Goal: Information Seeking & Learning: Find specific fact

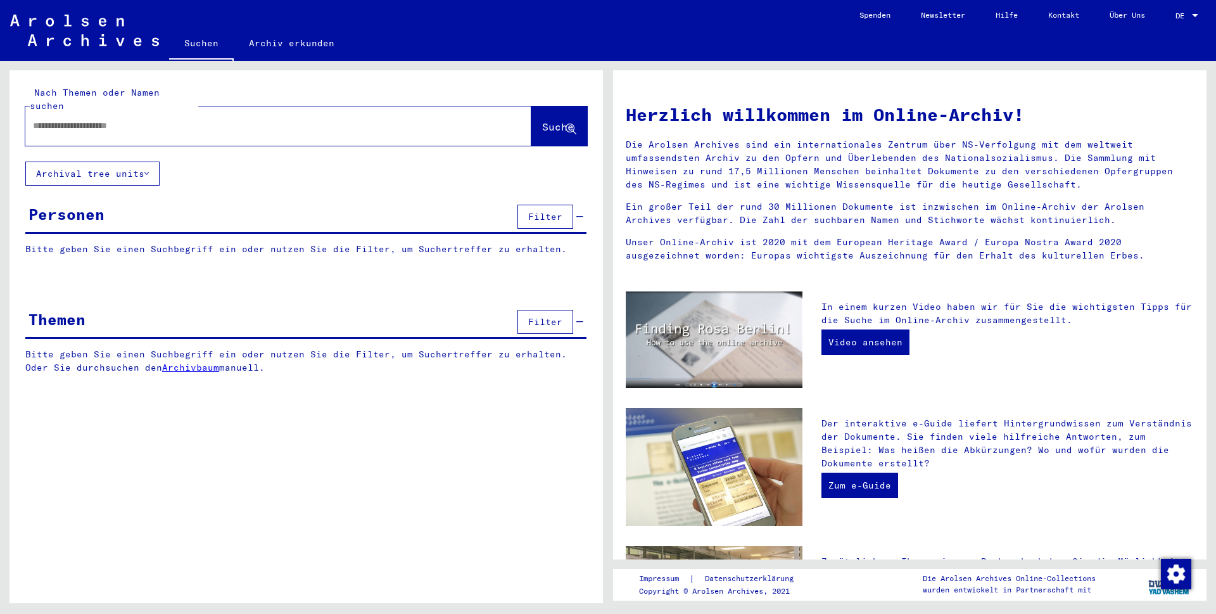
click at [101, 119] on input "text" at bounding box center [263, 125] width 460 height 13
type input "********"
click at [542, 120] on span "Suche" at bounding box center [558, 126] width 32 height 13
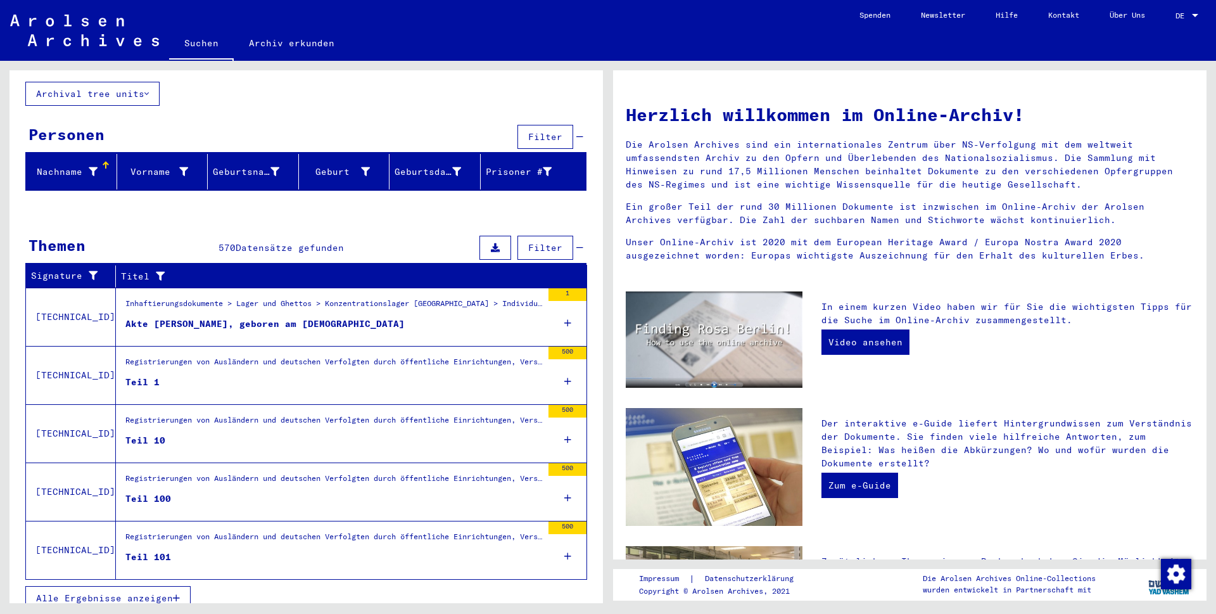
scroll to position [80, 0]
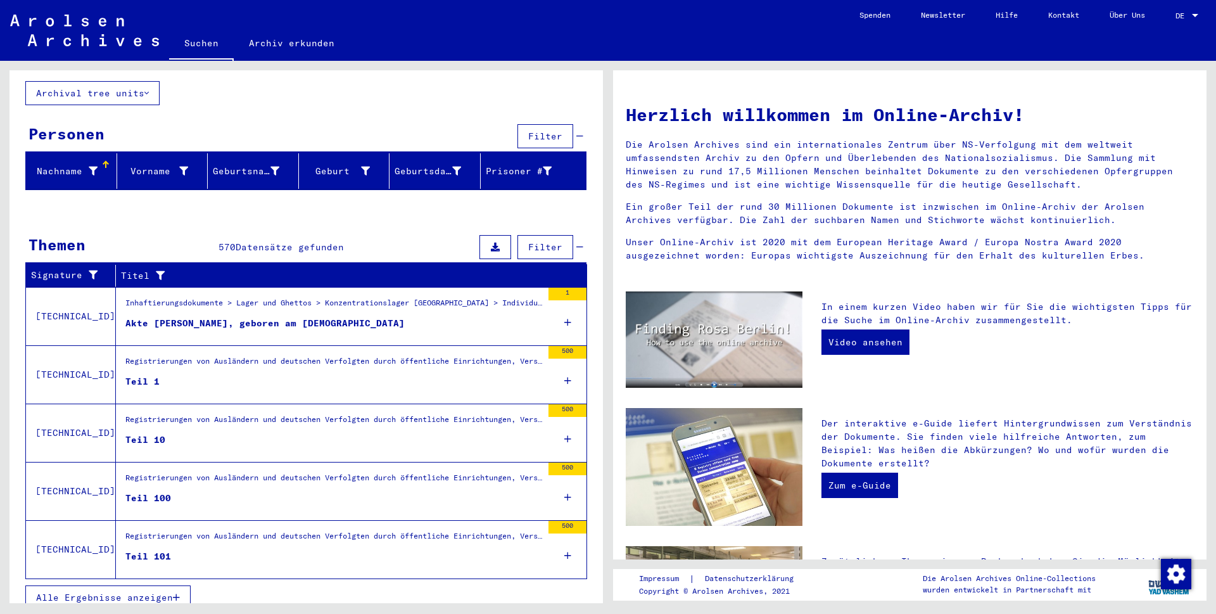
click at [65, 592] on span "Alle Ergebnisse anzeigen" at bounding box center [104, 597] width 137 height 11
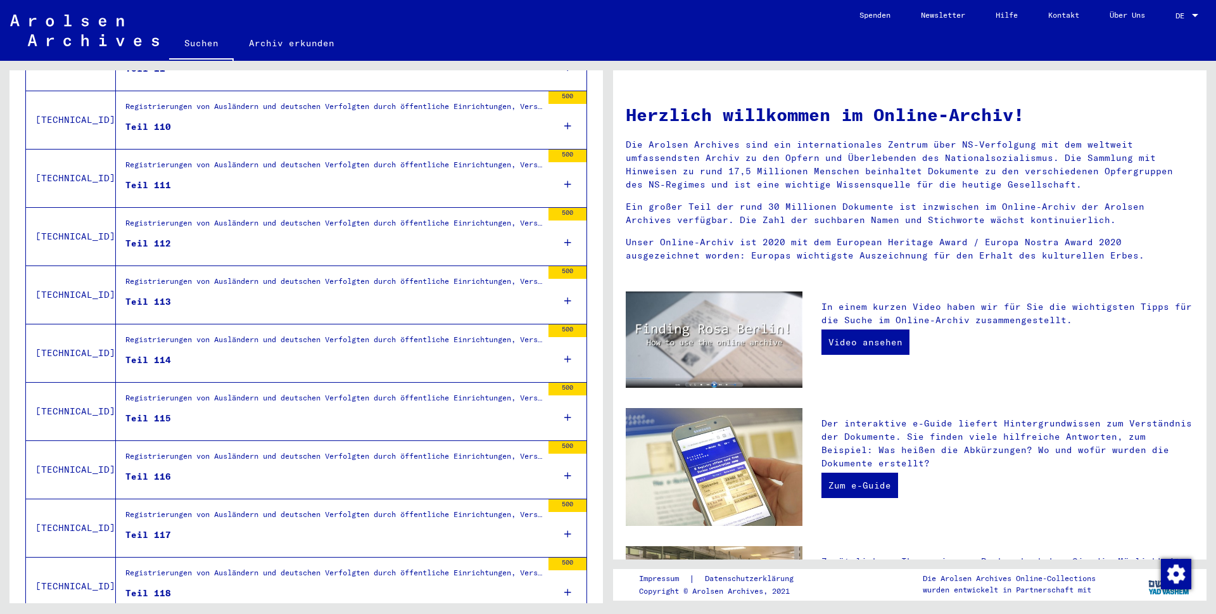
scroll to position [1244, 0]
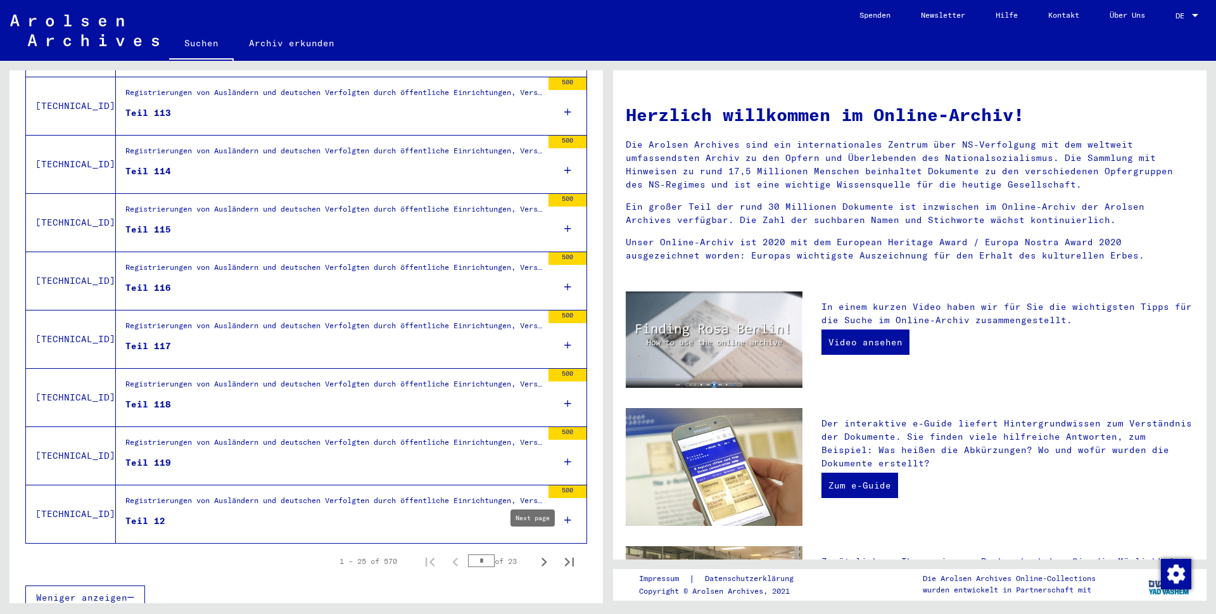
click at [535, 553] on icon "Next page" at bounding box center [544, 562] width 18 height 18
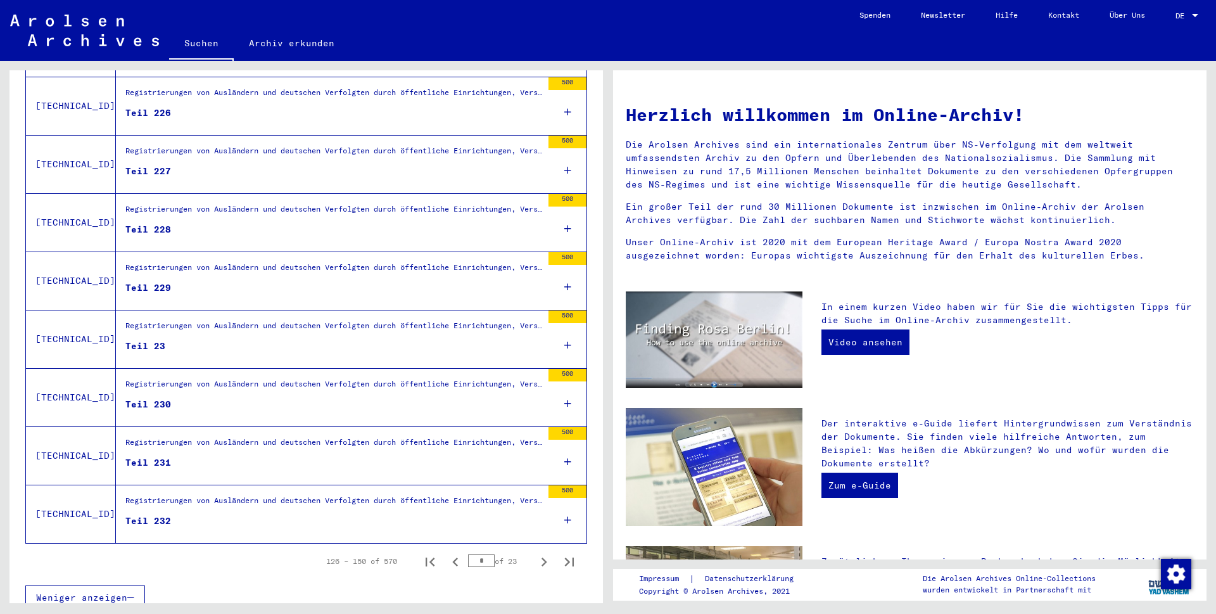
click at [535, 553] on icon "Next page" at bounding box center [544, 562] width 18 height 18
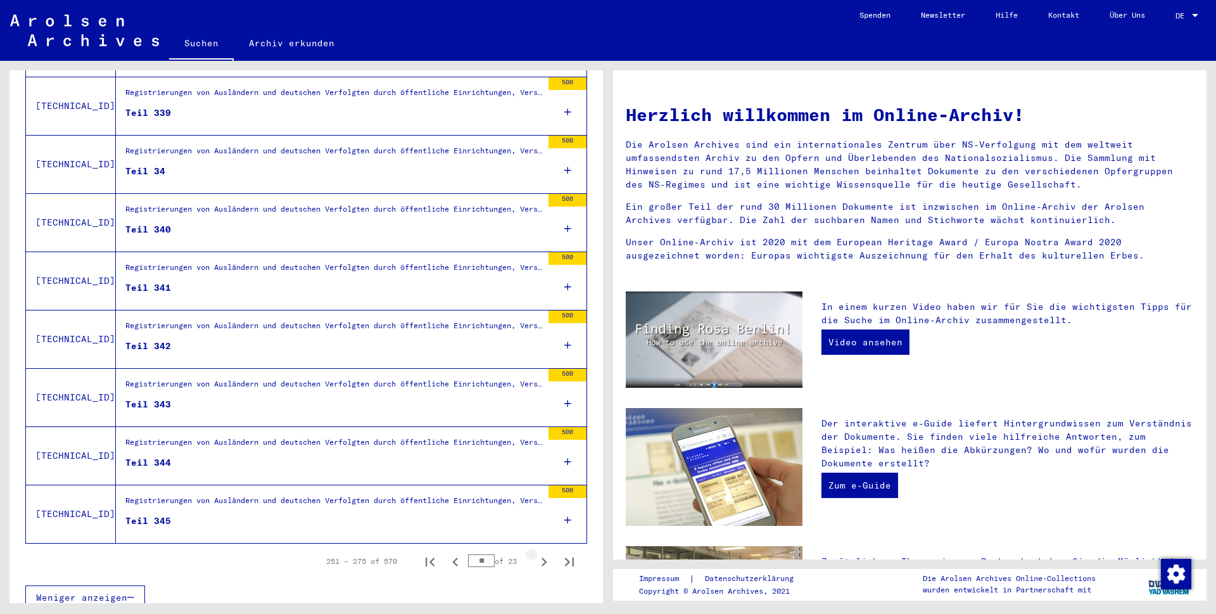
click at [535, 553] on icon "Next page" at bounding box center [544, 562] width 18 height 18
type input "**"
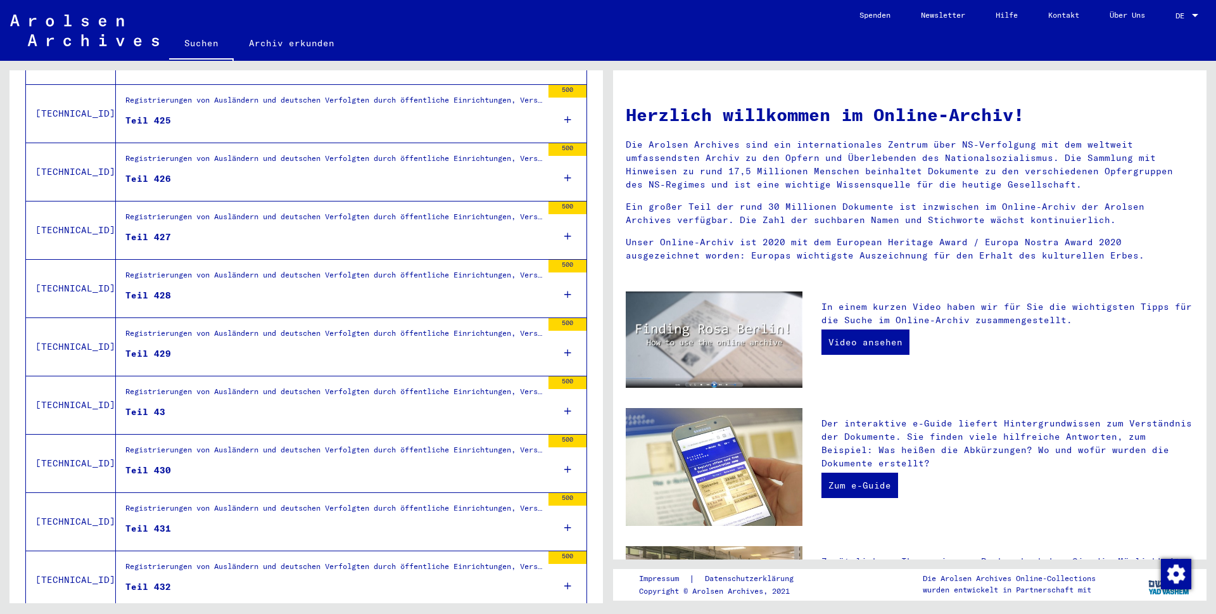
scroll to position [1000, 0]
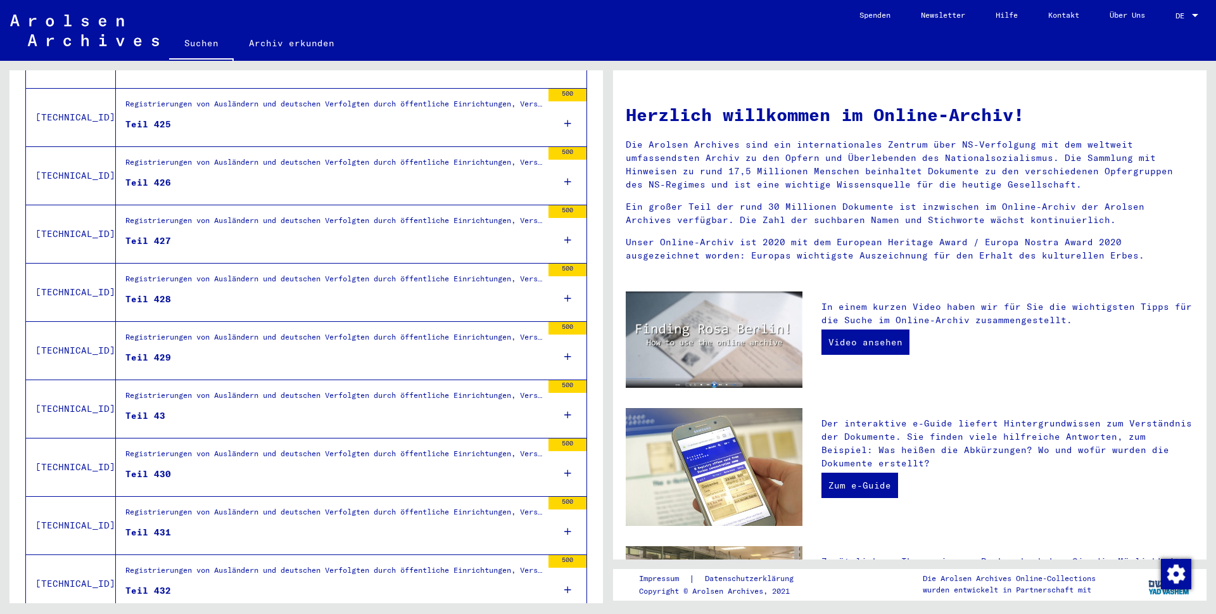
click at [201, 101] on div "Registrierungen von Ausländern und deutschen Verfolgten durch öffentliche Einri…" at bounding box center [333, 107] width 417 height 18
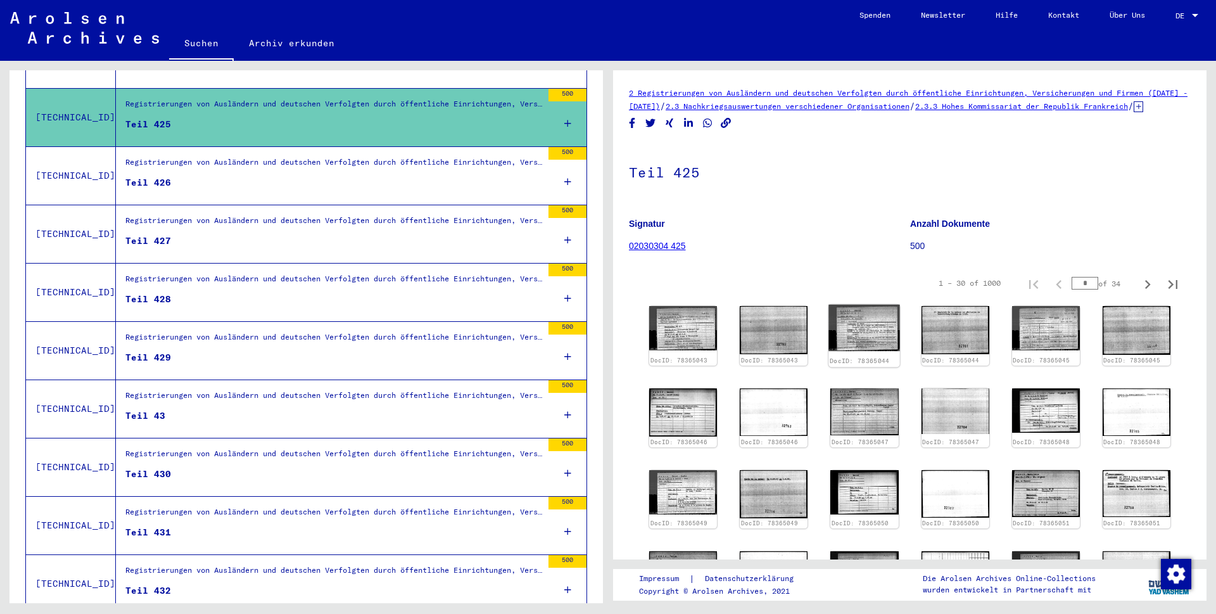
click at [842, 336] on img at bounding box center [865, 328] width 72 height 46
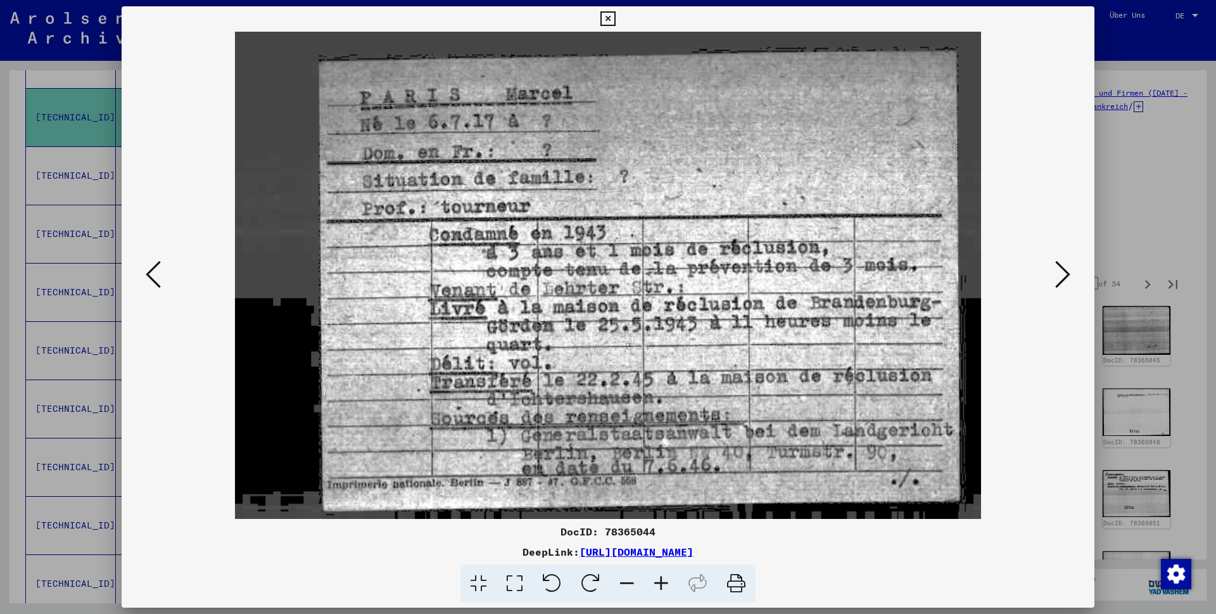
click at [615, 18] on icon at bounding box center [607, 18] width 15 height 15
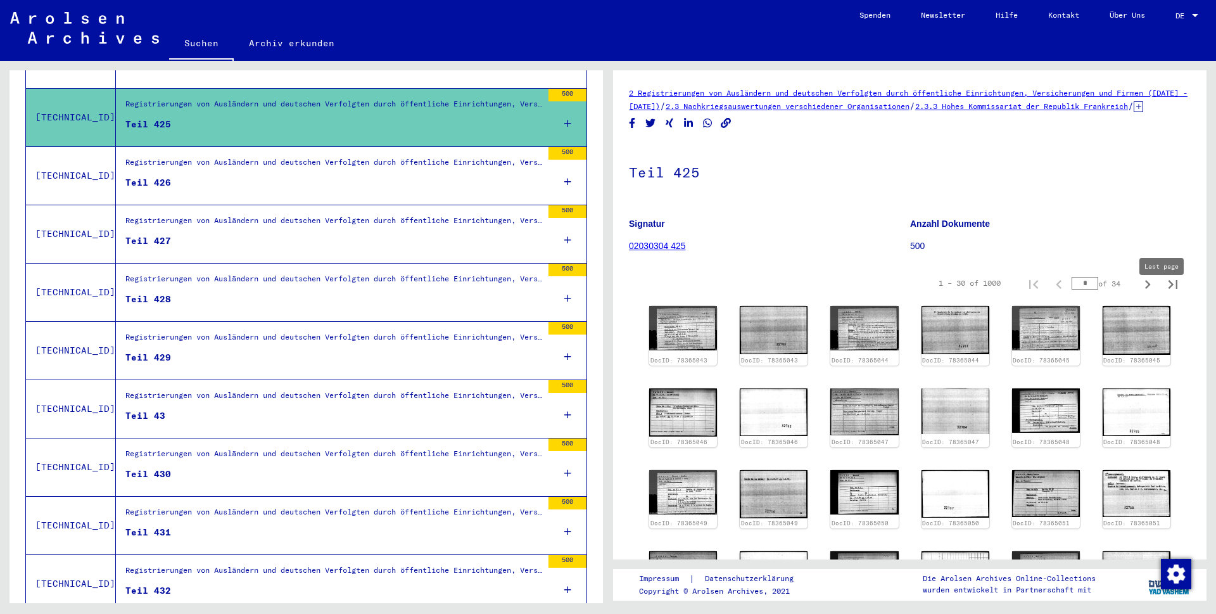
click at [1164, 293] on icon "Last page" at bounding box center [1173, 284] width 18 height 18
type input "**"
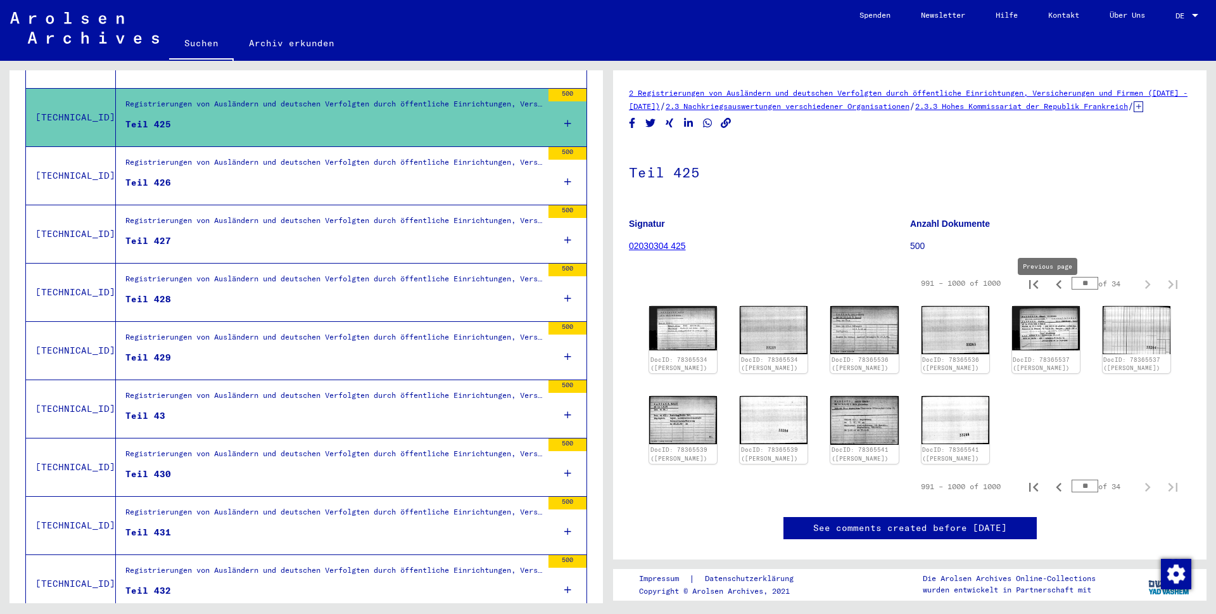
click at [1050, 293] on icon "Previous page" at bounding box center [1059, 284] width 18 height 18
type input "**"
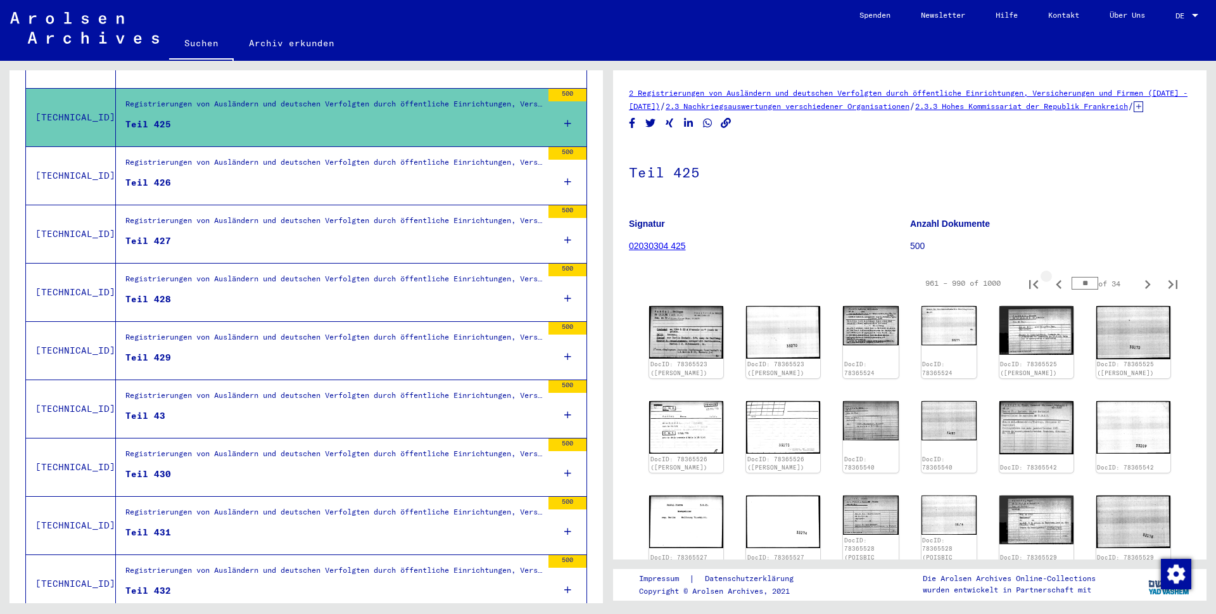
click at [1050, 293] on icon "Previous page" at bounding box center [1059, 284] width 18 height 18
type input "**"
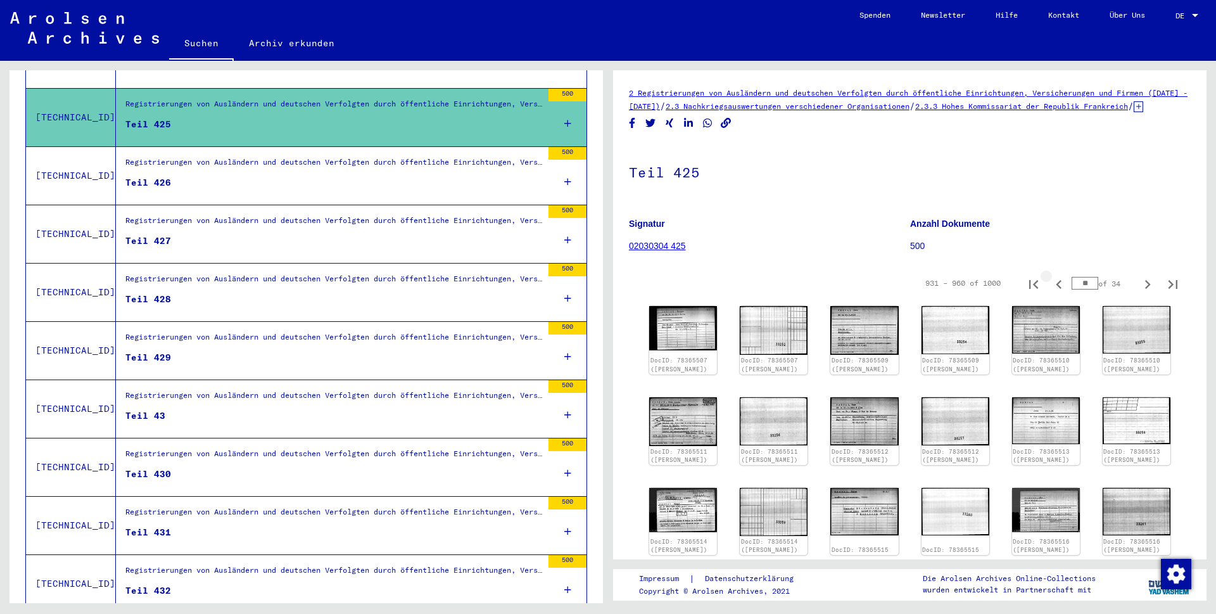
click at [1050, 293] on icon "Previous page" at bounding box center [1059, 284] width 18 height 18
type input "**"
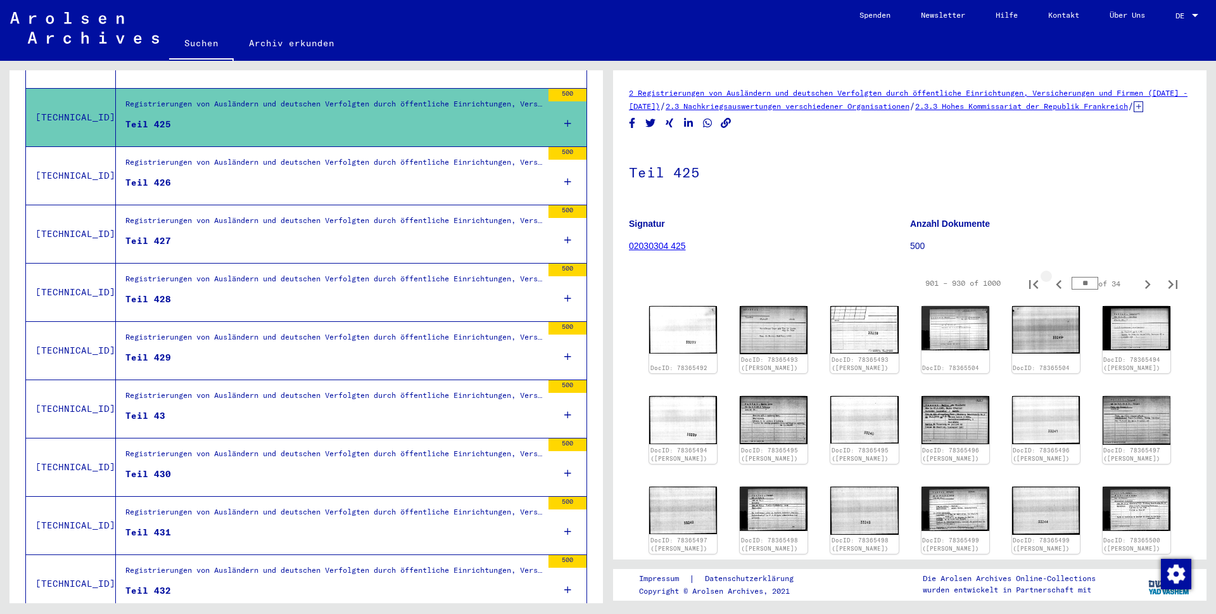
click at [1050, 293] on icon "Previous page" at bounding box center [1059, 284] width 18 height 18
type input "**"
click at [1050, 293] on icon "Previous page" at bounding box center [1059, 284] width 18 height 18
type input "**"
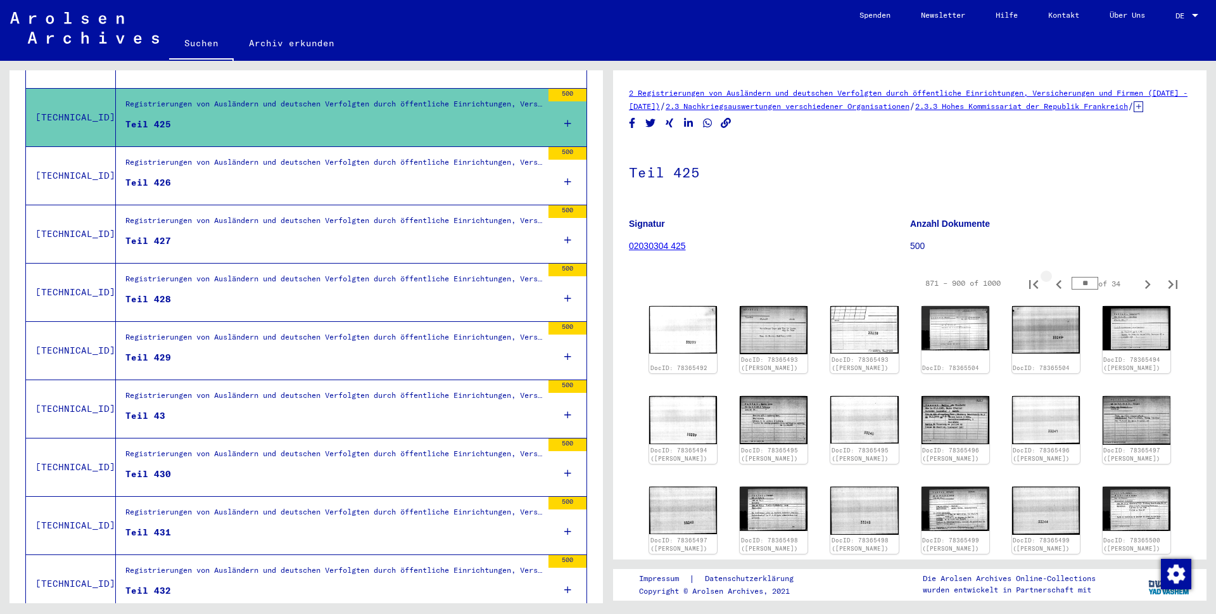
type input "**"
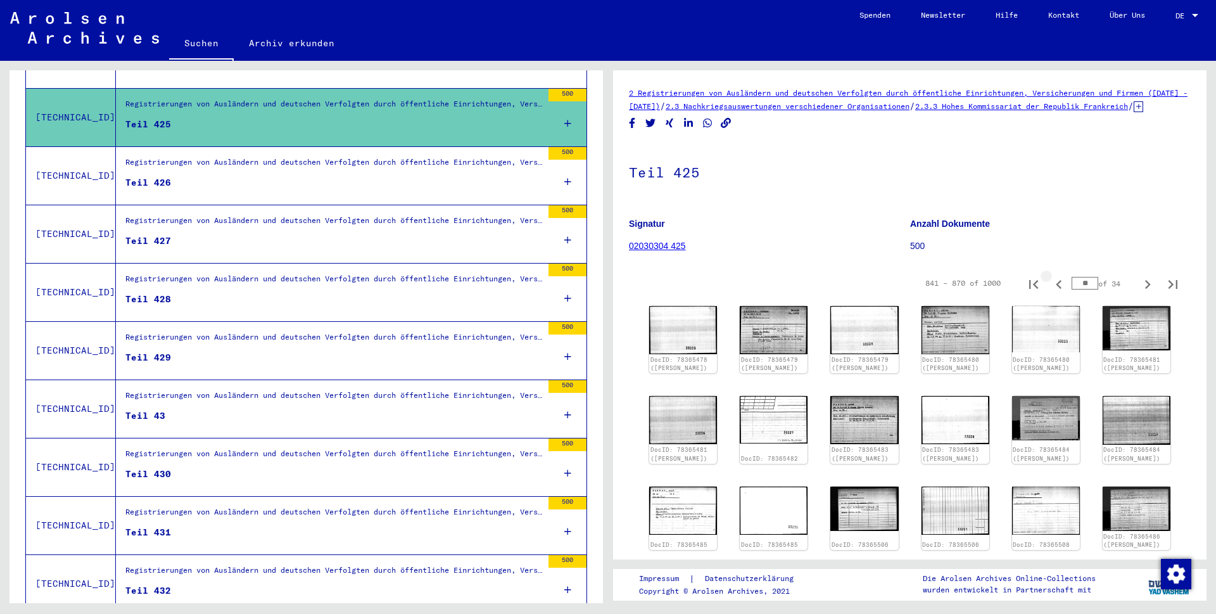
click at [1050, 293] on icon "Previous page" at bounding box center [1059, 284] width 18 height 18
type input "**"
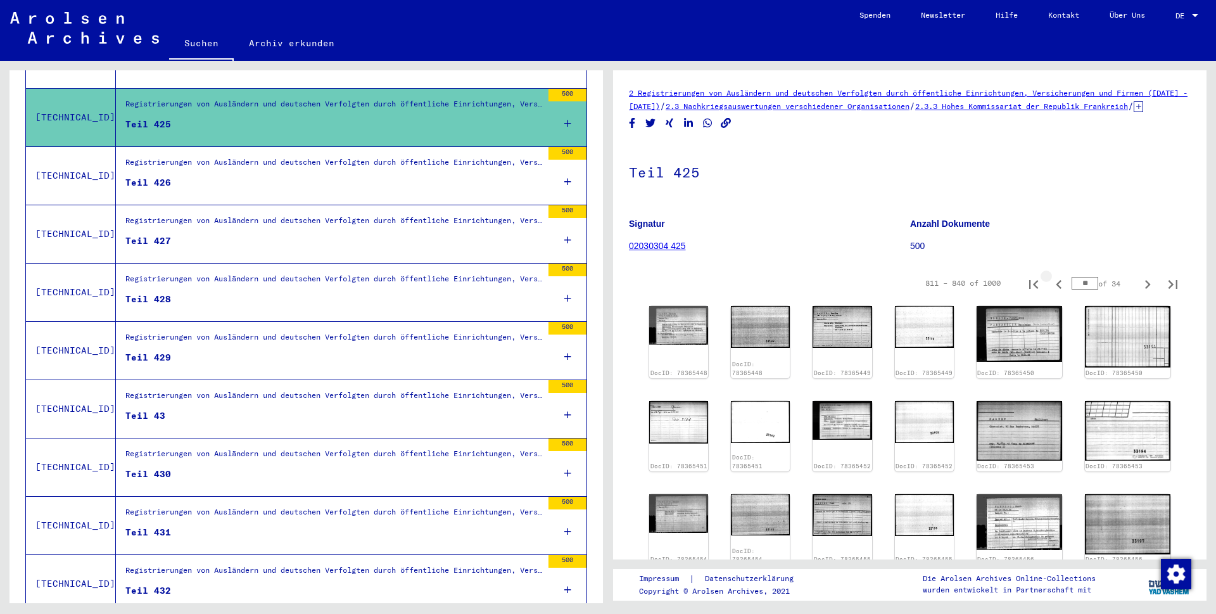
click at [1050, 293] on icon "Previous page" at bounding box center [1059, 284] width 18 height 18
type input "**"
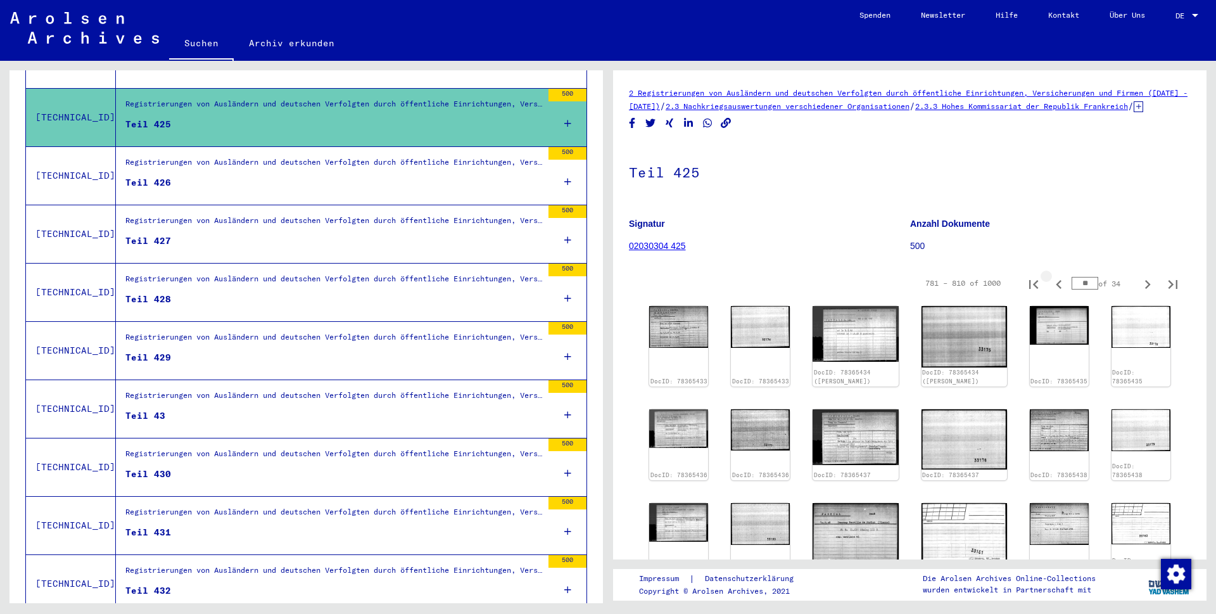
click at [1050, 293] on icon "Previous page" at bounding box center [1059, 284] width 18 height 18
type input "**"
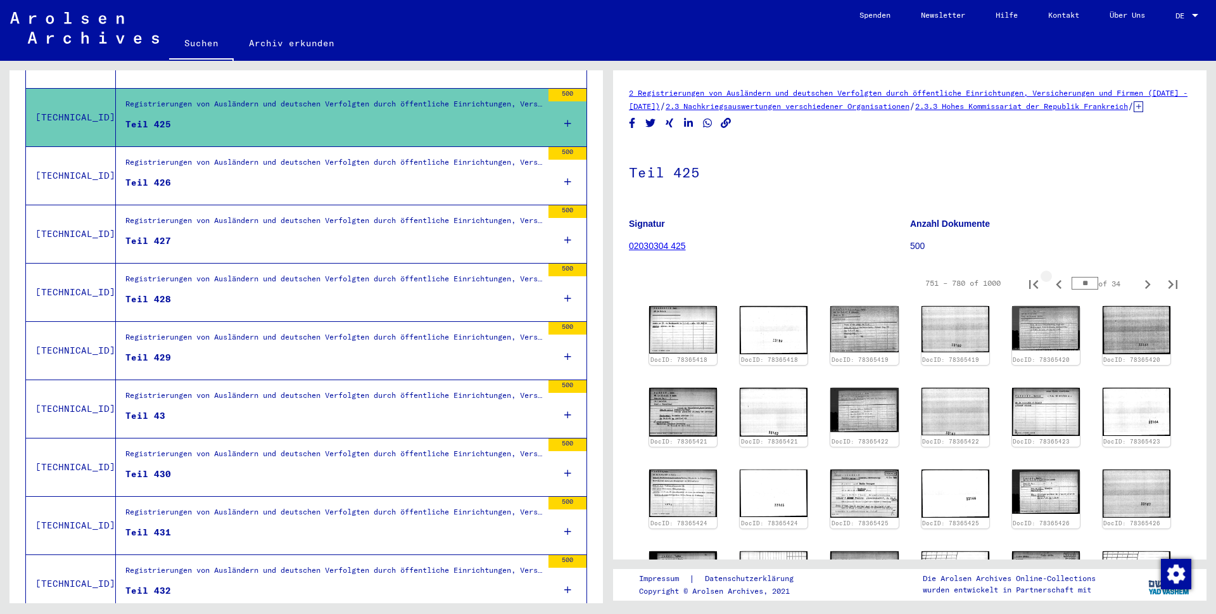
click at [1050, 293] on icon "Previous page" at bounding box center [1059, 284] width 18 height 18
type input "**"
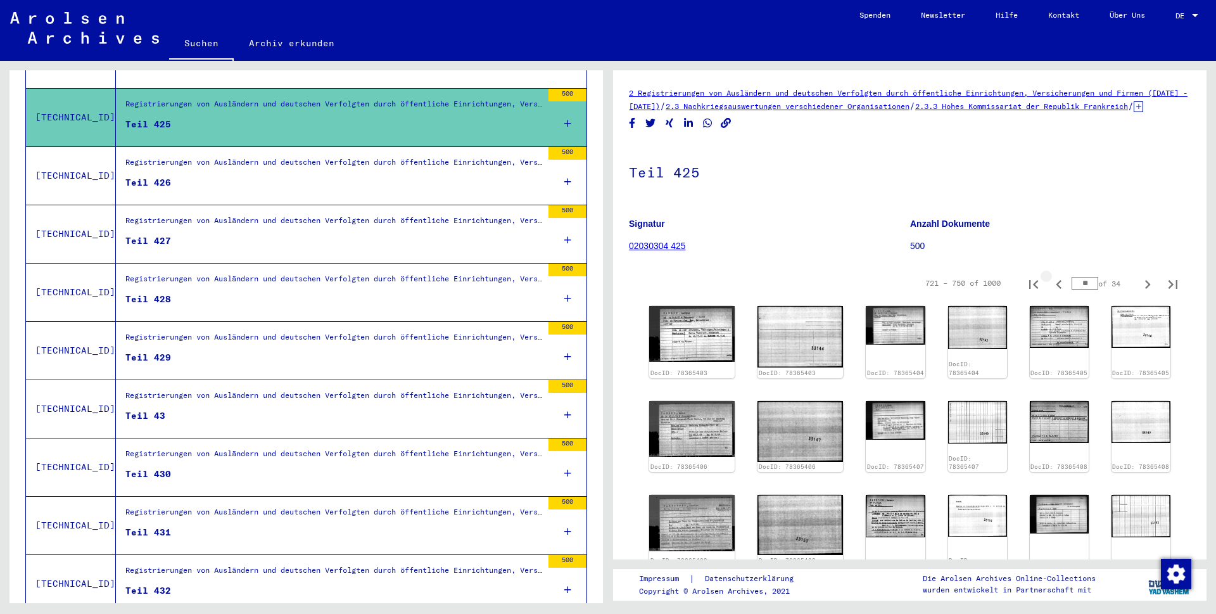
click at [1050, 293] on icon "Previous page" at bounding box center [1059, 284] width 18 height 18
type input "**"
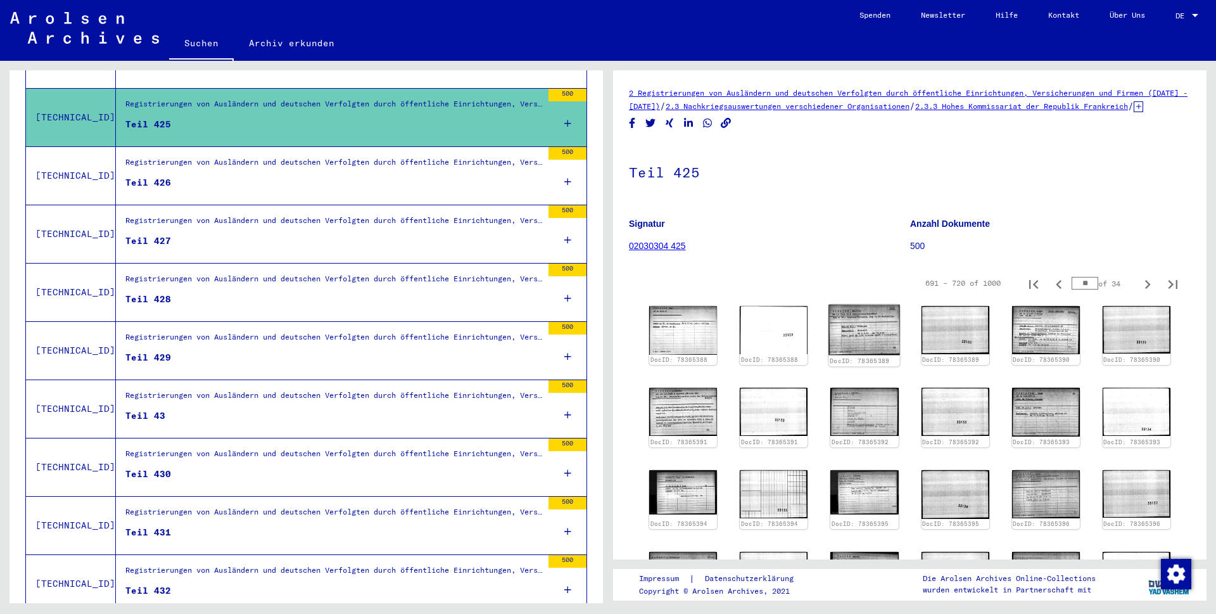
click at [844, 340] on img at bounding box center [865, 330] width 72 height 50
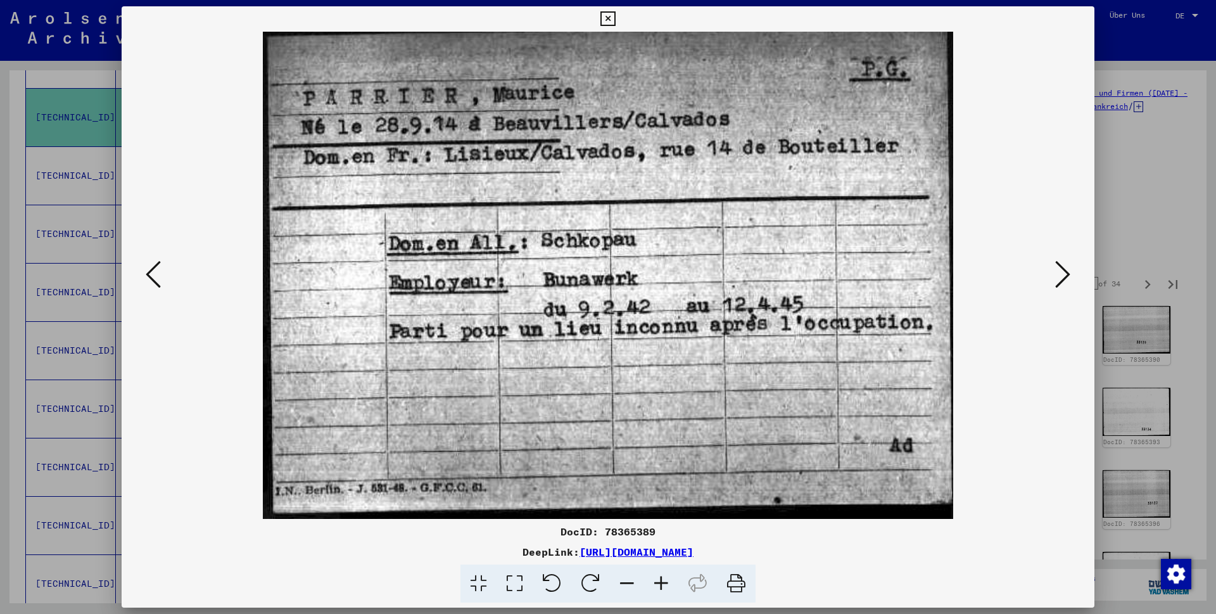
click at [615, 20] on icon at bounding box center [607, 18] width 15 height 15
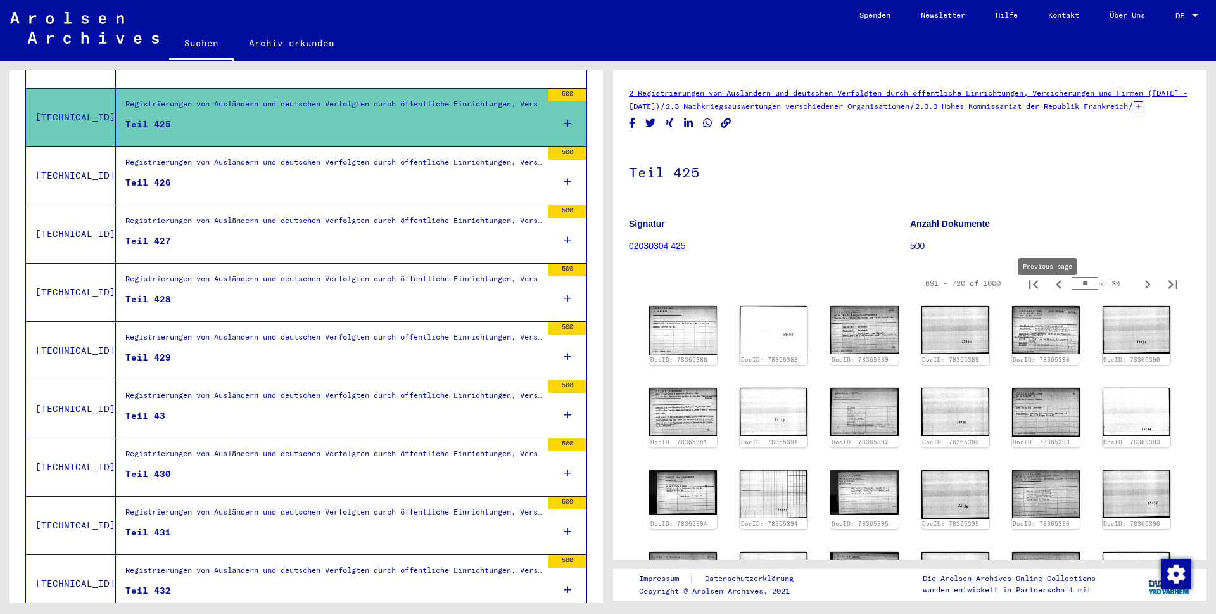
click at [1050, 293] on icon "Previous page" at bounding box center [1059, 284] width 18 height 18
type input "**"
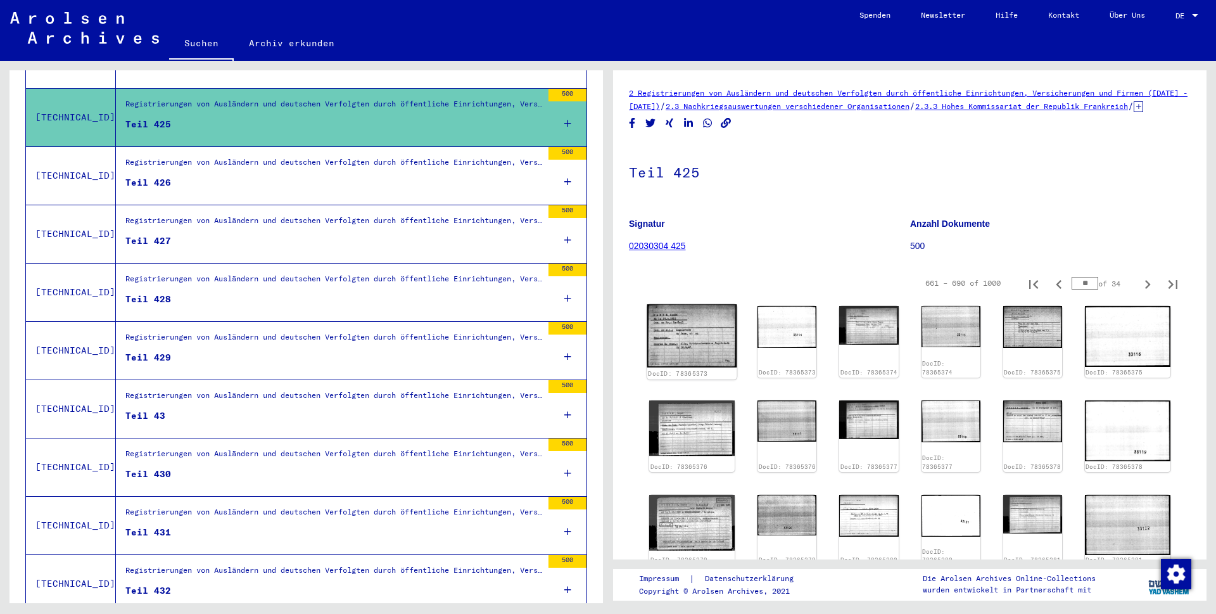
click at [693, 339] on img at bounding box center [692, 335] width 90 height 63
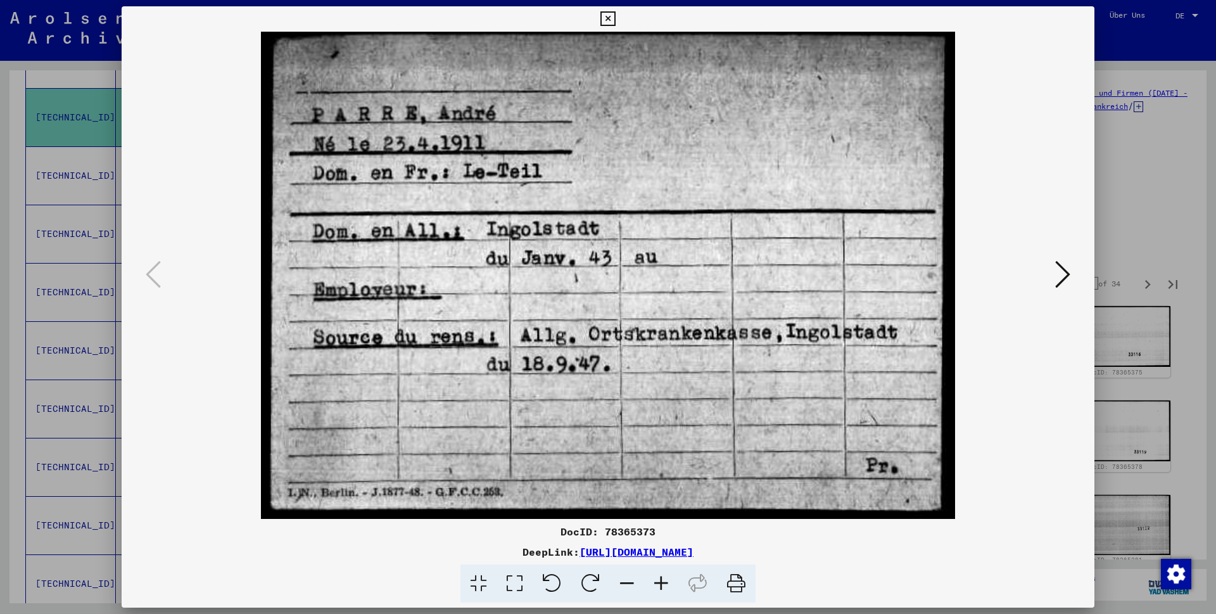
click at [615, 15] on icon at bounding box center [607, 18] width 15 height 15
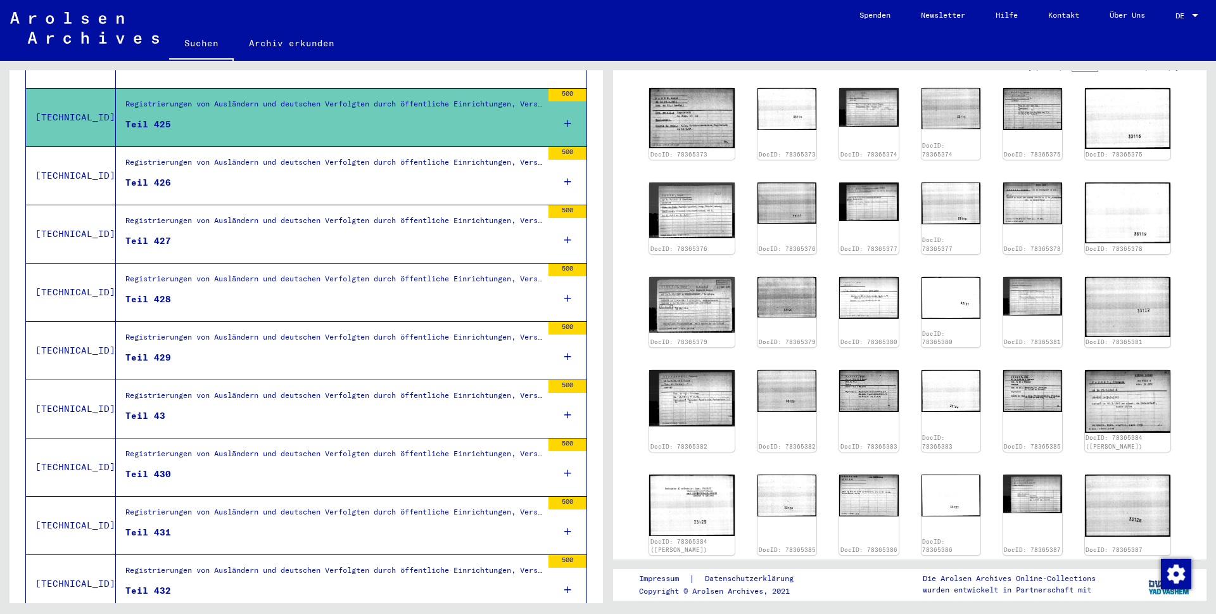
scroll to position [220, 0]
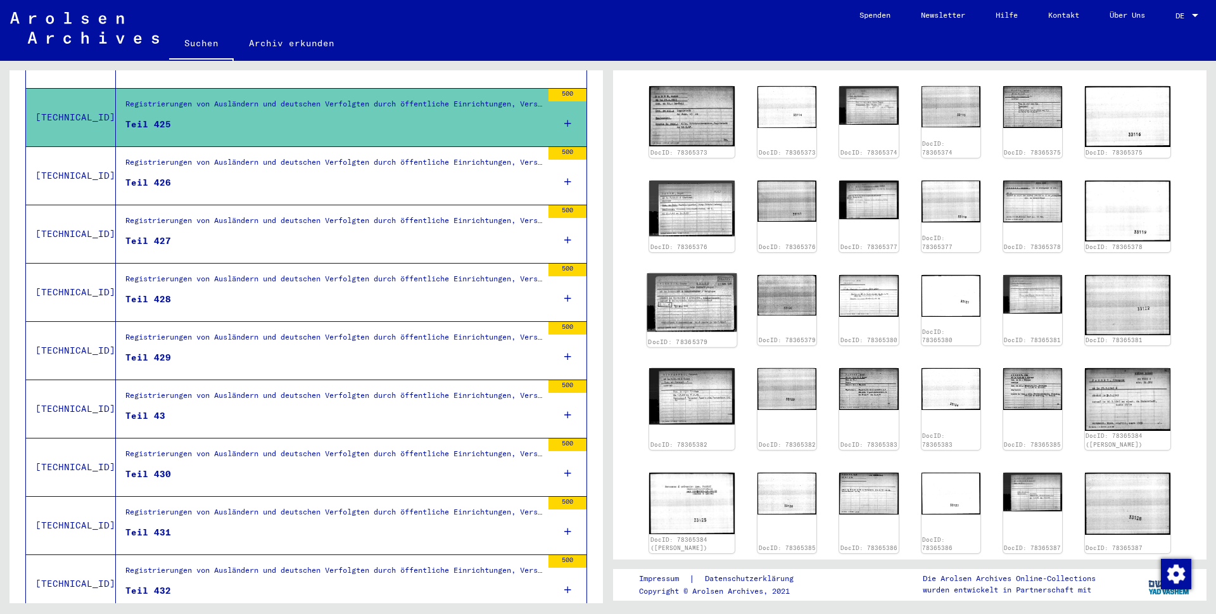
click at [683, 292] on img at bounding box center [692, 302] width 90 height 59
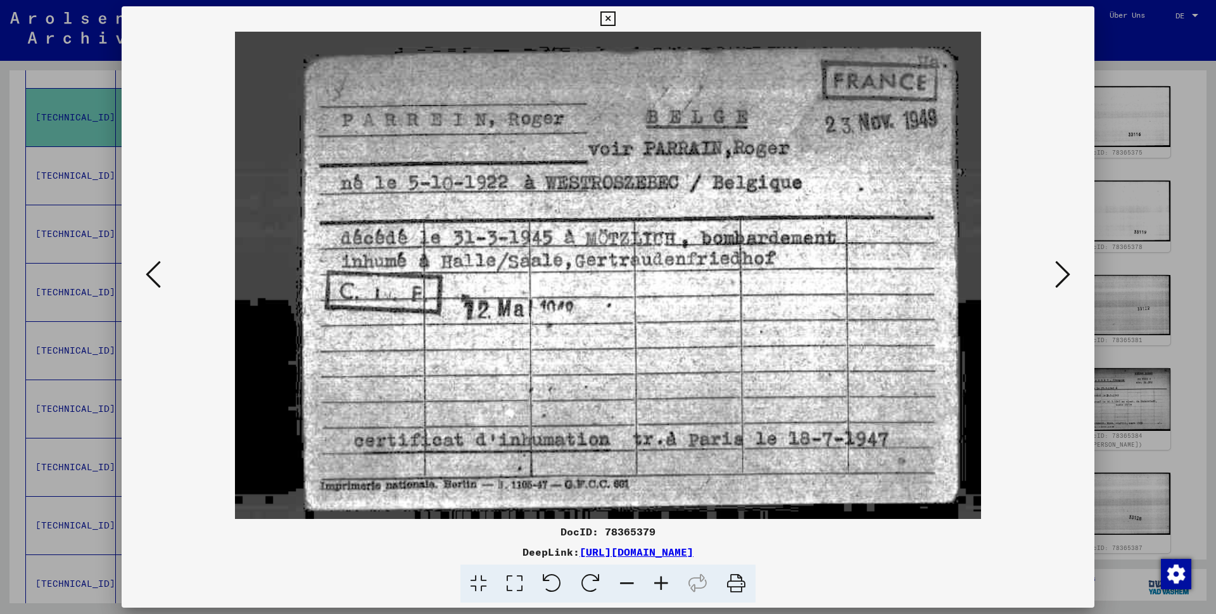
click at [615, 21] on icon at bounding box center [607, 18] width 15 height 15
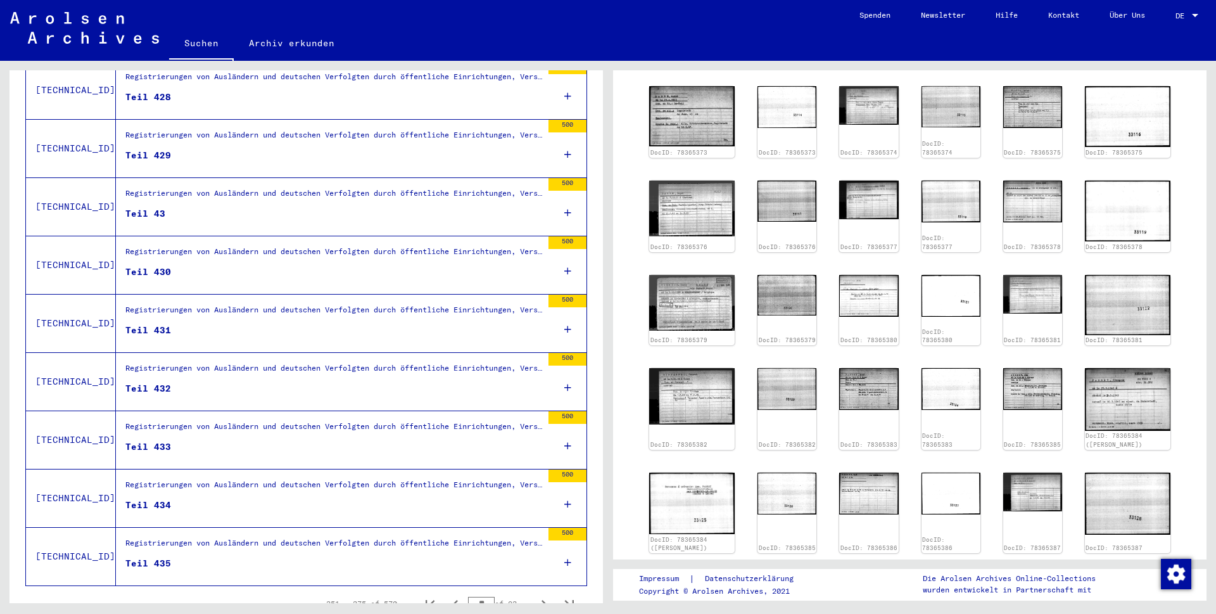
scroll to position [1244, 0]
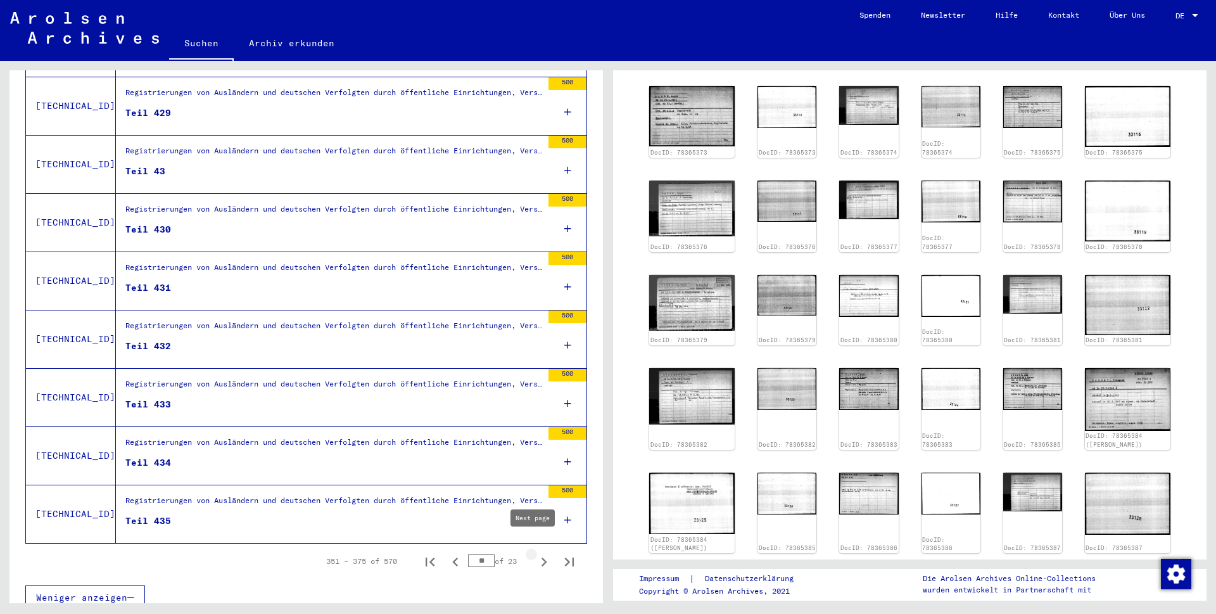
click at [535, 553] on icon "Next page" at bounding box center [544, 562] width 18 height 18
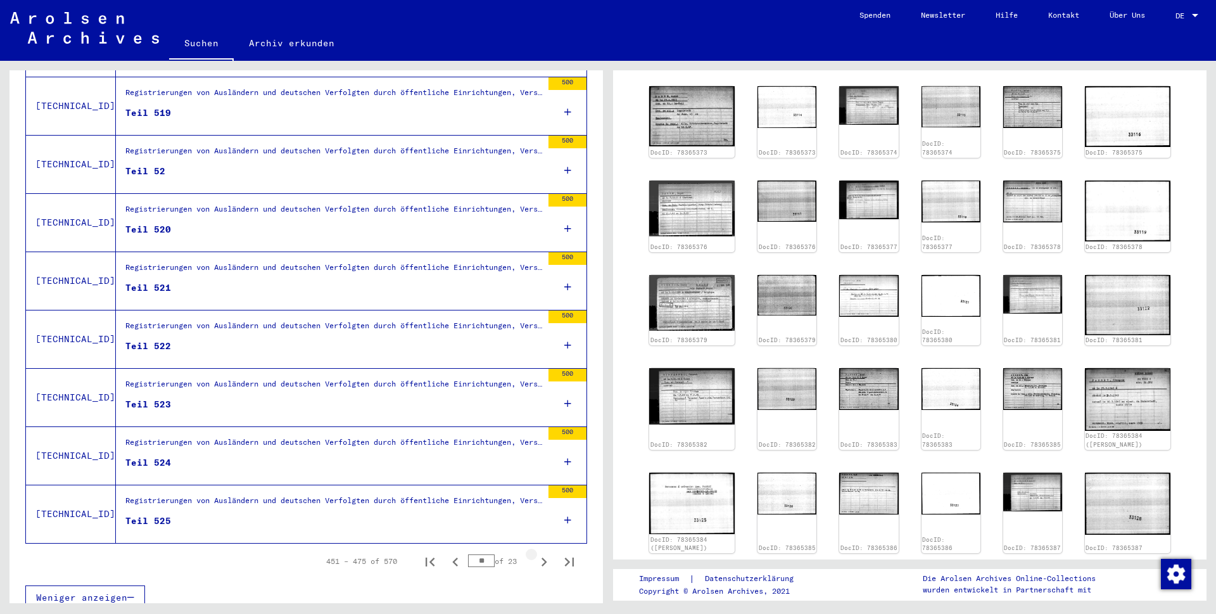
type input "**"
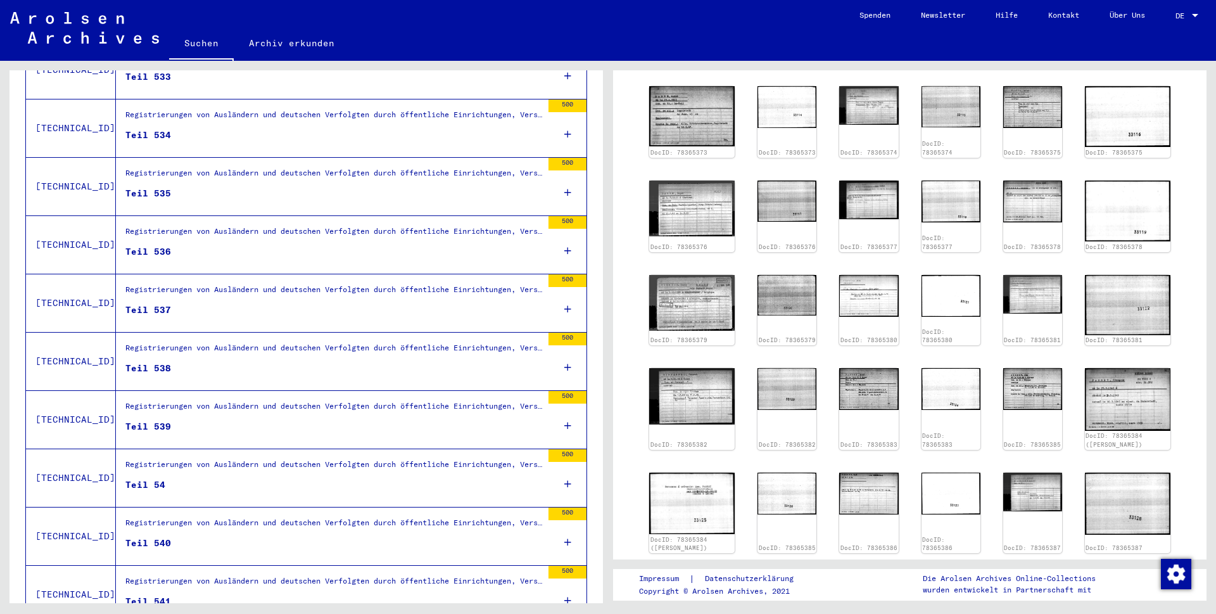
scroll to position [756, 0]
click at [169, 110] on div "Registrierungen von Ausländern und deutschen Verfolgten durch öffentliche Einri…" at bounding box center [333, 118] width 417 height 18
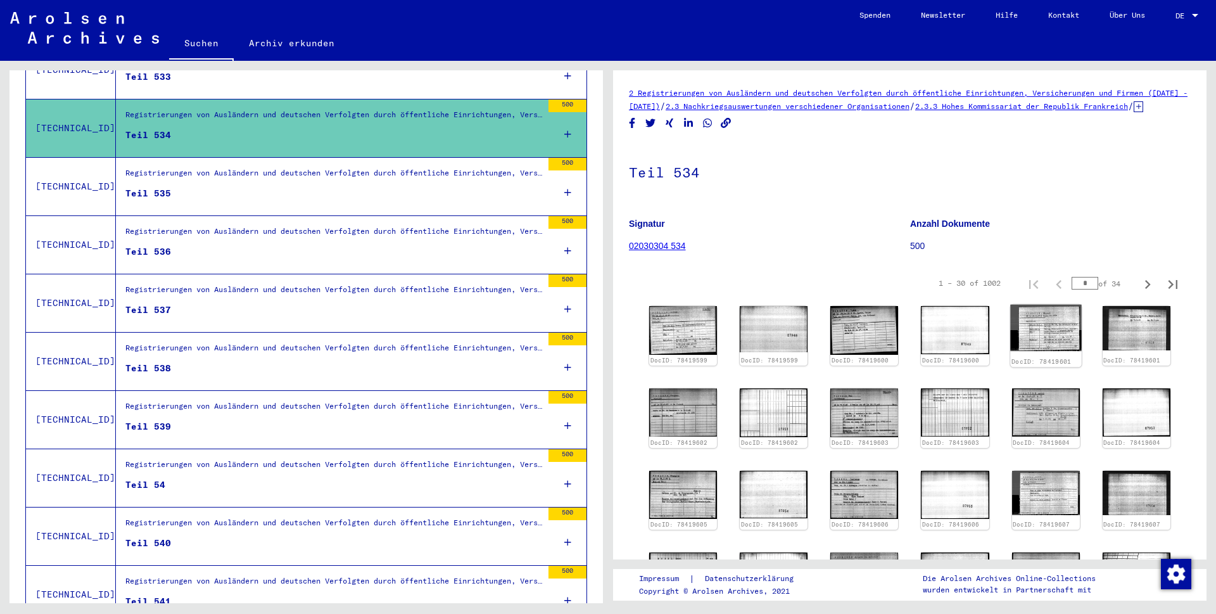
click at [1046, 344] on img at bounding box center [1046, 328] width 72 height 46
click at [671, 334] on img at bounding box center [683, 330] width 72 height 51
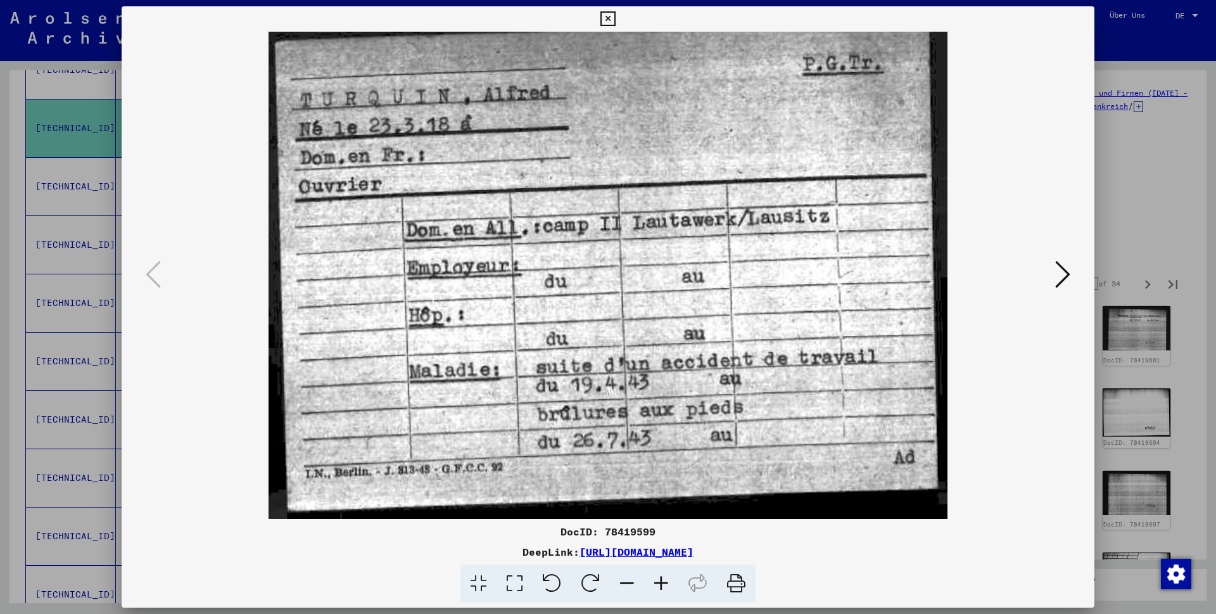
click at [615, 16] on icon at bounding box center [607, 18] width 15 height 15
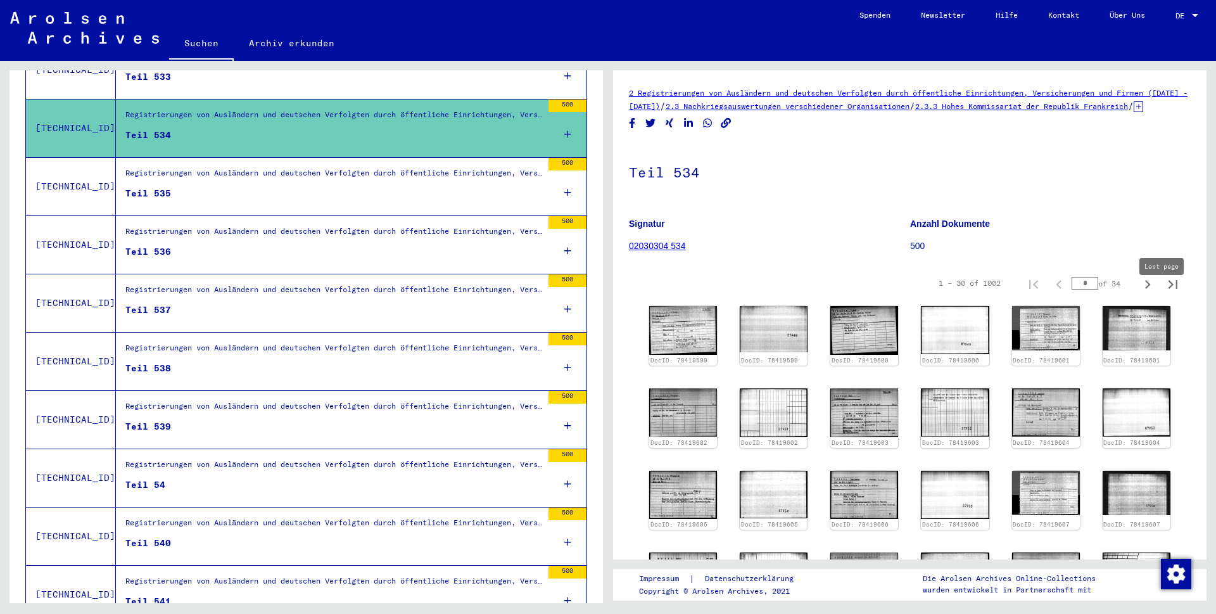
click at [1164, 293] on icon "Last page" at bounding box center [1173, 284] width 18 height 18
type input "**"
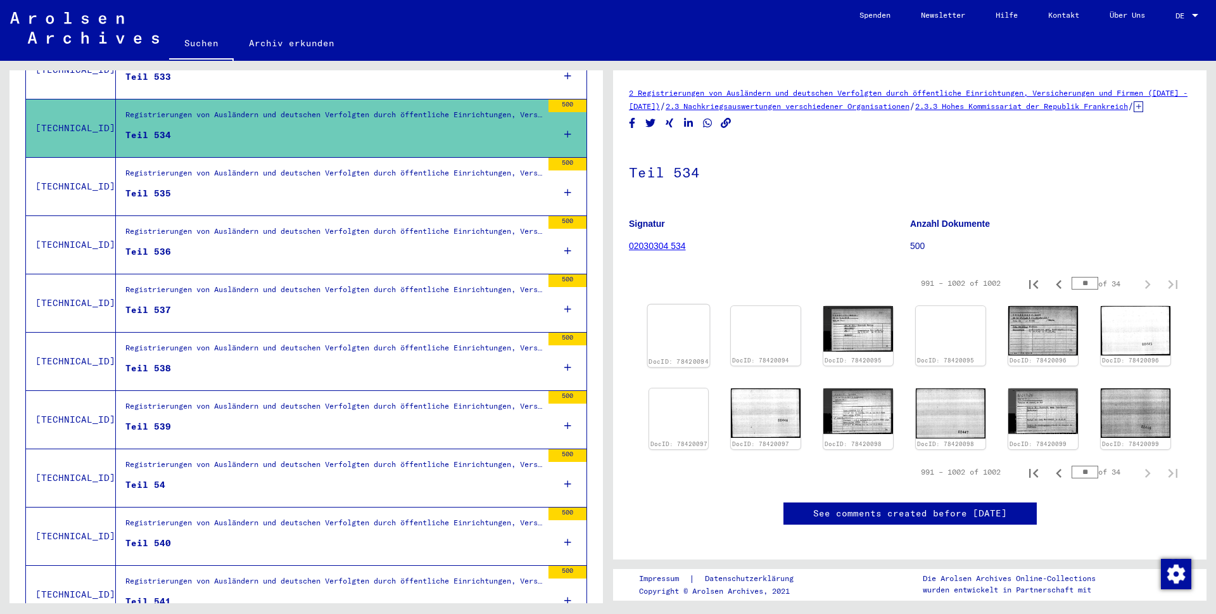
click at [686, 305] on img at bounding box center [679, 305] width 62 height 0
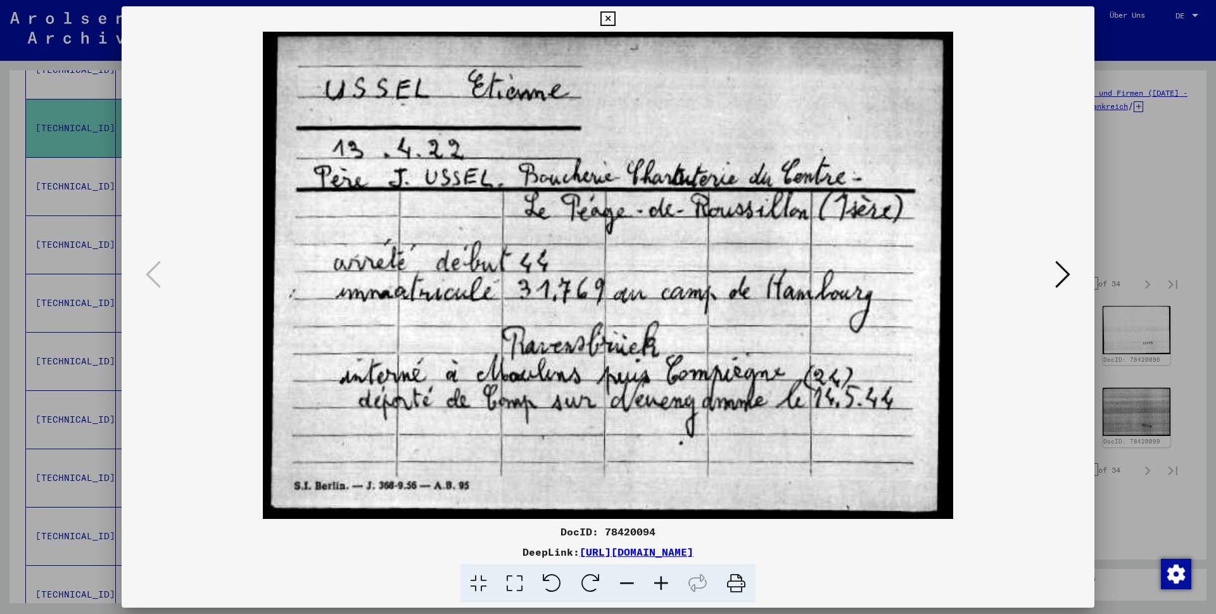
click at [615, 18] on icon at bounding box center [607, 18] width 15 height 15
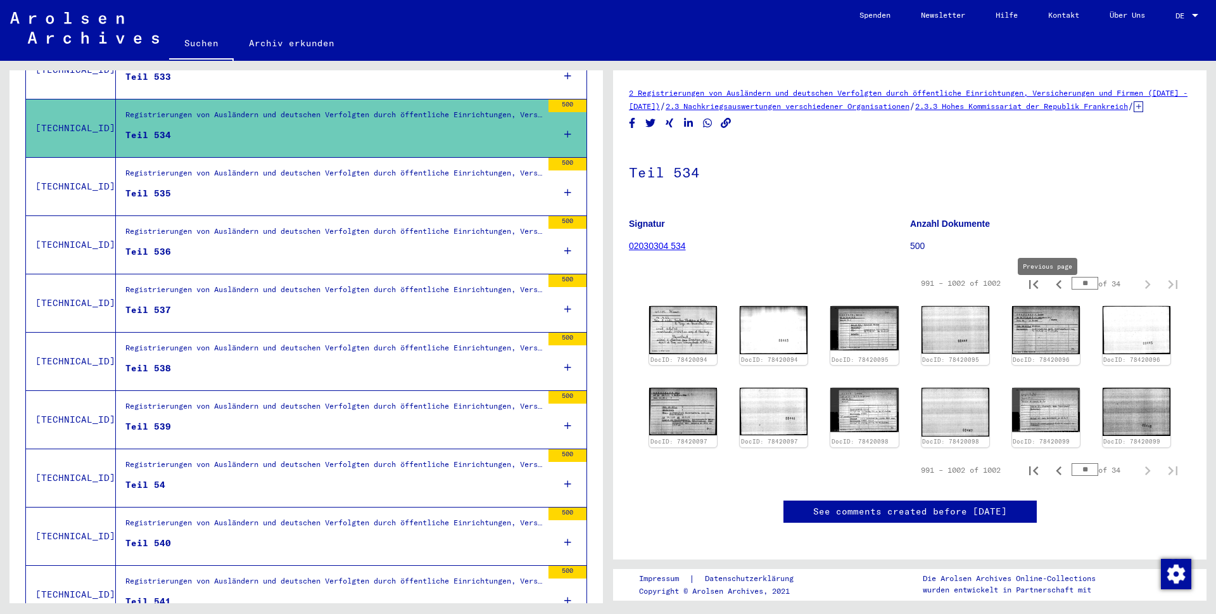
click at [1050, 293] on icon "Previous page" at bounding box center [1059, 284] width 18 height 18
type input "**"
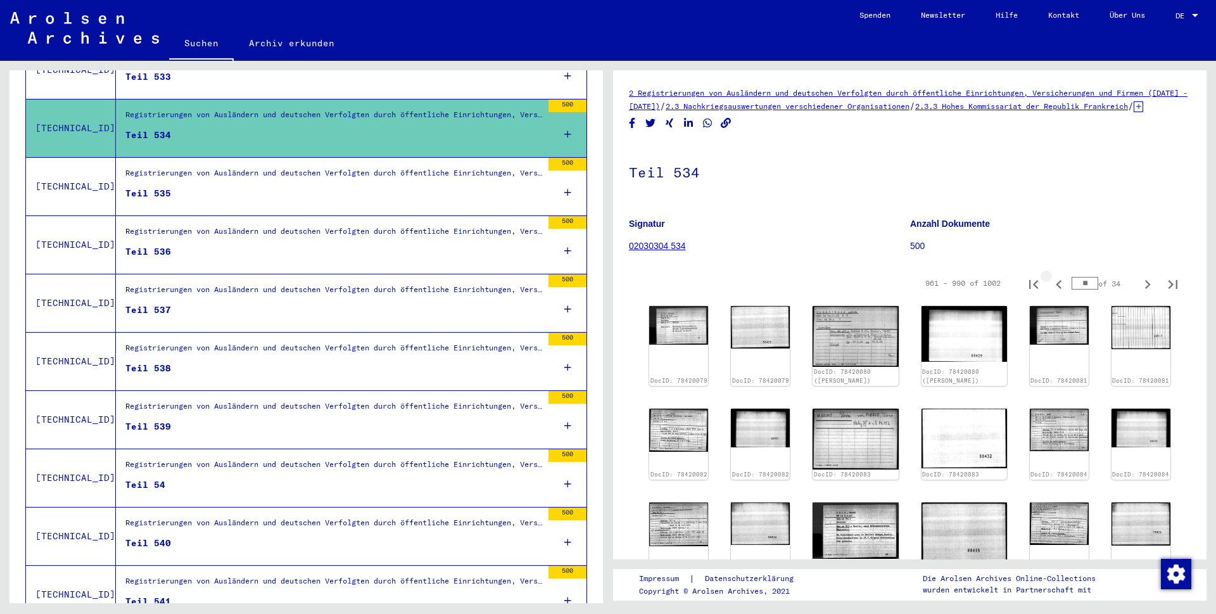
click at [1050, 293] on icon "Previous page" at bounding box center [1059, 284] width 18 height 18
type input "**"
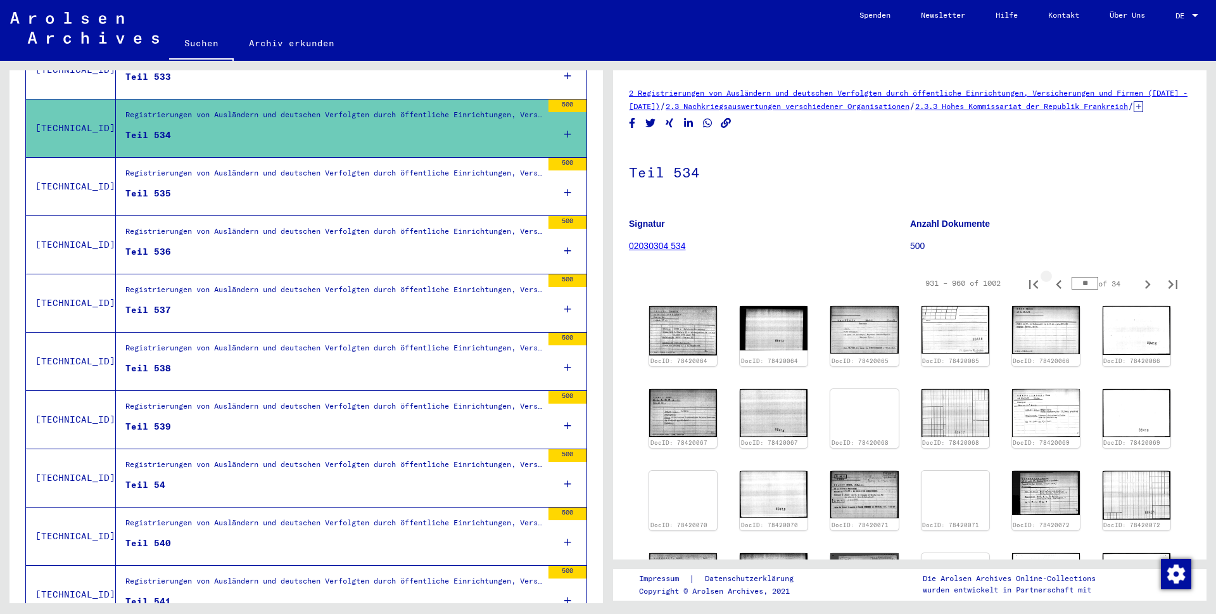
click at [1050, 293] on icon "Previous page" at bounding box center [1059, 284] width 18 height 18
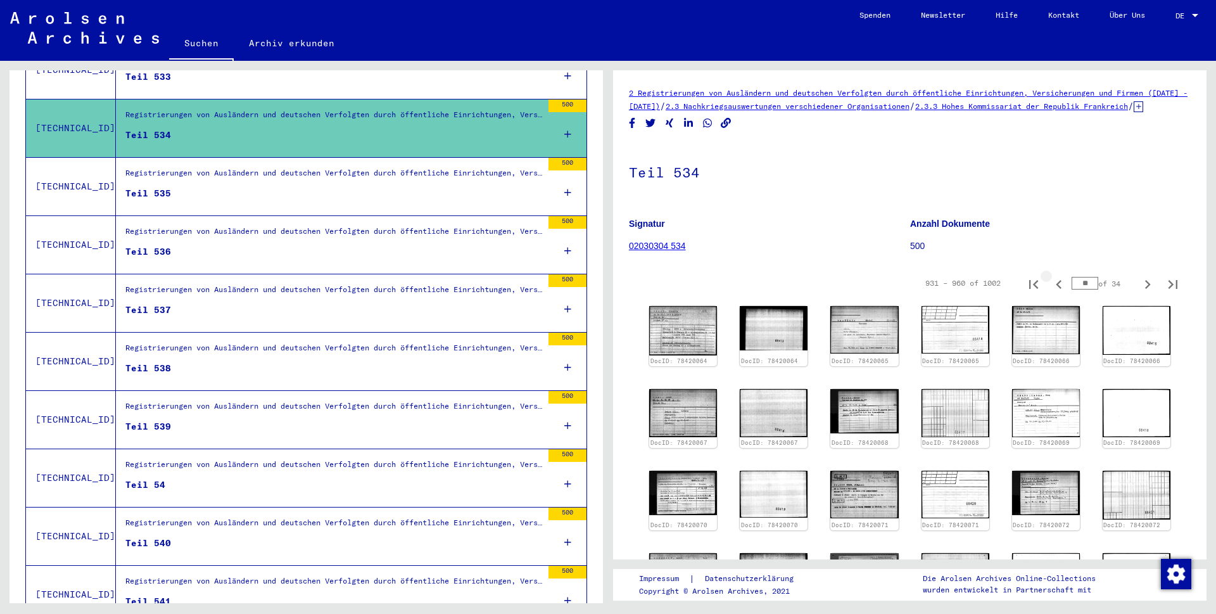
type input "**"
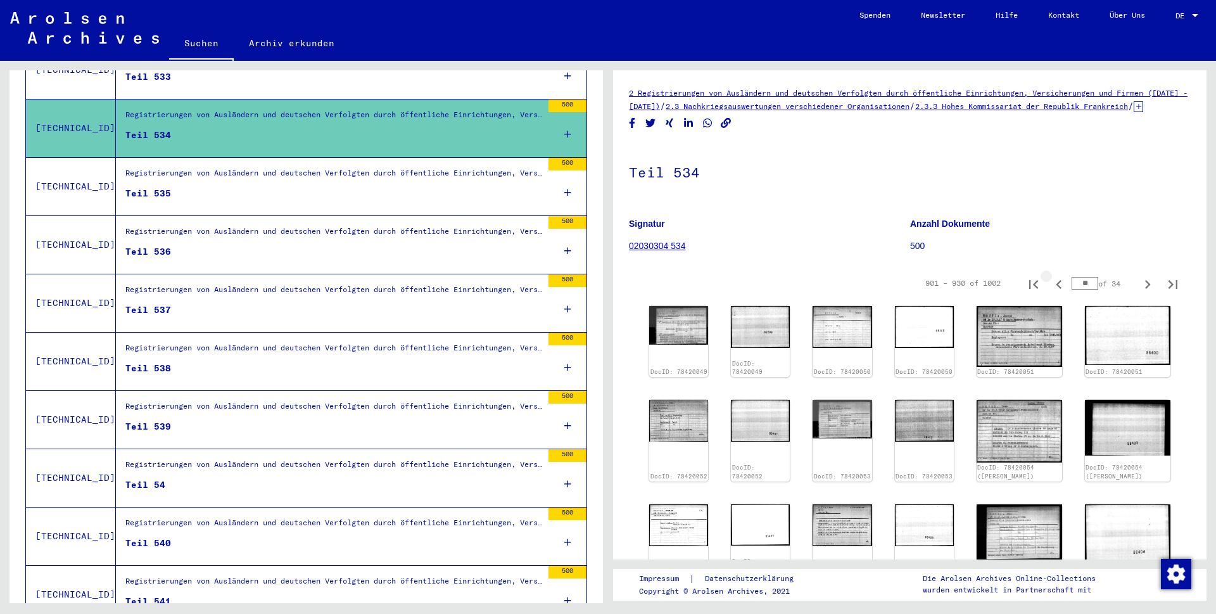
click at [1050, 293] on icon "Previous page" at bounding box center [1059, 284] width 18 height 18
type input "**"
click at [1050, 293] on icon "Previous page" at bounding box center [1059, 284] width 18 height 18
type input "**"
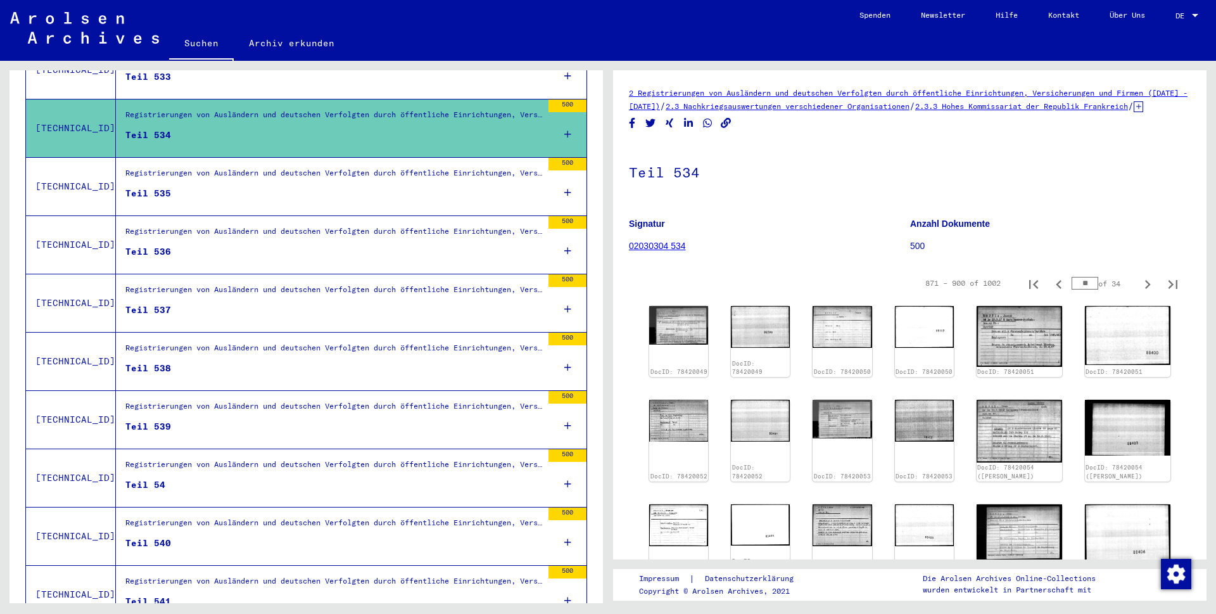
type input "**"
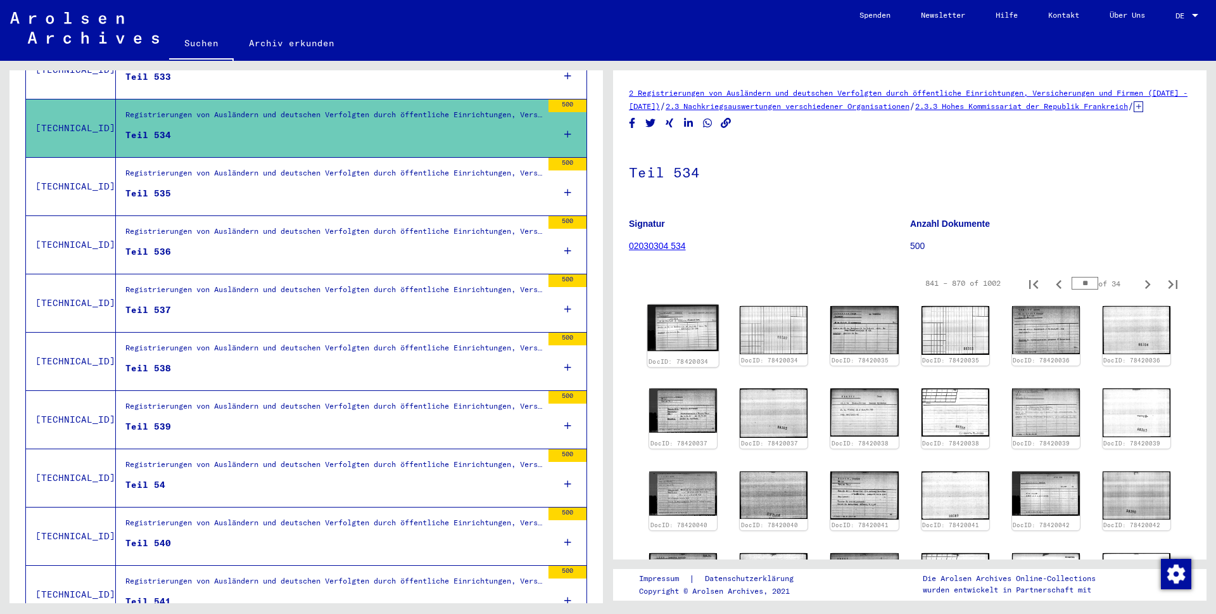
click at [675, 345] on img at bounding box center [683, 328] width 72 height 46
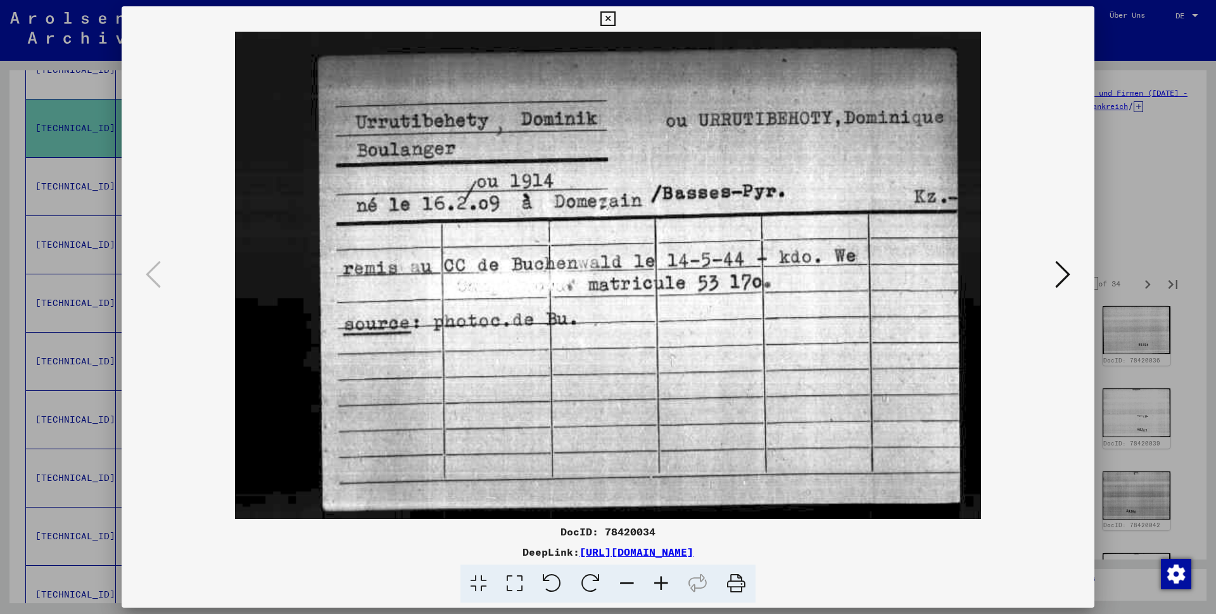
click at [615, 19] on icon at bounding box center [607, 18] width 15 height 15
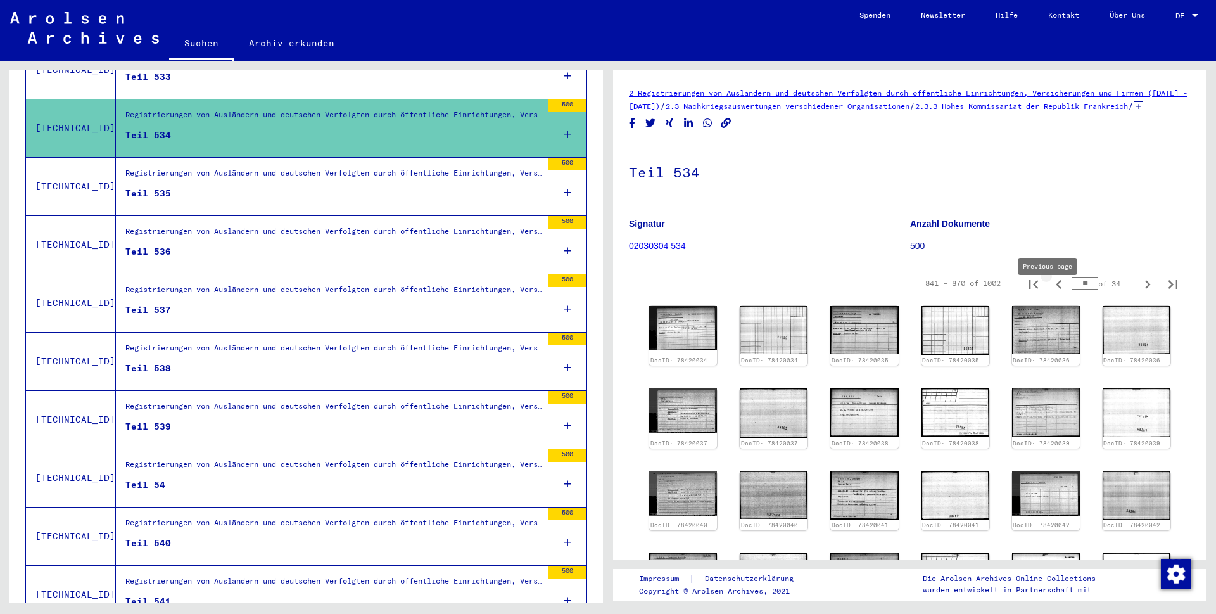
click at [1050, 293] on icon "Previous page" at bounding box center [1059, 284] width 18 height 18
type input "**"
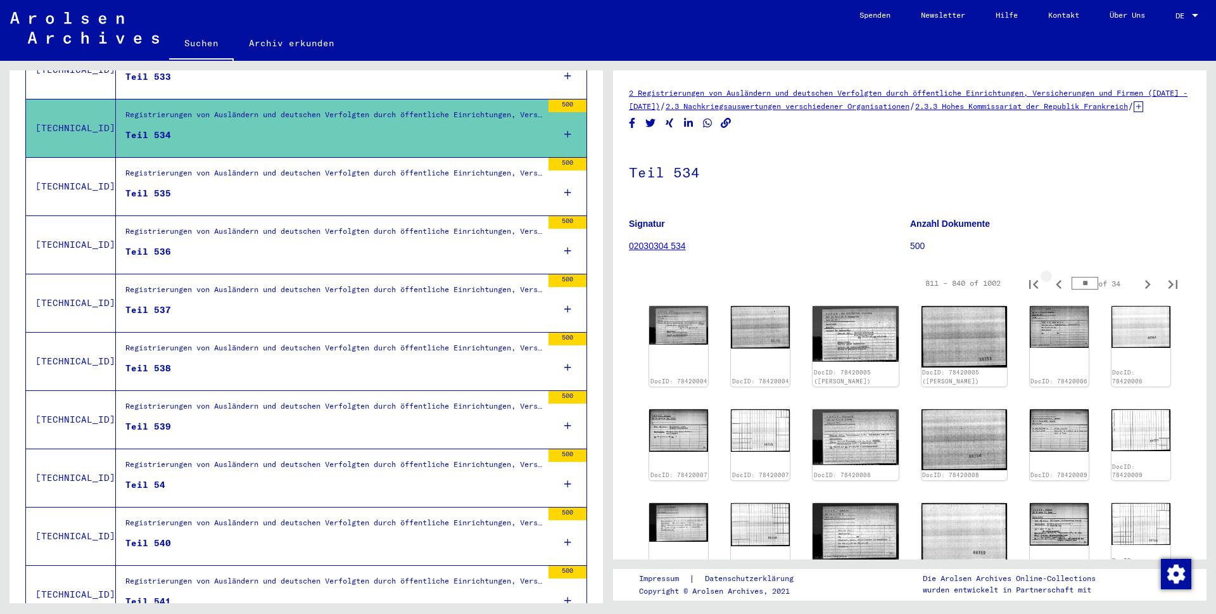
click at [1050, 293] on icon "Previous page" at bounding box center [1059, 284] width 18 height 18
type input "**"
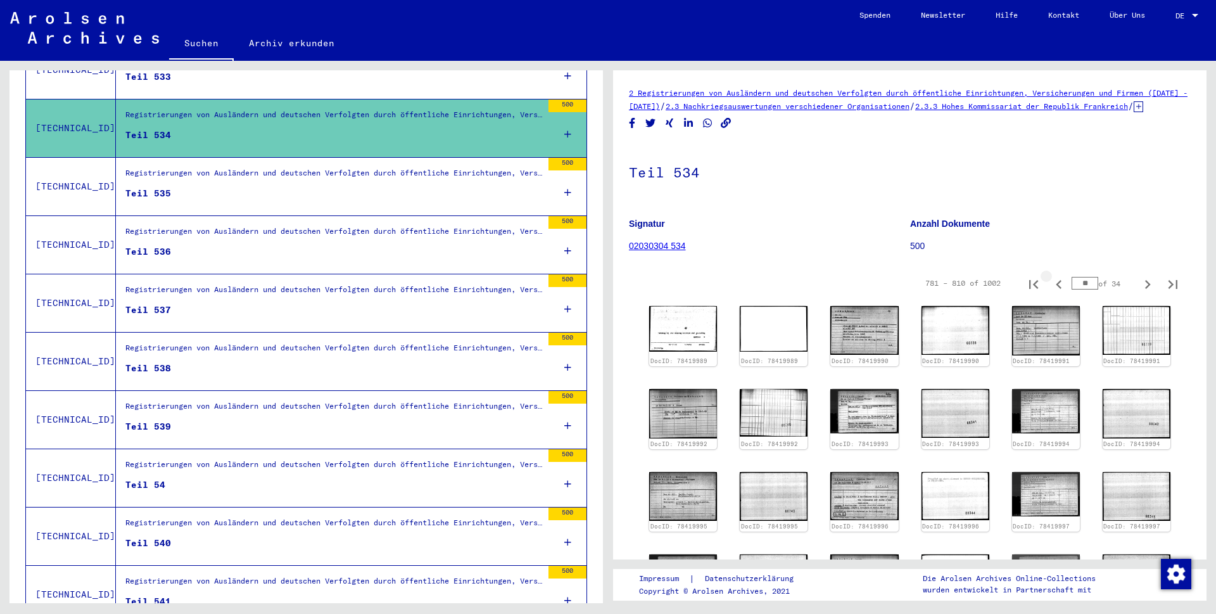
click at [1050, 293] on icon "Previous page" at bounding box center [1059, 284] width 18 height 18
type input "**"
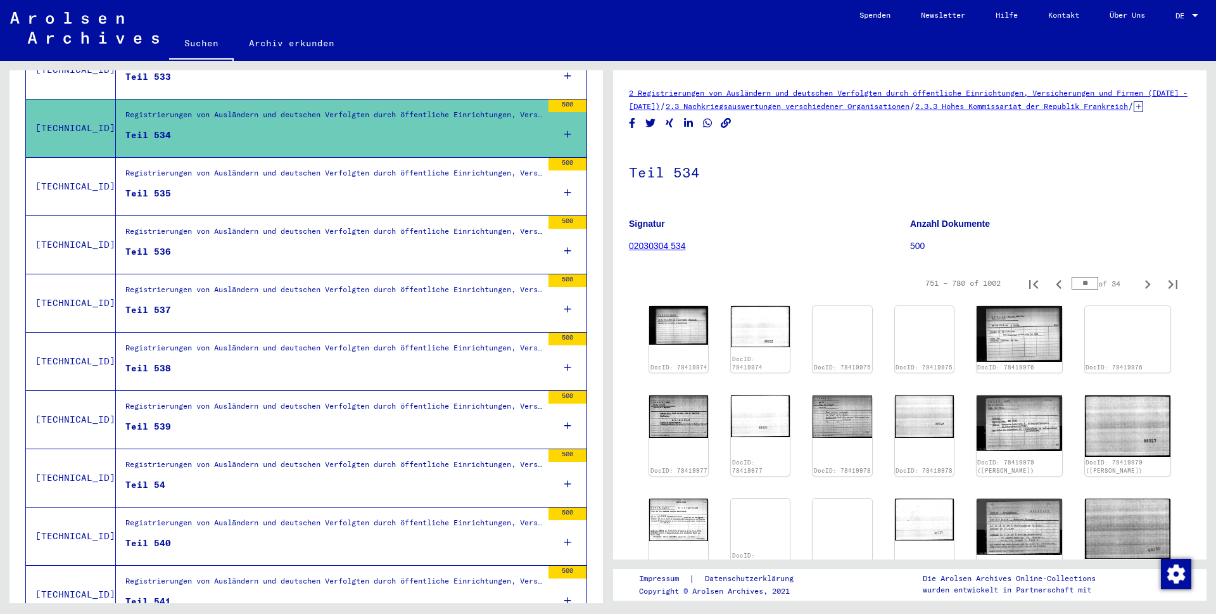
click at [1050, 293] on icon "Previous page" at bounding box center [1059, 284] width 18 height 18
type input "**"
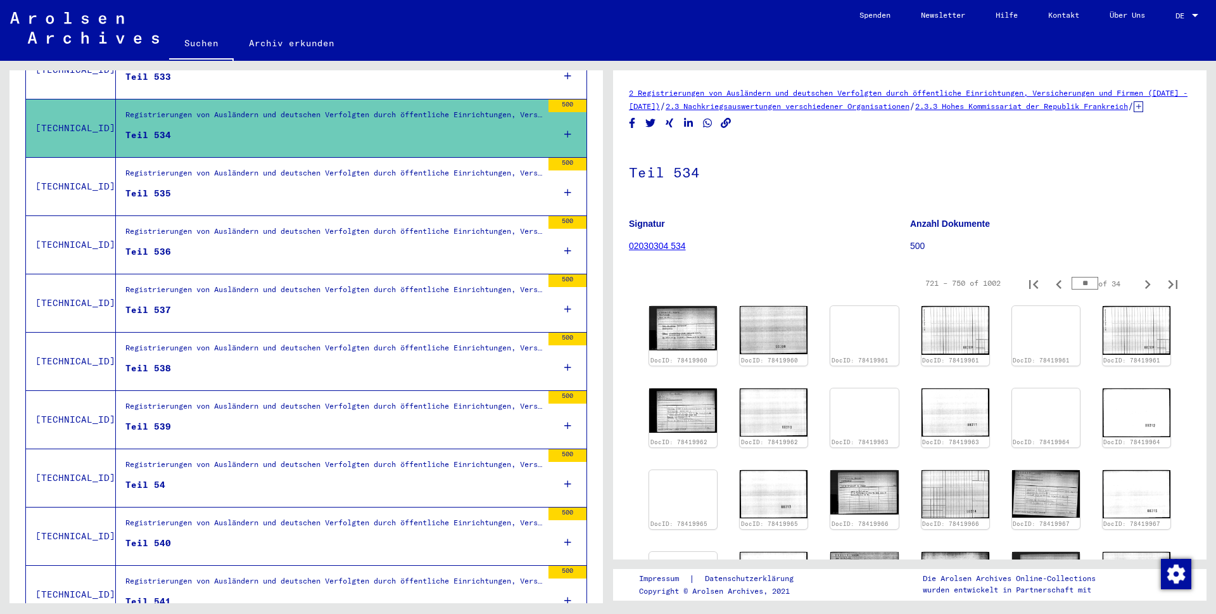
click at [1050, 293] on icon "Previous page" at bounding box center [1059, 284] width 18 height 18
type input "**"
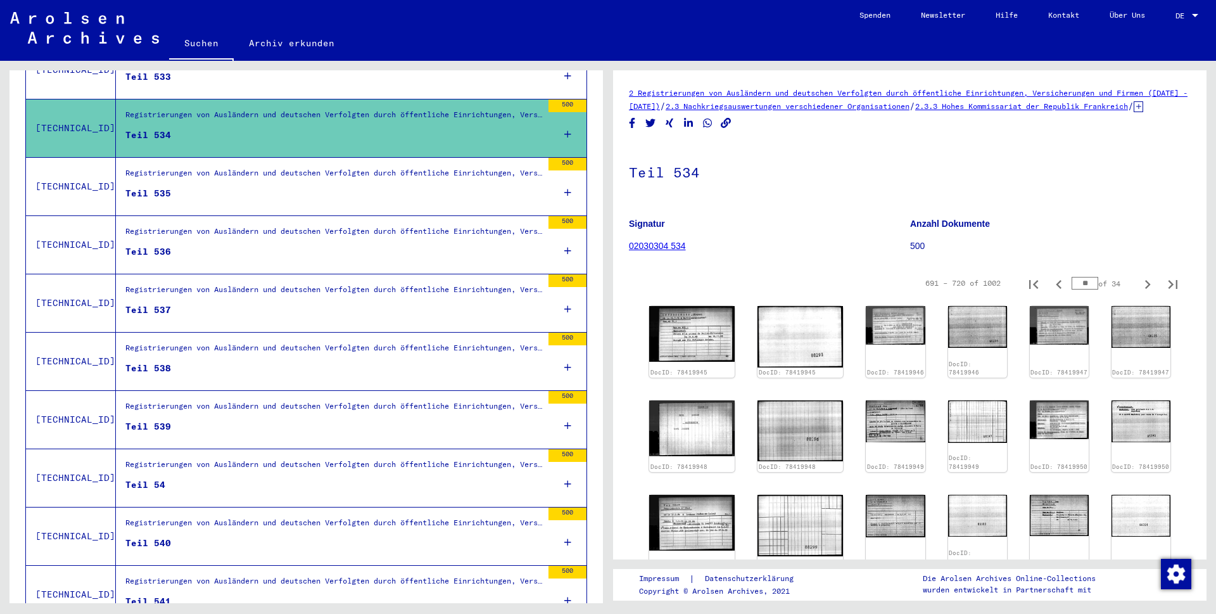
click at [688, 342] on div "DocID: 78419945 DocID: 78419945 DocID: 78419946 DocID: 78419946 DocID: 78419947…" at bounding box center [909, 535] width 531 height 469
click at [688, 341] on img at bounding box center [692, 333] width 90 height 59
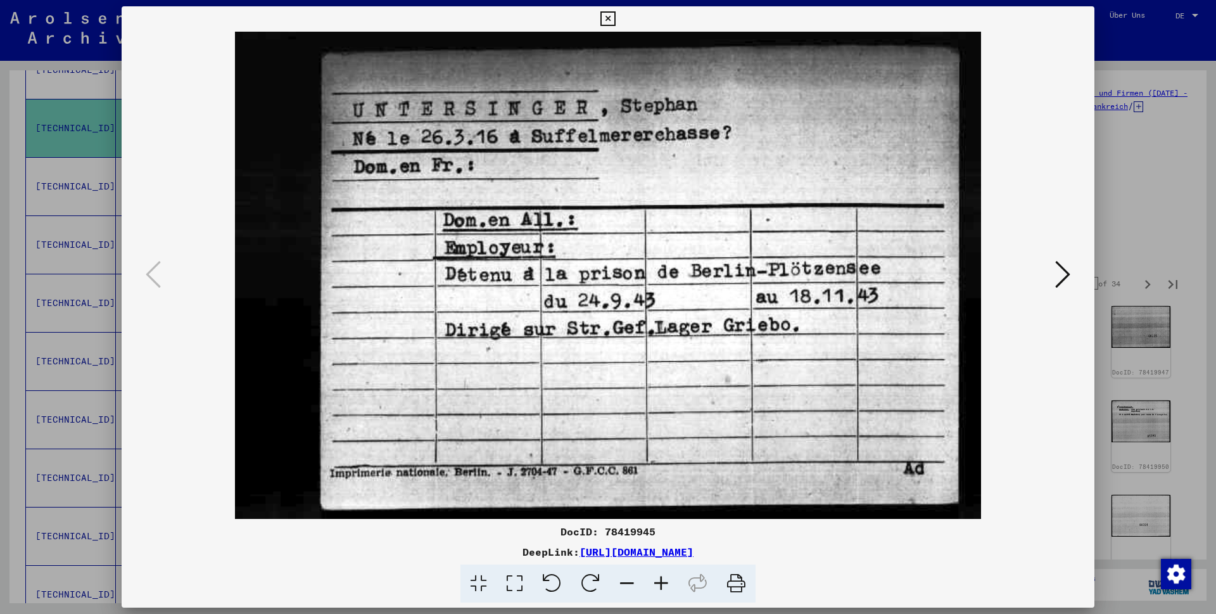
drag, startPoint x: 1080, startPoint y: 16, endPoint x: 1080, endPoint y: 25, distance: 8.2
click at [615, 16] on icon at bounding box center [607, 18] width 15 height 15
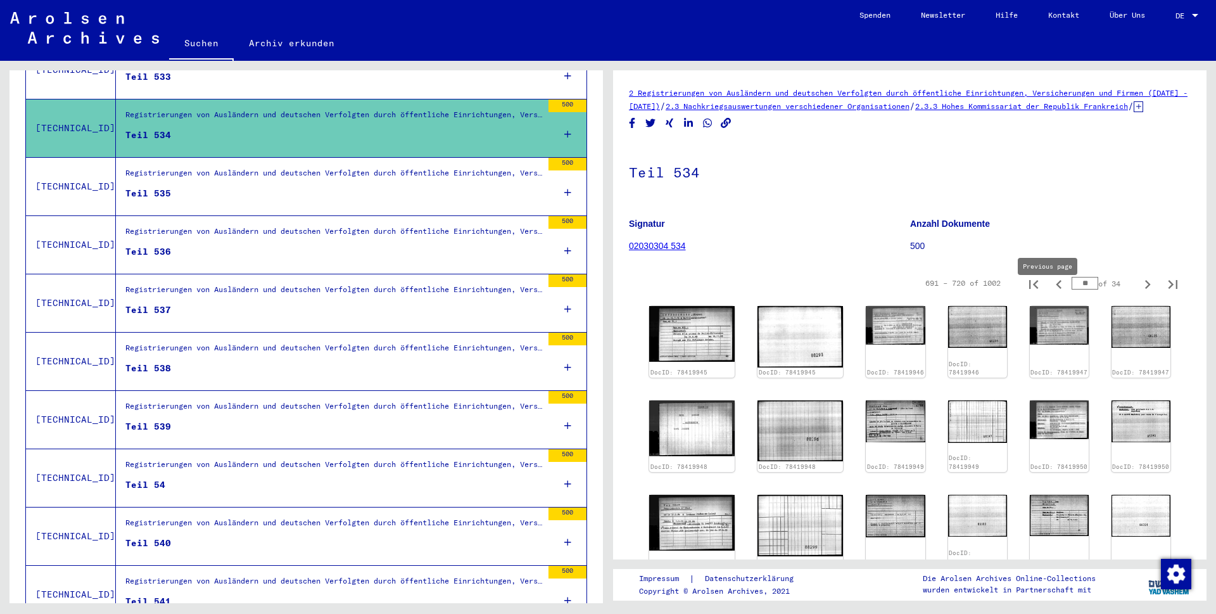
click at [1050, 293] on icon "Previous page" at bounding box center [1059, 284] width 18 height 18
type input "**"
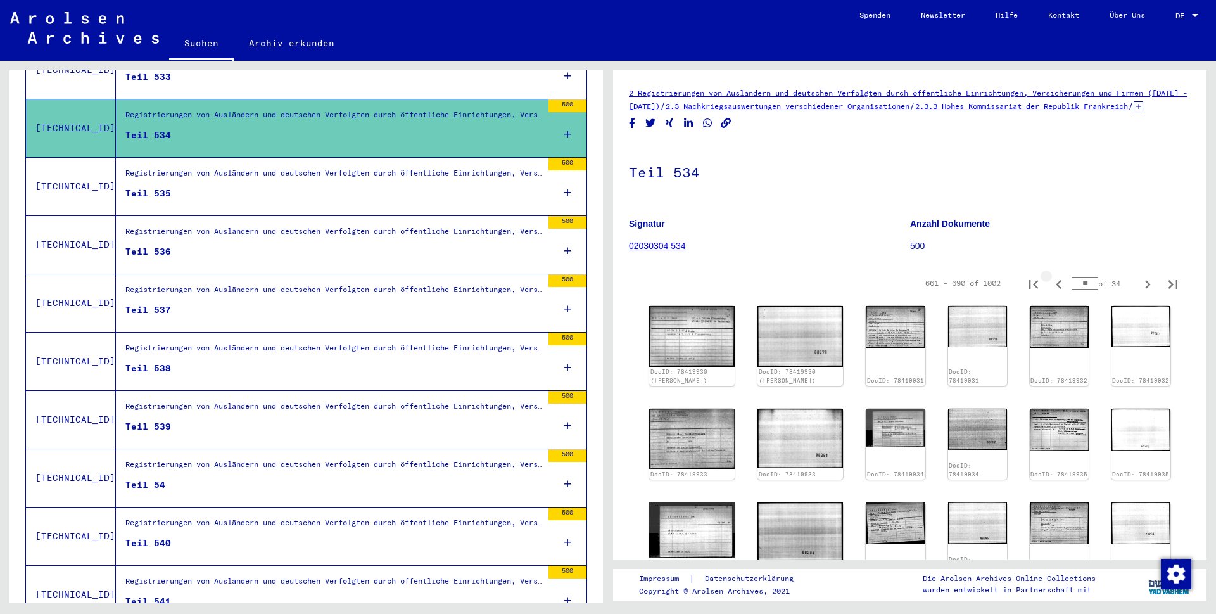
click at [1050, 293] on icon "Previous page" at bounding box center [1059, 284] width 18 height 18
type input "**"
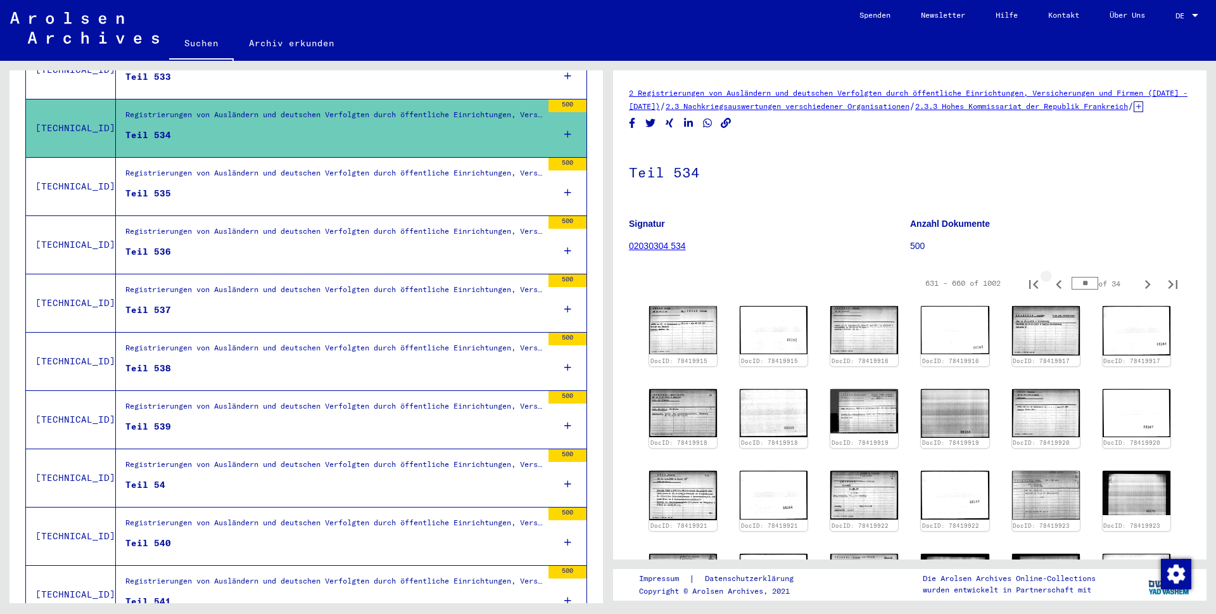
click at [1050, 293] on icon "Previous page" at bounding box center [1059, 284] width 18 height 18
type input "**"
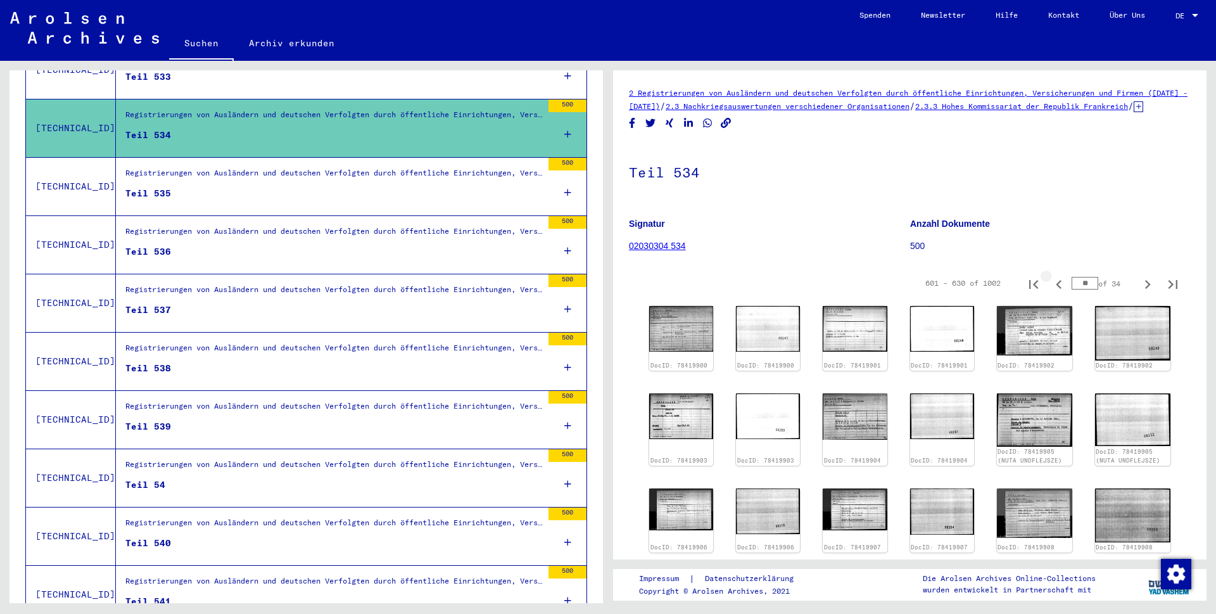
click at [1050, 293] on icon "Previous page" at bounding box center [1059, 284] width 18 height 18
type input "**"
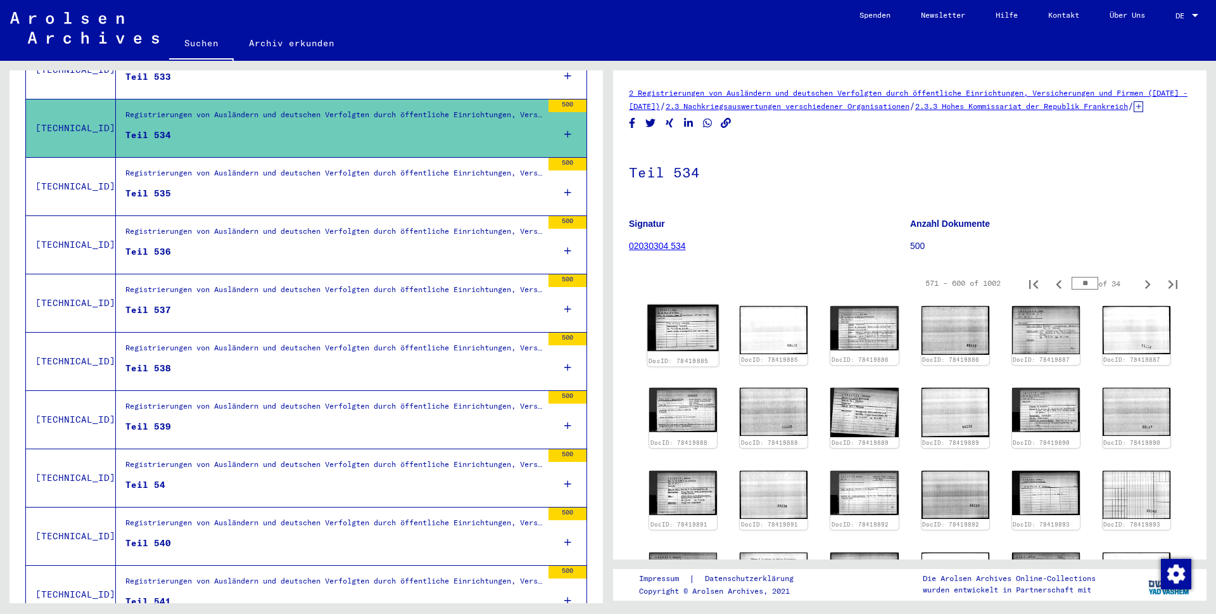
click at [670, 340] on img at bounding box center [683, 328] width 72 height 46
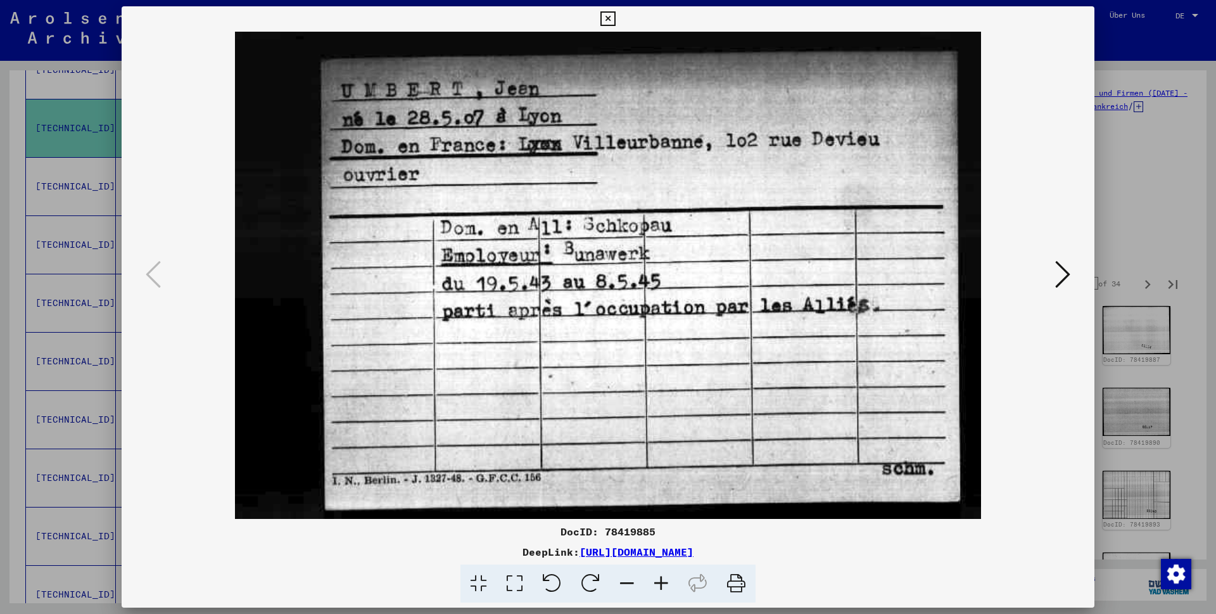
click at [615, 17] on icon at bounding box center [607, 18] width 15 height 15
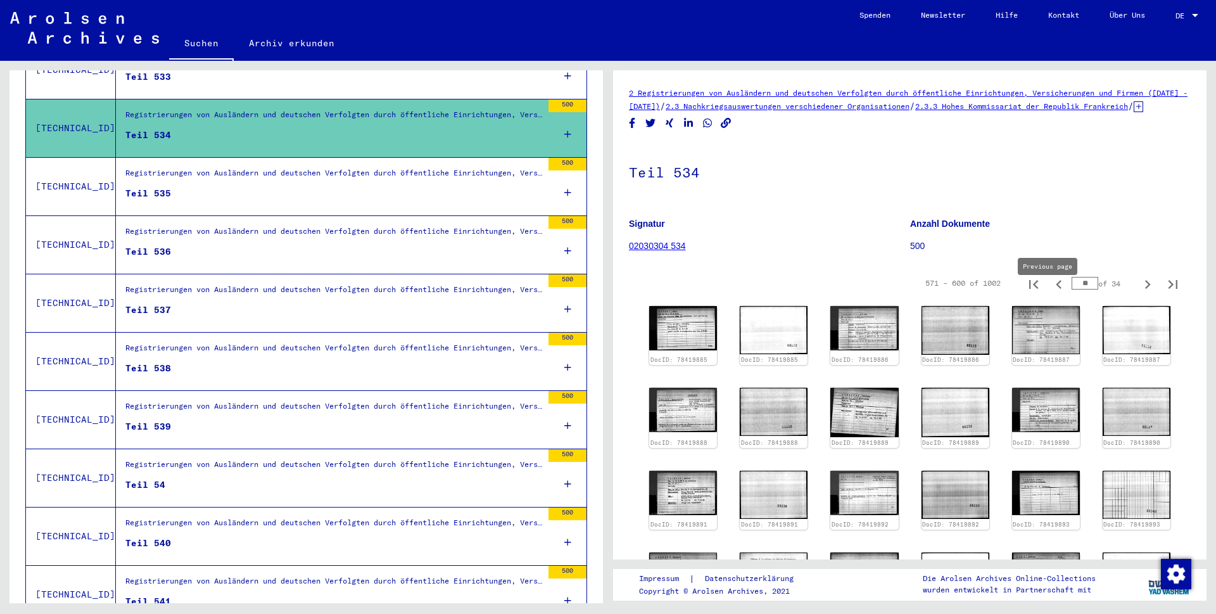
click at [1051, 293] on icon "Previous page" at bounding box center [1059, 284] width 18 height 18
type input "**"
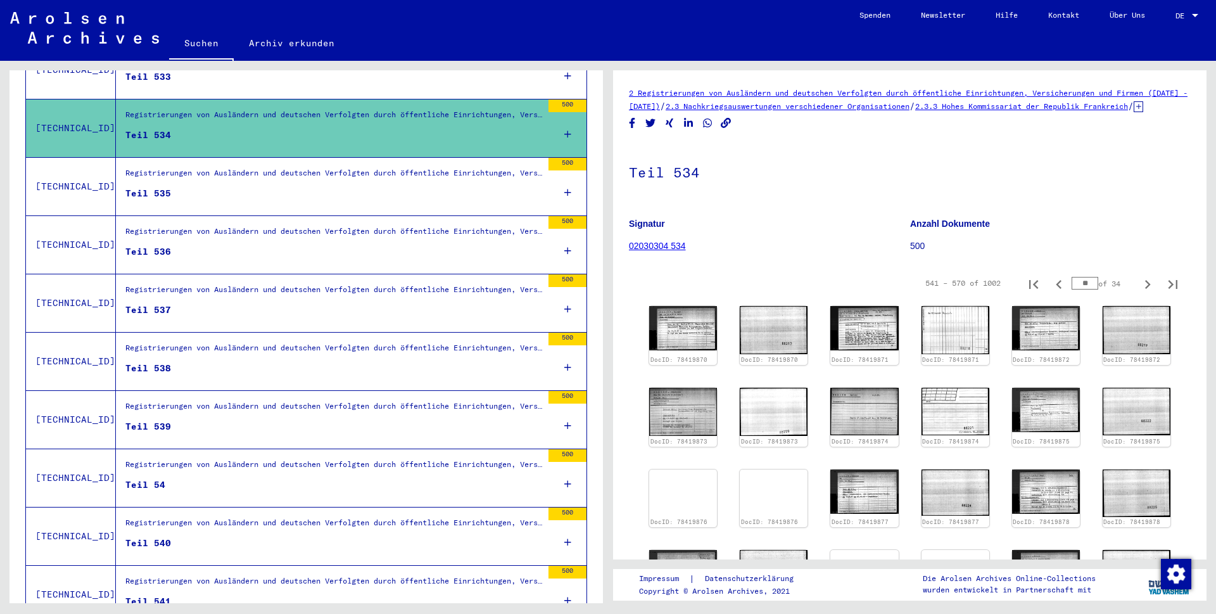
click at [1051, 293] on icon "Previous page" at bounding box center [1059, 284] width 18 height 18
type input "**"
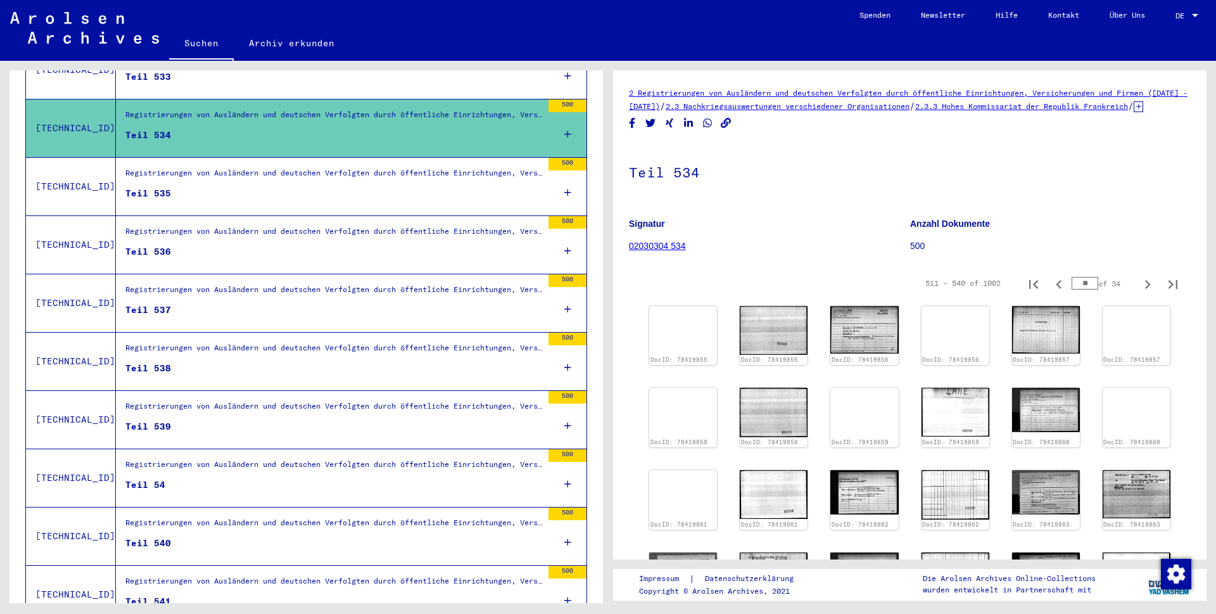
click at [1051, 293] on icon "Previous page" at bounding box center [1059, 284] width 18 height 18
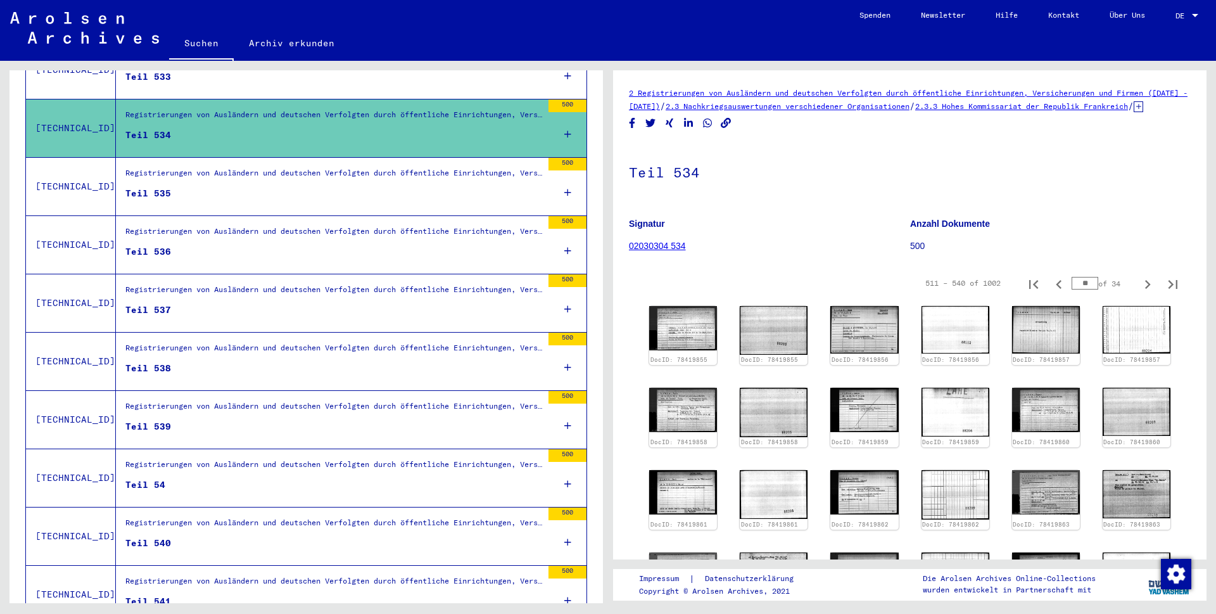
type input "**"
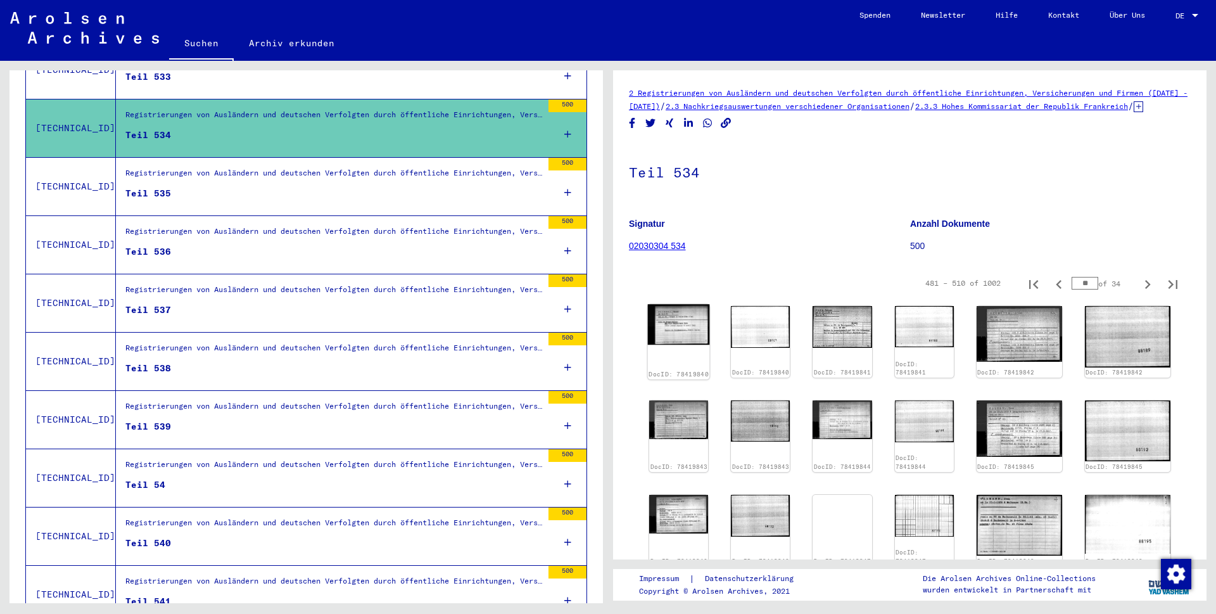
click at [701, 331] on img at bounding box center [679, 324] width 62 height 41
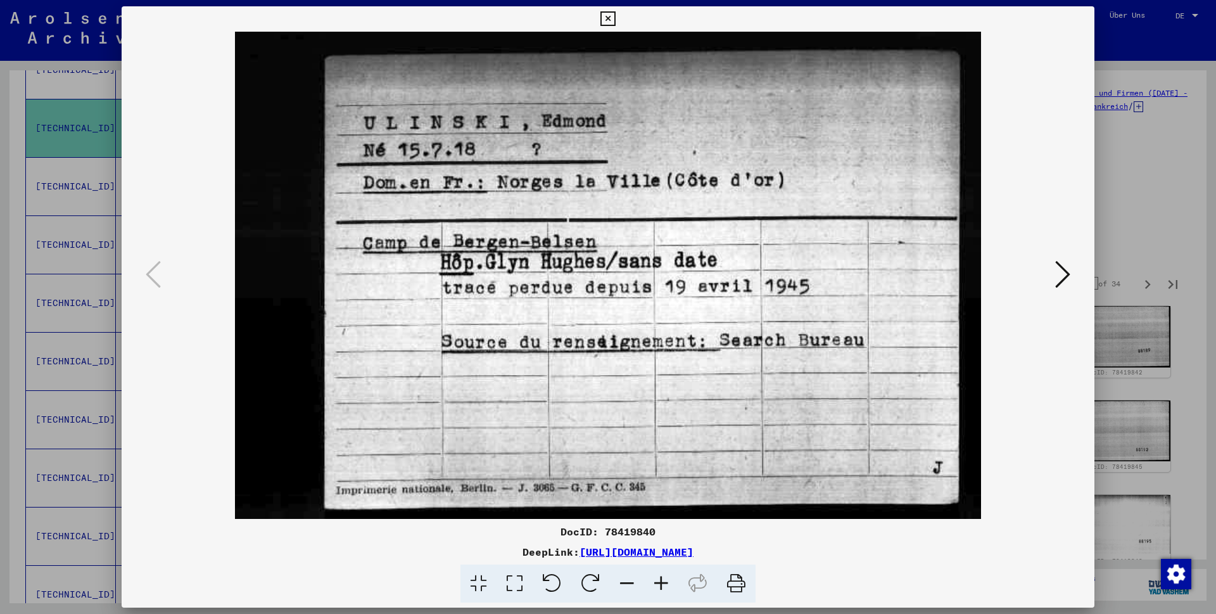
click at [615, 18] on icon at bounding box center [607, 18] width 15 height 15
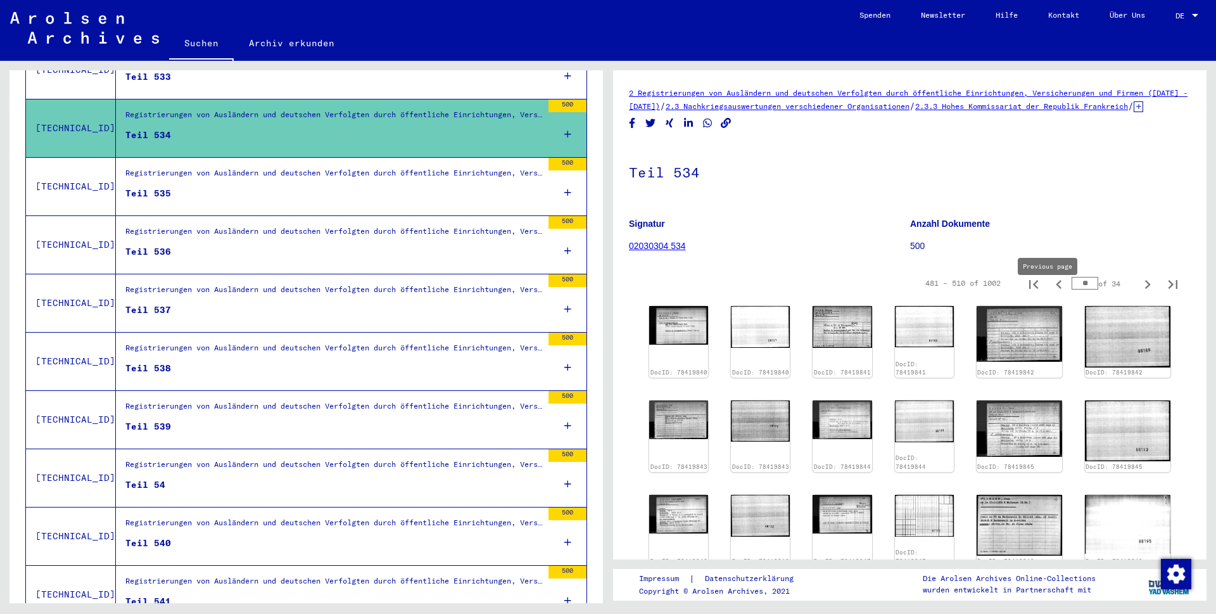
click at [1056, 289] on icon "Previous page" at bounding box center [1059, 284] width 6 height 9
type input "**"
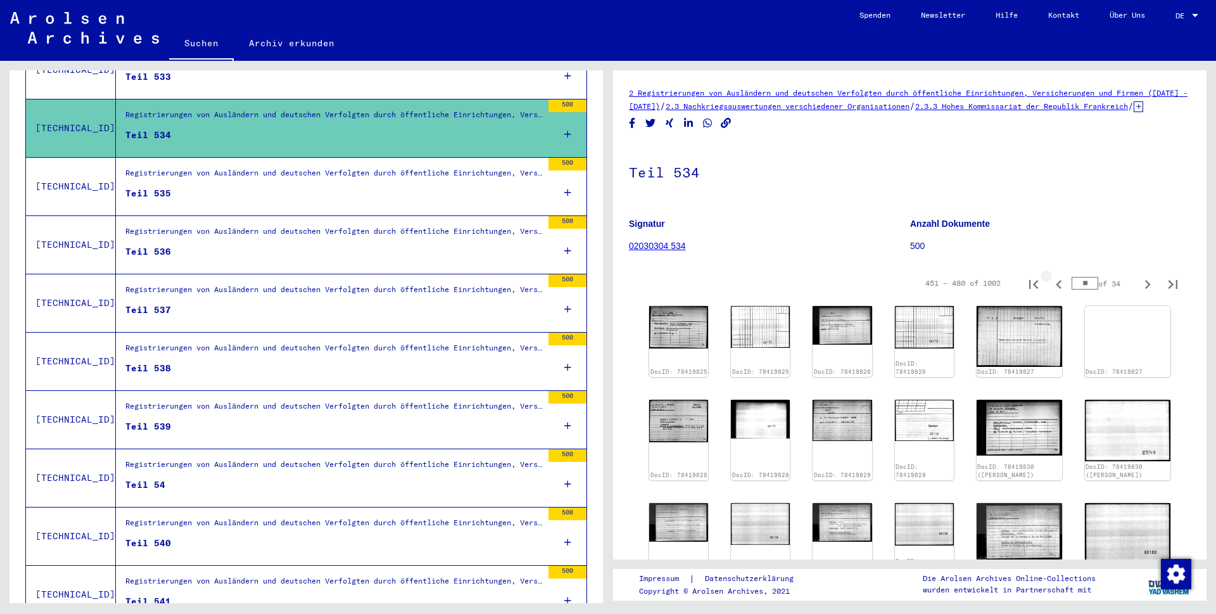
click at [1056, 289] on icon "Previous page" at bounding box center [1059, 284] width 6 height 9
type input "**"
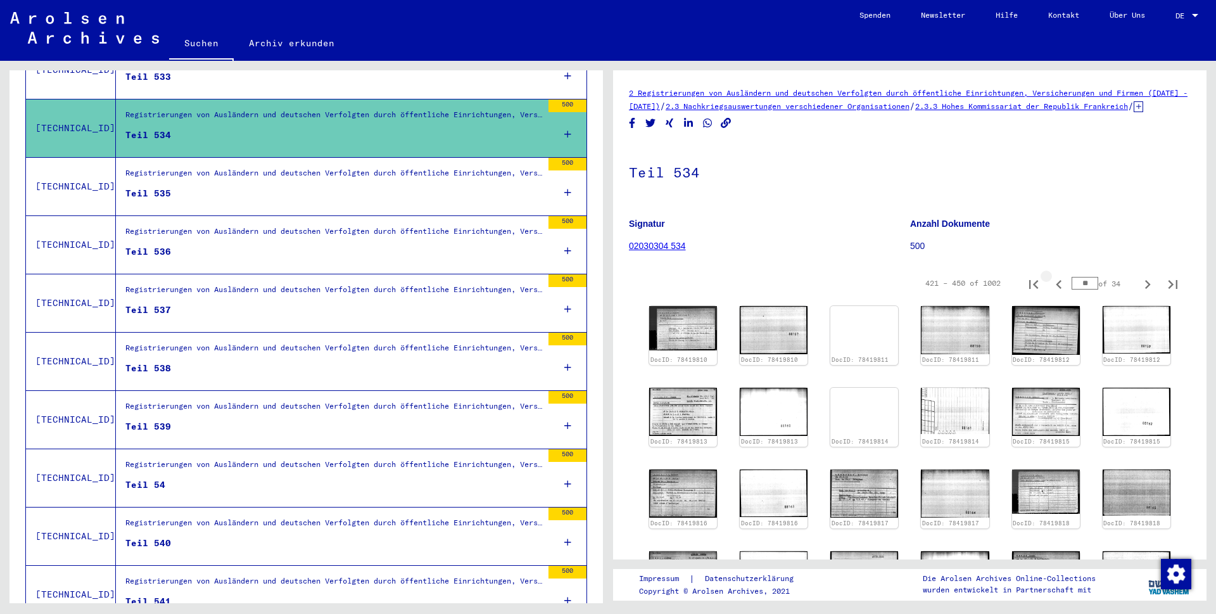
click at [1056, 289] on icon "Previous page" at bounding box center [1059, 284] width 6 height 9
type input "**"
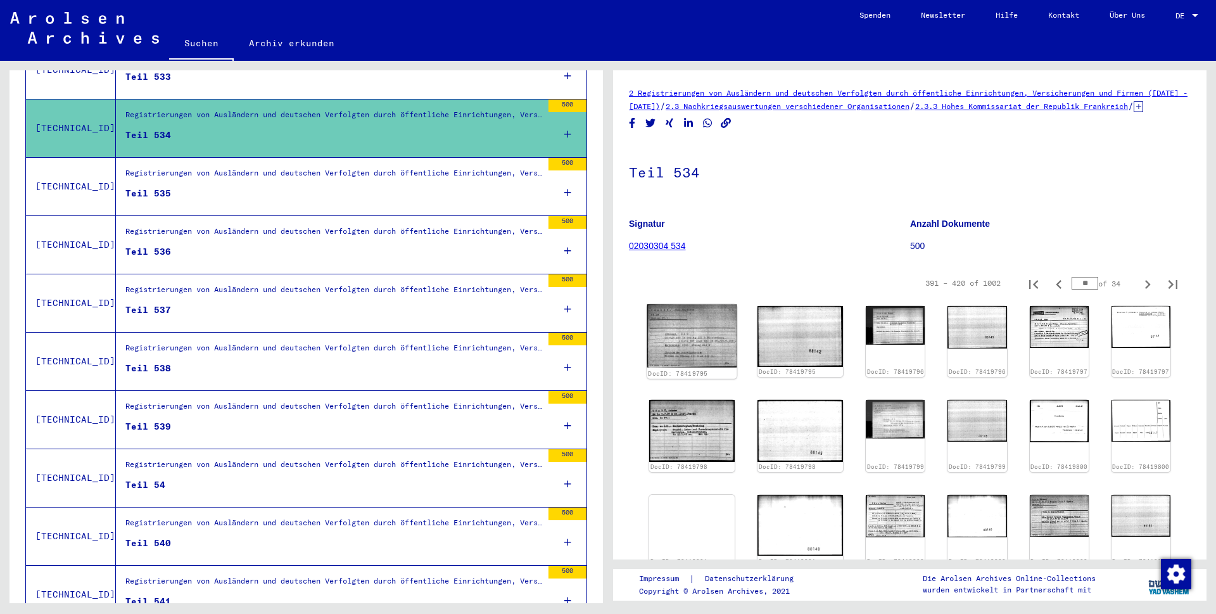
click at [672, 336] on img at bounding box center [692, 335] width 90 height 63
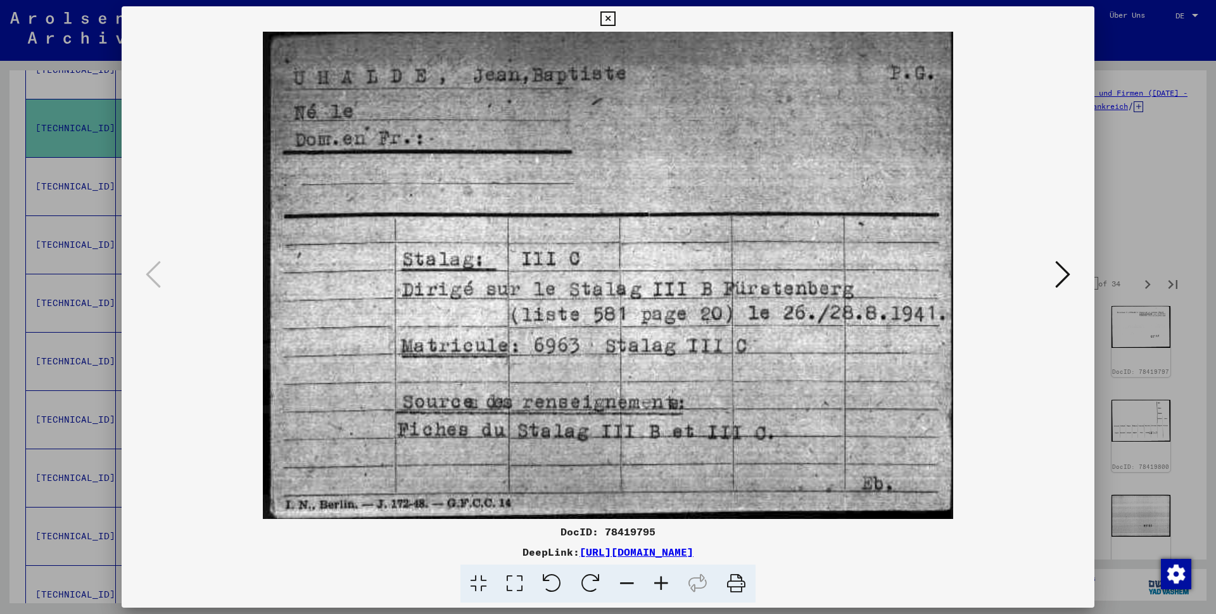
click at [615, 21] on icon at bounding box center [607, 18] width 15 height 15
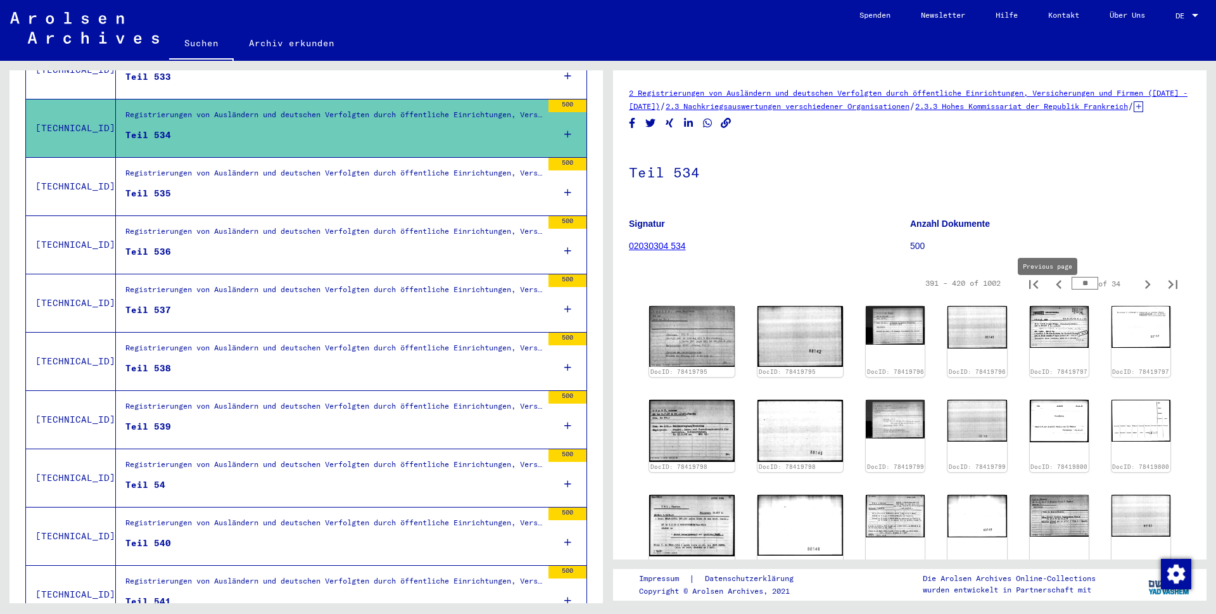
click at [1056, 289] on icon "Previous page" at bounding box center [1059, 284] width 6 height 9
type input "**"
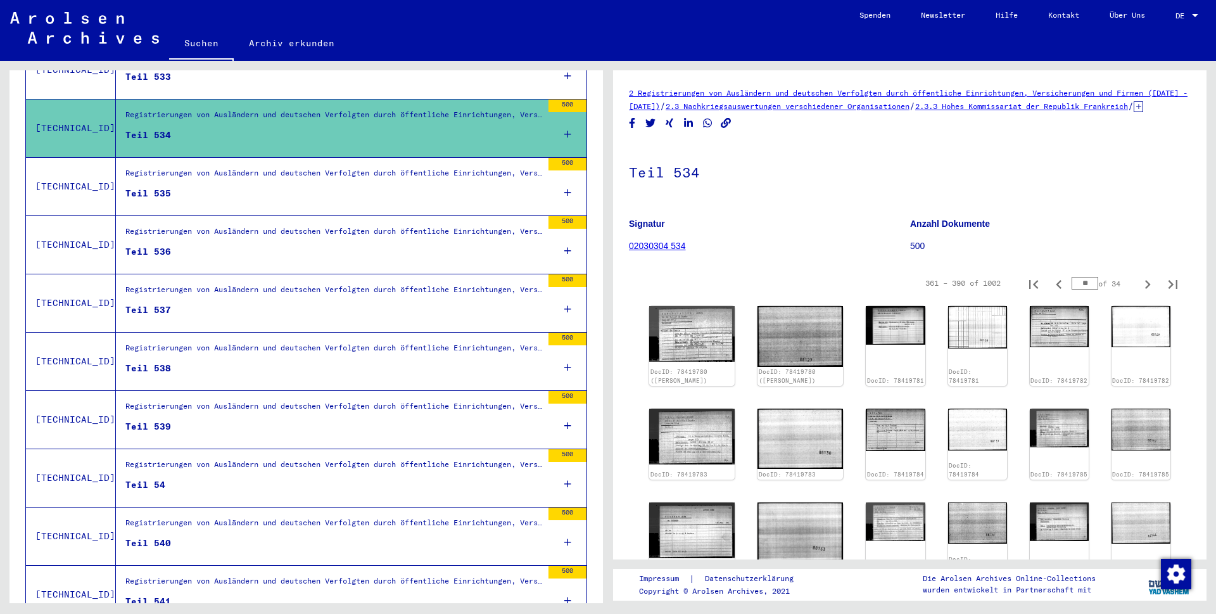
click at [1056, 289] on icon "Previous page" at bounding box center [1059, 284] width 6 height 9
type input "**"
click at [1056, 289] on icon "Previous page" at bounding box center [1059, 284] width 6 height 9
type input "**"
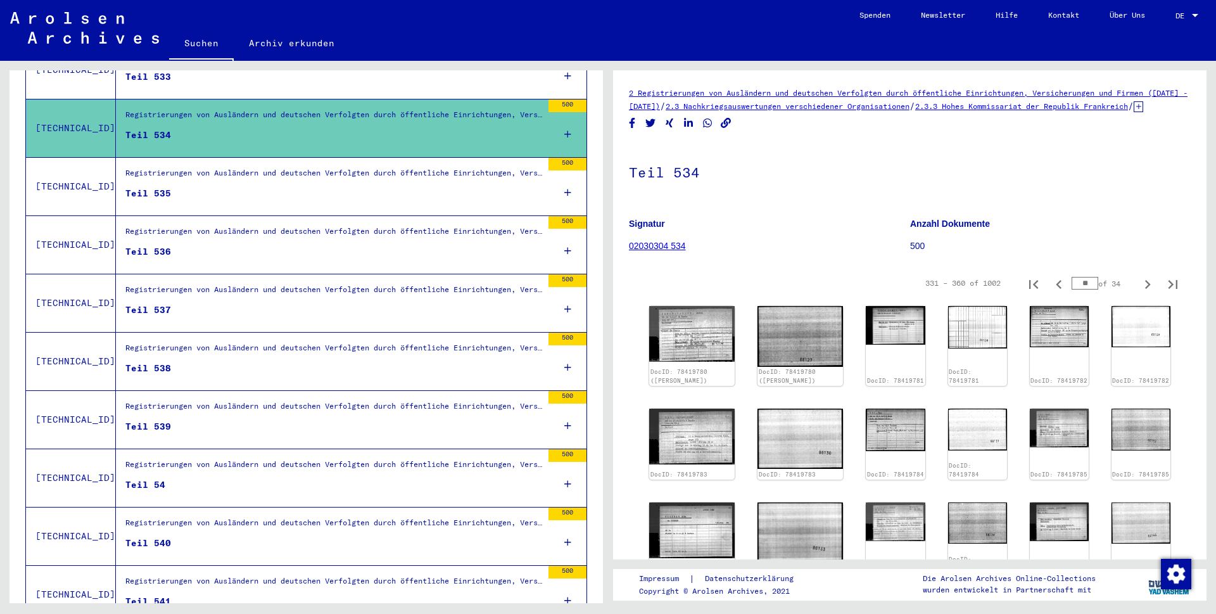
type input "**"
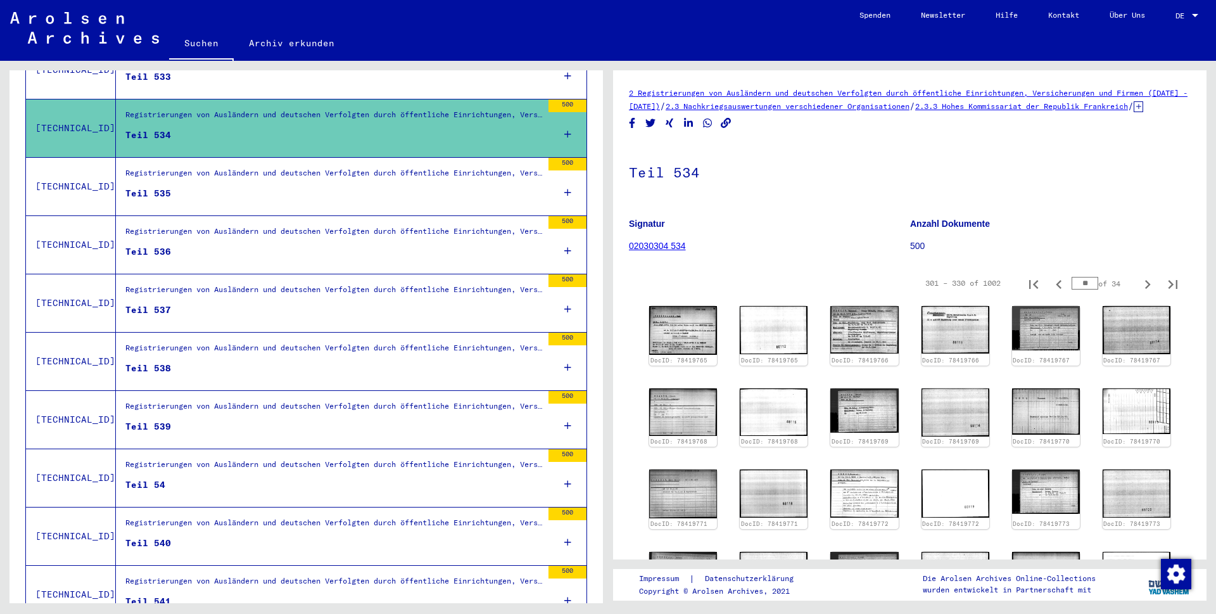
click at [1056, 289] on icon "Previous page" at bounding box center [1059, 284] width 6 height 9
type input "**"
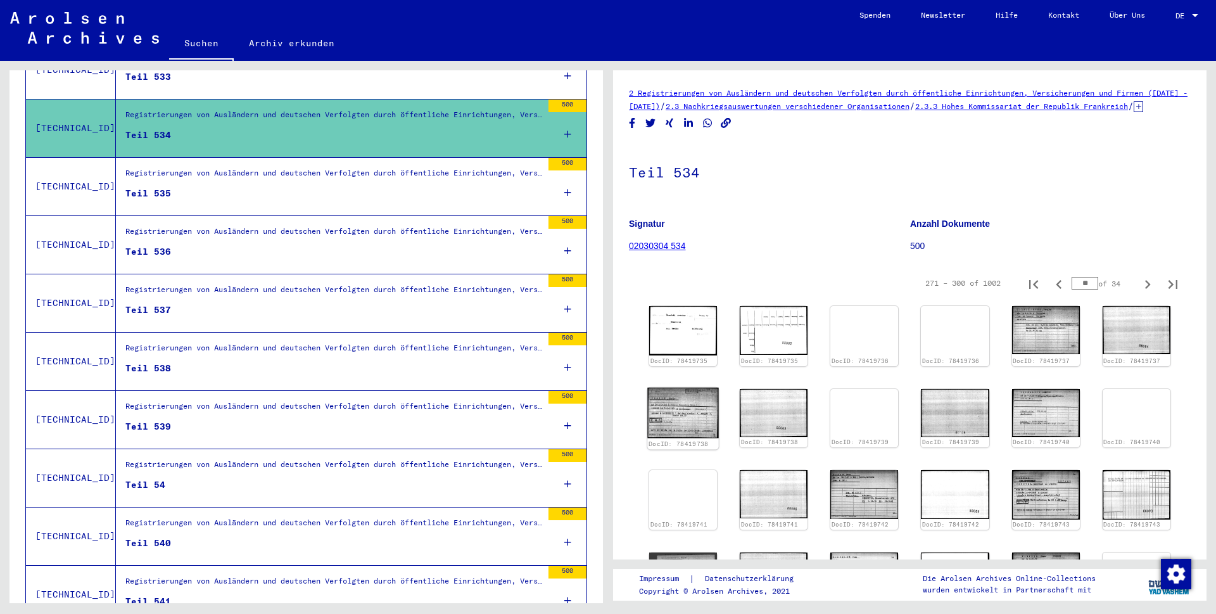
click at [679, 422] on img at bounding box center [683, 412] width 72 height 51
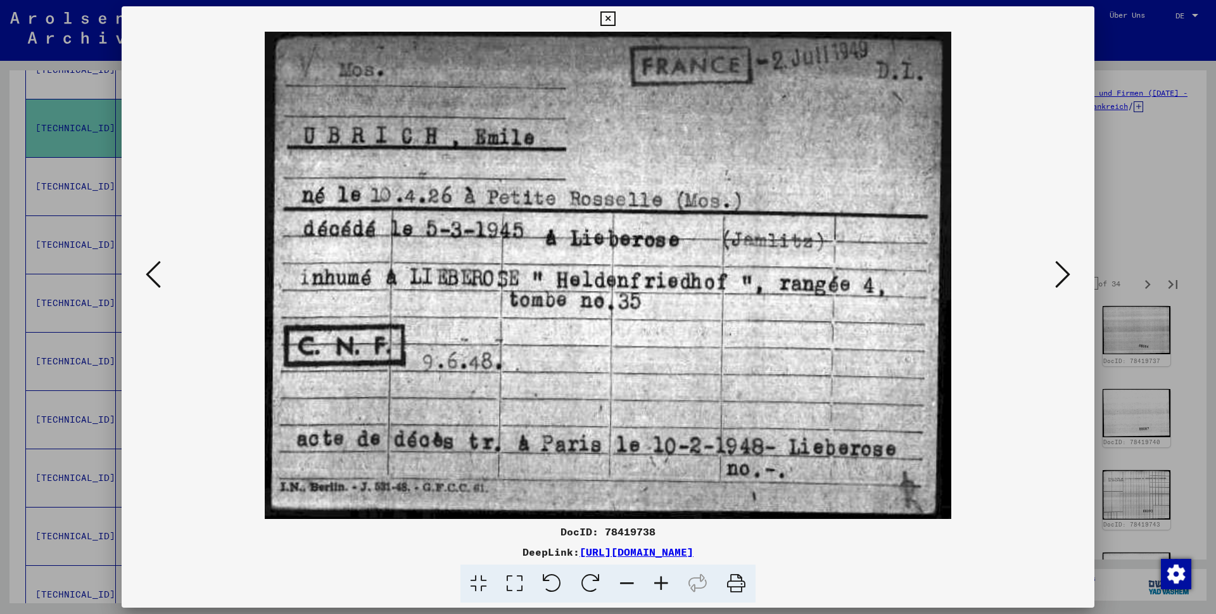
click at [1063, 275] on icon at bounding box center [1062, 274] width 15 height 30
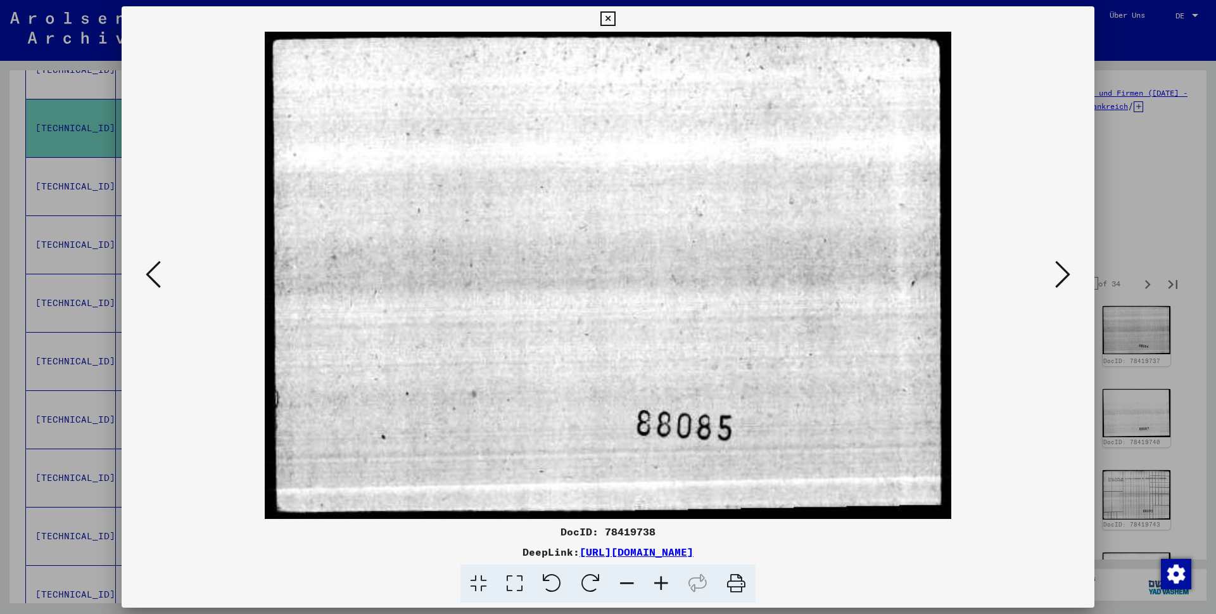
click at [1063, 275] on icon at bounding box center [1062, 274] width 15 height 30
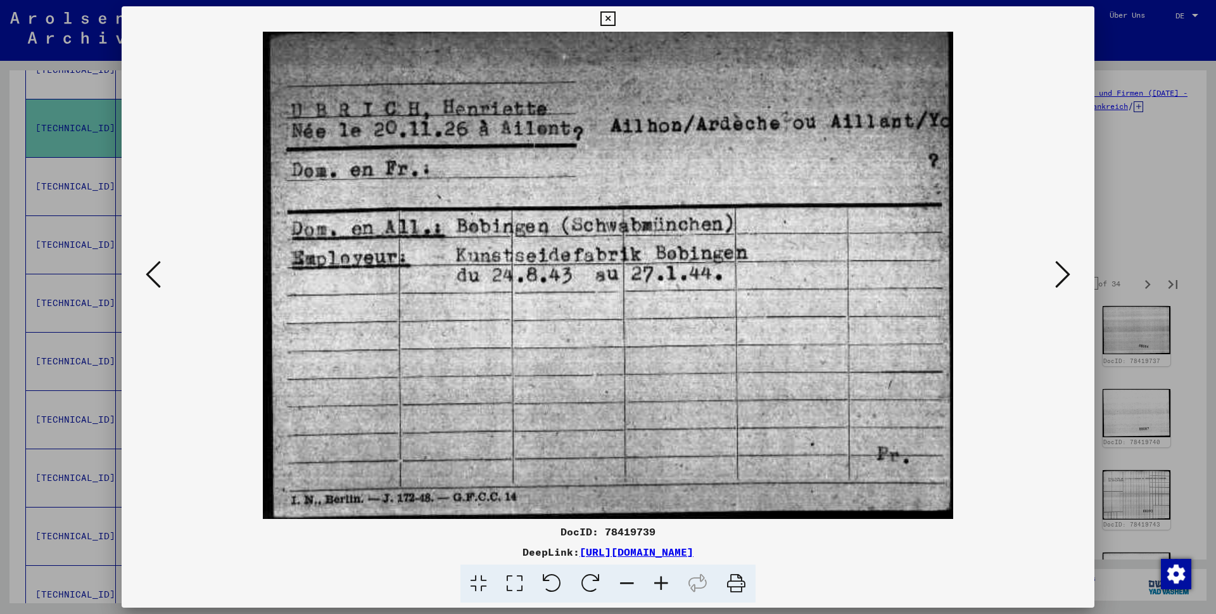
click at [1063, 275] on icon at bounding box center [1062, 274] width 15 height 30
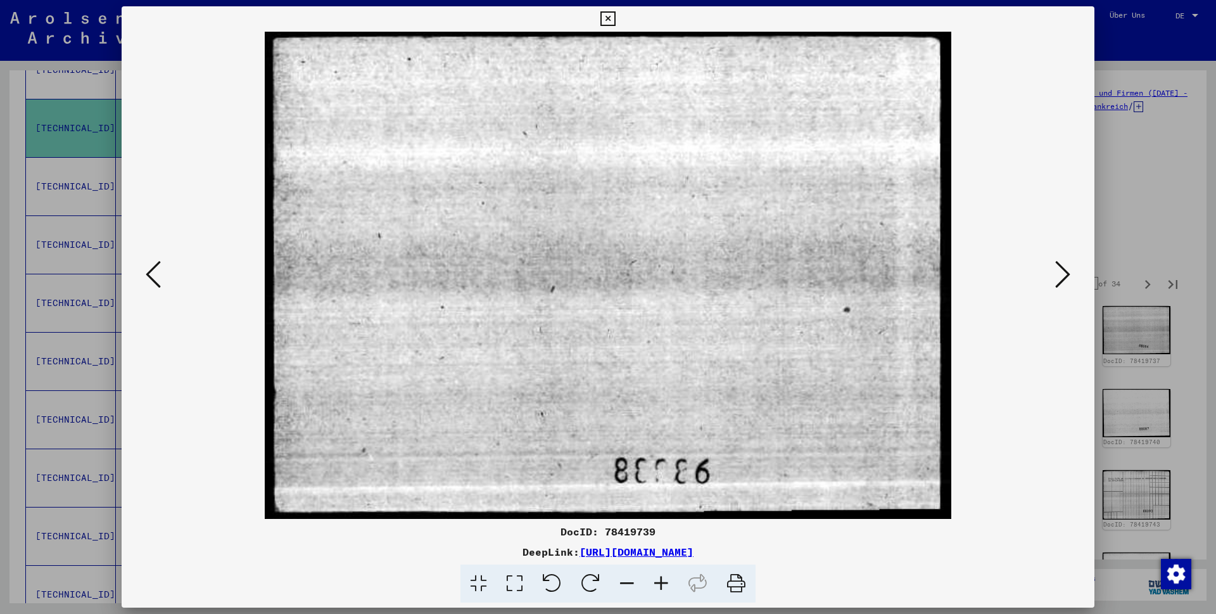
click at [1063, 275] on icon at bounding box center [1062, 274] width 15 height 30
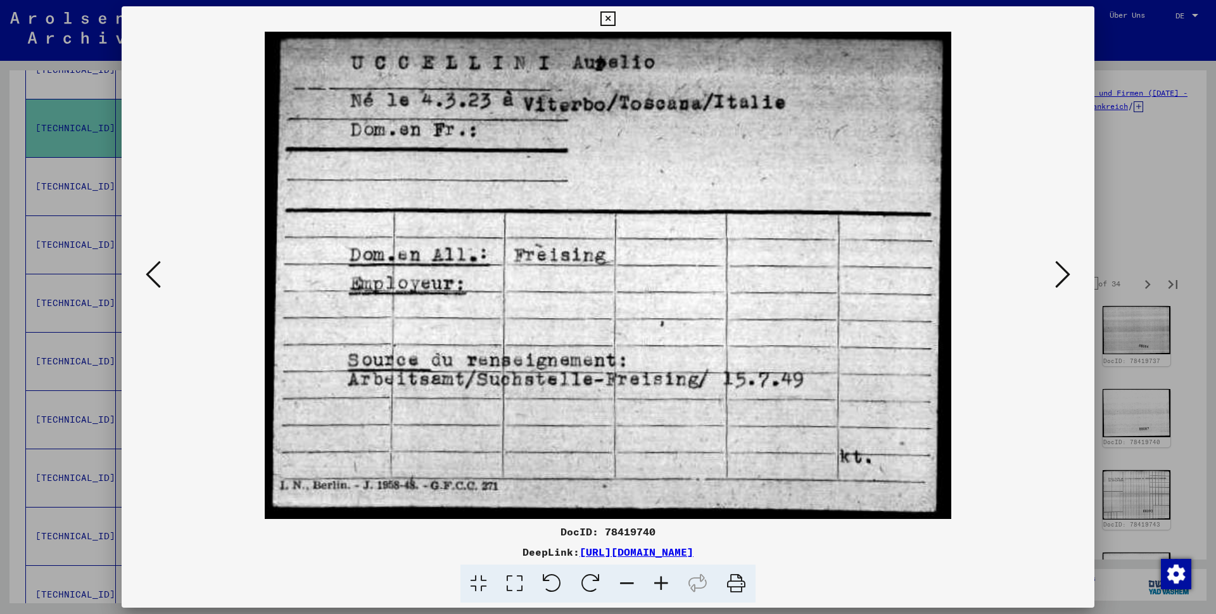
click at [1063, 275] on icon at bounding box center [1062, 274] width 15 height 30
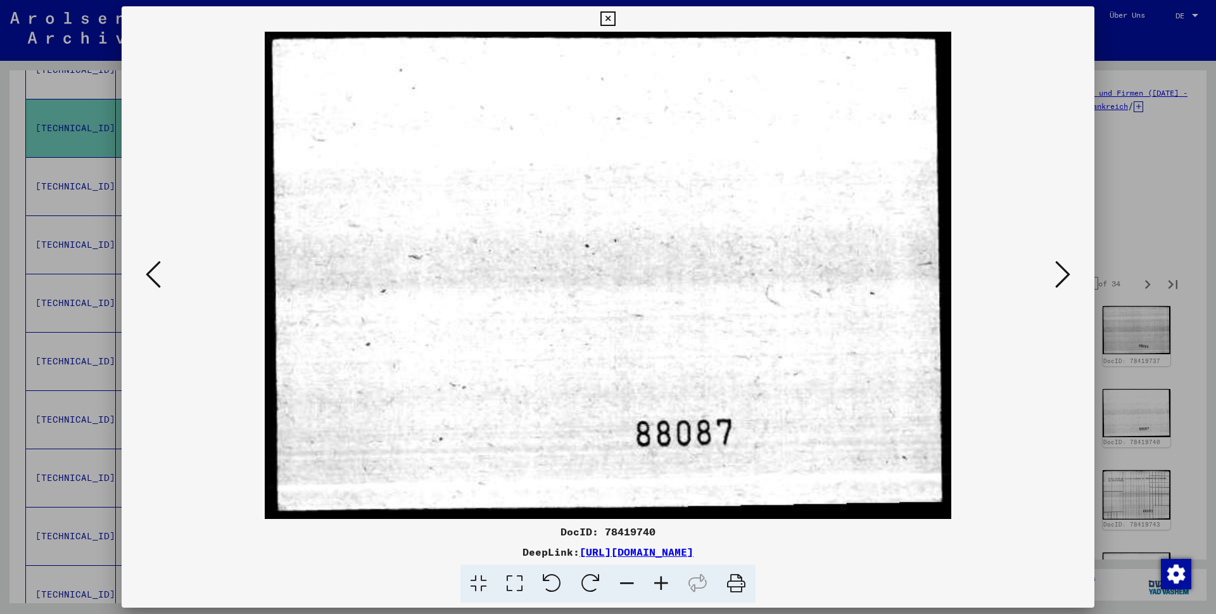
click at [1063, 275] on icon at bounding box center [1062, 274] width 15 height 30
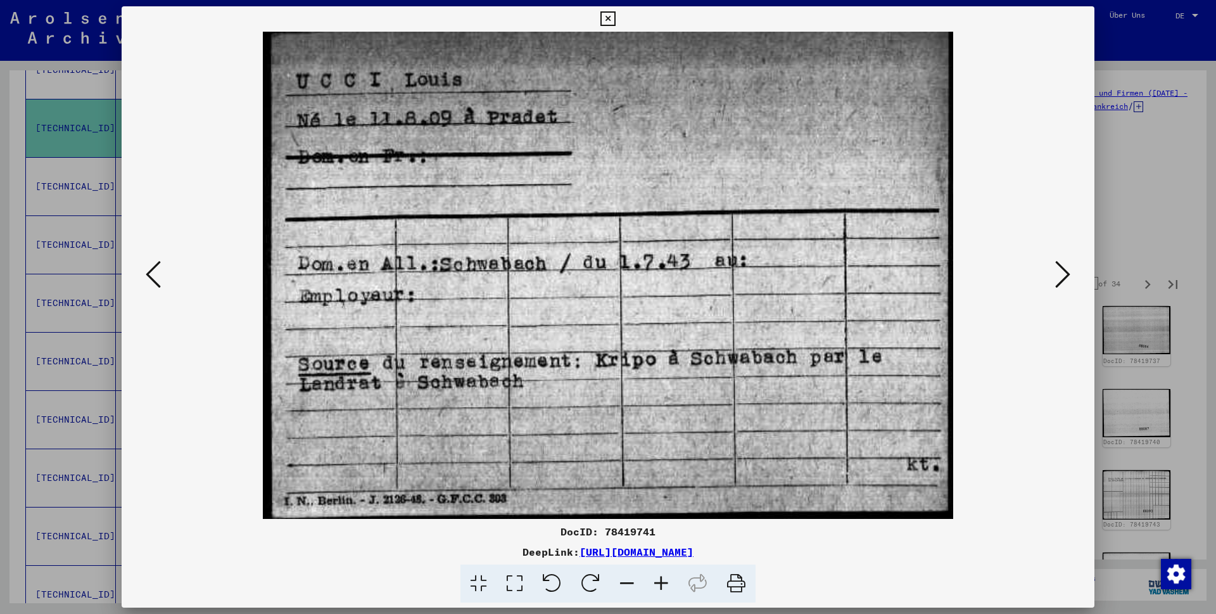
click at [1063, 277] on icon at bounding box center [1062, 274] width 15 height 30
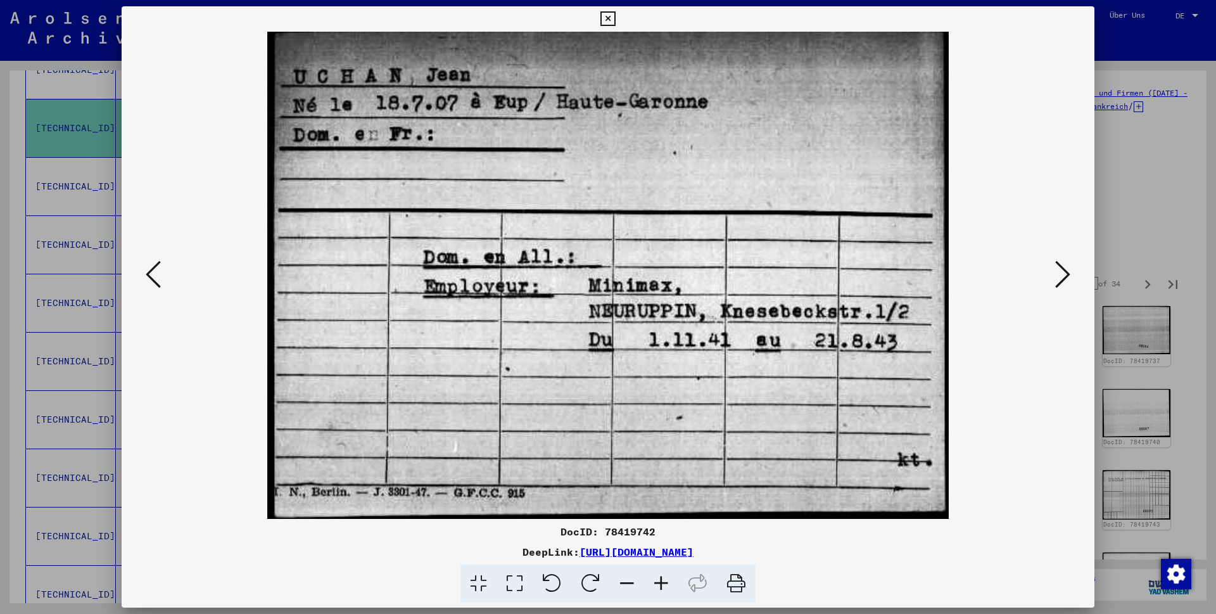
click at [1063, 277] on icon at bounding box center [1062, 274] width 15 height 30
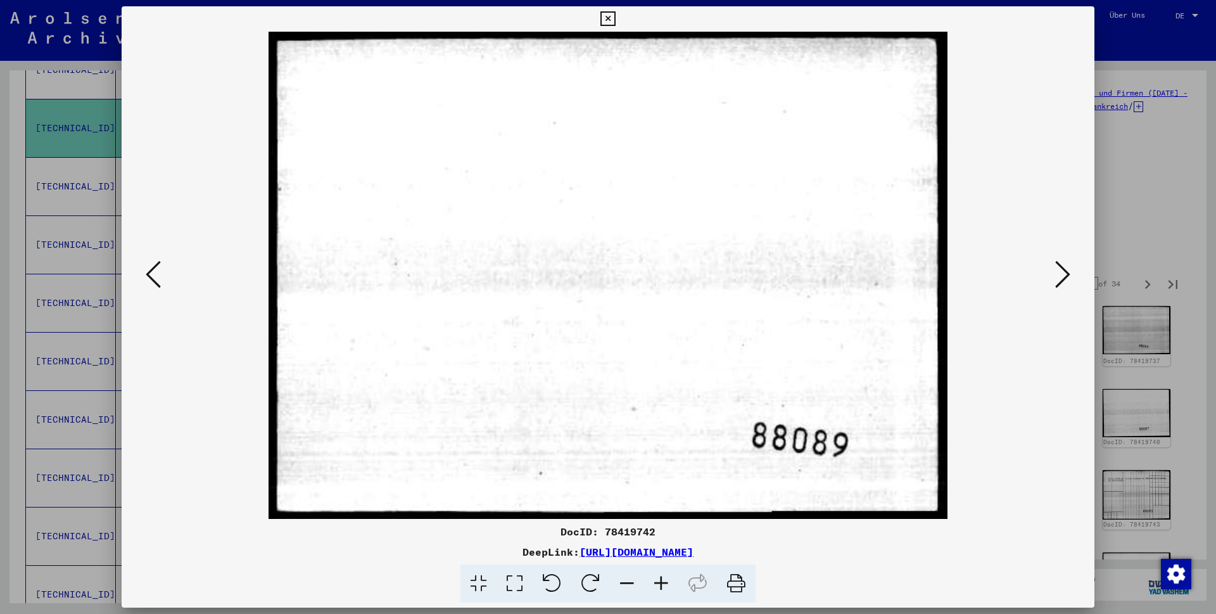
click at [1063, 277] on icon at bounding box center [1062, 274] width 15 height 30
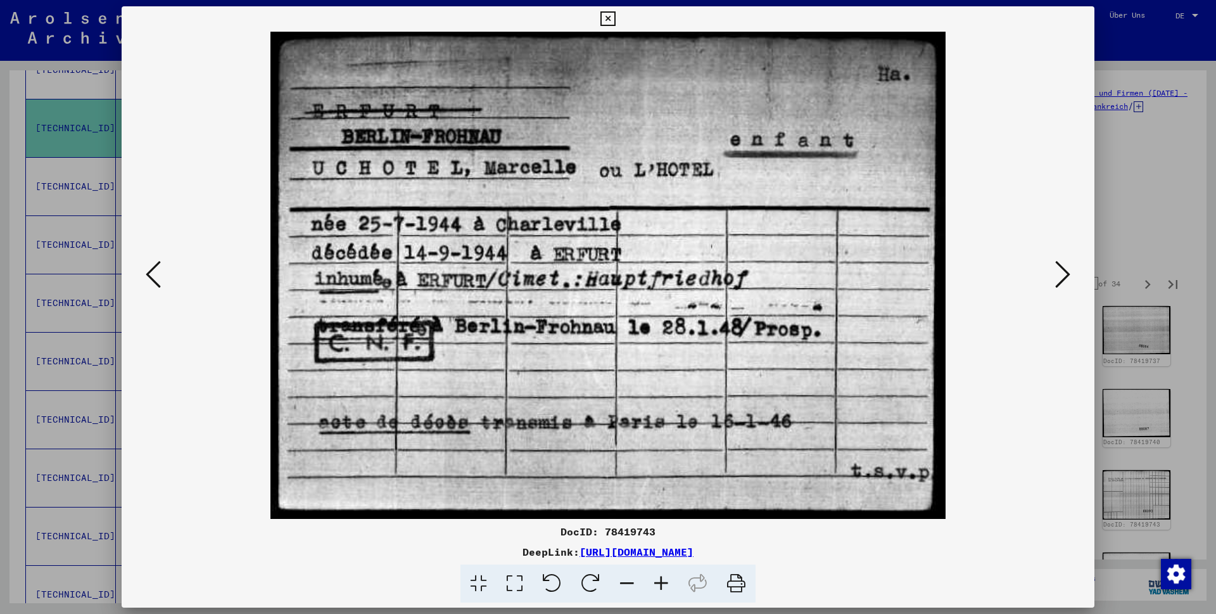
click at [149, 276] on icon at bounding box center [153, 274] width 15 height 30
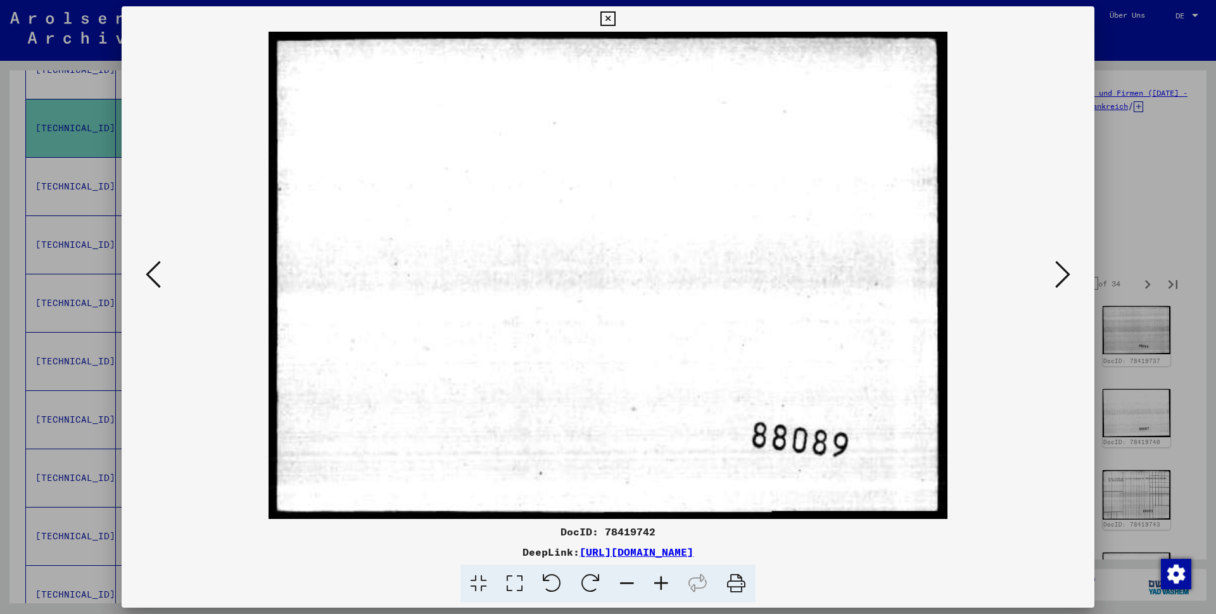
click at [149, 276] on icon at bounding box center [153, 274] width 15 height 30
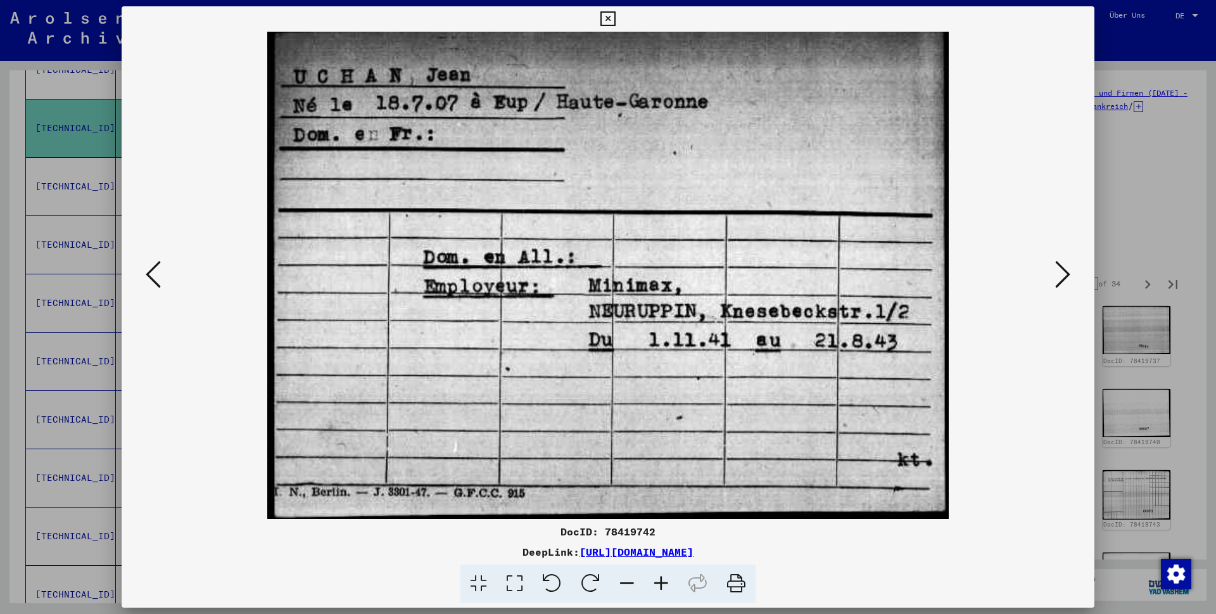
click at [149, 276] on icon at bounding box center [153, 274] width 15 height 30
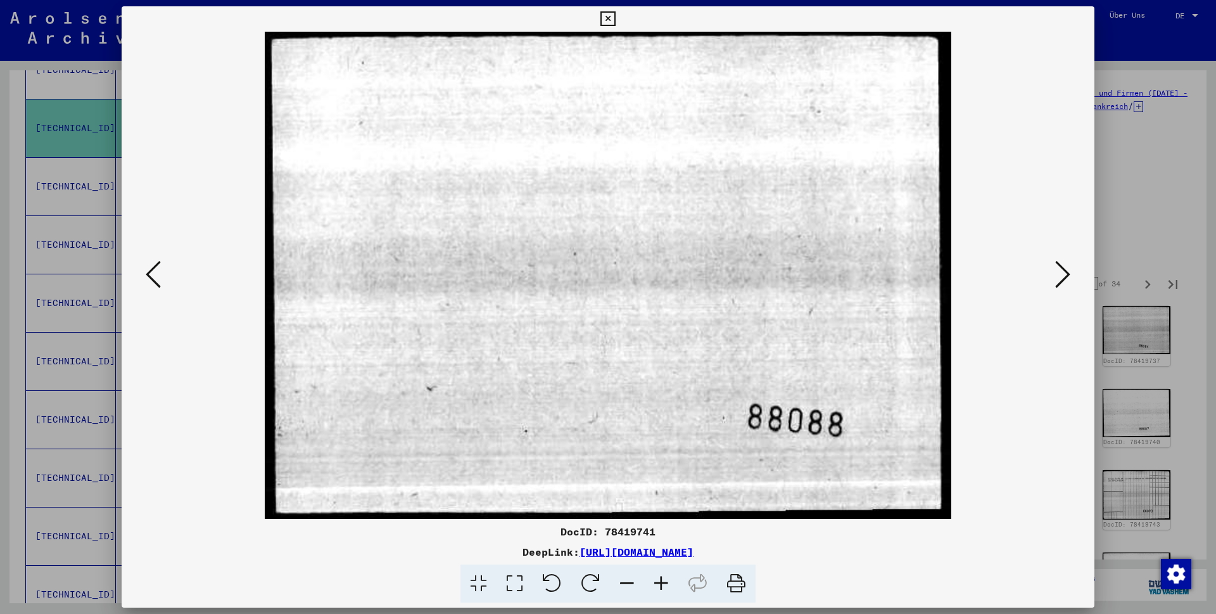
click at [149, 276] on icon at bounding box center [153, 274] width 15 height 30
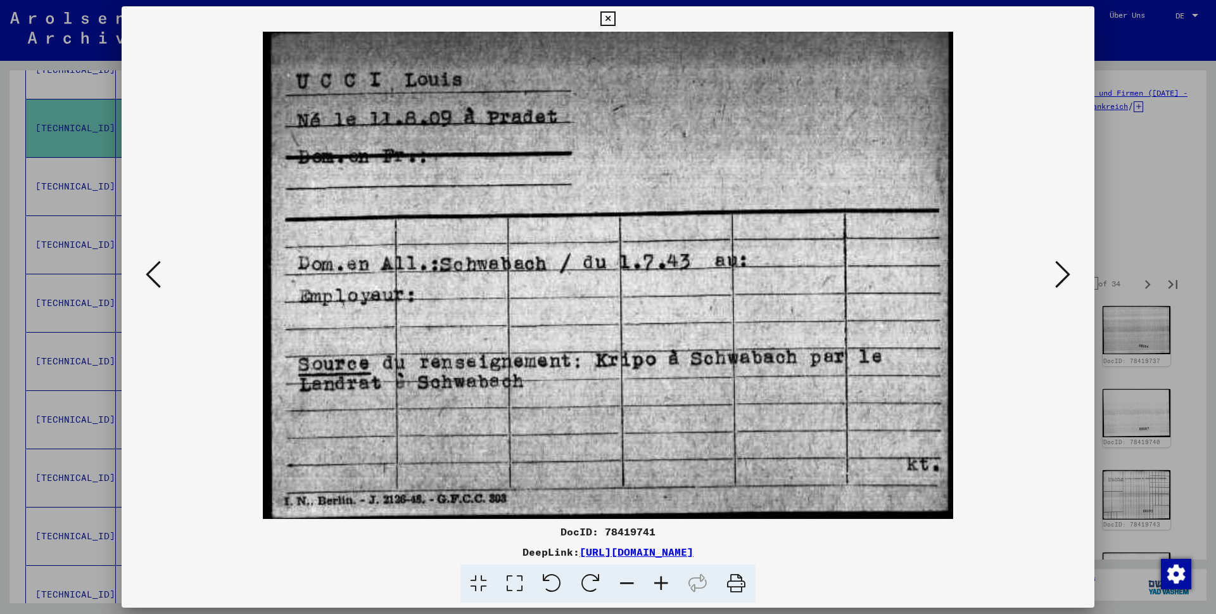
click at [149, 276] on icon at bounding box center [153, 274] width 15 height 30
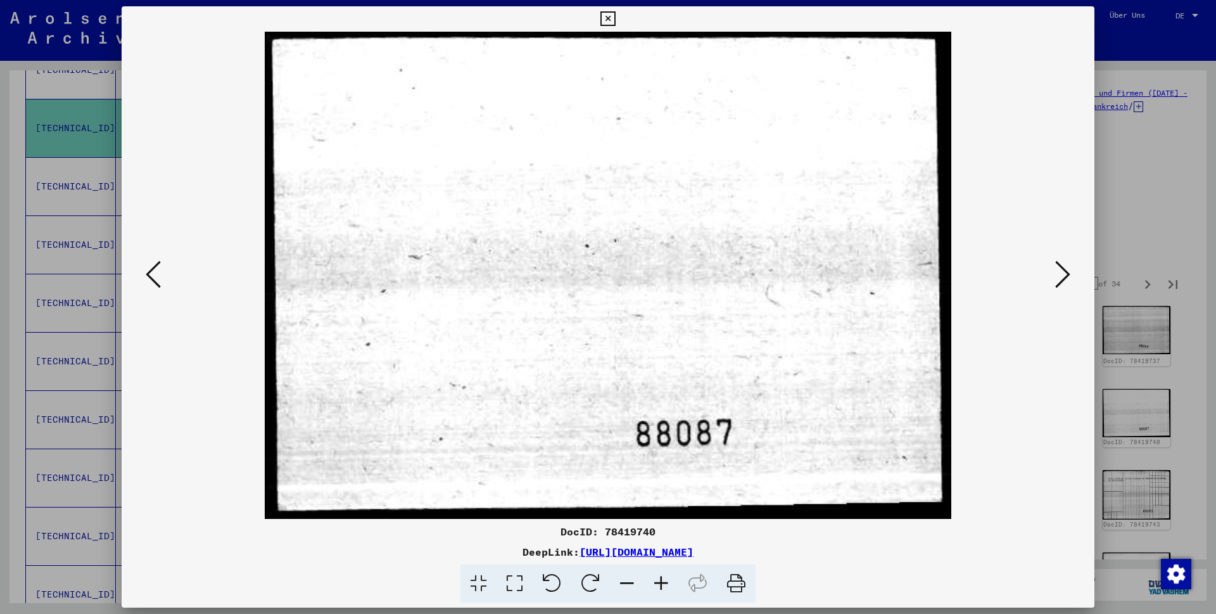
click at [149, 276] on icon at bounding box center [153, 274] width 15 height 30
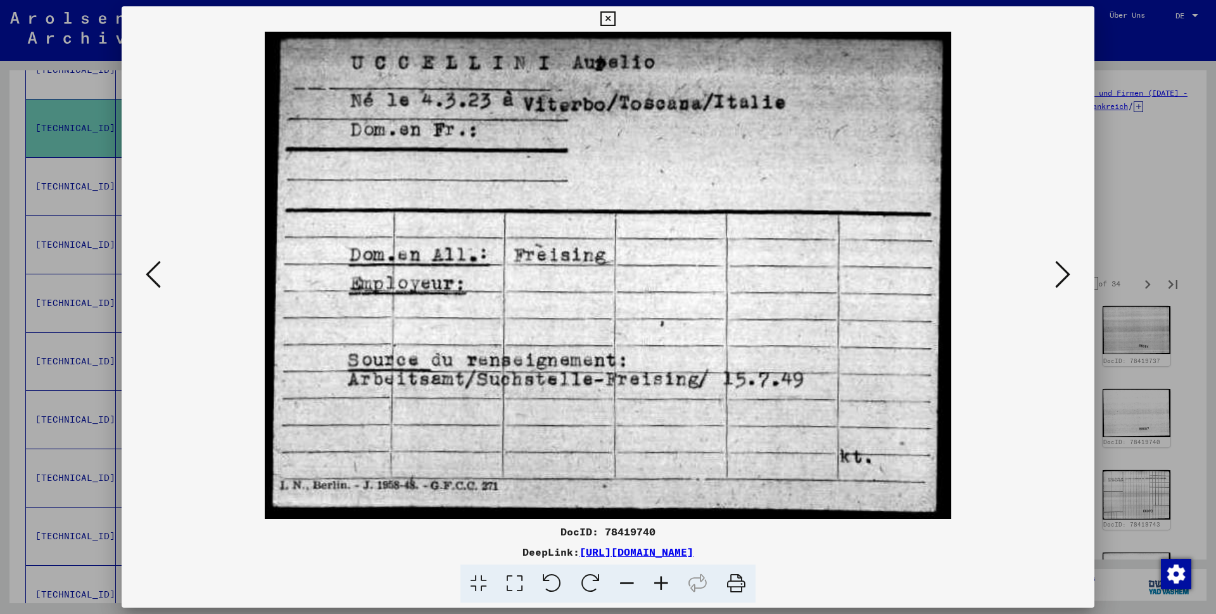
click at [149, 276] on icon at bounding box center [153, 274] width 15 height 30
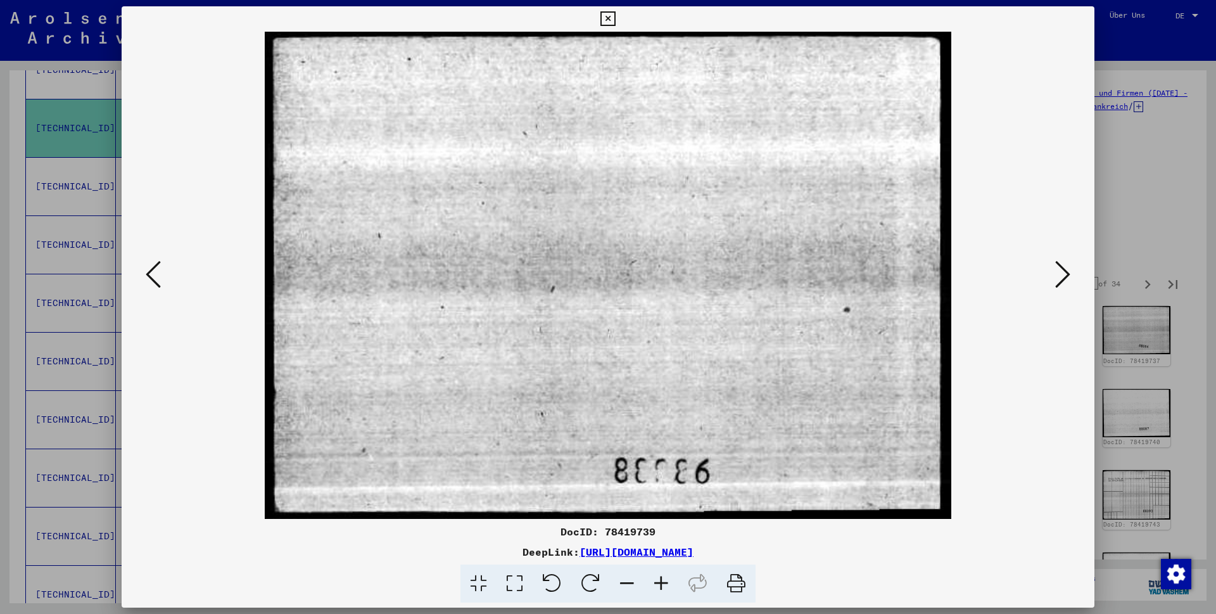
click at [149, 276] on icon at bounding box center [153, 274] width 15 height 30
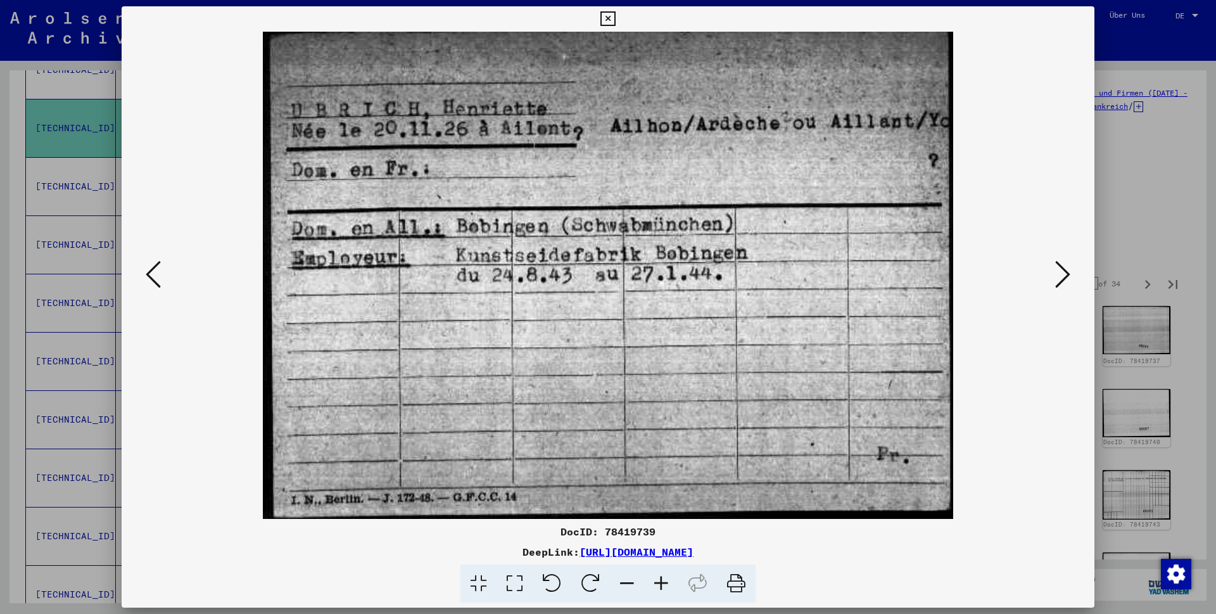
click at [149, 276] on icon at bounding box center [153, 274] width 15 height 30
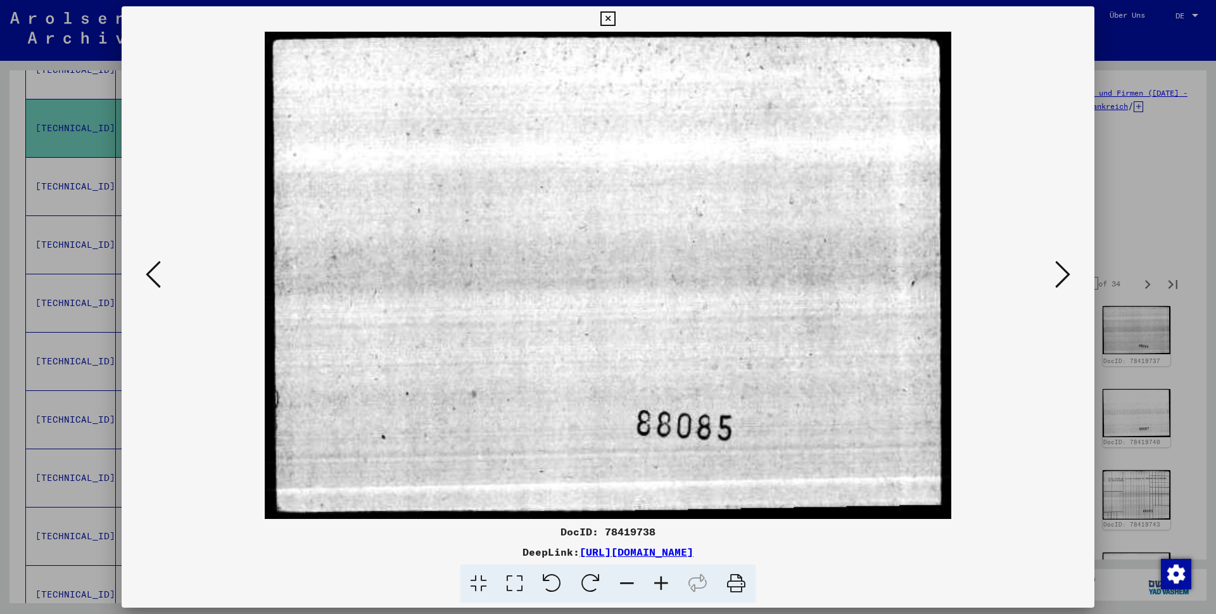
click at [149, 276] on icon at bounding box center [153, 274] width 15 height 30
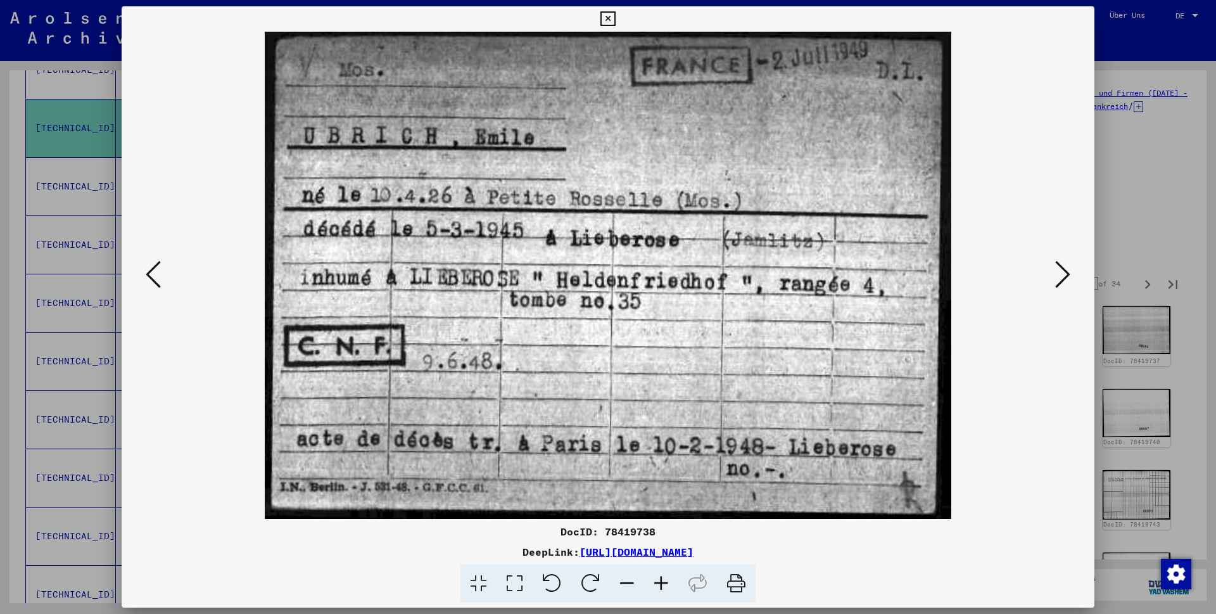
click at [149, 276] on icon at bounding box center [153, 274] width 15 height 30
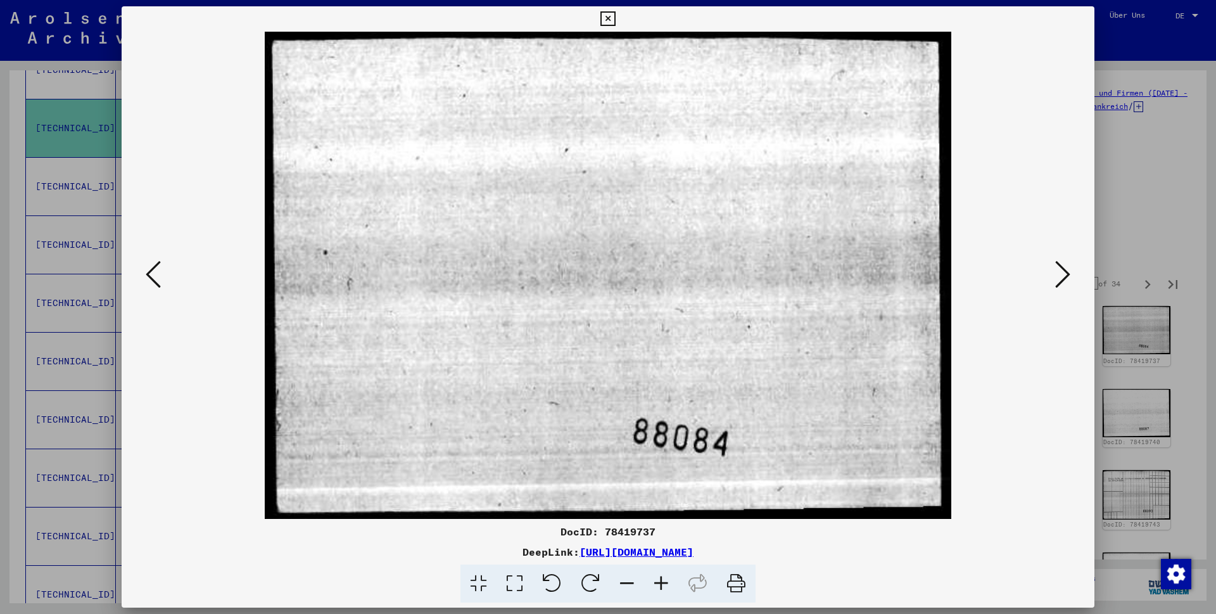
click at [149, 276] on icon at bounding box center [153, 274] width 15 height 30
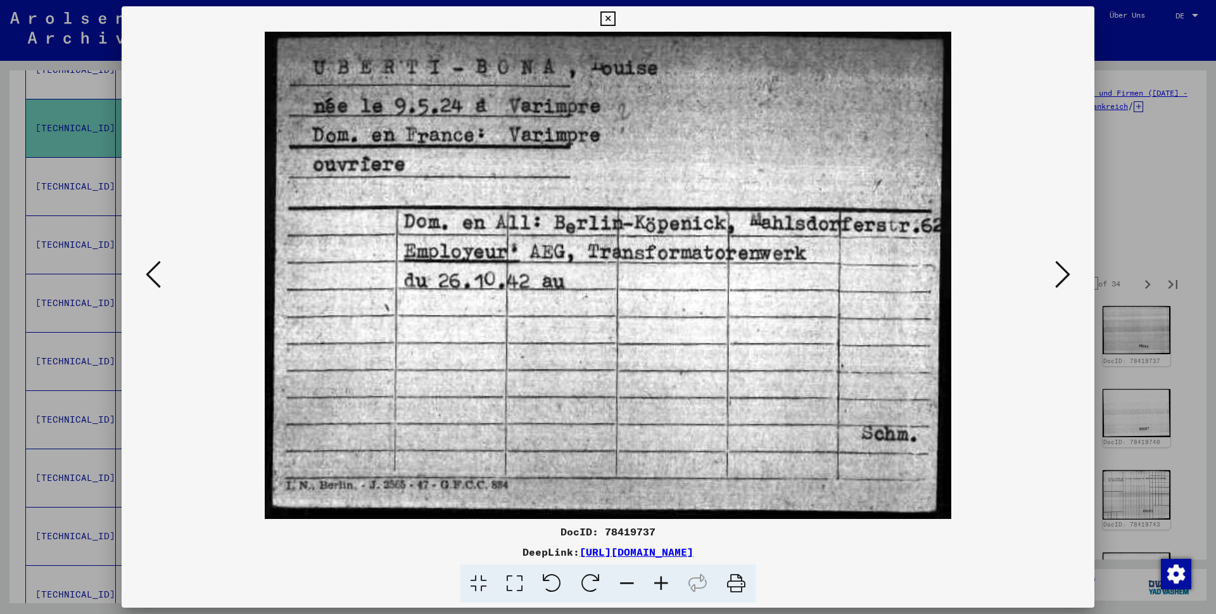
click at [1053, 272] on button at bounding box center [1062, 275] width 23 height 36
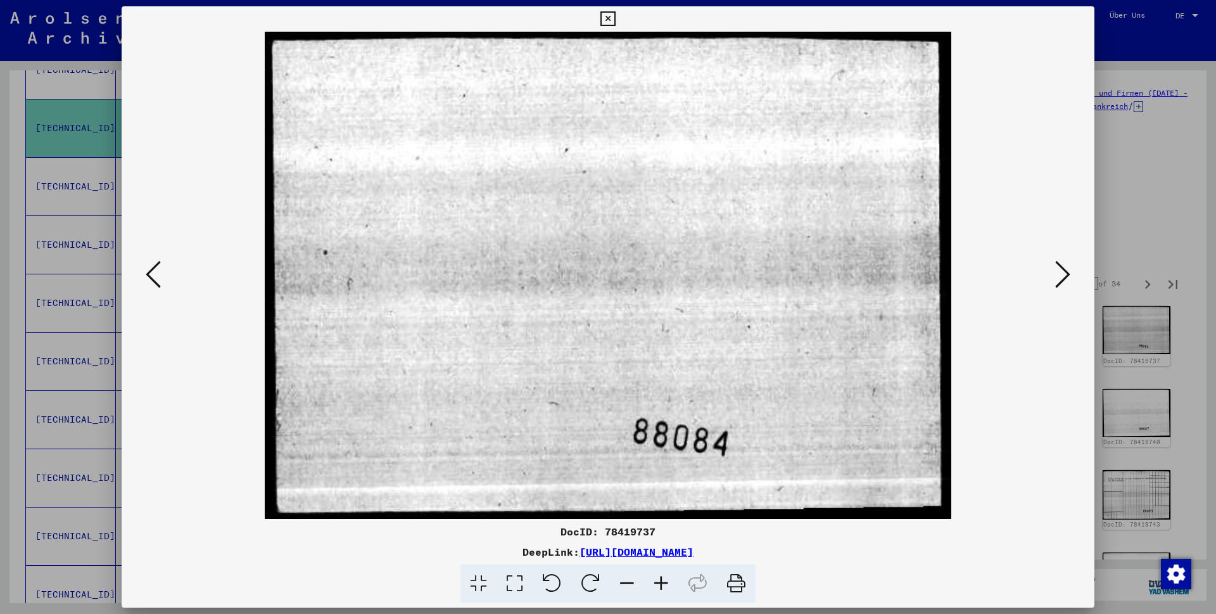
click at [1053, 272] on button at bounding box center [1062, 275] width 23 height 36
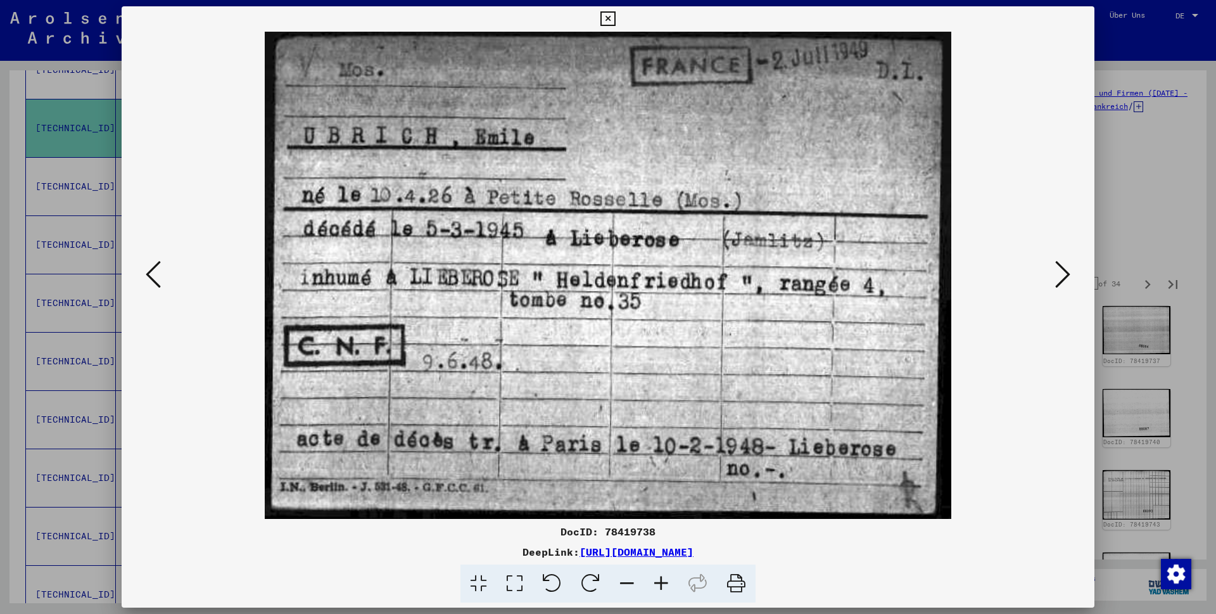
click at [1053, 274] on button at bounding box center [1062, 275] width 23 height 36
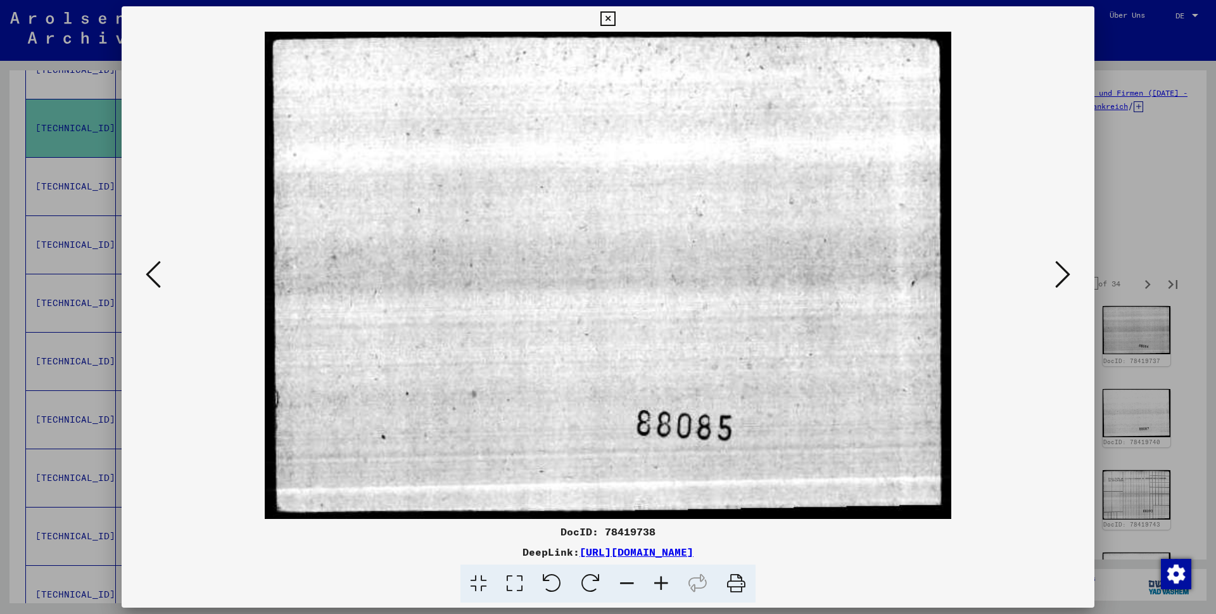
click at [1053, 275] on button at bounding box center [1062, 275] width 23 height 36
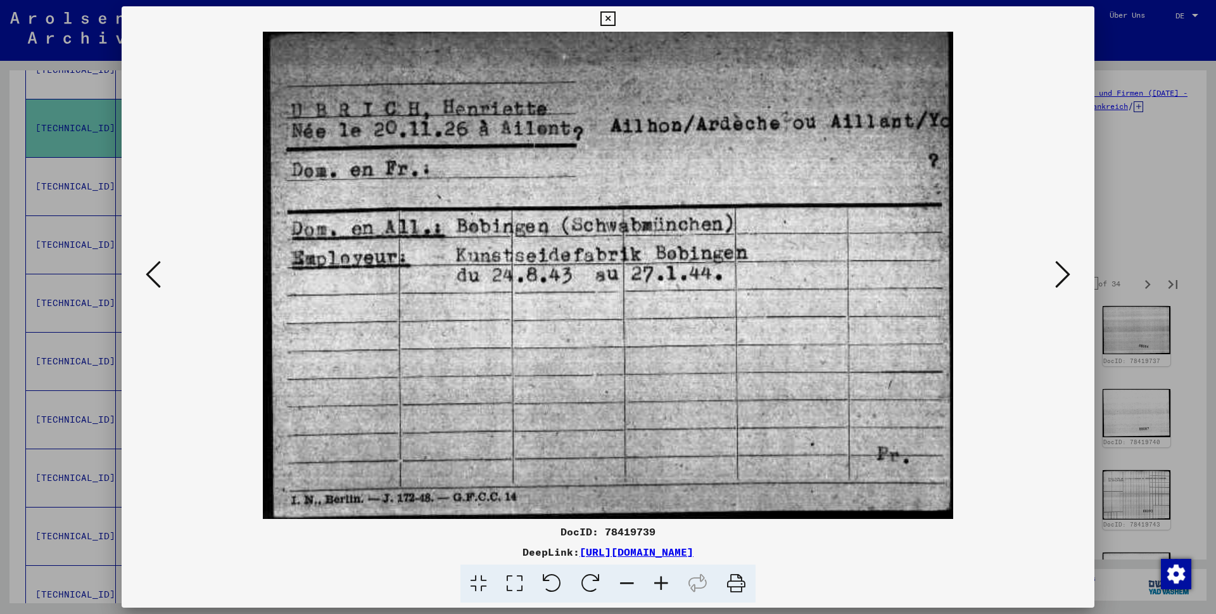
click at [155, 275] on icon at bounding box center [153, 274] width 15 height 30
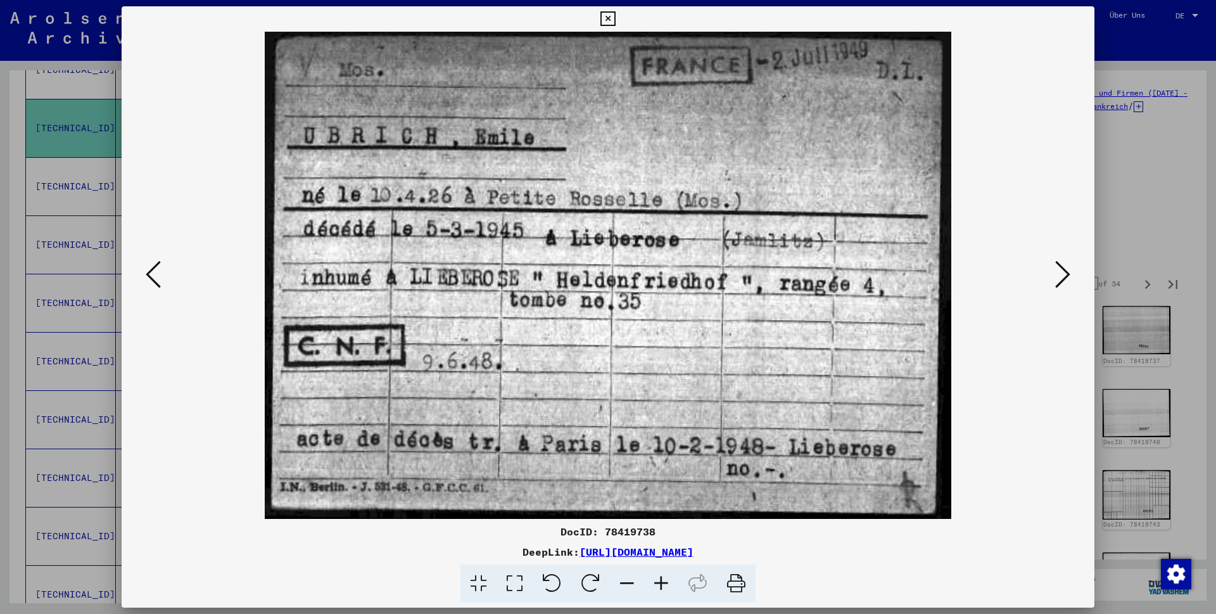
click at [154, 275] on icon at bounding box center [153, 274] width 15 height 30
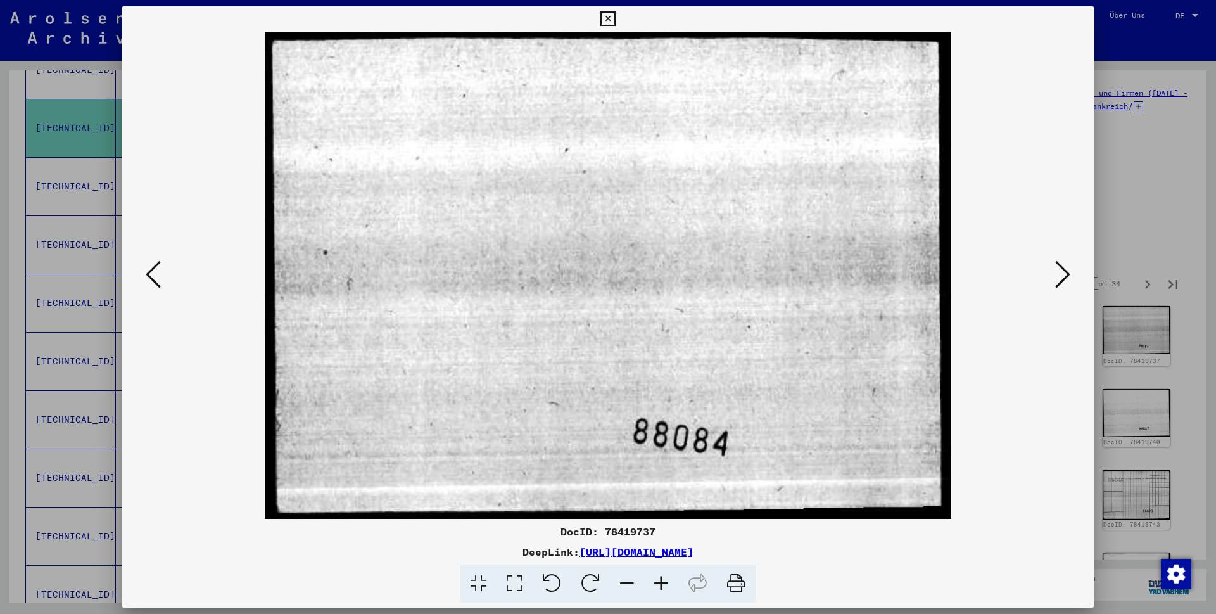
click at [154, 275] on icon at bounding box center [153, 274] width 15 height 30
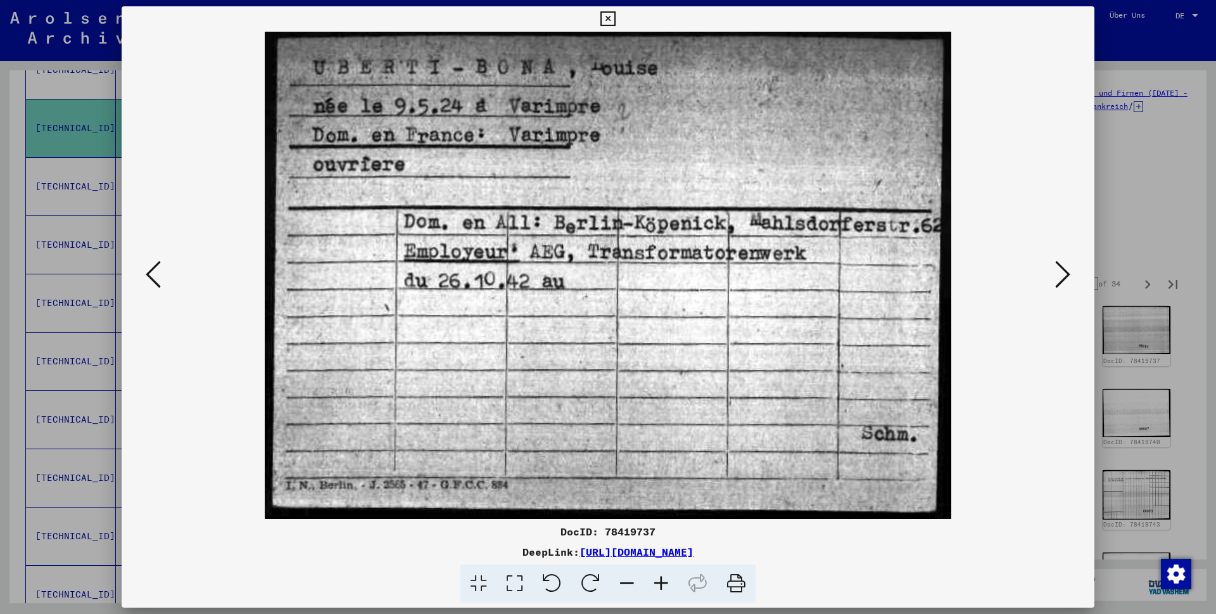
click at [154, 275] on icon at bounding box center [153, 274] width 15 height 30
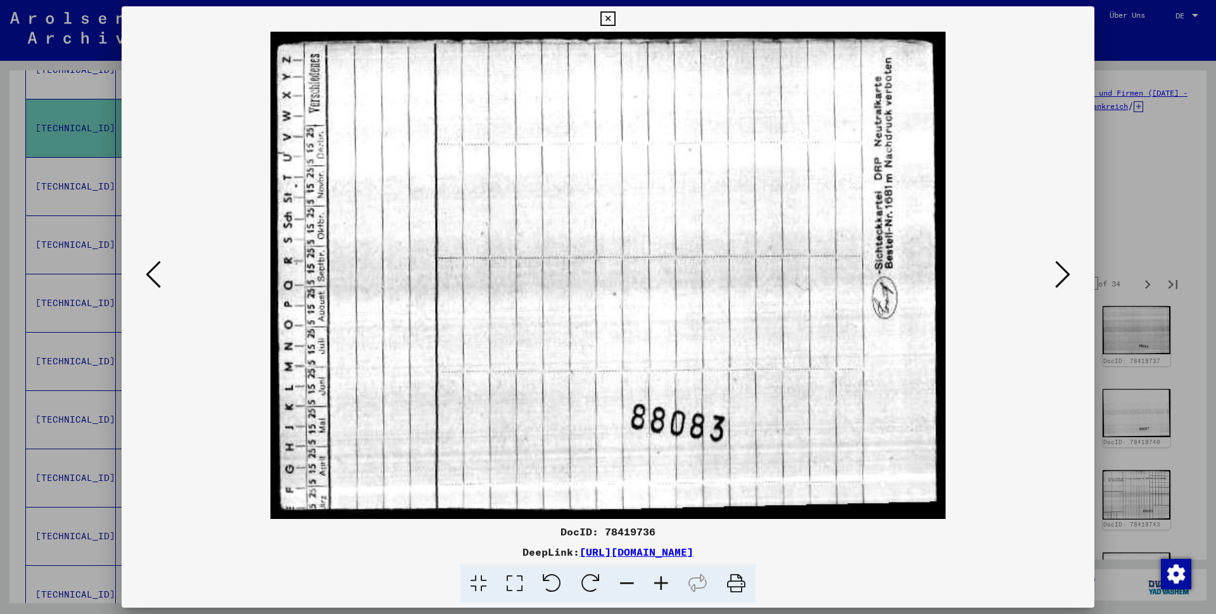
click at [154, 275] on icon at bounding box center [153, 274] width 15 height 30
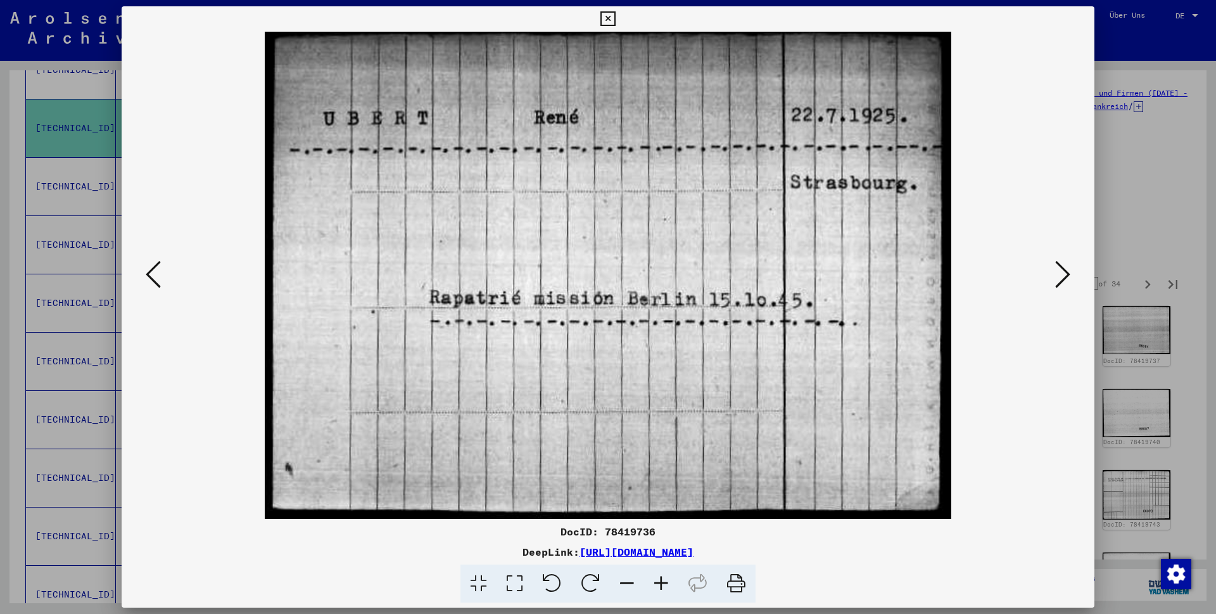
click at [154, 275] on icon at bounding box center [153, 274] width 15 height 30
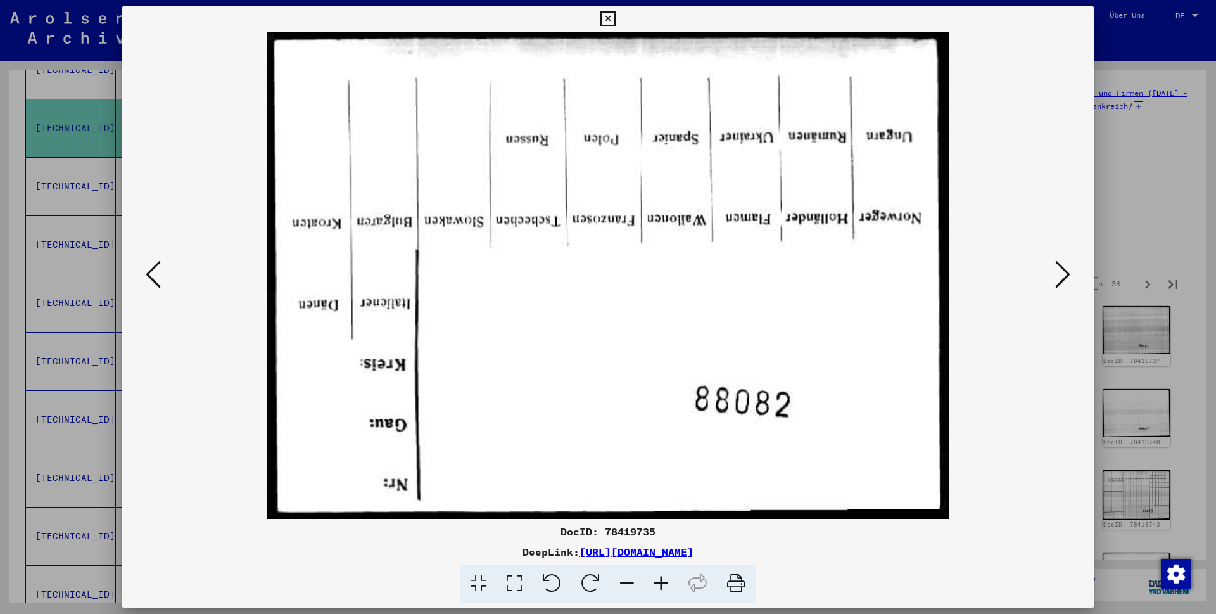
click at [154, 275] on icon at bounding box center [153, 274] width 15 height 30
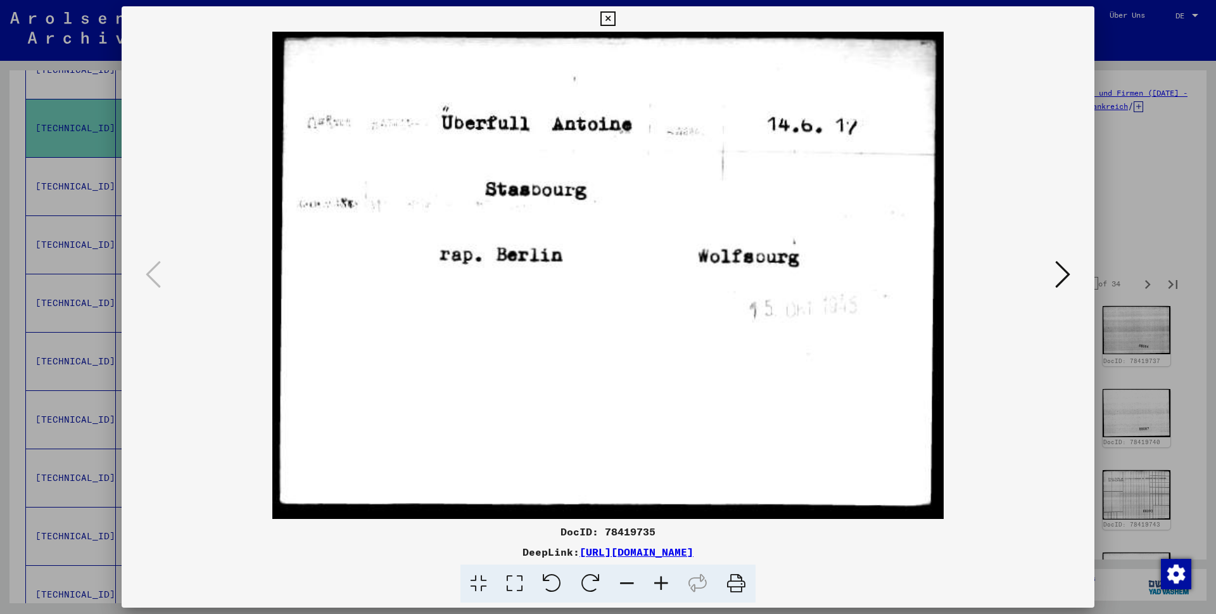
click at [615, 21] on icon at bounding box center [607, 18] width 15 height 15
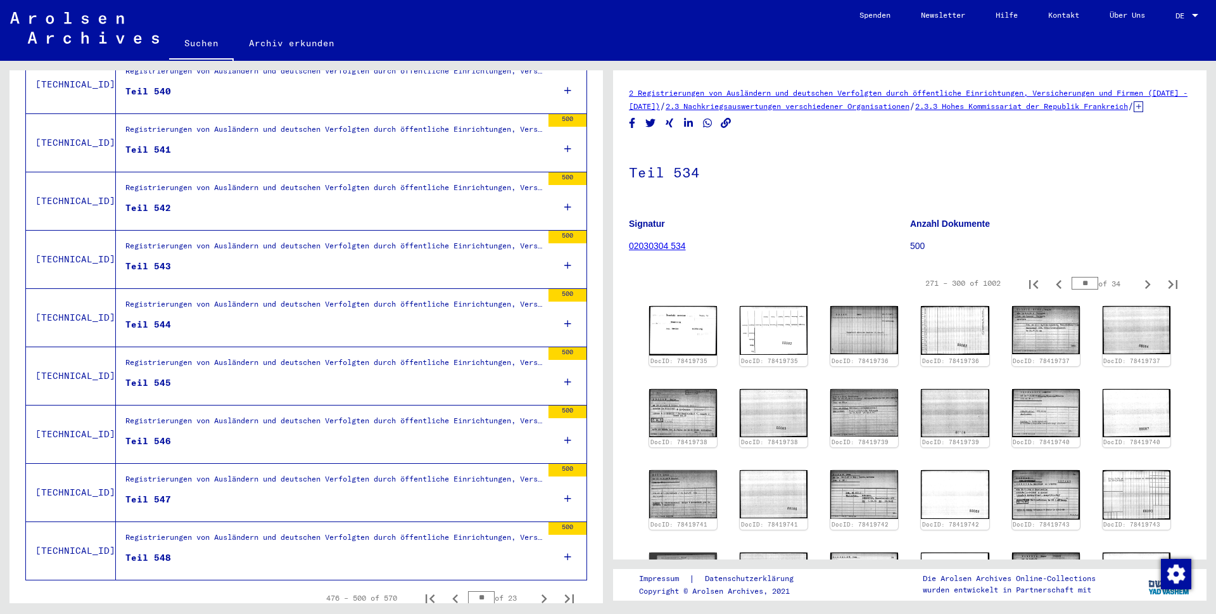
scroll to position [1244, 0]
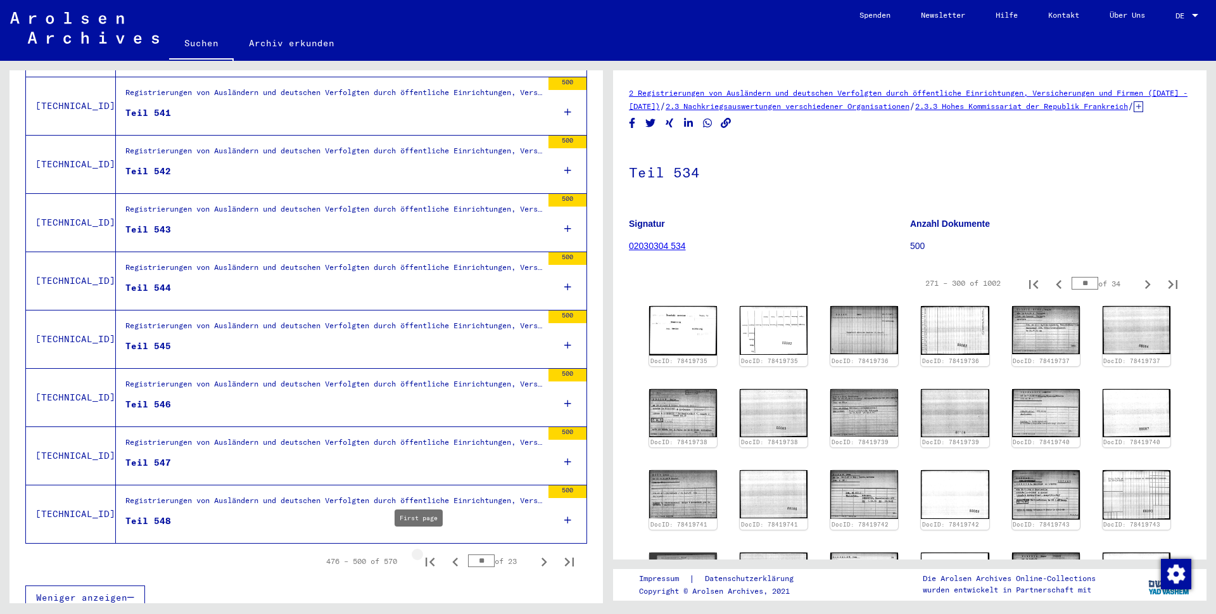
click at [426, 557] on icon "First page" at bounding box center [430, 561] width 9 height 9
click at [541, 557] on icon "Next page" at bounding box center [544, 561] width 6 height 9
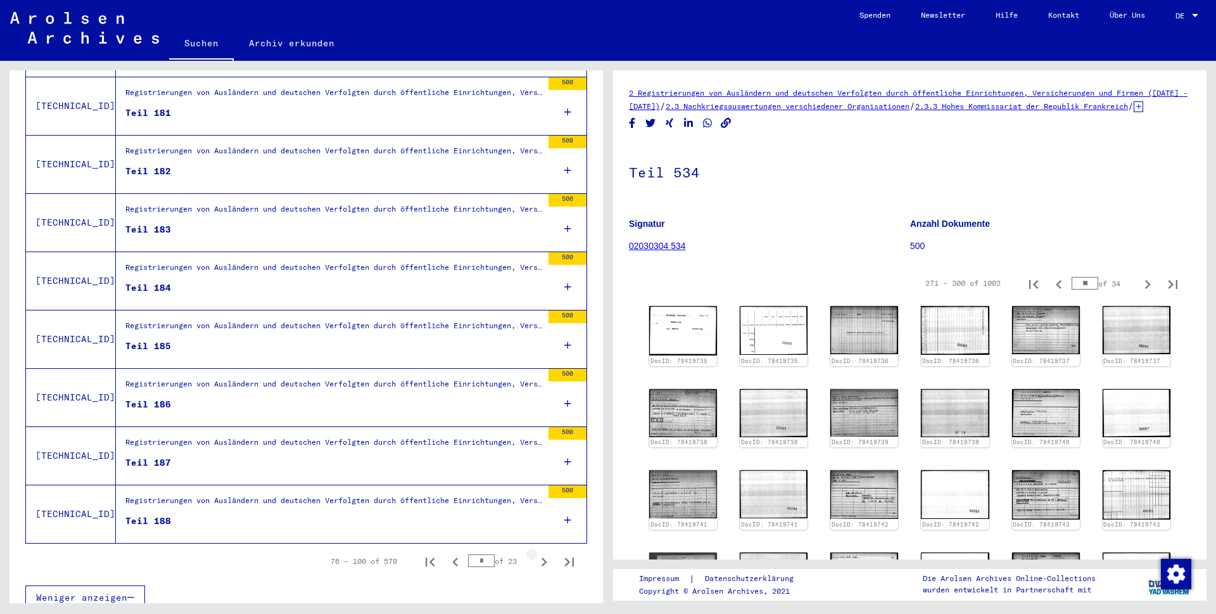
type input "*"
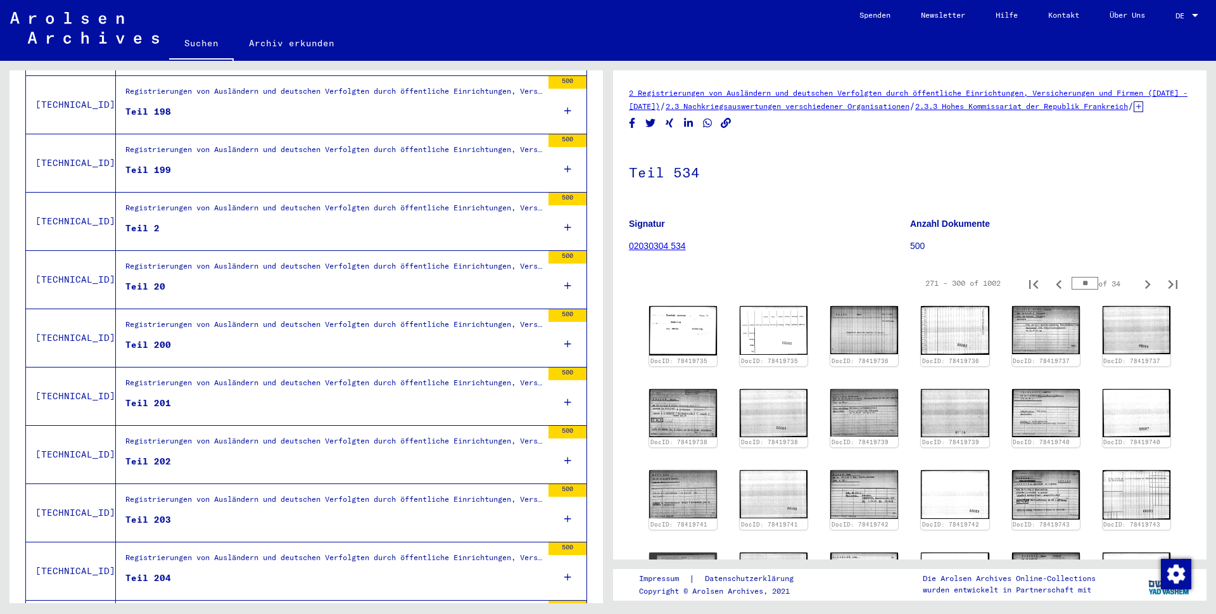
scroll to position [837, 0]
click at [155, 222] on figure "Teil 2" at bounding box center [333, 231] width 417 height 19
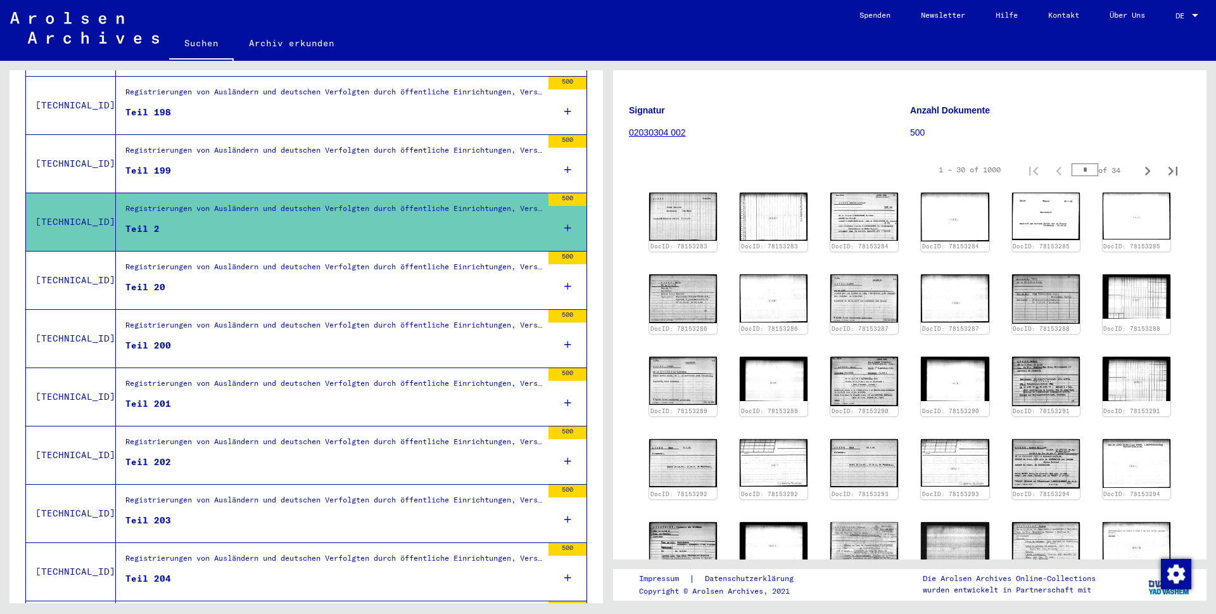
scroll to position [121, 0]
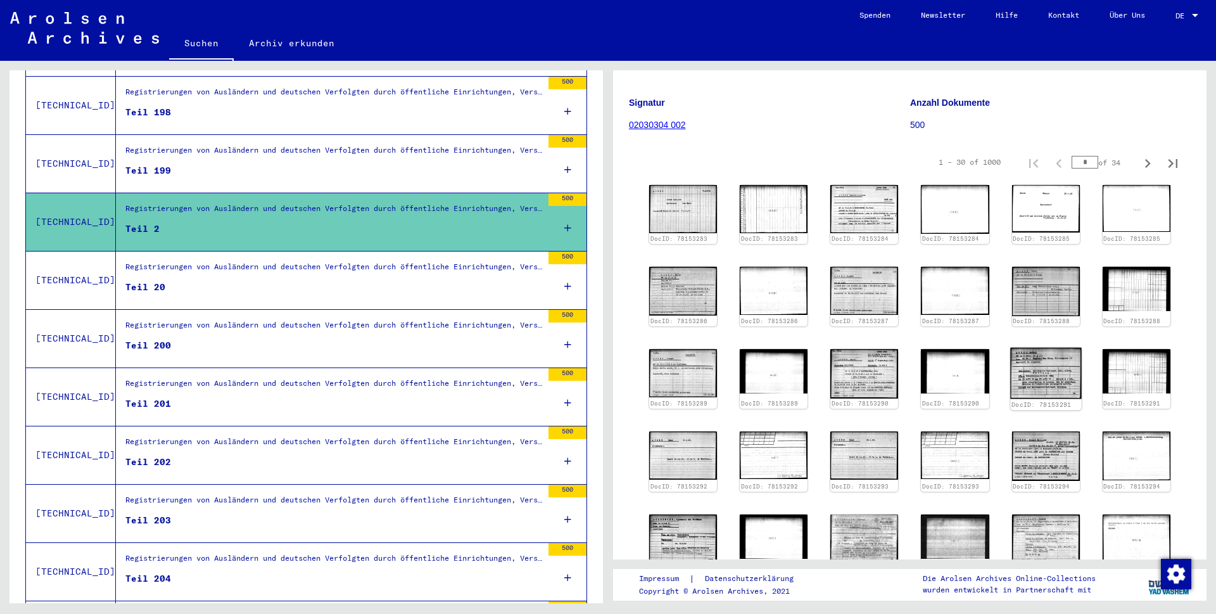
click at [1034, 375] on img at bounding box center [1046, 373] width 72 height 51
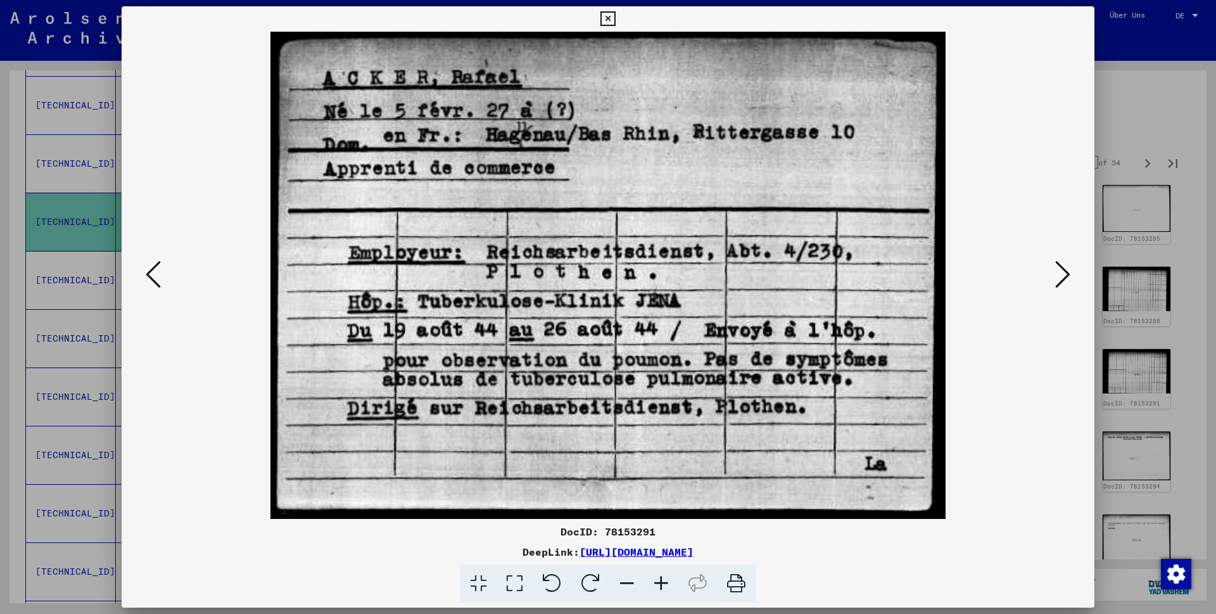
click at [615, 18] on icon at bounding box center [607, 18] width 15 height 15
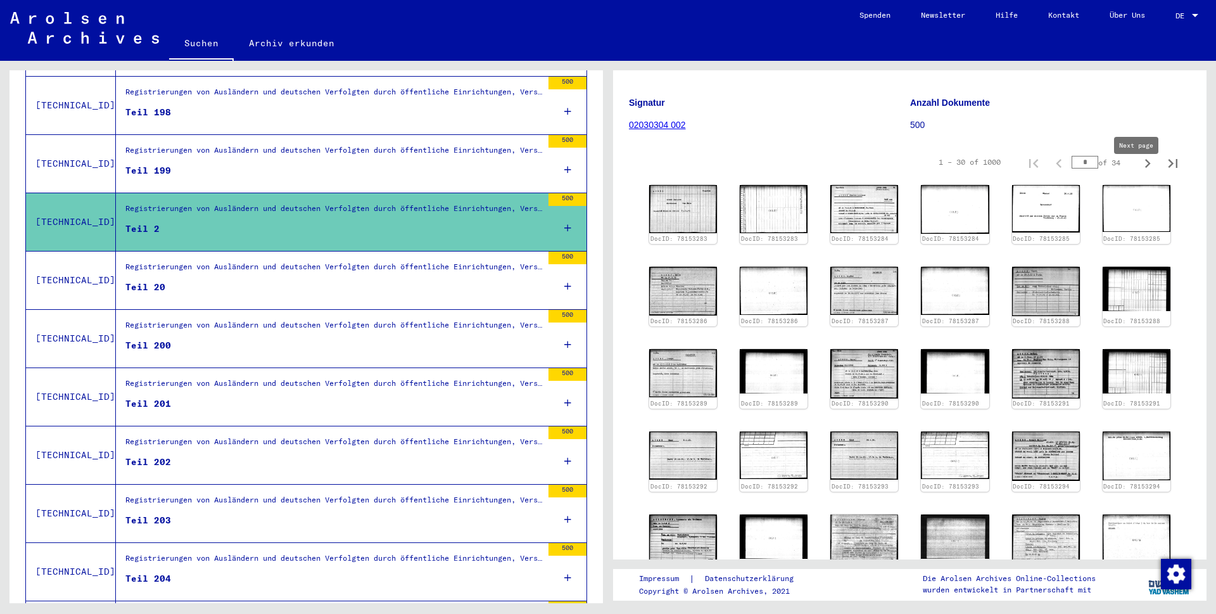
click at [1145, 168] on icon "Next page" at bounding box center [1148, 163] width 6 height 9
type input "*"
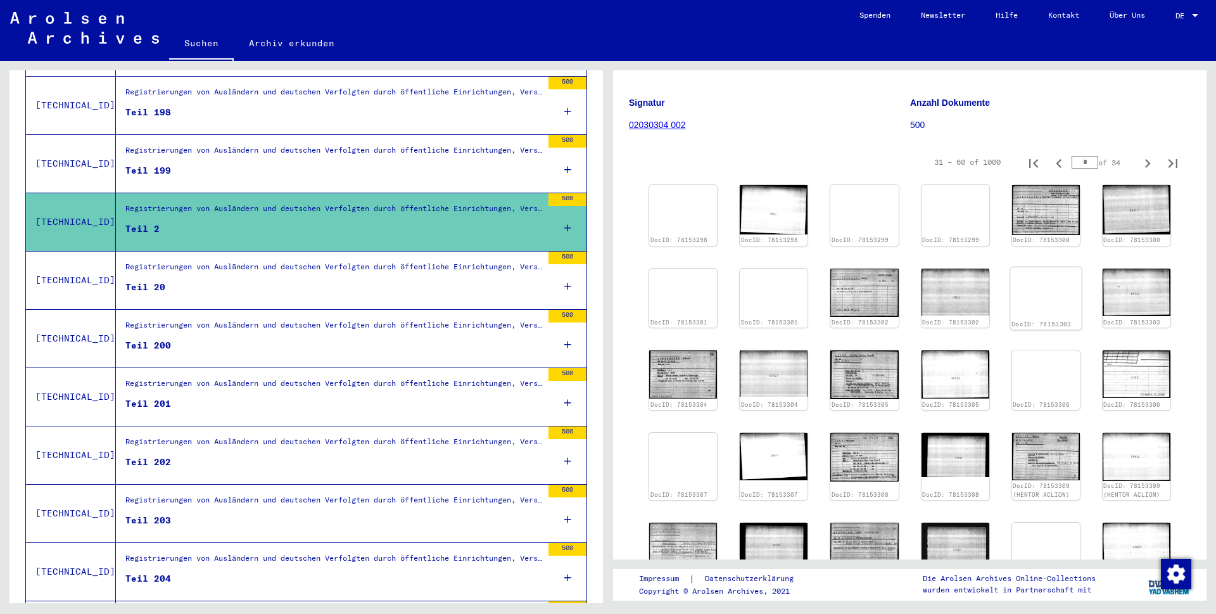
click at [1038, 267] on img at bounding box center [1046, 267] width 72 height 0
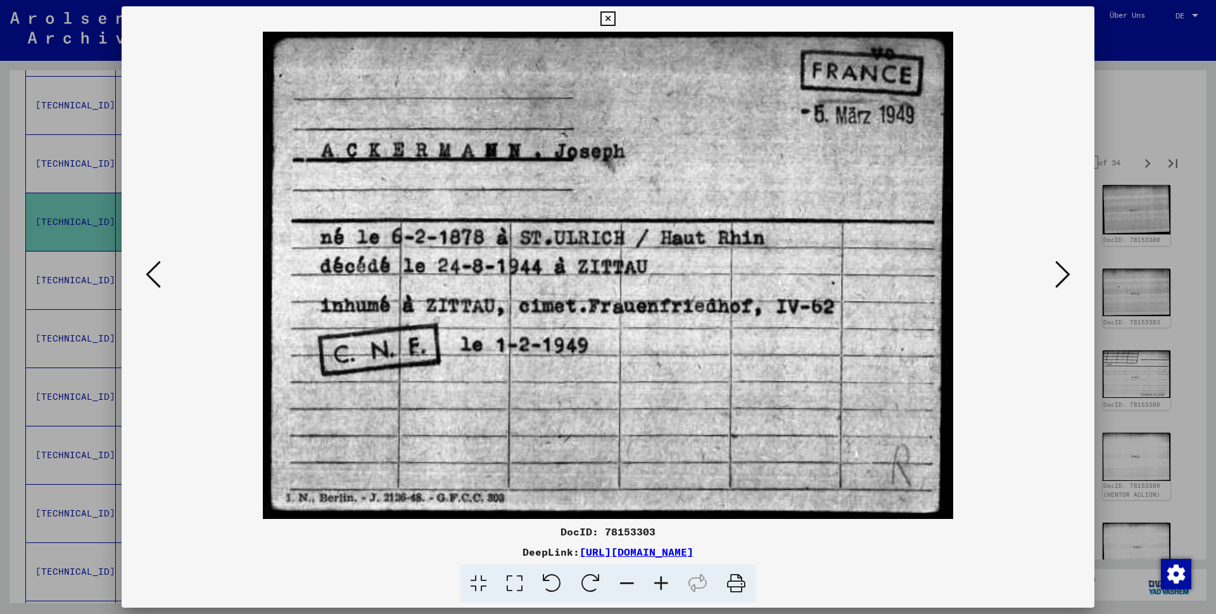
click at [615, 20] on icon at bounding box center [607, 18] width 15 height 15
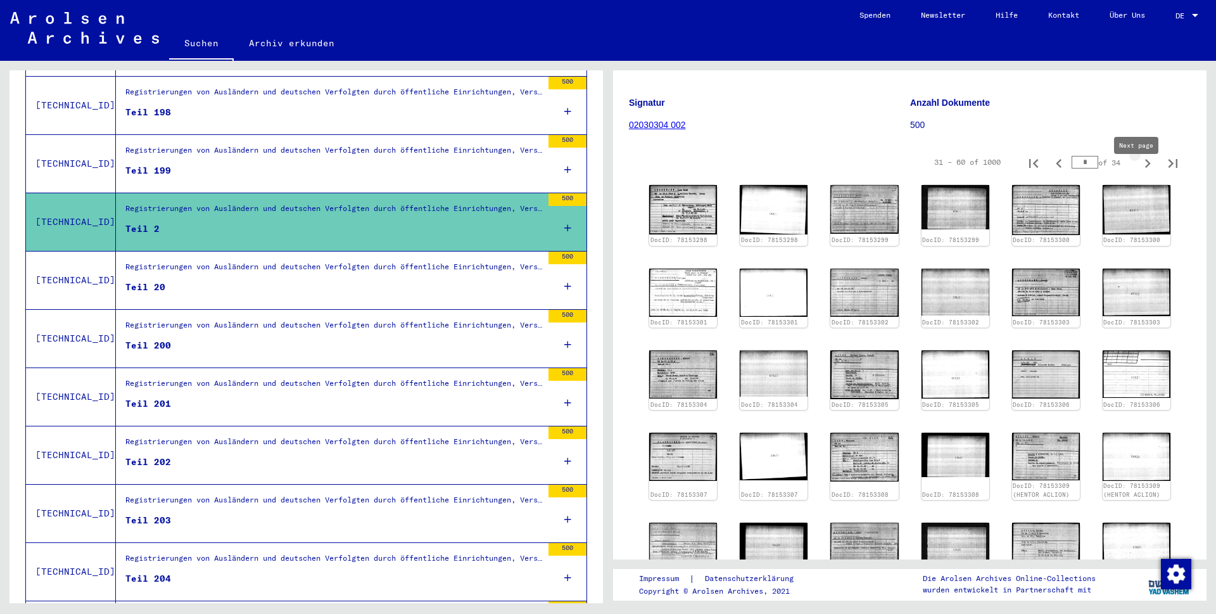
click at [1139, 172] on icon "Next page" at bounding box center [1148, 164] width 18 height 18
type input "*"
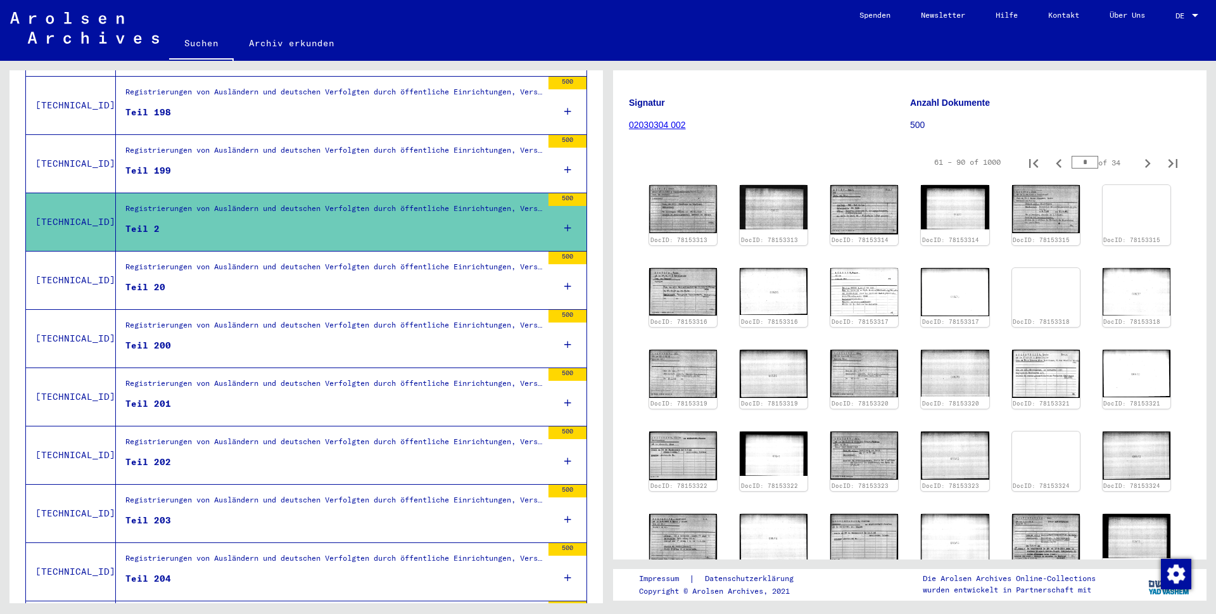
click at [1139, 172] on icon "Next page" at bounding box center [1148, 164] width 18 height 18
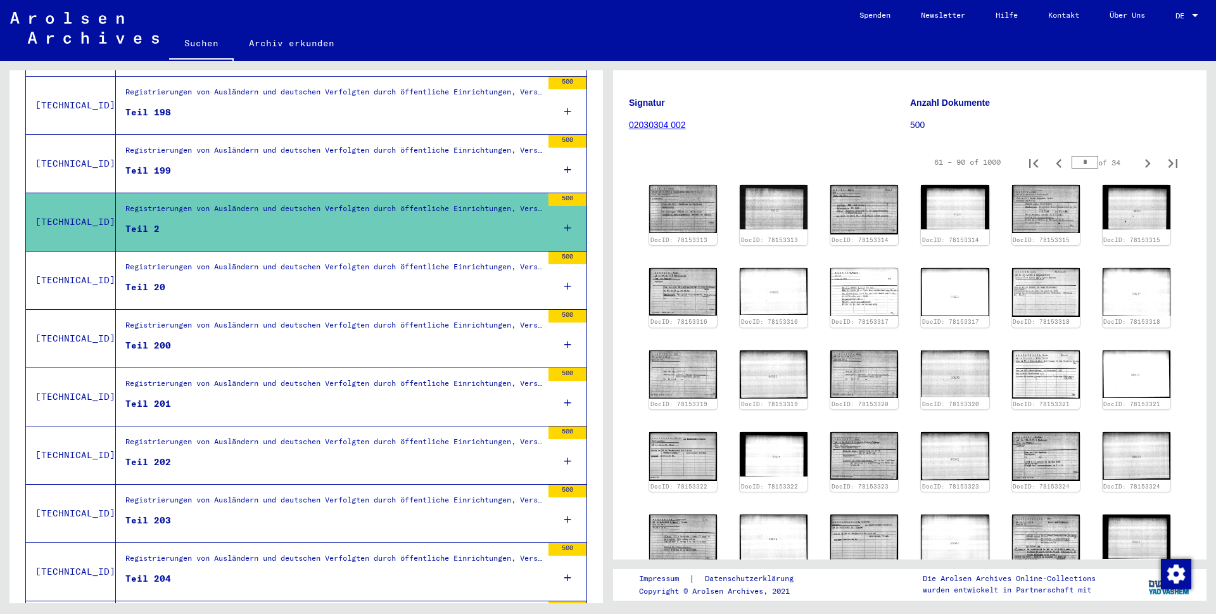
type input "*"
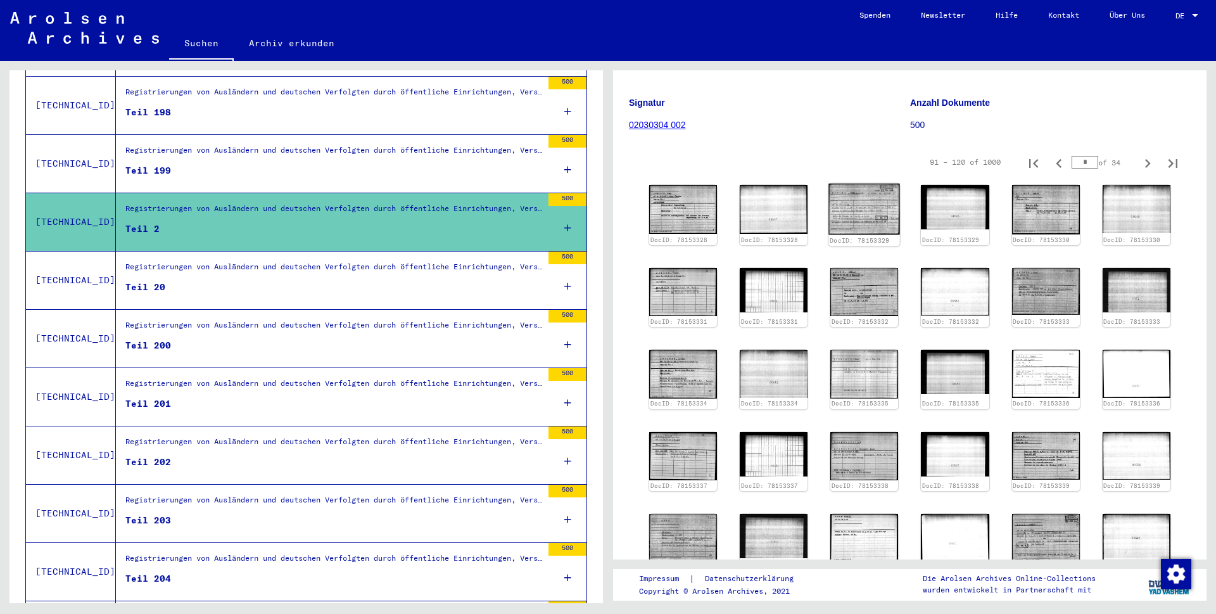
click at [850, 224] on img at bounding box center [865, 209] width 72 height 51
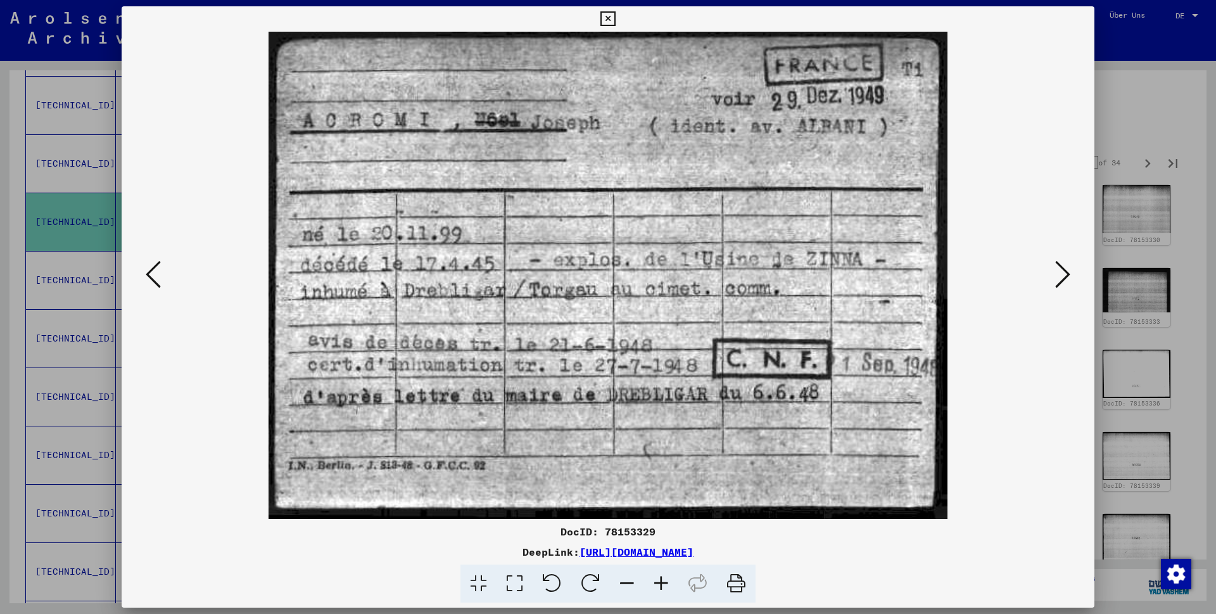
click at [615, 18] on icon at bounding box center [607, 18] width 15 height 15
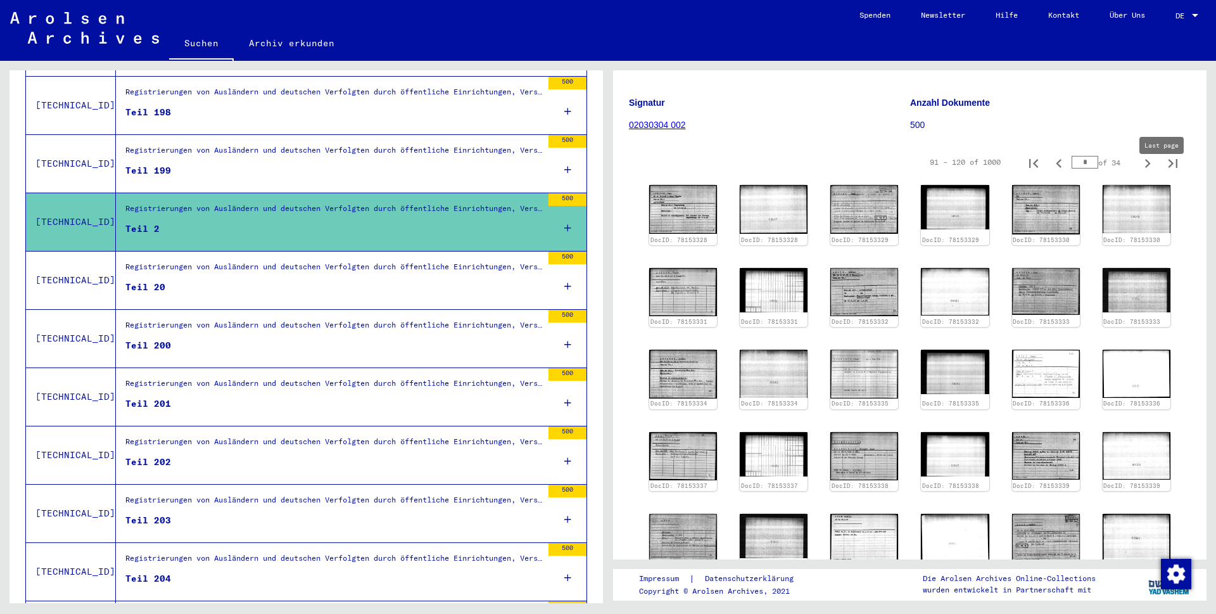
click at [1164, 172] on icon "Last page" at bounding box center [1173, 164] width 18 height 18
type input "**"
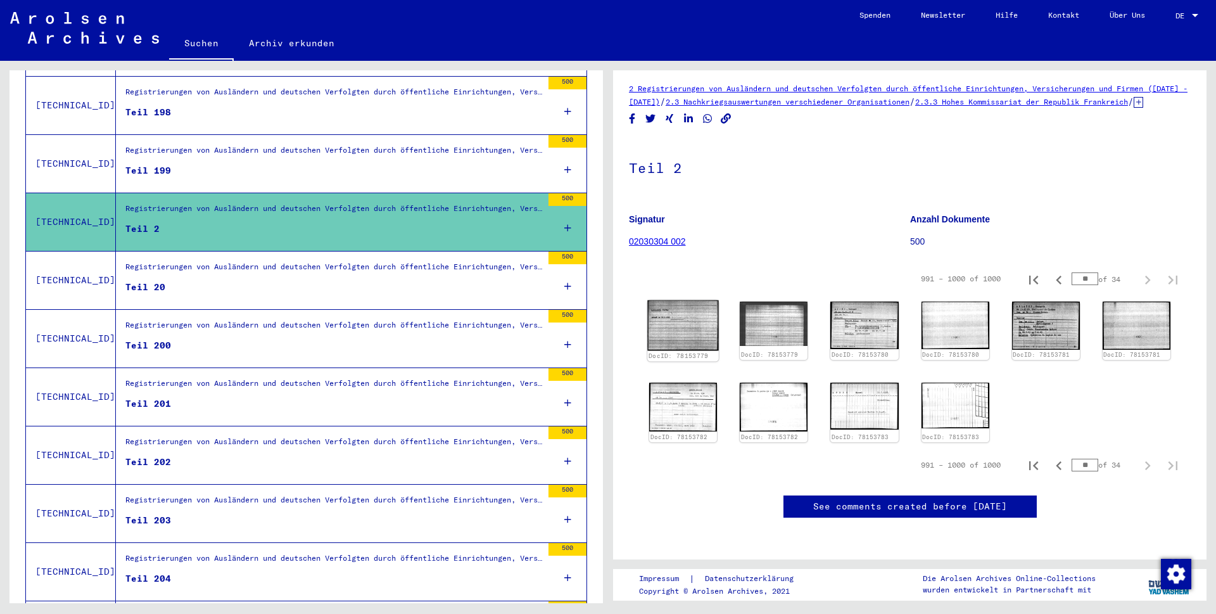
click at [699, 300] on img at bounding box center [683, 325] width 72 height 50
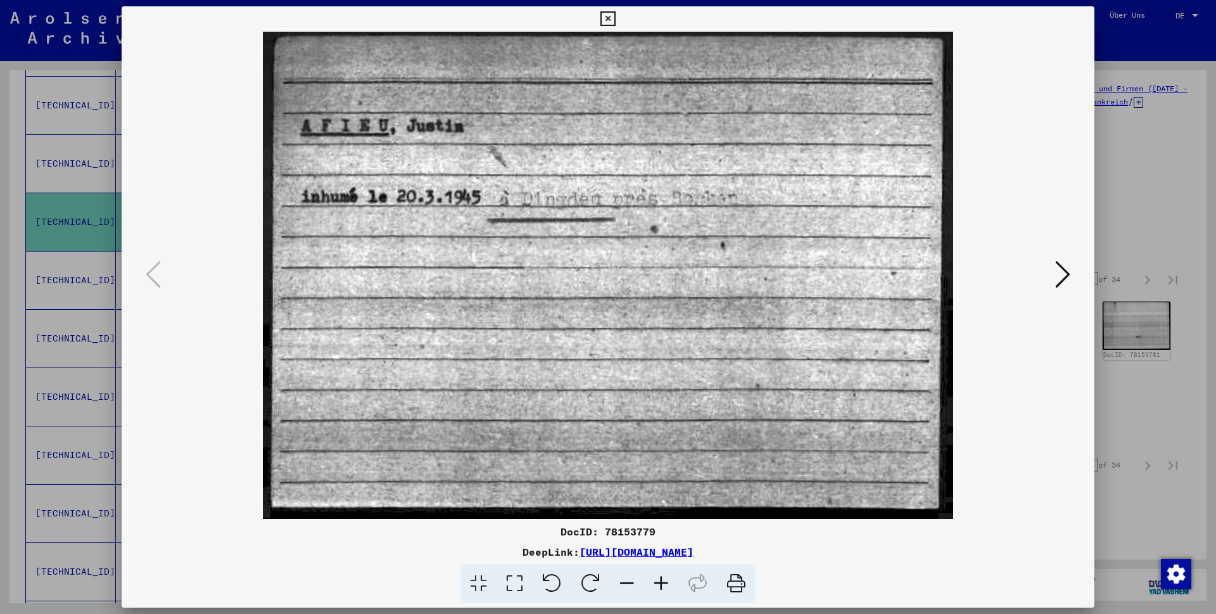
click at [615, 22] on icon at bounding box center [607, 18] width 15 height 15
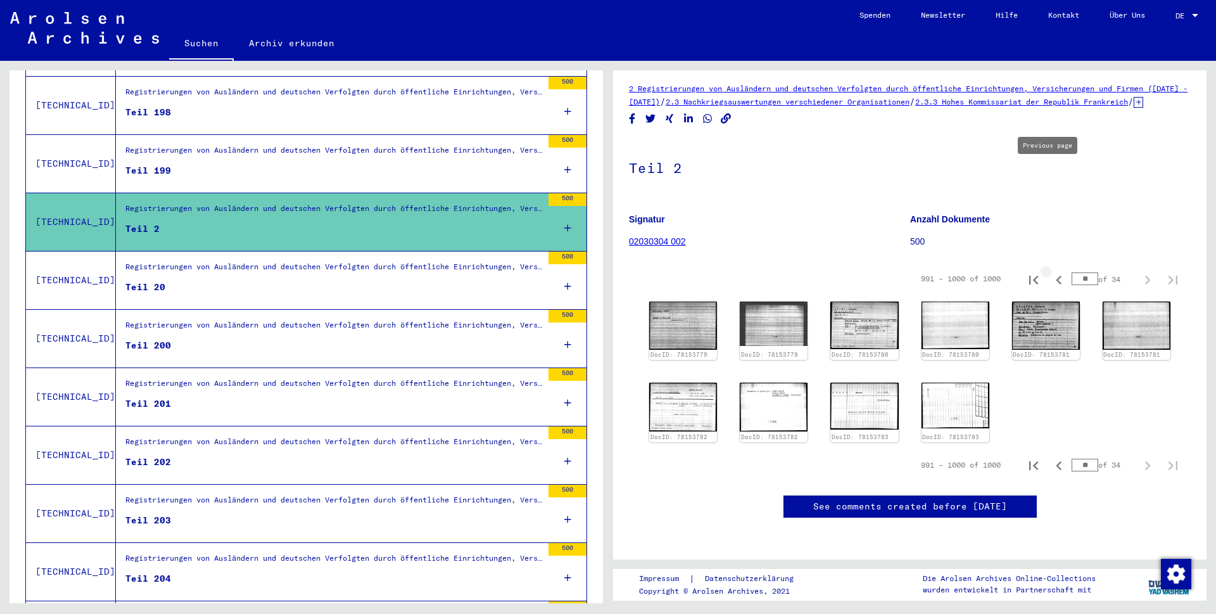
click at [1056, 275] on icon "Previous page" at bounding box center [1059, 279] width 6 height 9
type input "**"
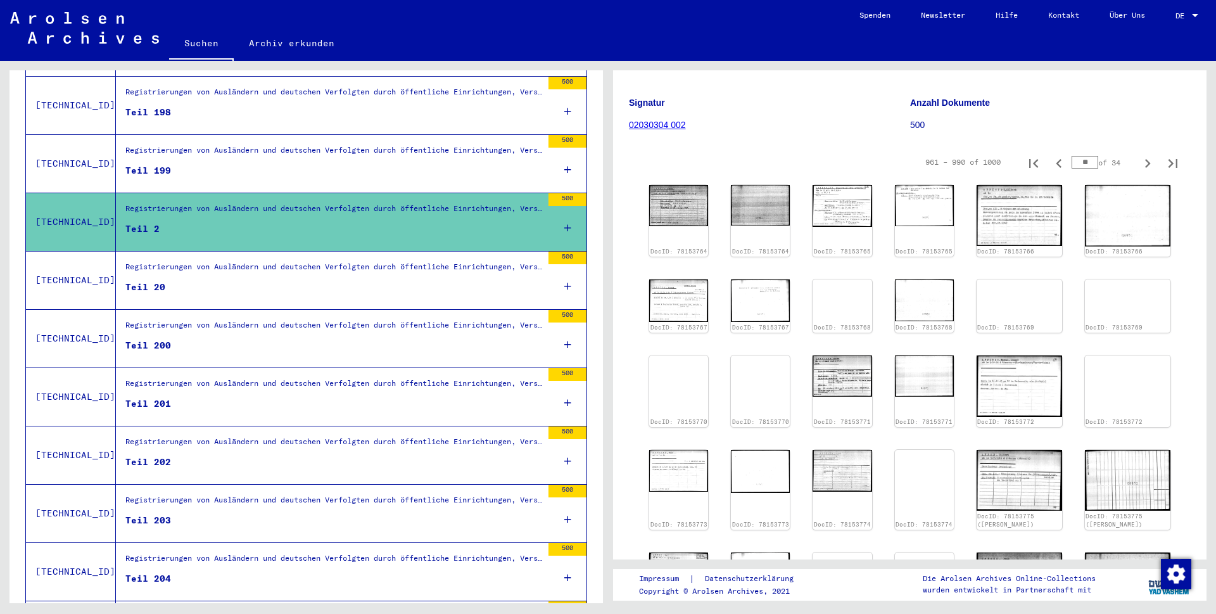
click at [1056, 168] on icon "Previous page" at bounding box center [1059, 163] width 6 height 9
type input "**"
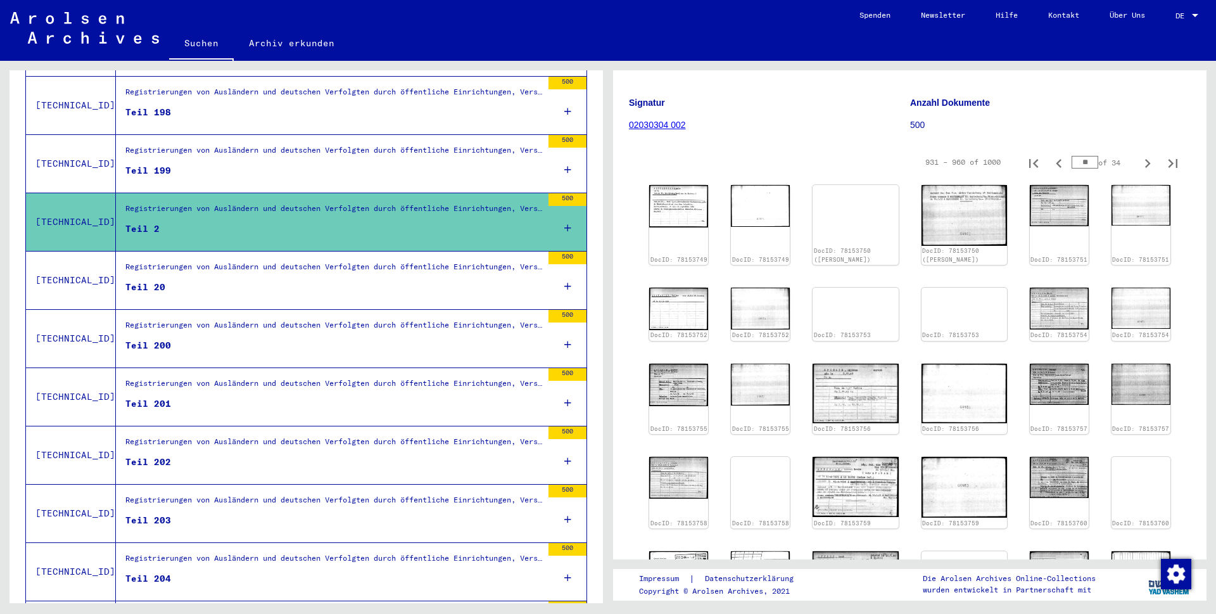
click at [1056, 168] on icon "Previous page" at bounding box center [1059, 163] width 6 height 9
type input "**"
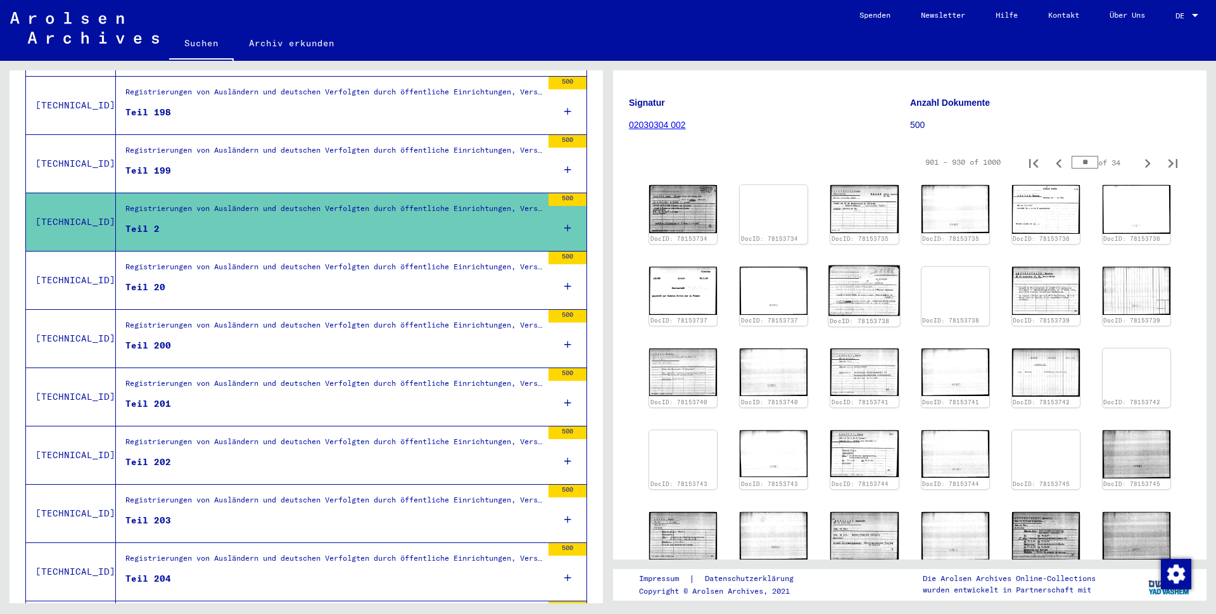
click at [867, 303] on img at bounding box center [865, 290] width 72 height 50
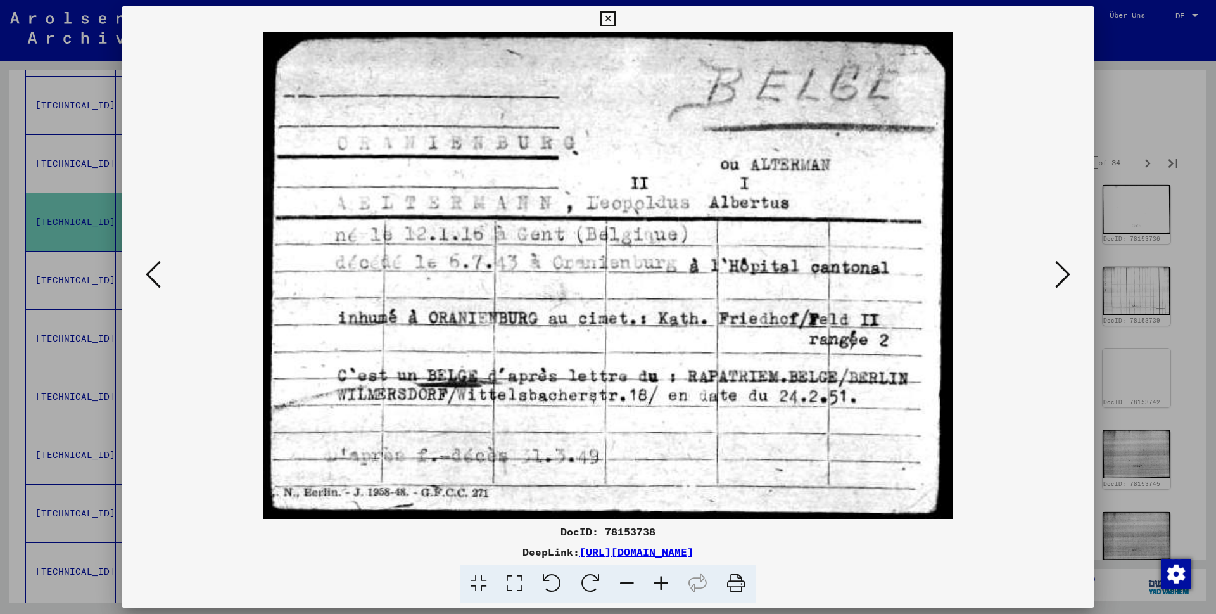
click at [615, 19] on icon at bounding box center [607, 18] width 15 height 15
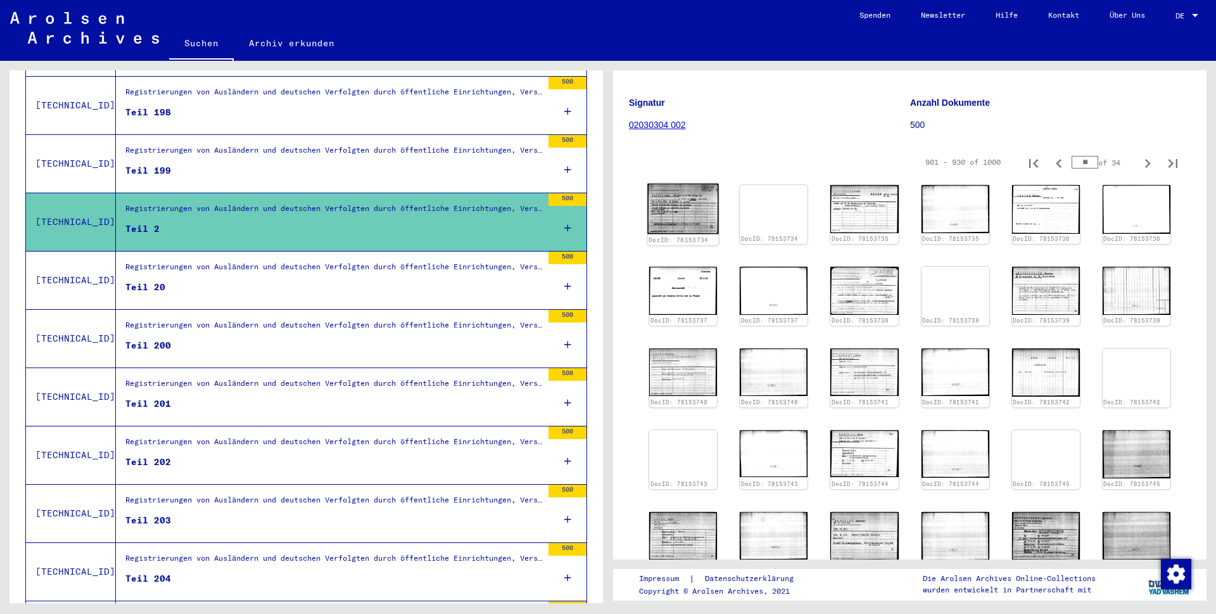
click at [666, 226] on img at bounding box center [683, 209] width 72 height 50
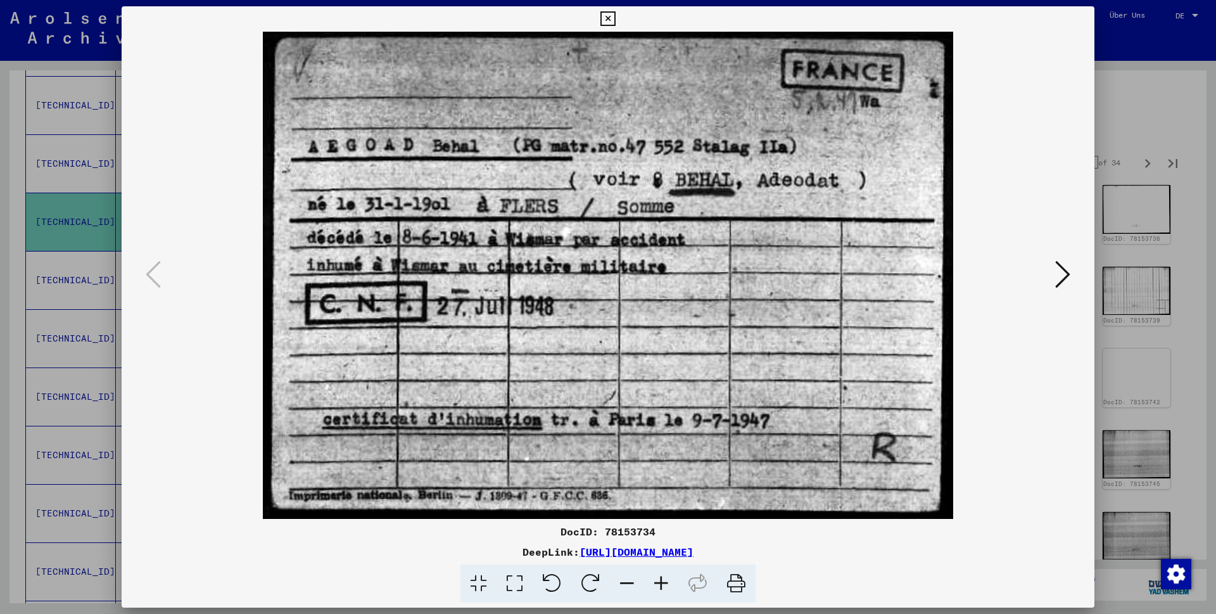
click at [615, 22] on icon at bounding box center [607, 18] width 15 height 15
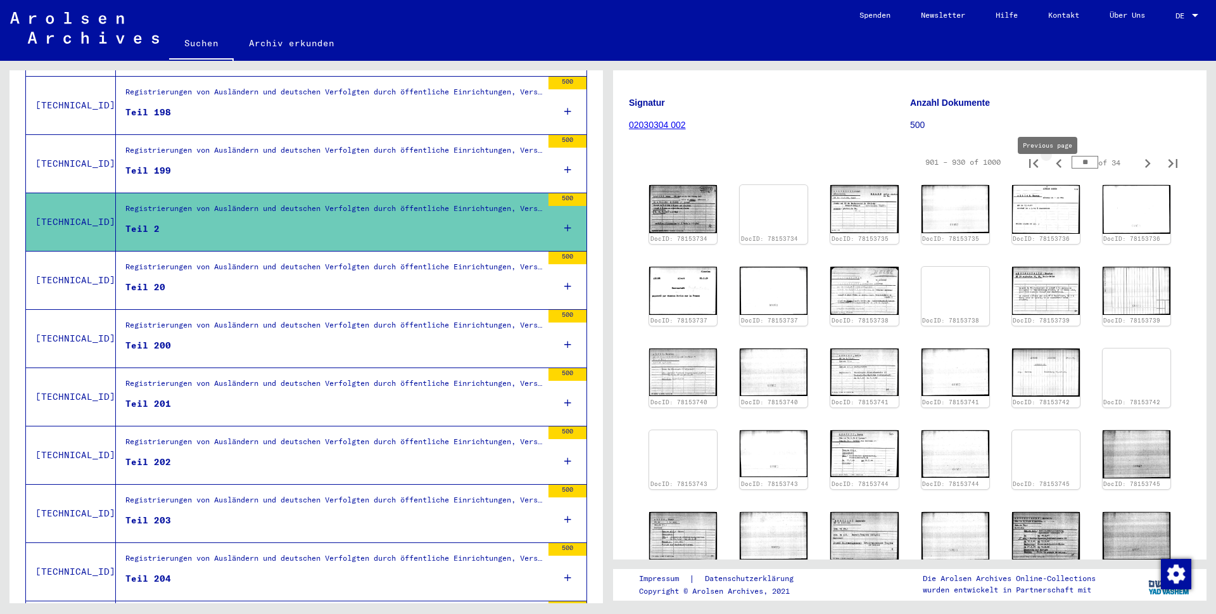
click at [1050, 172] on icon "Previous page" at bounding box center [1059, 164] width 18 height 18
type input "**"
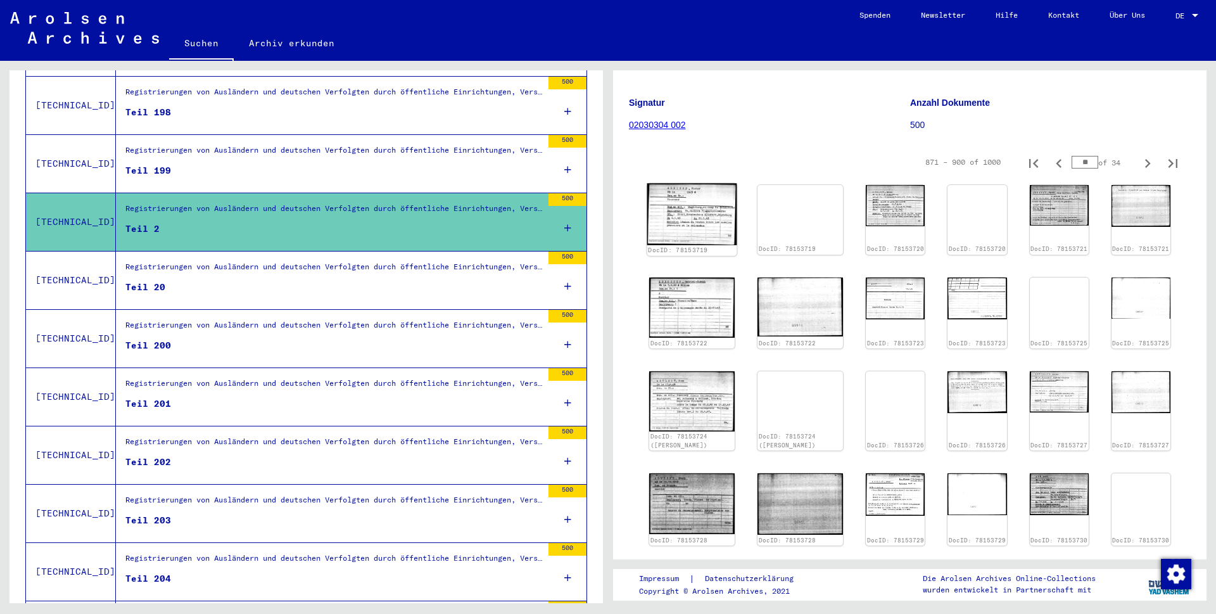
click at [681, 224] on img at bounding box center [692, 213] width 90 height 61
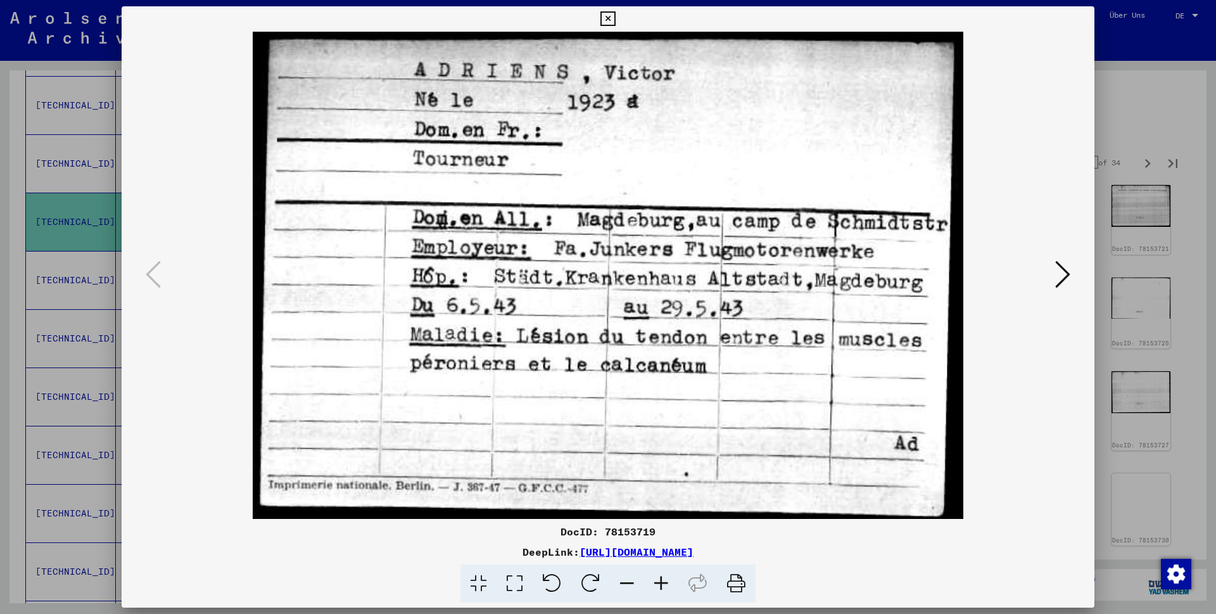
click at [1061, 278] on icon at bounding box center [1062, 274] width 15 height 30
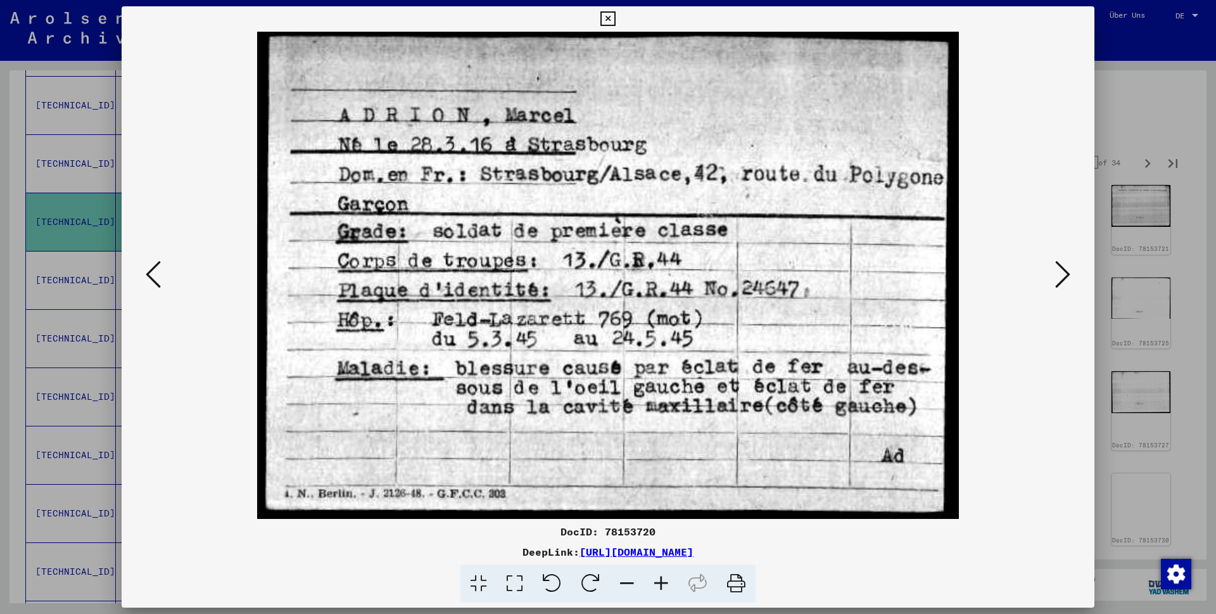
click at [1061, 278] on icon at bounding box center [1062, 274] width 15 height 30
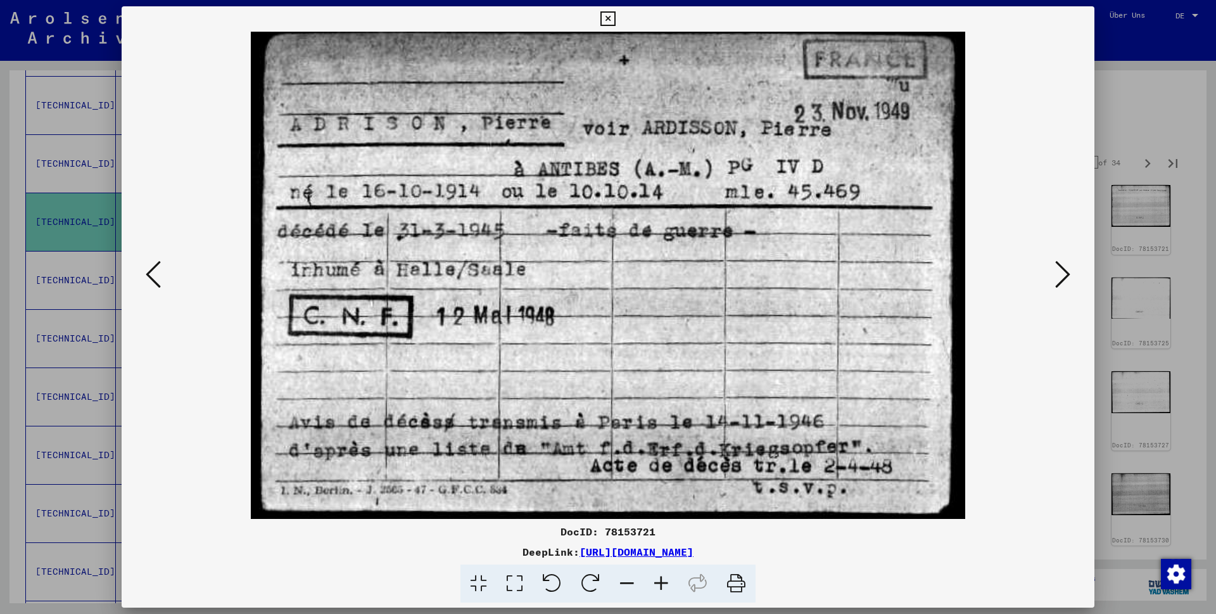
click at [615, 20] on icon at bounding box center [607, 18] width 15 height 15
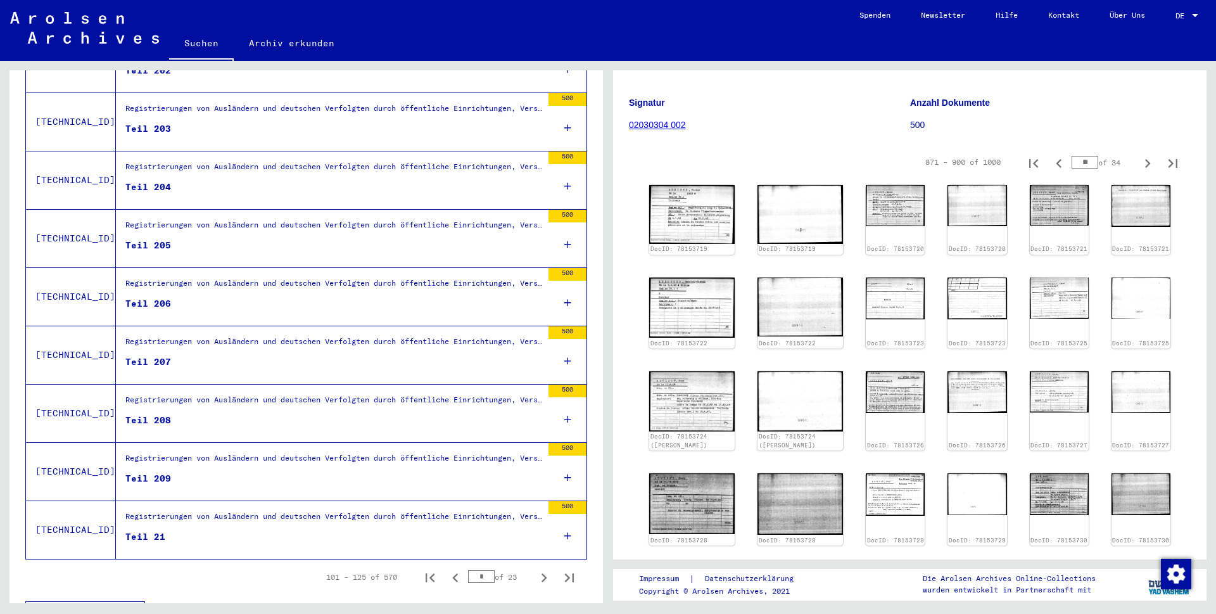
scroll to position [1244, 0]
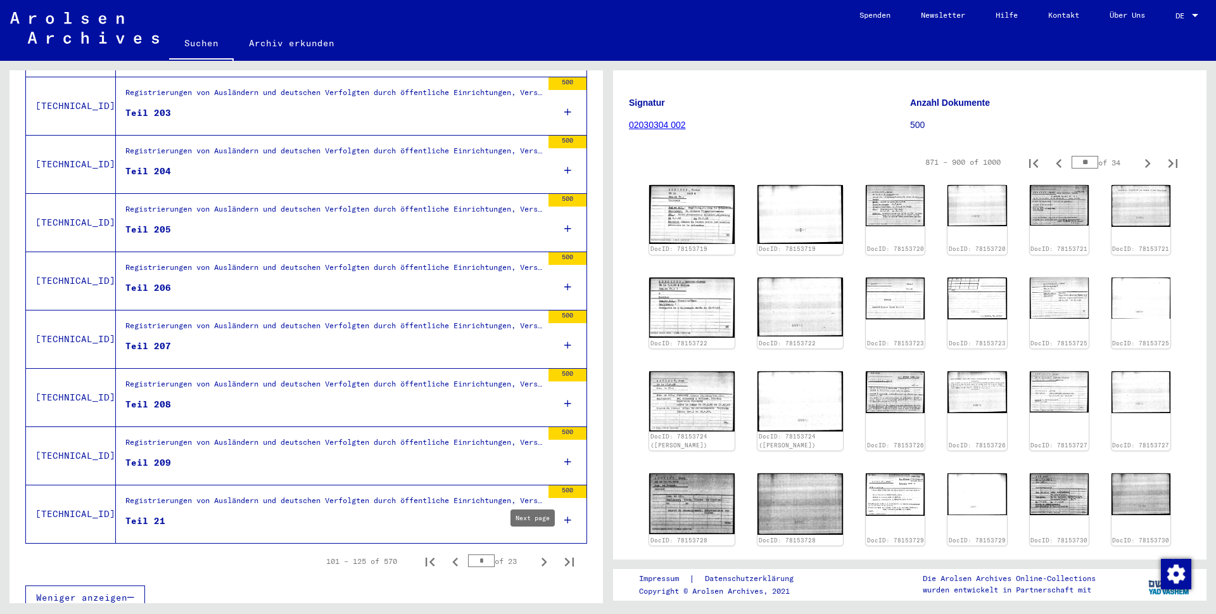
click at [535, 553] on icon "Next page" at bounding box center [544, 562] width 18 height 18
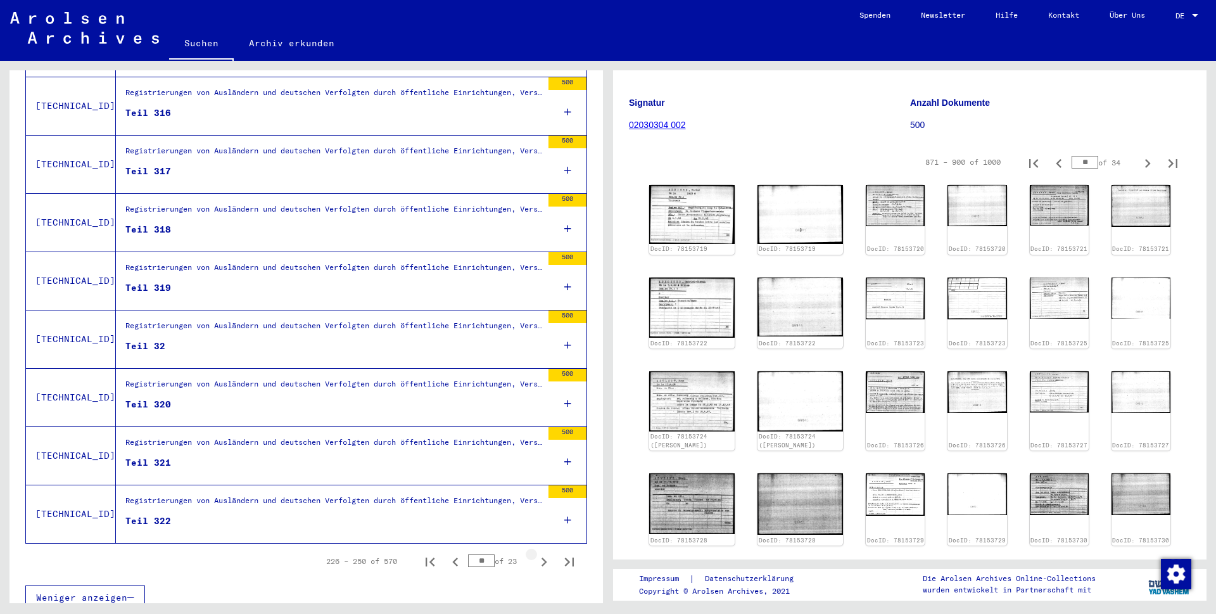
click at [535, 553] on icon "Next page" at bounding box center [544, 562] width 18 height 18
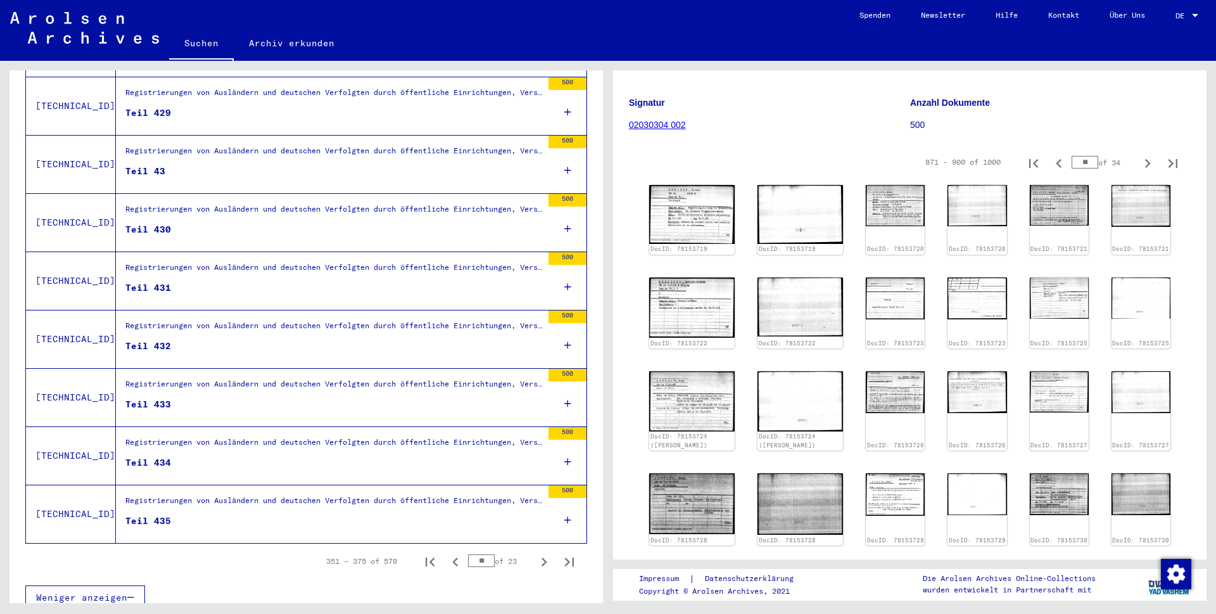
click at [535, 553] on icon "Next page" at bounding box center [544, 562] width 18 height 18
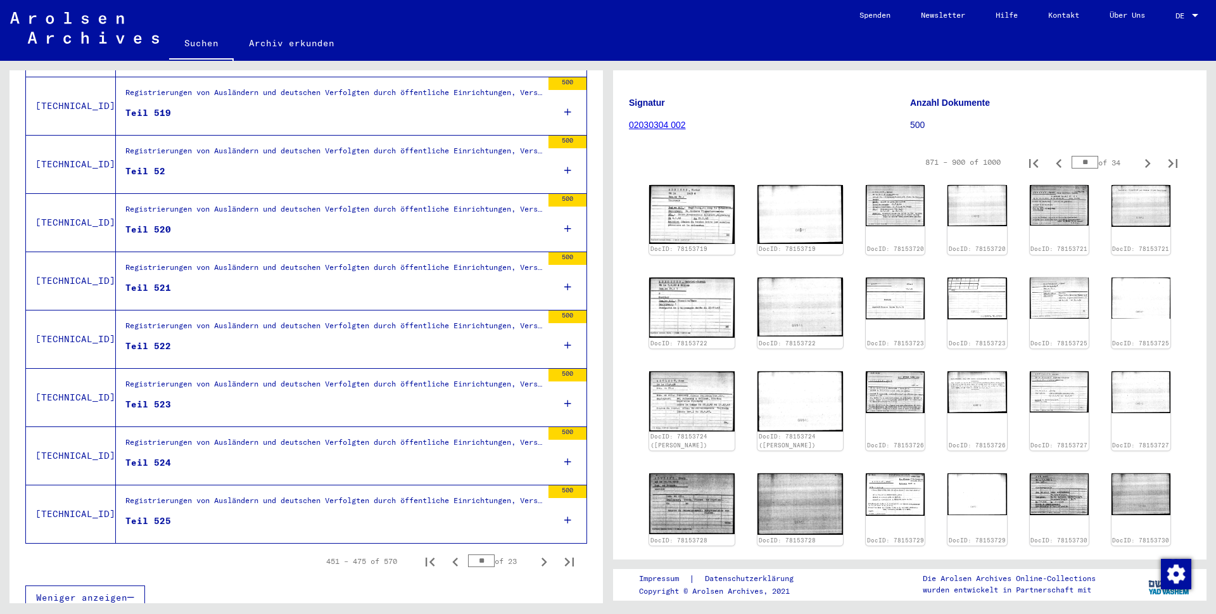
type input "**"
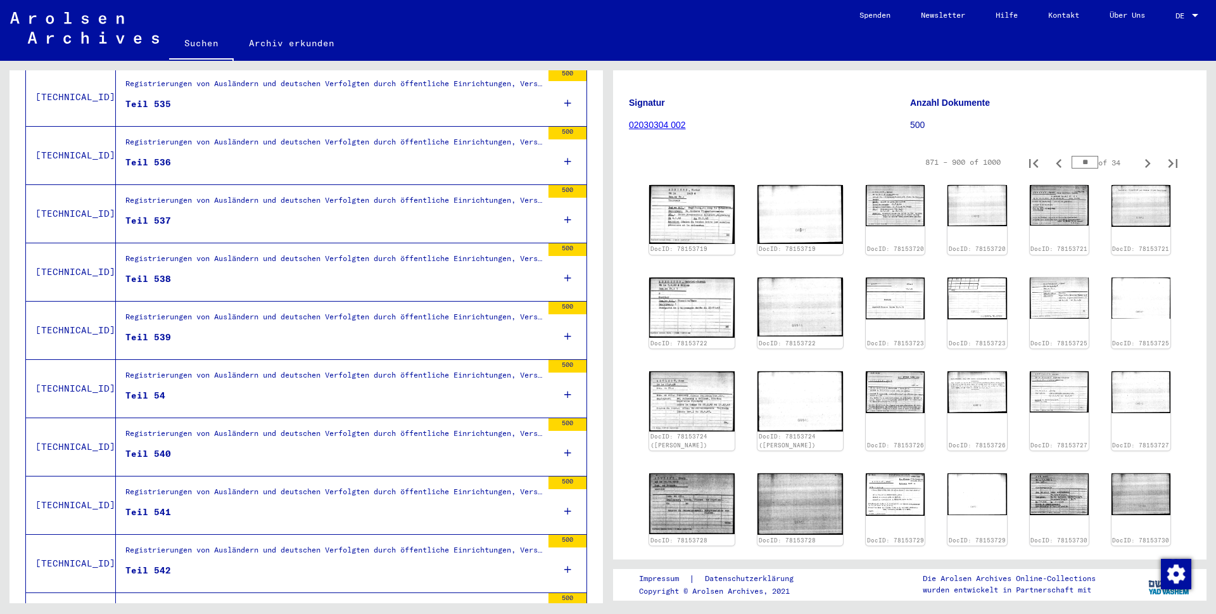
scroll to position [837, 0]
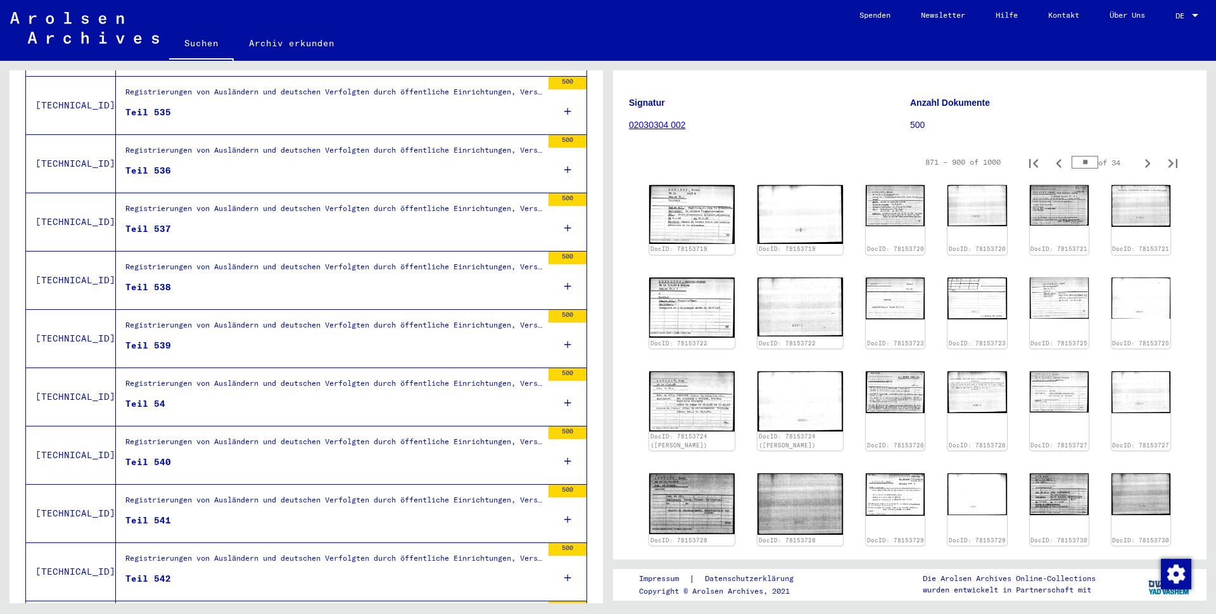
click at [163, 281] on div "Teil 538" at bounding box center [148, 287] width 46 height 13
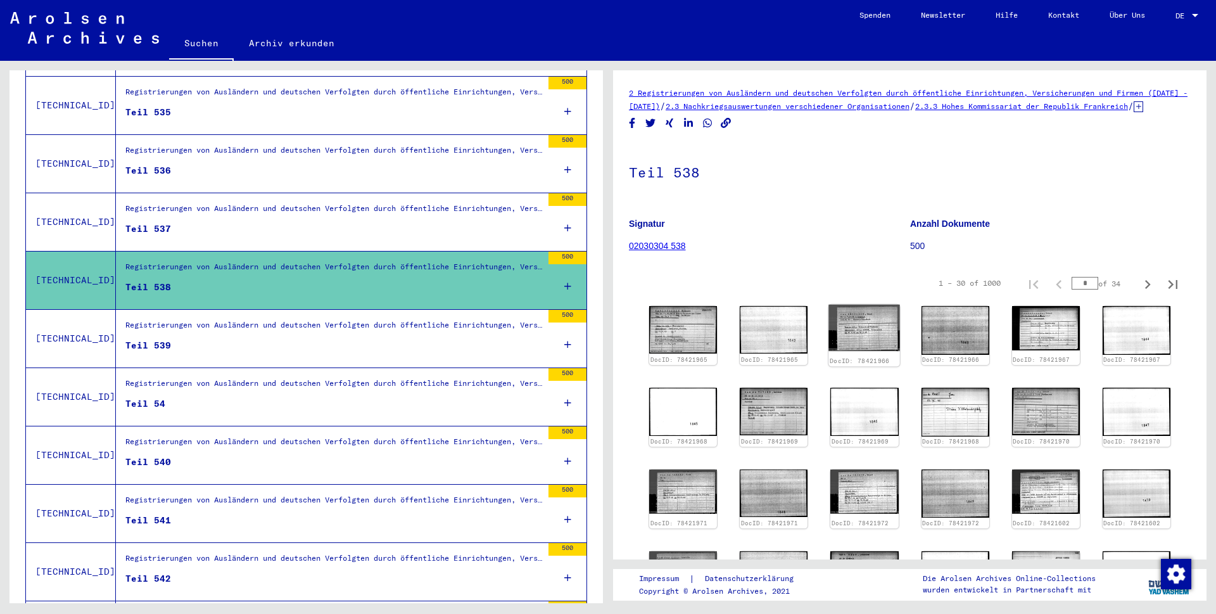
click at [844, 343] on img at bounding box center [865, 328] width 72 height 46
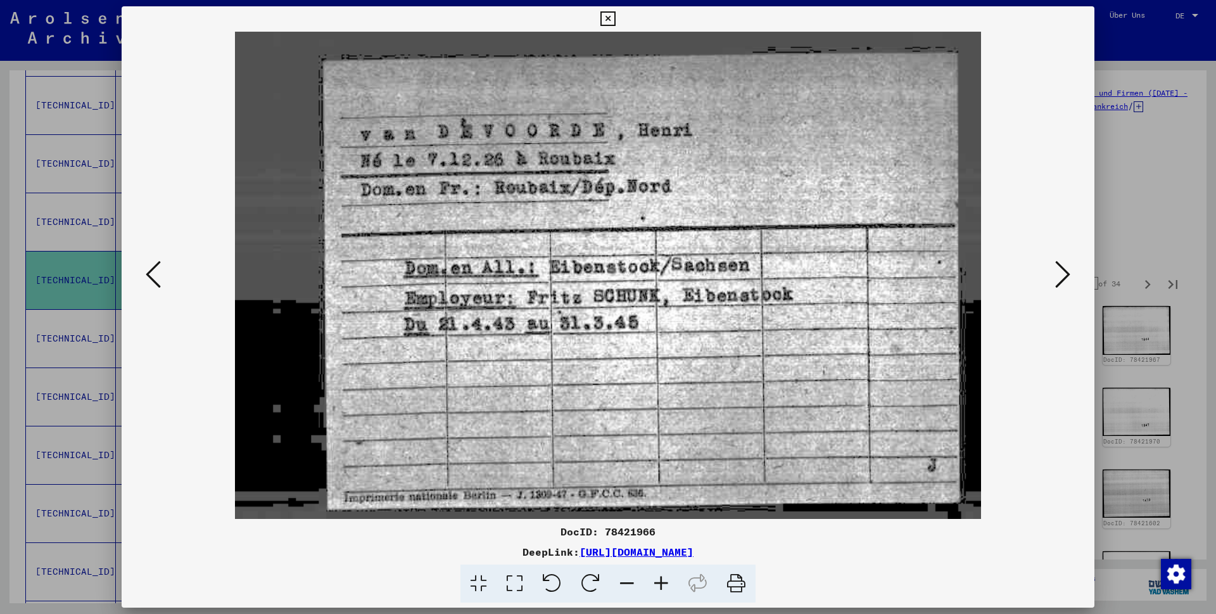
click at [615, 19] on icon at bounding box center [607, 18] width 15 height 15
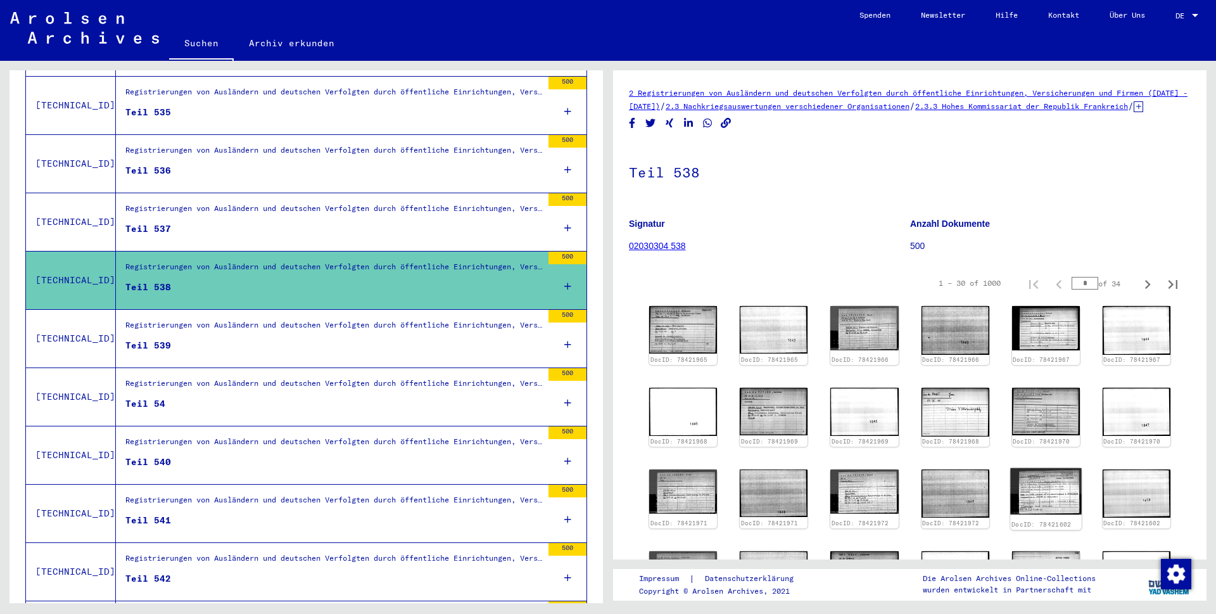
click at [1045, 507] on img at bounding box center [1046, 491] width 72 height 46
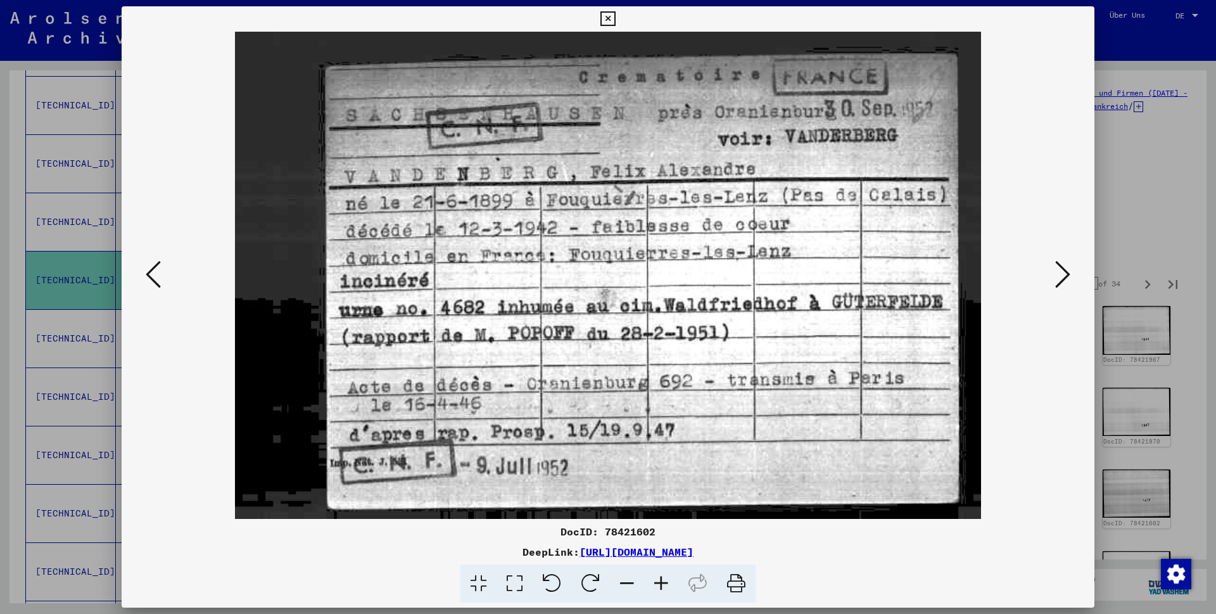
click at [615, 17] on icon at bounding box center [607, 18] width 15 height 15
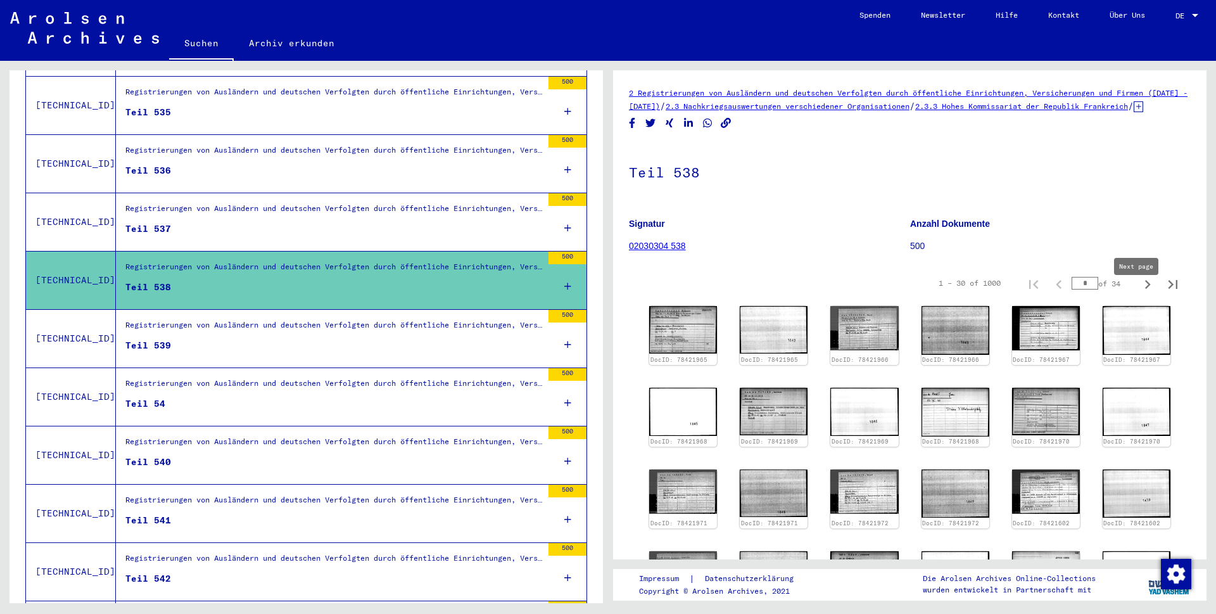
click at [1139, 293] on icon "Next page" at bounding box center [1148, 284] width 18 height 18
type input "*"
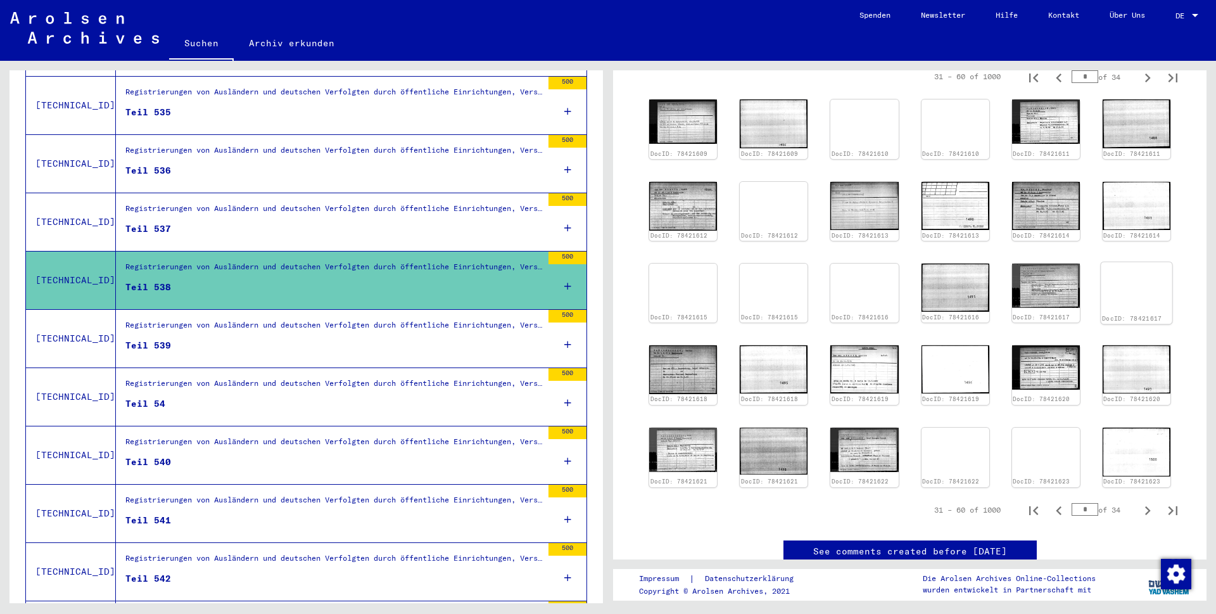
scroll to position [220, 0]
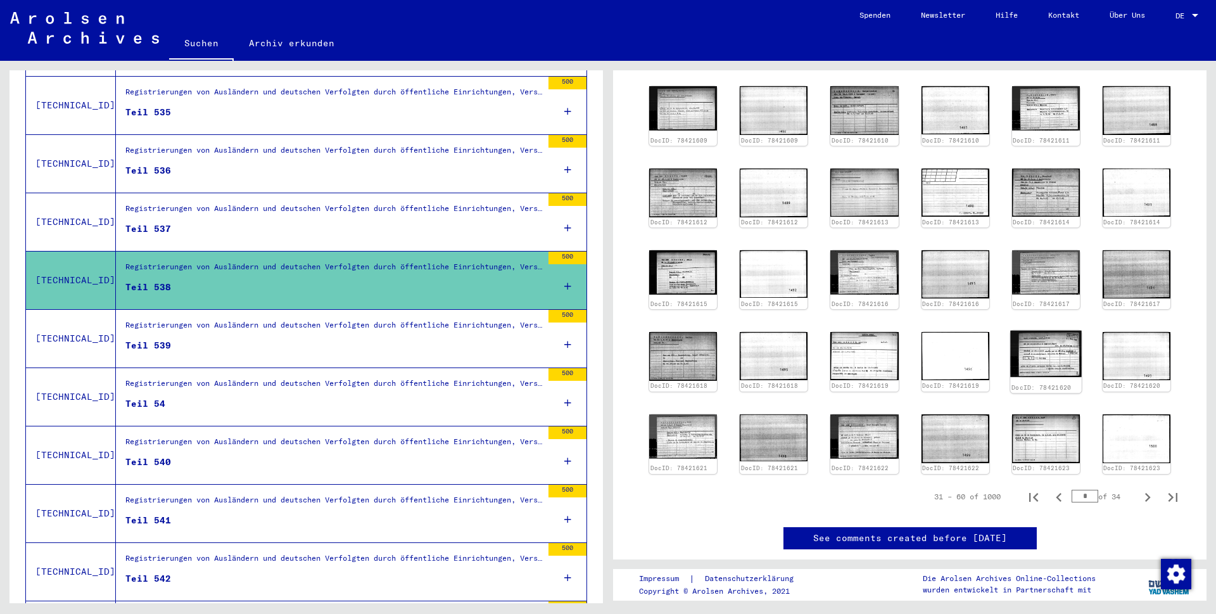
click at [1041, 358] on img at bounding box center [1046, 354] width 72 height 46
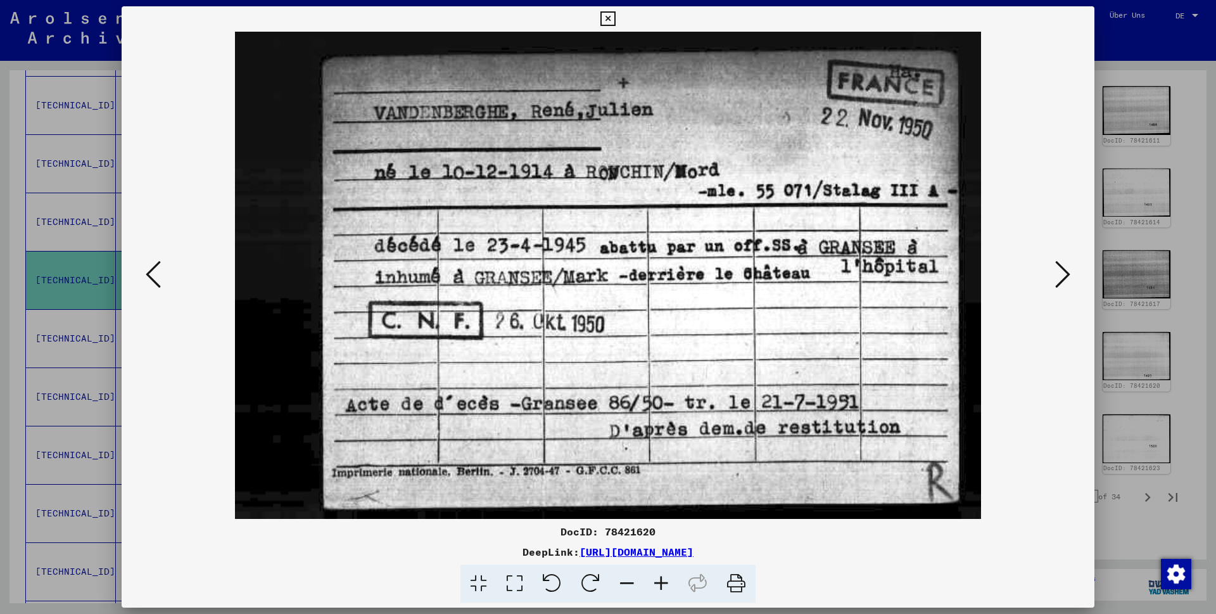
click at [615, 16] on icon at bounding box center [607, 18] width 15 height 15
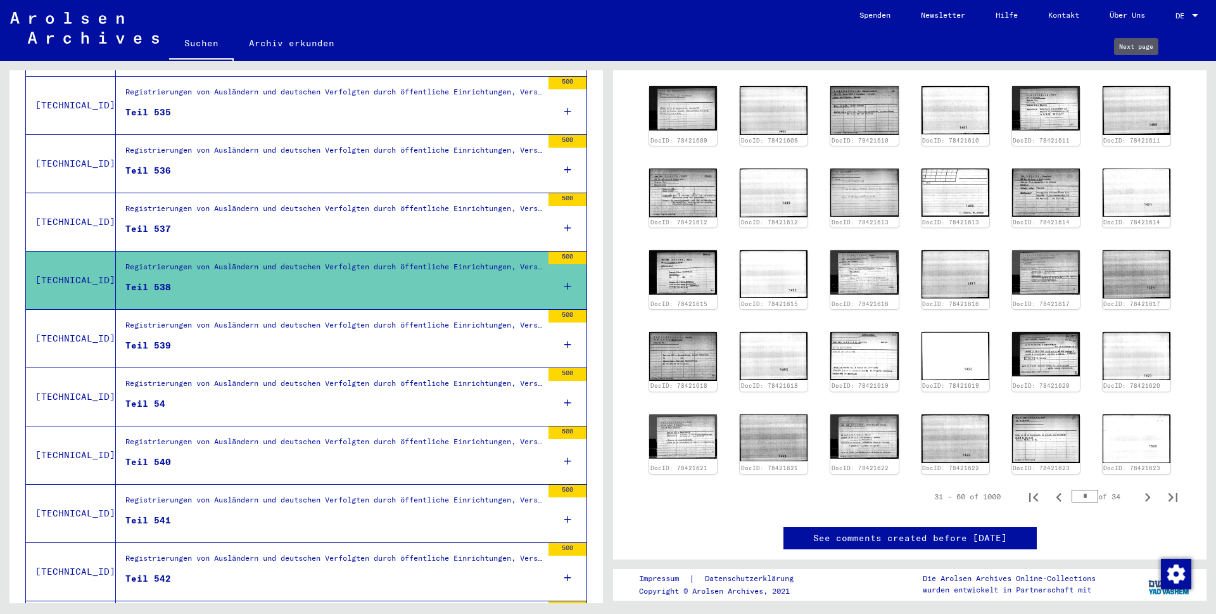
click at [1139, 73] on icon "Next page" at bounding box center [1148, 65] width 18 height 18
type input "*"
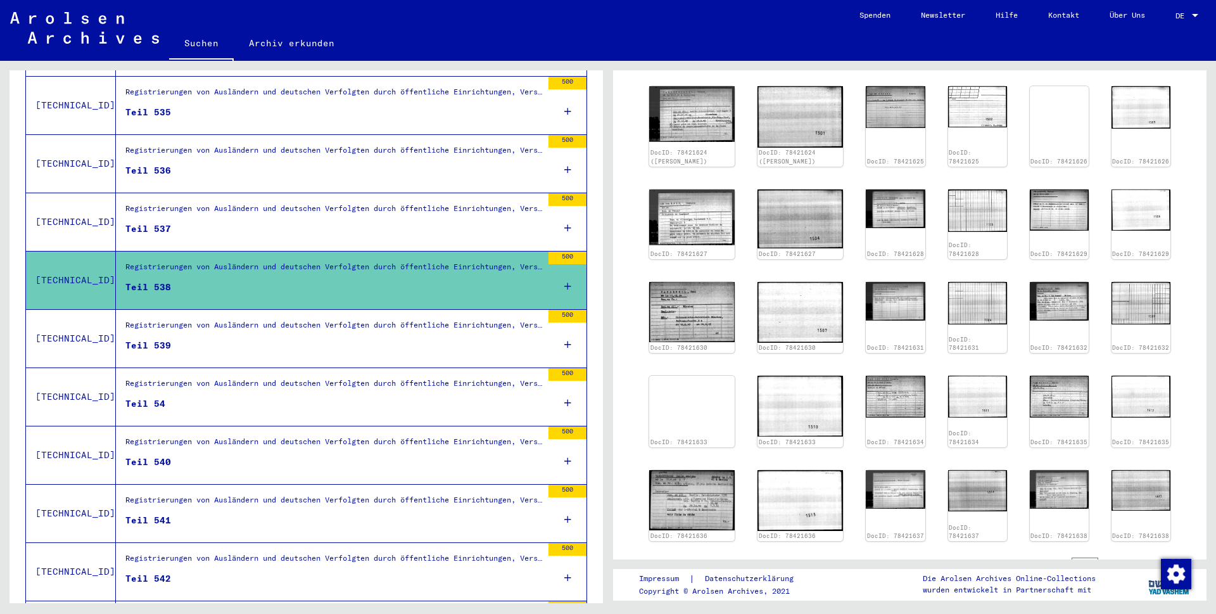
click at [1139, 73] on icon "Next page" at bounding box center [1148, 65] width 18 height 18
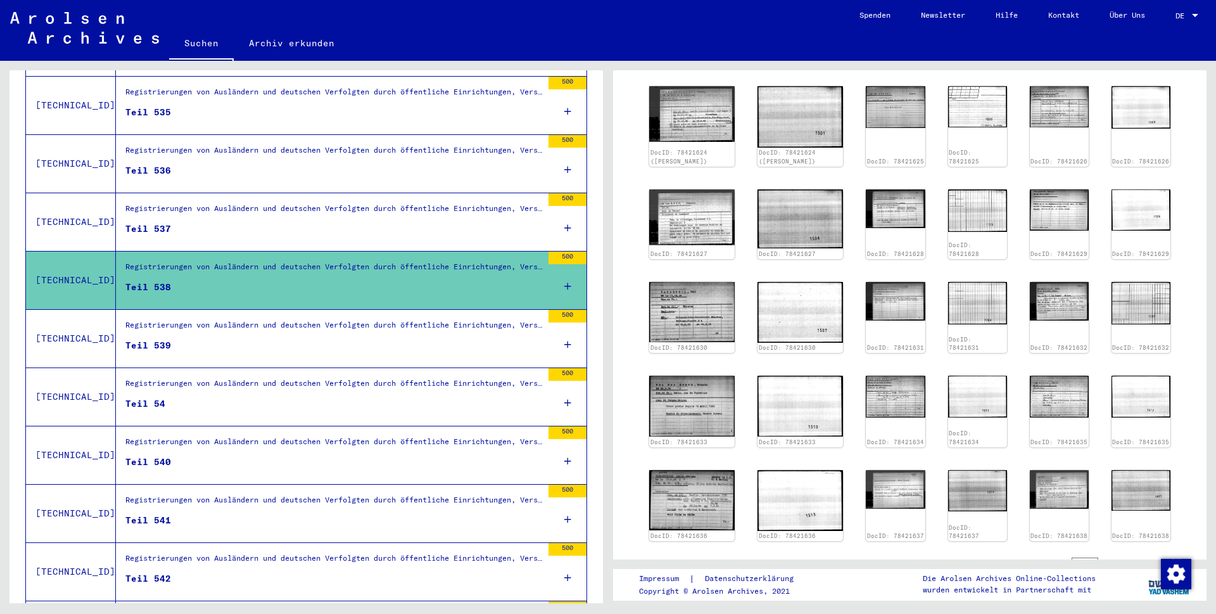
type input "*"
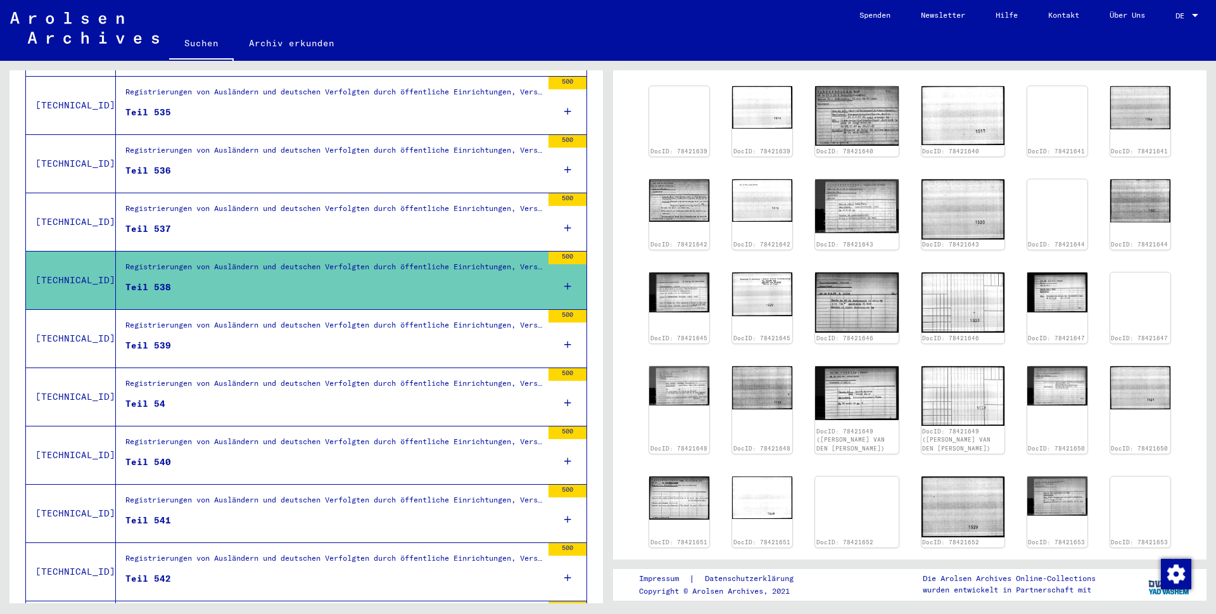
click at [1139, 73] on icon "Next page" at bounding box center [1148, 65] width 18 height 18
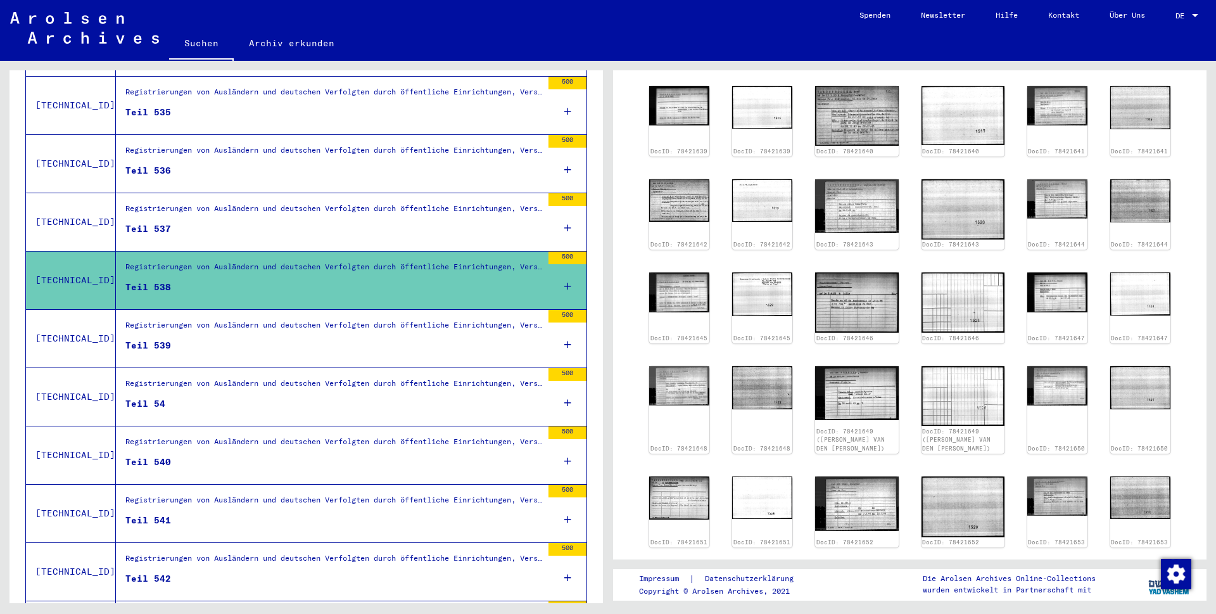
type input "*"
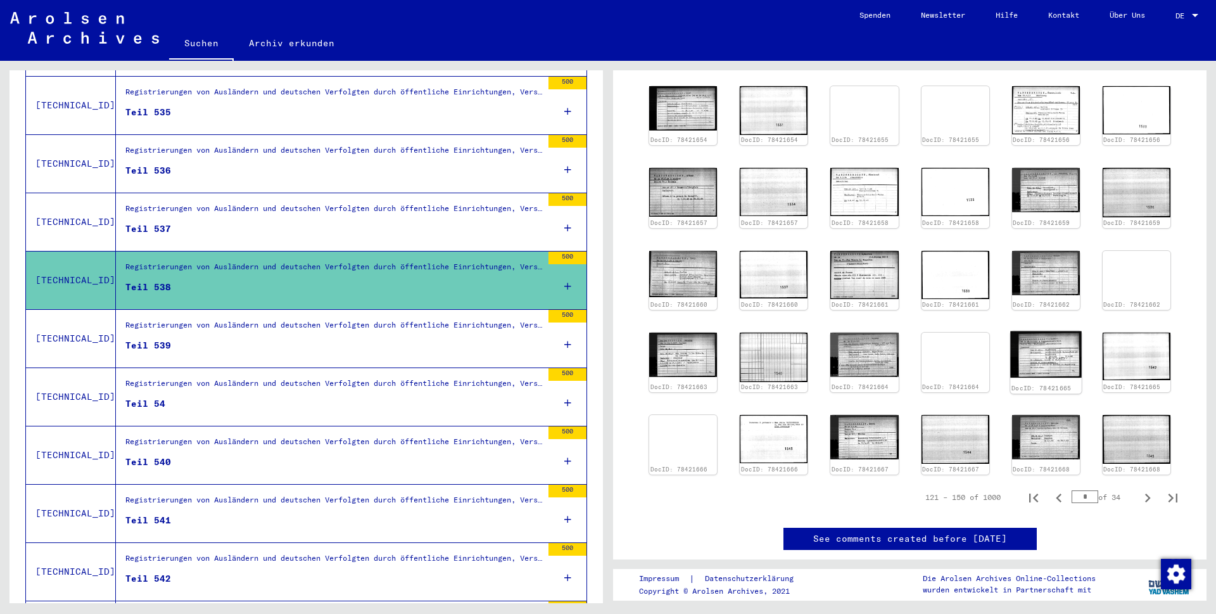
click at [1042, 368] on img at bounding box center [1046, 354] width 72 height 46
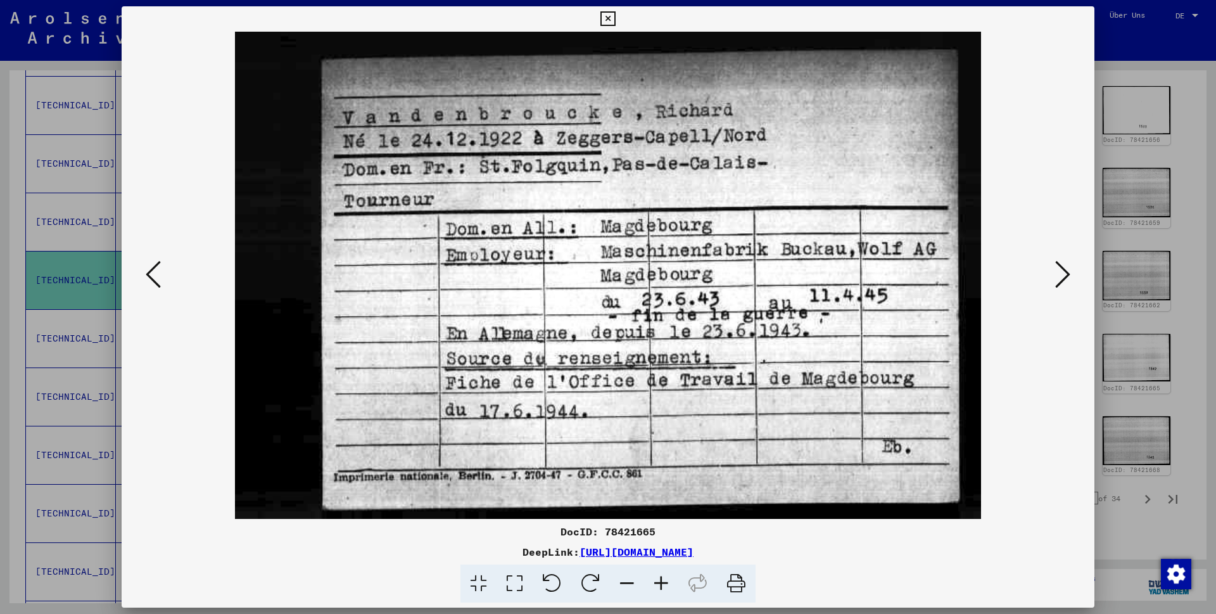
click at [619, 14] on button at bounding box center [608, 18] width 22 height 25
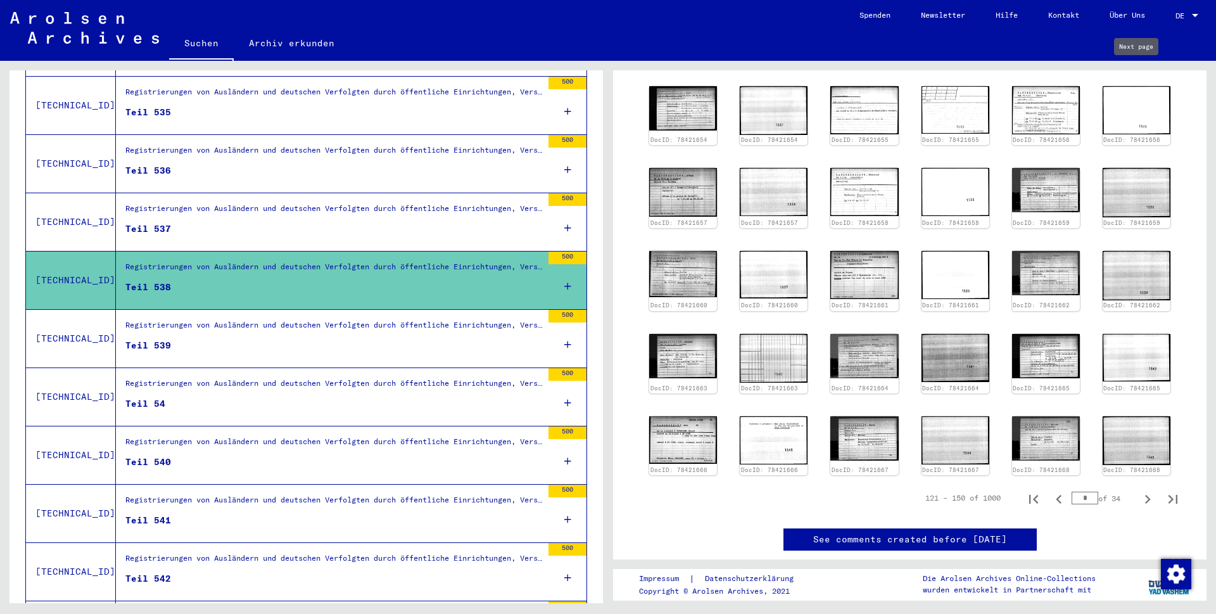
click at [1139, 73] on icon "Next page" at bounding box center [1148, 65] width 18 height 18
type input "*"
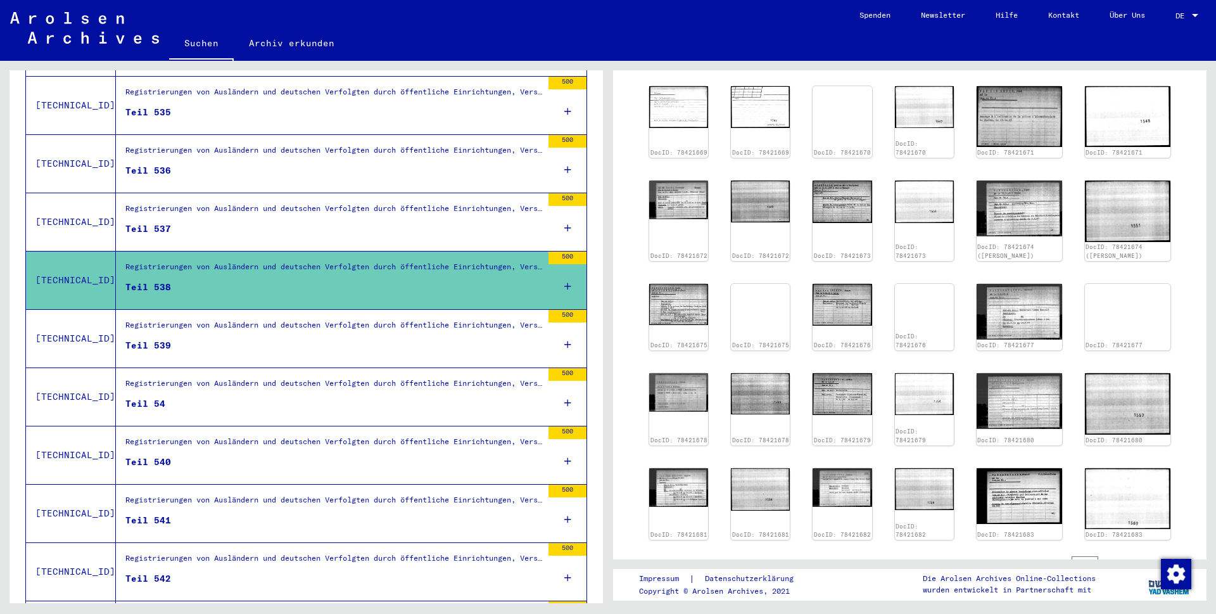
click at [1139, 73] on icon "Next page" at bounding box center [1148, 65] width 18 height 18
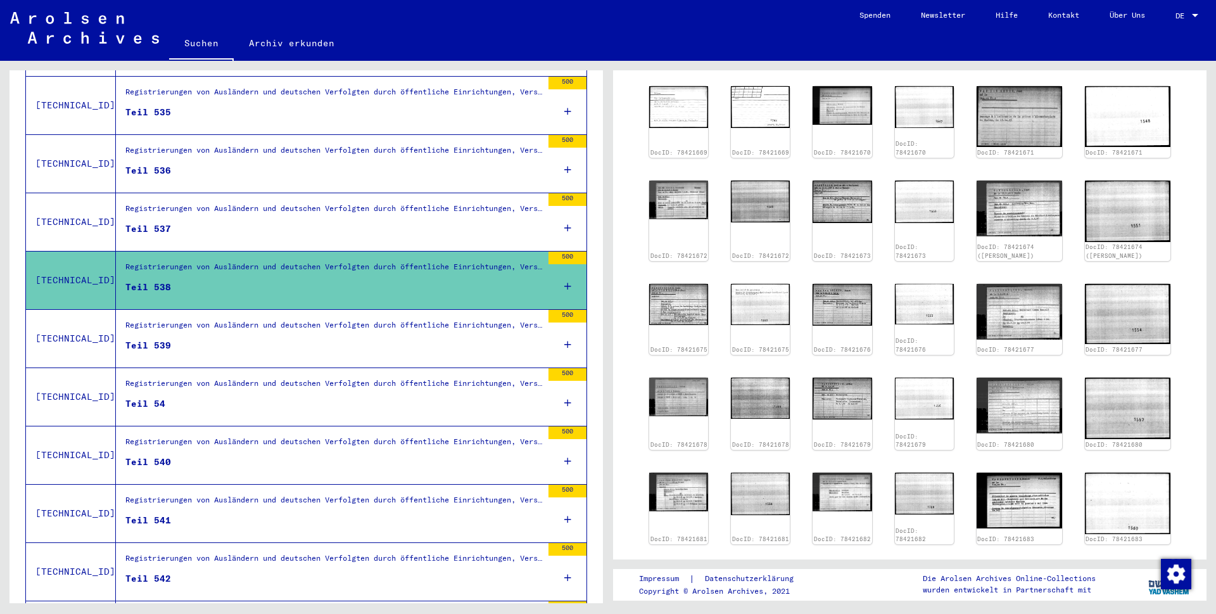
type input "*"
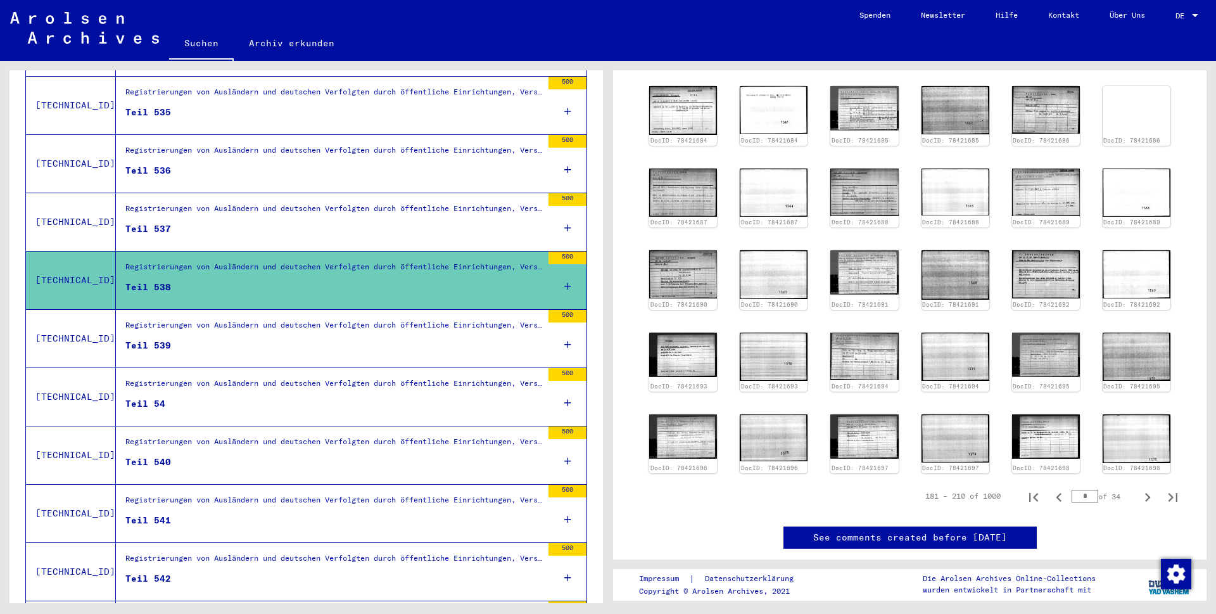
click at [1139, 73] on icon "Next page" at bounding box center [1148, 65] width 18 height 18
type input "*"
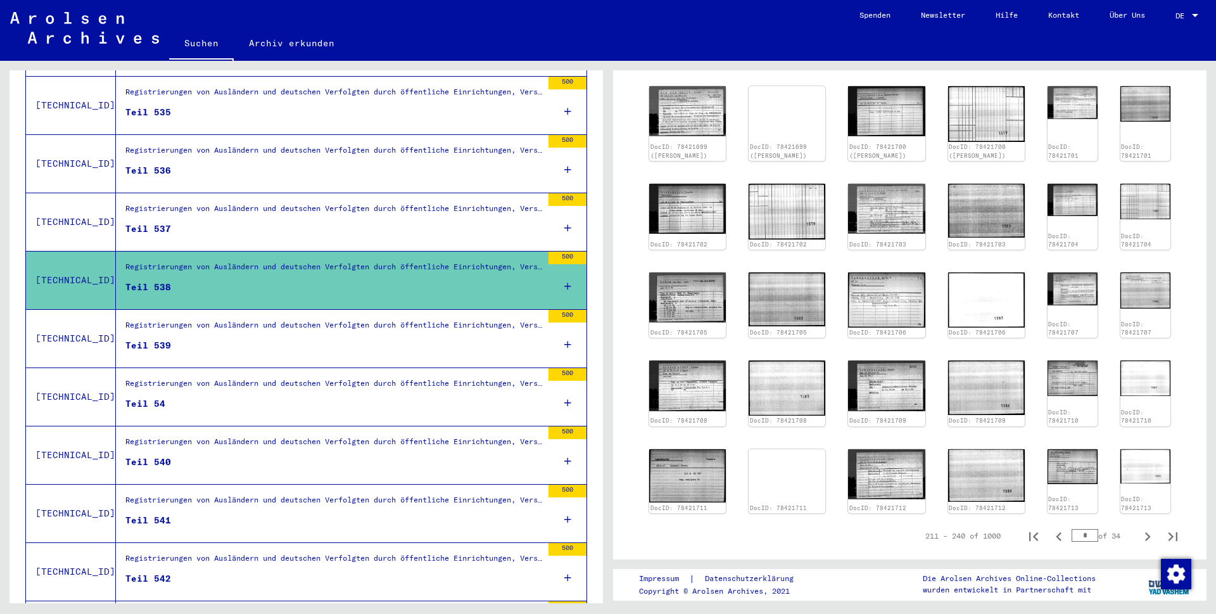
click at [1139, 73] on icon "Next page" at bounding box center [1148, 65] width 18 height 18
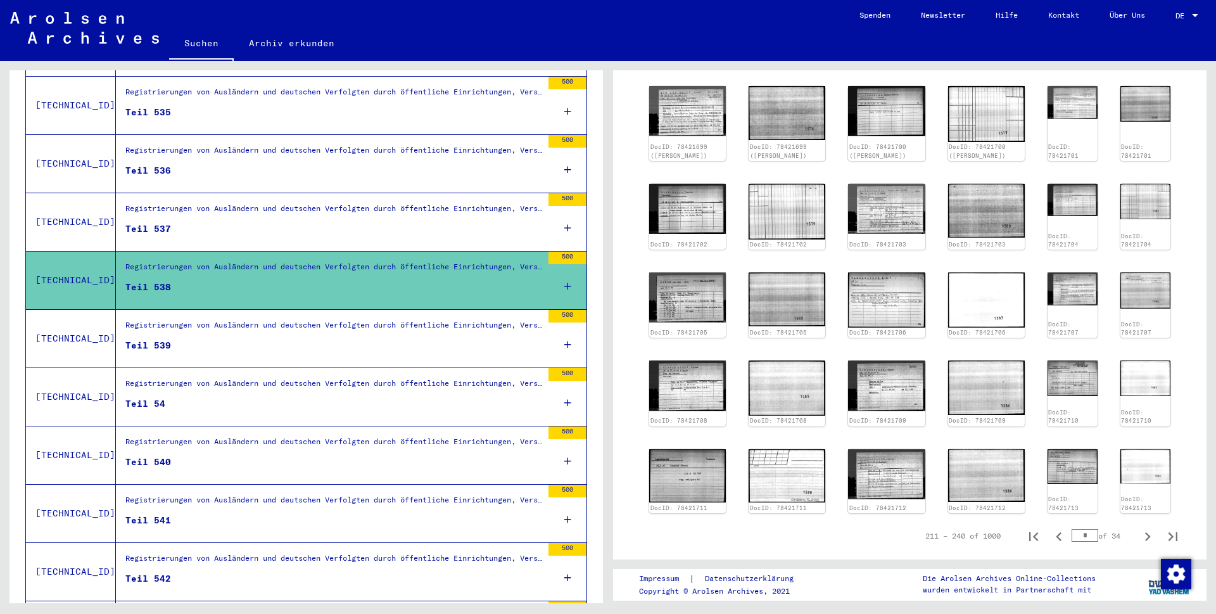
type input "*"
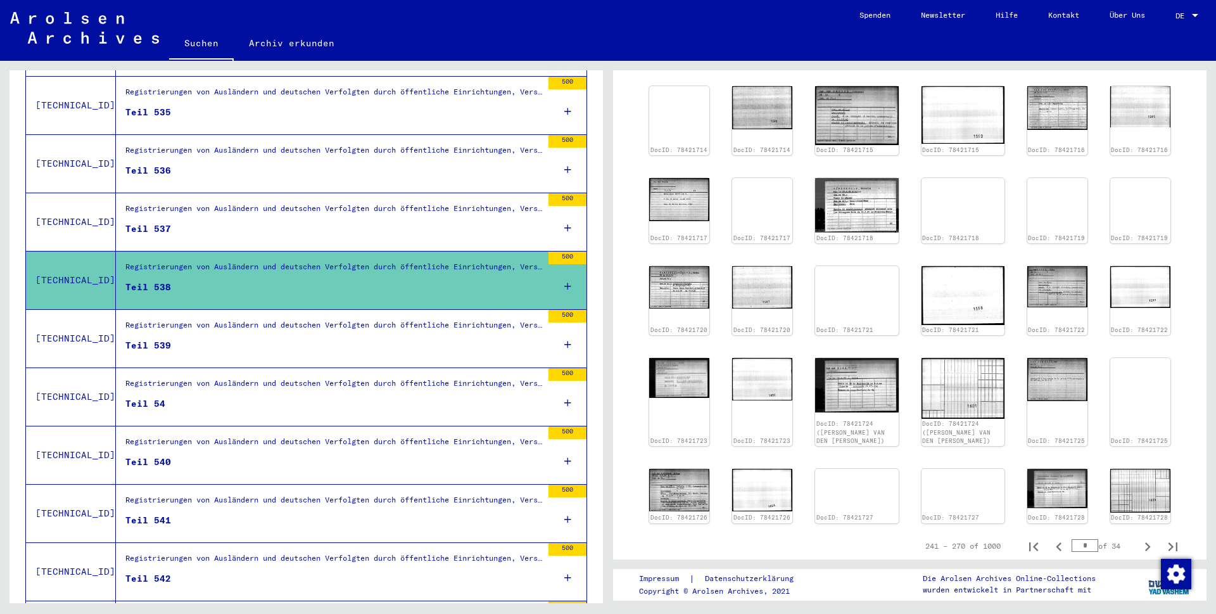
click at [1139, 73] on icon "Next page" at bounding box center [1148, 65] width 18 height 18
type input "**"
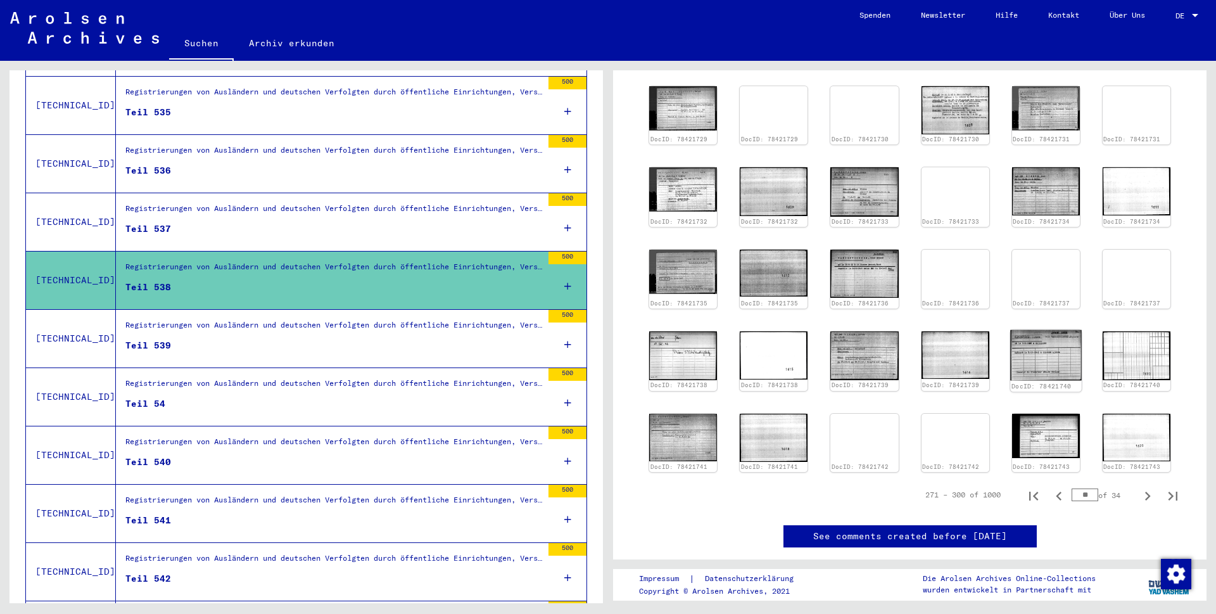
click at [1032, 372] on img at bounding box center [1046, 355] width 72 height 50
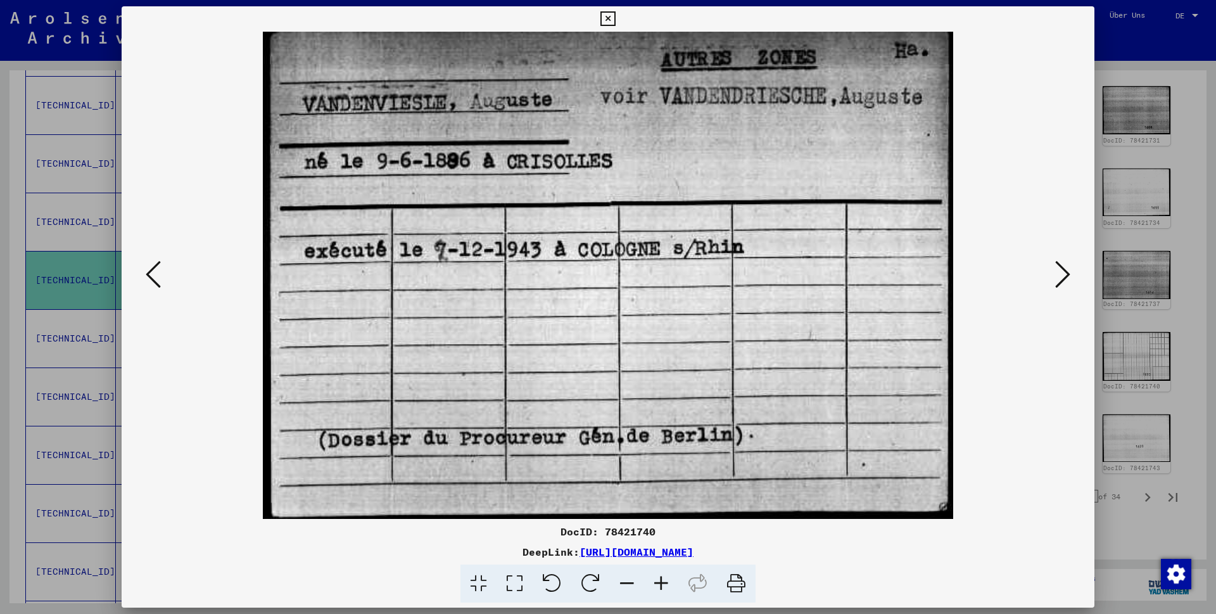
click at [615, 17] on icon at bounding box center [607, 18] width 15 height 15
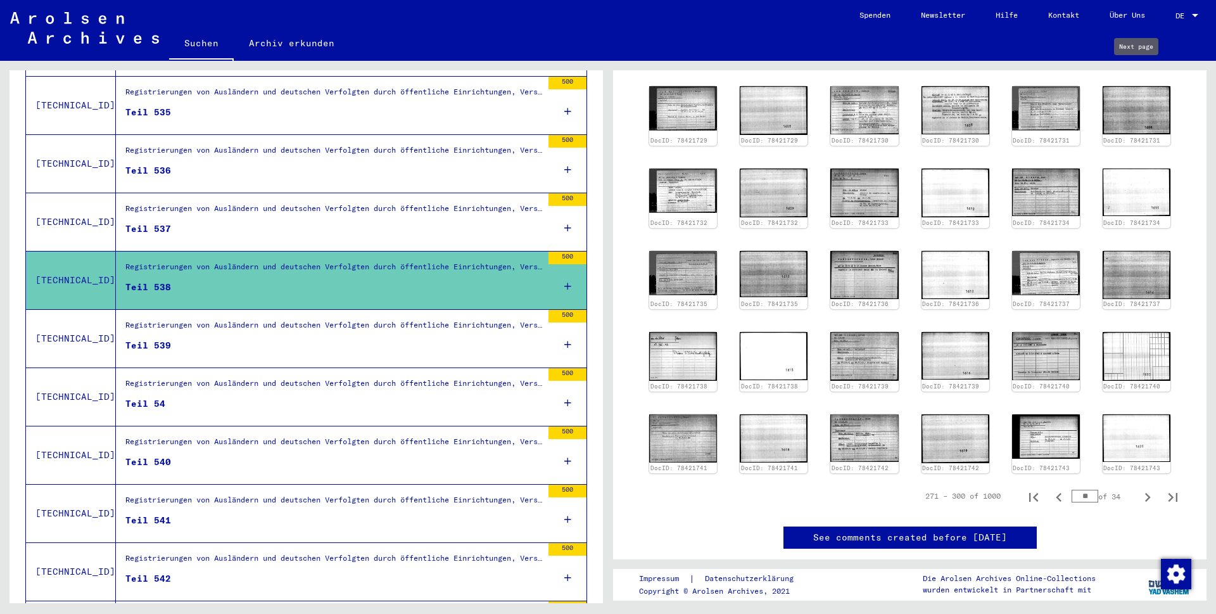
click at [1139, 73] on icon "Next page" at bounding box center [1148, 65] width 18 height 18
type input "**"
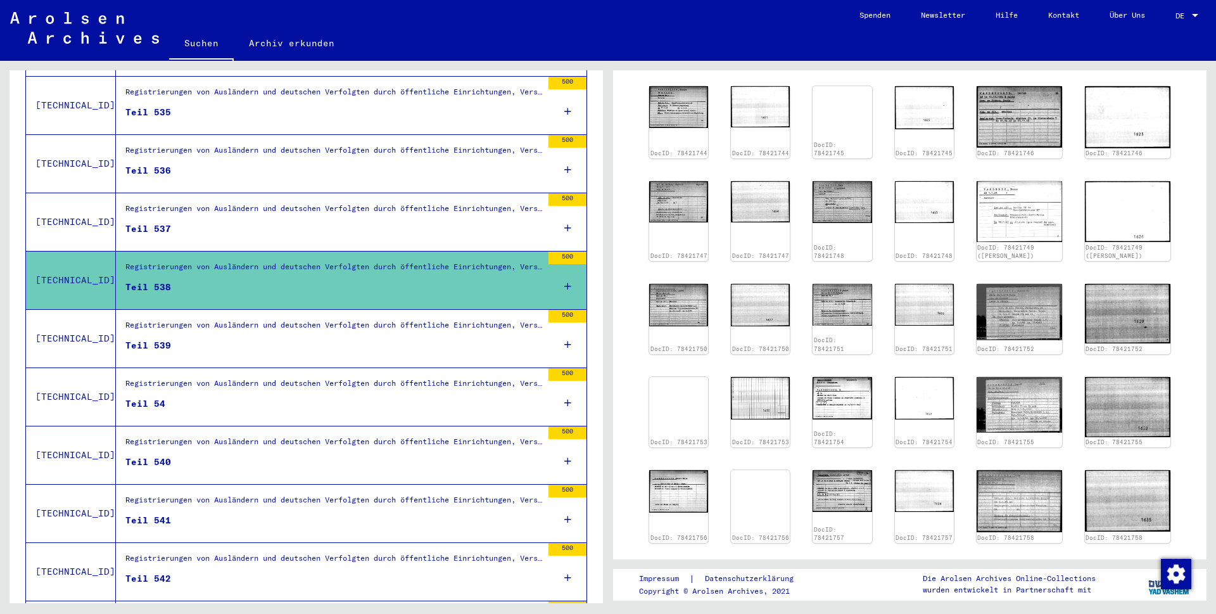
click at [1139, 73] on icon "Next page" at bounding box center [1148, 65] width 18 height 18
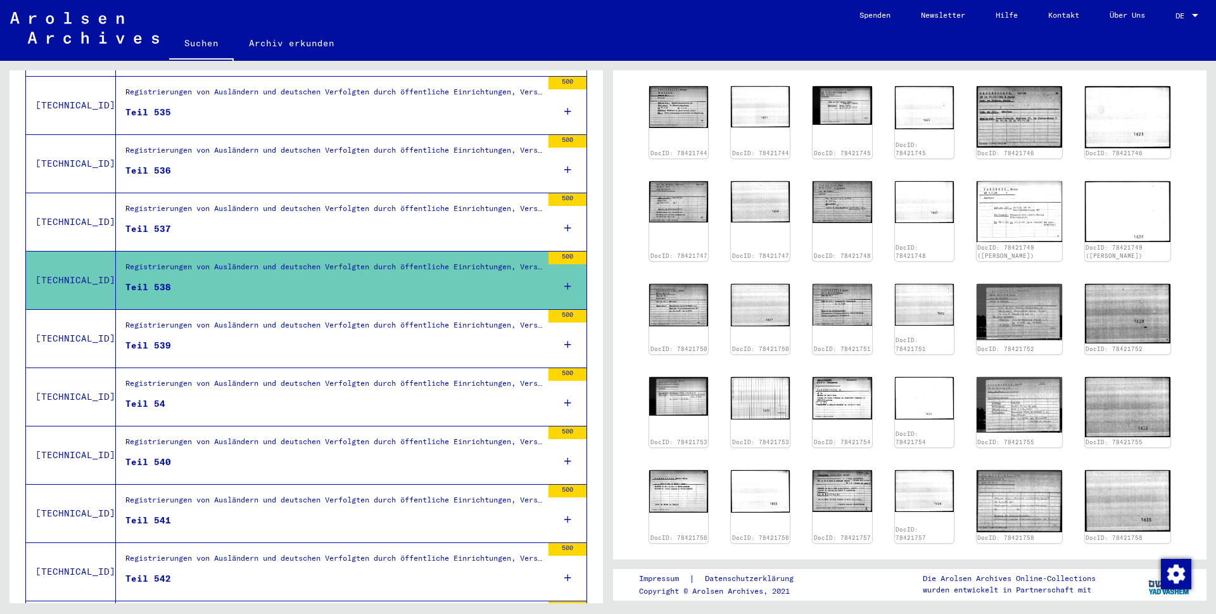
type input "**"
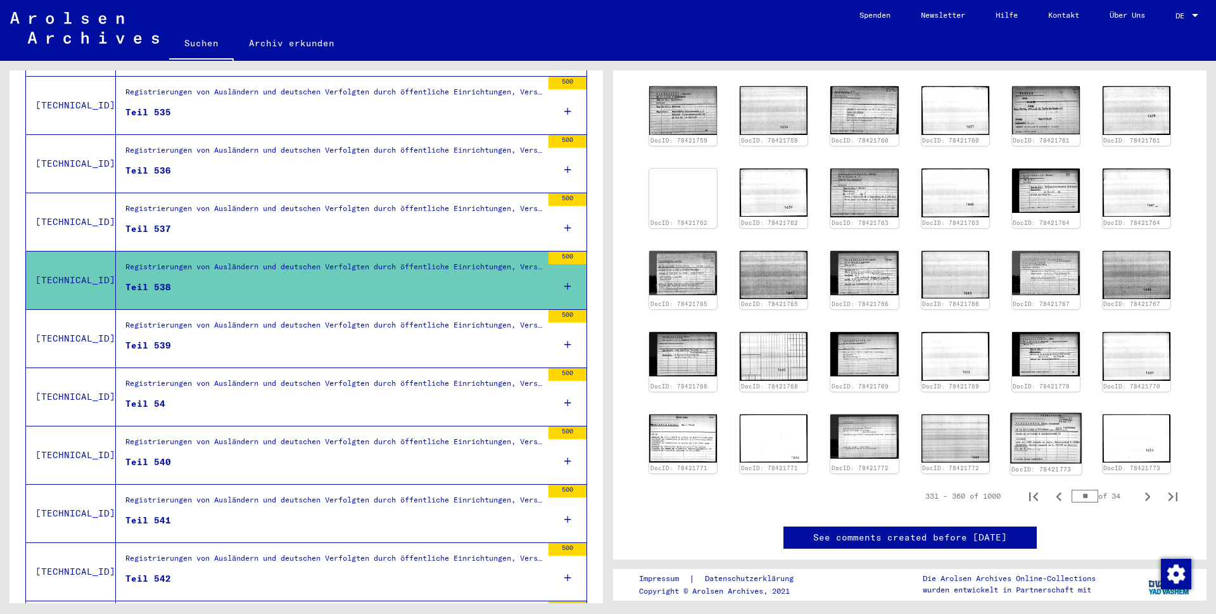
click at [1032, 442] on img at bounding box center [1046, 438] width 72 height 51
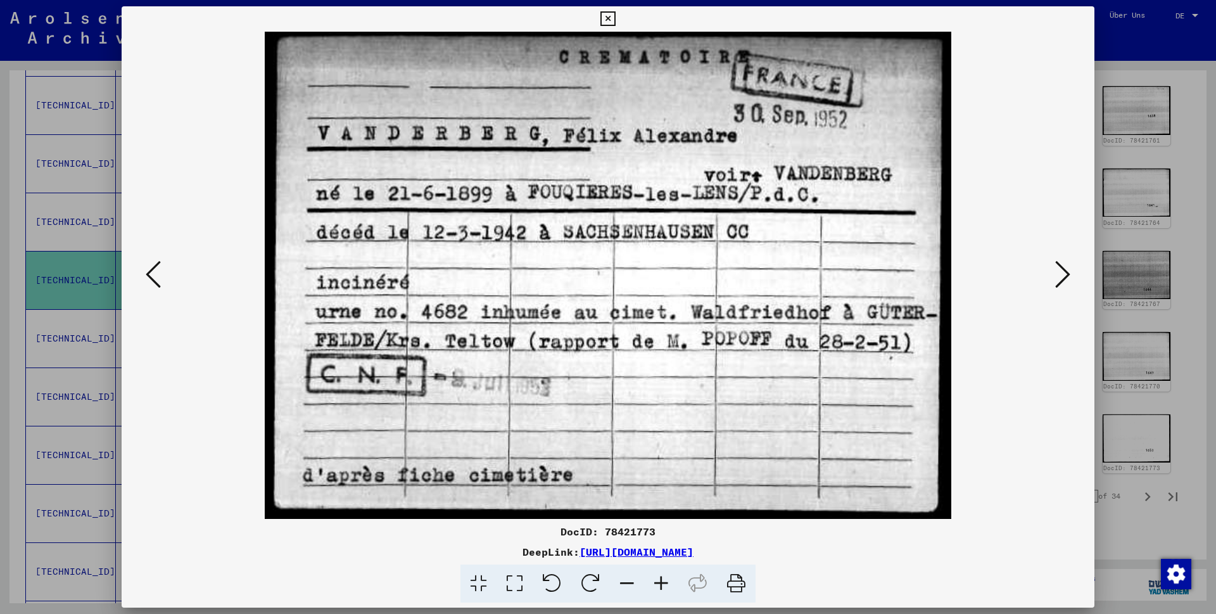
click at [615, 18] on icon at bounding box center [607, 18] width 15 height 15
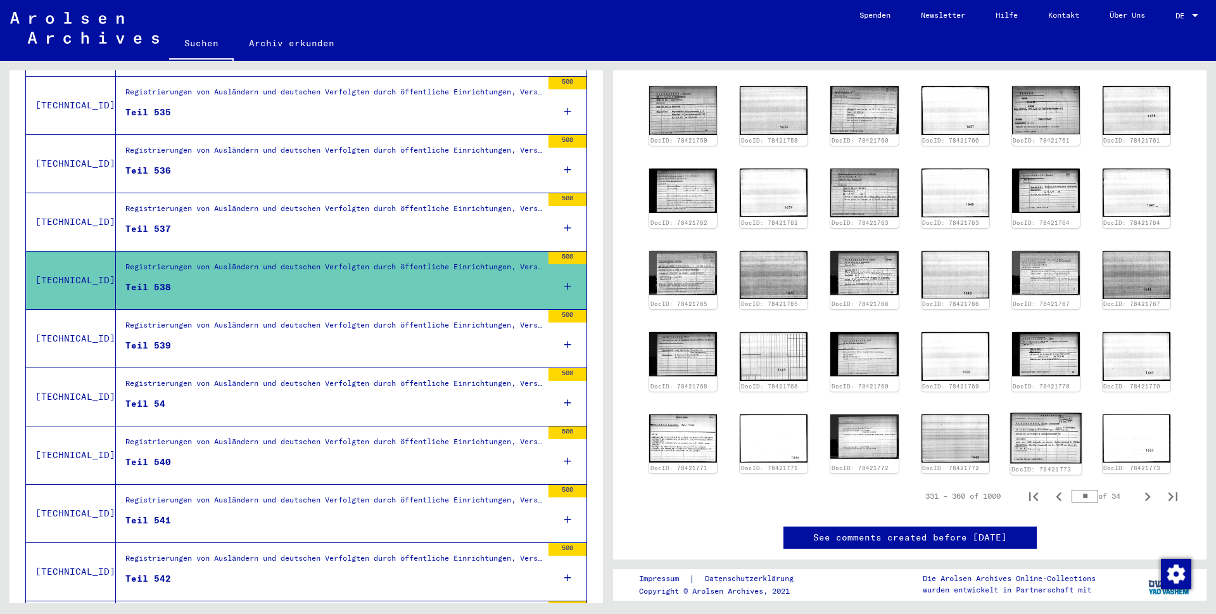
click at [1033, 435] on img at bounding box center [1046, 438] width 72 height 51
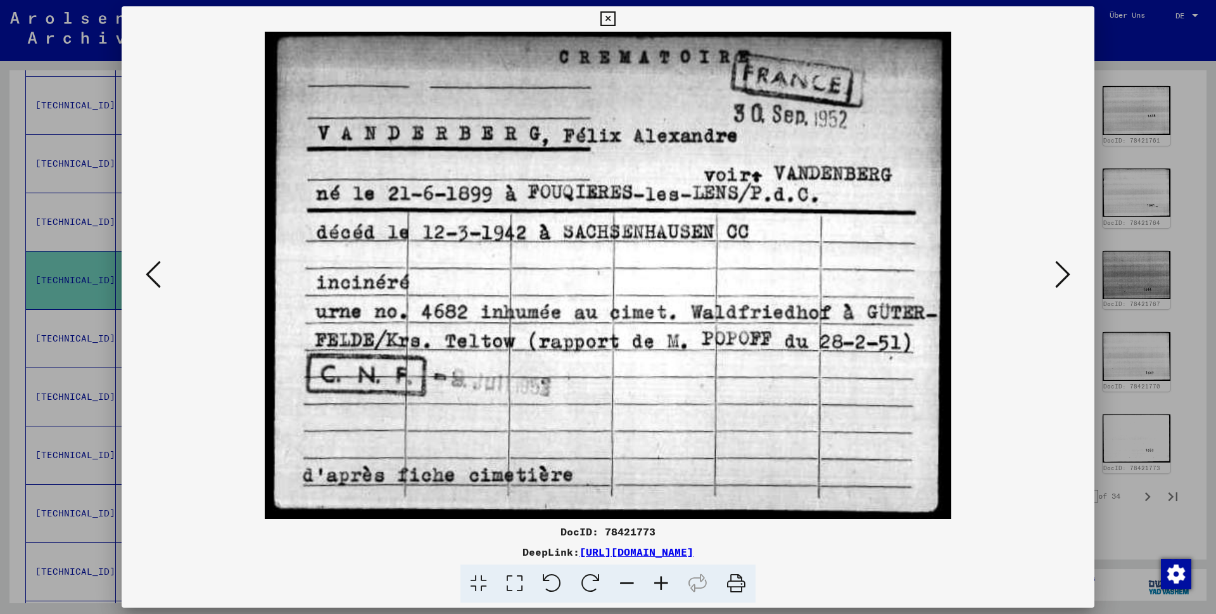
click at [615, 16] on icon at bounding box center [607, 18] width 15 height 15
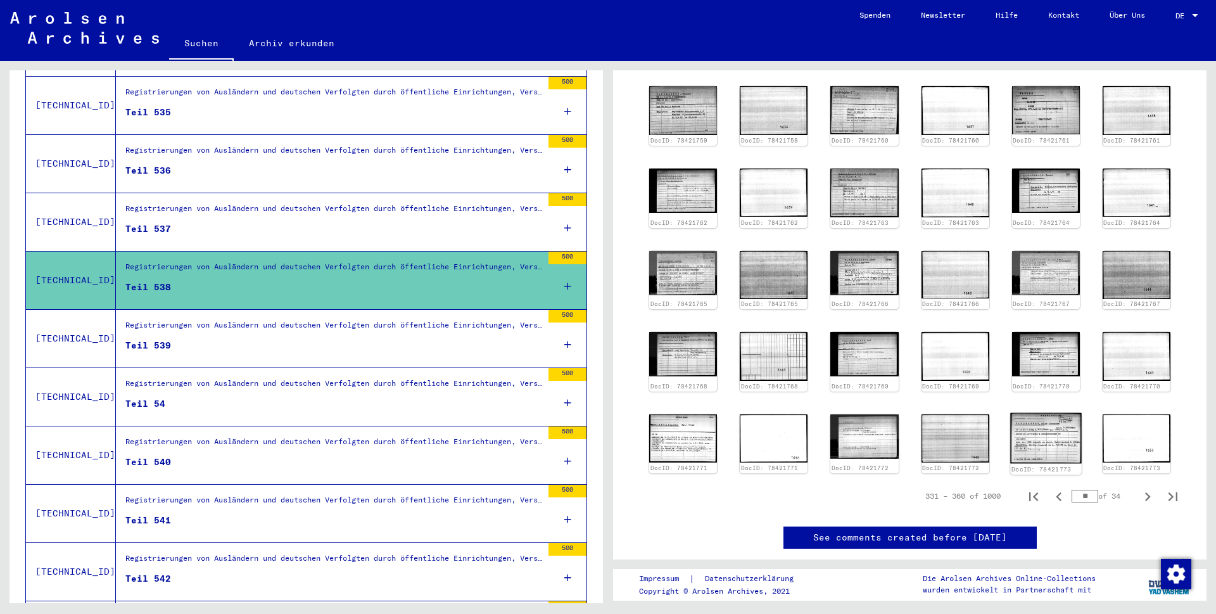
click at [1041, 441] on img at bounding box center [1046, 438] width 72 height 51
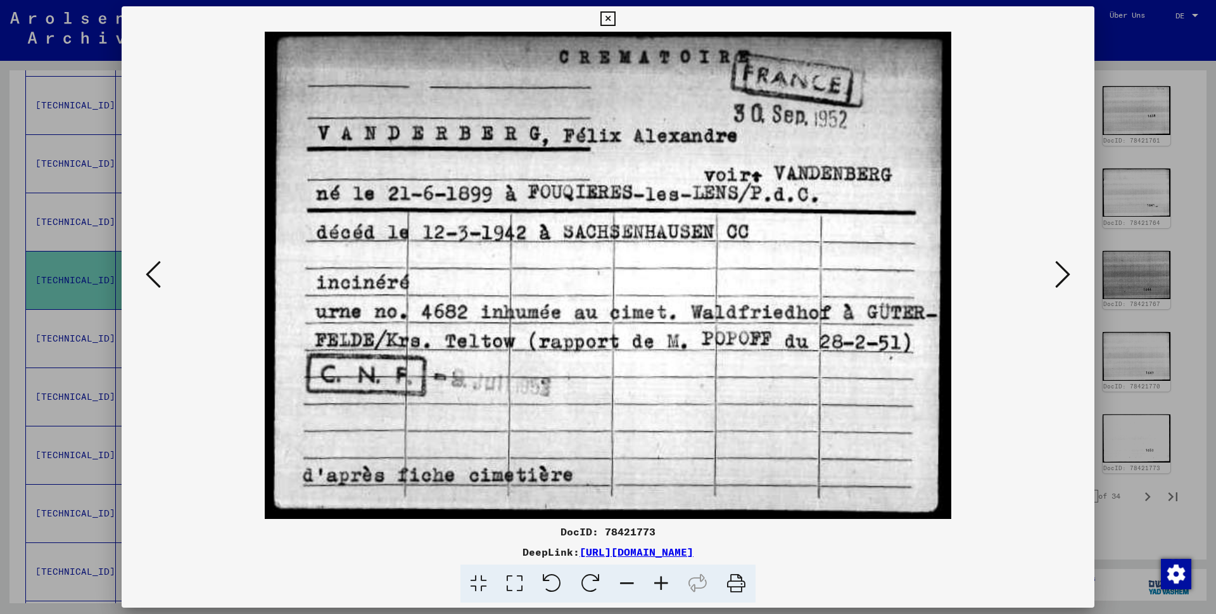
click at [615, 17] on icon at bounding box center [607, 18] width 15 height 15
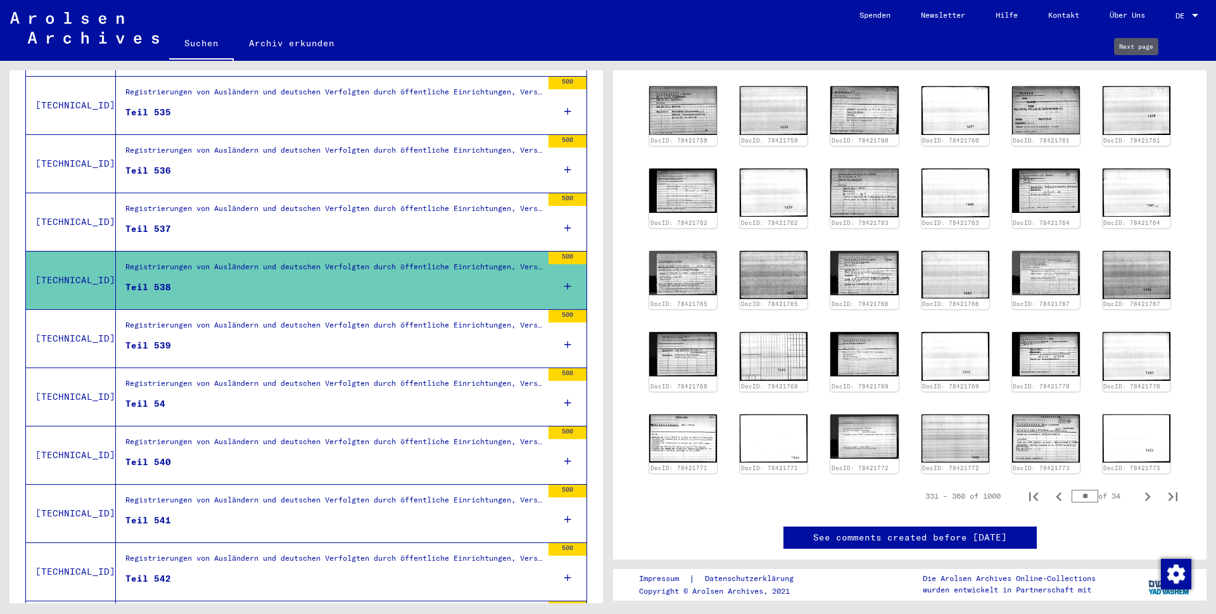
click at [1145, 69] on icon "Next page" at bounding box center [1148, 64] width 6 height 9
type input "**"
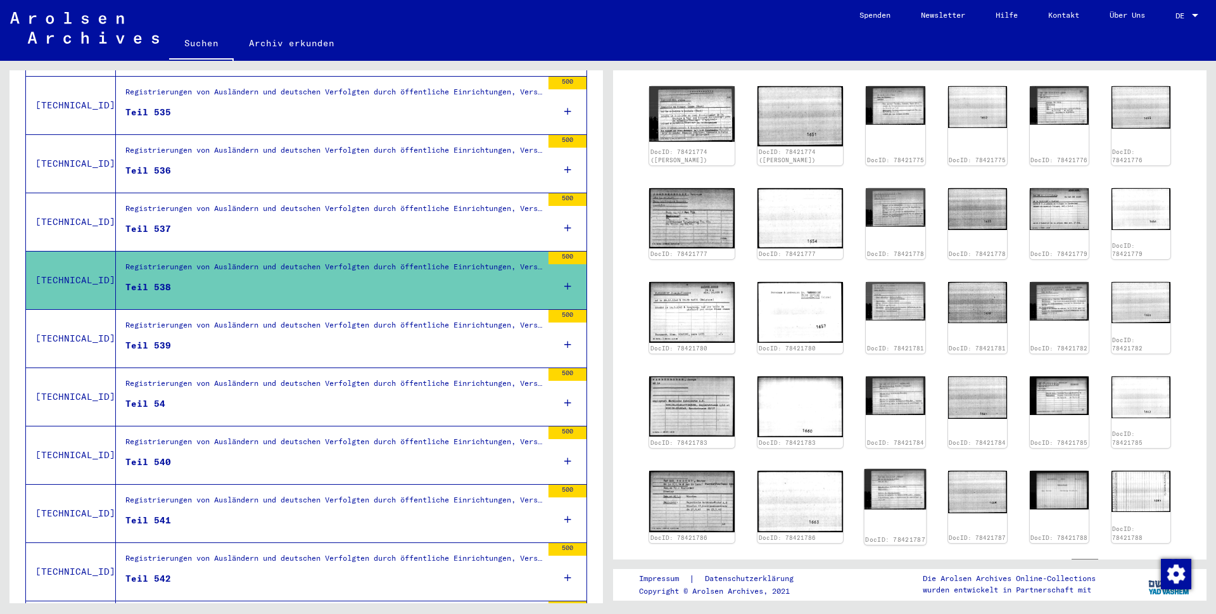
click at [877, 481] on img at bounding box center [895, 489] width 62 height 41
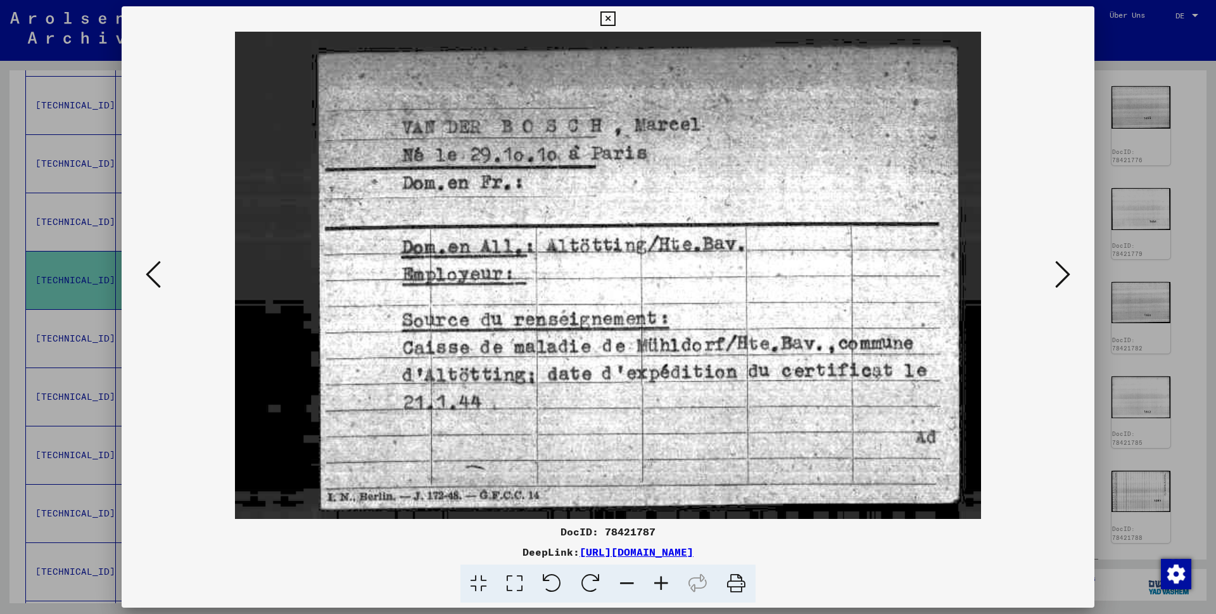
click at [615, 18] on icon at bounding box center [607, 18] width 15 height 15
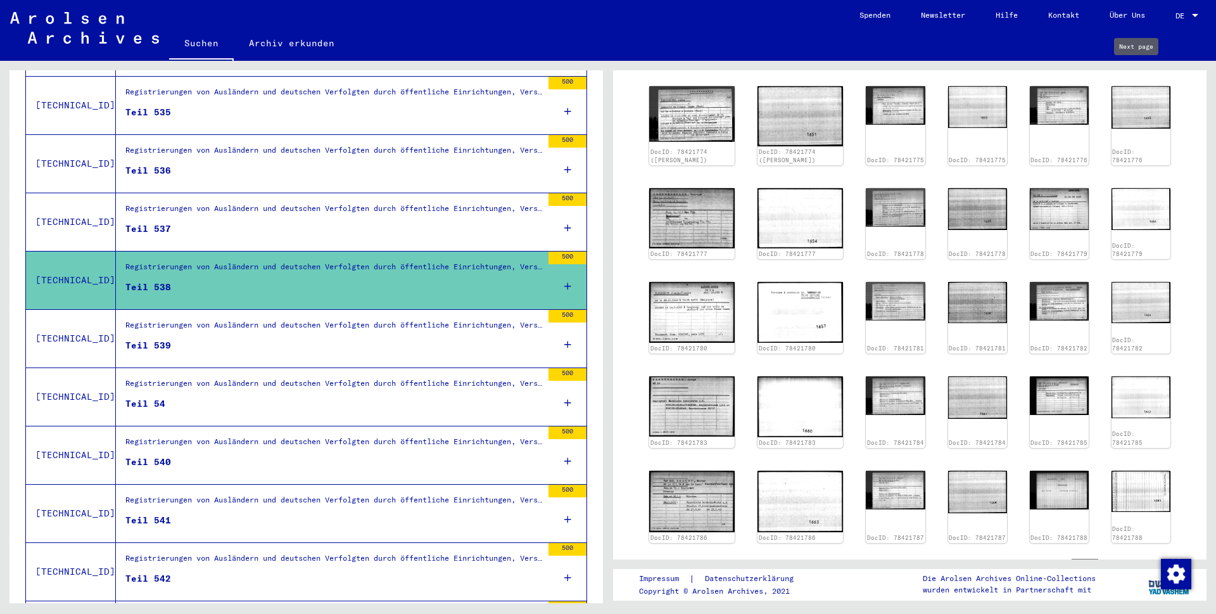
click at [1139, 73] on icon "Next page" at bounding box center [1148, 65] width 18 height 18
type input "**"
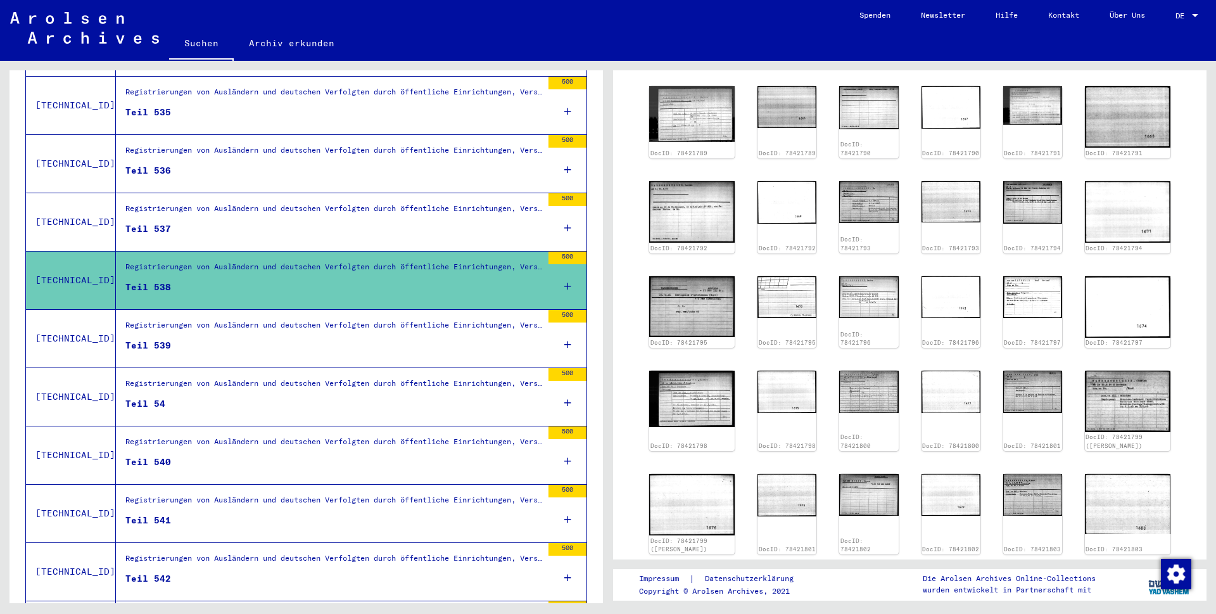
click at [1139, 73] on icon "Next page" at bounding box center [1148, 65] width 18 height 18
type input "**"
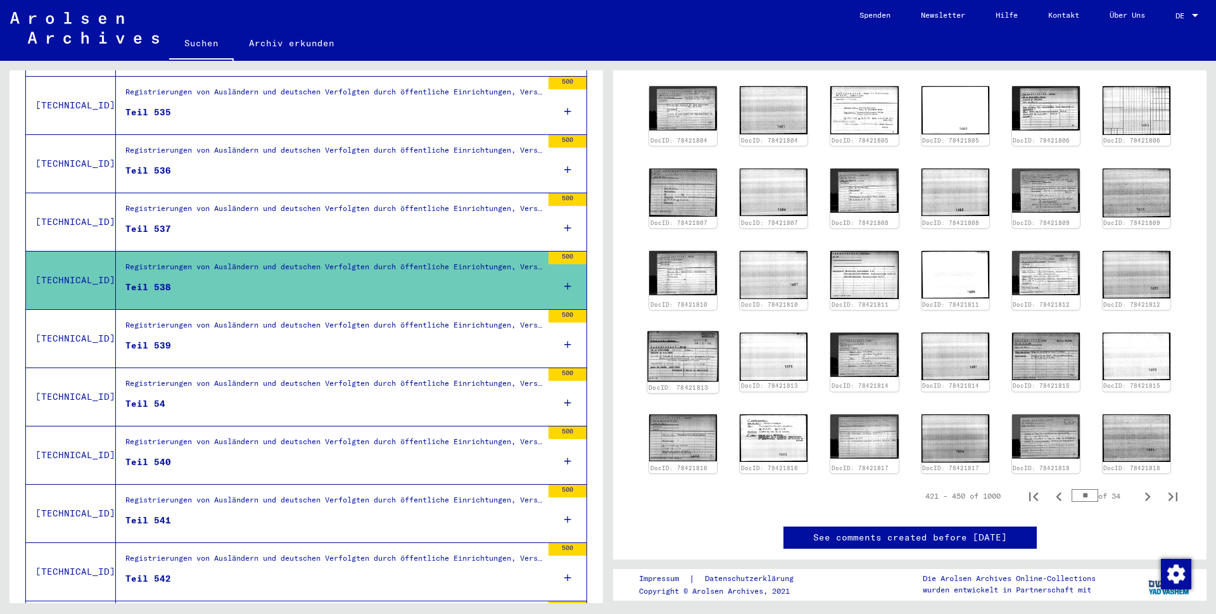
click at [675, 363] on img at bounding box center [683, 356] width 72 height 51
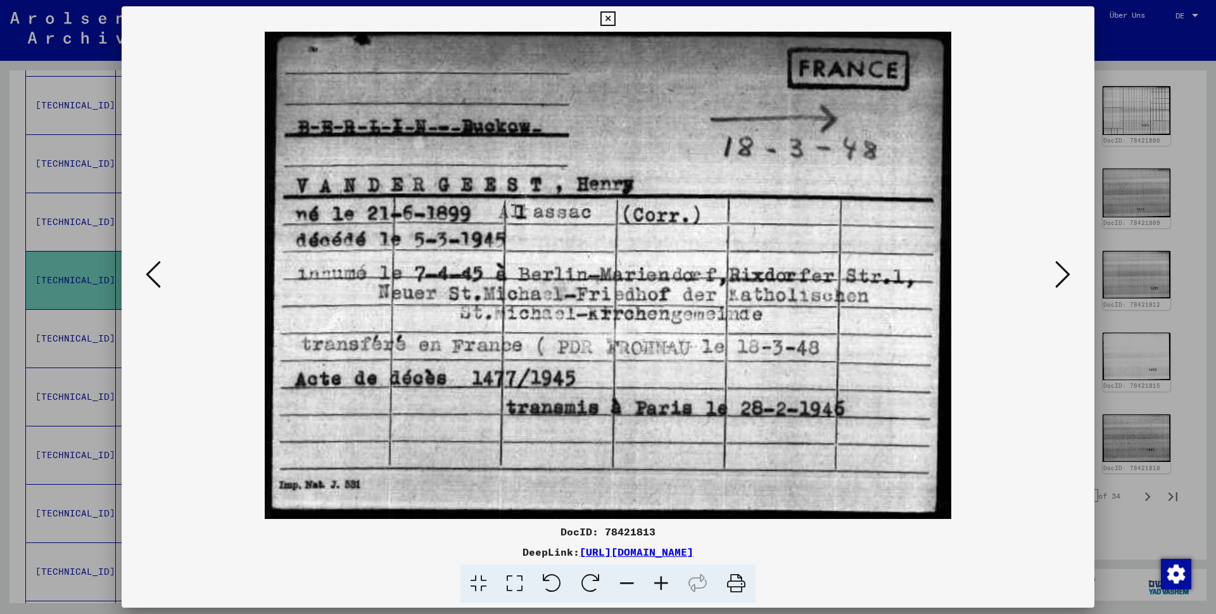
click at [615, 20] on icon at bounding box center [607, 18] width 15 height 15
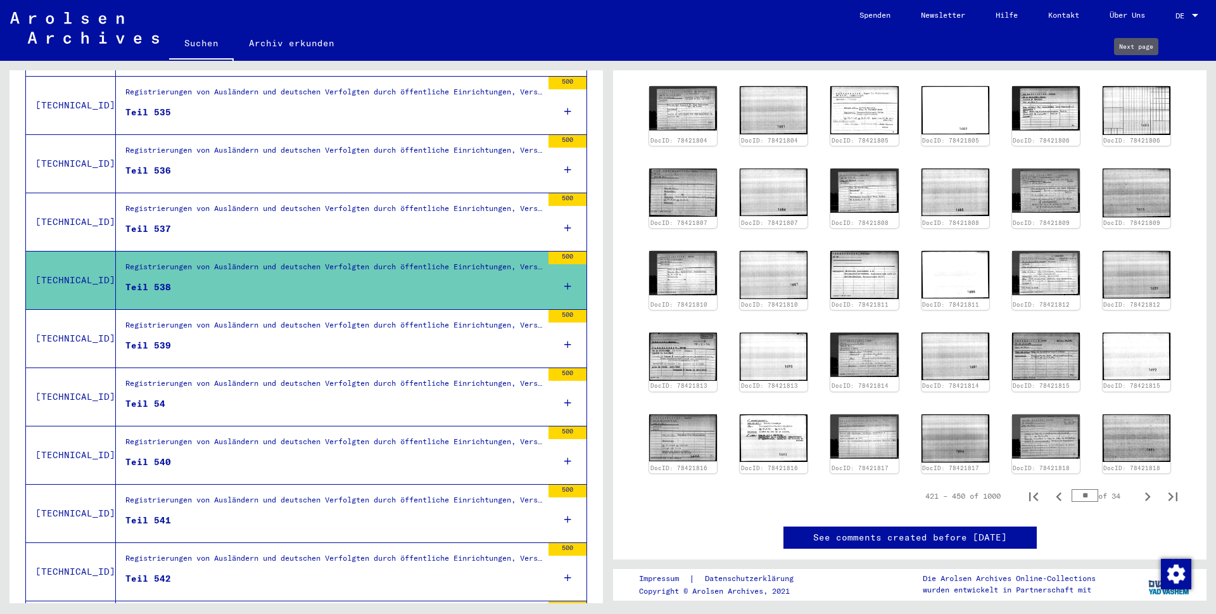
click at [1139, 73] on icon "Next page" at bounding box center [1148, 65] width 18 height 18
type input "**"
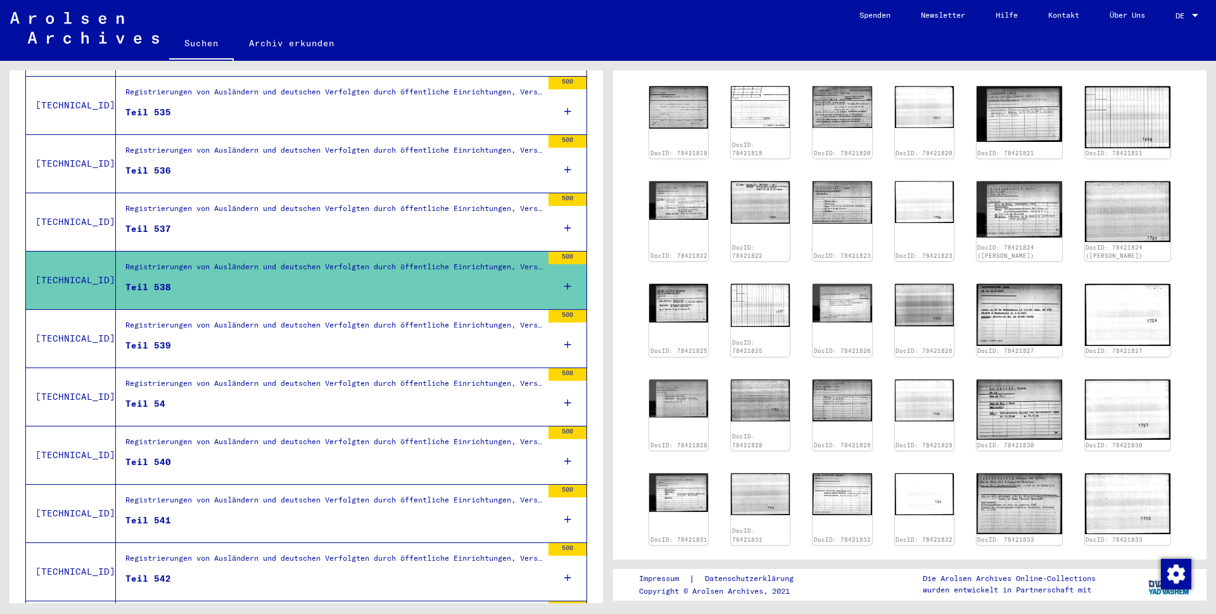
click at [1139, 73] on icon "Next page" at bounding box center [1148, 65] width 18 height 18
type input "**"
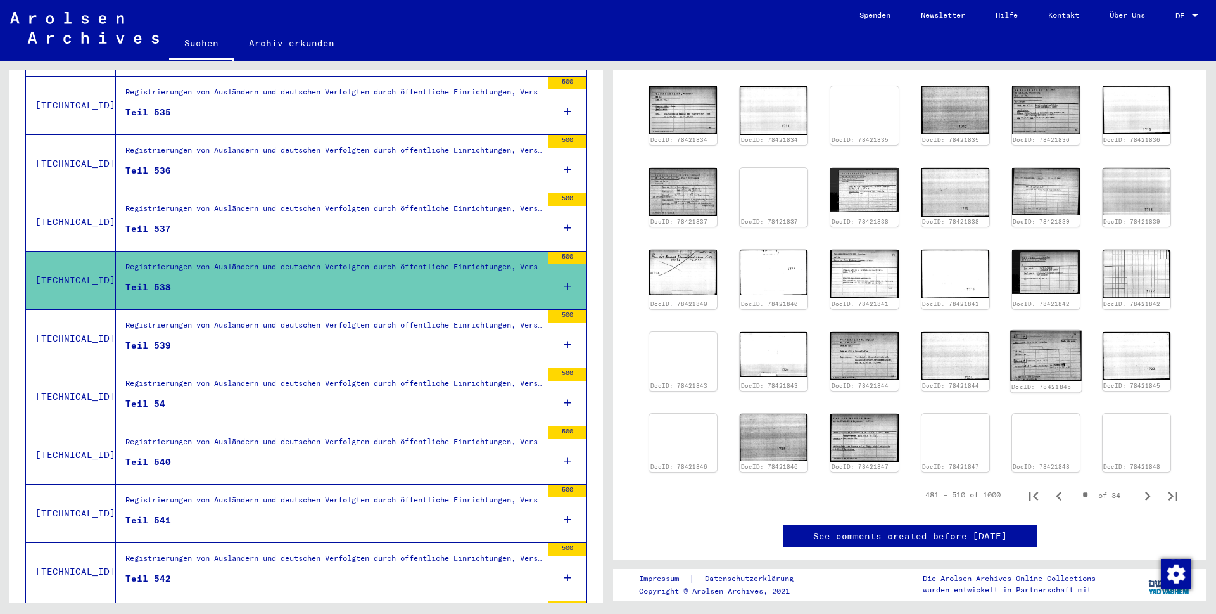
click at [1035, 370] on img at bounding box center [1046, 355] width 72 height 50
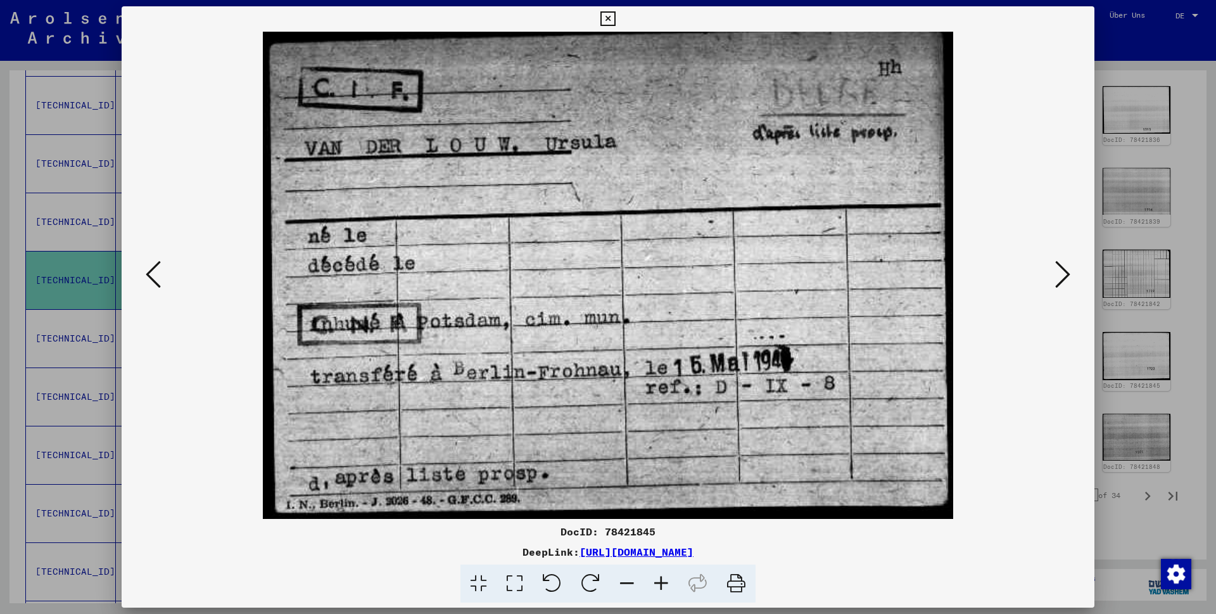
click at [615, 17] on icon at bounding box center [607, 18] width 15 height 15
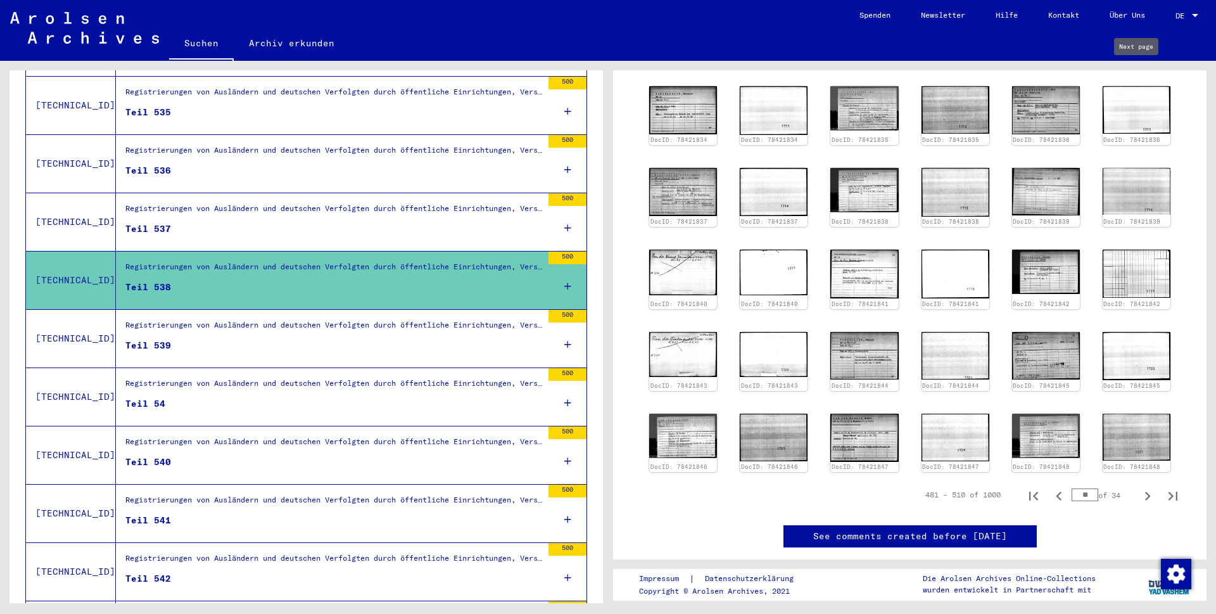
click at [1145, 69] on icon "Next page" at bounding box center [1148, 64] width 6 height 9
type input "**"
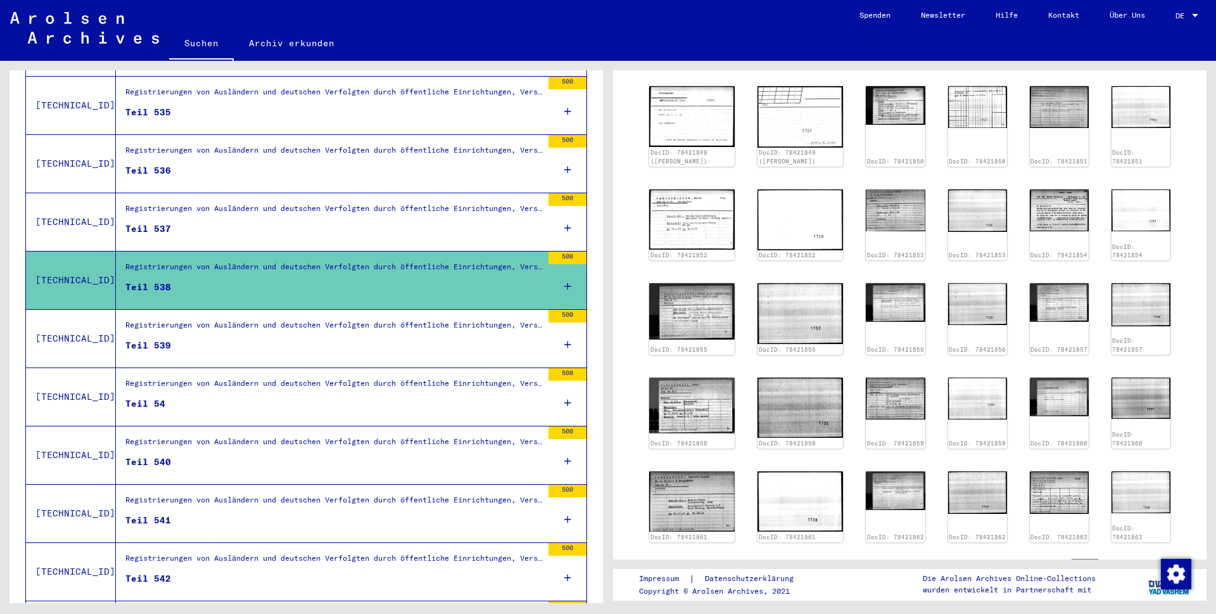
click at [1145, 69] on icon "Next page" at bounding box center [1148, 64] width 6 height 9
type input "**"
click at [1145, 69] on icon "Next page" at bounding box center [1148, 64] width 6 height 9
type input "**"
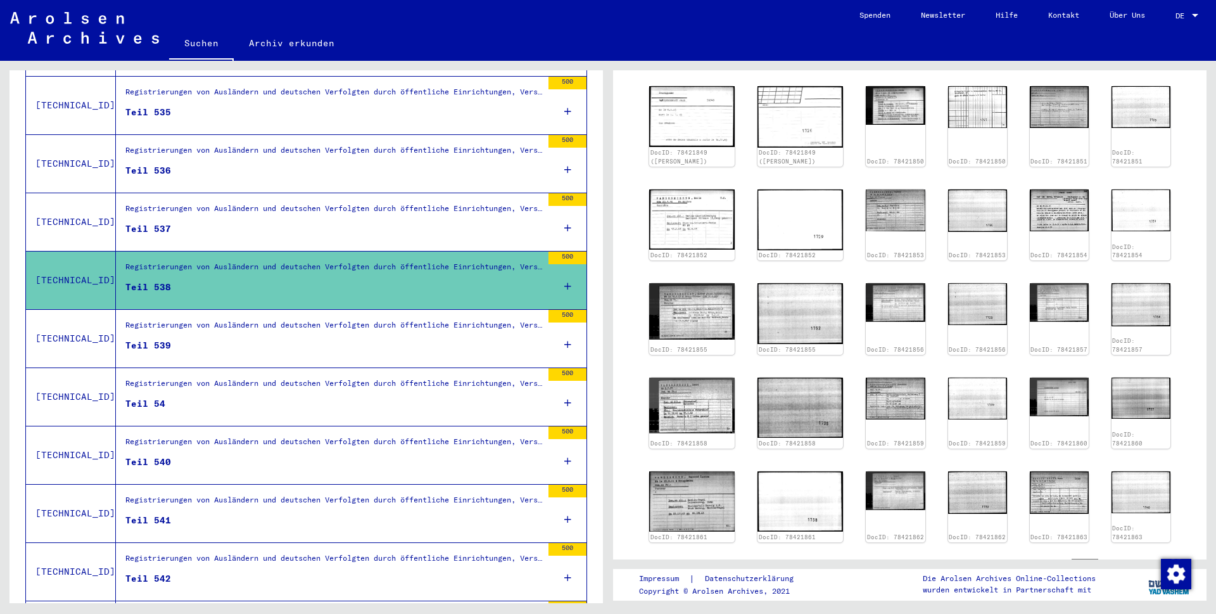
type input "**"
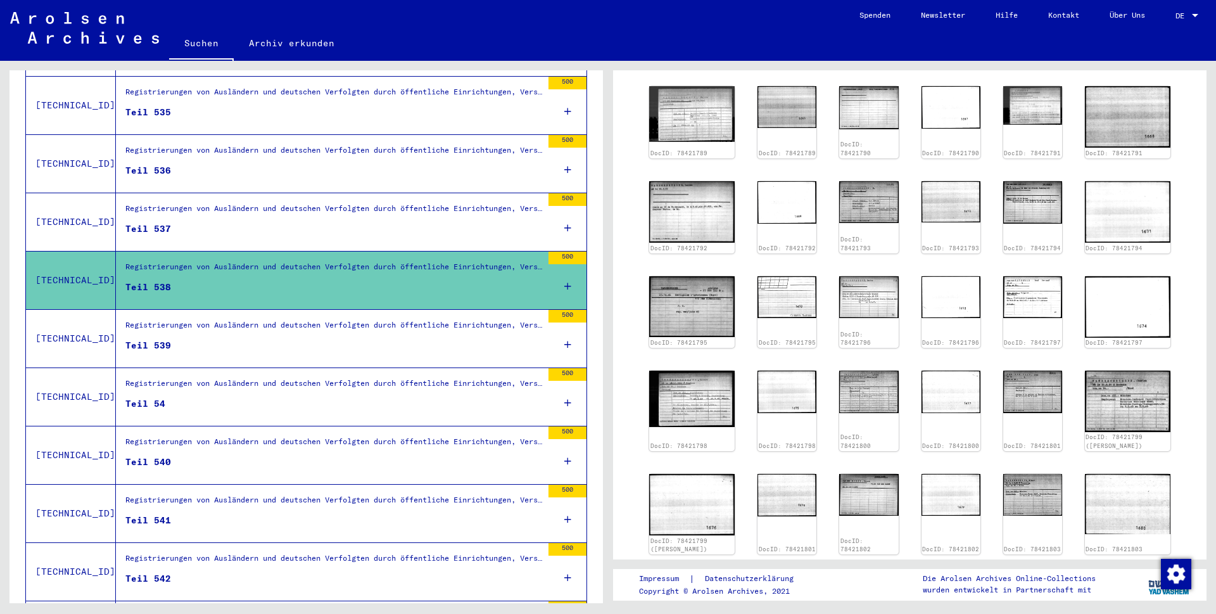
click at [1145, 69] on icon "Next page" at bounding box center [1148, 64] width 6 height 9
type input "**"
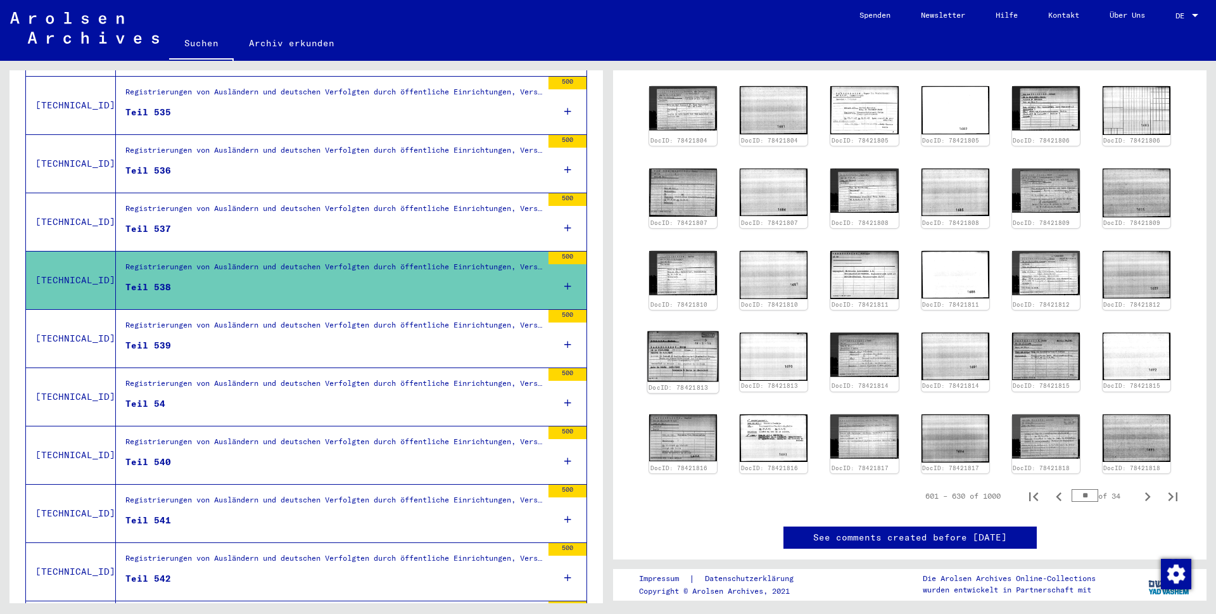
click at [695, 368] on img at bounding box center [683, 356] width 72 height 51
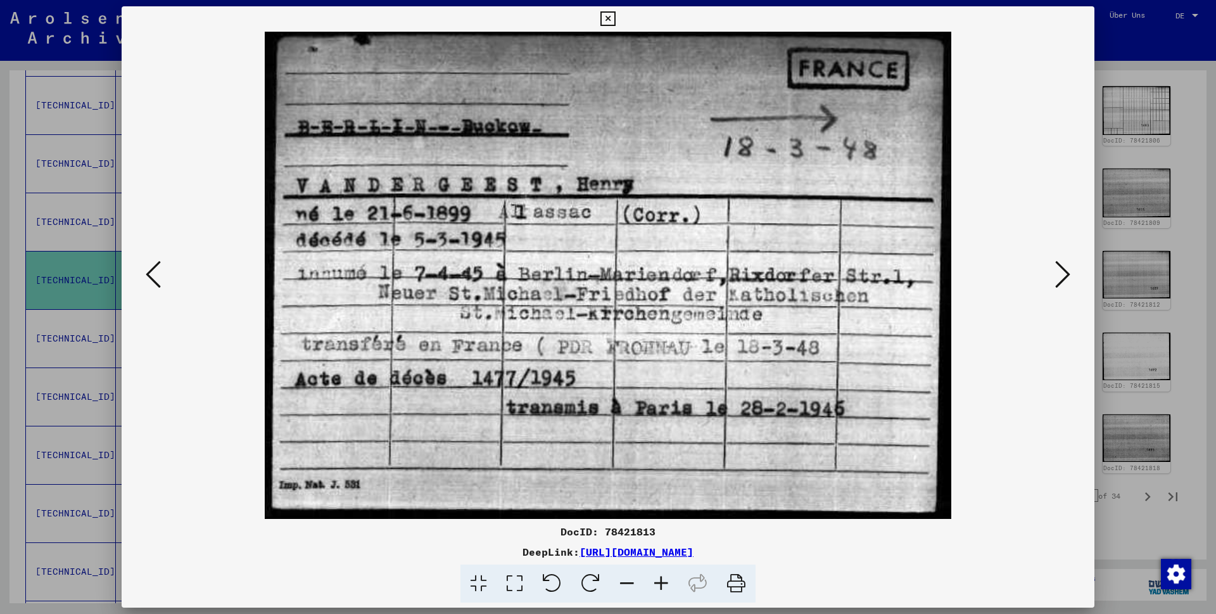
click at [615, 21] on icon at bounding box center [607, 18] width 15 height 15
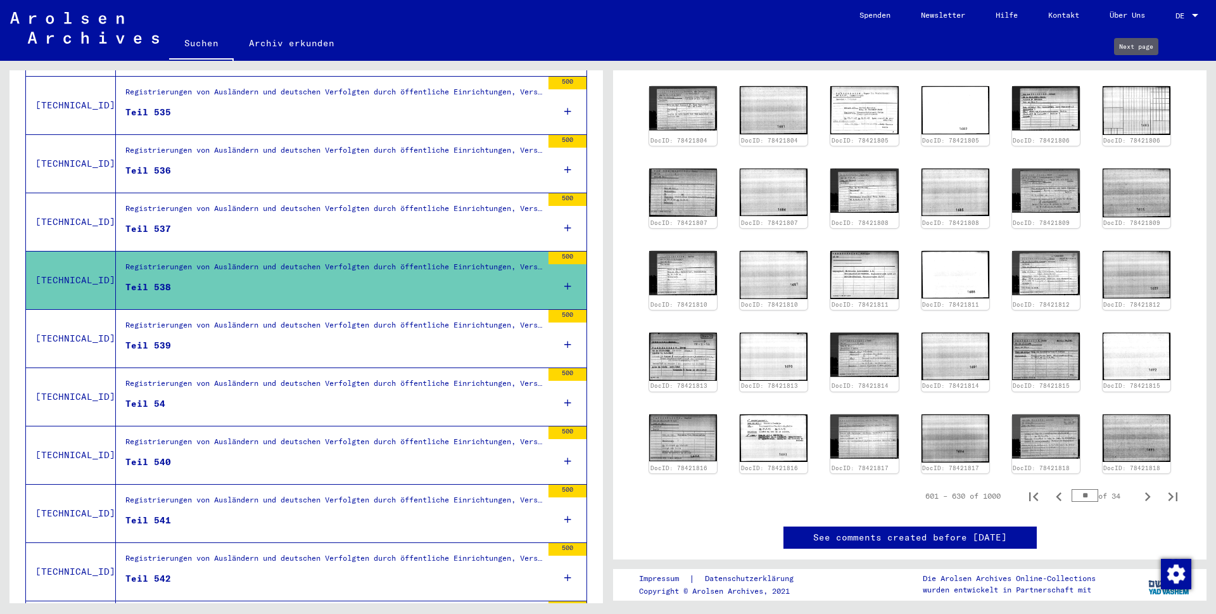
click at [1139, 73] on icon "Next page" at bounding box center [1148, 65] width 18 height 18
type input "**"
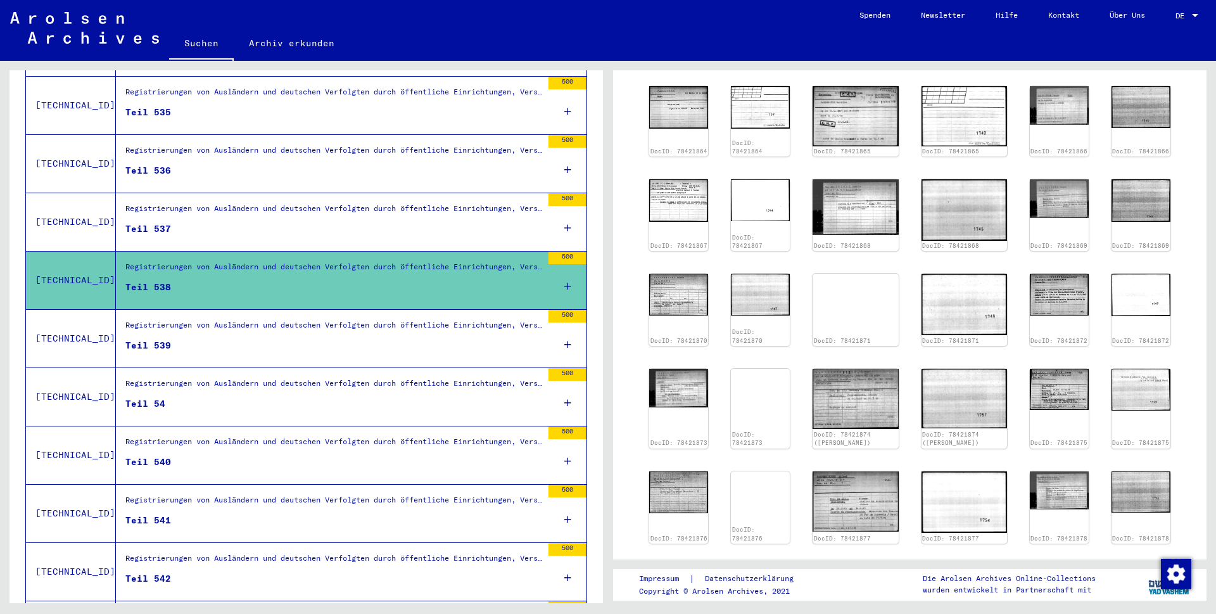
click at [1139, 73] on icon "Next page" at bounding box center [1148, 65] width 18 height 18
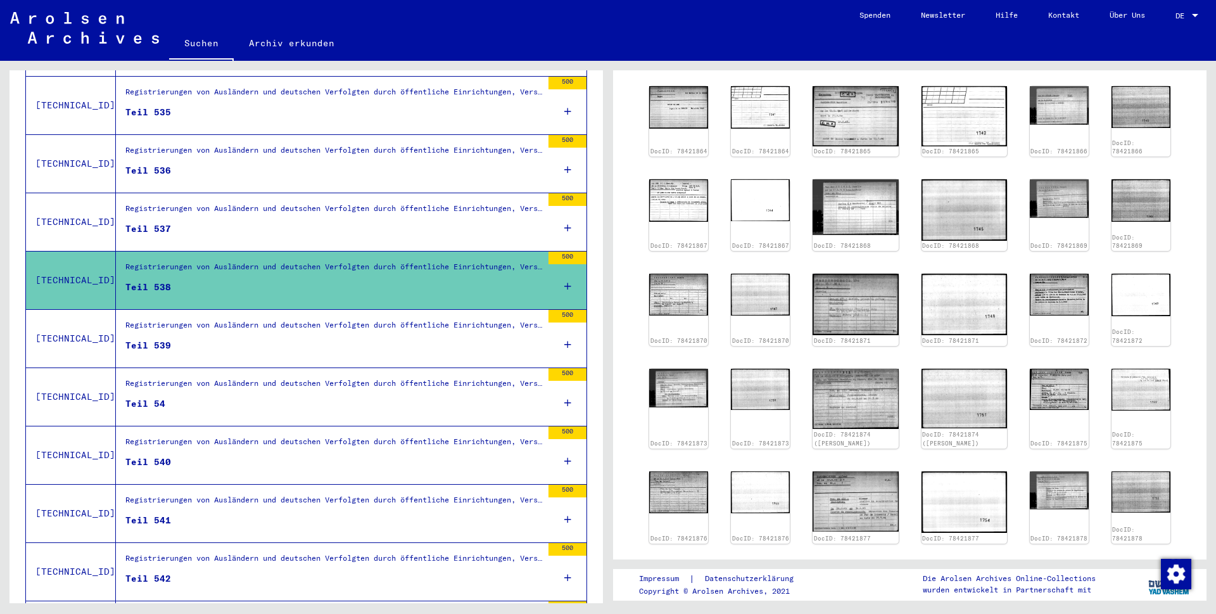
type input "**"
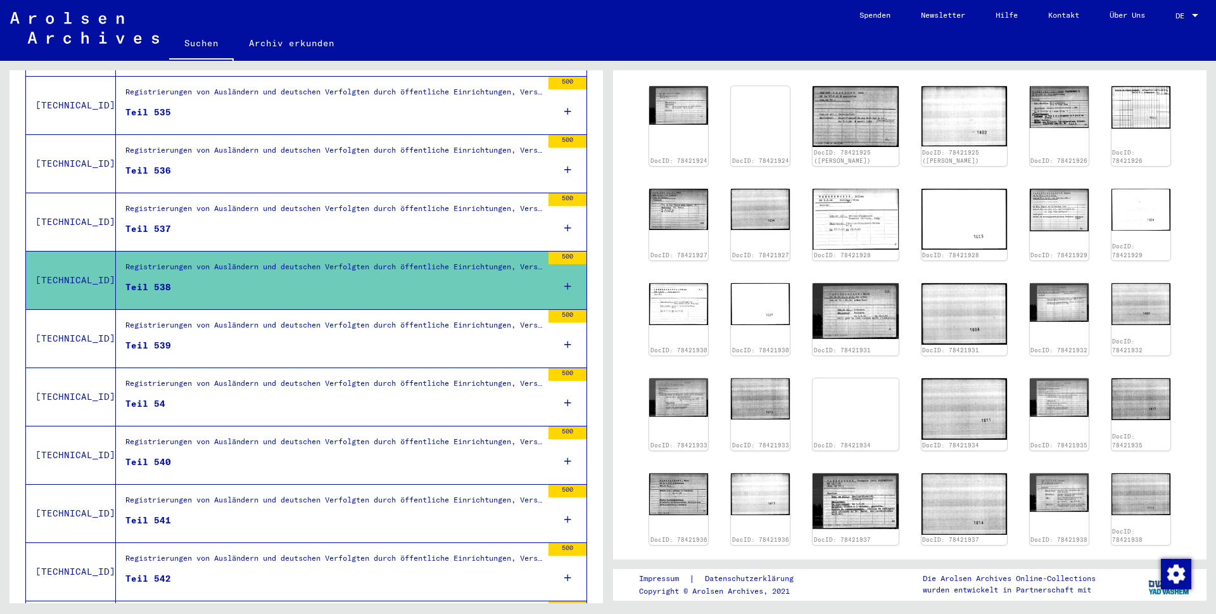
click at [1139, 73] on icon "Next page" at bounding box center [1148, 65] width 18 height 18
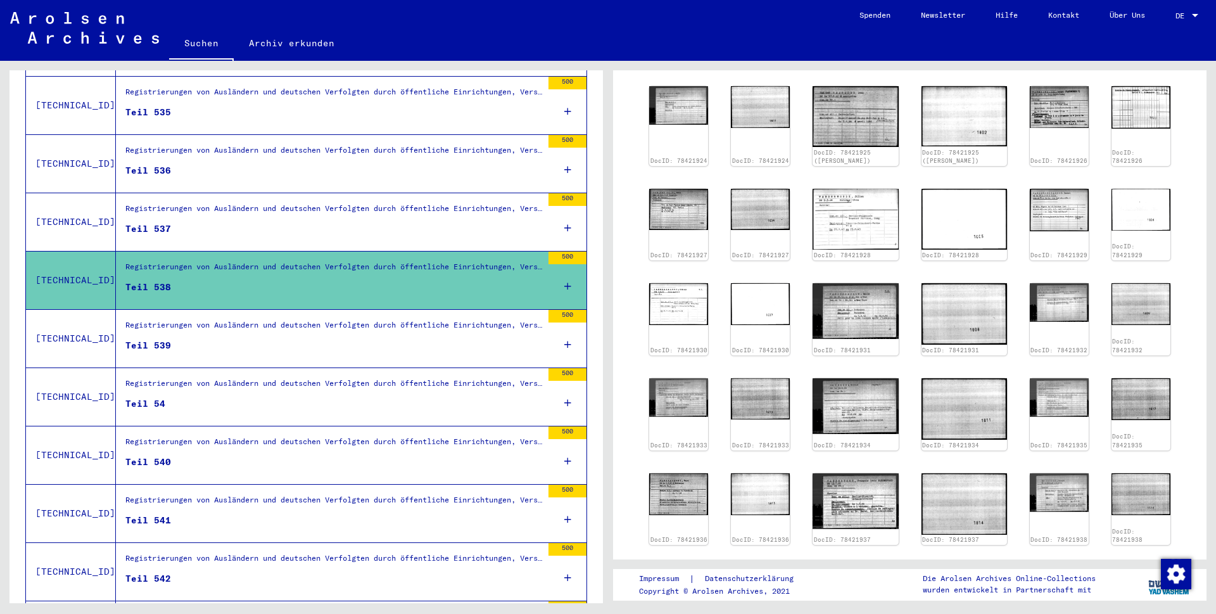
type input "**"
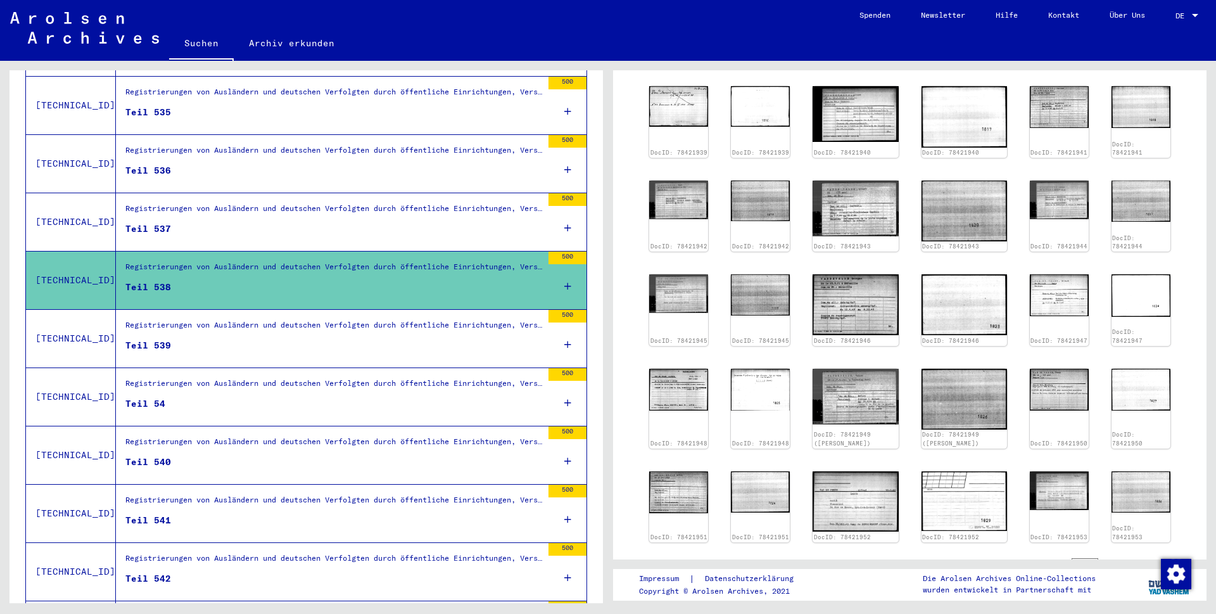
click at [1139, 73] on icon "Next page" at bounding box center [1148, 65] width 18 height 18
type input "**"
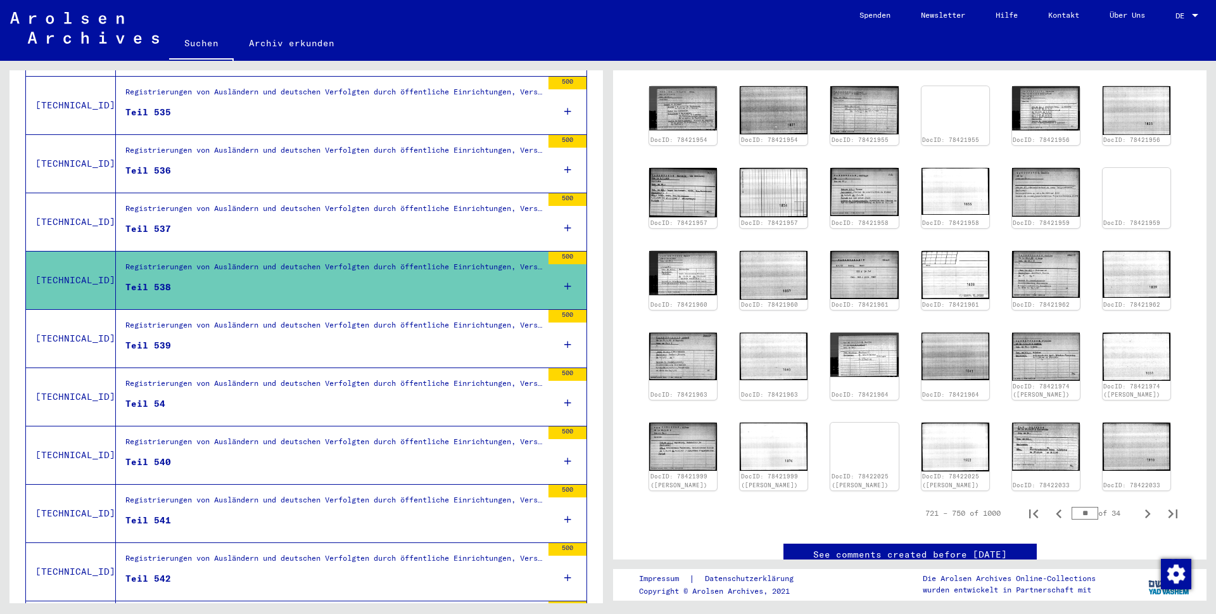
click at [1139, 73] on icon "Next page" at bounding box center [1148, 65] width 18 height 18
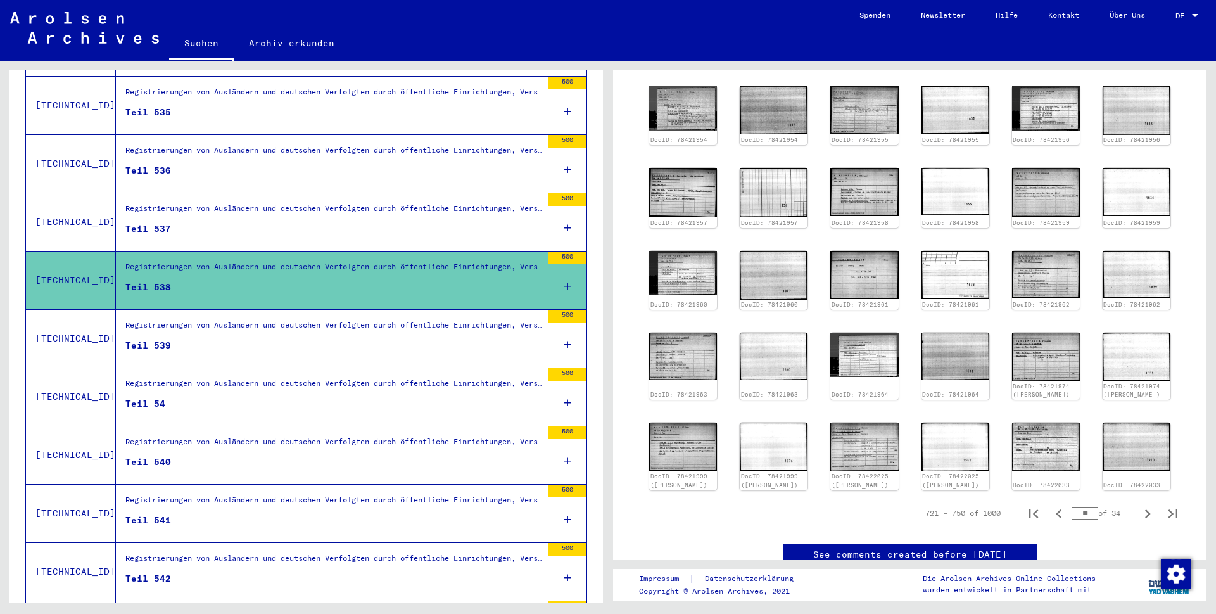
type input "**"
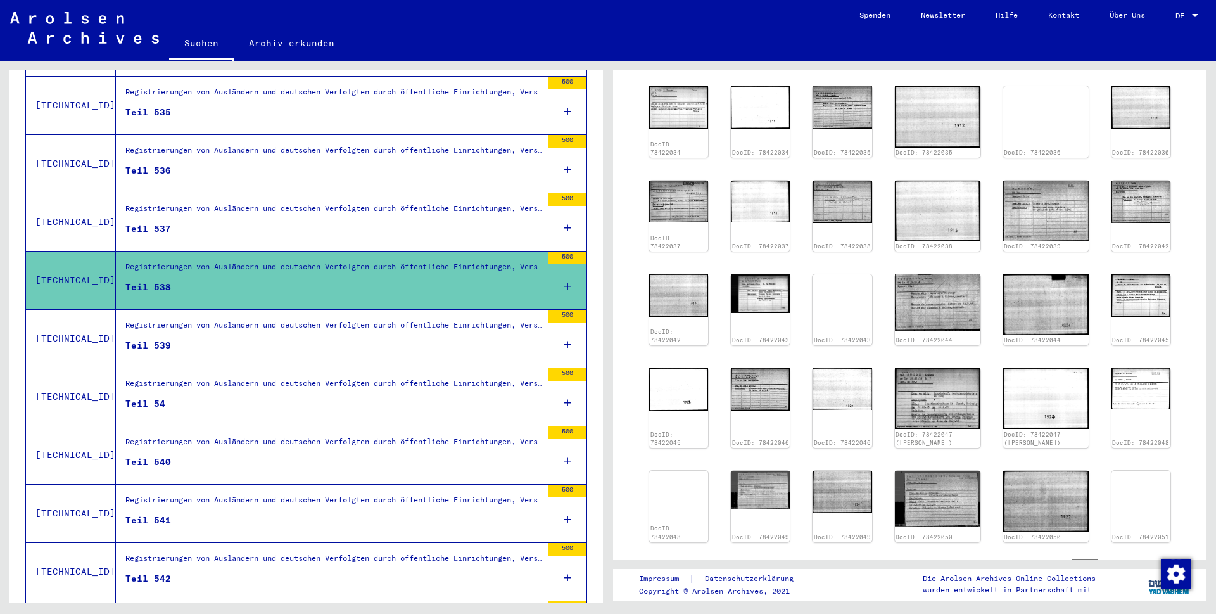
click at [1139, 73] on icon "Next page" at bounding box center [1148, 65] width 18 height 18
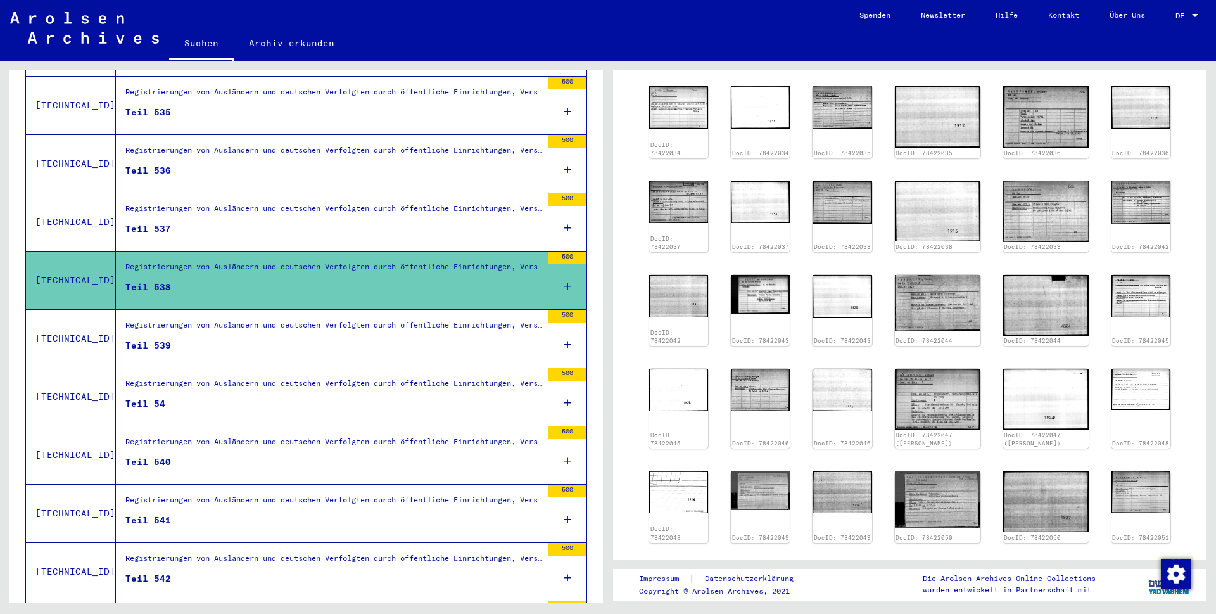
type input "**"
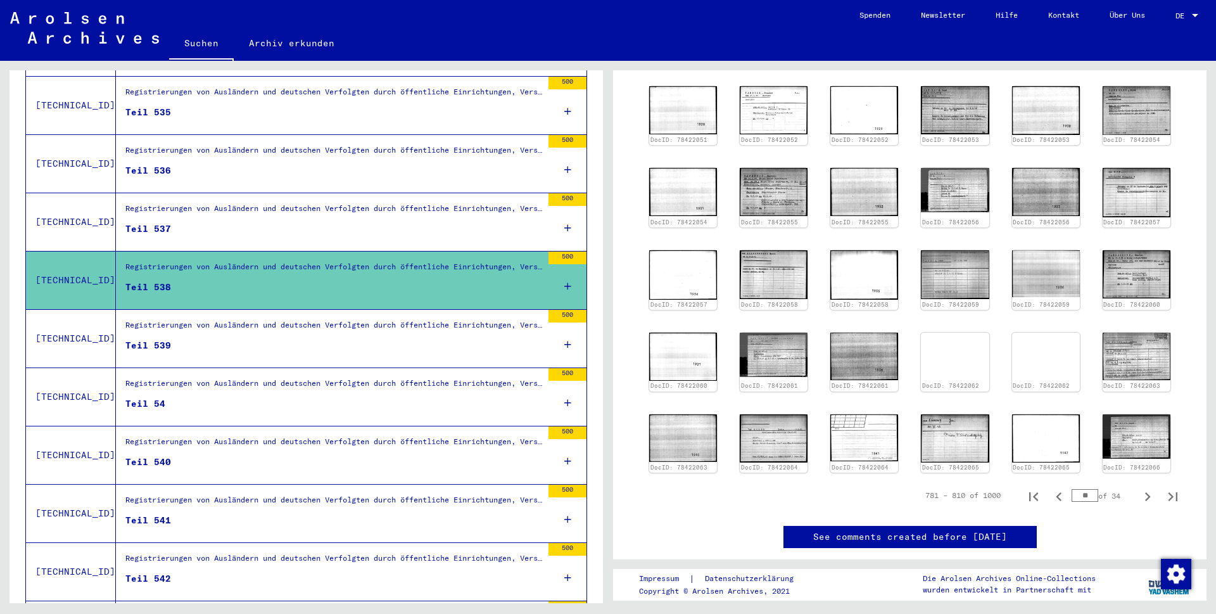
click at [1139, 73] on icon "Next page" at bounding box center [1148, 65] width 18 height 18
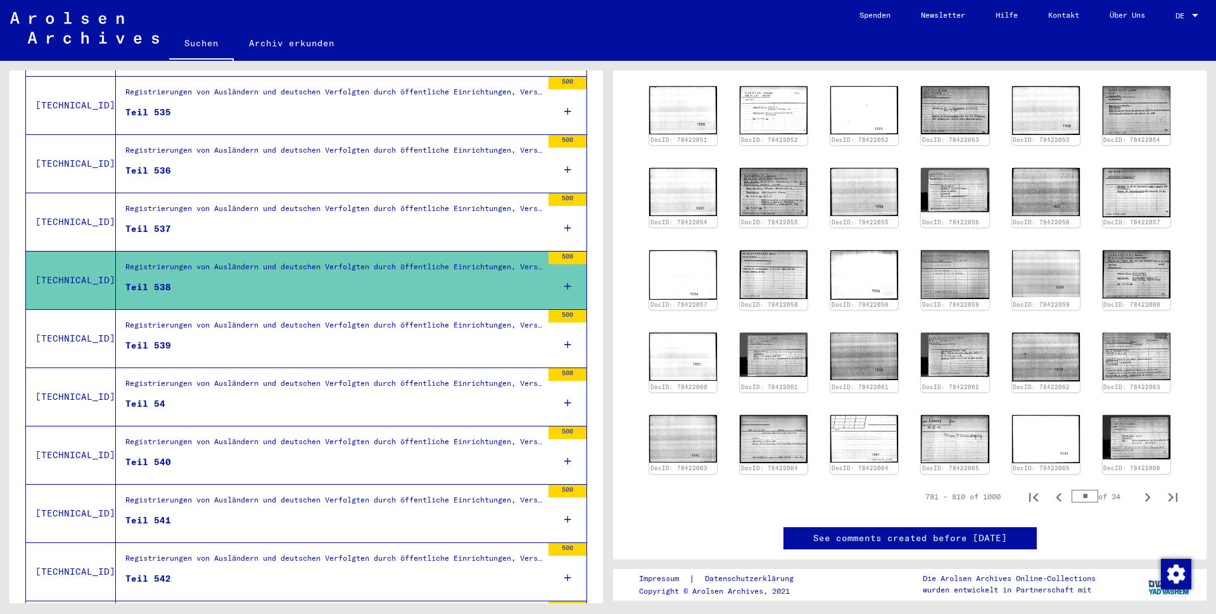
type input "**"
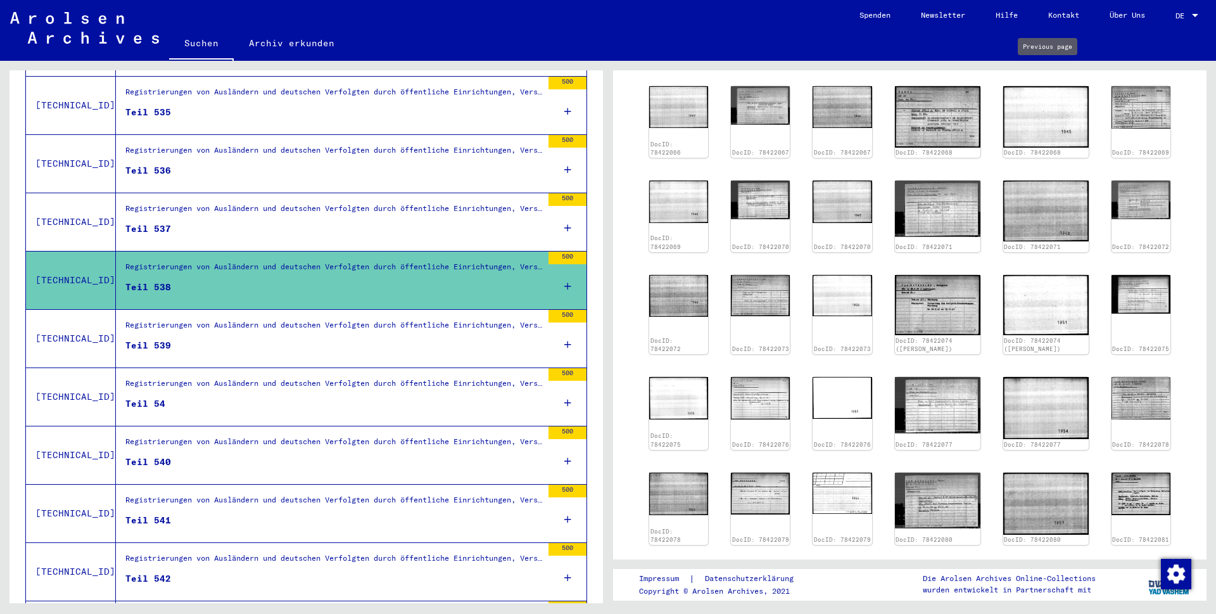
click at [1050, 73] on icon "Previous page" at bounding box center [1059, 65] width 18 height 18
type input "**"
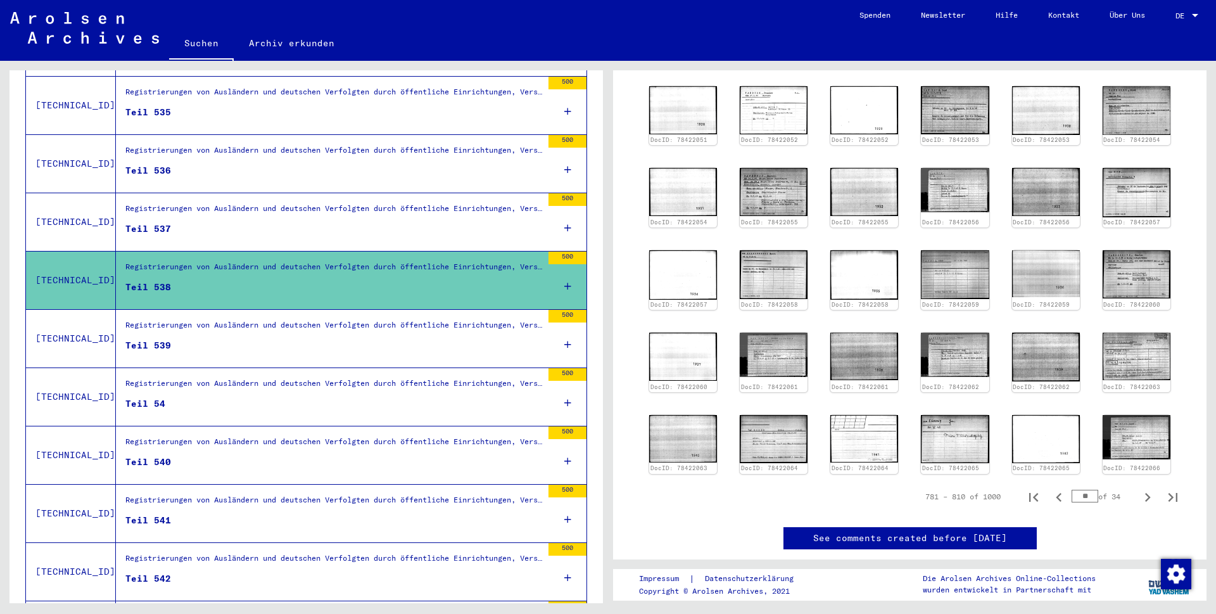
click at [772, 324] on div "DocID: 78422051 DocID: 78422052 DocID: 78422052 DocID: 78422053 DocID: 78422053…" at bounding box center [909, 279] width 531 height 397
click at [782, 287] on img at bounding box center [774, 274] width 72 height 51
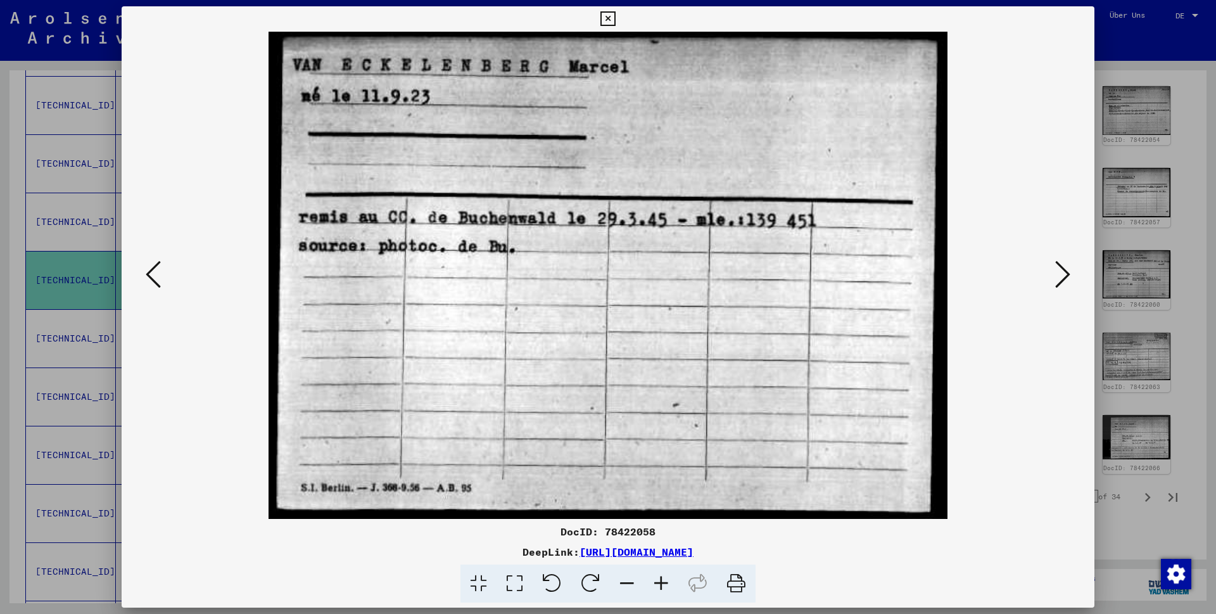
click at [615, 18] on icon at bounding box center [607, 18] width 15 height 15
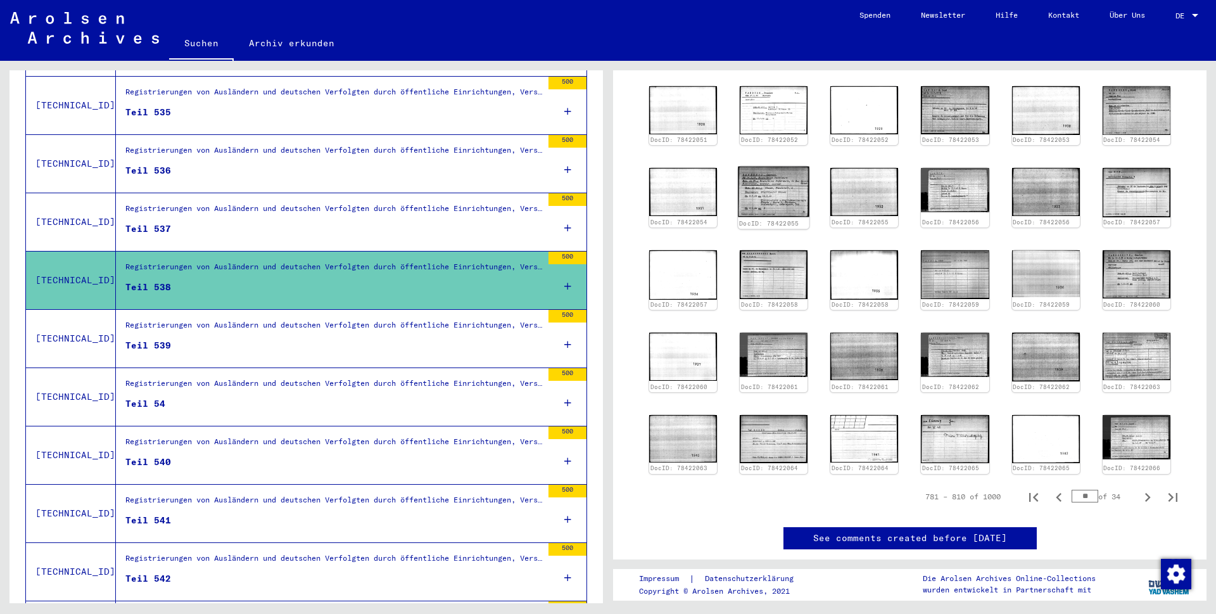
click at [771, 201] on img at bounding box center [774, 192] width 72 height 51
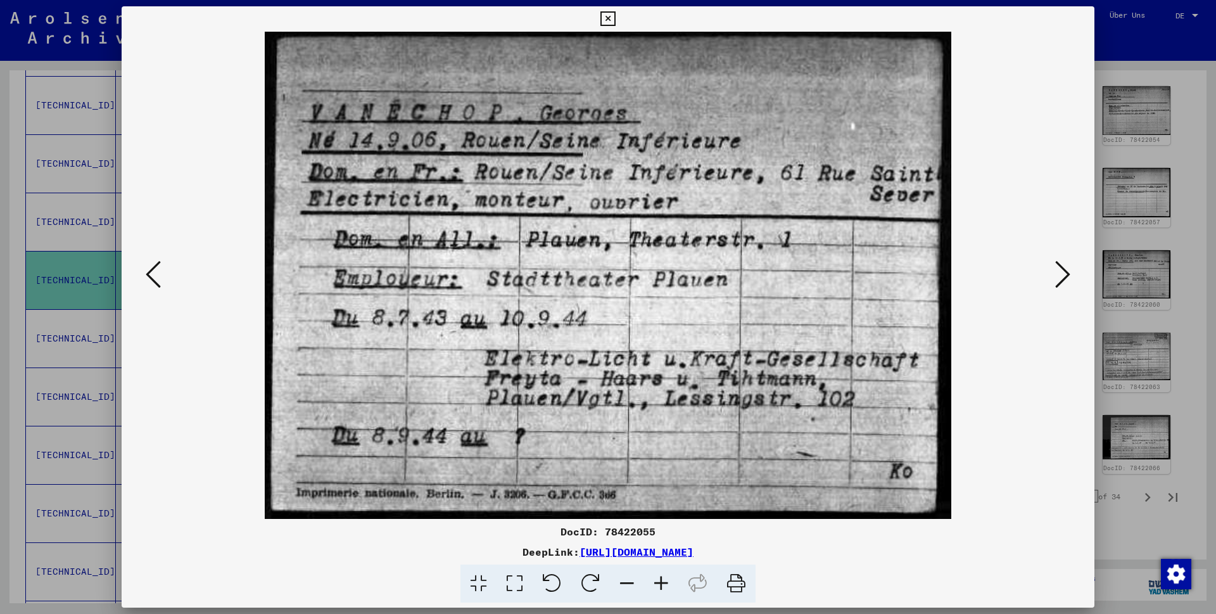
click at [1061, 275] on icon at bounding box center [1062, 274] width 15 height 30
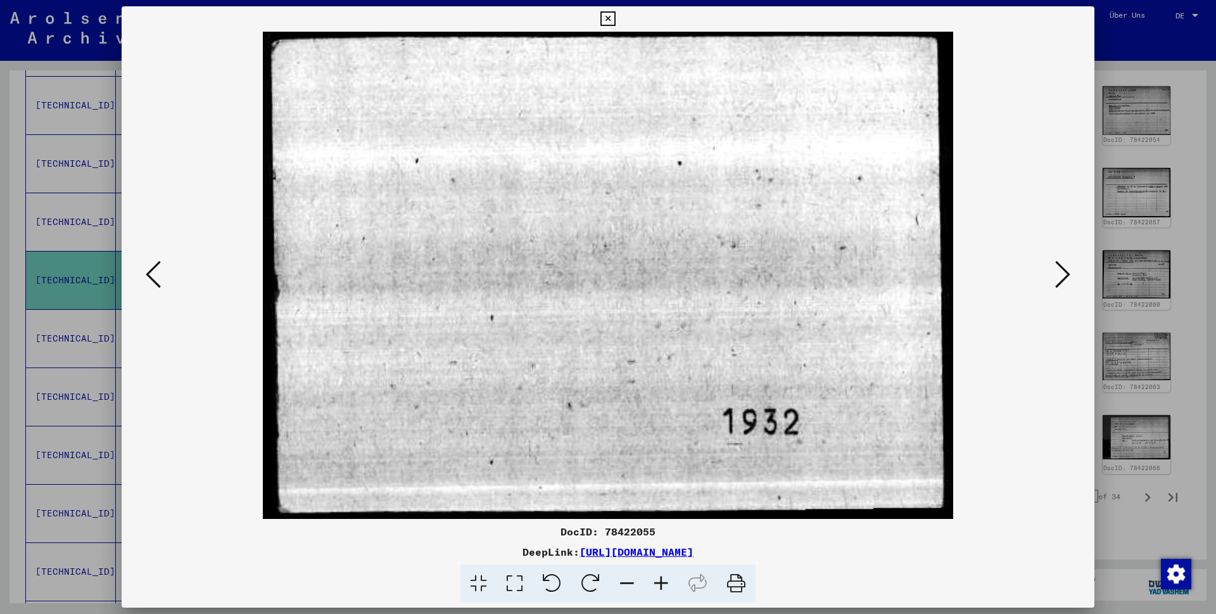
click at [1061, 275] on icon at bounding box center [1062, 274] width 15 height 30
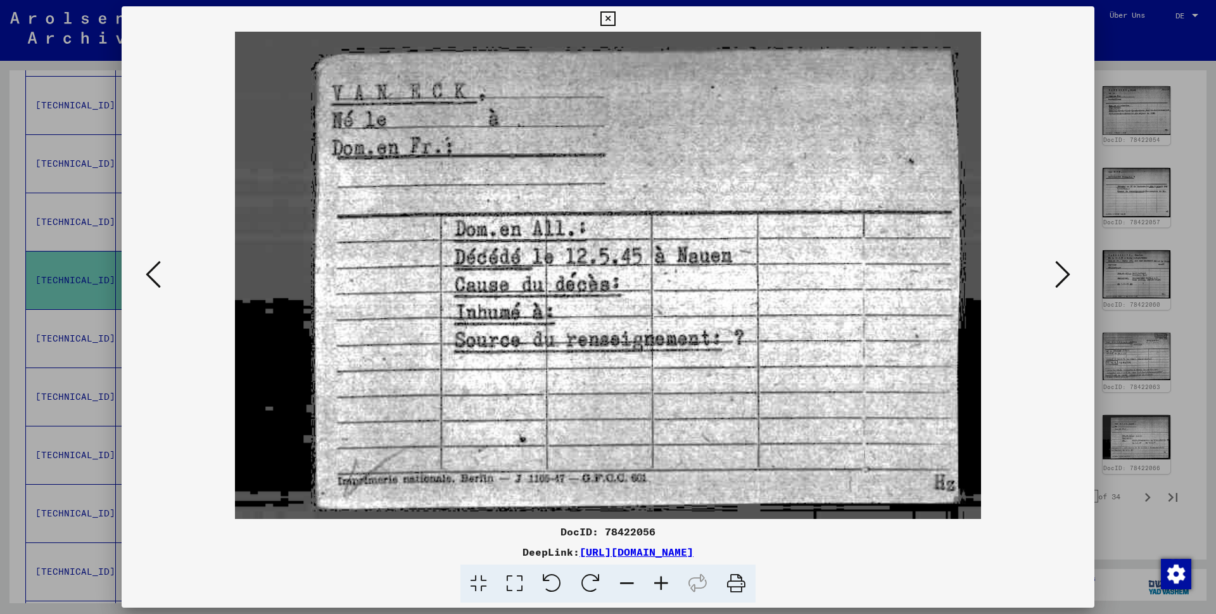
click at [1061, 275] on icon at bounding box center [1062, 274] width 15 height 30
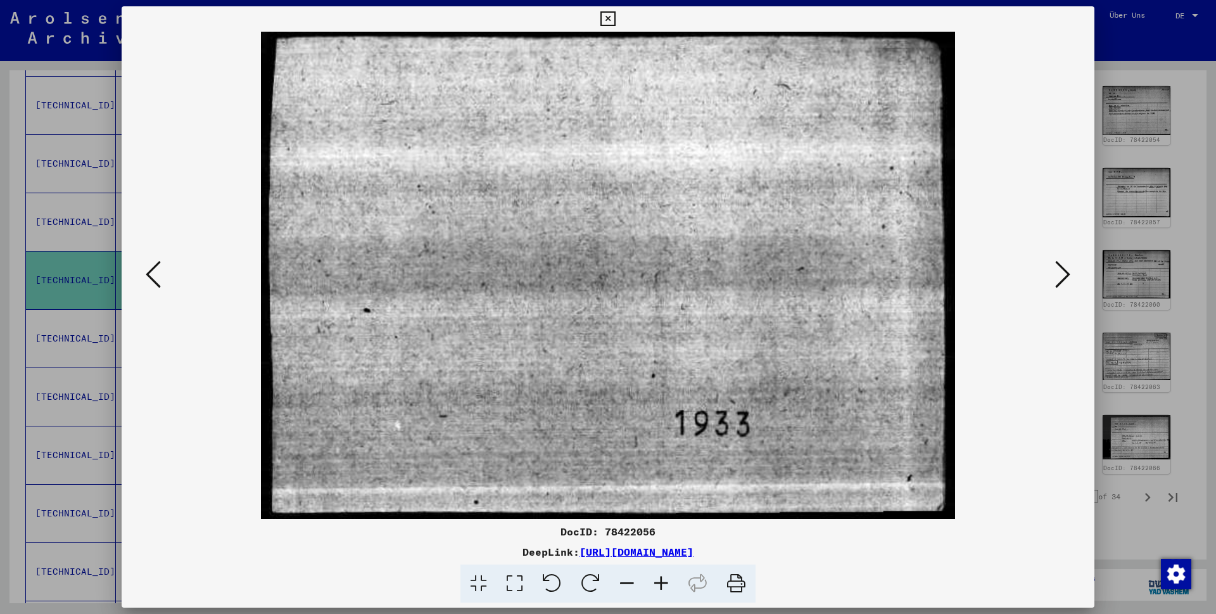
click at [1061, 275] on icon at bounding box center [1062, 274] width 15 height 30
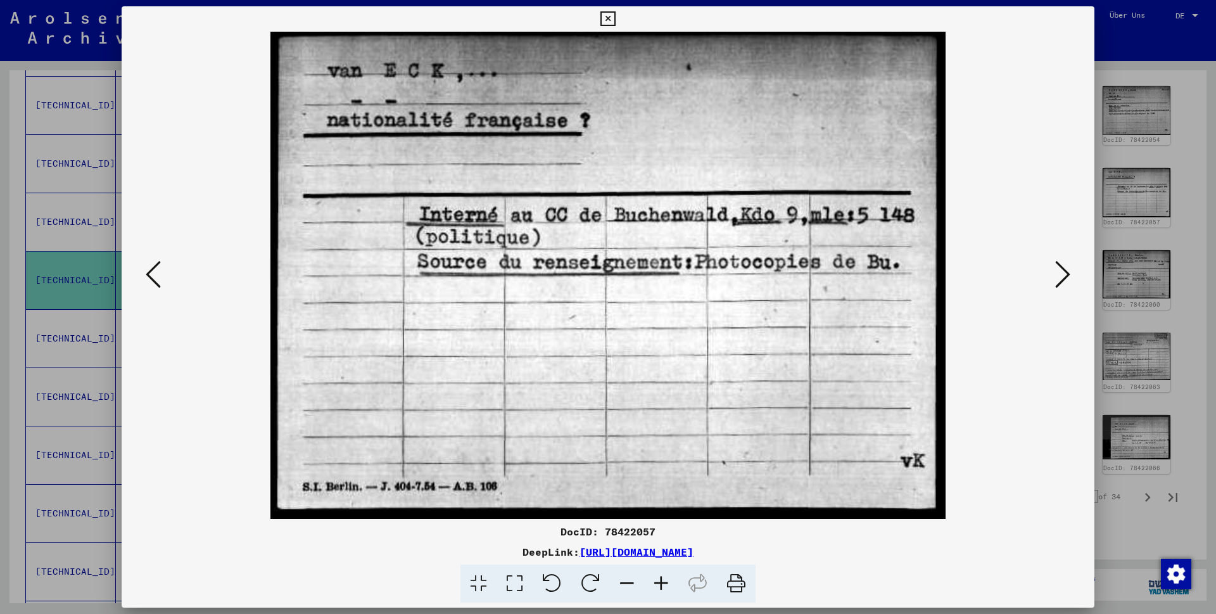
click at [1061, 275] on icon at bounding box center [1062, 274] width 15 height 30
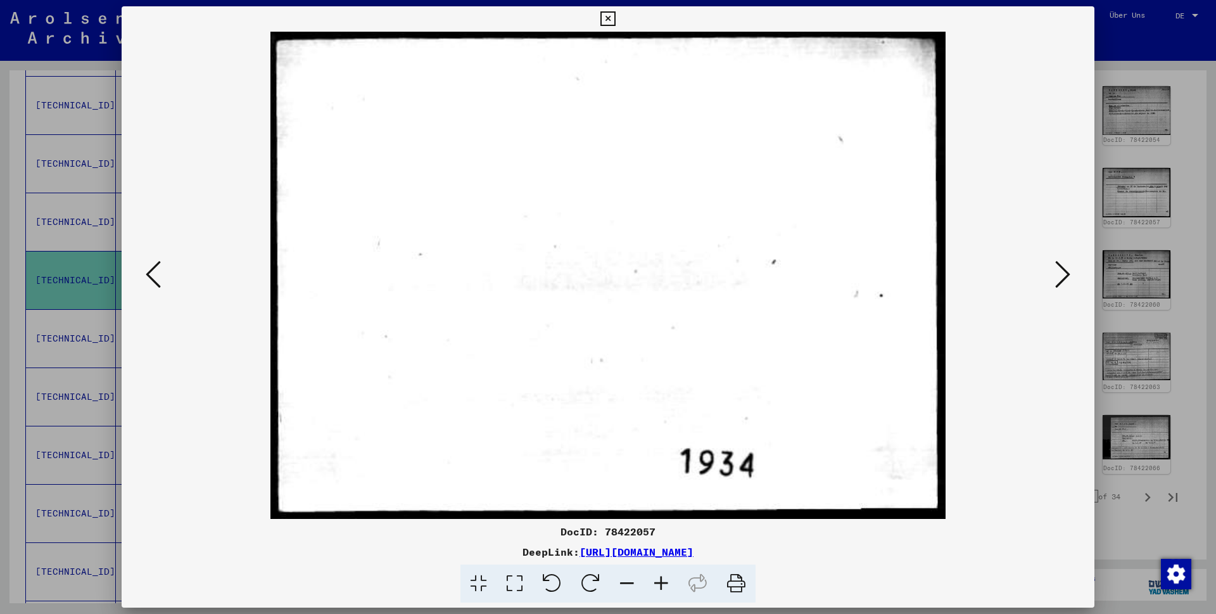
click at [1061, 275] on icon at bounding box center [1062, 274] width 15 height 30
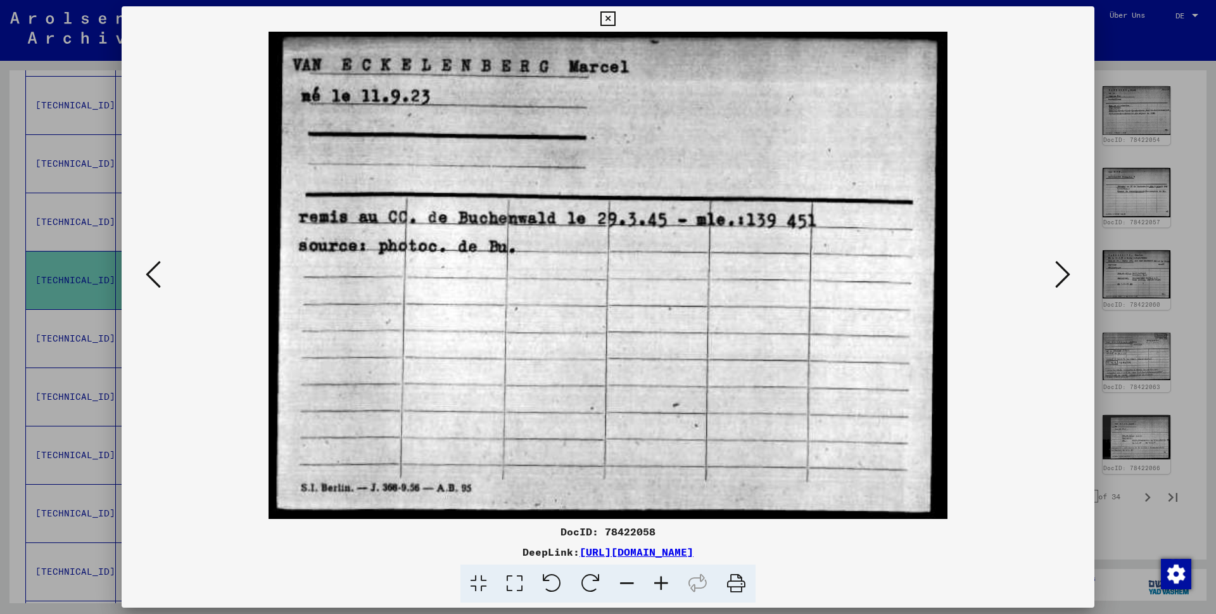
click at [1061, 275] on icon at bounding box center [1062, 274] width 15 height 30
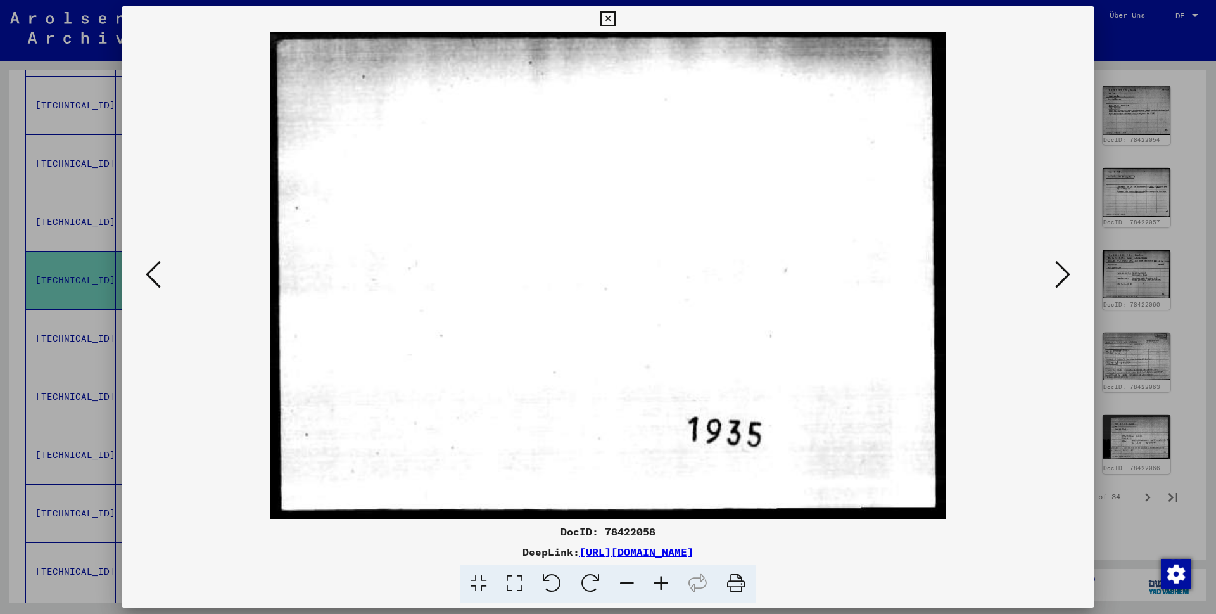
click at [1061, 275] on icon at bounding box center [1062, 274] width 15 height 30
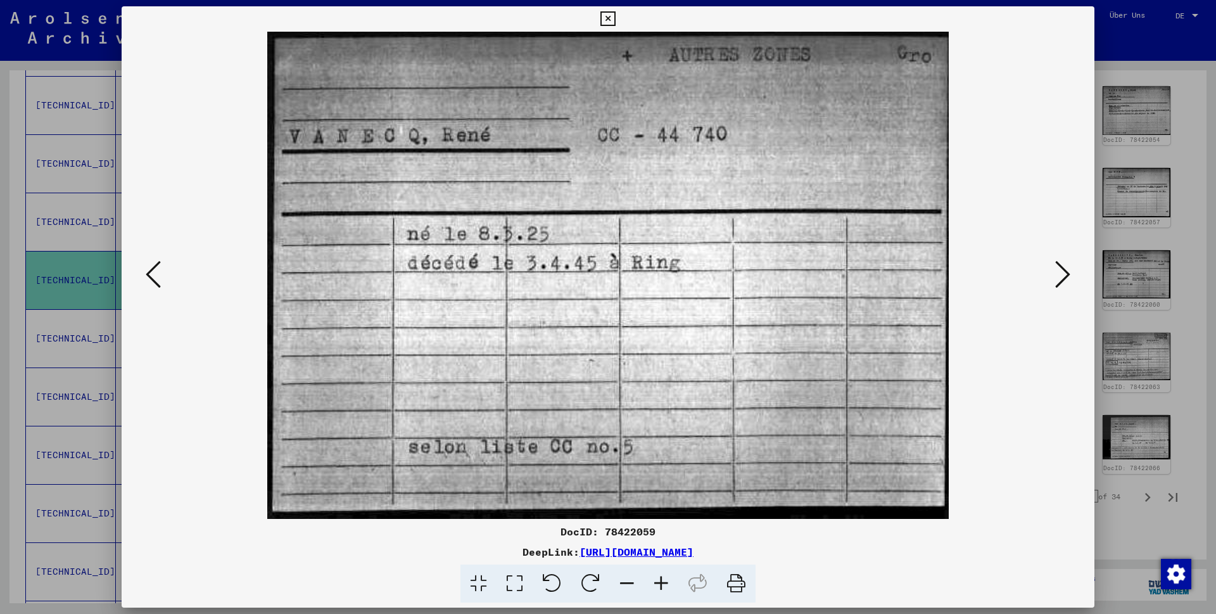
click at [1061, 275] on icon at bounding box center [1062, 274] width 15 height 30
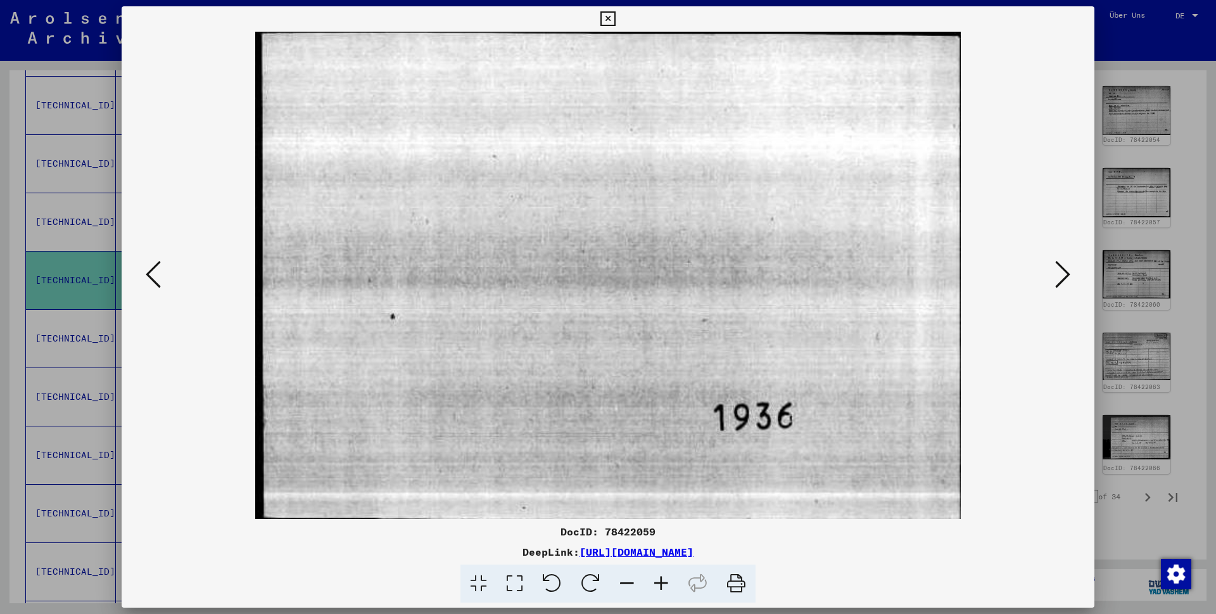
click at [1061, 275] on icon at bounding box center [1062, 274] width 15 height 30
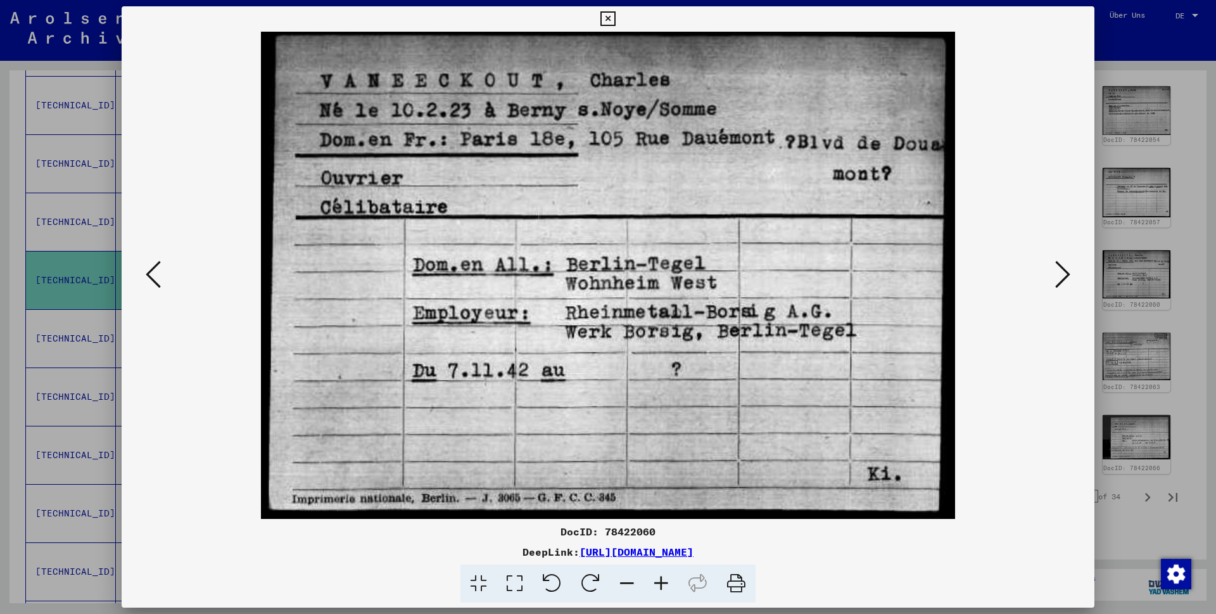
click at [1061, 275] on icon at bounding box center [1062, 274] width 15 height 30
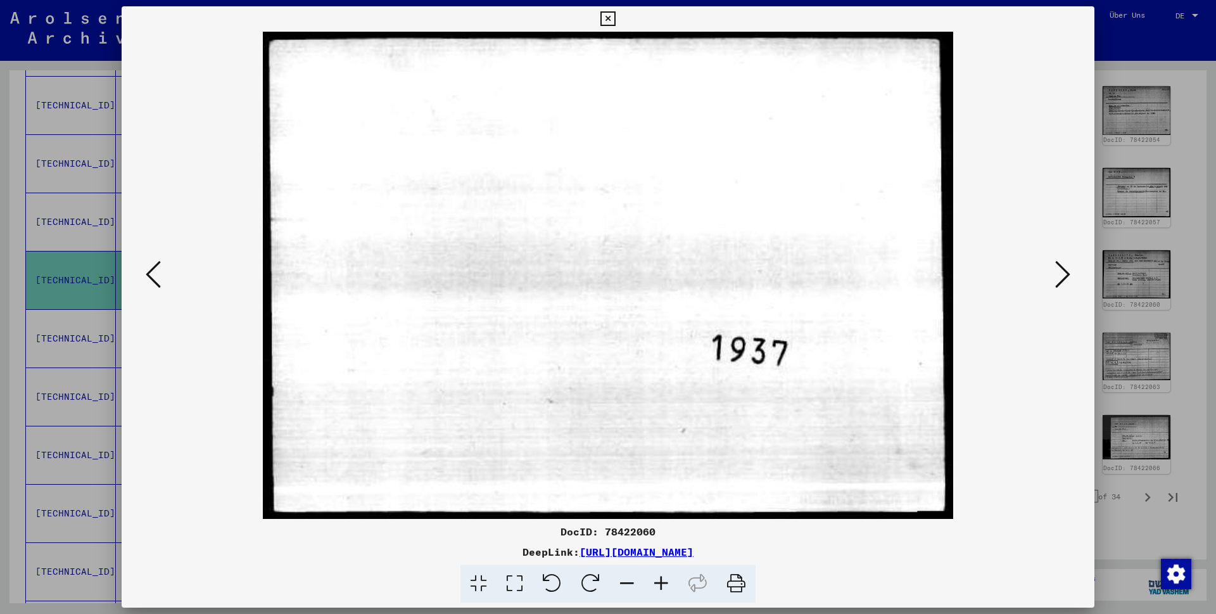
click at [1061, 275] on icon at bounding box center [1062, 274] width 15 height 30
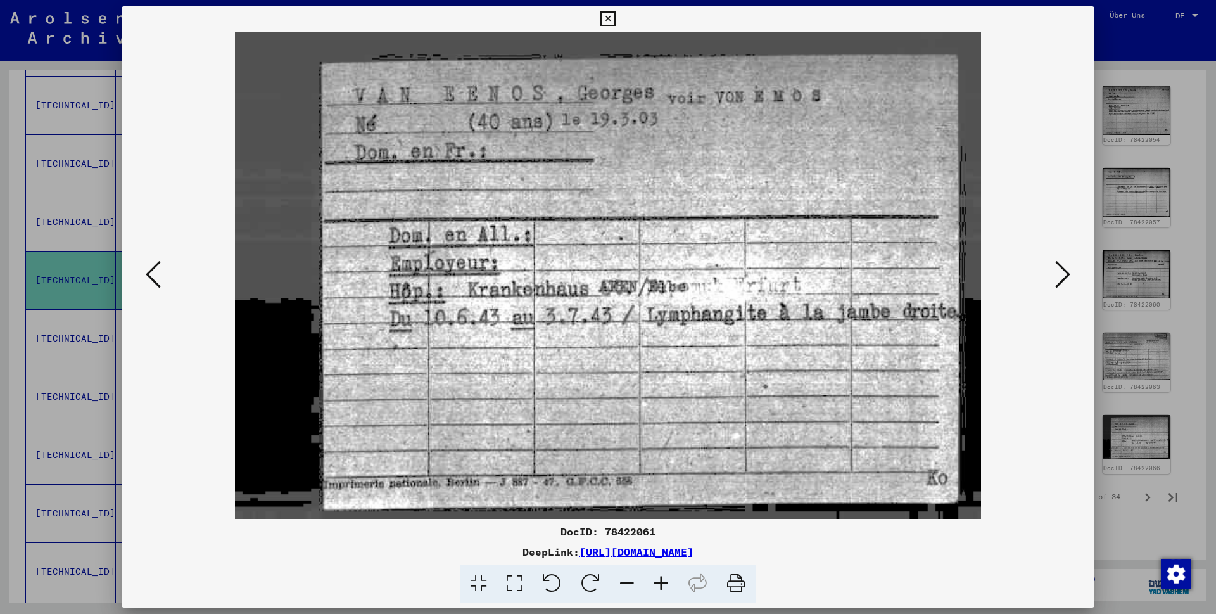
click at [1061, 275] on icon at bounding box center [1062, 274] width 15 height 30
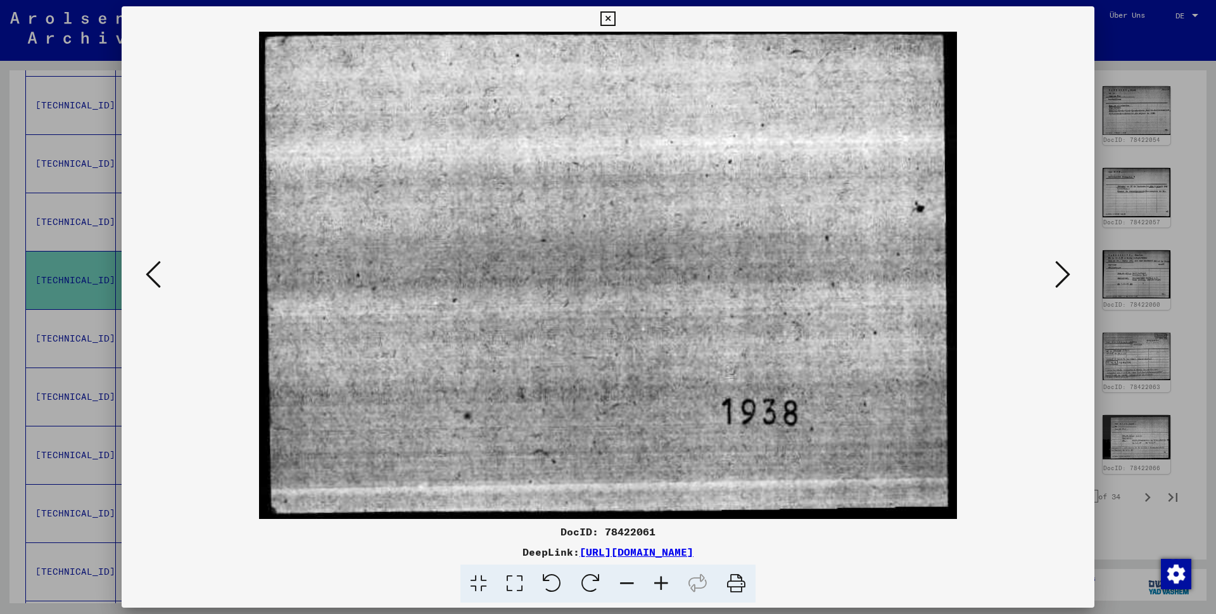
click at [1061, 275] on icon at bounding box center [1062, 274] width 15 height 30
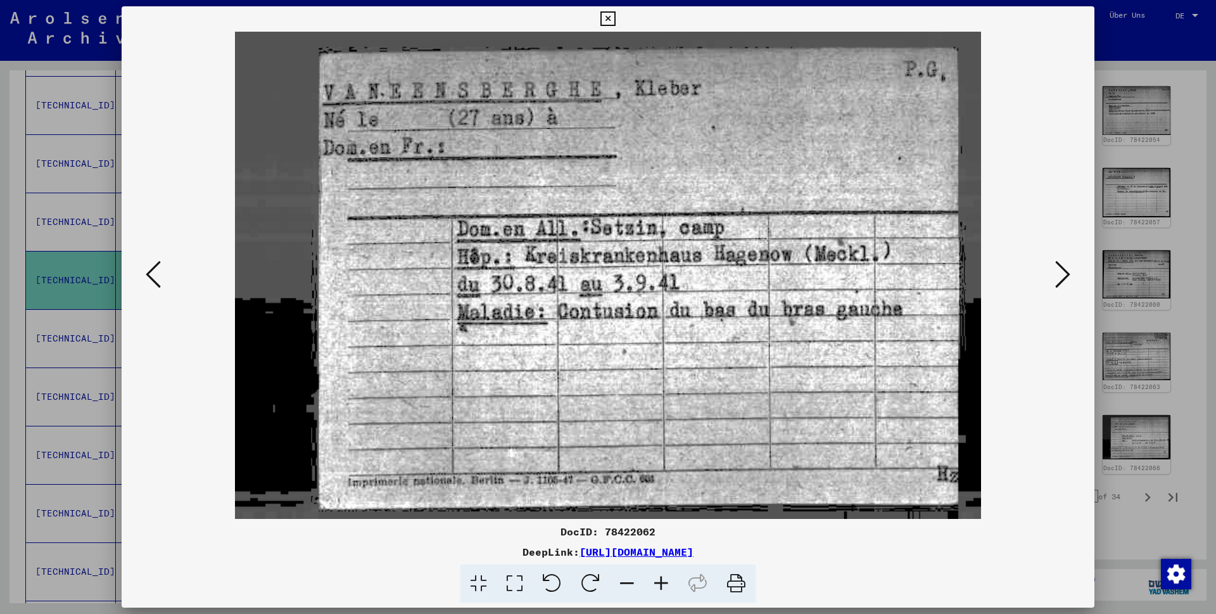
click at [156, 276] on icon at bounding box center [153, 274] width 15 height 30
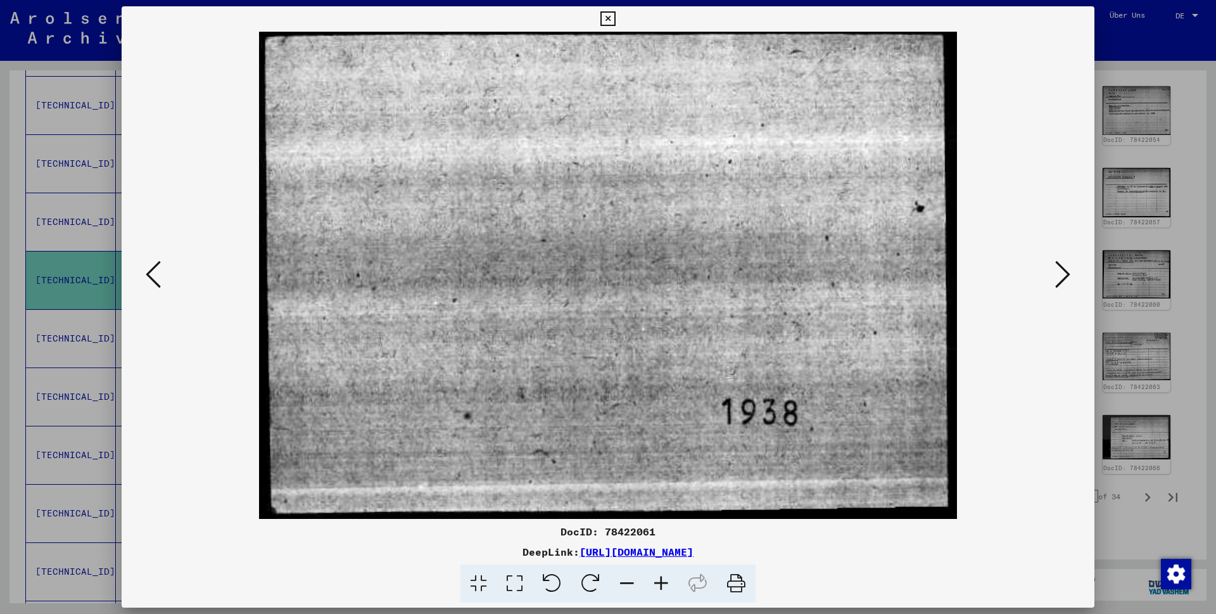
click at [156, 276] on icon at bounding box center [153, 274] width 15 height 30
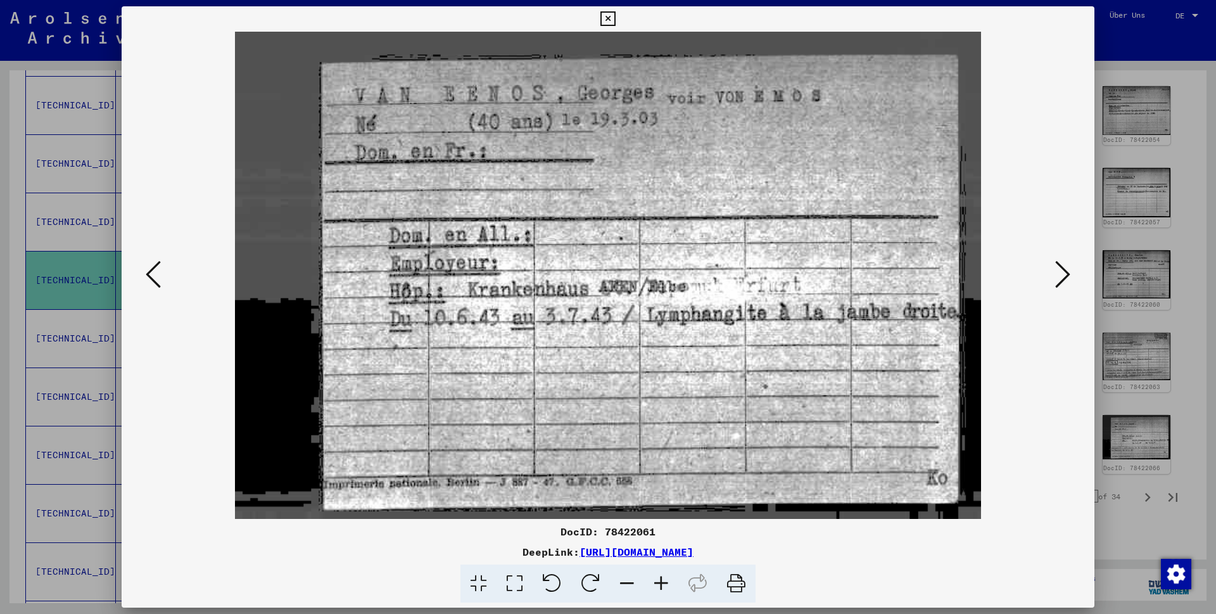
click at [156, 276] on icon at bounding box center [153, 274] width 15 height 30
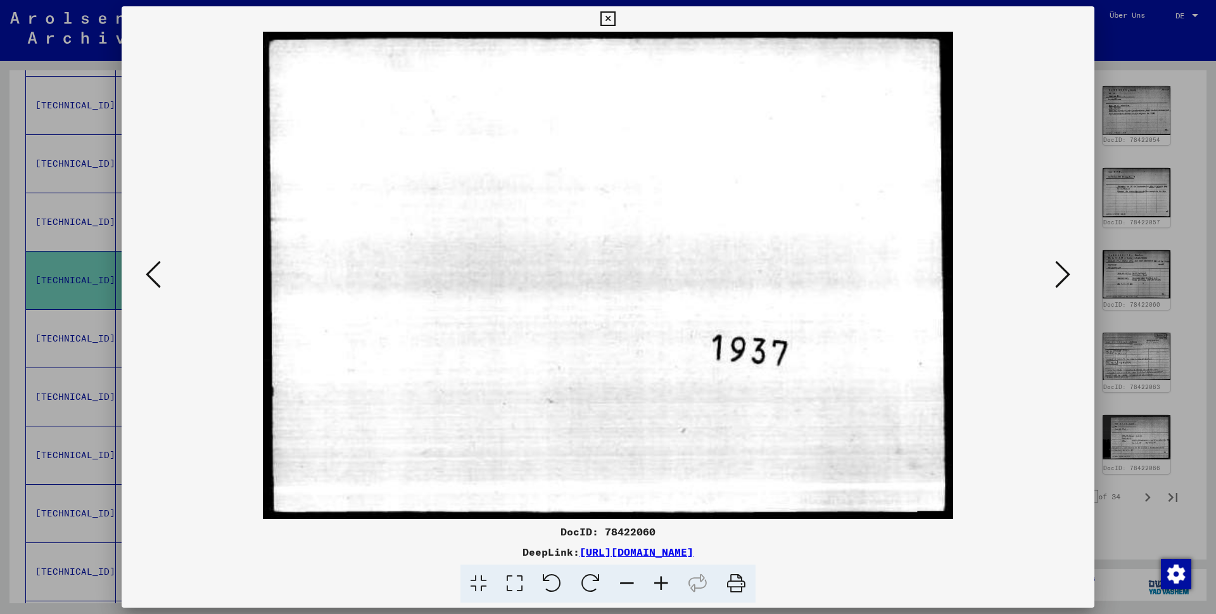
click at [156, 276] on icon at bounding box center [153, 274] width 15 height 30
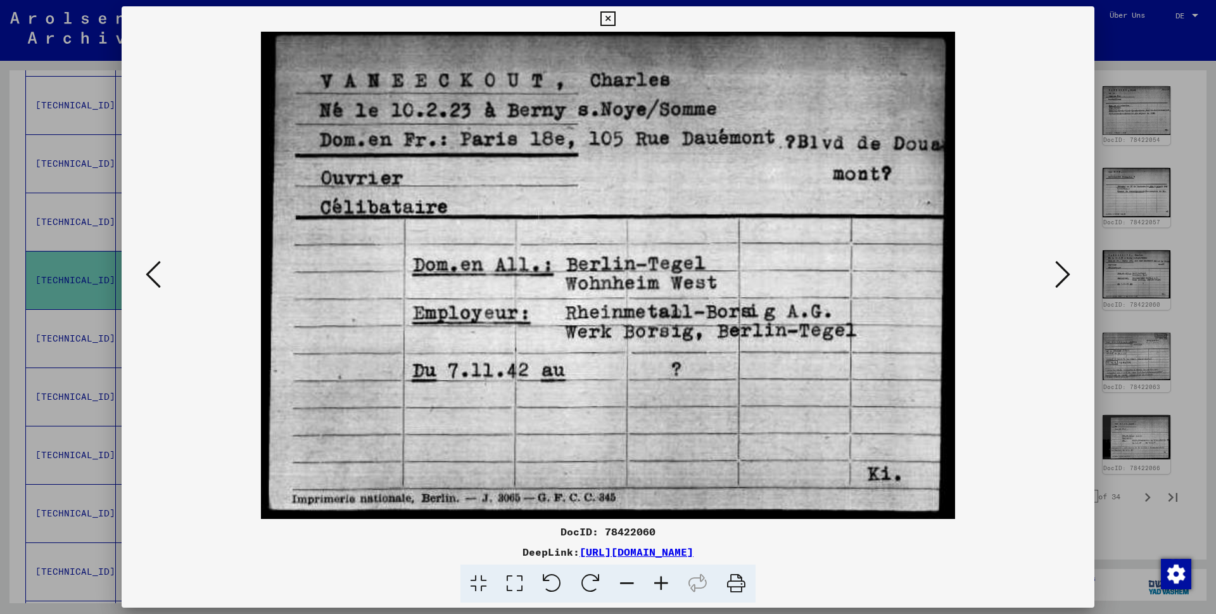
click at [615, 16] on icon at bounding box center [607, 18] width 15 height 15
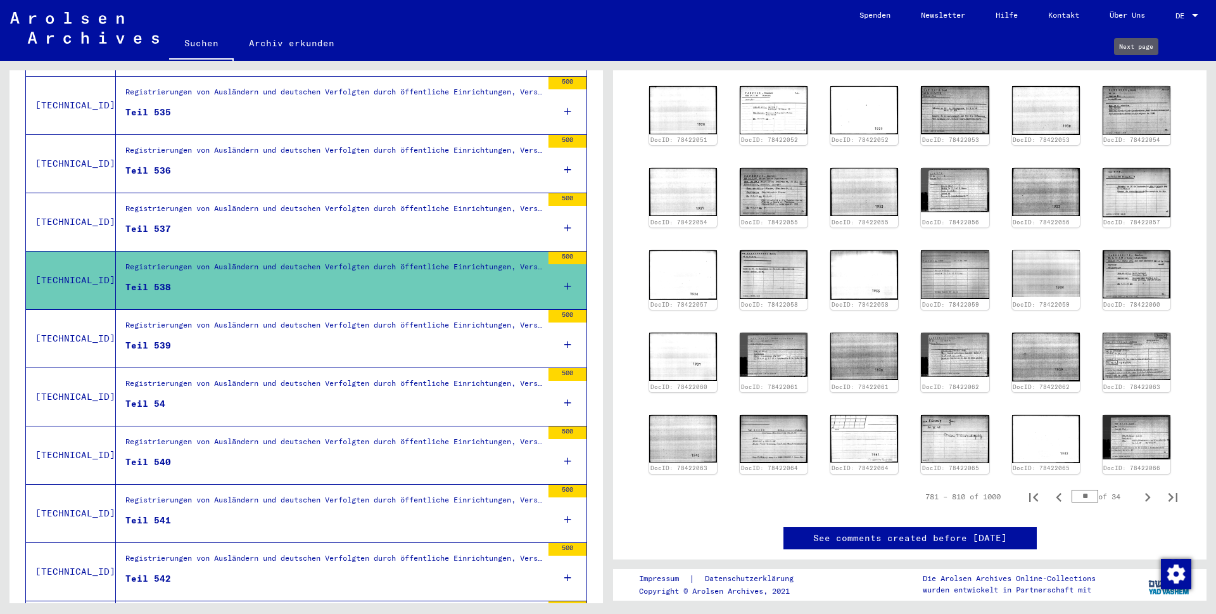
click at [1139, 73] on icon "Next page" at bounding box center [1148, 65] width 18 height 18
type input "**"
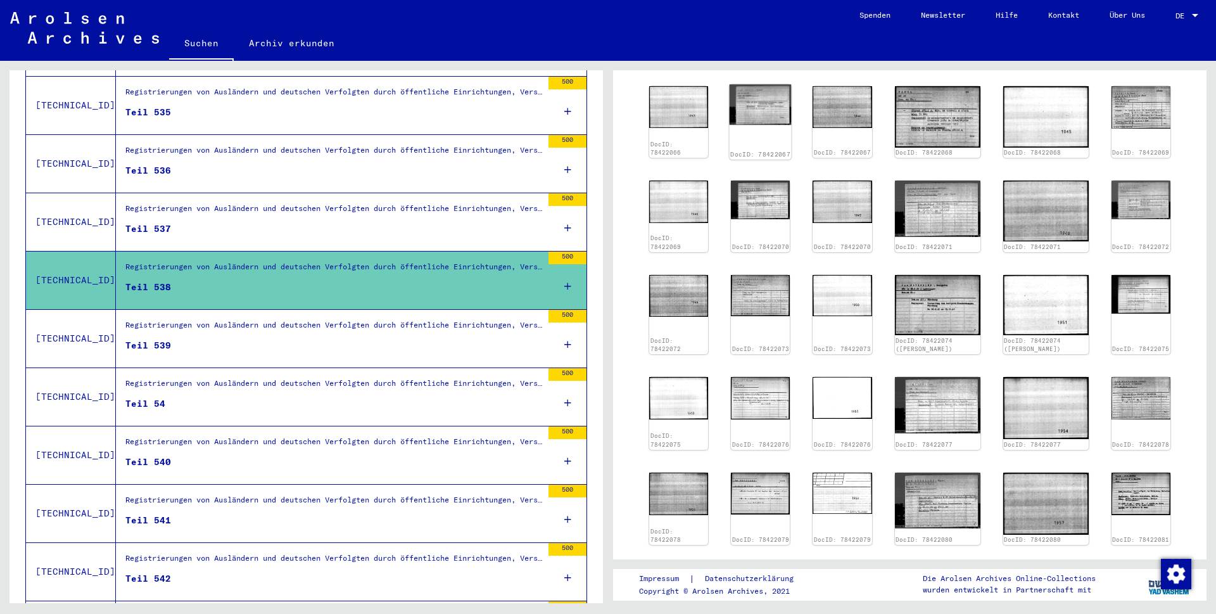
click at [761, 115] on img at bounding box center [761, 104] width 62 height 41
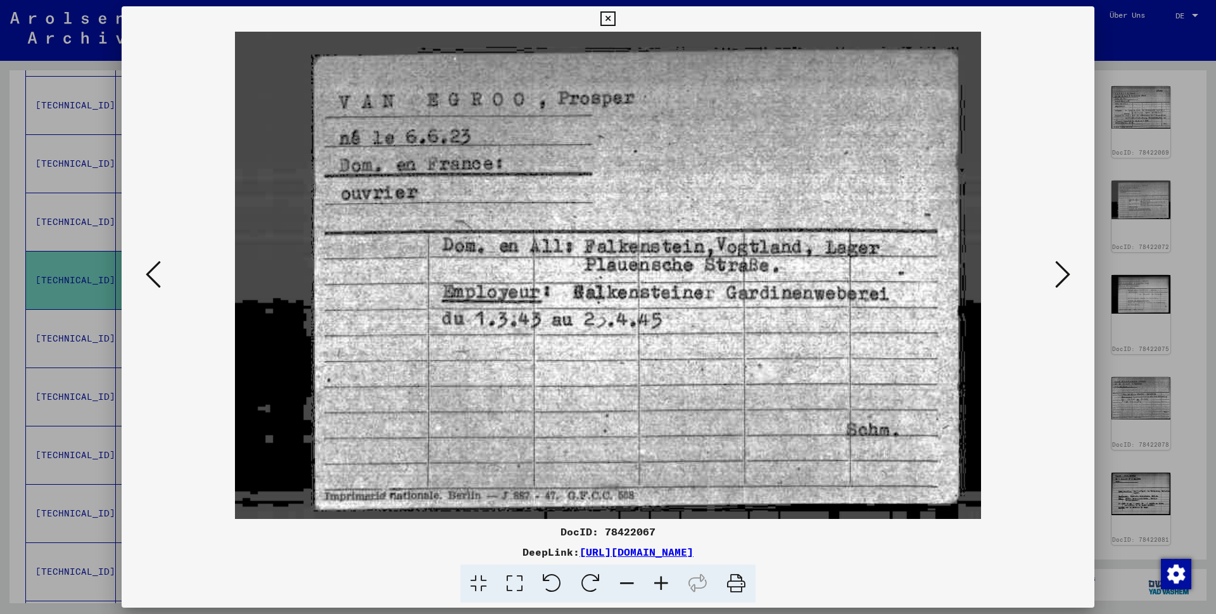
click at [155, 270] on icon at bounding box center [153, 274] width 15 height 30
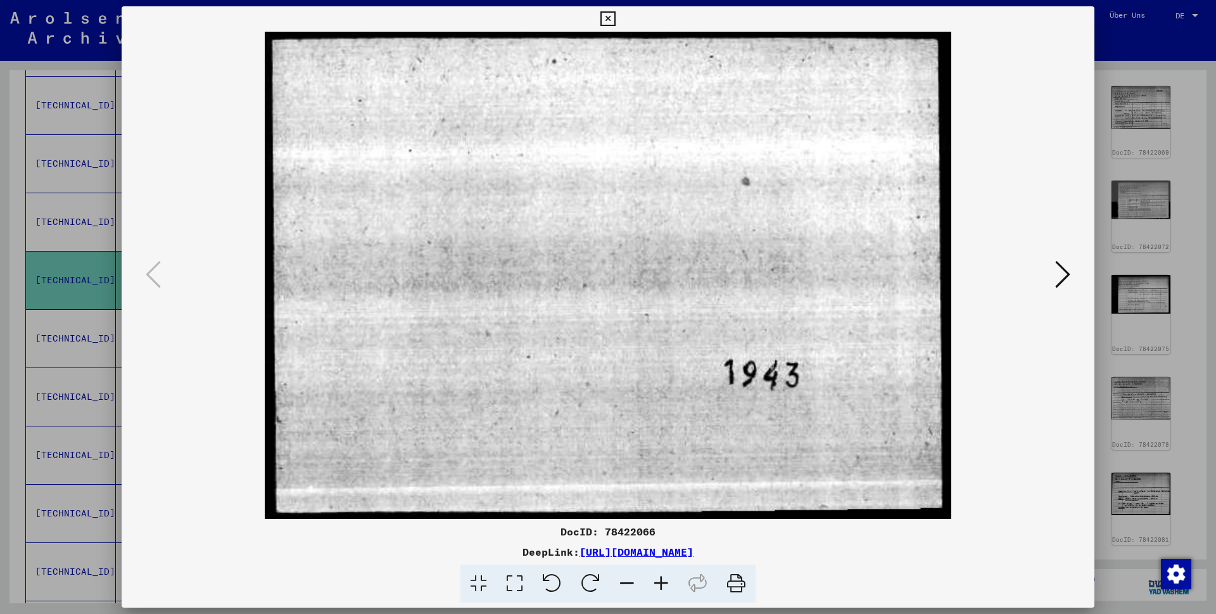
click at [155, 270] on icon at bounding box center [153, 274] width 15 height 30
drag, startPoint x: 1084, startPoint y: 19, endPoint x: 1080, endPoint y: 64, distance: 45.1
click at [615, 20] on icon at bounding box center [607, 18] width 15 height 15
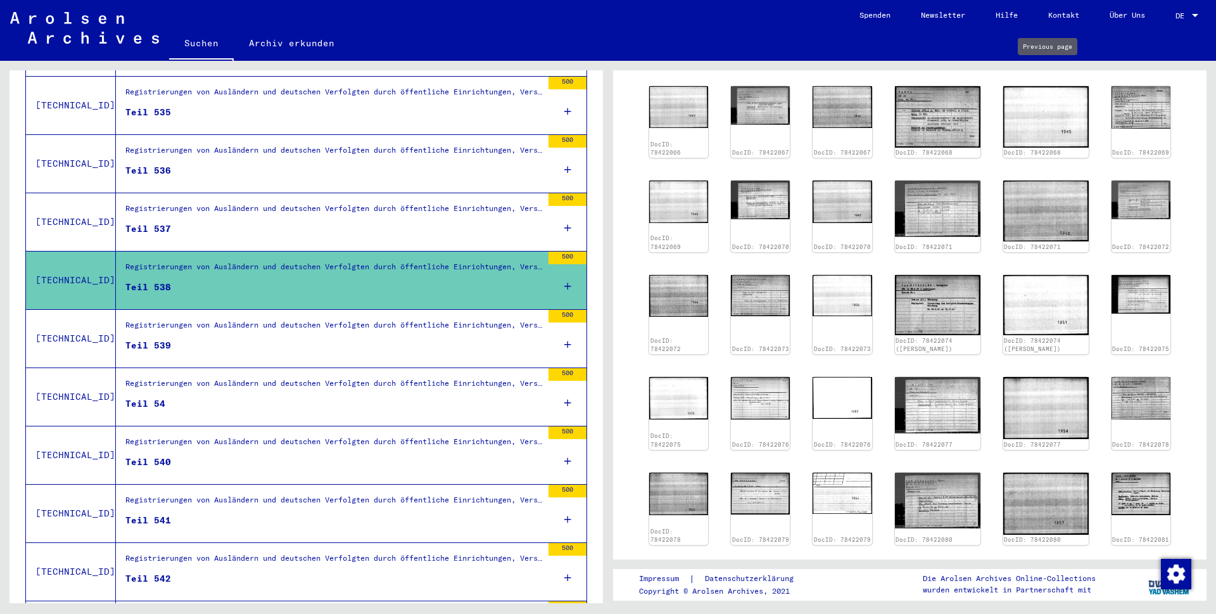
click at [1050, 73] on icon "Previous page" at bounding box center [1059, 65] width 18 height 18
type input "**"
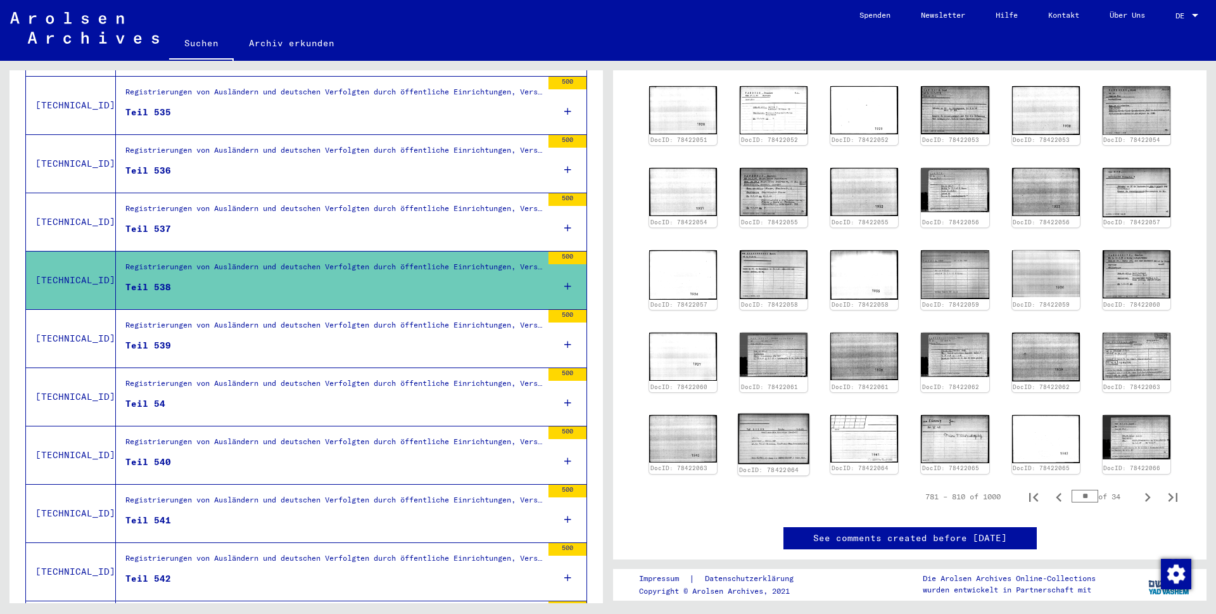
click at [778, 442] on img at bounding box center [774, 439] width 72 height 51
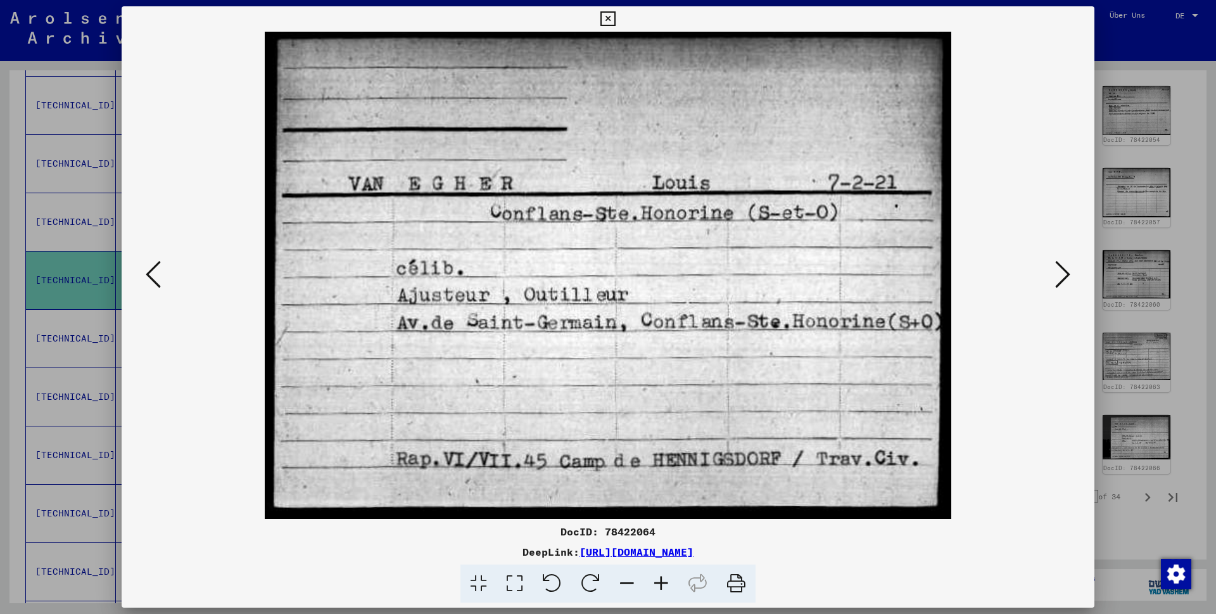
click at [148, 275] on icon at bounding box center [153, 274] width 15 height 30
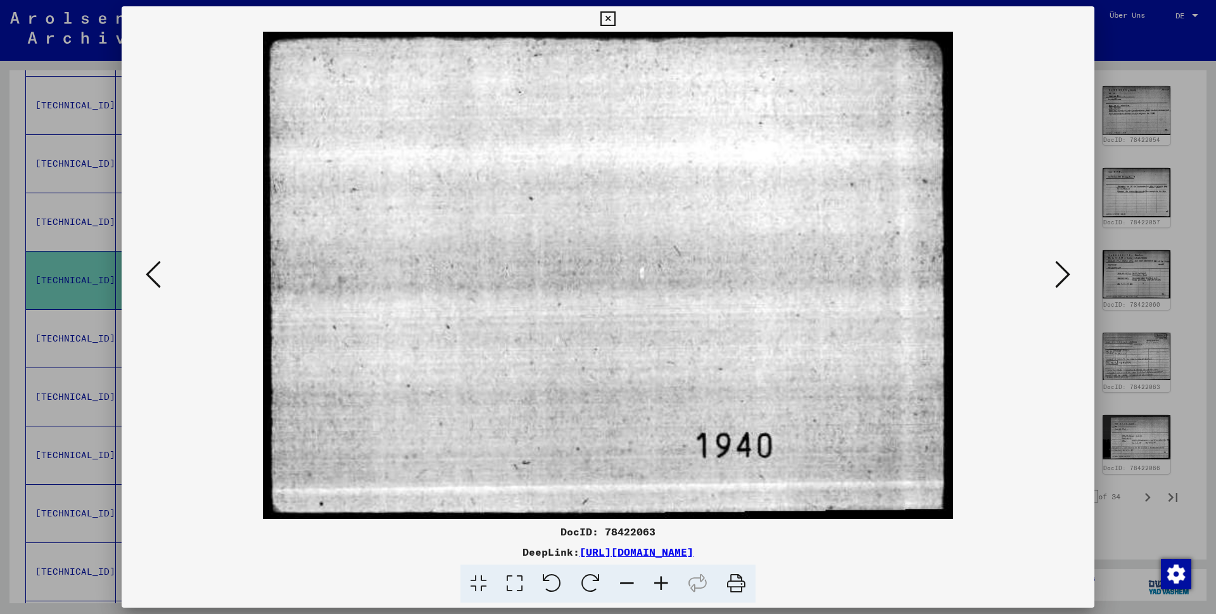
click at [148, 275] on icon at bounding box center [153, 274] width 15 height 30
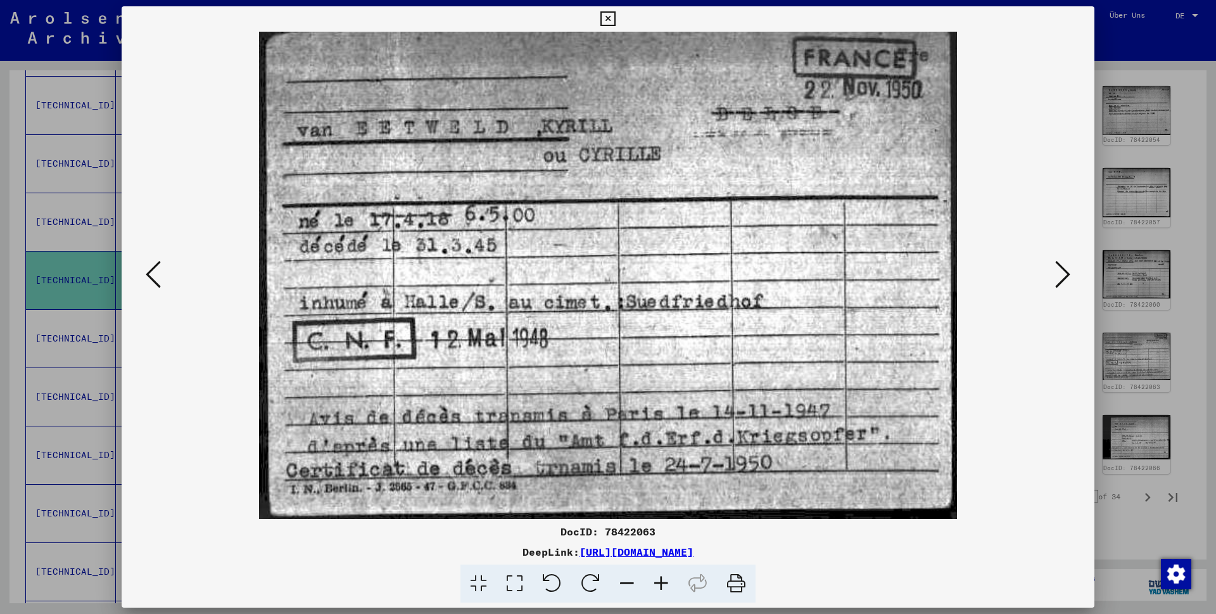
click at [615, 18] on icon at bounding box center [607, 18] width 15 height 15
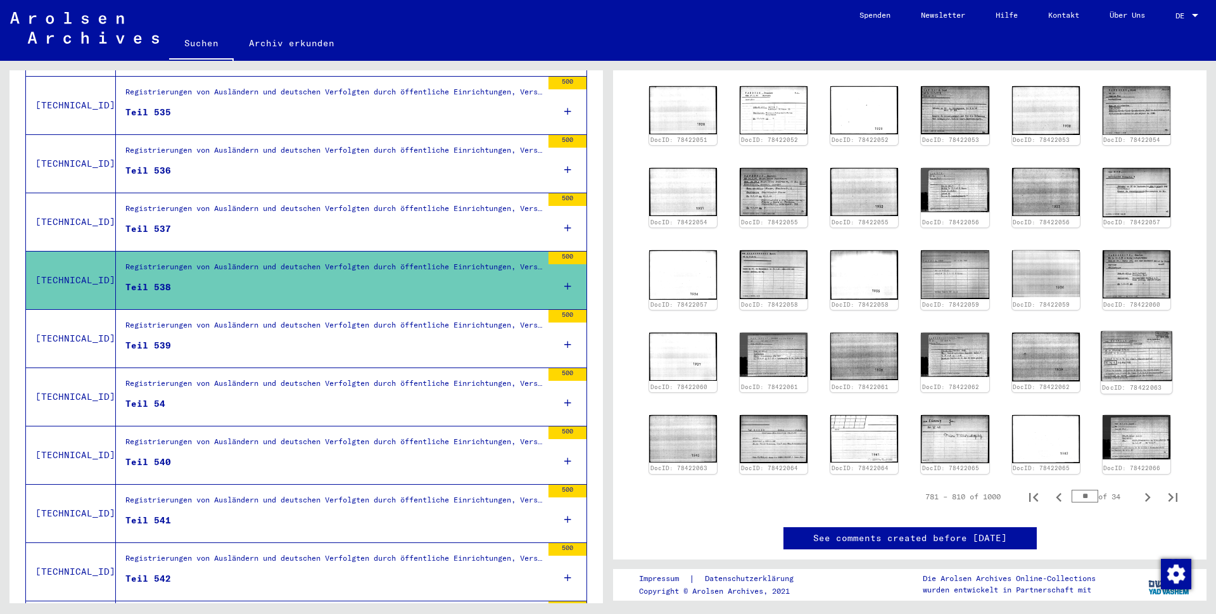
click at [1107, 358] on img at bounding box center [1137, 356] width 72 height 50
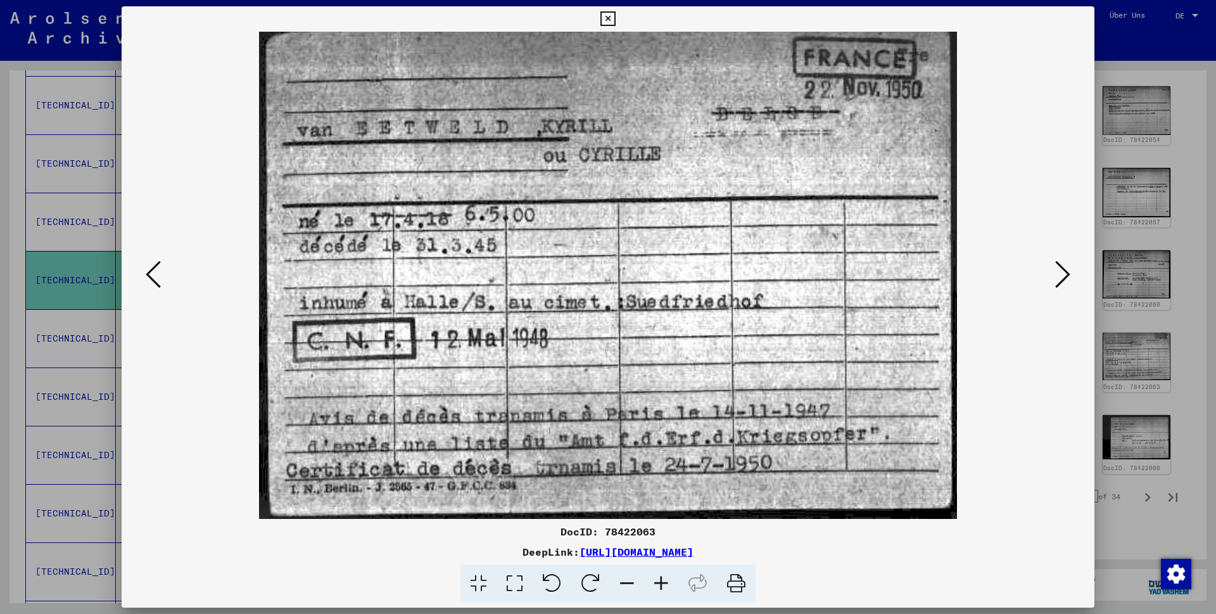
click at [615, 15] on icon at bounding box center [607, 18] width 15 height 15
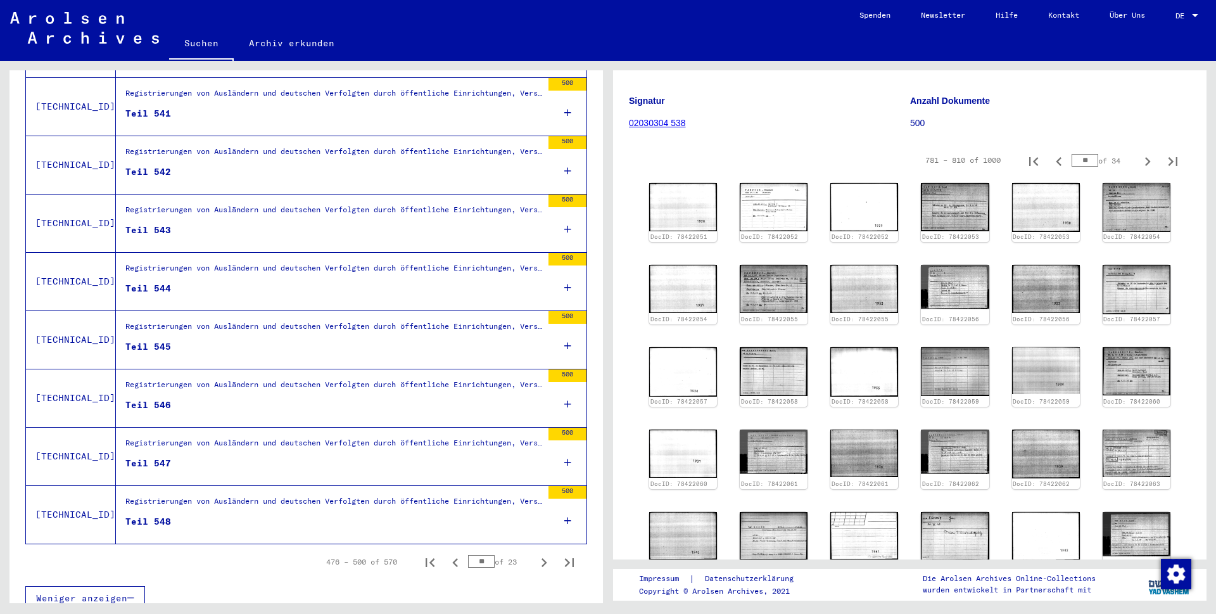
scroll to position [1244, 0]
click at [446, 553] on icon "Previous page" at bounding box center [455, 562] width 18 height 18
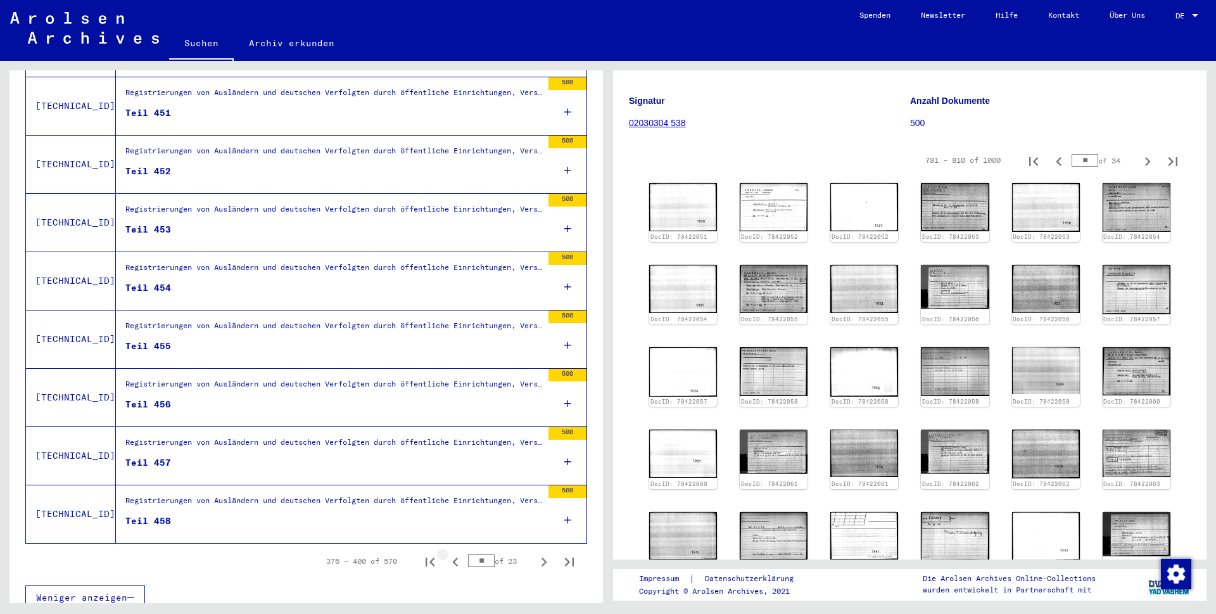
click at [446, 553] on icon "Previous page" at bounding box center [455, 562] width 18 height 18
type input "**"
click at [201, 88] on div "Registrierungen von Ausländern und deutschen Verfolgten durch öffentliche Einri…" at bounding box center [333, 96] width 417 height 18
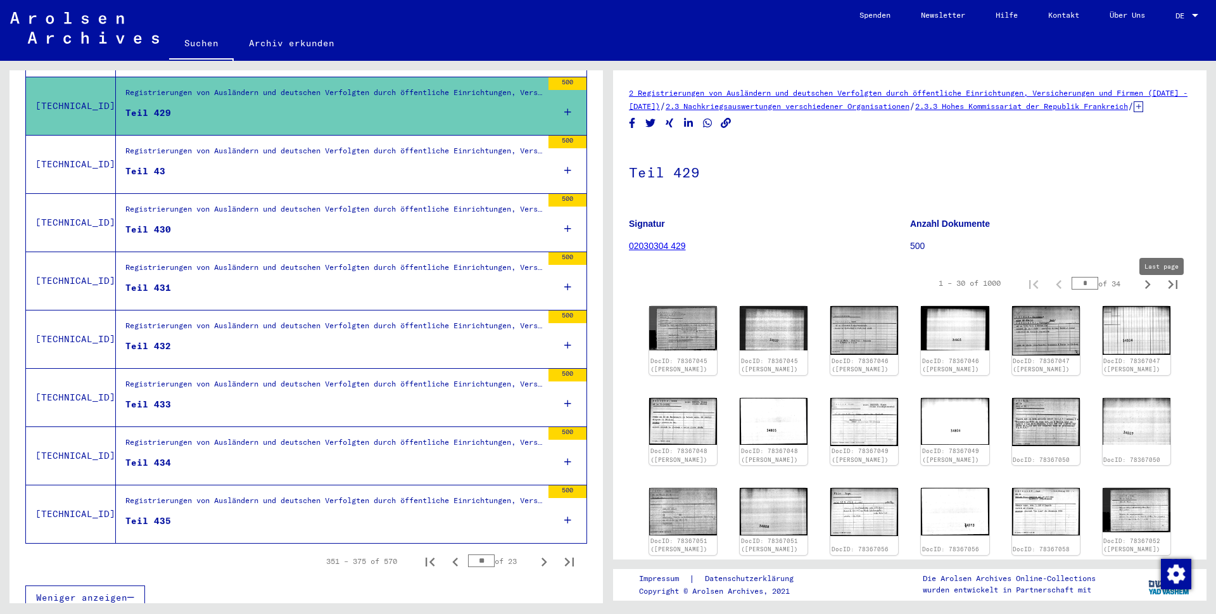
click at [1164, 293] on icon "Last page" at bounding box center [1173, 284] width 18 height 18
type input "**"
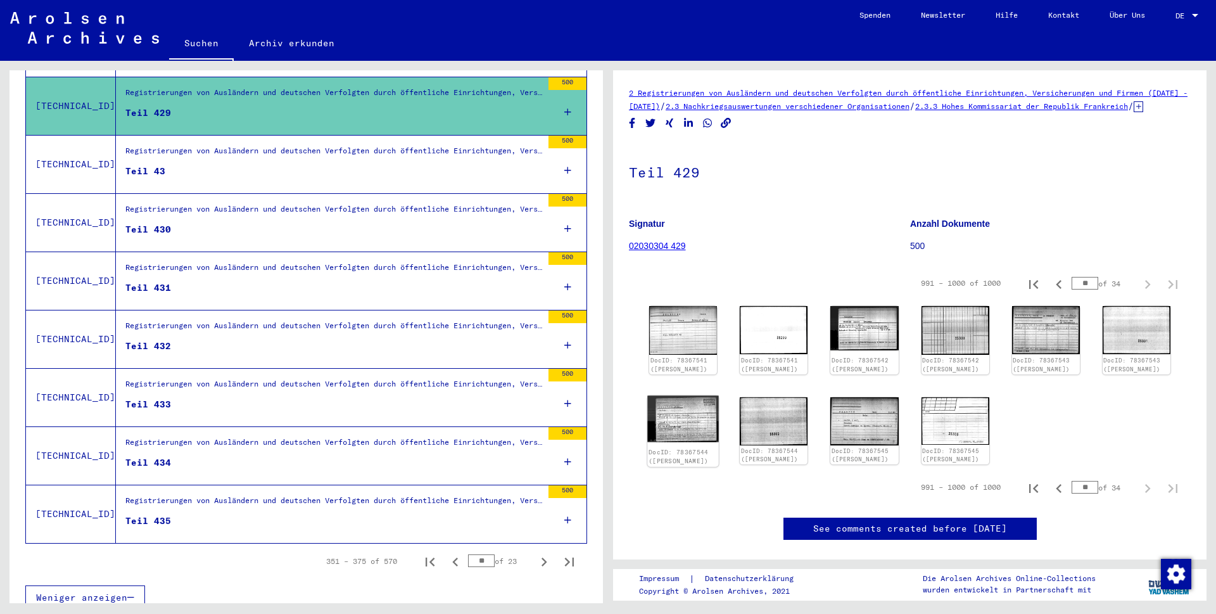
click at [693, 427] on img at bounding box center [683, 418] width 72 height 46
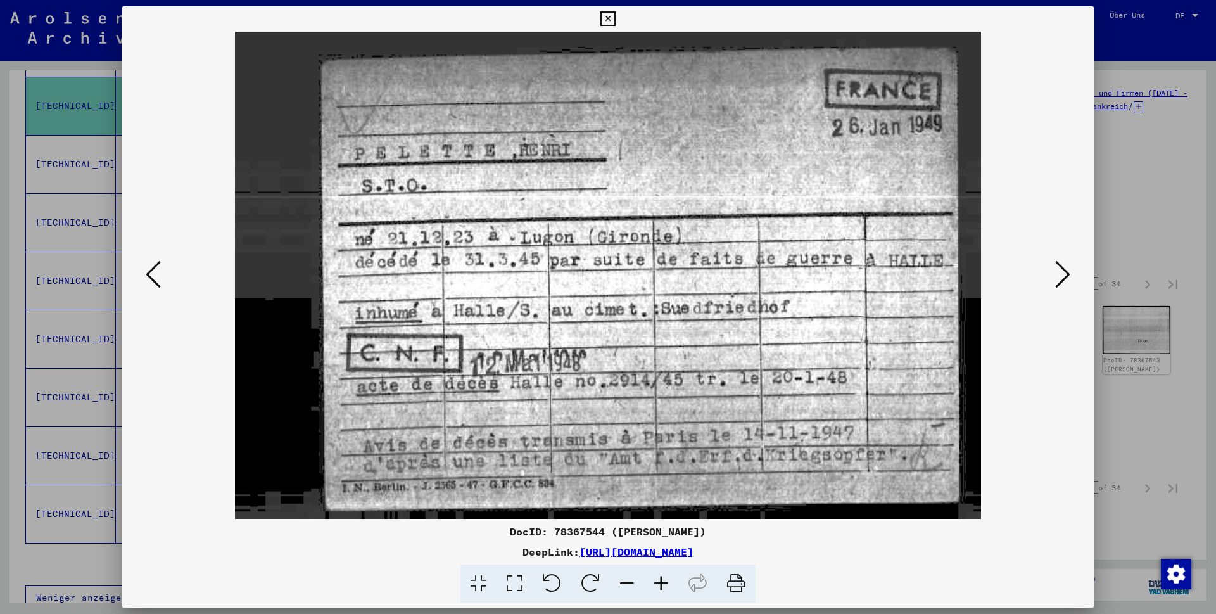
click at [619, 16] on button at bounding box center [608, 18] width 22 height 25
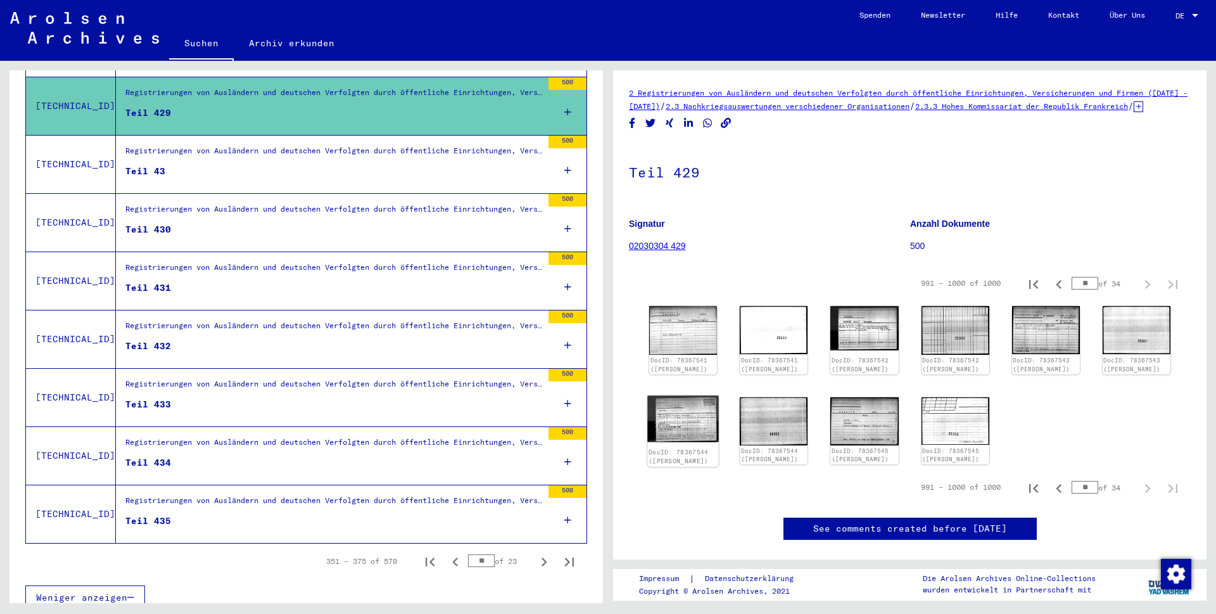
click at [677, 428] on img at bounding box center [683, 418] width 72 height 46
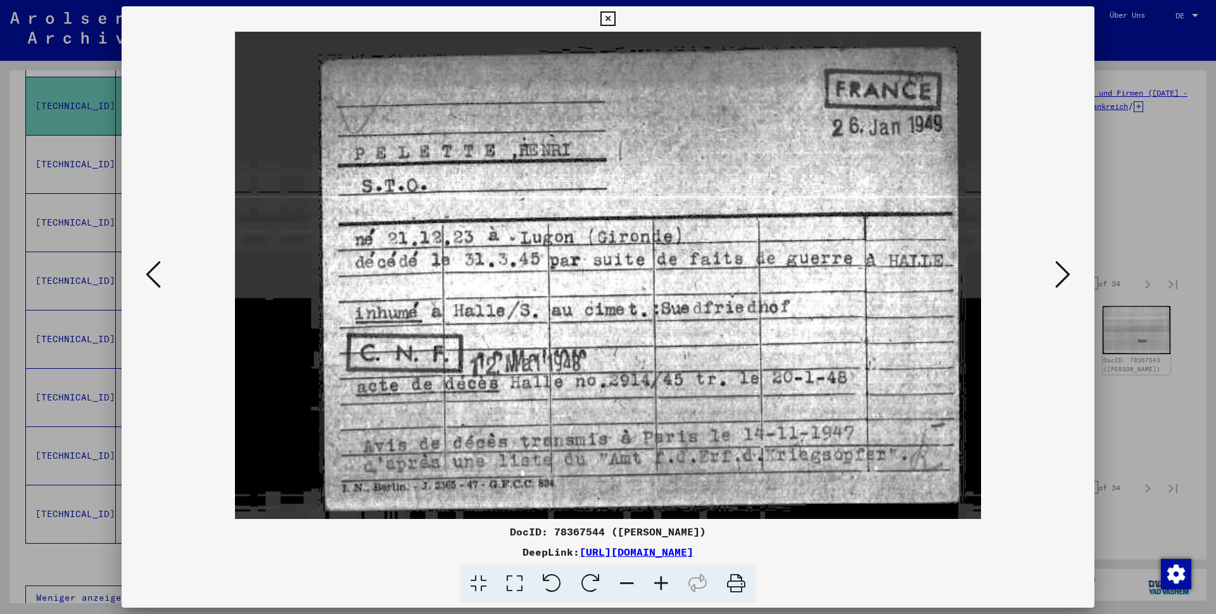
click at [615, 20] on icon at bounding box center [607, 18] width 15 height 15
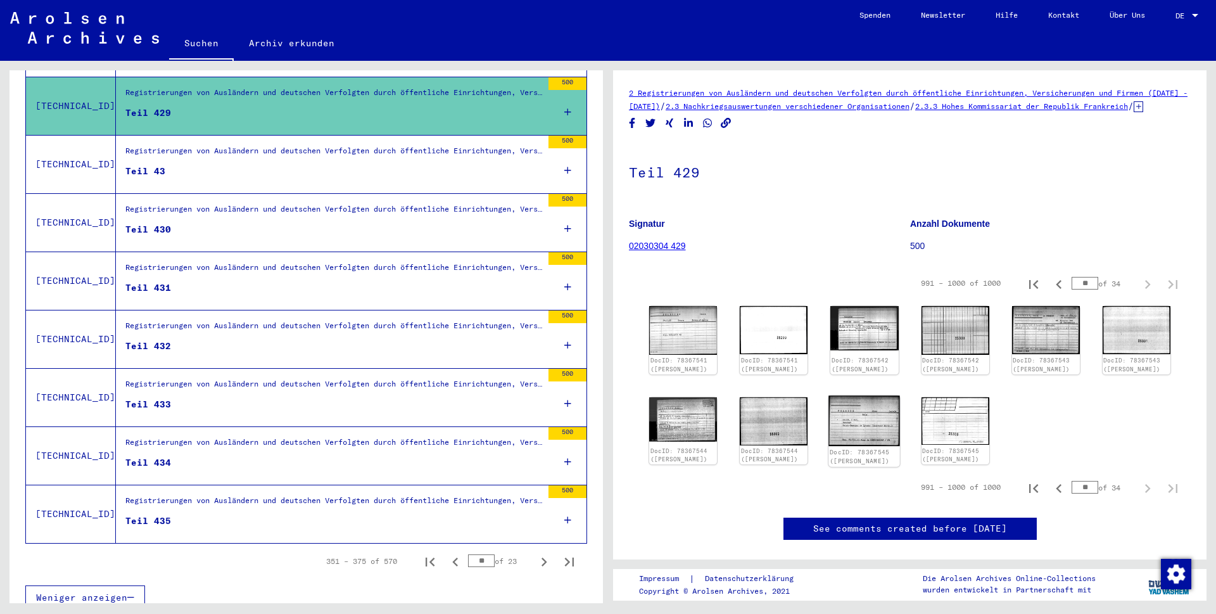
click at [849, 436] on img at bounding box center [865, 420] width 72 height 51
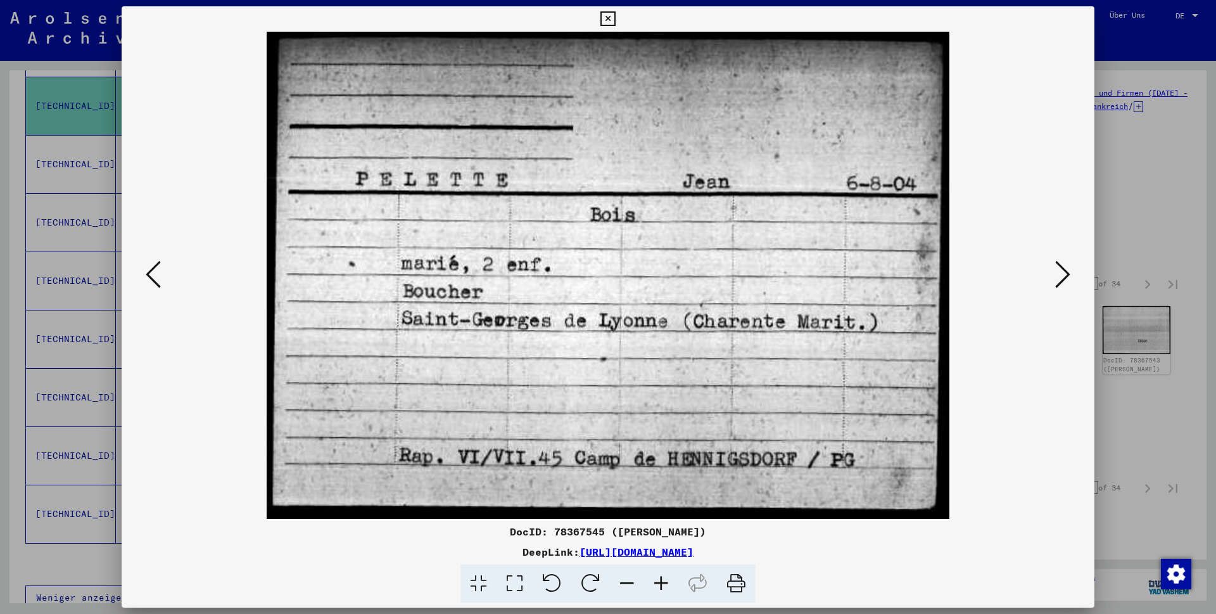
click at [615, 18] on icon at bounding box center [607, 18] width 15 height 15
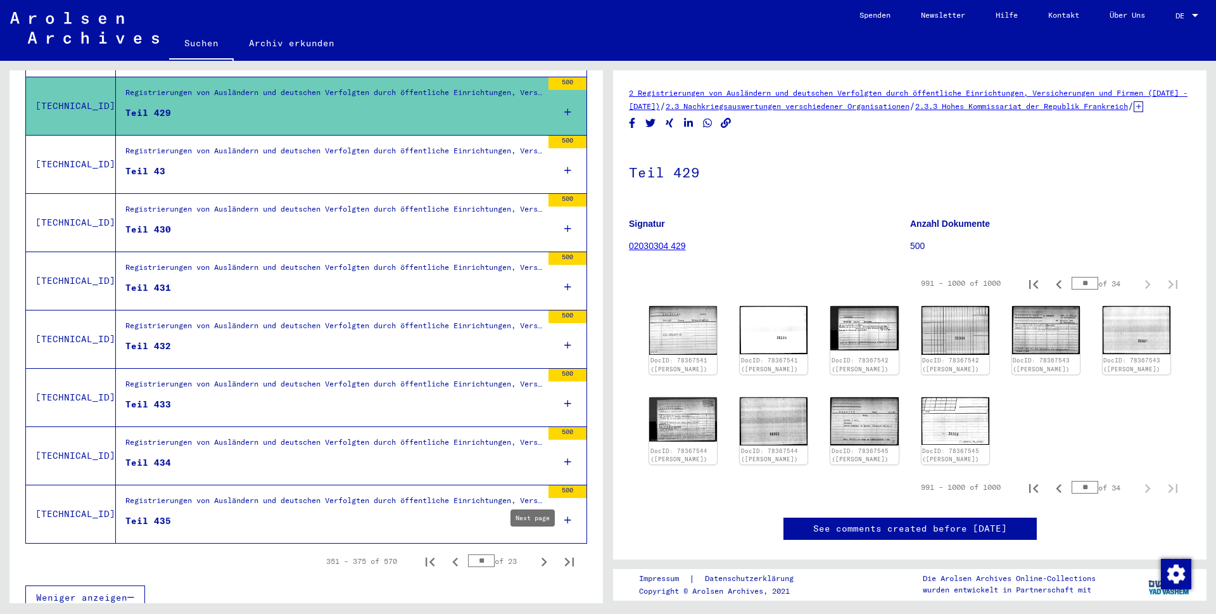
click at [541, 557] on icon "Next page" at bounding box center [544, 561] width 6 height 9
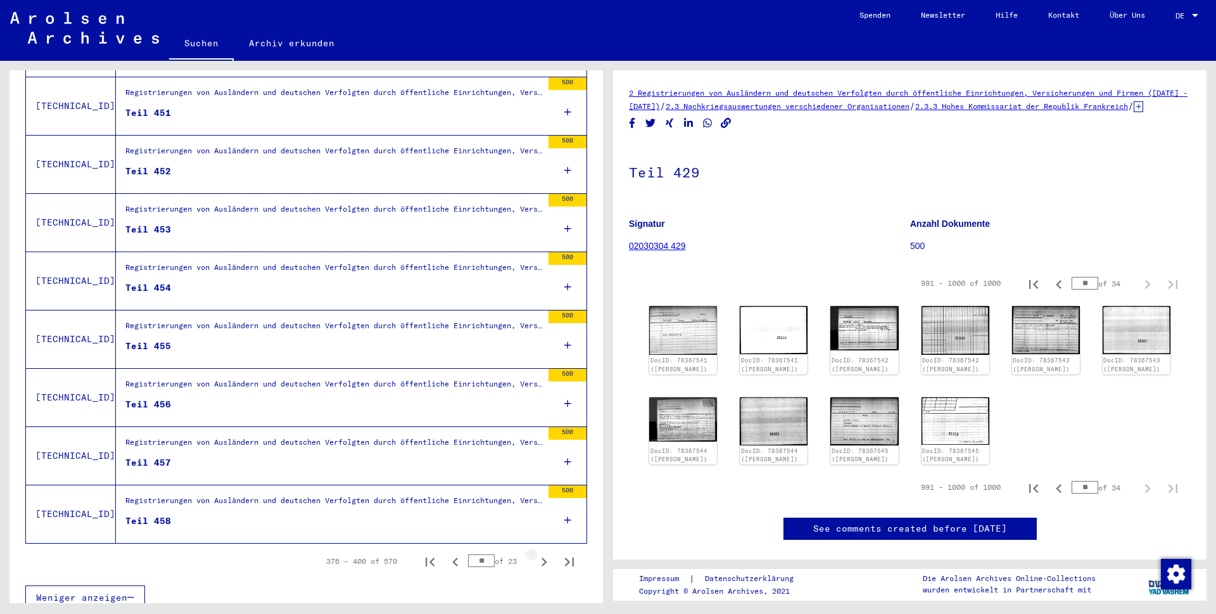
click at [541, 557] on icon "Next page" at bounding box center [544, 561] width 6 height 9
type input "**"
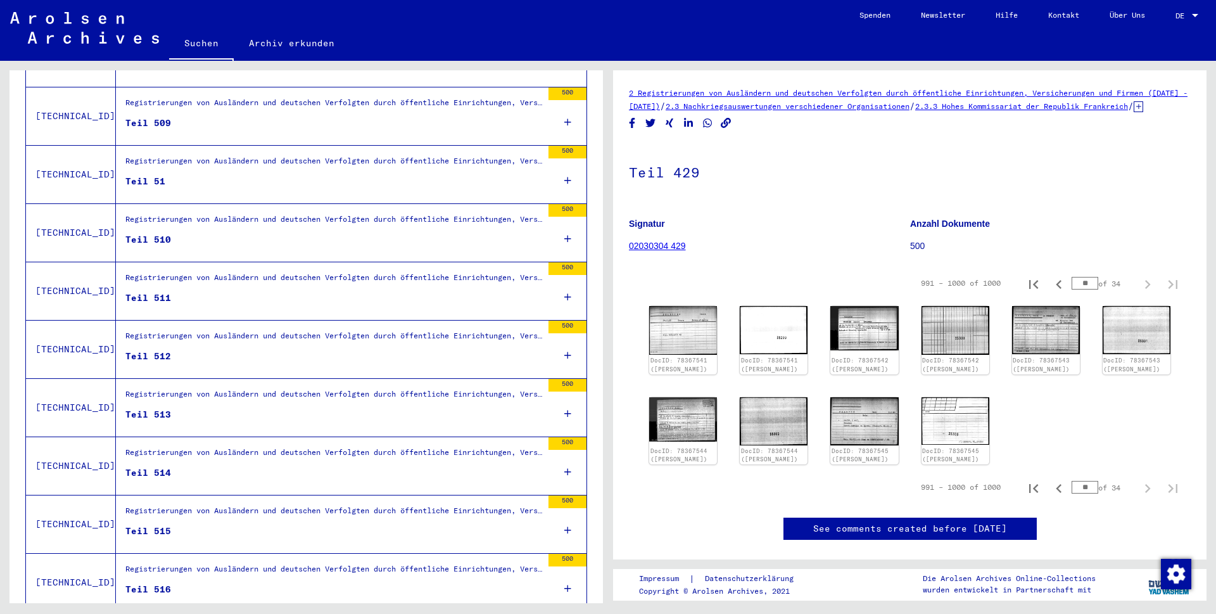
scroll to position [593, 0]
click at [186, 272] on div "Registrierungen von Ausländern und deutschen Verfolgten durch öffentliche Einri…" at bounding box center [333, 281] width 417 height 18
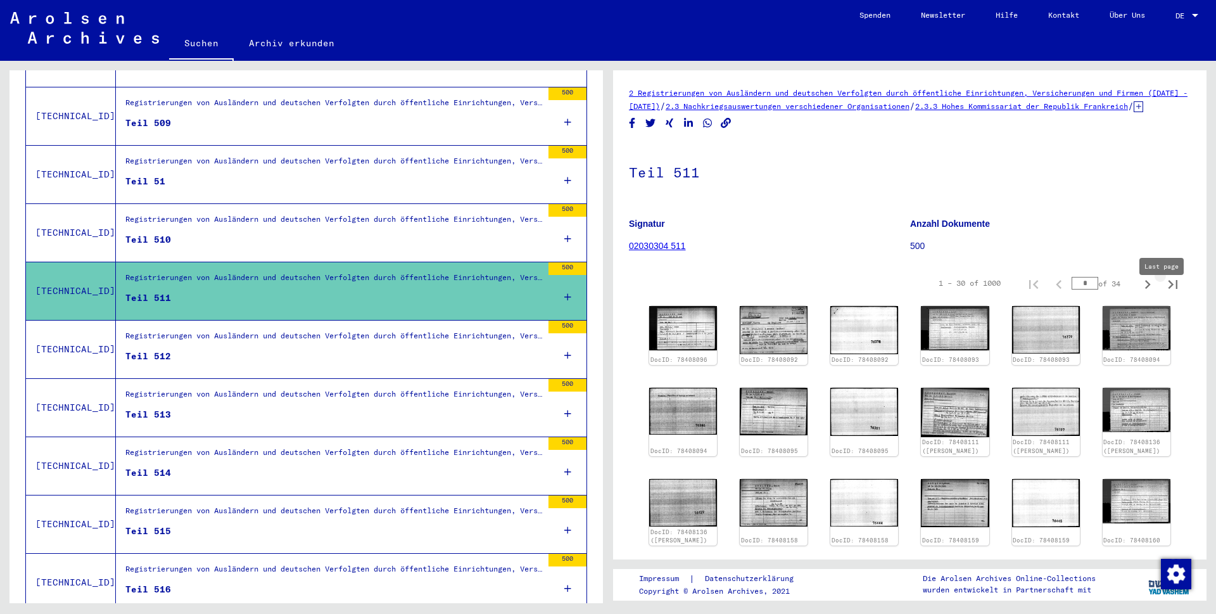
click at [1164, 293] on icon "Last page" at bounding box center [1173, 284] width 18 height 18
type input "**"
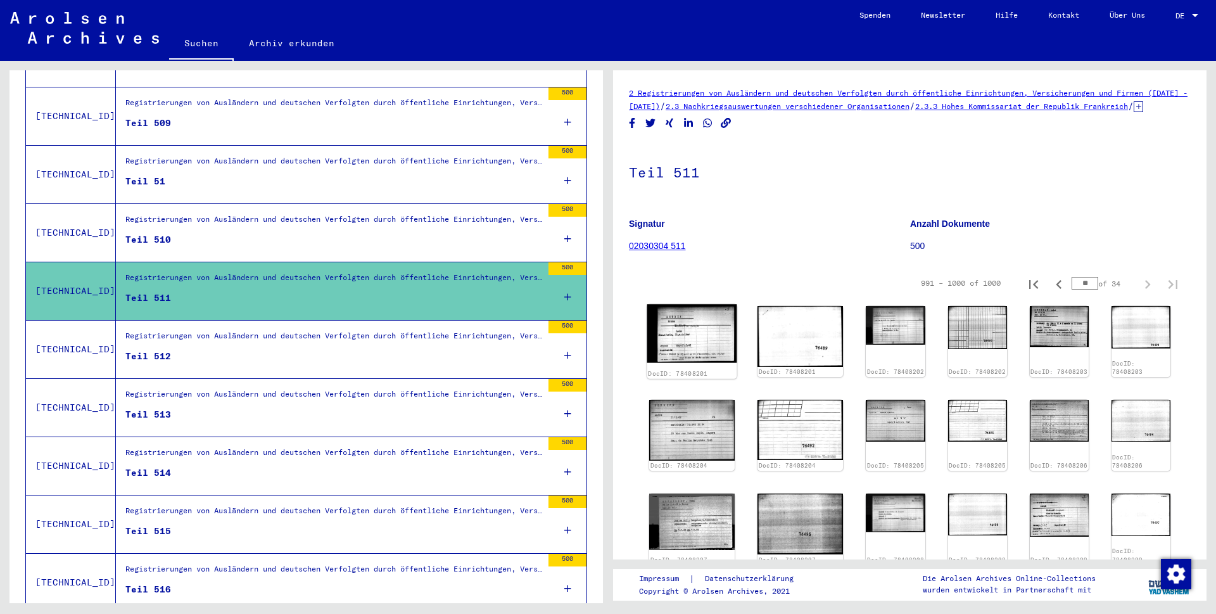
click at [699, 341] on img at bounding box center [692, 333] width 90 height 59
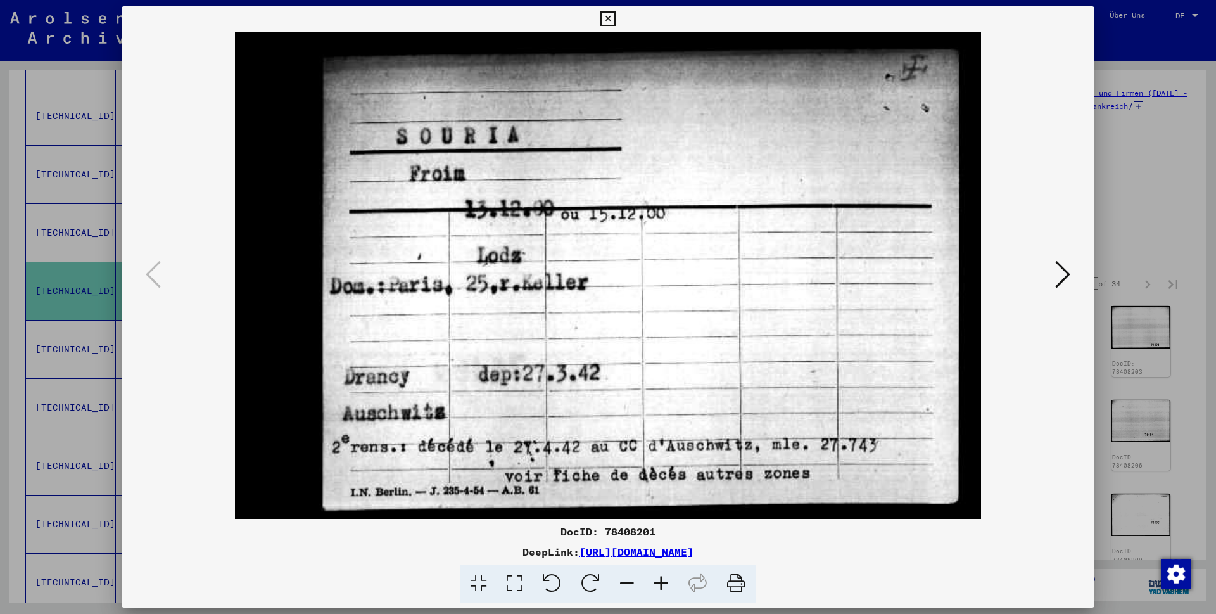
click at [615, 20] on icon at bounding box center [607, 18] width 15 height 15
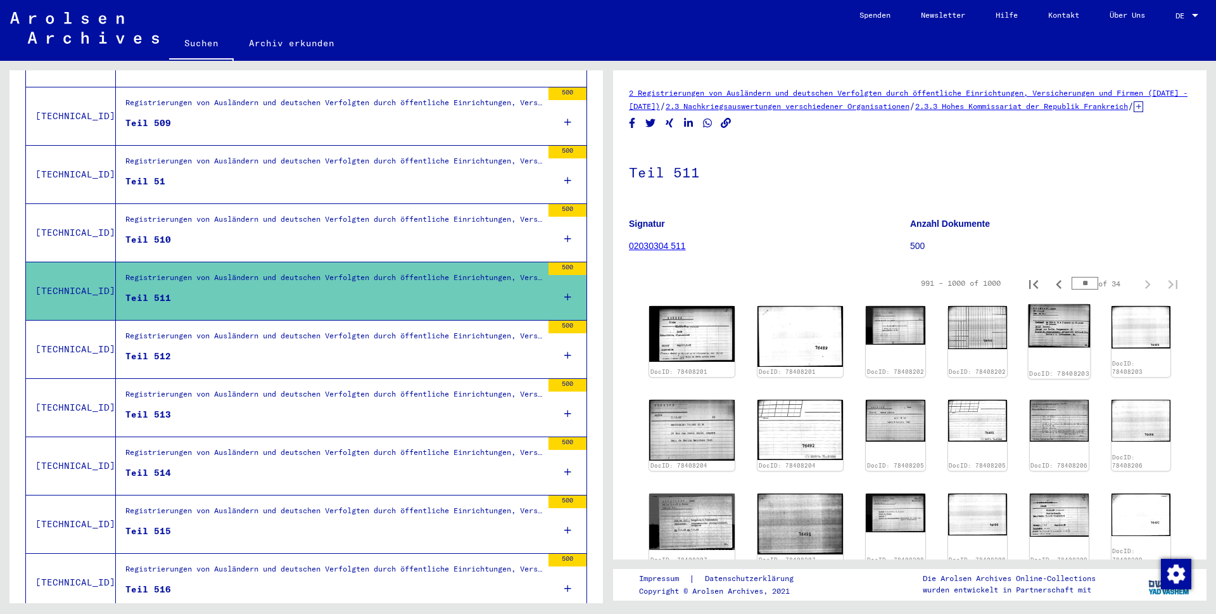
scroll to position [220, 0]
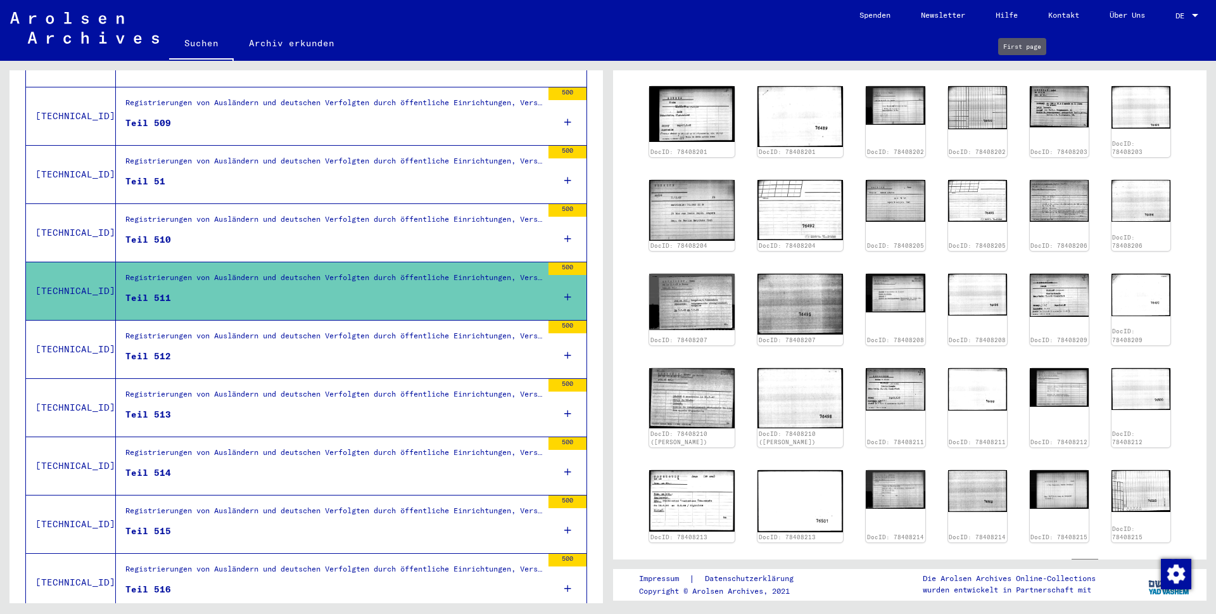
click at [1025, 73] on icon "First page" at bounding box center [1034, 65] width 18 height 18
type input "*"
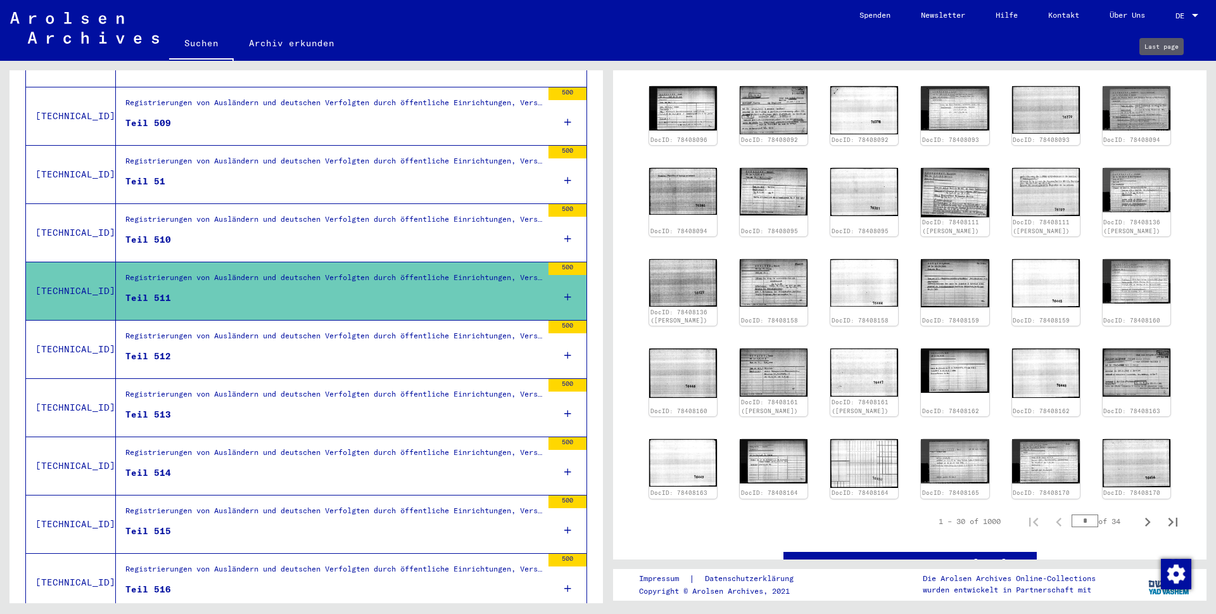
click at [1164, 73] on icon "Last page" at bounding box center [1173, 65] width 18 height 18
type input "**"
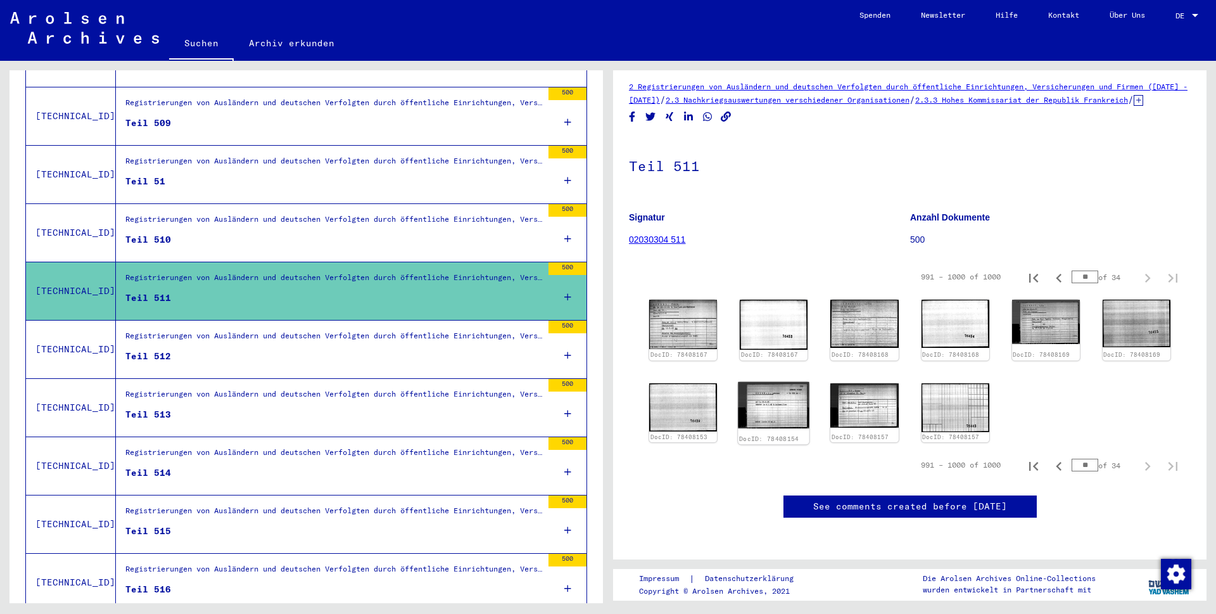
click at [776, 381] on img at bounding box center [774, 404] width 72 height 46
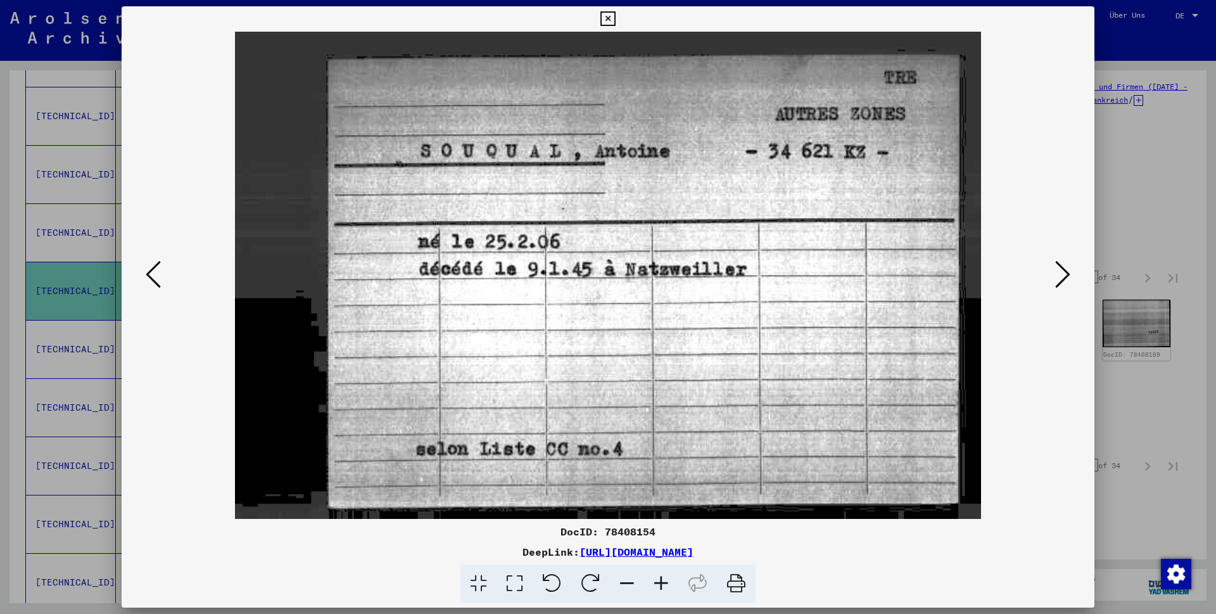
click at [615, 19] on icon at bounding box center [607, 18] width 15 height 15
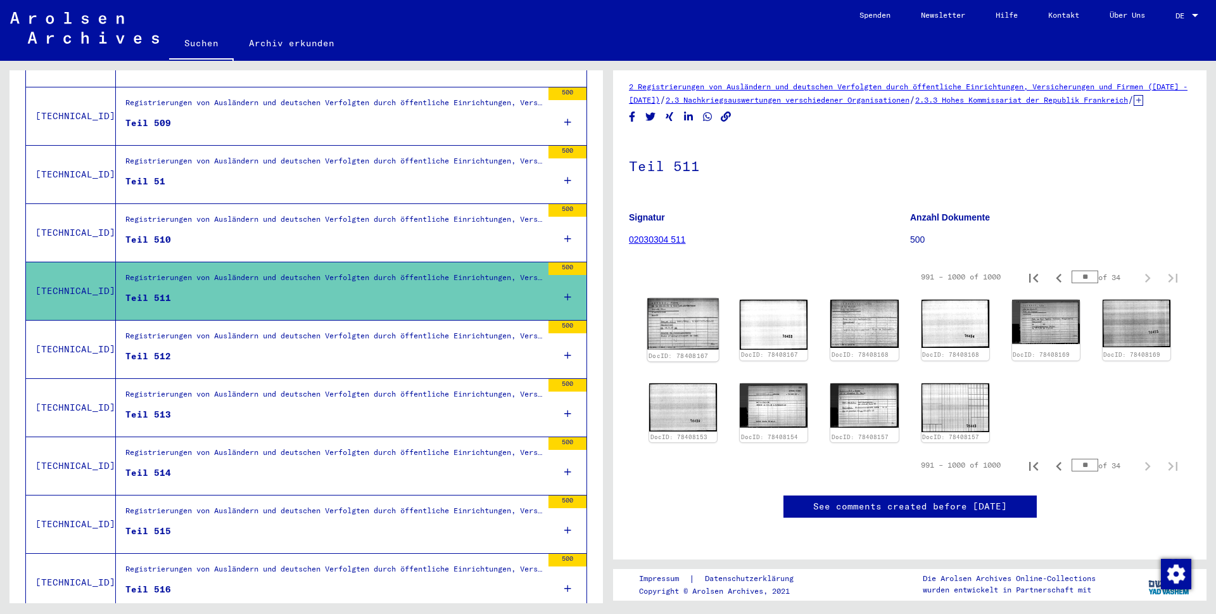
click at [704, 298] on img at bounding box center [683, 323] width 72 height 51
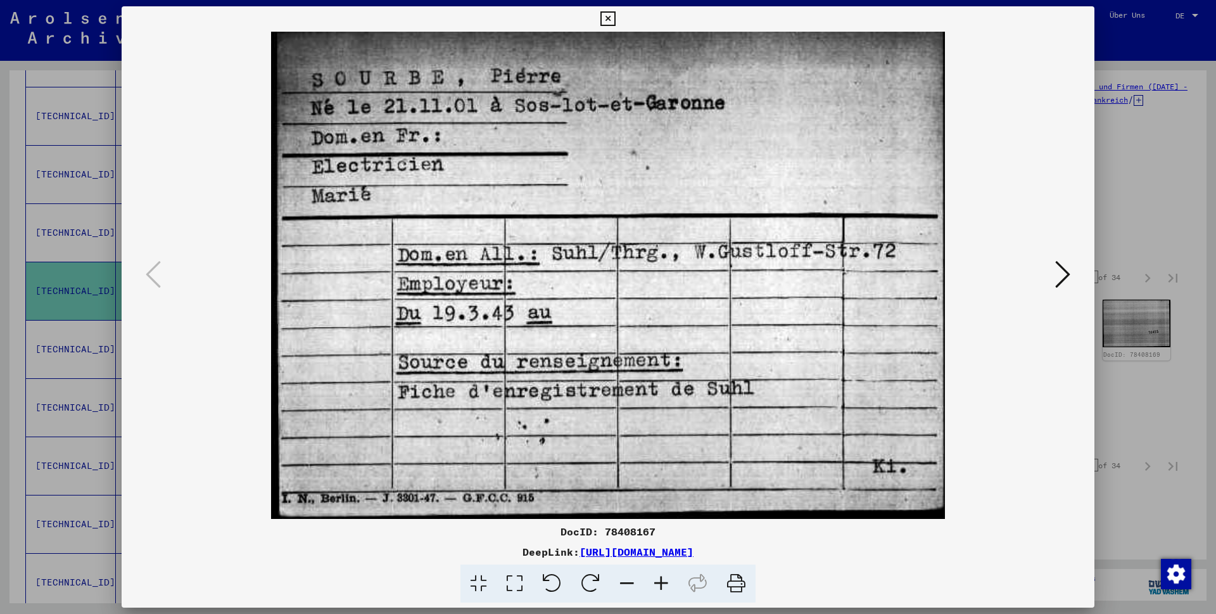
click at [615, 18] on icon at bounding box center [607, 18] width 15 height 15
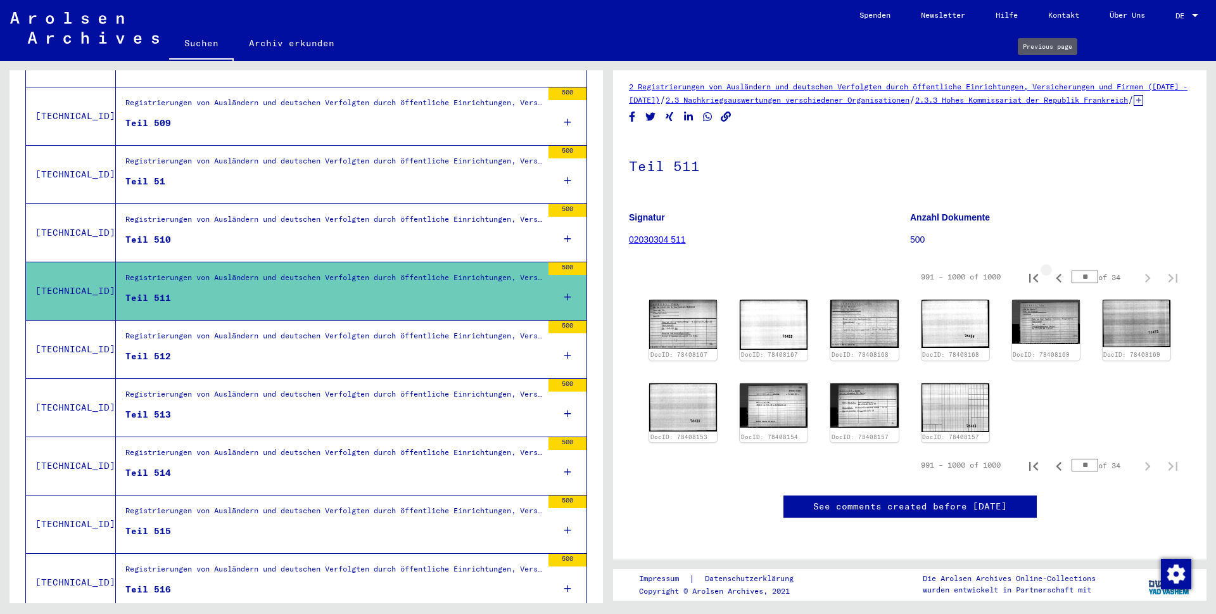
click at [1056, 274] on icon "Previous page" at bounding box center [1059, 278] width 6 height 9
type input "**"
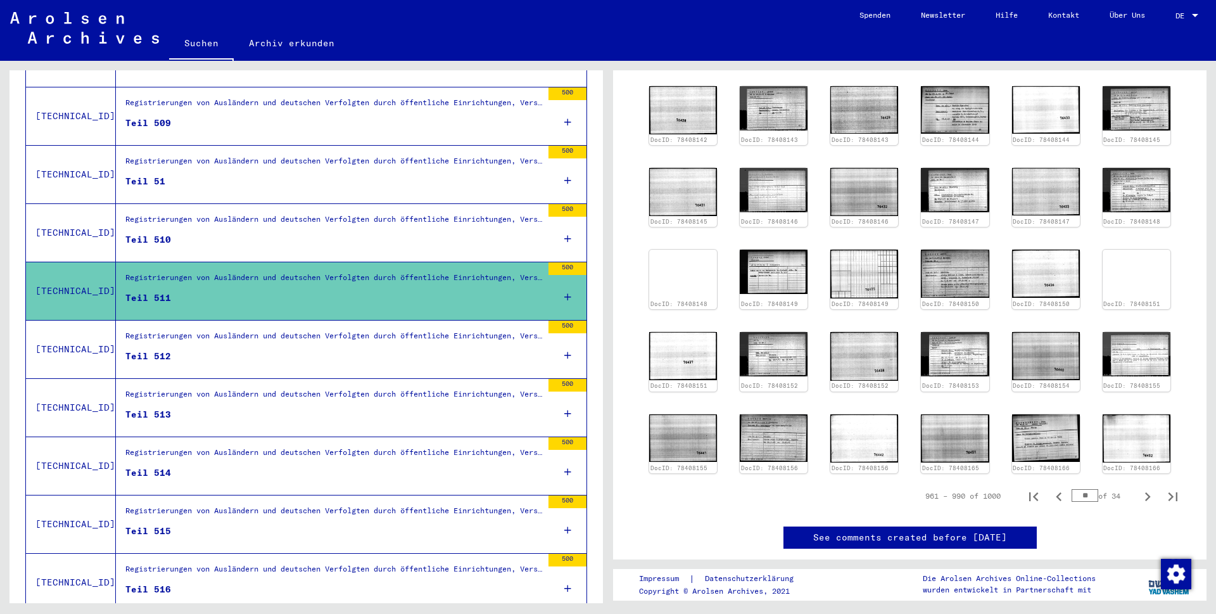
click at [1056, 69] on icon "Previous page" at bounding box center [1059, 64] width 6 height 9
type input "**"
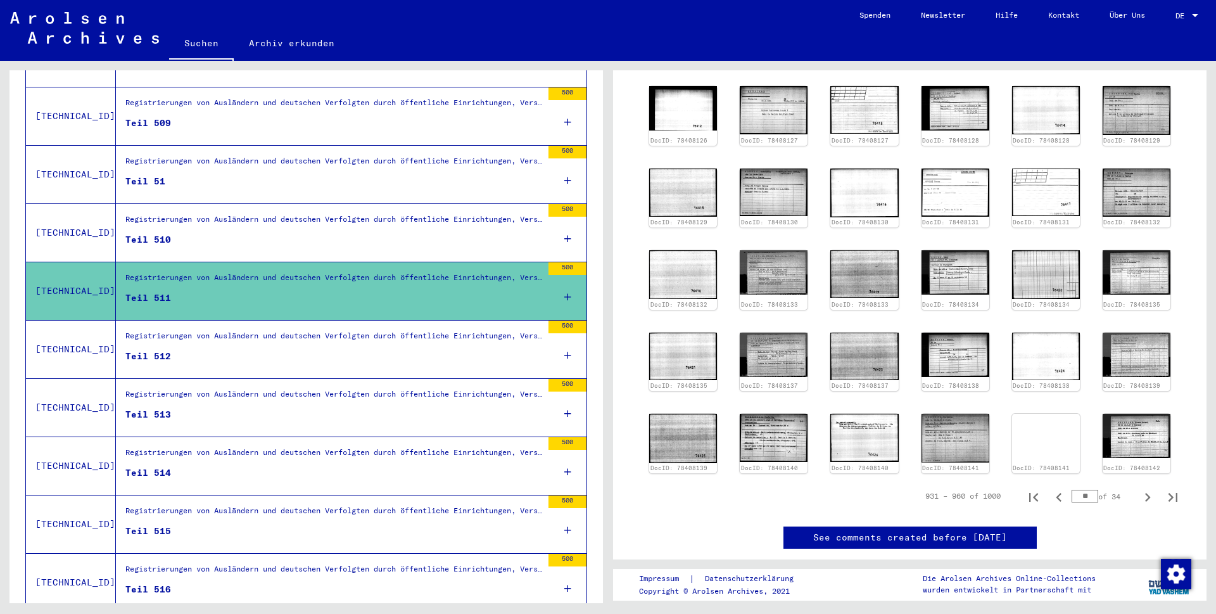
scroll to position [73, 0]
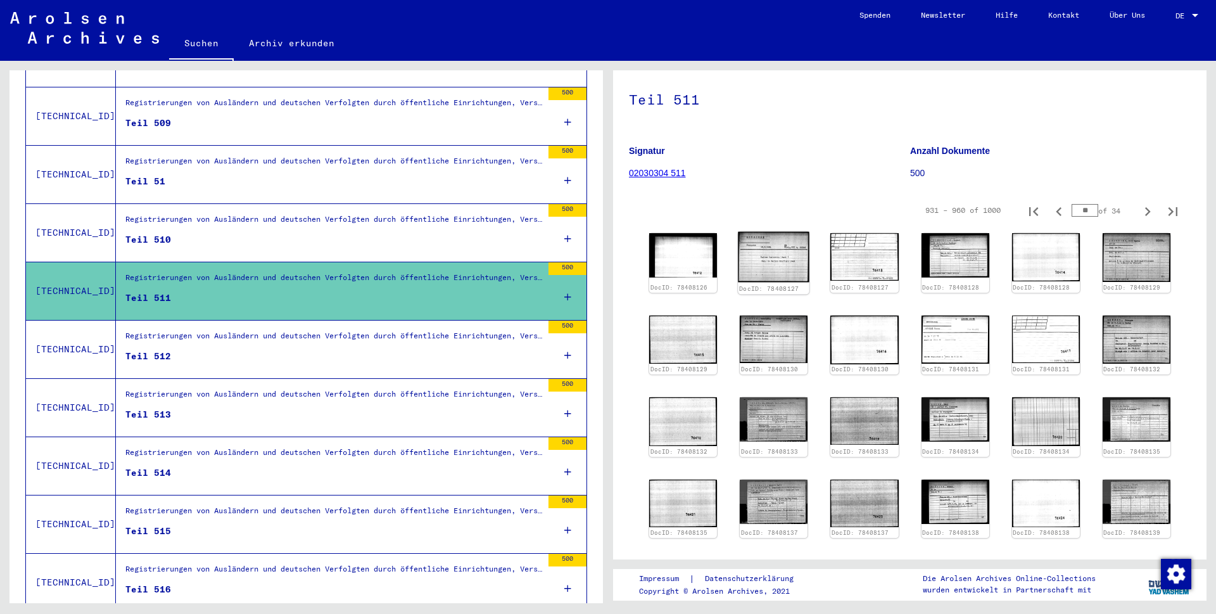
click at [774, 282] on img at bounding box center [774, 257] width 72 height 51
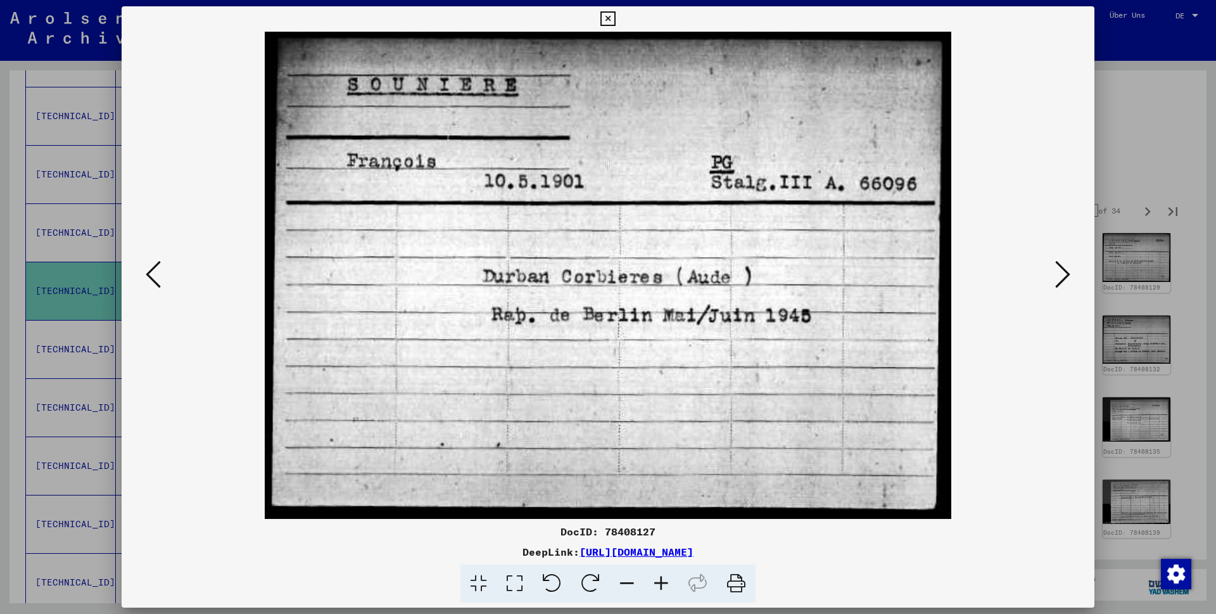
click at [615, 16] on icon at bounding box center [607, 18] width 15 height 15
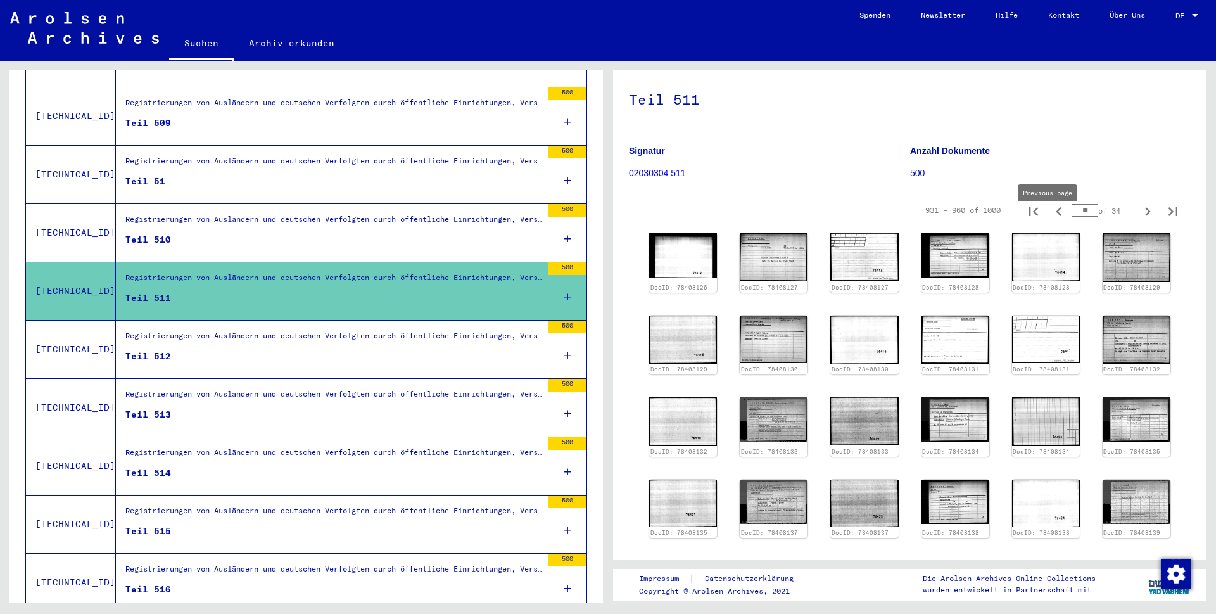
click at [1050, 220] on icon "Previous page" at bounding box center [1059, 212] width 18 height 18
type input "**"
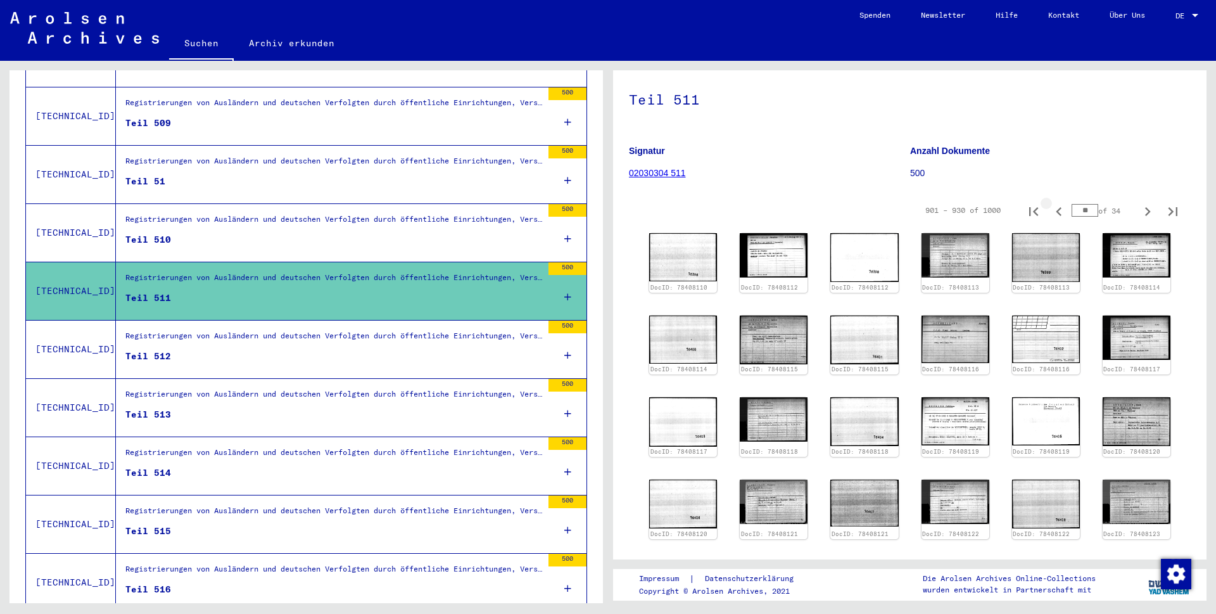
click at [1050, 220] on icon "Previous page" at bounding box center [1059, 212] width 18 height 18
type input "**"
click at [1050, 220] on icon "Previous page" at bounding box center [1059, 212] width 18 height 18
type input "**"
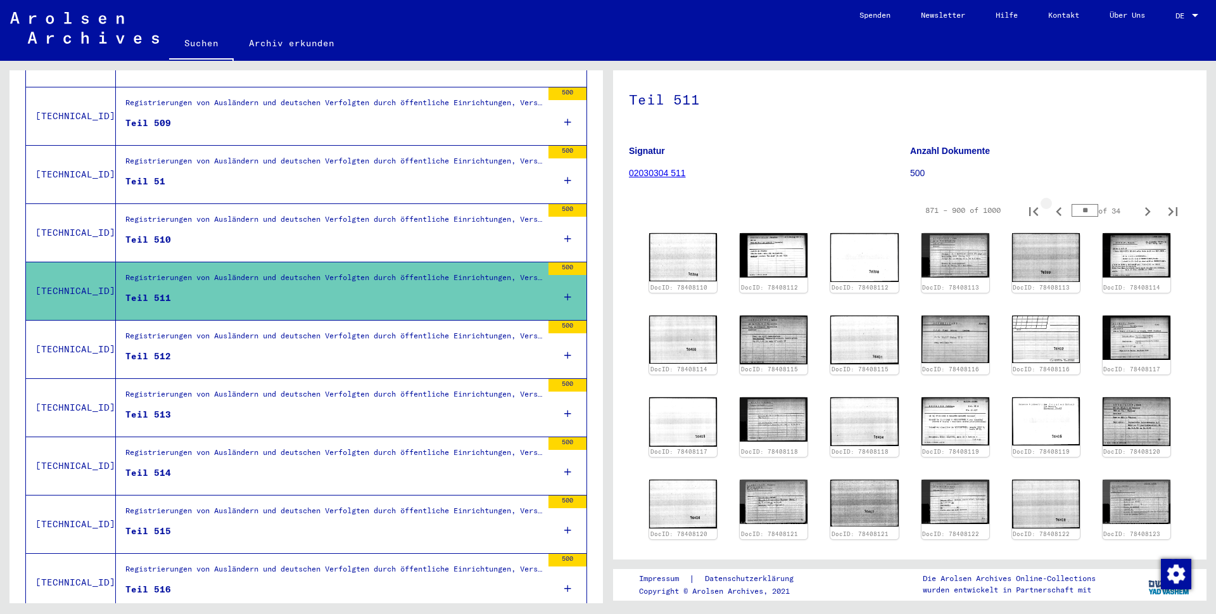
type input "**"
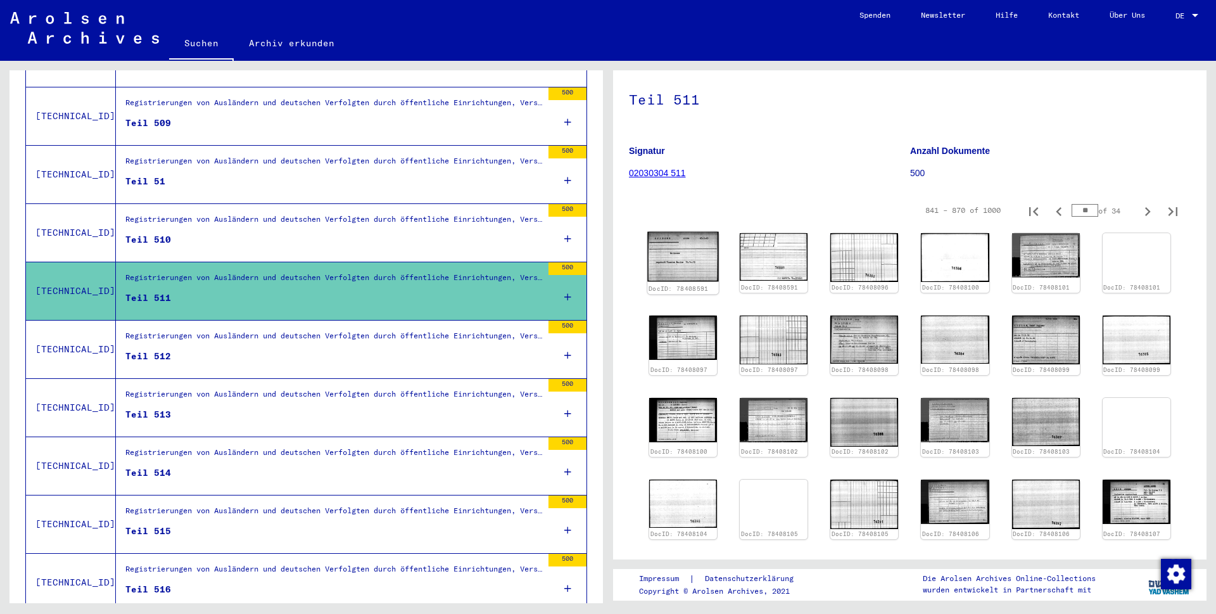
click at [684, 274] on img at bounding box center [683, 256] width 72 height 49
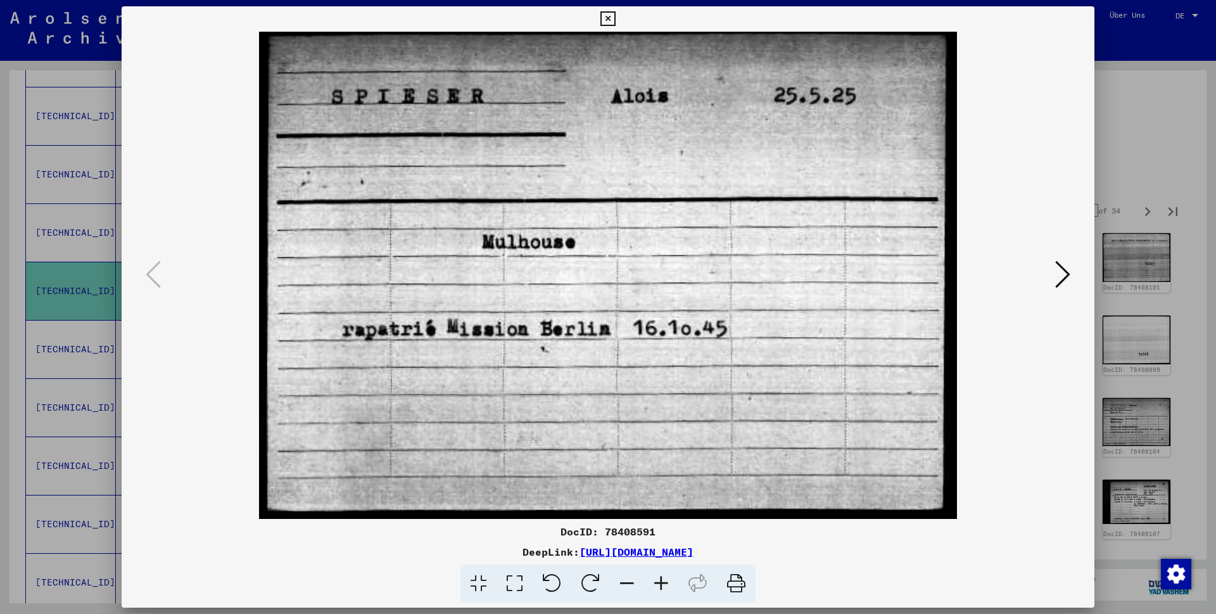
click at [615, 17] on icon at bounding box center [607, 18] width 15 height 15
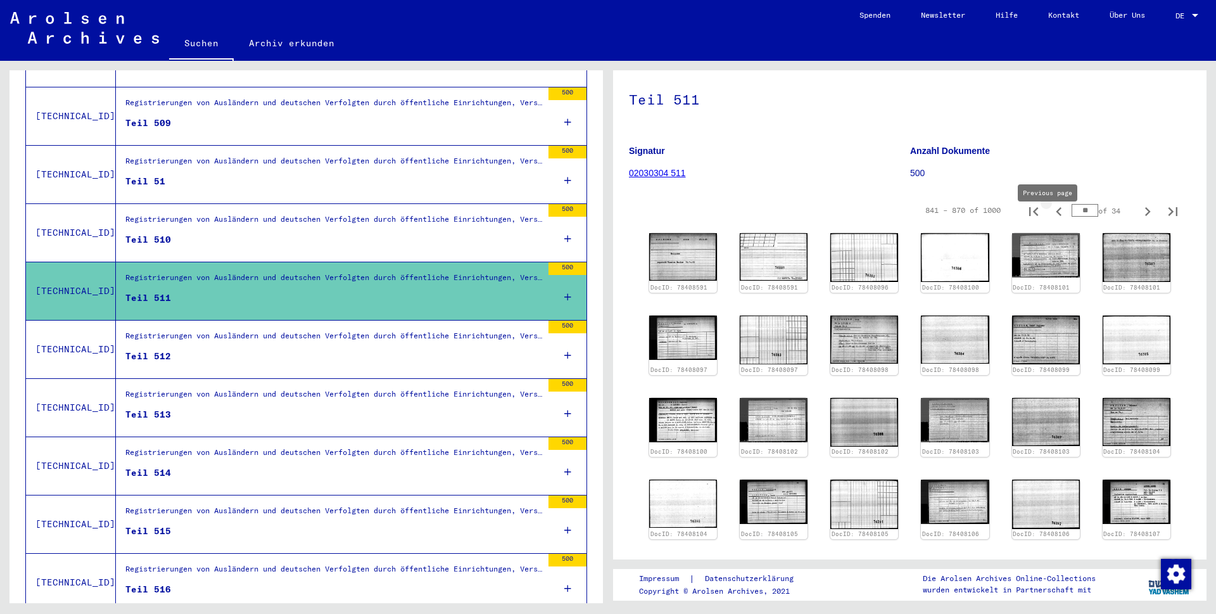
click at [1051, 220] on icon "Previous page" at bounding box center [1059, 212] width 18 height 18
type input "**"
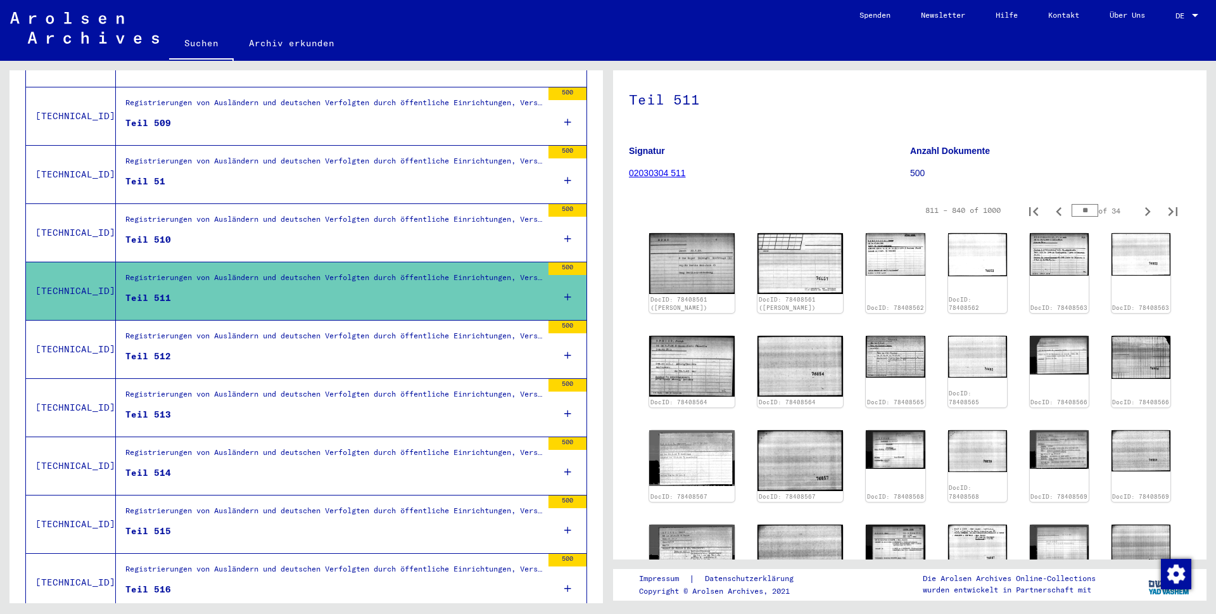
click at [1051, 220] on icon "Previous page" at bounding box center [1059, 212] width 18 height 18
type input "**"
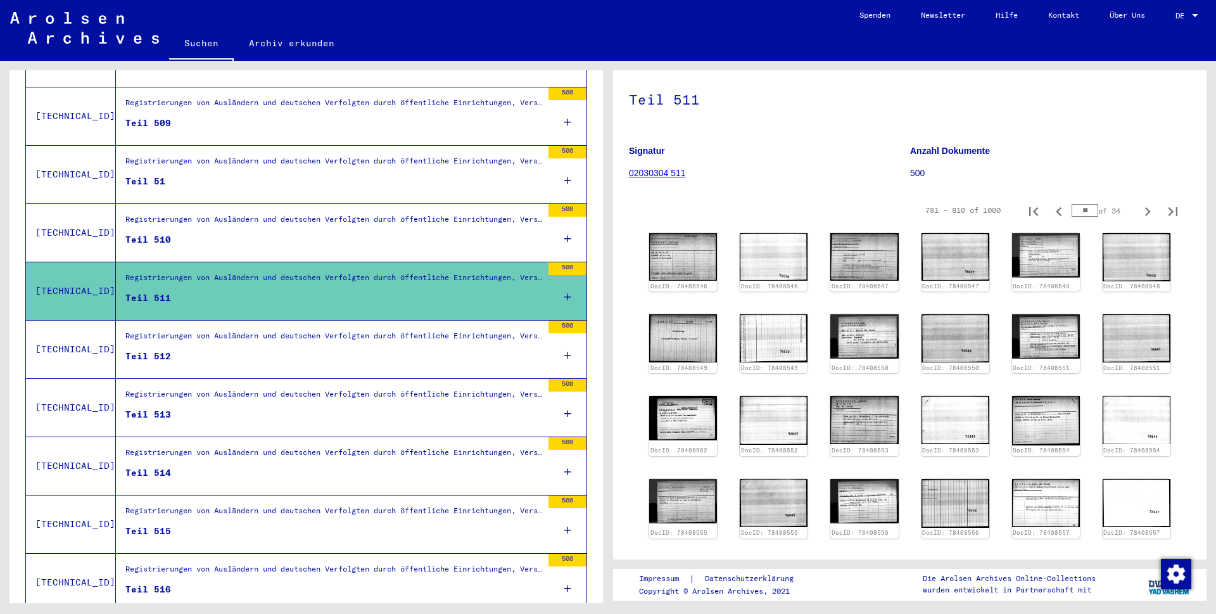
click at [1051, 220] on icon "Previous page" at bounding box center [1059, 212] width 18 height 18
type input "**"
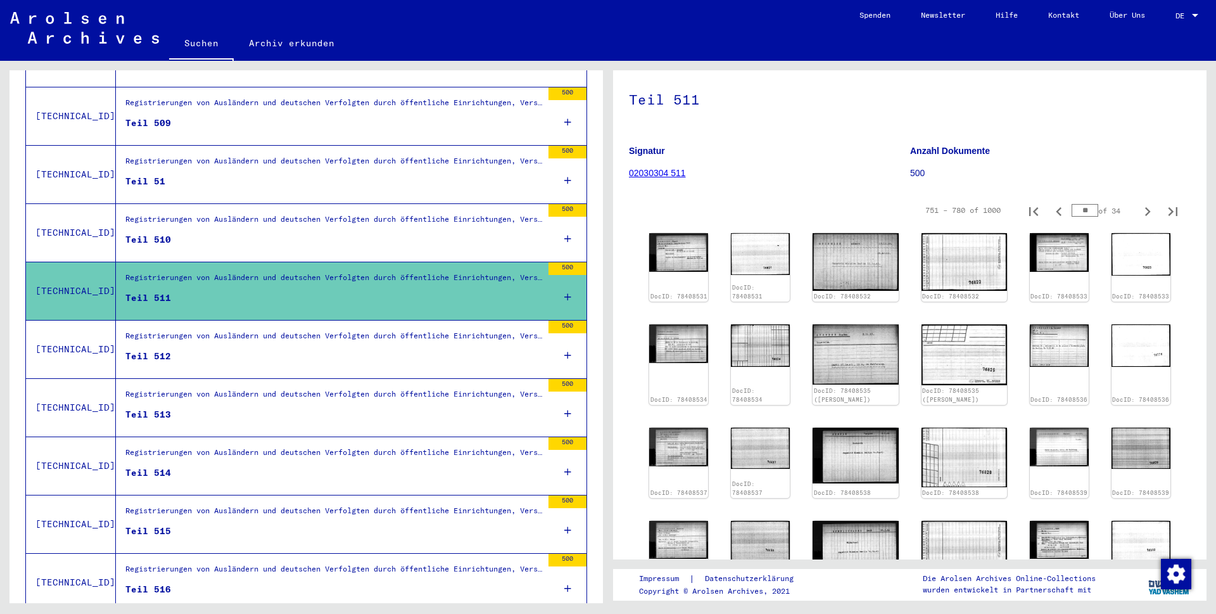
click at [1051, 220] on icon "Previous page" at bounding box center [1059, 212] width 18 height 18
type input "**"
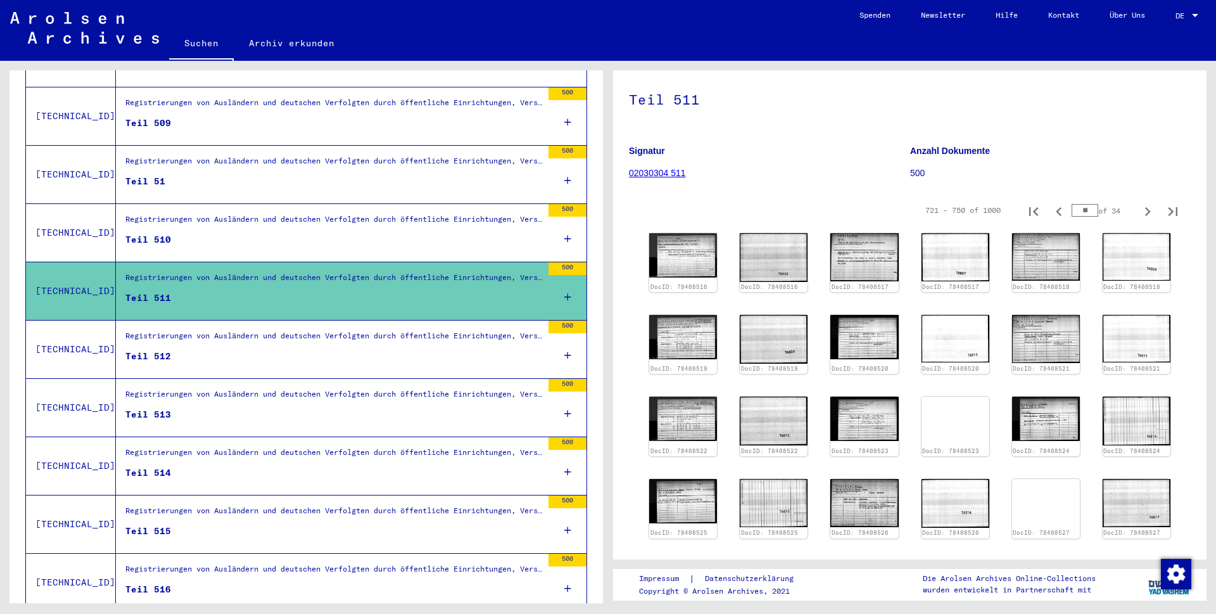
click at [1051, 220] on icon "Previous page" at bounding box center [1059, 212] width 18 height 18
type input "**"
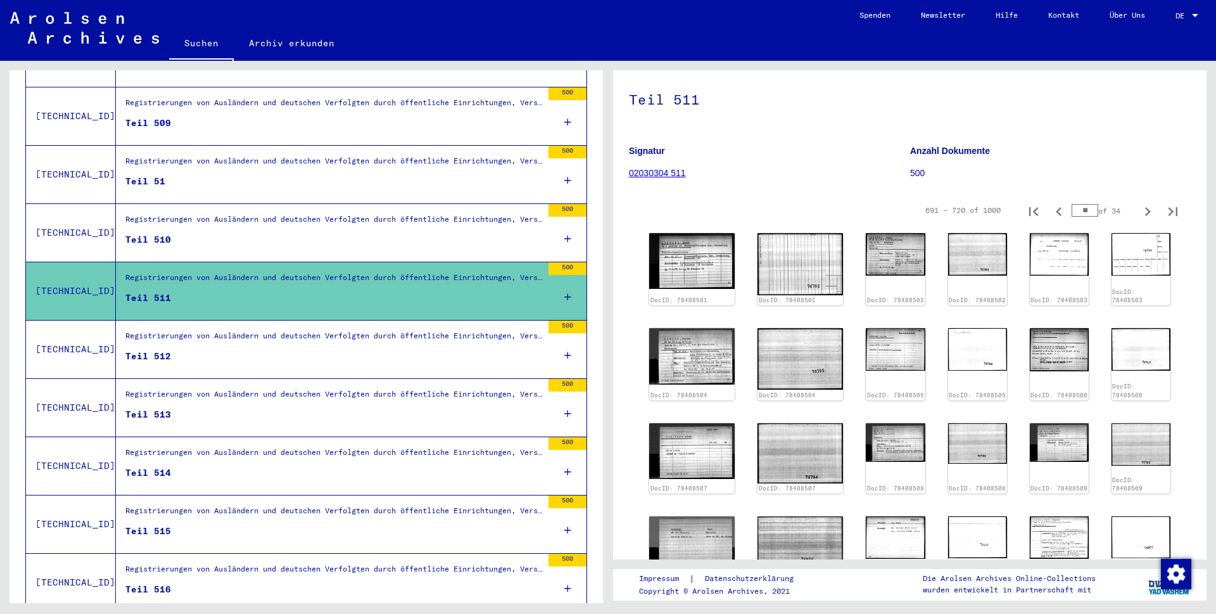
click at [1051, 220] on icon "Previous page" at bounding box center [1059, 212] width 18 height 18
type input "**"
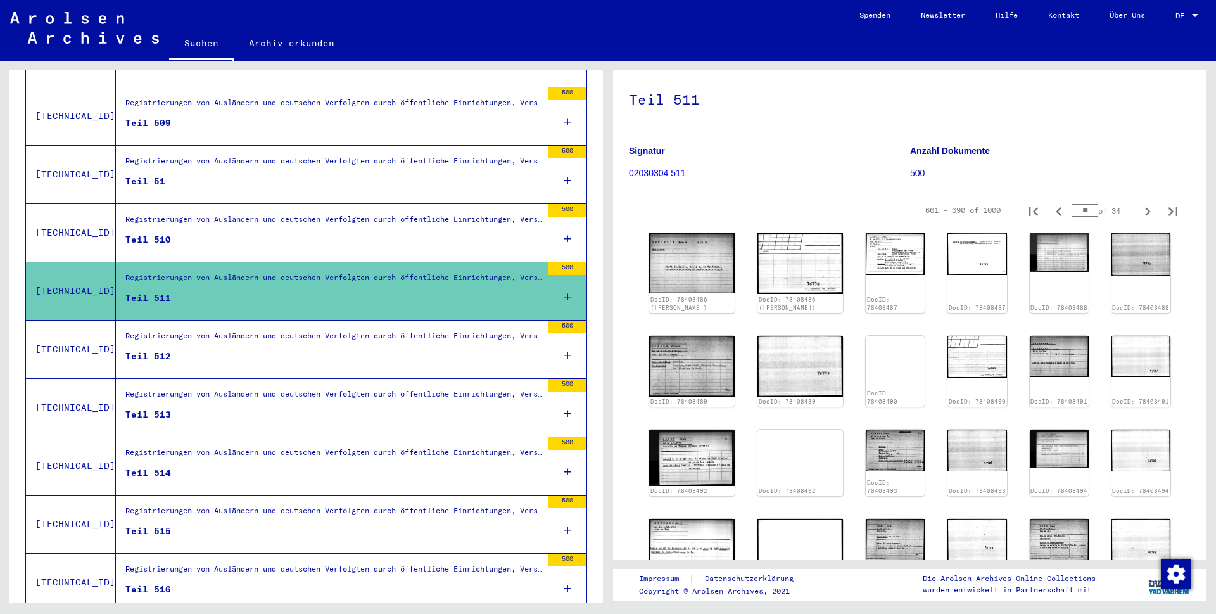
click at [1051, 220] on icon "Previous page" at bounding box center [1059, 212] width 18 height 18
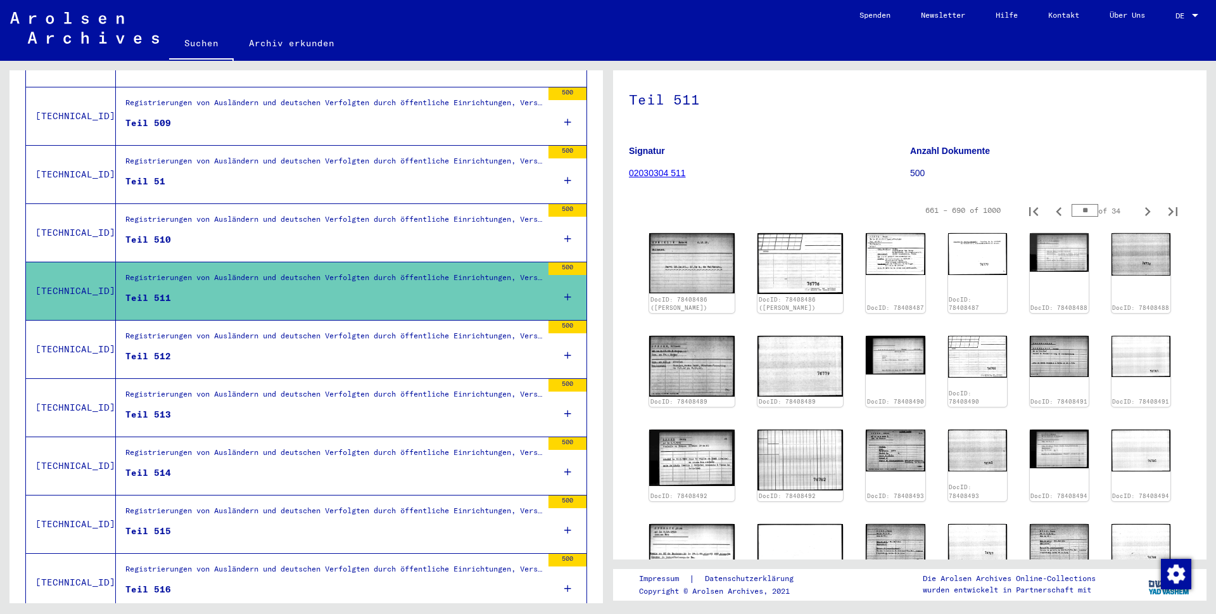
type input "**"
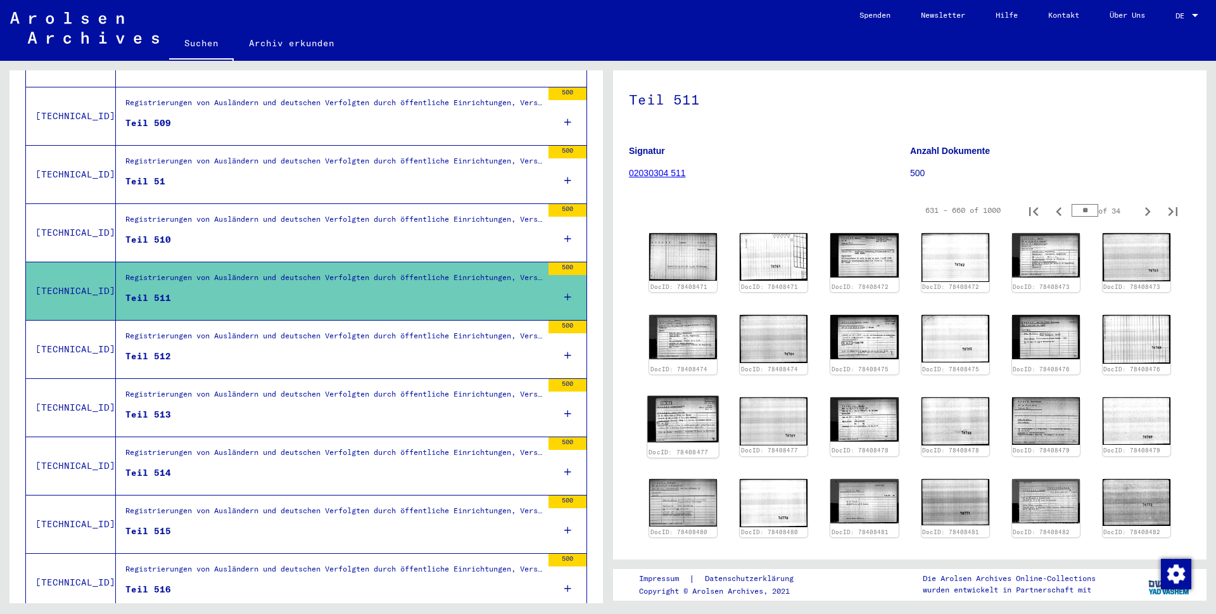
click at [686, 427] on img at bounding box center [683, 419] width 72 height 46
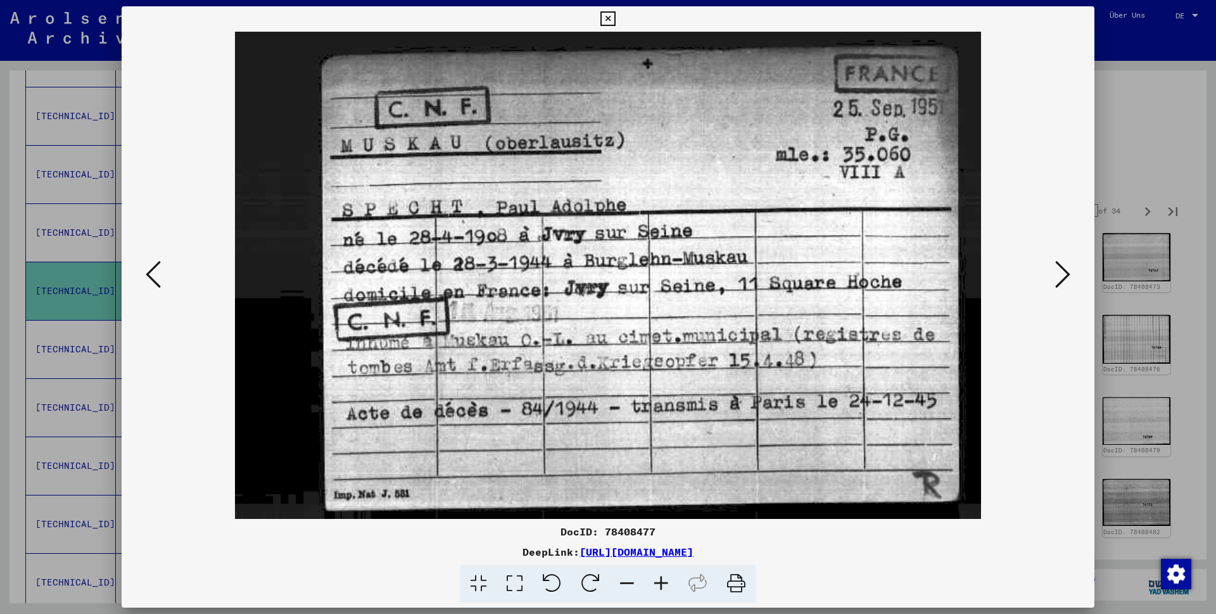
click at [615, 20] on icon at bounding box center [607, 18] width 15 height 15
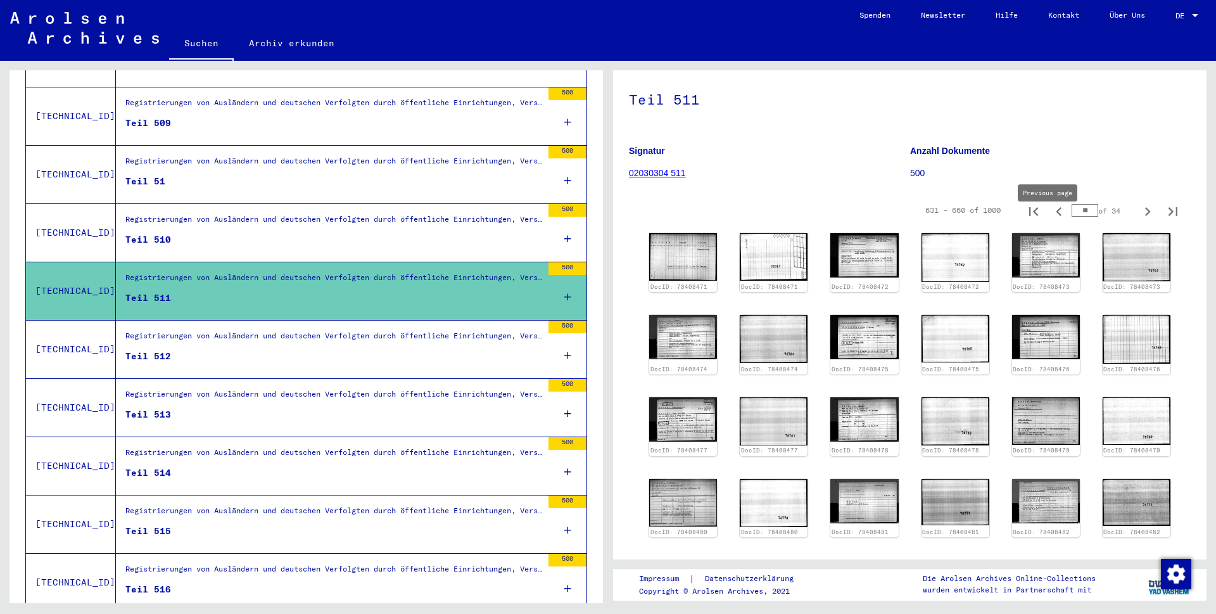
click at [1053, 220] on icon "Previous page" at bounding box center [1059, 212] width 18 height 18
type input "**"
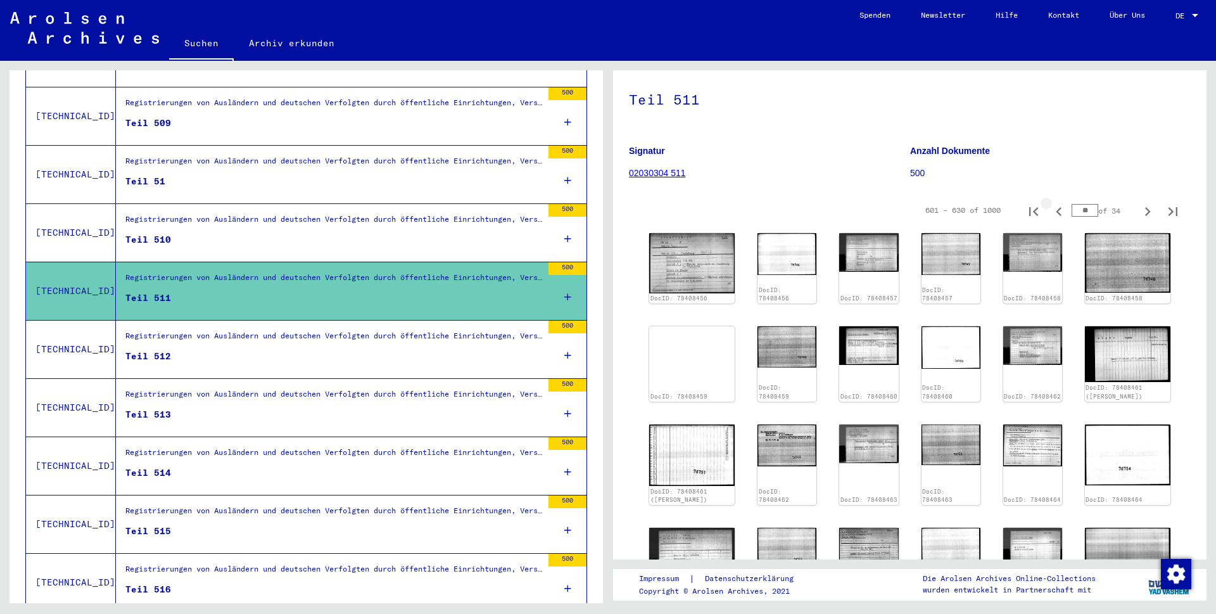
click at [1051, 220] on icon "Previous page" at bounding box center [1059, 212] width 18 height 18
type input "**"
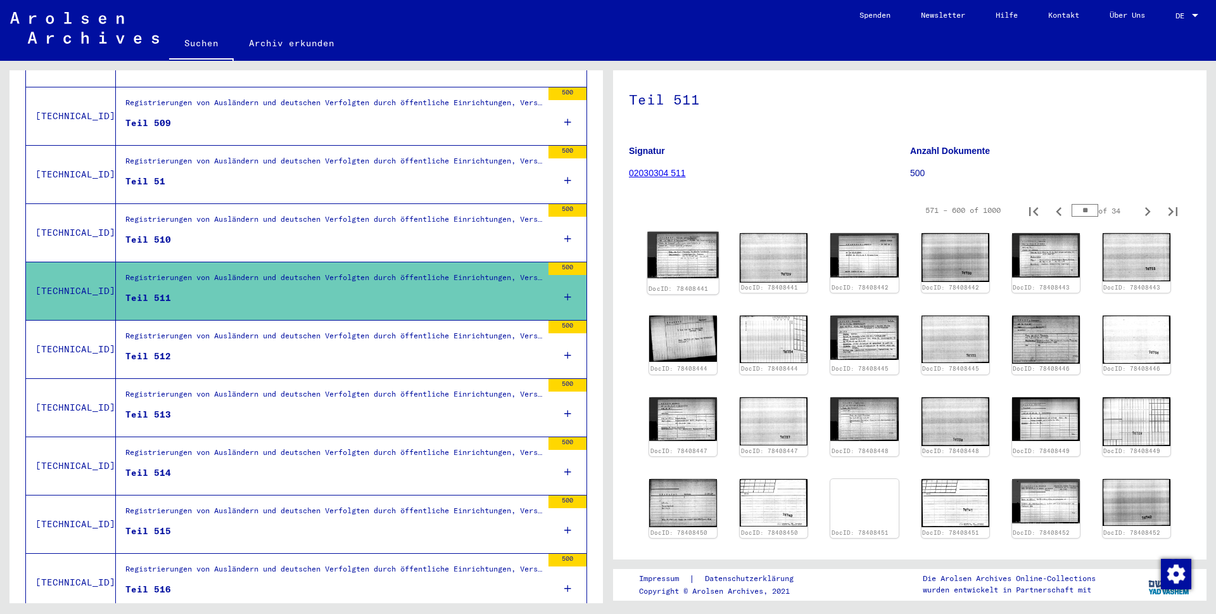
click at [698, 272] on img at bounding box center [683, 255] width 72 height 46
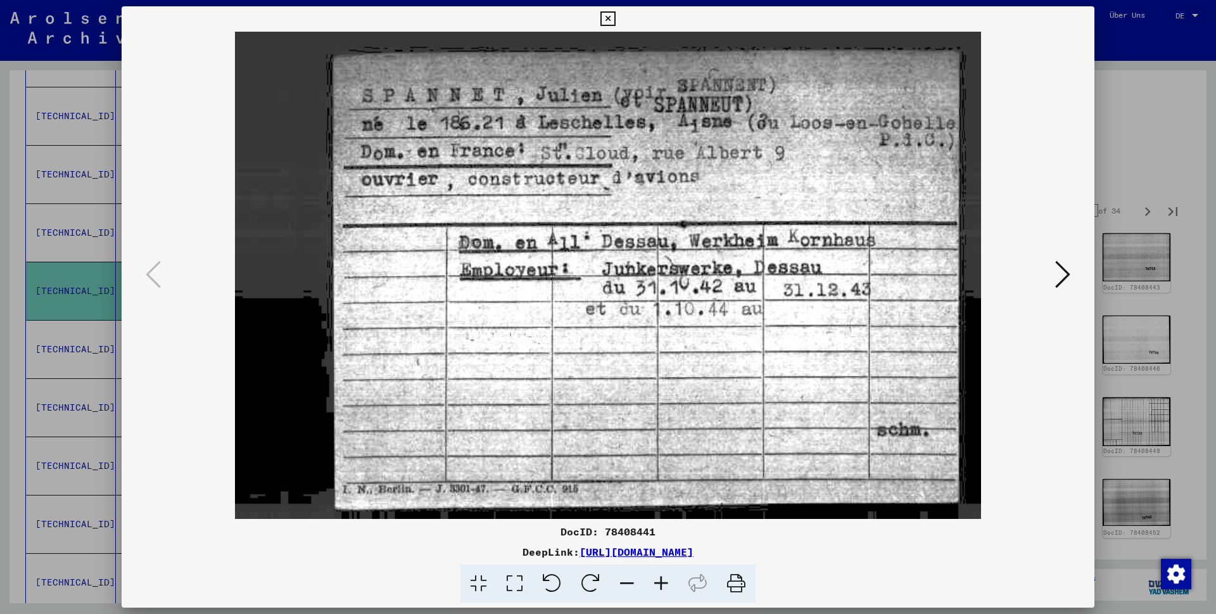
drag, startPoint x: 1078, startPoint y: 16, endPoint x: 1070, endPoint y: 77, distance: 61.9
click at [615, 16] on icon at bounding box center [607, 18] width 15 height 15
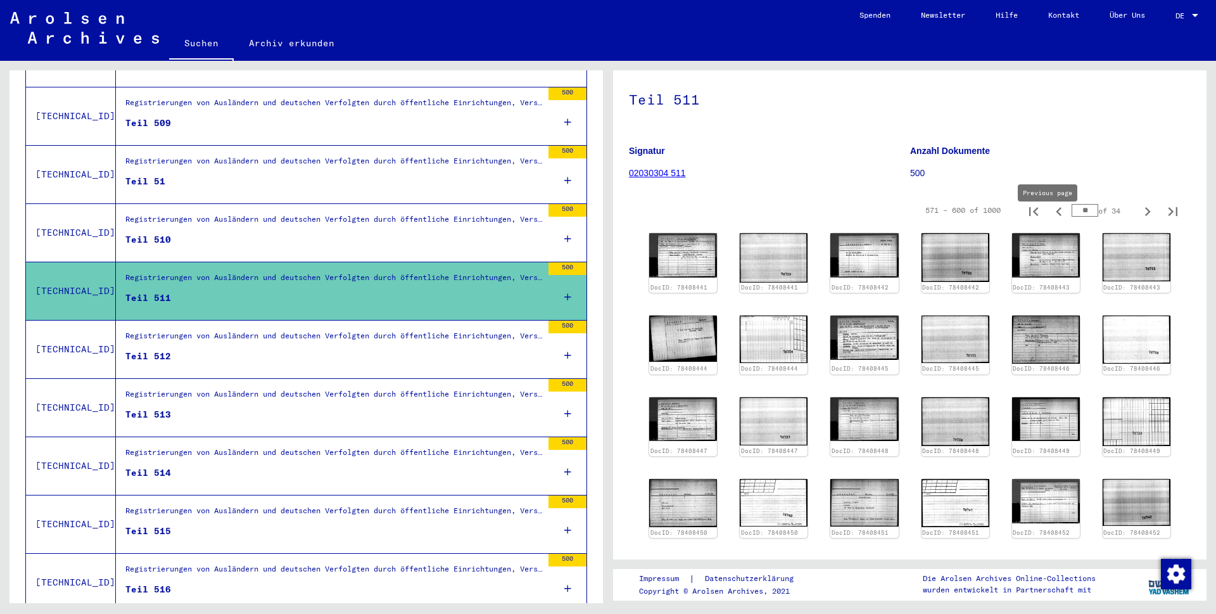
click at [1052, 220] on icon "Previous page" at bounding box center [1059, 212] width 18 height 18
type input "**"
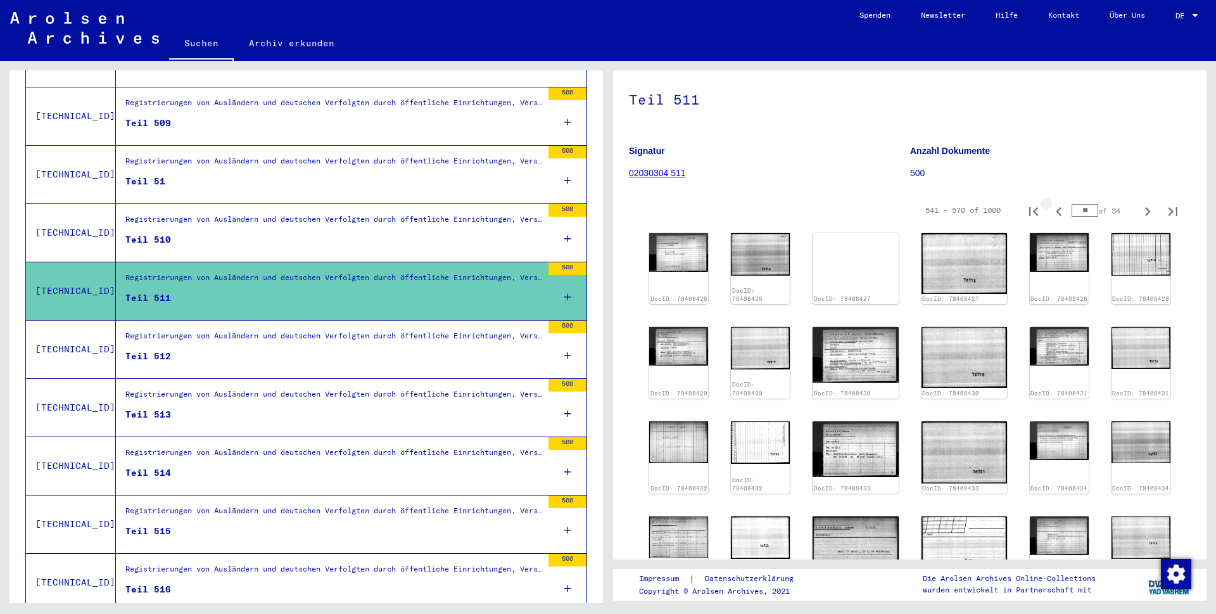
click at [1050, 220] on icon "Previous page" at bounding box center [1059, 212] width 18 height 18
type input "**"
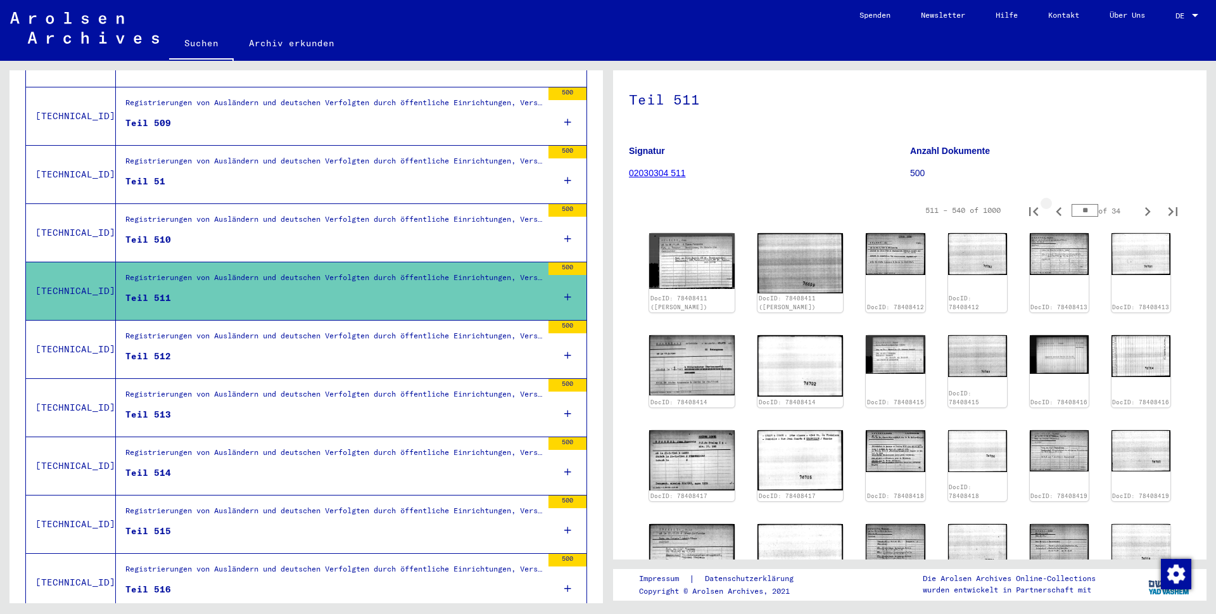
click at [1050, 220] on icon "Previous page" at bounding box center [1059, 212] width 18 height 18
type input "**"
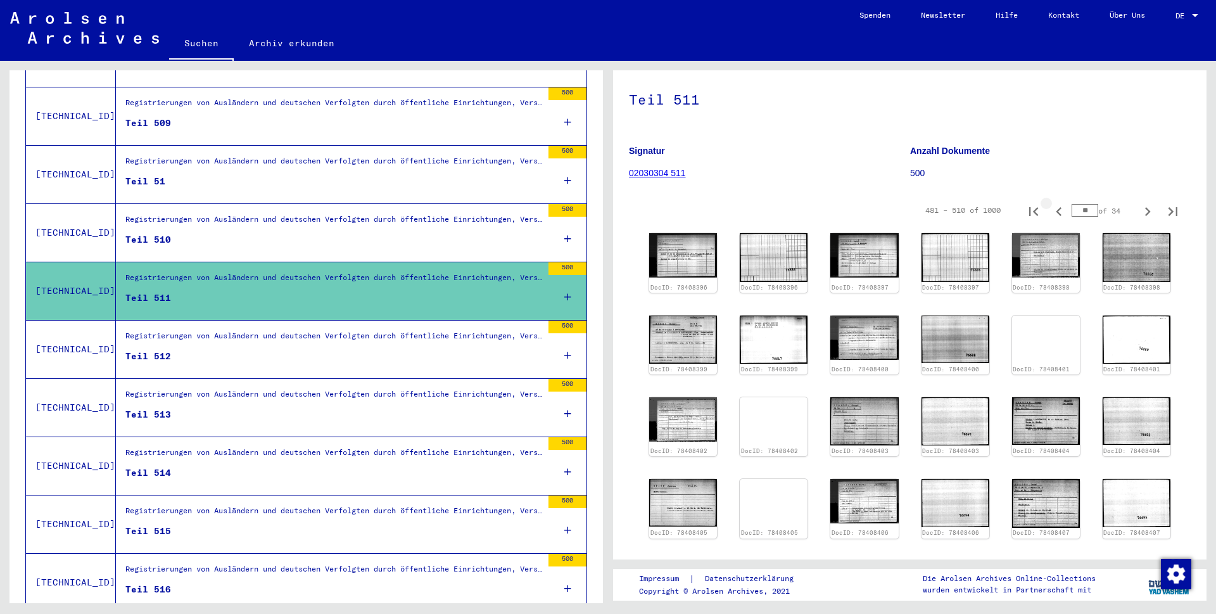
click at [1050, 220] on icon "Previous page" at bounding box center [1059, 212] width 18 height 18
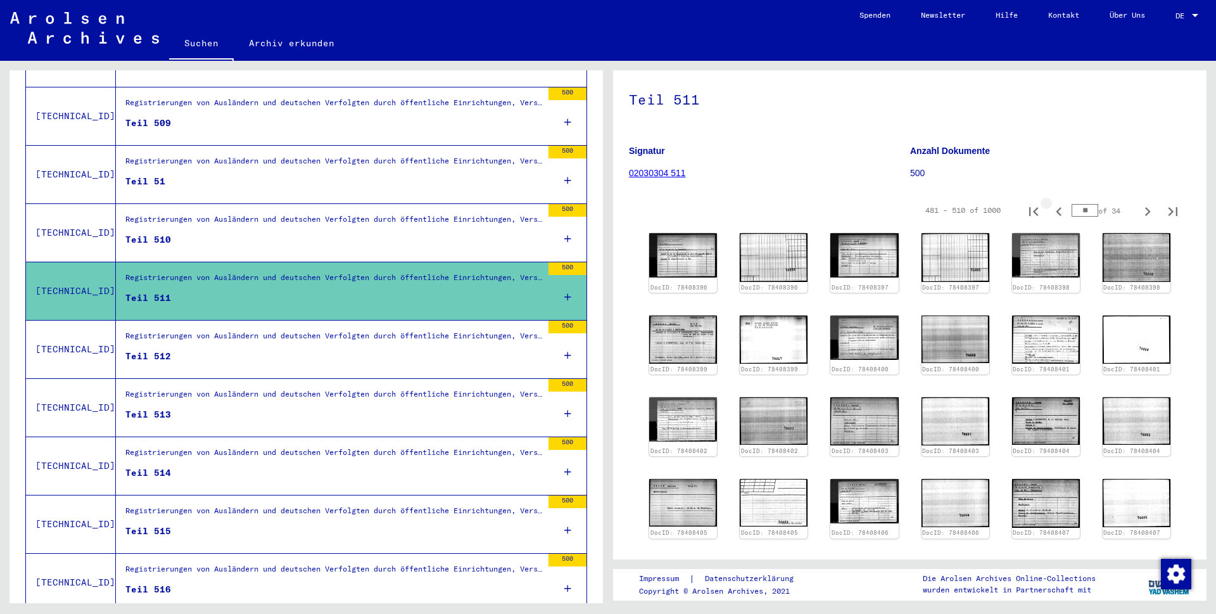
type input "**"
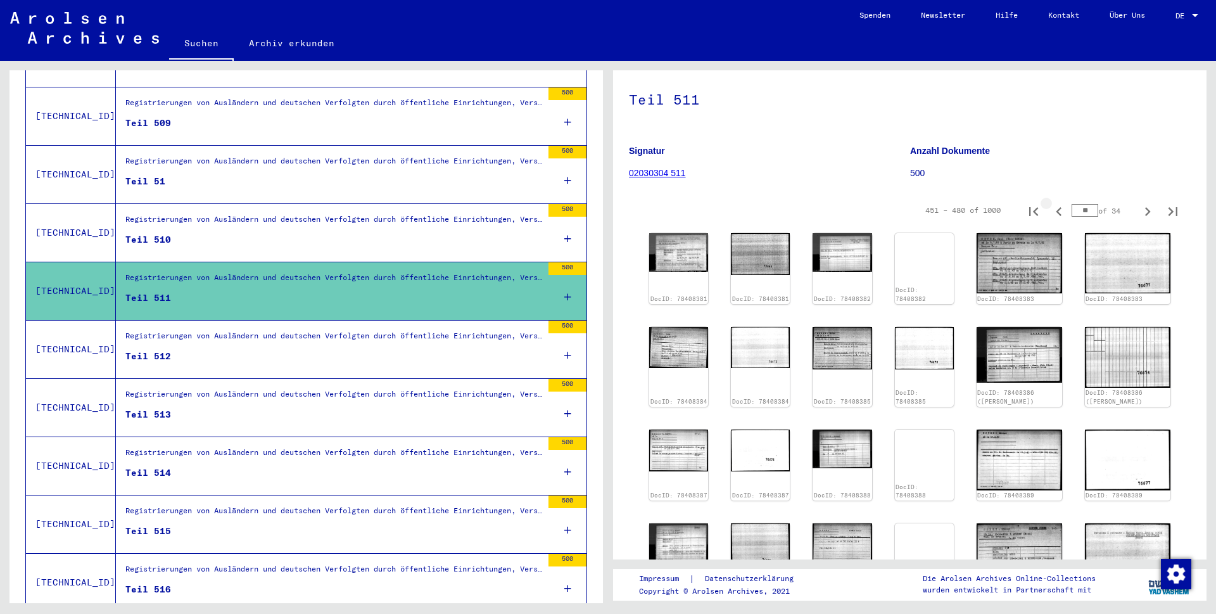
click at [1050, 220] on icon "Previous page" at bounding box center [1059, 212] width 18 height 18
type input "**"
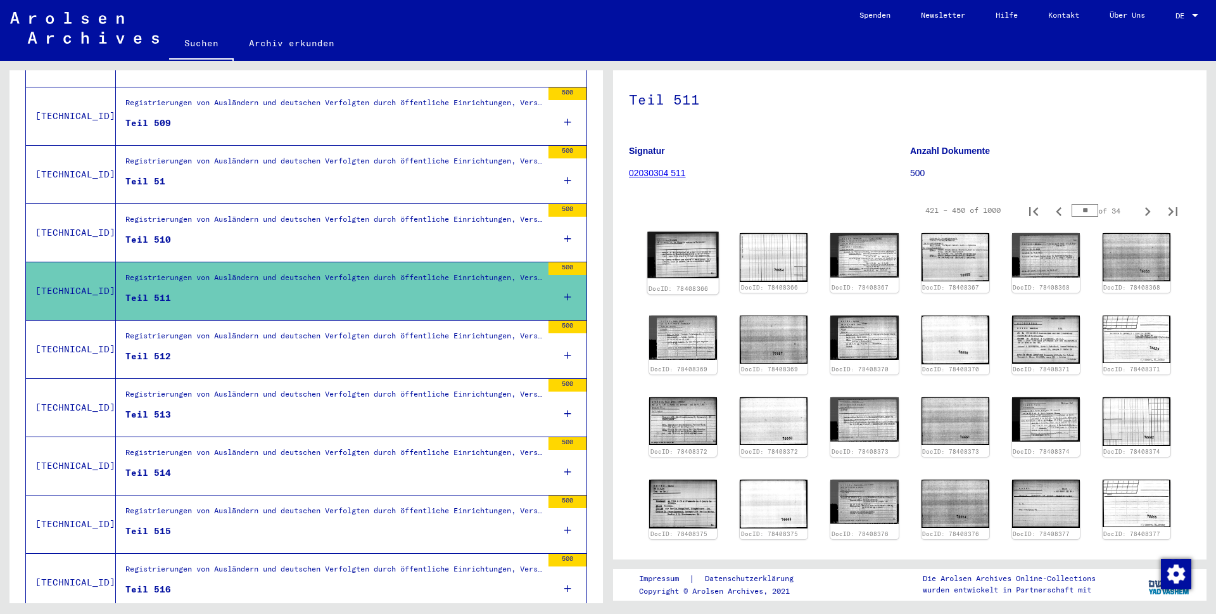
click at [688, 262] on img at bounding box center [683, 255] width 72 height 46
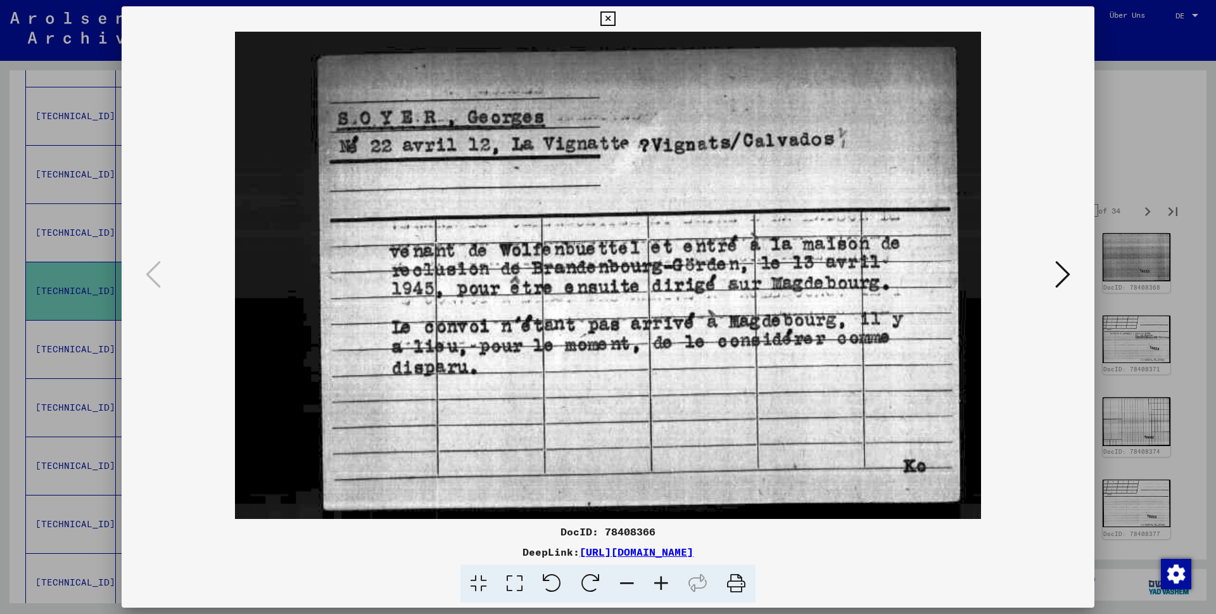
click at [615, 17] on icon at bounding box center [607, 18] width 15 height 15
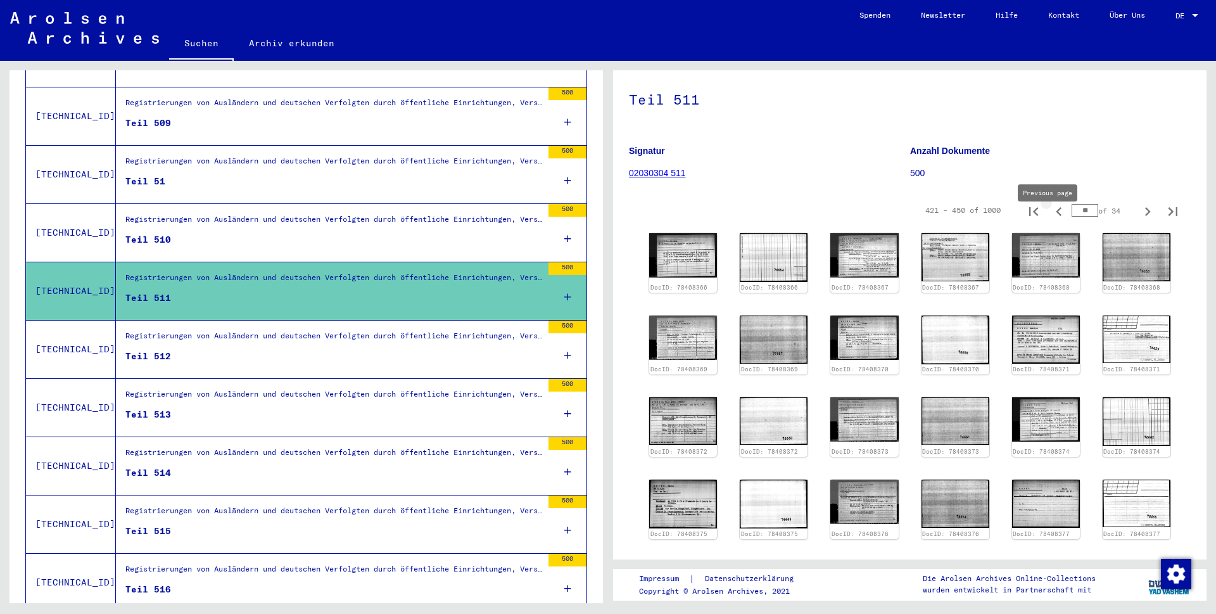
click at [1050, 220] on icon "Previous page" at bounding box center [1059, 212] width 18 height 18
type input "**"
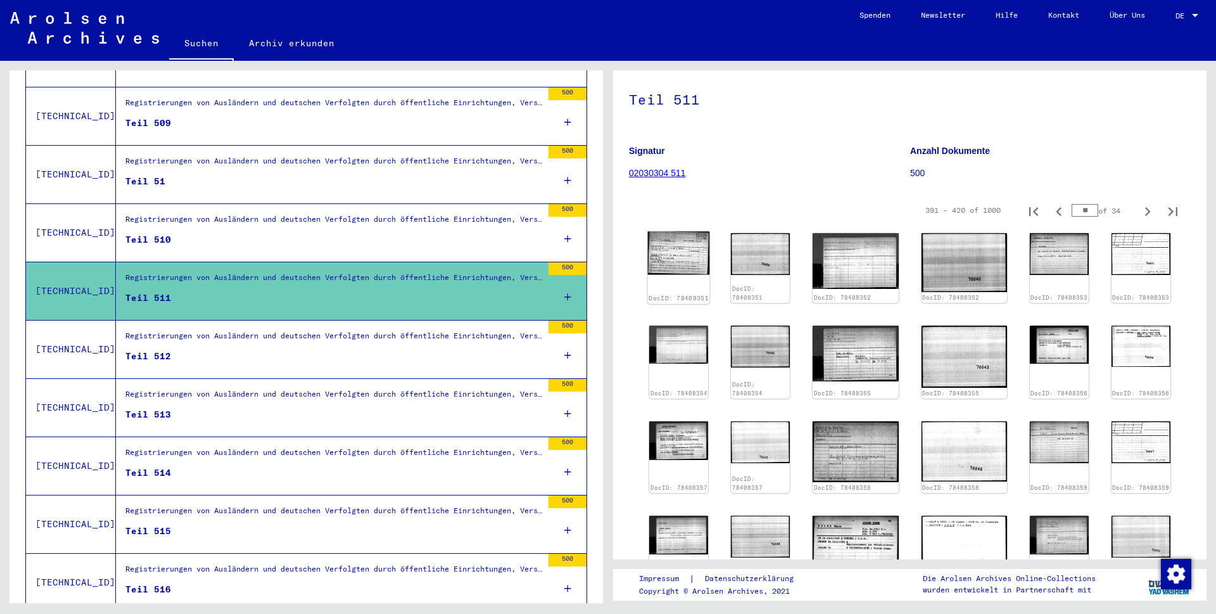
click at [679, 263] on img at bounding box center [679, 252] width 62 height 43
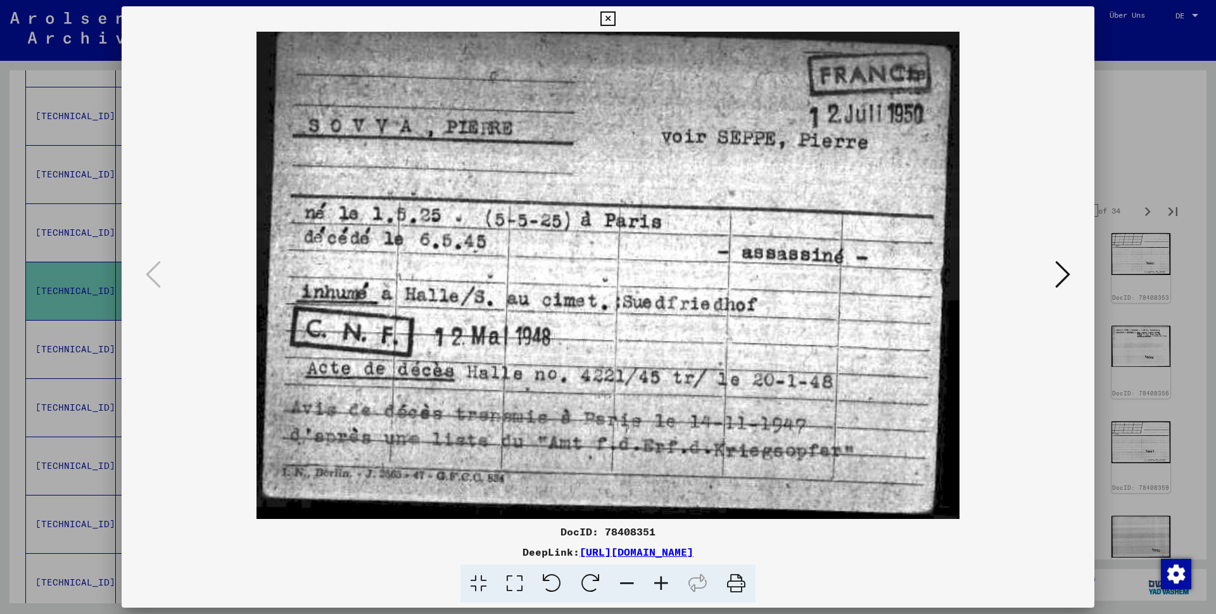
click at [615, 22] on icon at bounding box center [607, 18] width 15 height 15
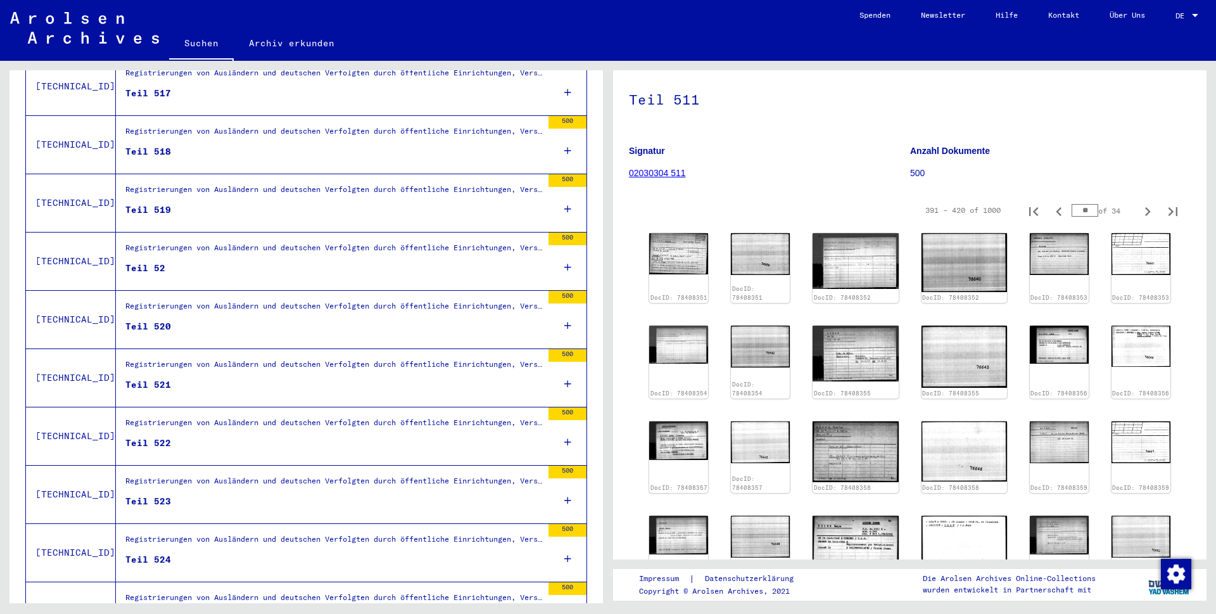
scroll to position [1244, 0]
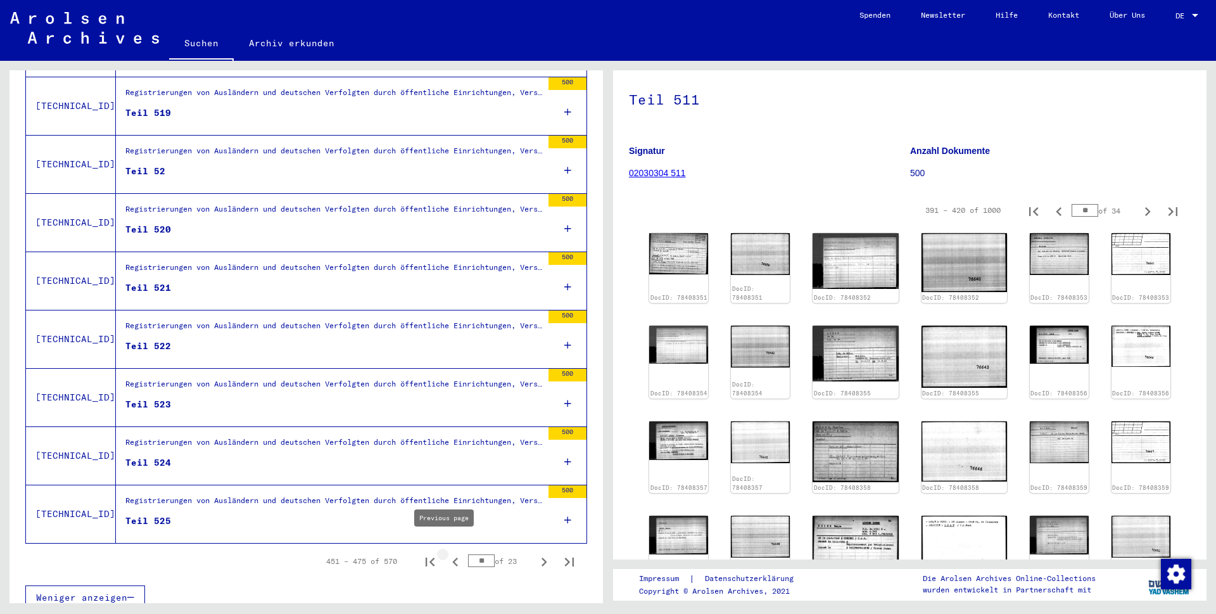
click at [452, 557] on icon "Previous page" at bounding box center [455, 561] width 6 height 9
click at [446, 553] on icon "Previous page" at bounding box center [455, 562] width 18 height 18
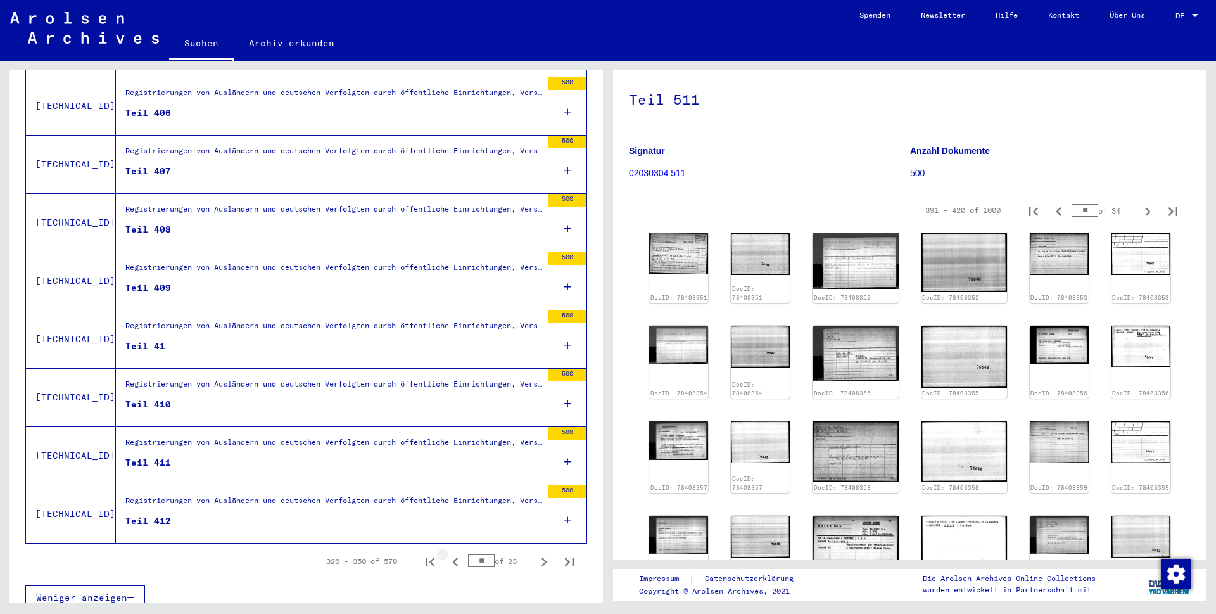
click at [446, 553] on icon "Previous page" at bounding box center [455, 562] width 18 height 18
click at [452, 557] on icon "Previous page" at bounding box center [455, 561] width 6 height 9
type input "**"
click at [245, 456] on figure "Teil 344" at bounding box center [333, 465] width 417 height 19
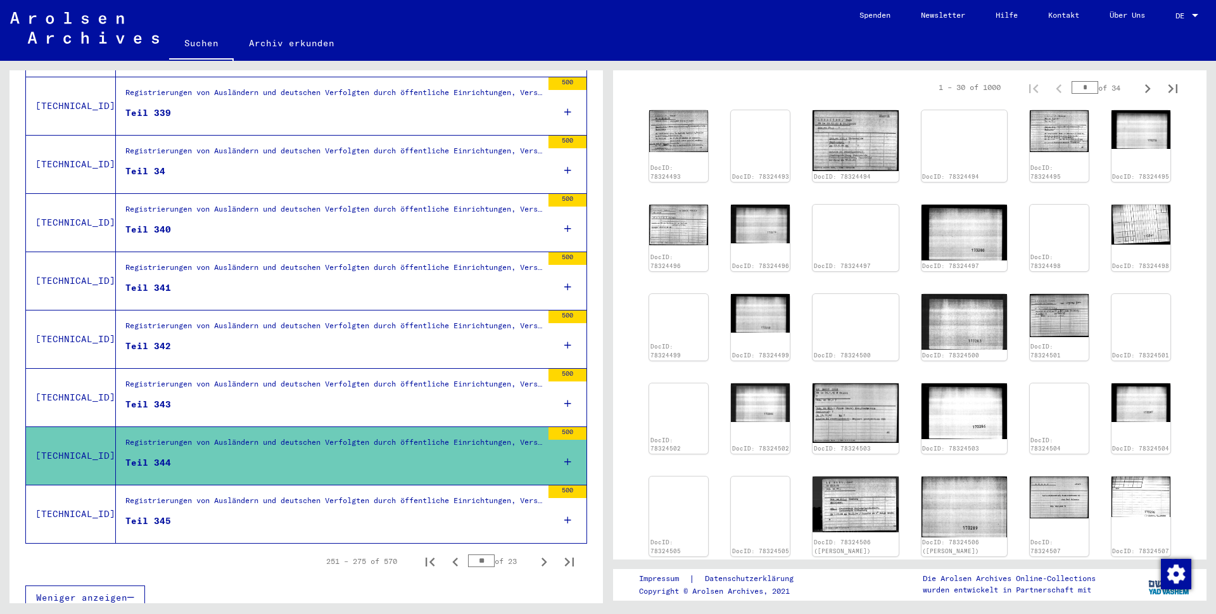
scroll to position [197, 0]
click at [1037, 380] on img at bounding box center [1059, 380] width 62 height 0
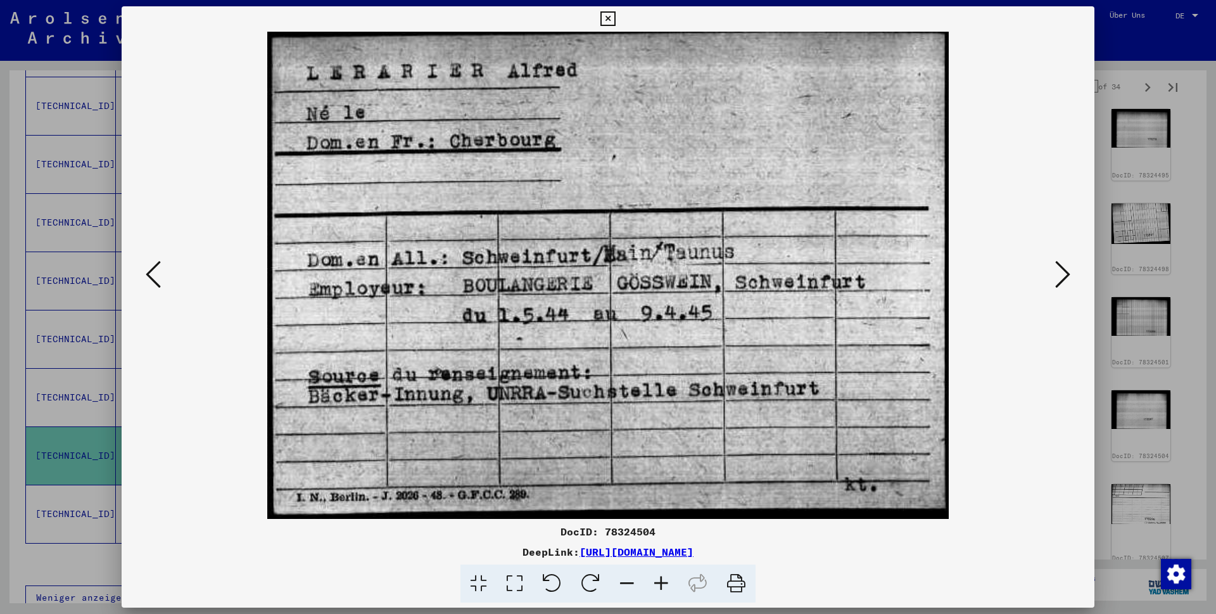
click at [615, 19] on icon at bounding box center [607, 18] width 15 height 15
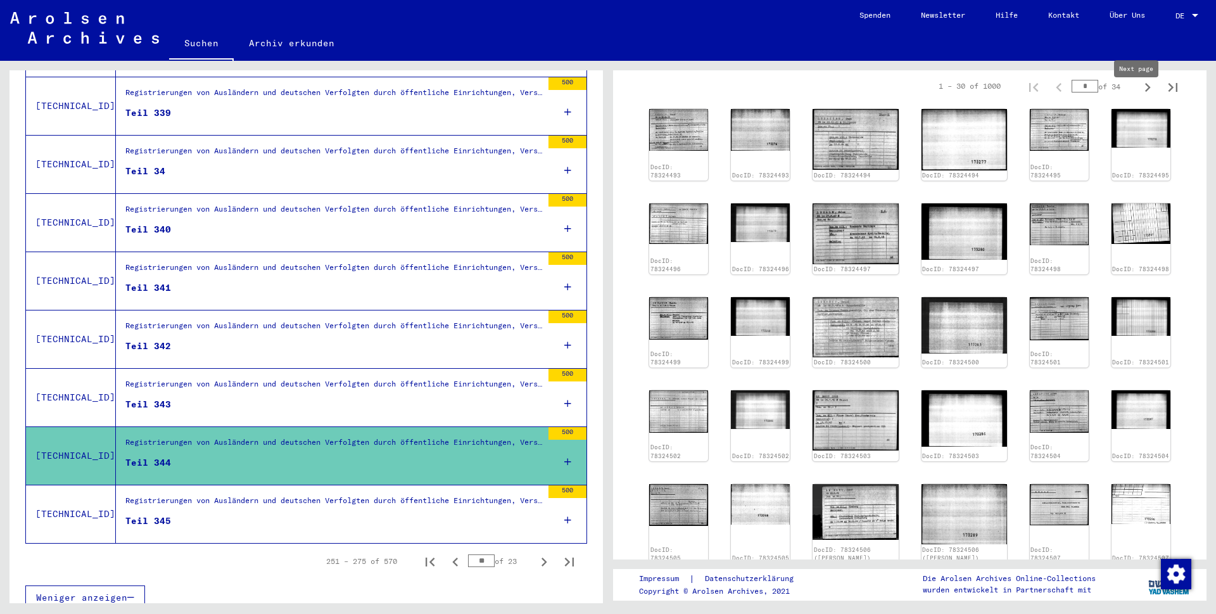
click at [1139, 96] on icon "Next page" at bounding box center [1148, 88] width 18 height 18
type input "*"
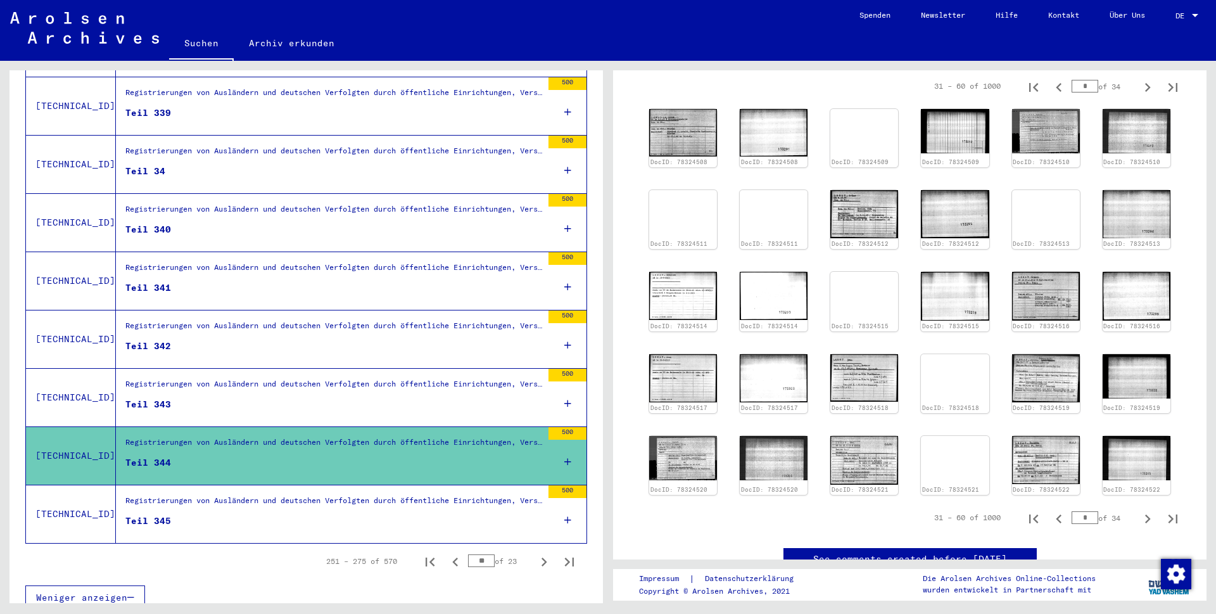
click at [1139, 96] on icon "Next page" at bounding box center [1148, 88] width 18 height 18
type input "*"
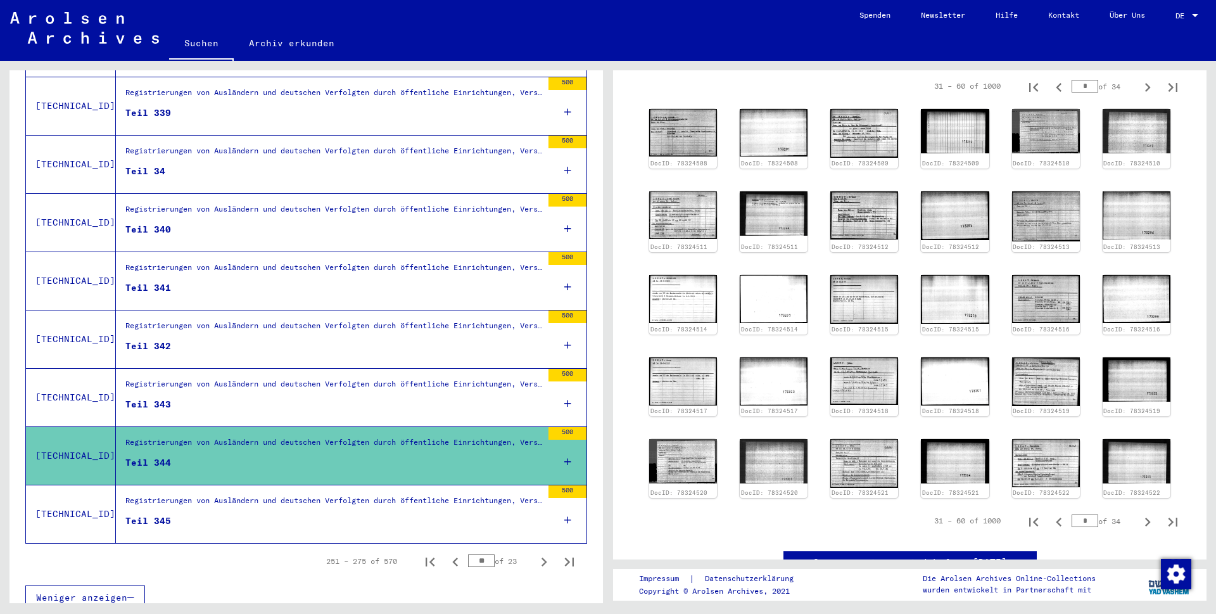
type input "*"
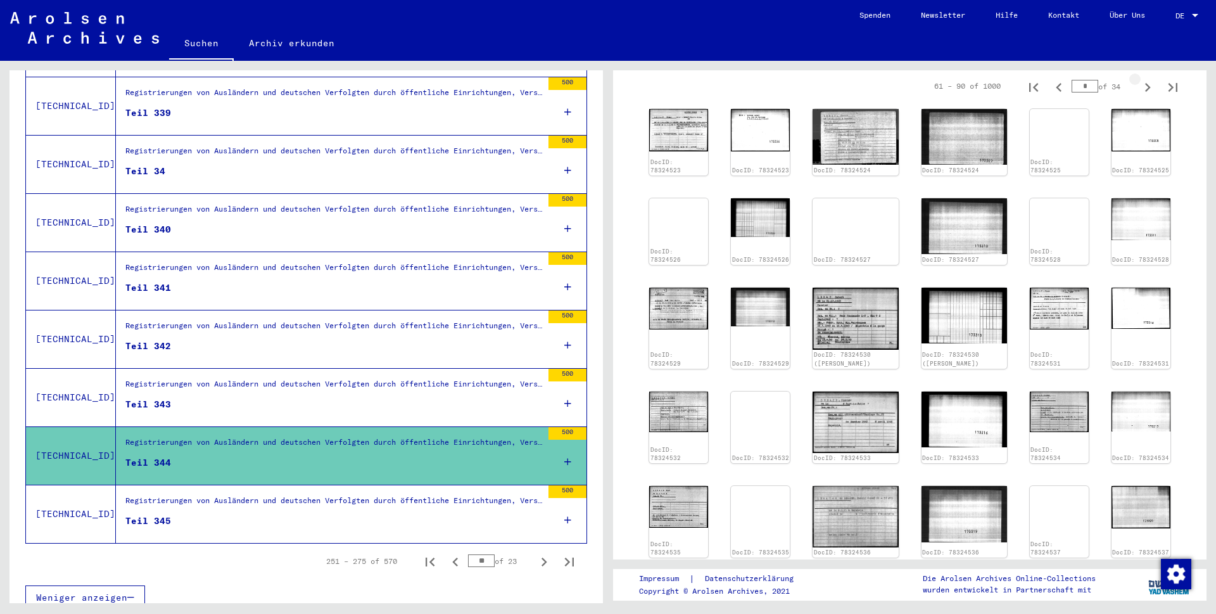
click at [1139, 96] on icon "Next page" at bounding box center [1148, 88] width 18 height 18
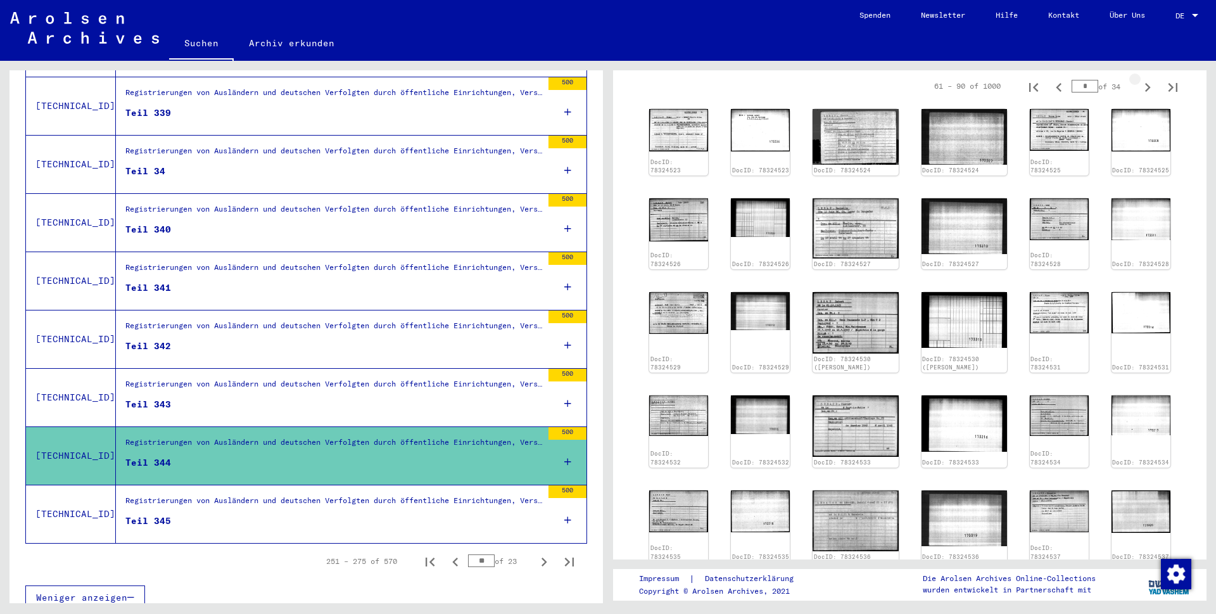
type input "*"
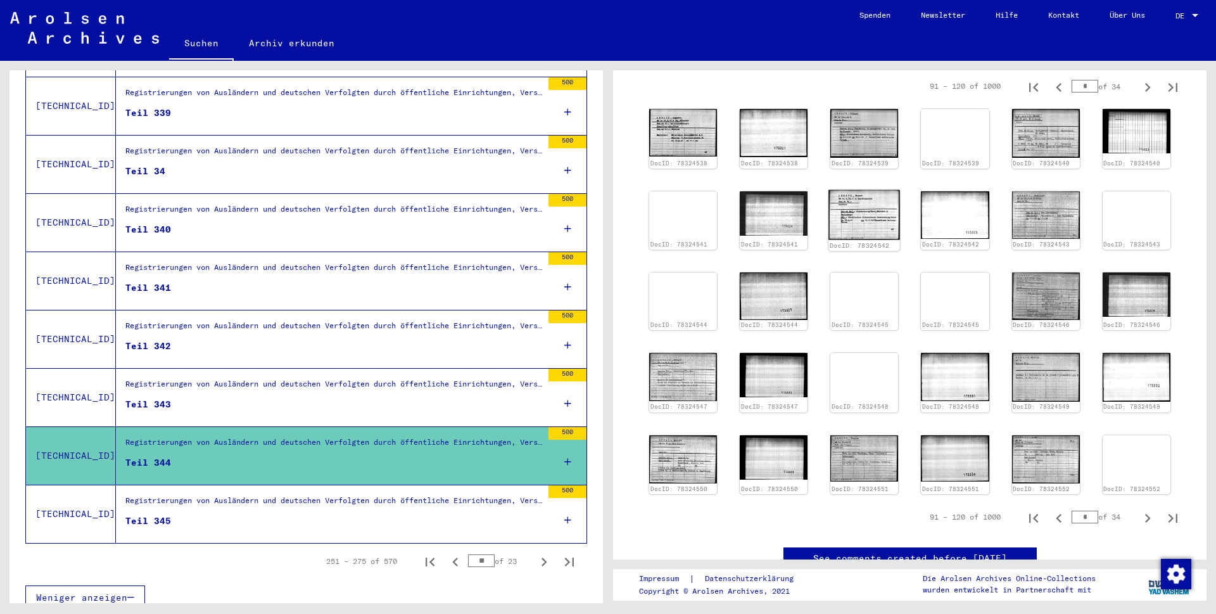
click at [858, 225] on img at bounding box center [865, 215] width 72 height 50
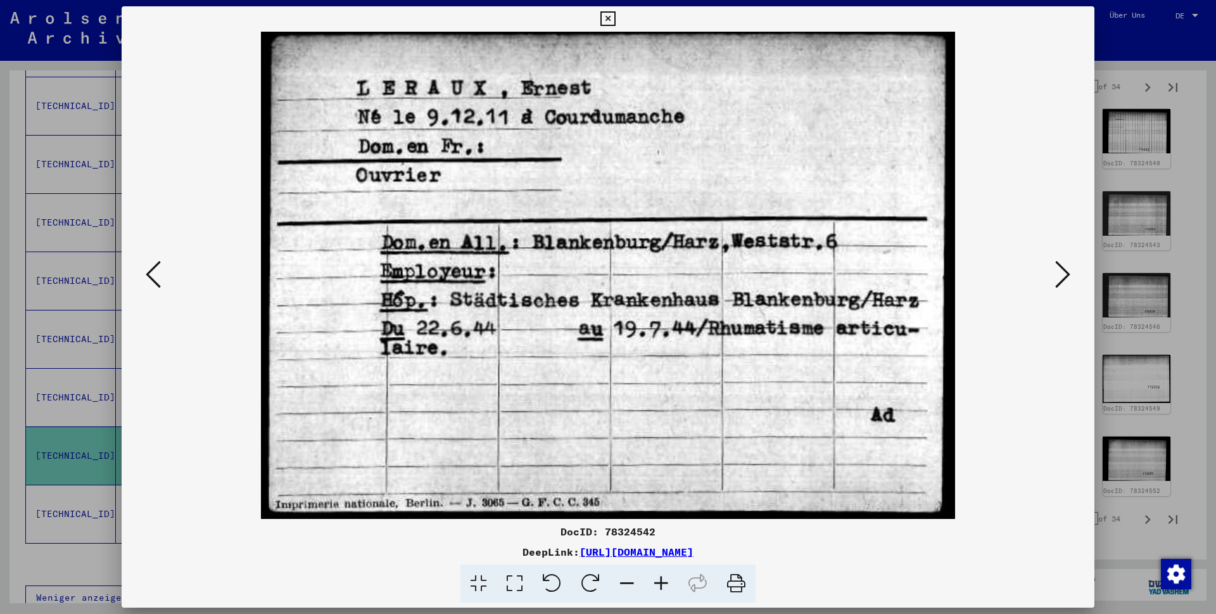
click at [615, 20] on icon at bounding box center [607, 18] width 15 height 15
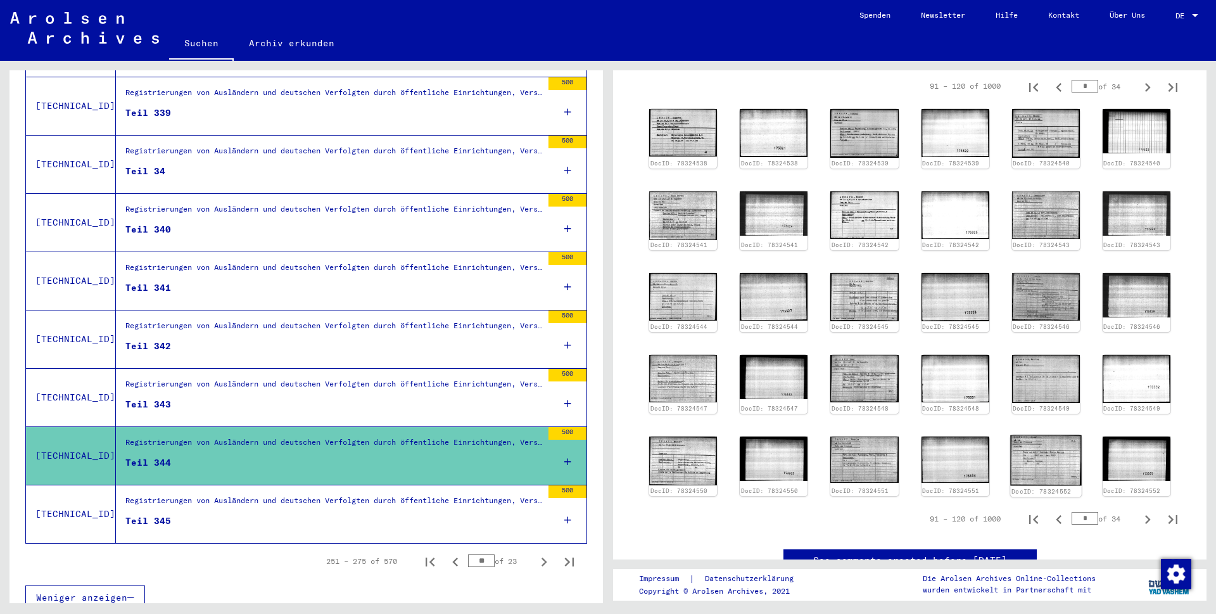
click at [1023, 469] on img at bounding box center [1046, 460] width 72 height 51
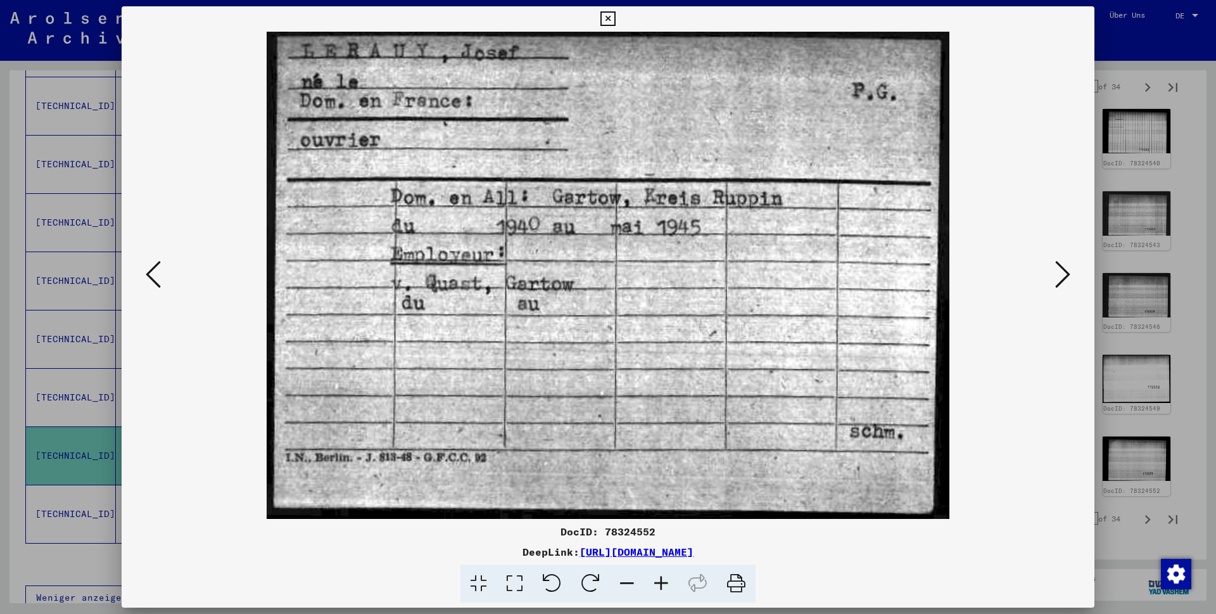
click at [615, 20] on icon at bounding box center [607, 18] width 15 height 15
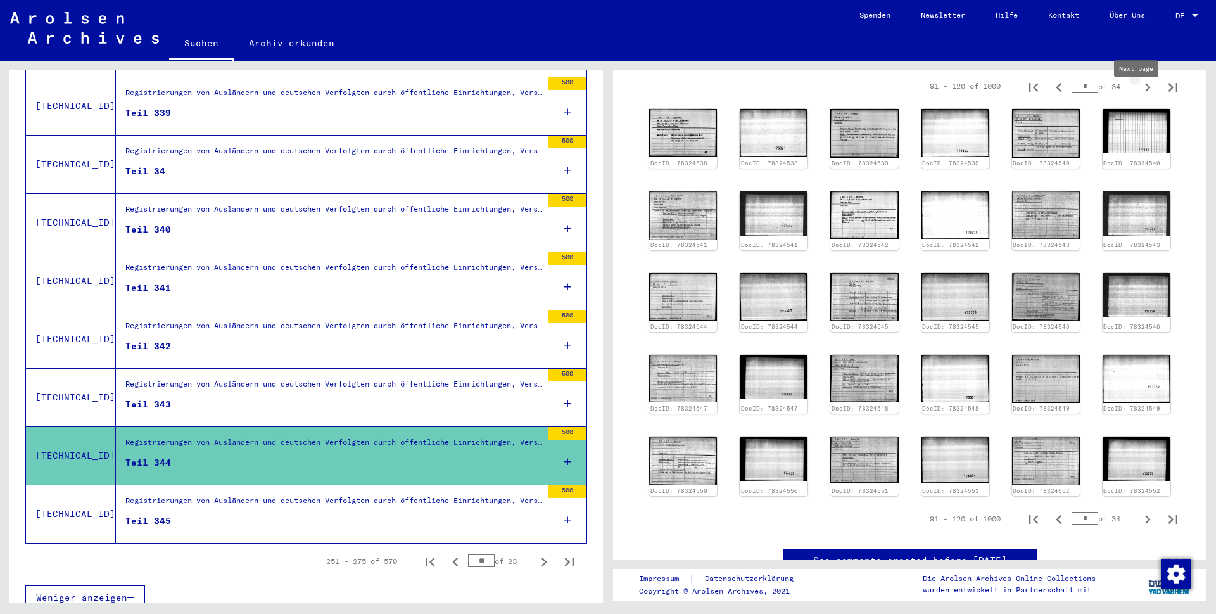
click at [1145, 92] on icon "Next page" at bounding box center [1148, 87] width 6 height 9
type input "*"
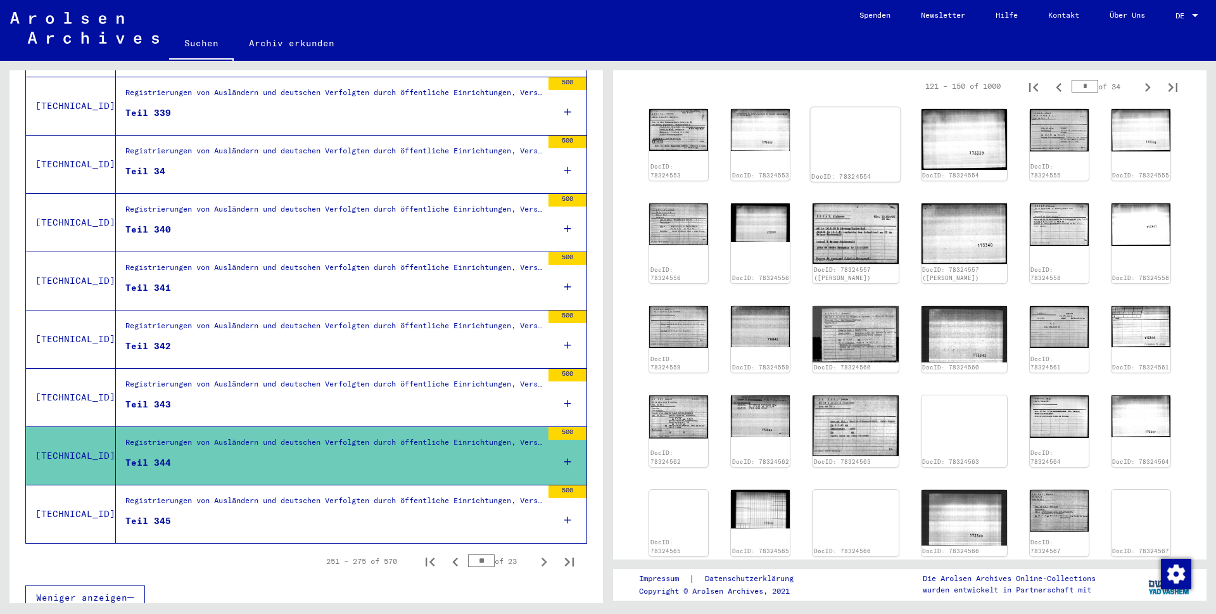
click at [858, 107] on img at bounding box center [856, 107] width 90 height 0
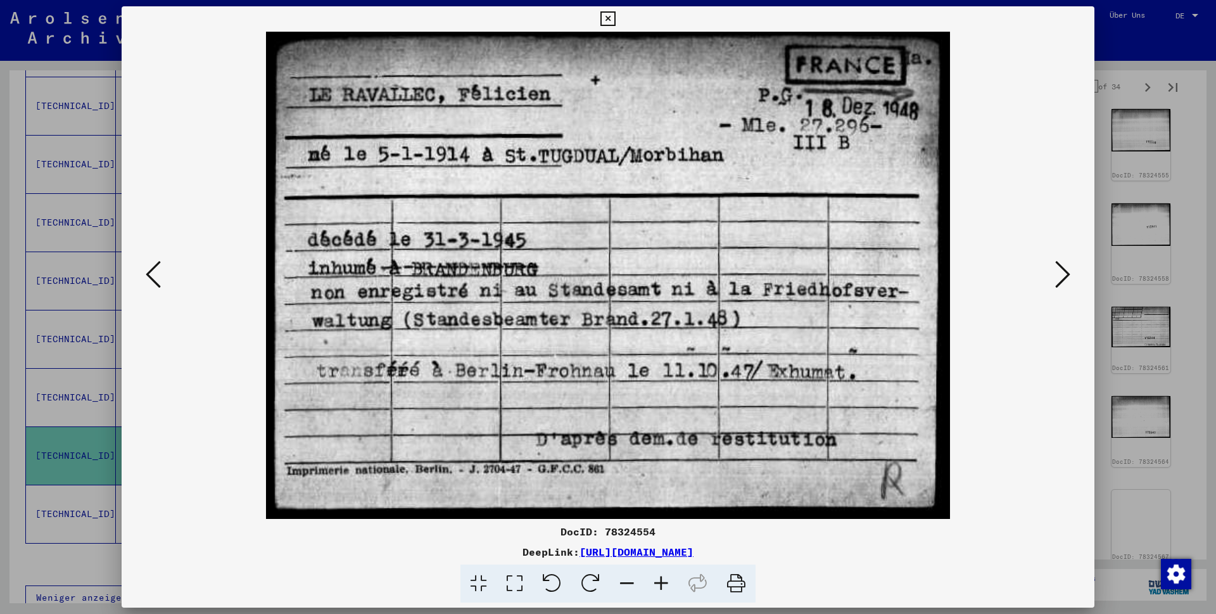
click at [615, 20] on icon at bounding box center [607, 18] width 15 height 15
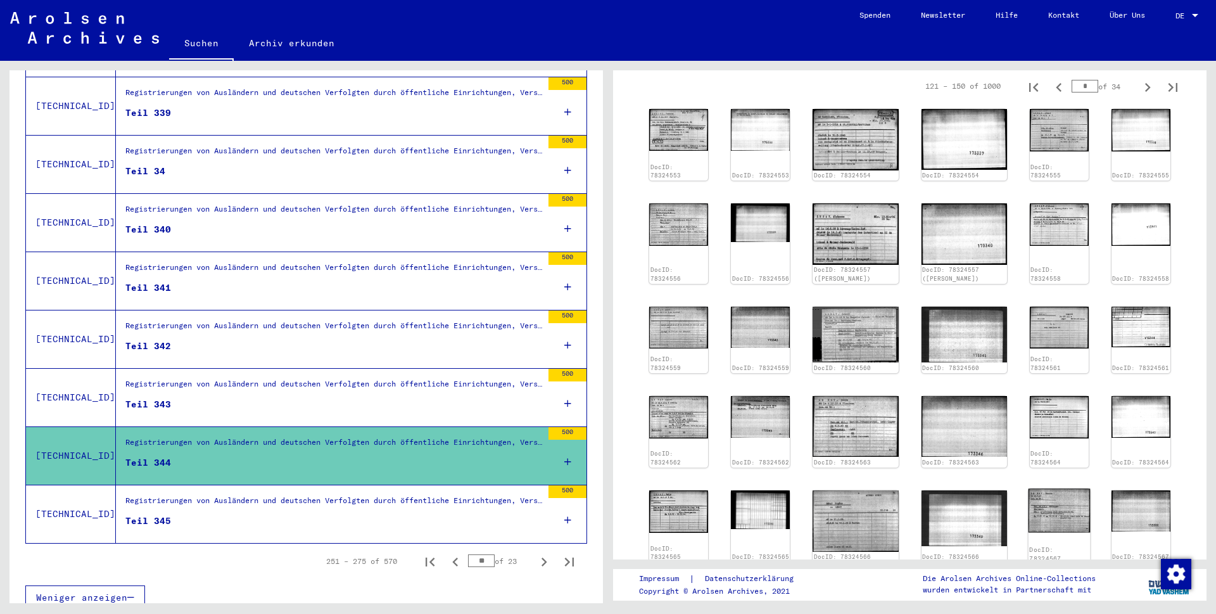
click at [1052, 488] on img at bounding box center [1059, 510] width 62 height 44
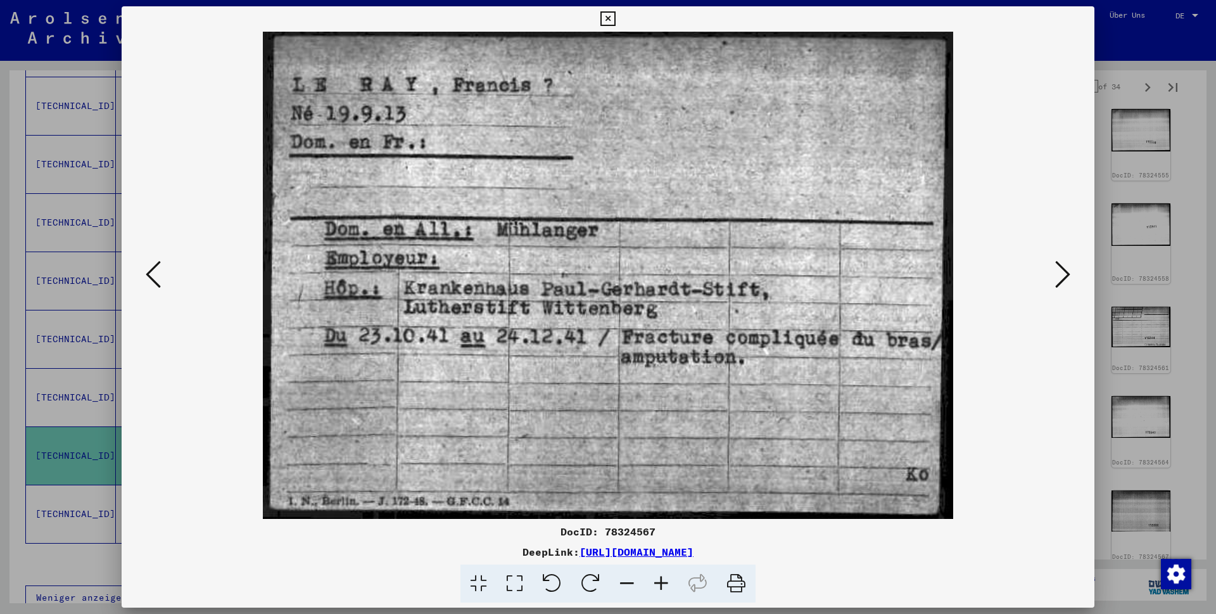
drag, startPoint x: 1083, startPoint y: 17, endPoint x: 1142, endPoint y: 83, distance: 88.4
click at [615, 16] on icon at bounding box center [607, 18] width 15 height 15
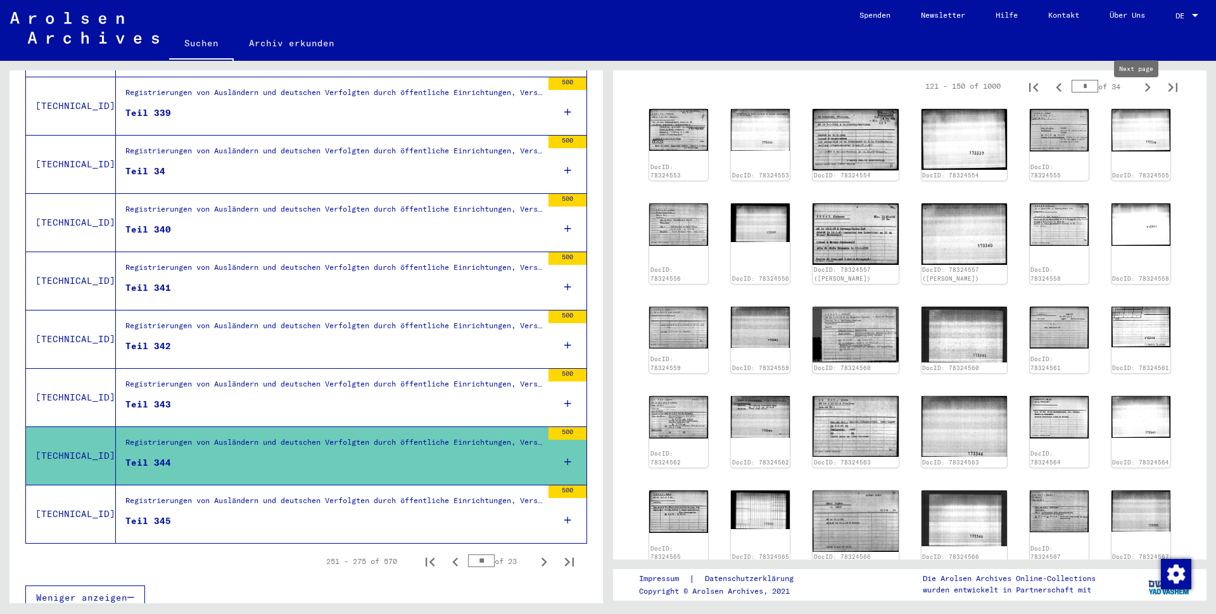
click at [1139, 96] on icon "Next page" at bounding box center [1148, 88] width 18 height 18
type input "*"
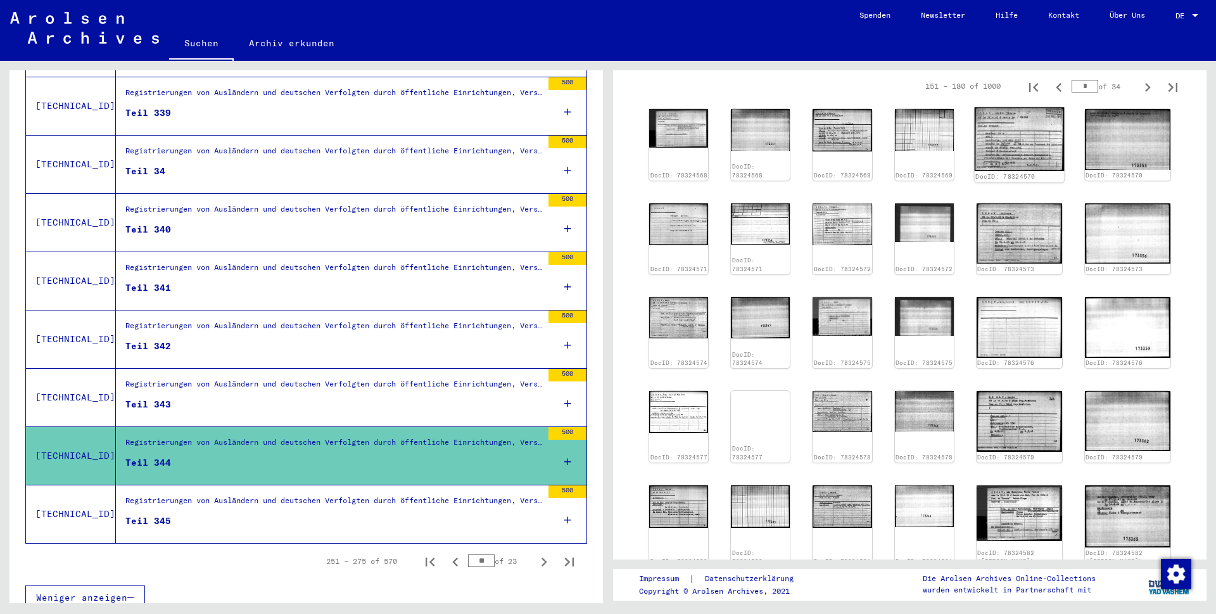
click at [1058, 149] on img at bounding box center [1019, 139] width 90 height 64
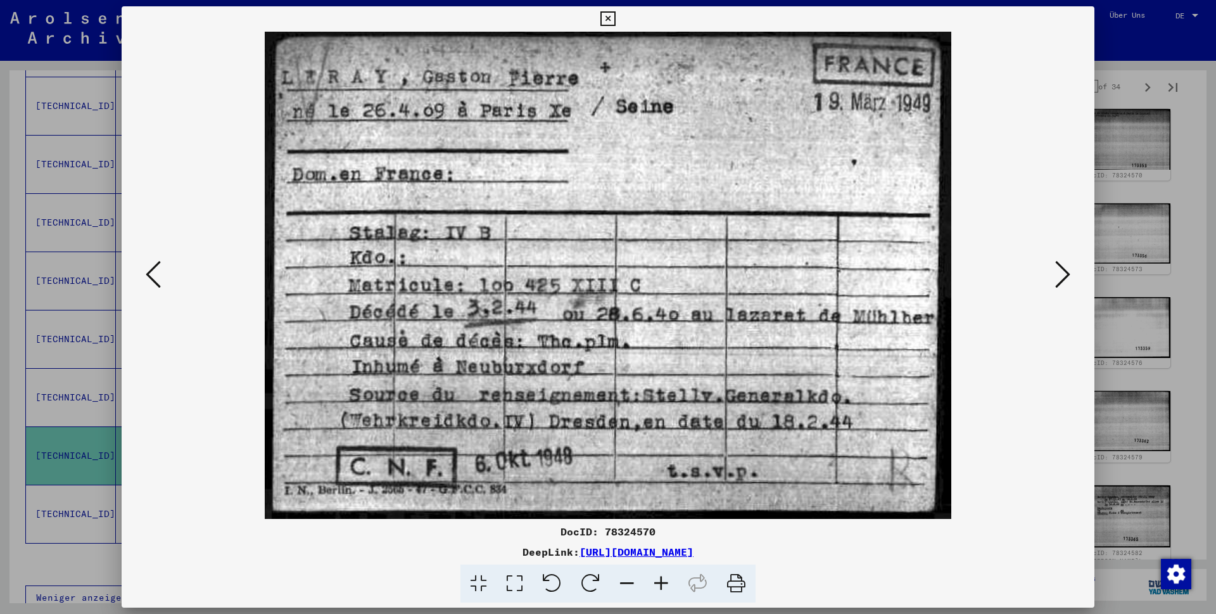
click at [615, 20] on icon at bounding box center [607, 18] width 15 height 15
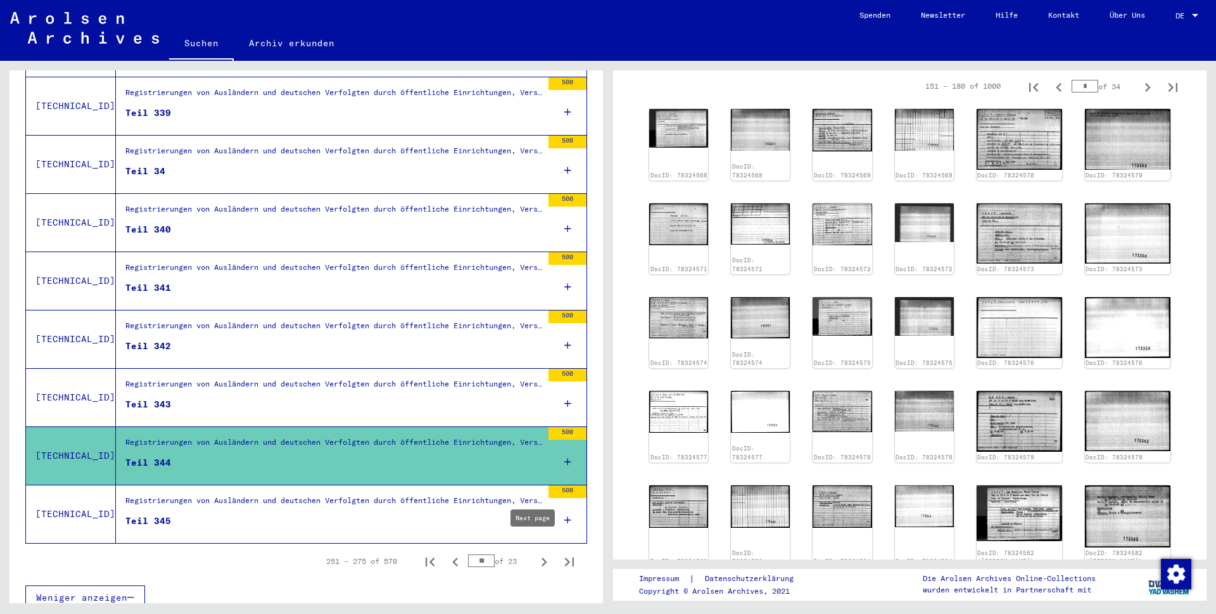
click at [535, 553] on icon "Next page" at bounding box center [544, 562] width 18 height 18
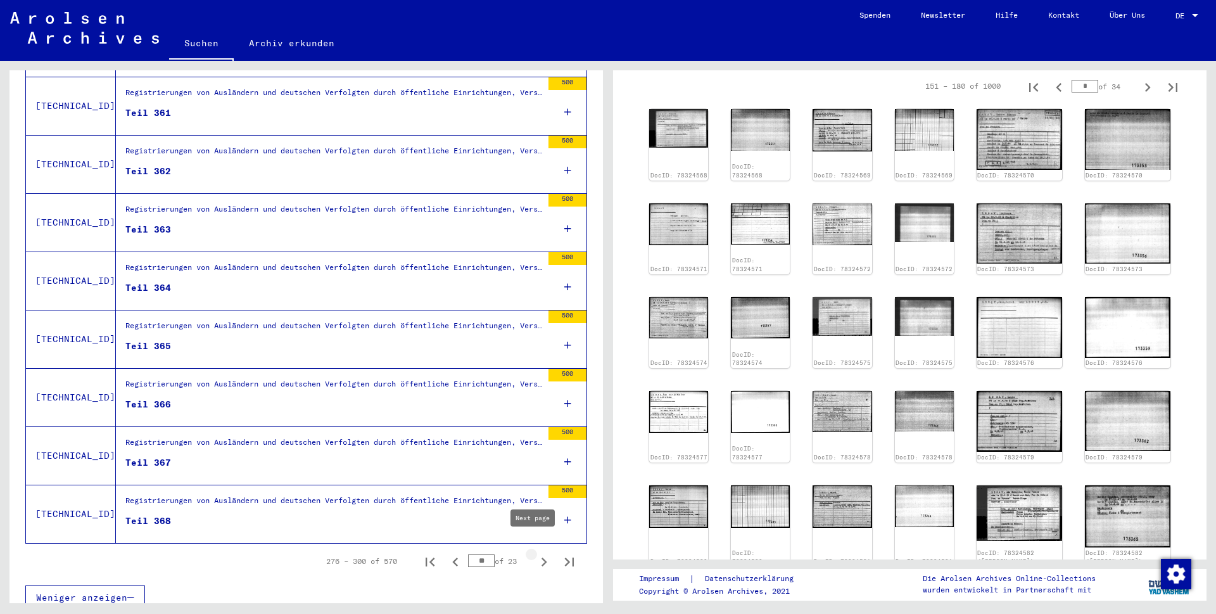
click at [535, 553] on icon "Next page" at bounding box center [544, 562] width 18 height 18
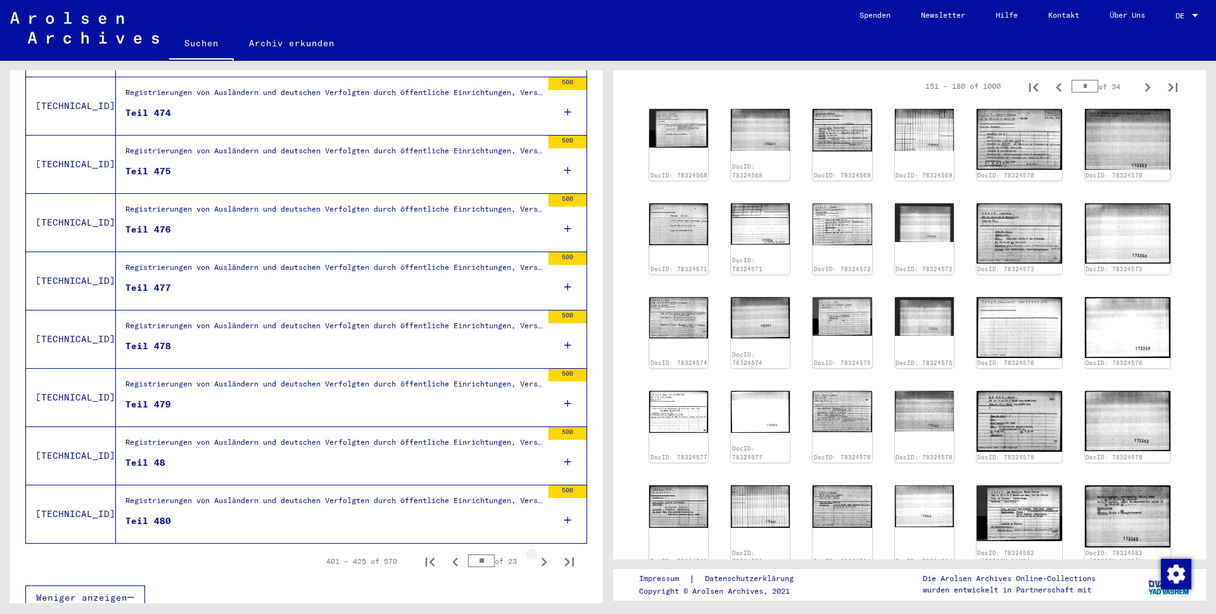
click at [535, 553] on icon "Next page" at bounding box center [544, 562] width 18 height 18
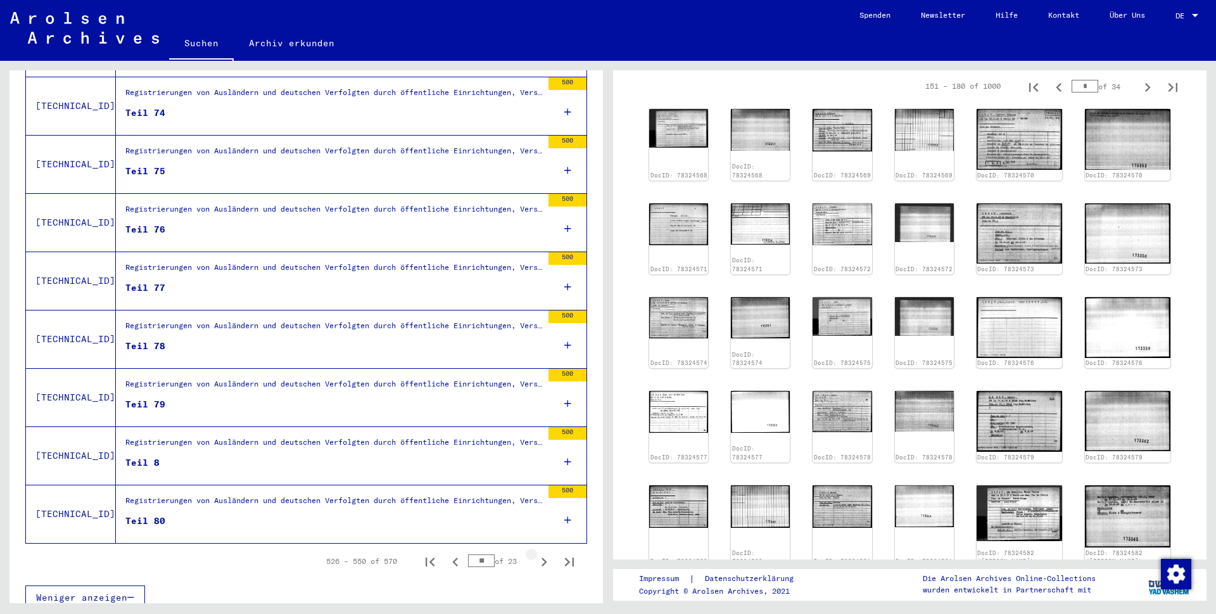
click at [535, 553] on icon "Next page" at bounding box center [544, 562] width 18 height 18
click at [446, 553] on icon "Previous page" at bounding box center [455, 562] width 18 height 18
type input "**"
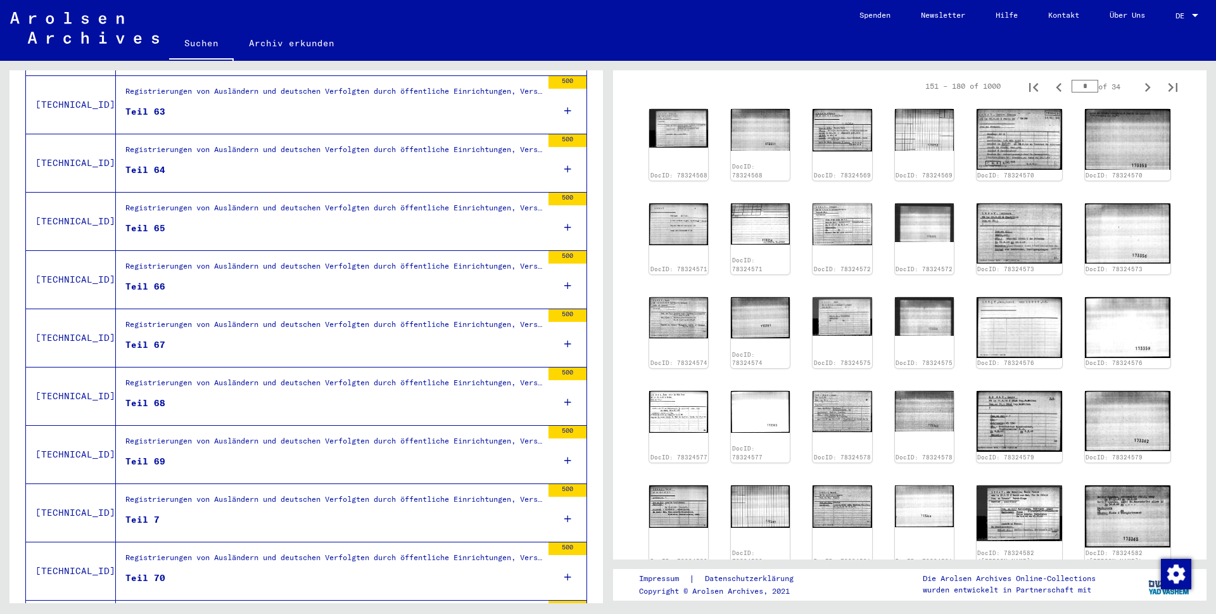
scroll to position [546, 0]
click at [204, 339] on figure "Teil 67" at bounding box center [333, 348] width 417 height 19
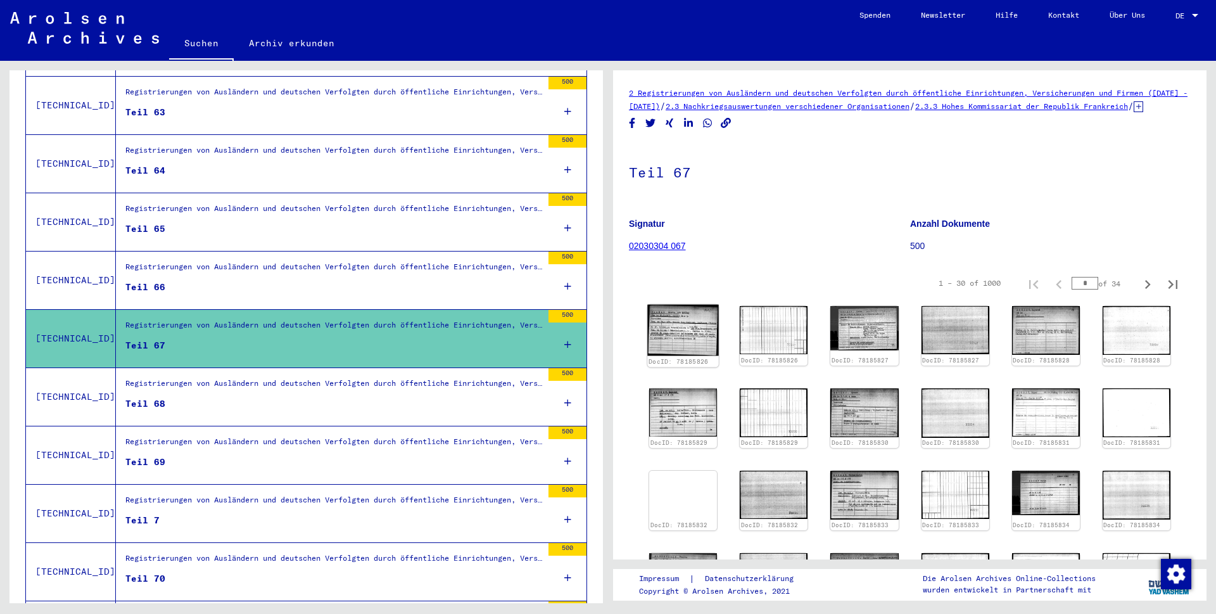
click at [693, 347] on img at bounding box center [683, 330] width 72 height 51
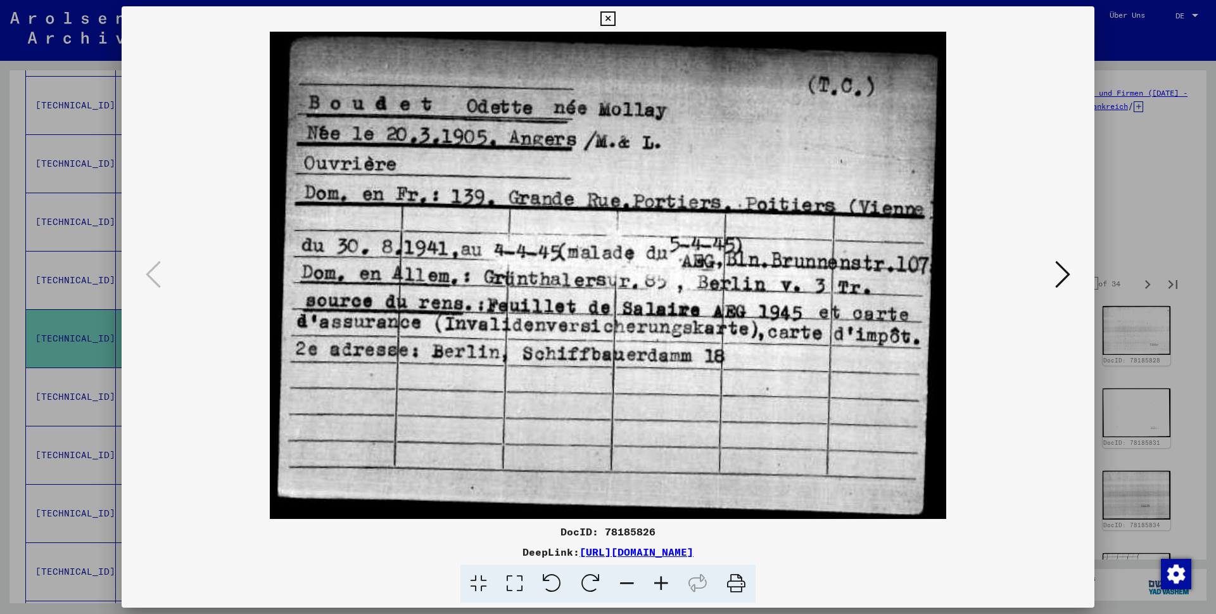
click at [615, 19] on icon at bounding box center [607, 18] width 15 height 15
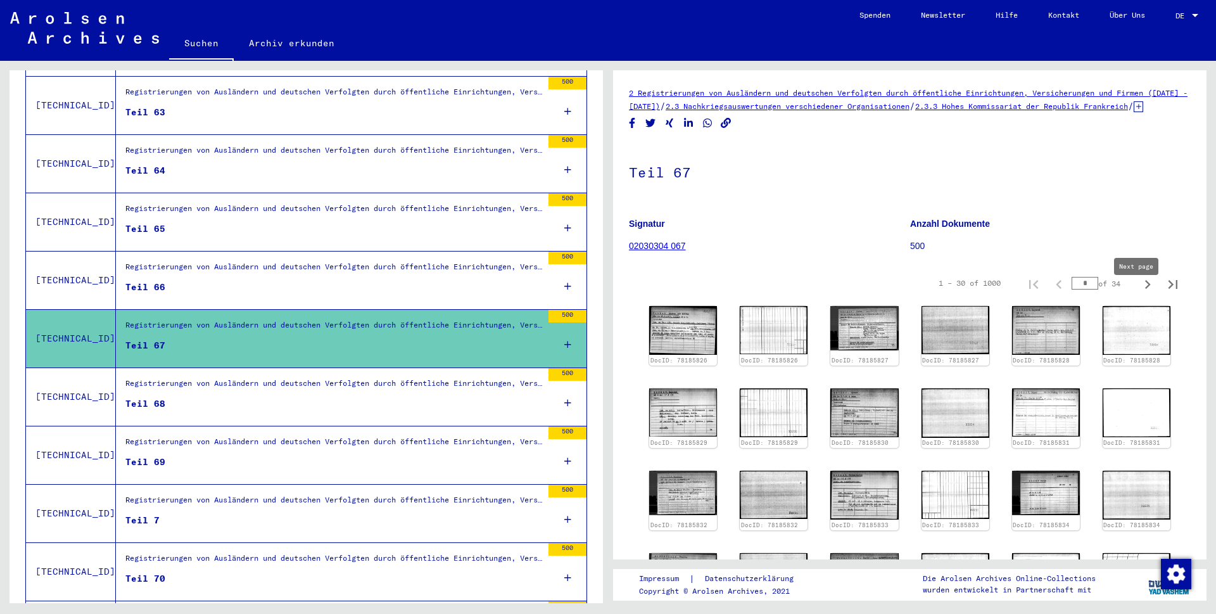
click at [1139, 293] on icon "Next page" at bounding box center [1148, 284] width 18 height 18
type input "*"
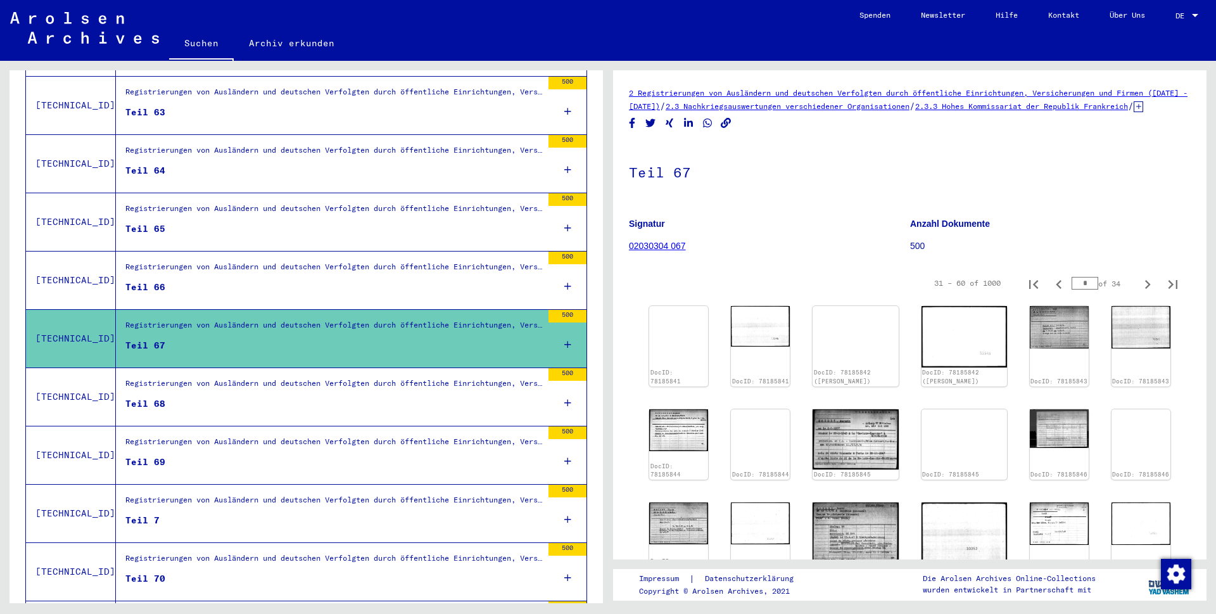
click at [1139, 293] on icon "Next page" at bounding box center [1148, 284] width 18 height 18
type input "*"
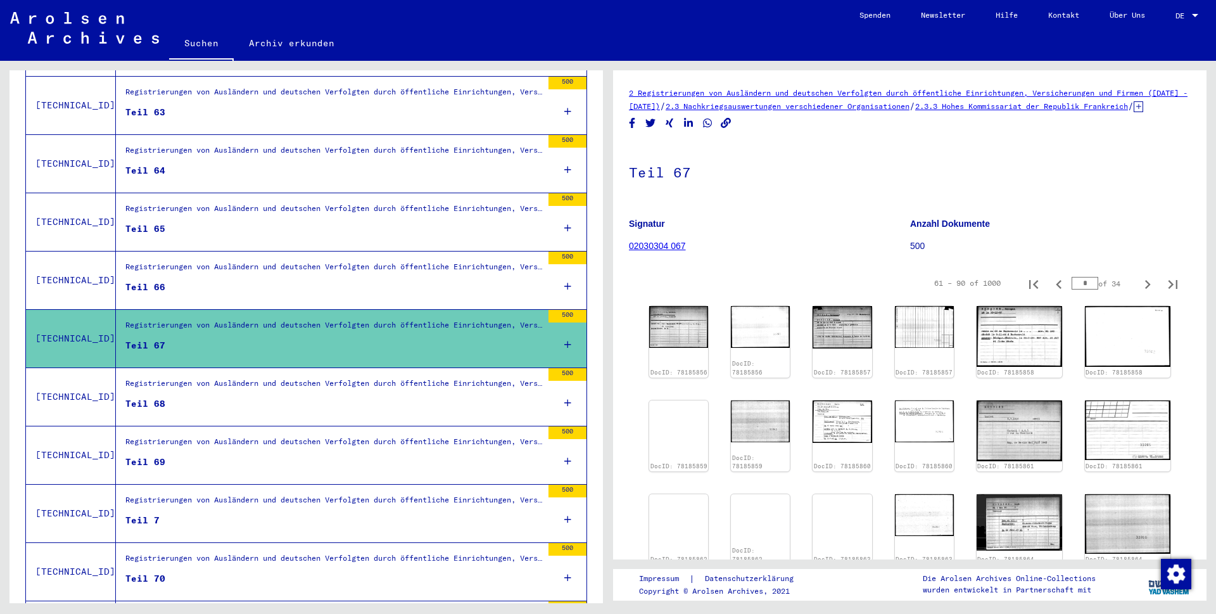
click at [1139, 293] on icon "Next page" at bounding box center [1148, 284] width 18 height 18
type input "*"
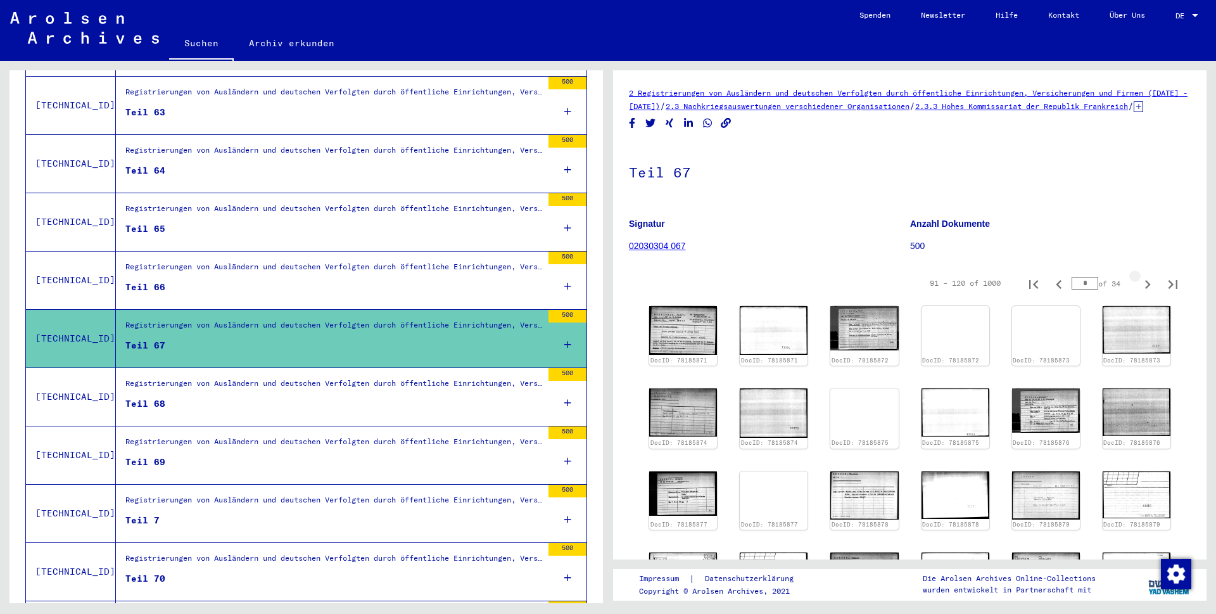
click at [1145, 289] on icon "Next page" at bounding box center [1148, 284] width 6 height 9
type input "*"
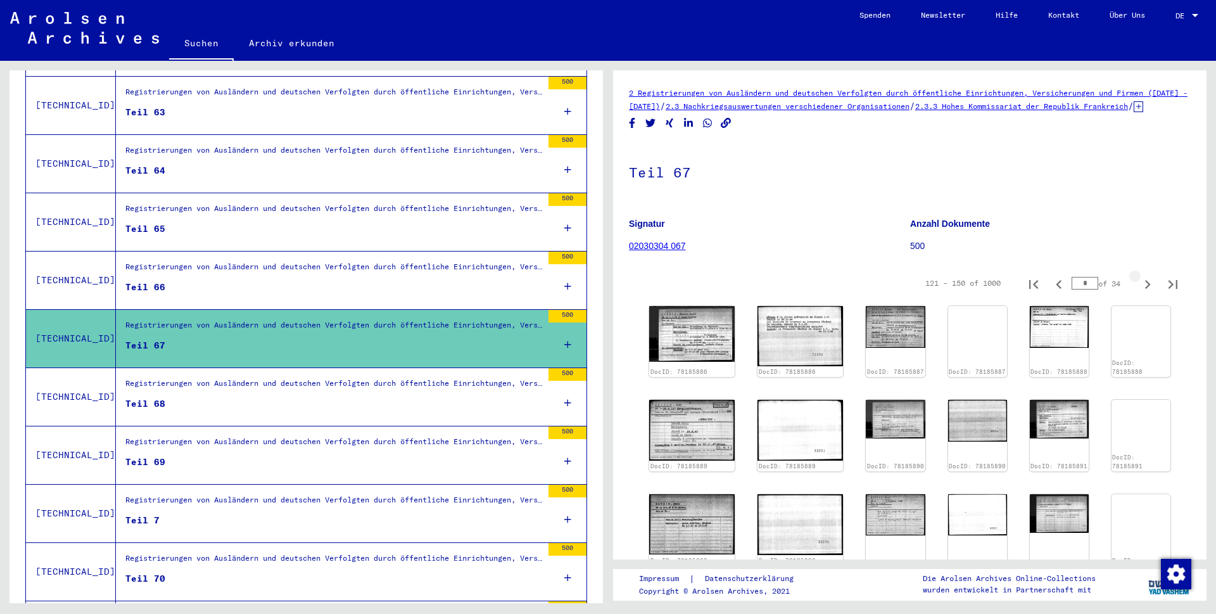
click at [1139, 293] on icon "Next page" at bounding box center [1148, 284] width 18 height 18
type input "*"
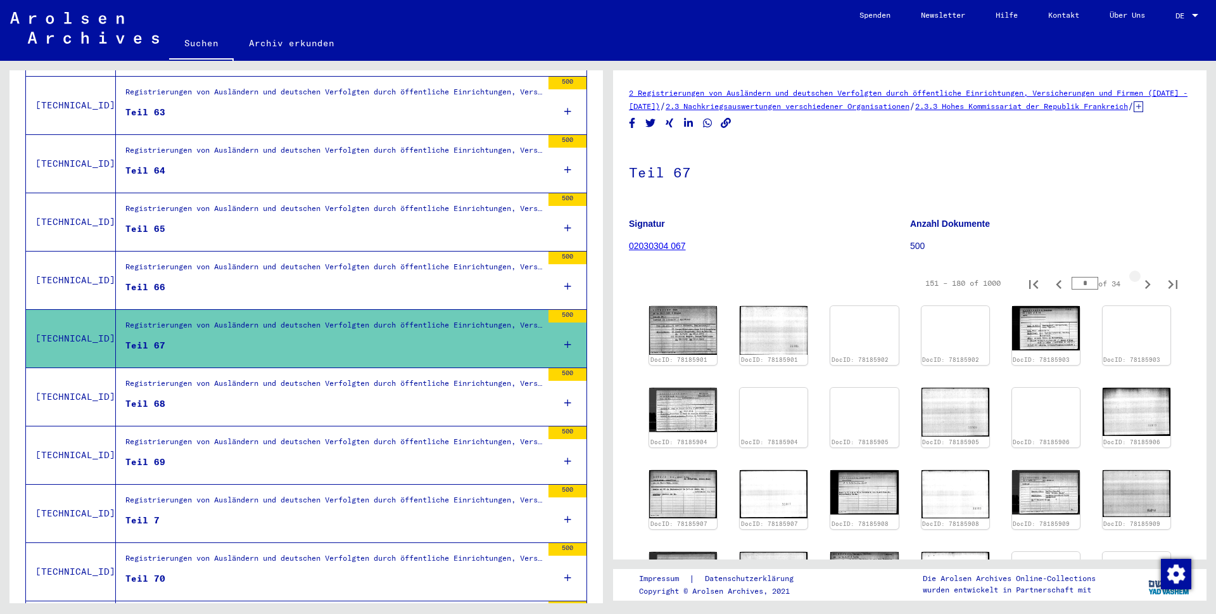
click at [1139, 293] on icon "Next page" at bounding box center [1148, 284] width 18 height 18
click at [683, 421] on img at bounding box center [683, 409] width 72 height 46
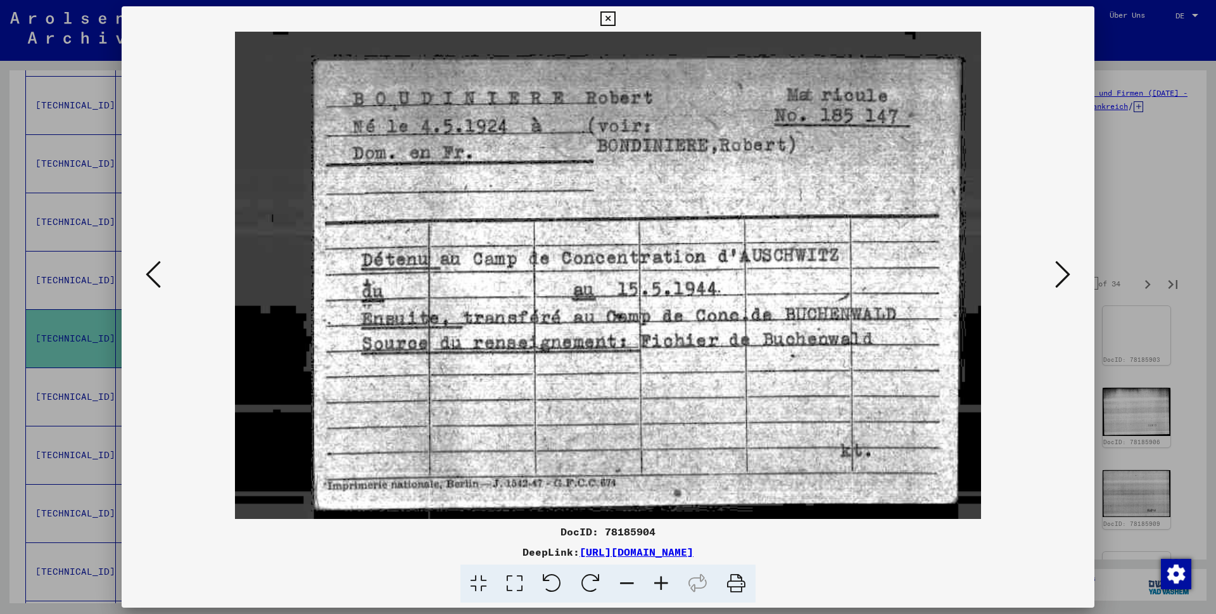
click at [615, 20] on icon at bounding box center [607, 18] width 15 height 15
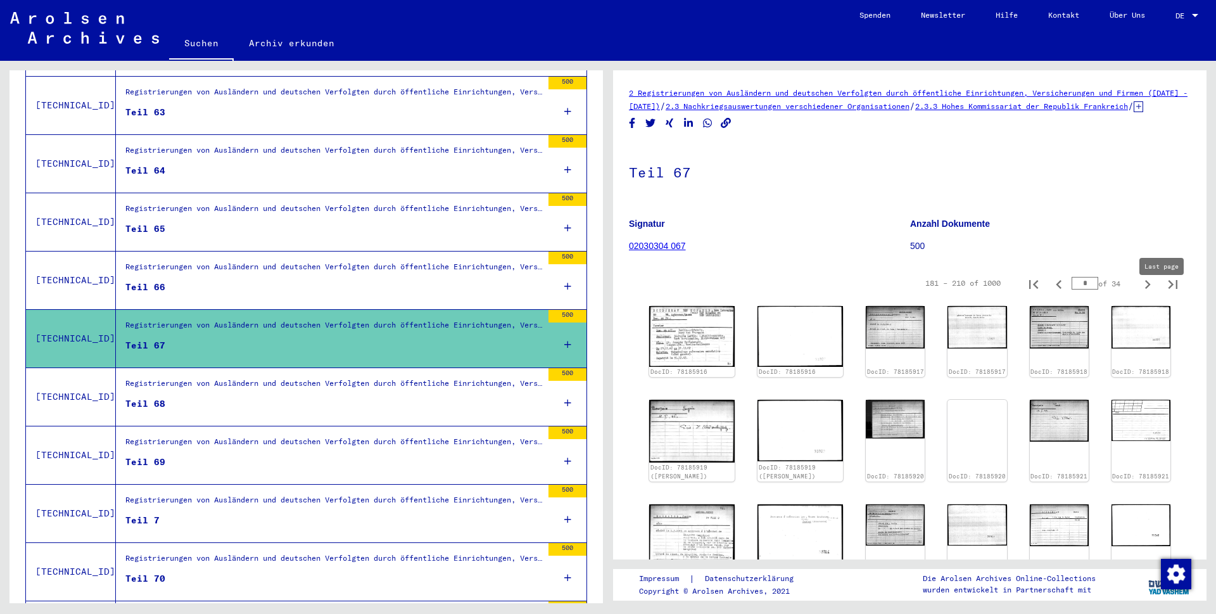
click at [1164, 293] on icon "Last page" at bounding box center [1173, 284] width 18 height 18
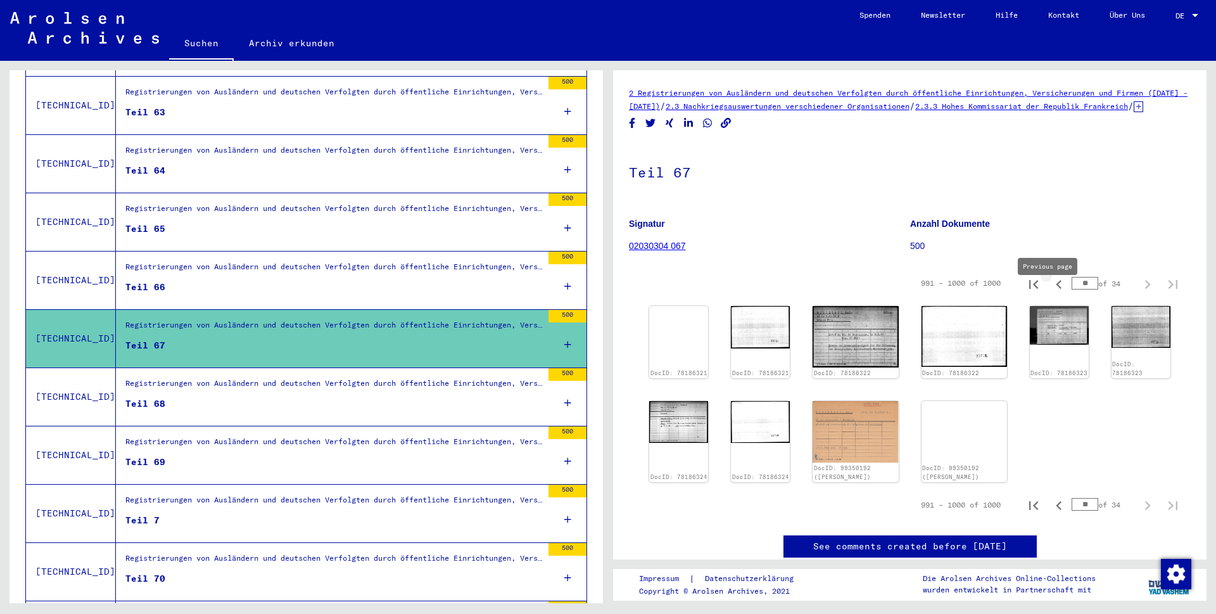
click at [1050, 293] on icon "Previous page" at bounding box center [1059, 284] width 18 height 18
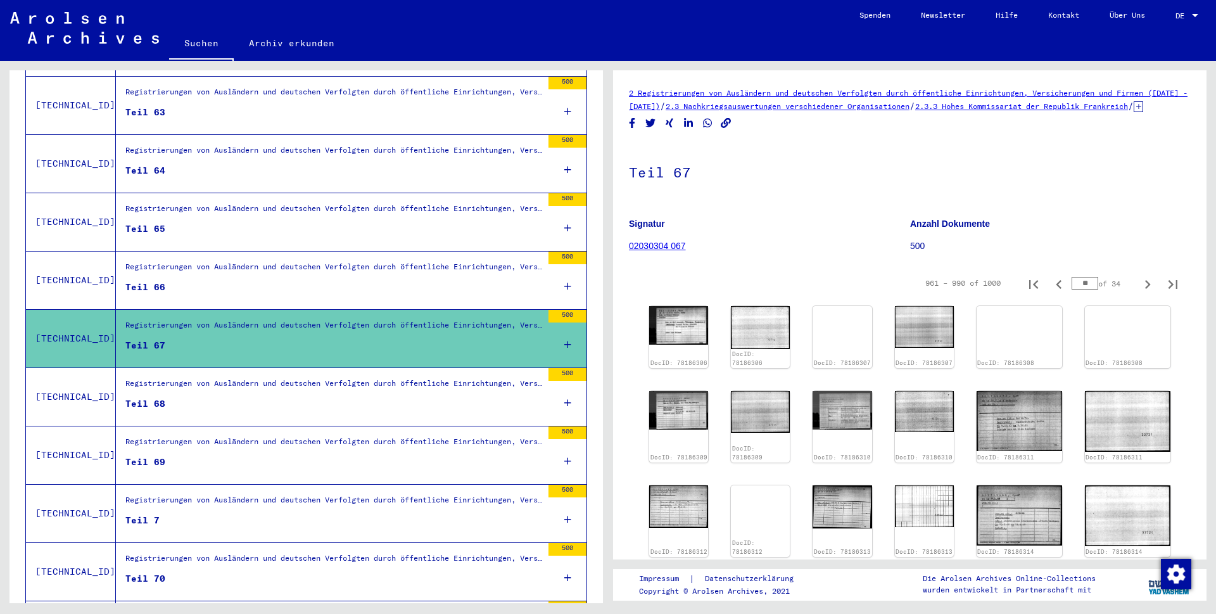
click at [1050, 293] on icon "Previous page" at bounding box center [1059, 284] width 18 height 18
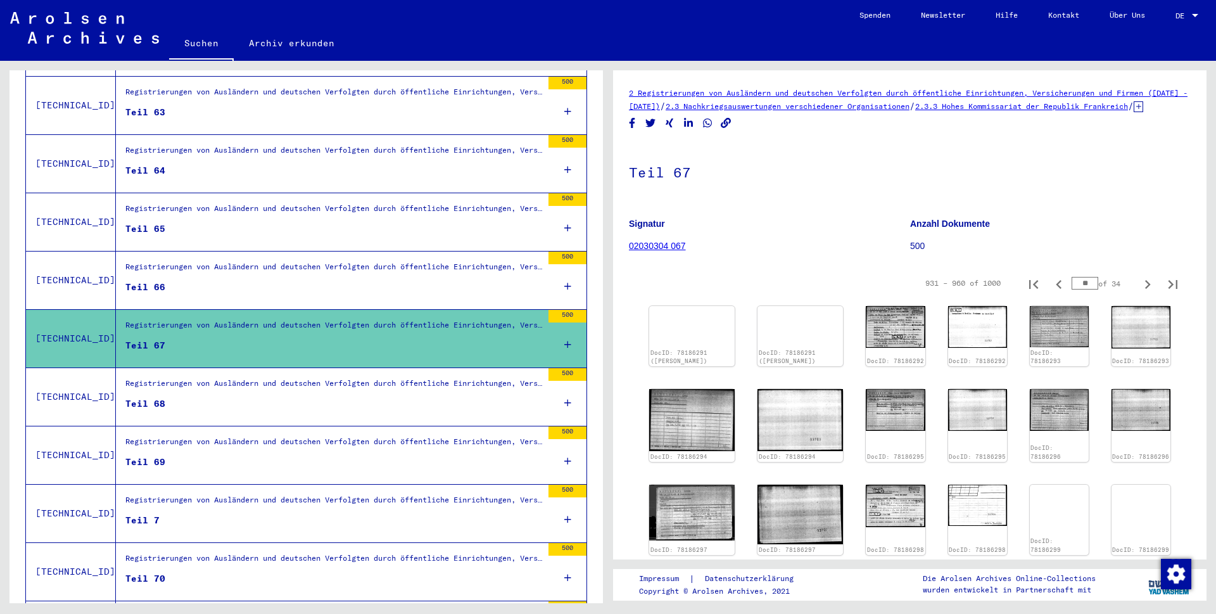
click at [1050, 293] on icon "Previous page" at bounding box center [1059, 284] width 18 height 18
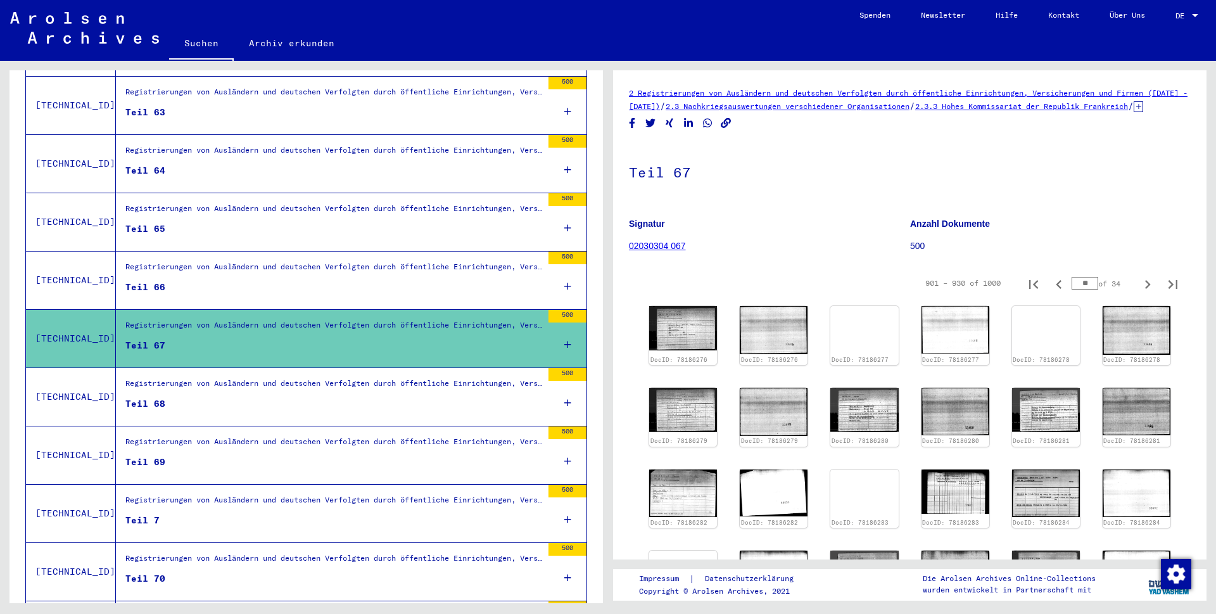
click at [1050, 293] on icon "Previous page" at bounding box center [1059, 284] width 18 height 18
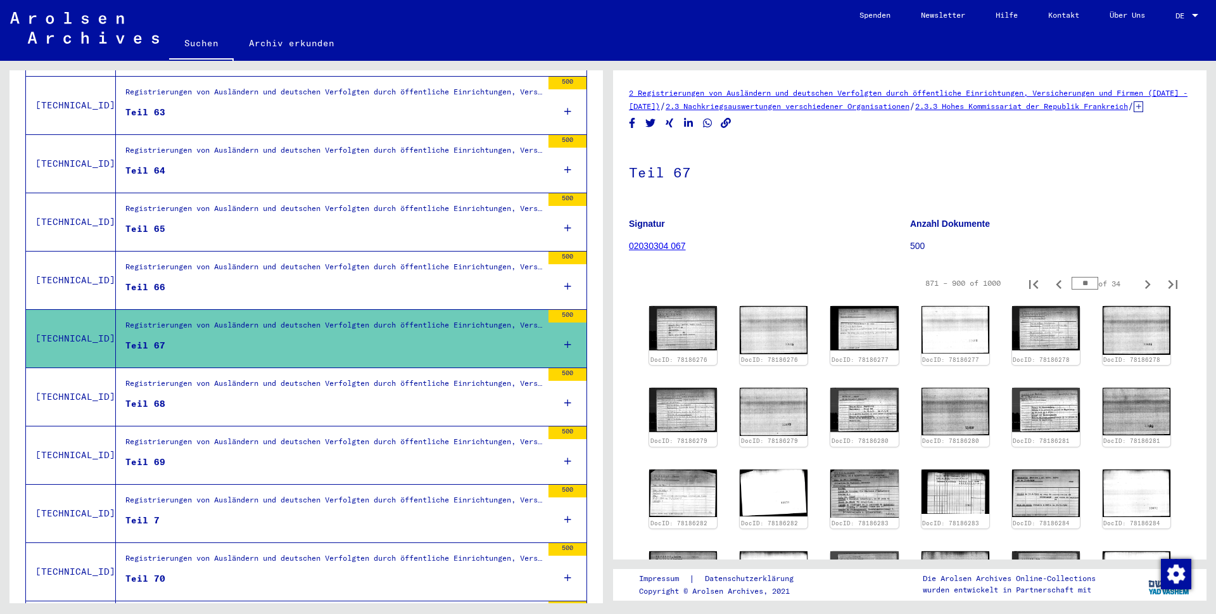
click at [1050, 293] on icon "Previous page" at bounding box center [1059, 284] width 18 height 18
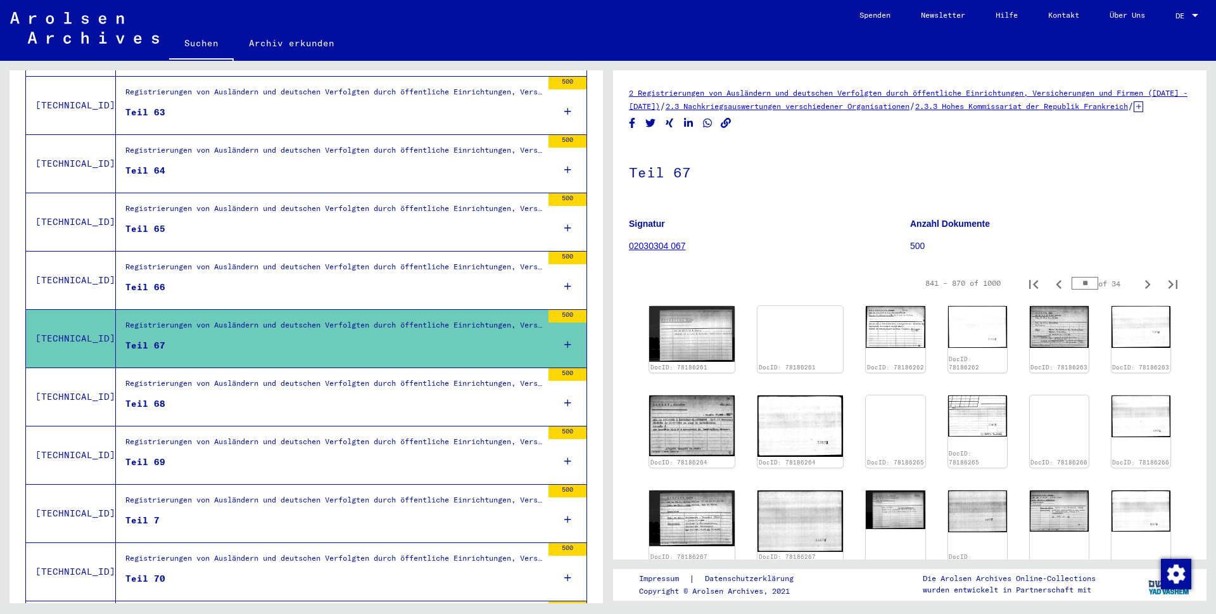
click at [1050, 293] on icon "Previous page" at bounding box center [1059, 284] width 18 height 18
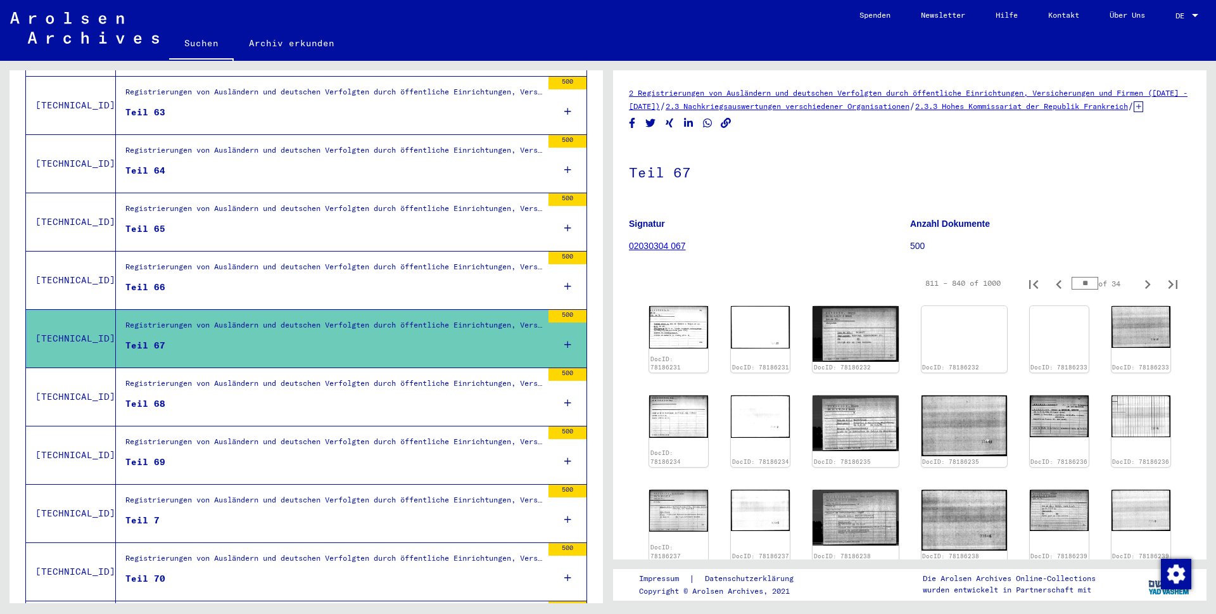
click at [1050, 293] on icon "Previous page" at bounding box center [1059, 284] width 18 height 18
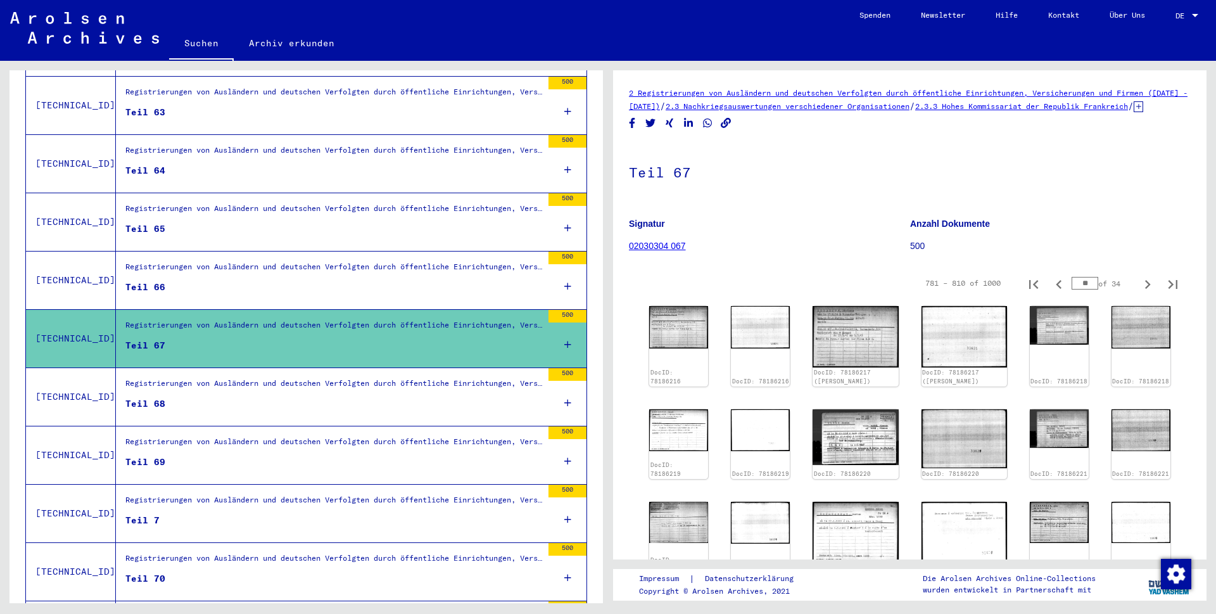
click at [1050, 293] on icon "Previous page" at bounding box center [1059, 284] width 18 height 18
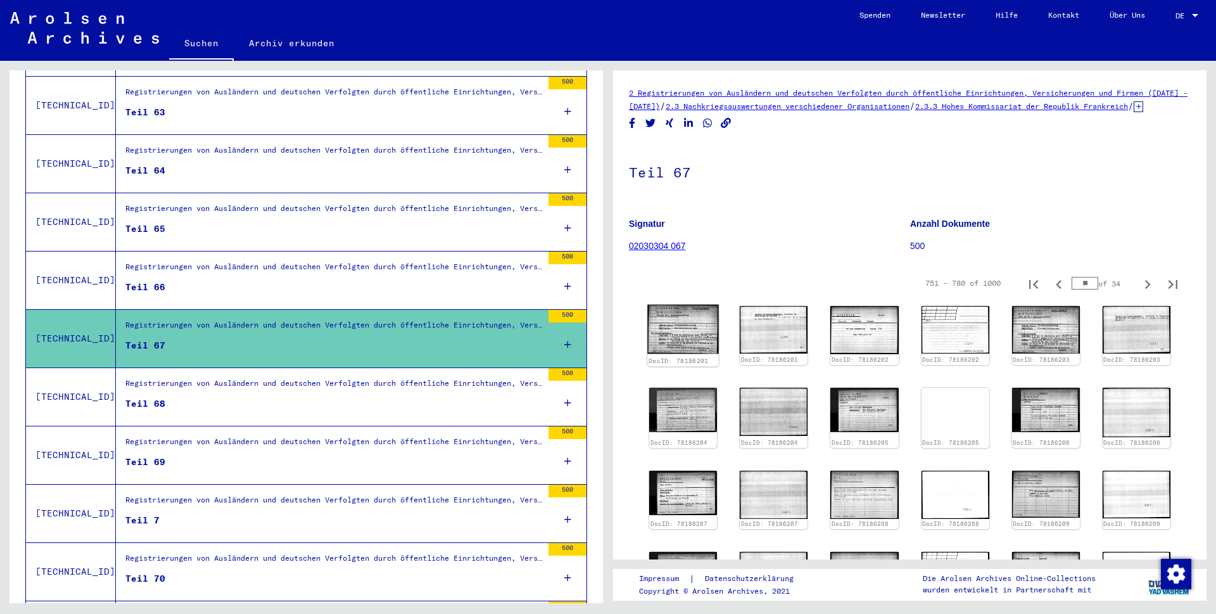
click at [674, 337] on img at bounding box center [683, 329] width 72 height 49
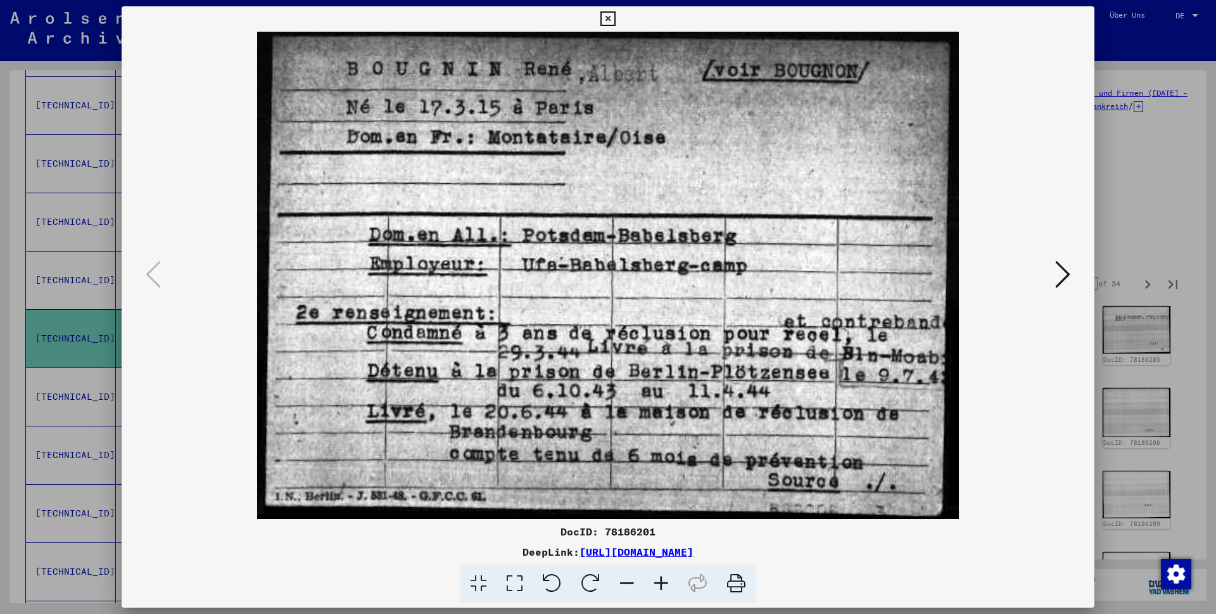
click at [615, 18] on icon at bounding box center [607, 18] width 15 height 15
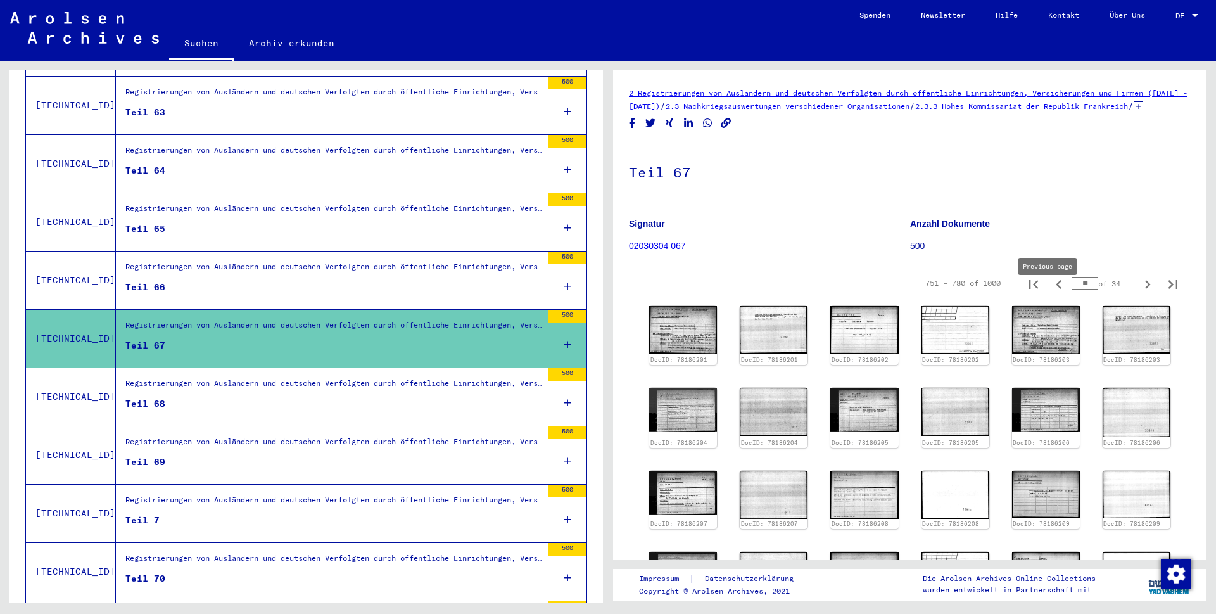
click at [1050, 293] on icon "Previous page" at bounding box center [1059, 284] width 18 height 18
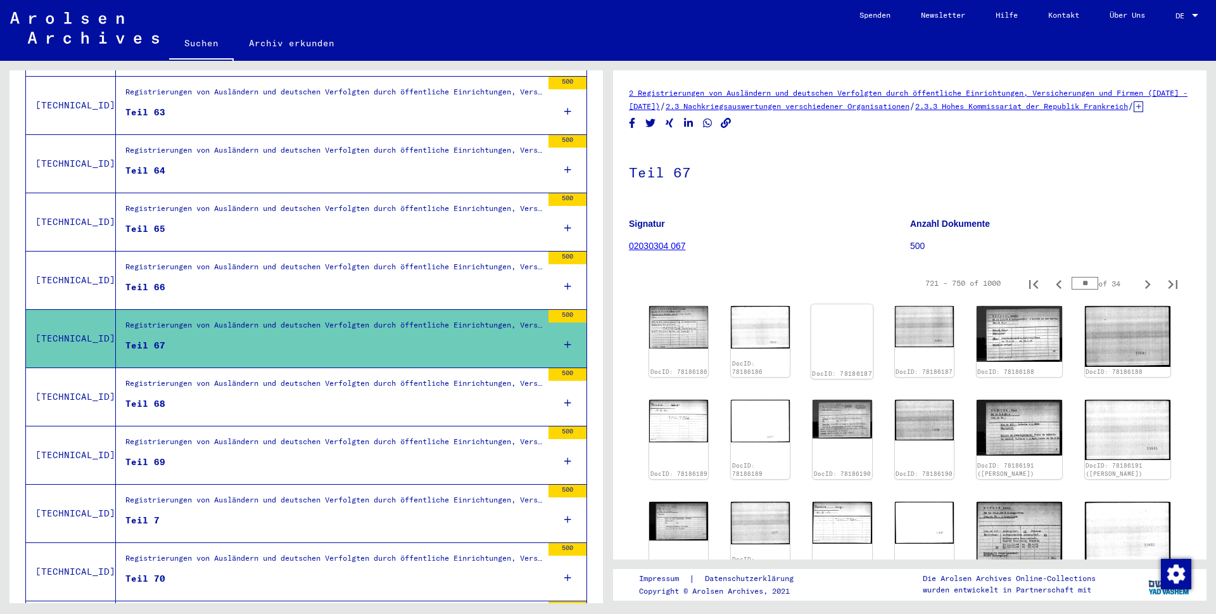
click at [856, 339] on img at bounding box center [842, 324] width 62 height 41
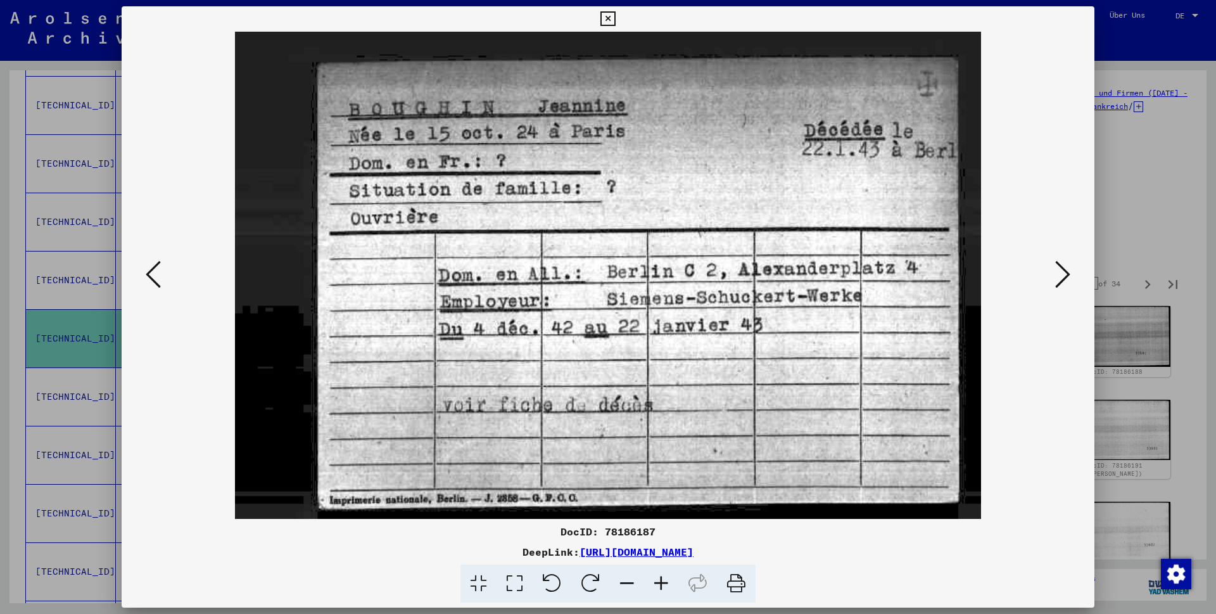
click at [615, 18] on icon at bounding box center [607, 18] width 15 height 15
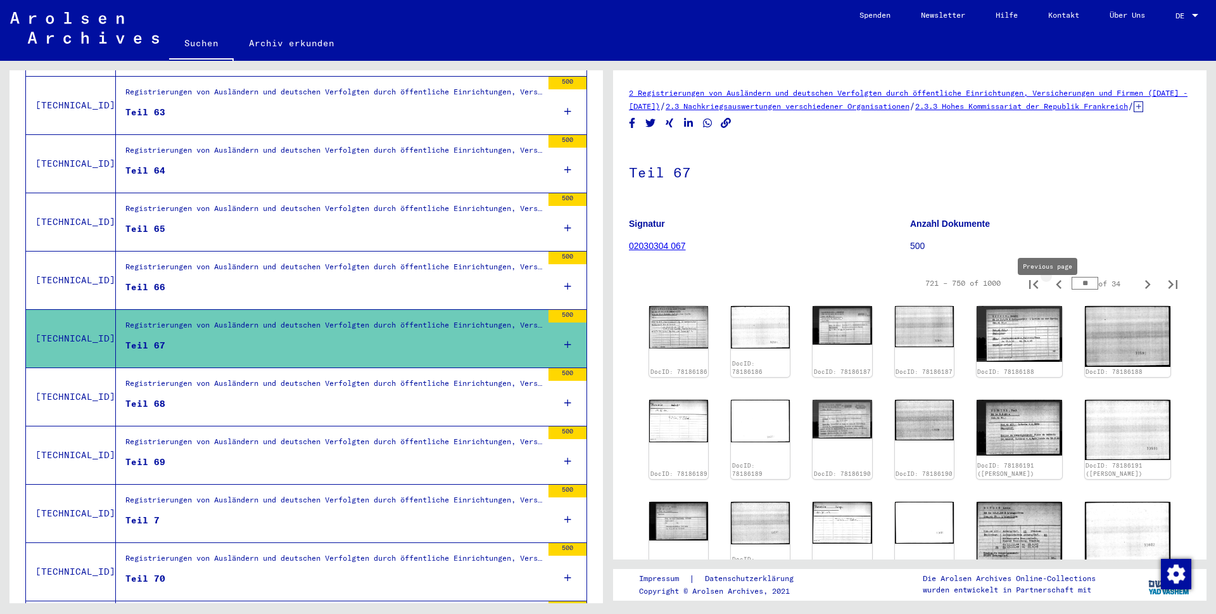
click at [1056, 289] on icon "Previous page" at bounding box center [1059, 284] width 6 height 9
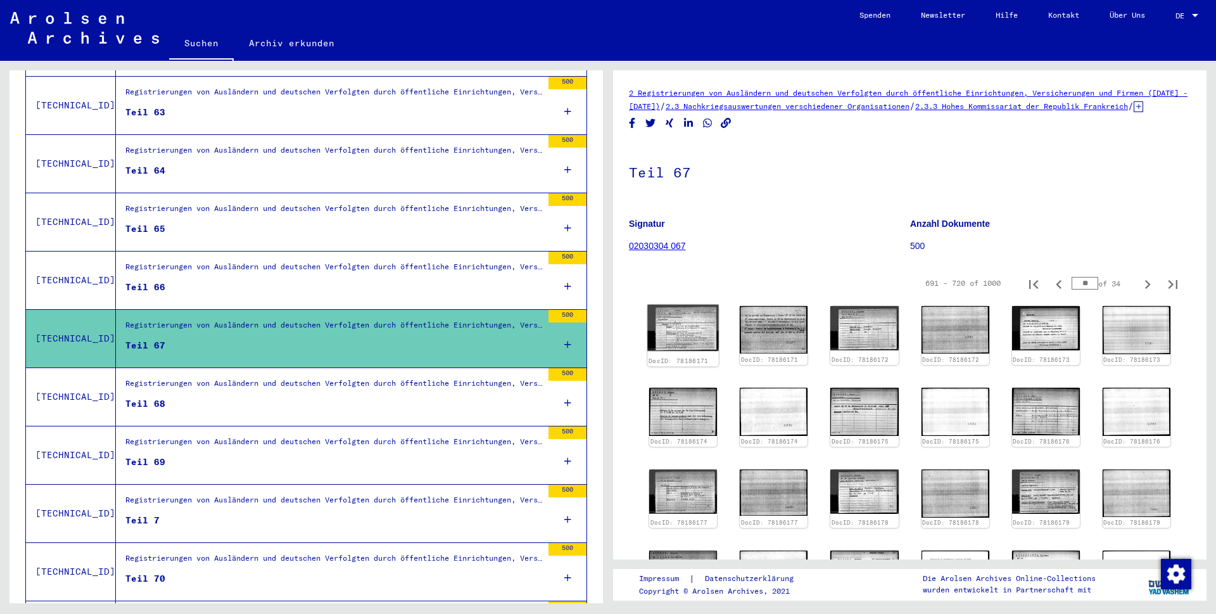
click at [671, 341] on img at bounding box center [683, 328] width 72 height 46
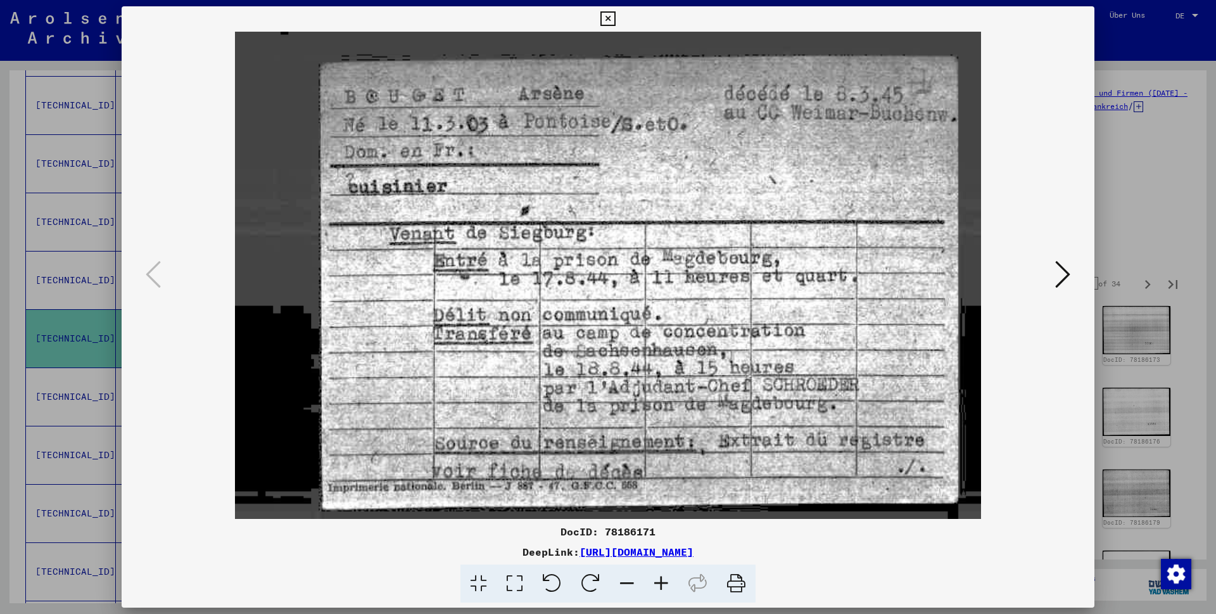
click at [1064, 277] on icon at bounding box center [1062, 274] width 15 height 30
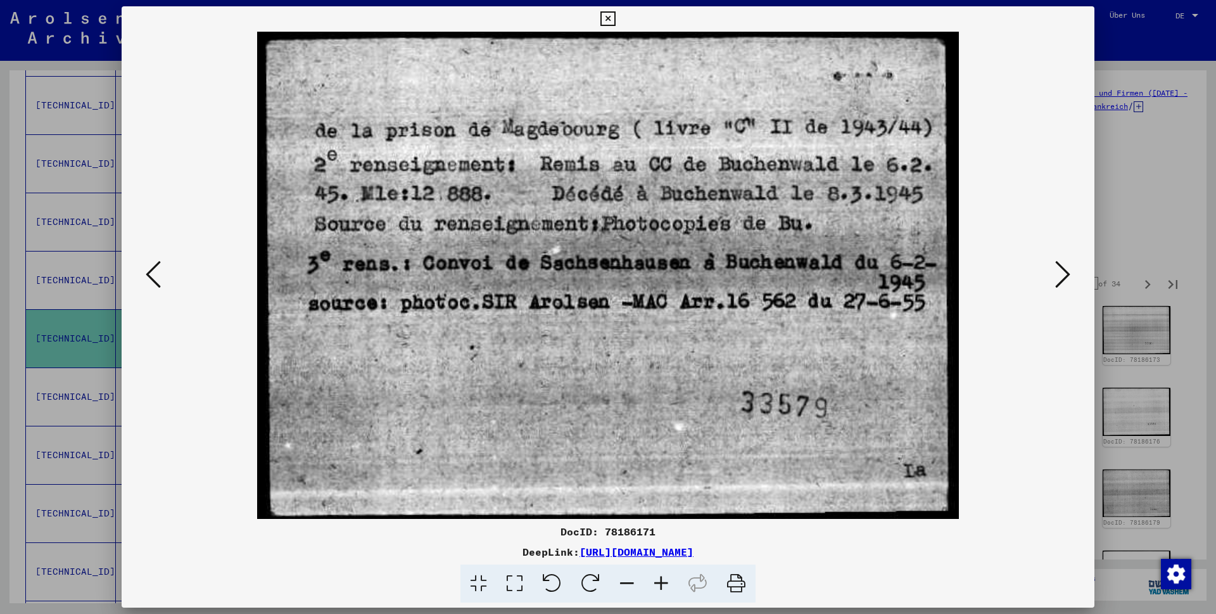
click at [1064, 277] on icon at bounding box center [1062, 274] width 15 height 30
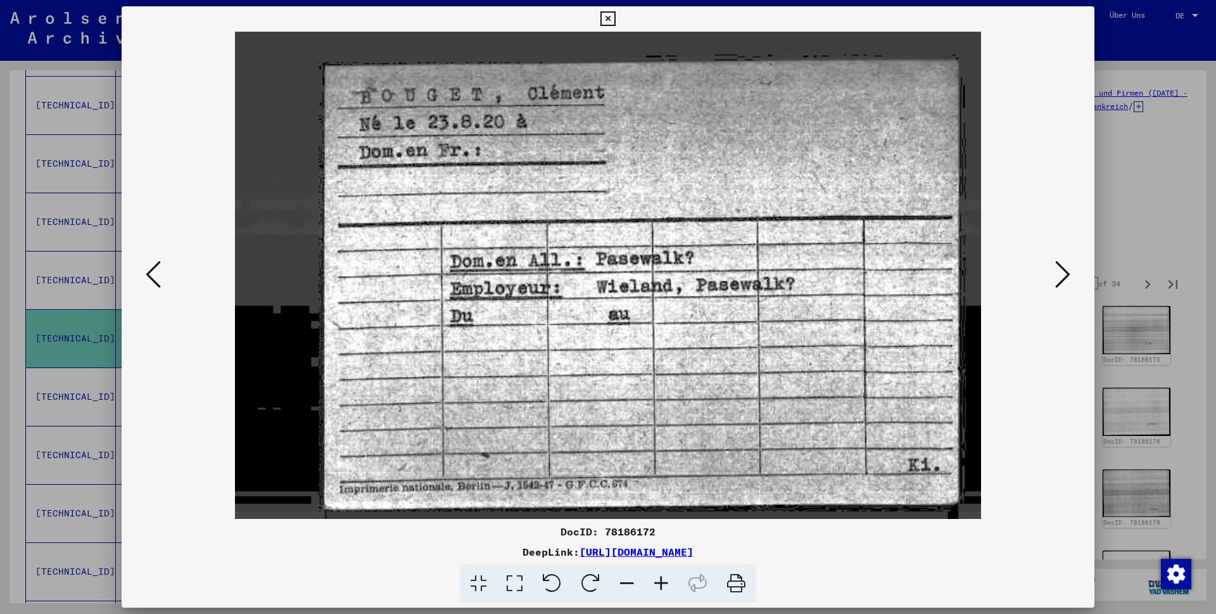
click at [1064, 277] on icon at bounding box center [1062, 274] width 15 height 30
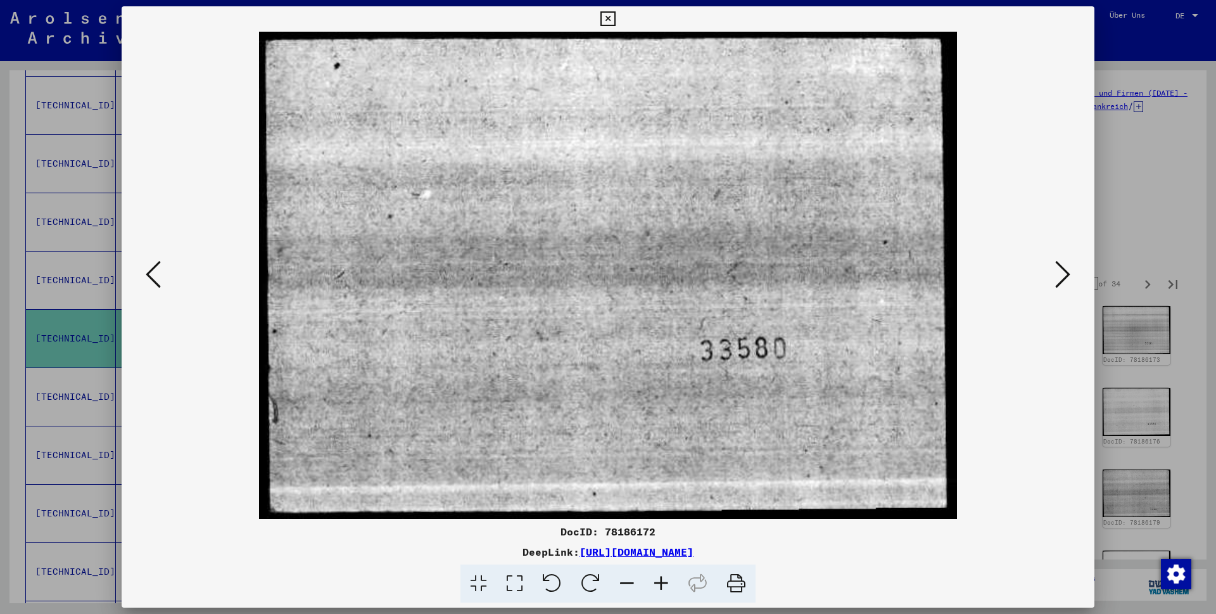
click at [1064, 277] on icon at bounding box center [1062, 274] width 15 height 30
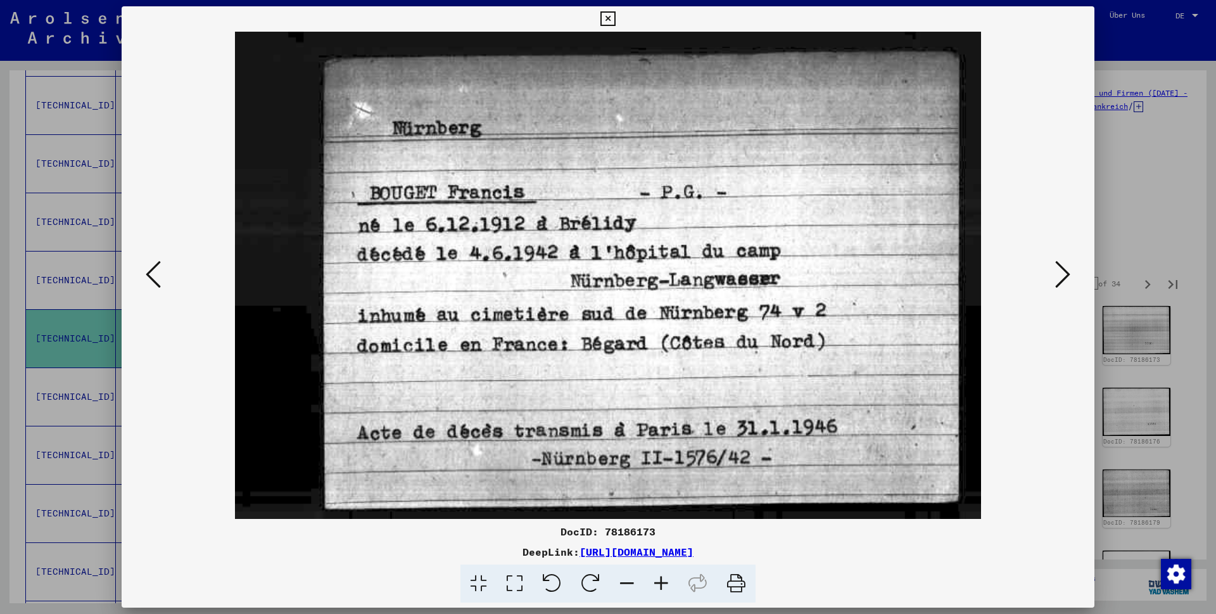
click at [155, 274] on icon at bounding box center [153, 274] width 15 height 30
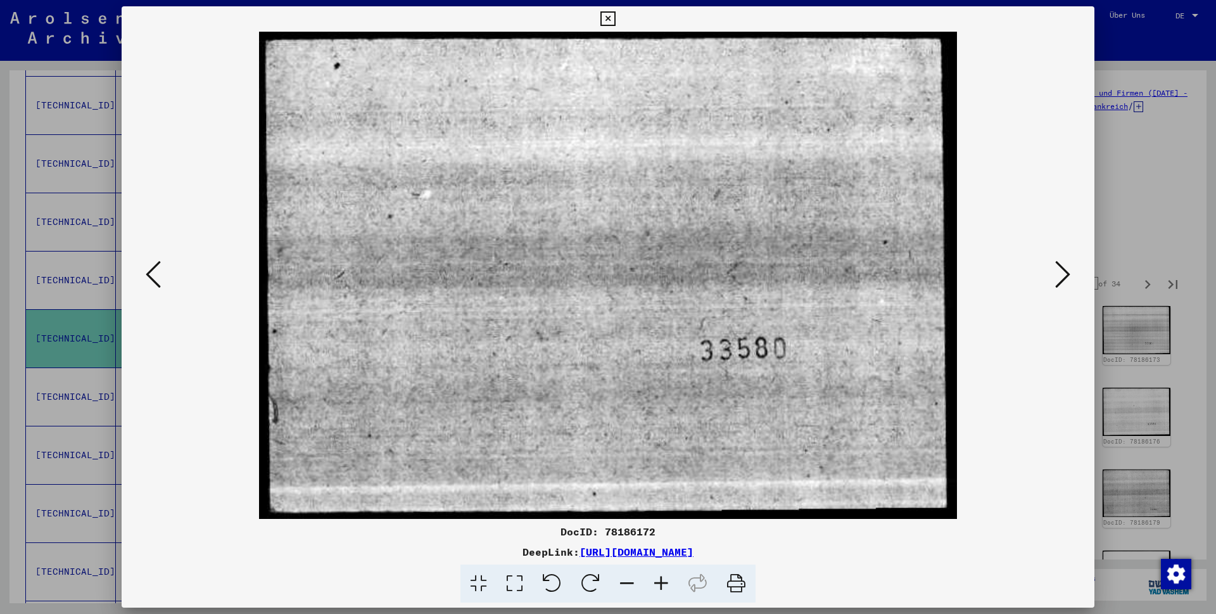
click at [153, 274] on icon at bounding box center [153, 274] width 15 height 30
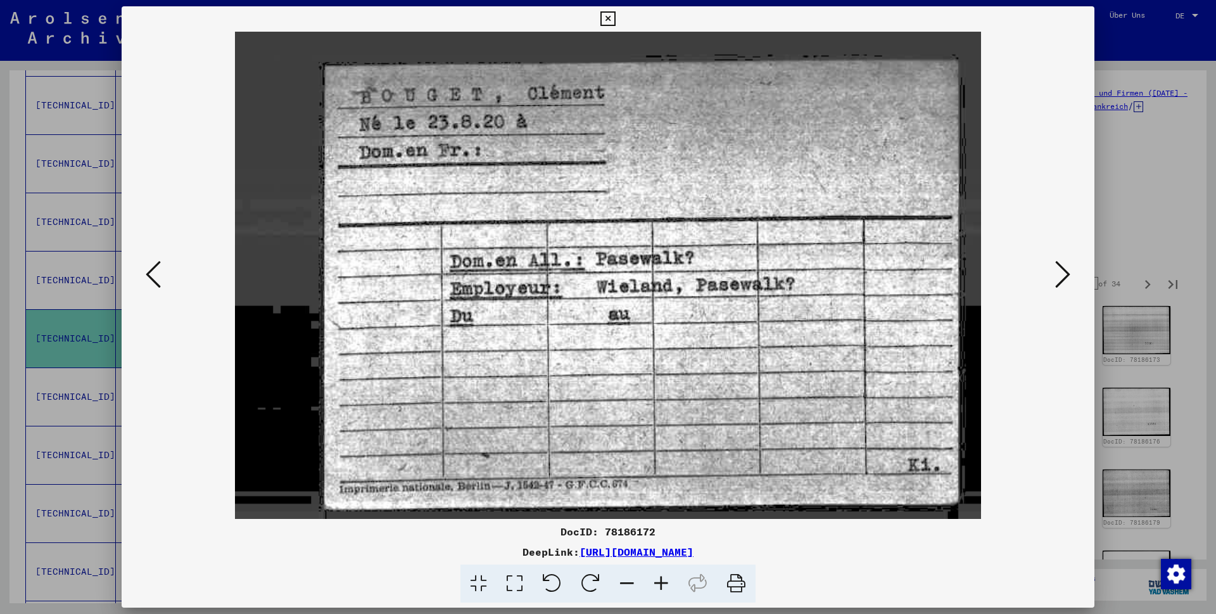
click at [1063, 277] on icon at bounding box center [1062, 274] width 15 height 30
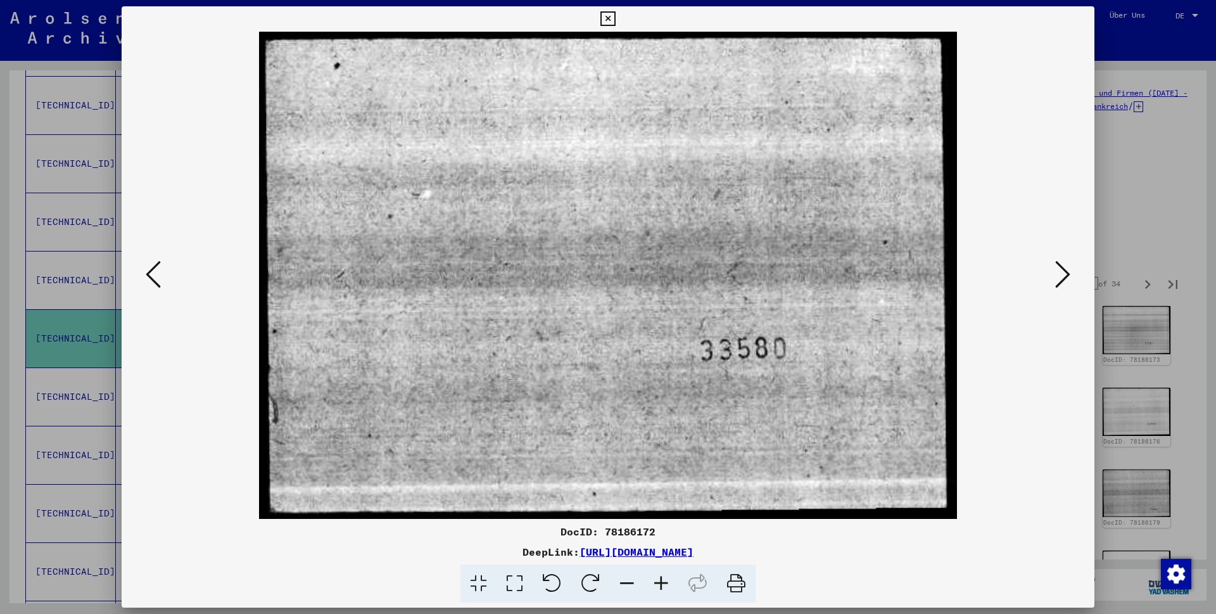
click at [1063, 277] on icon at bounding box center [1062, 274] width 15 height 30
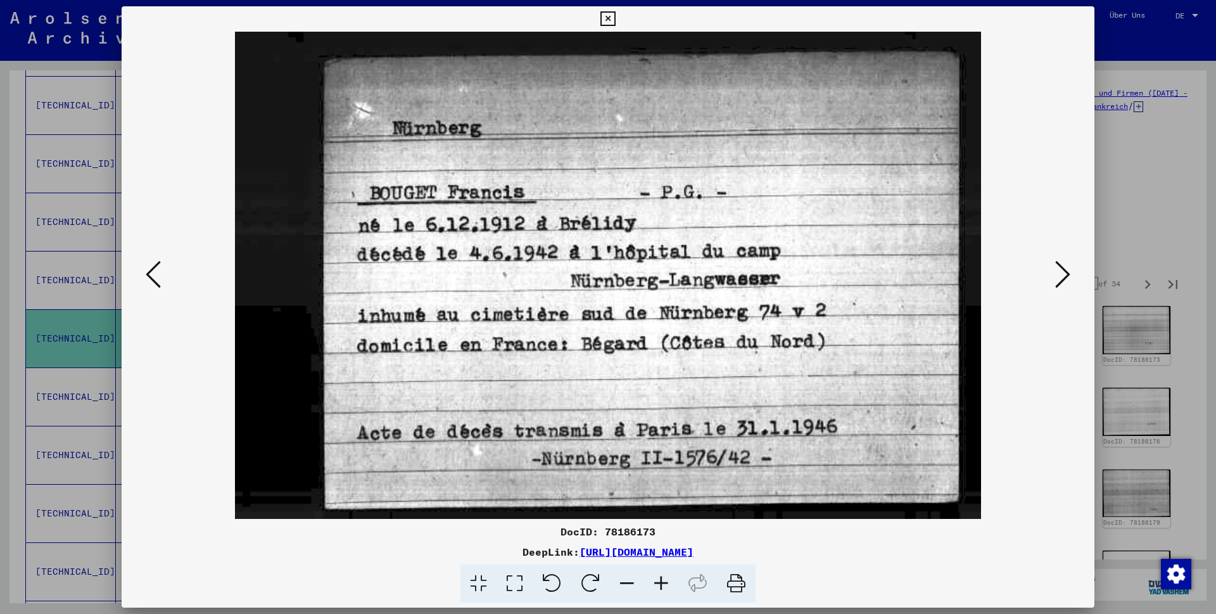
click at [1063, 277] on icon at bounding box center [1062, 274] width 15 height 30
click at [1063, 279] on icon at bounding box center [1062, 274] width 15 height 30
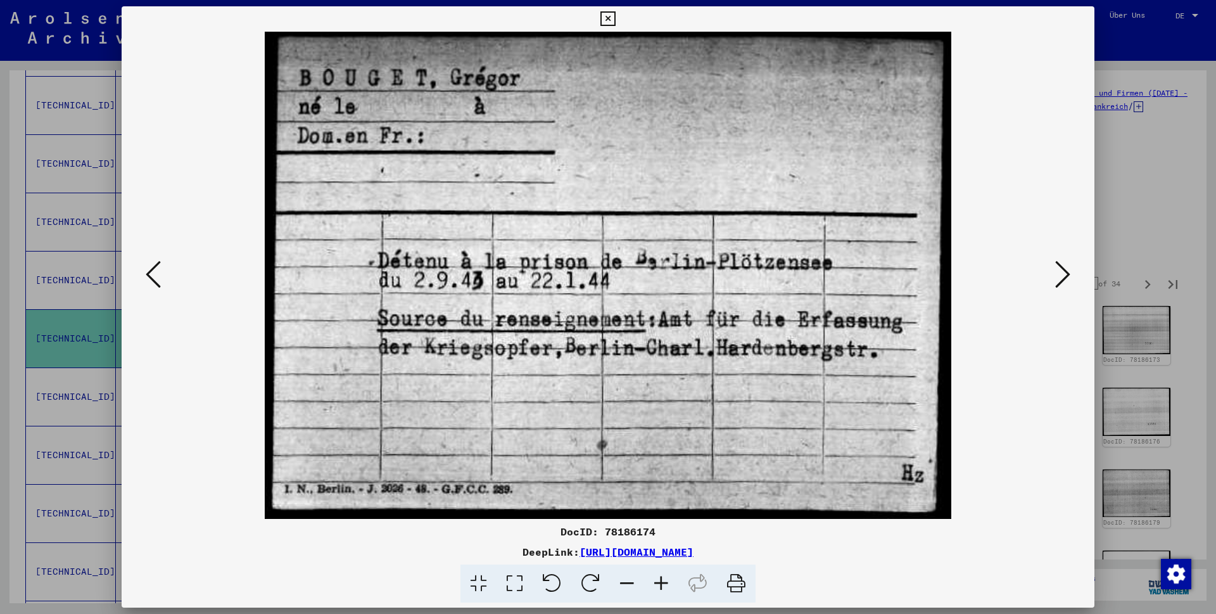
click at [1063, 279] on icon at bounding box center [1062, 274] width 15 height 30
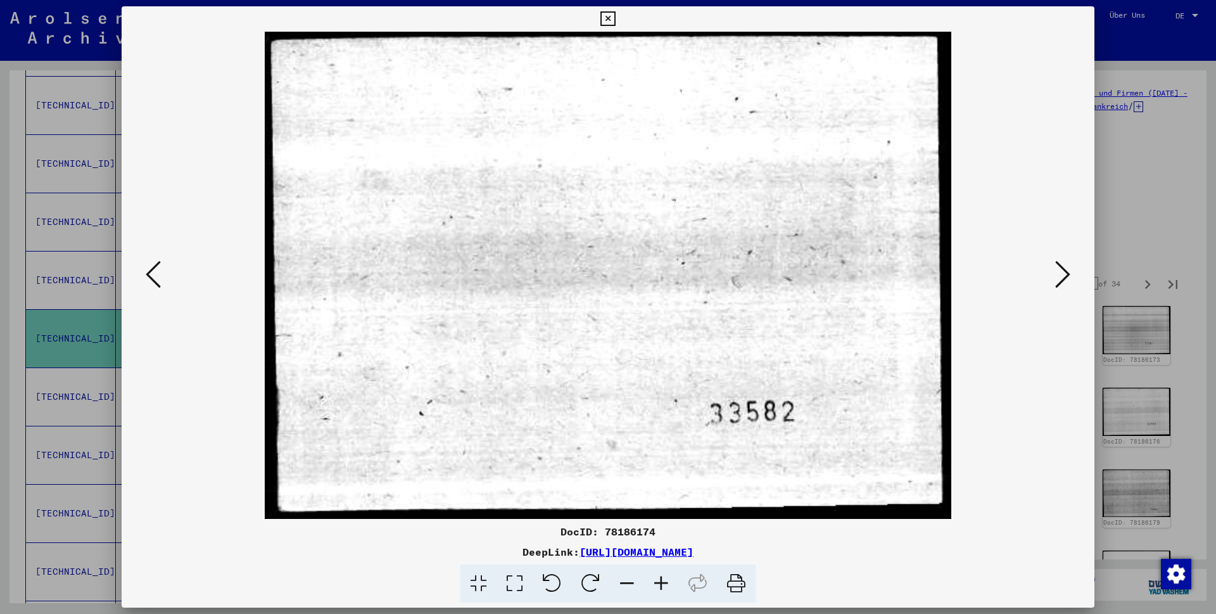
click at [1063, 279] on icon at bounding box center [1062, 274] width 15 height 30
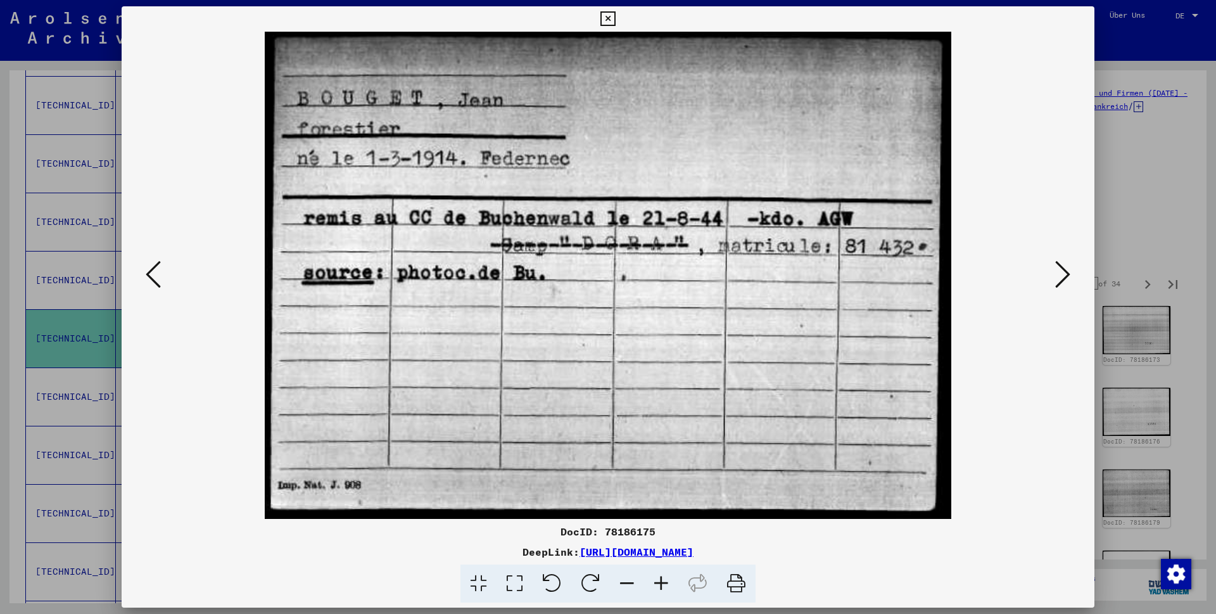
click at [1063, 279] on icon at bounding box center [1062, 274] width 15 height 30
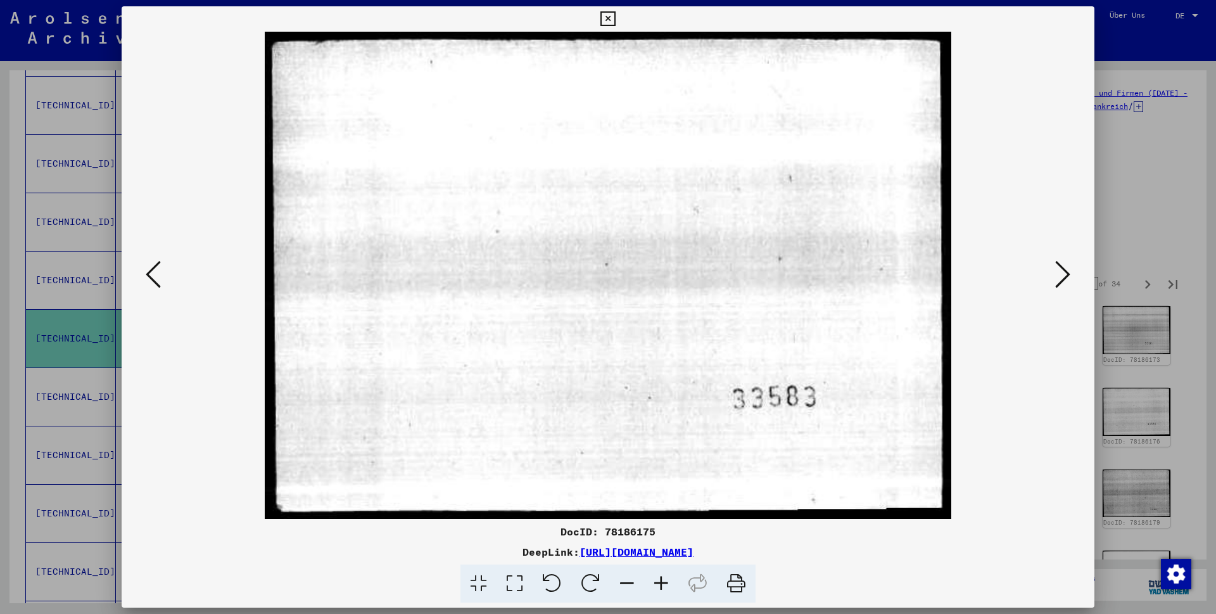
click at [1063, 279] on icon at bounding box center [1062, 274] width 15 height 30
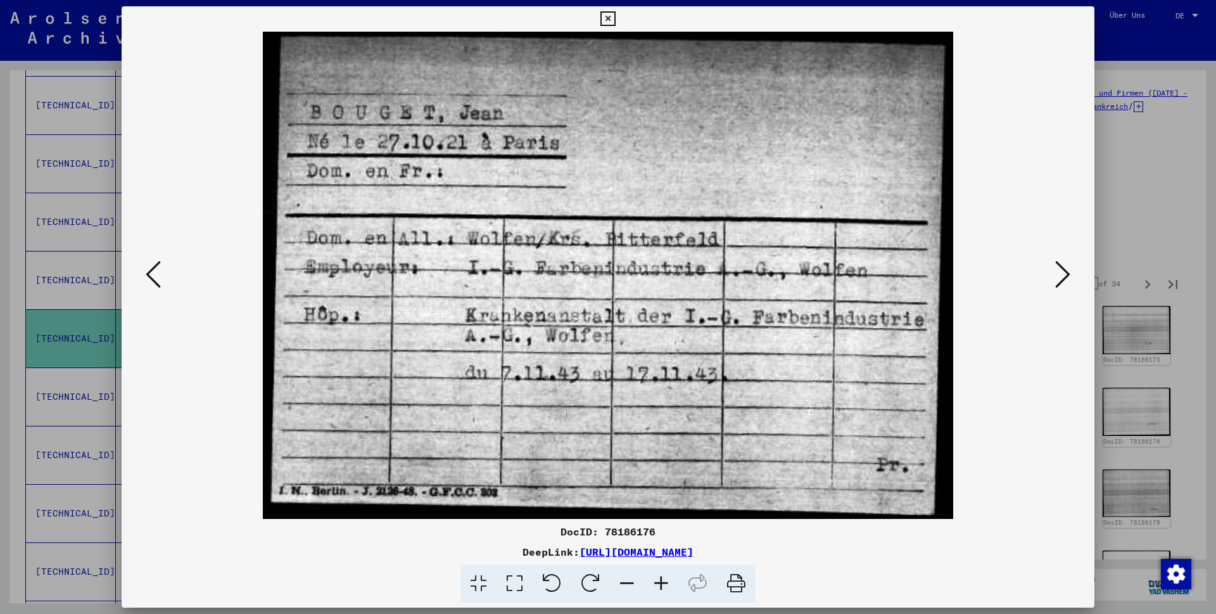
click at [1063, 279] on icon at bounding box center [1062, 274] width 15 height 30
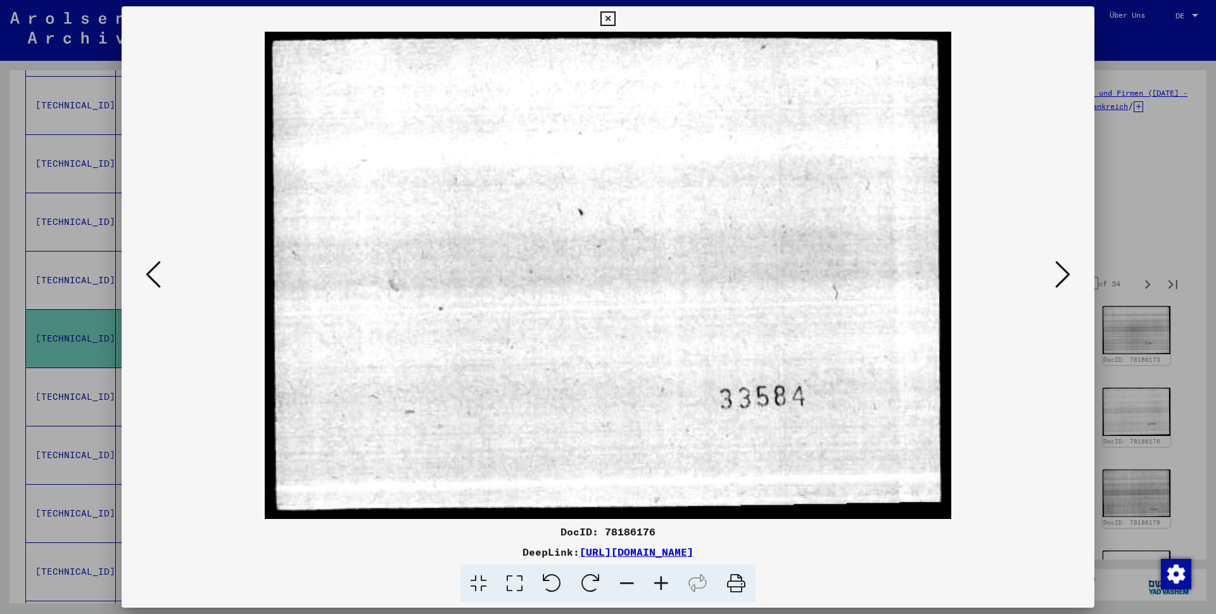
click at [1063, 279] on icon at bounding box center [1062, 274] width 15 height 30
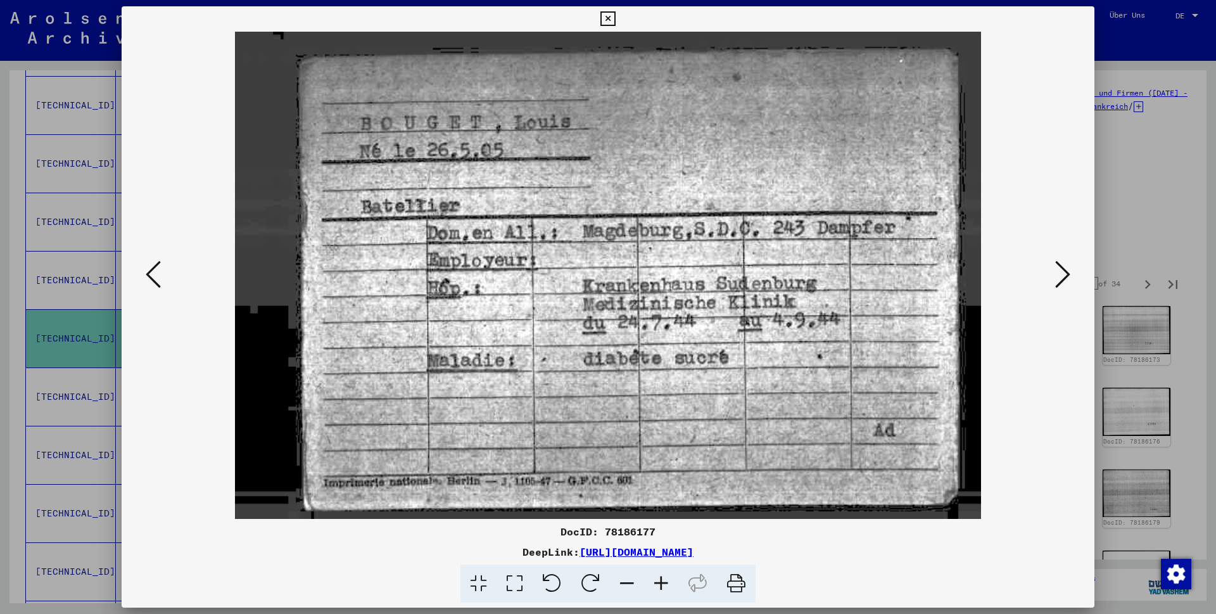
click at [1063, 279] on icon at bounding box center [1062, 274] width 15 height 30
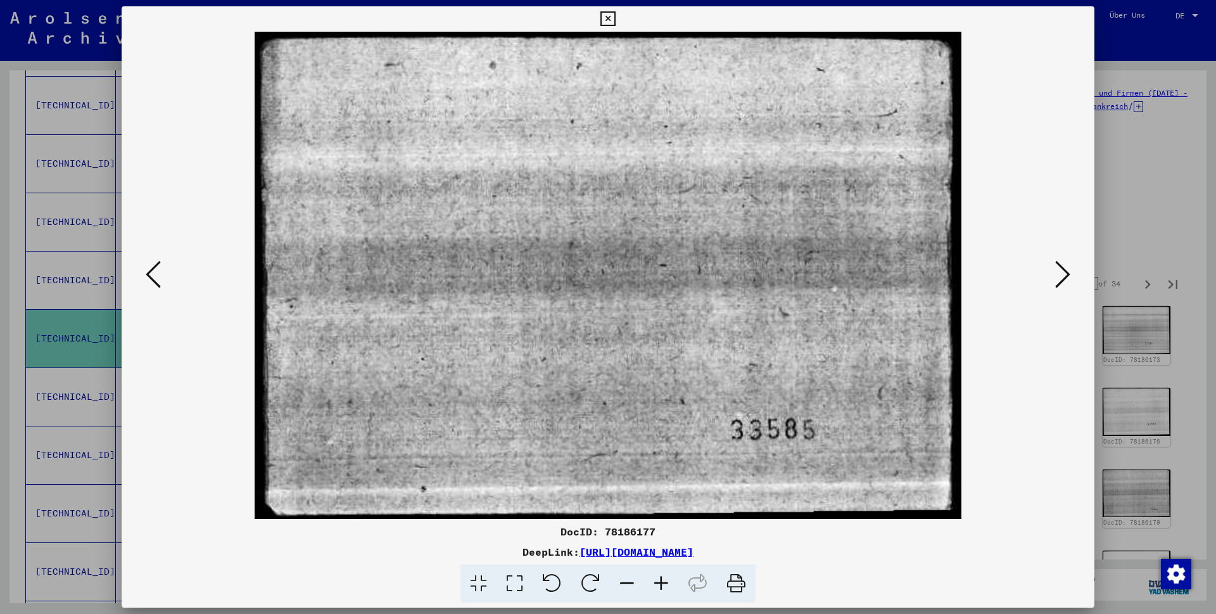
click at [1063, 279] on icon at bounding box center [1062, 274] width 15 height 30
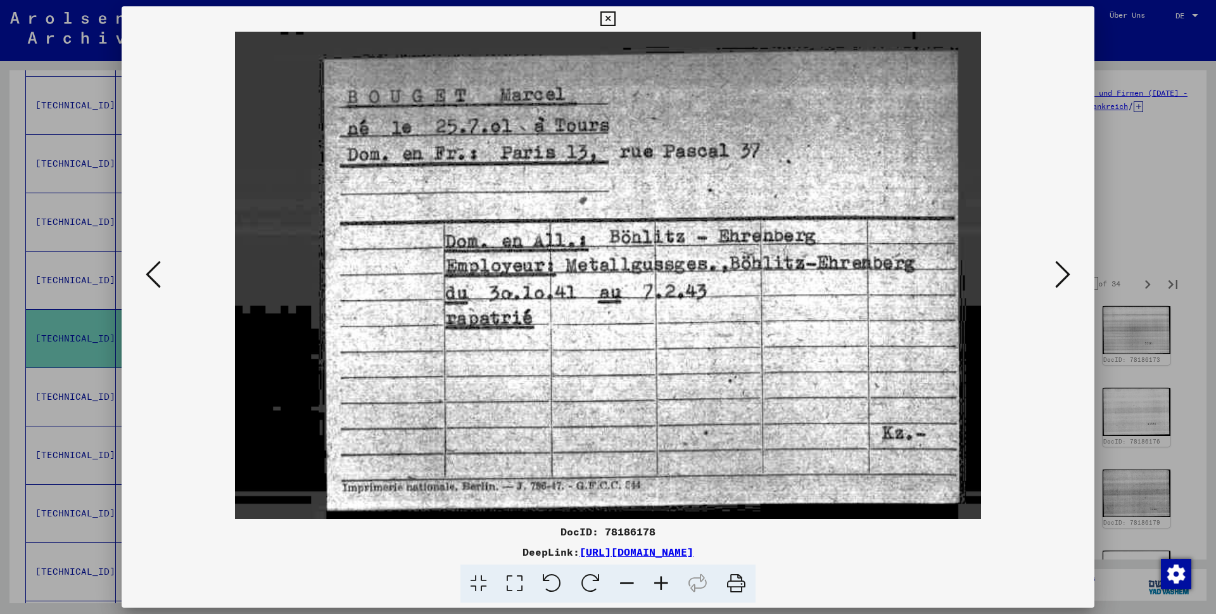
click at [1063, 279] on icon at bounding box center [1062, 274] width 15 height 30
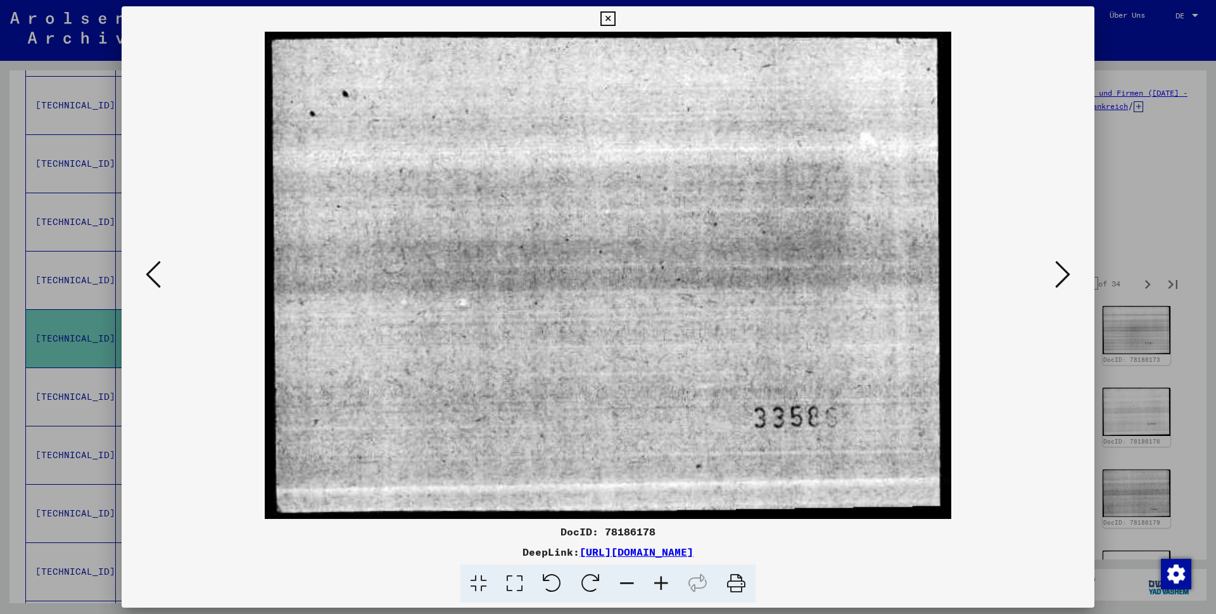
click at [1063, 279] on icon at bounding box center [1062, 274] width 15 height 30
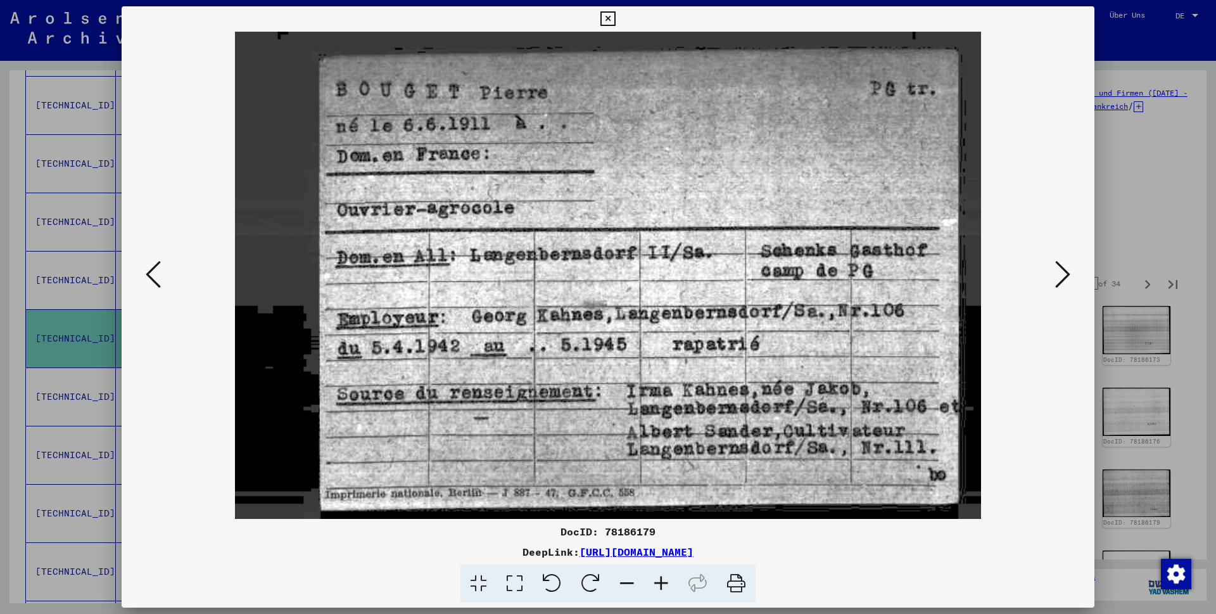
click at [1063, 279] on icon at bounding box center [1062, 274] width 15 height 30
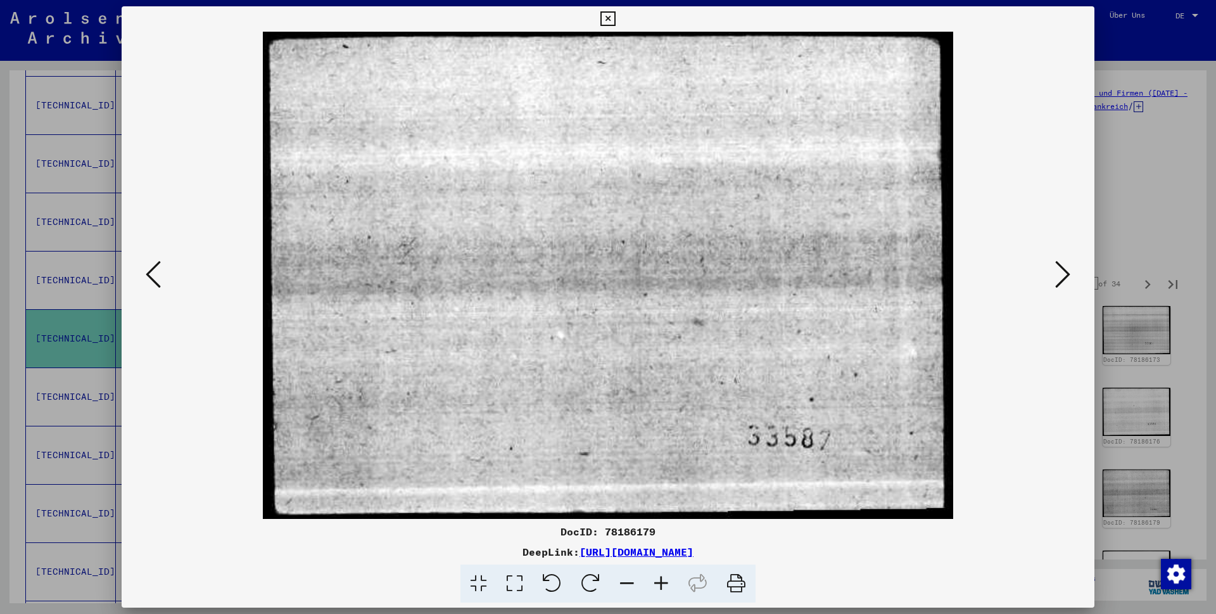
click at [1063, 279] on icon at bounding box center [1062, 274] width 15 height 30
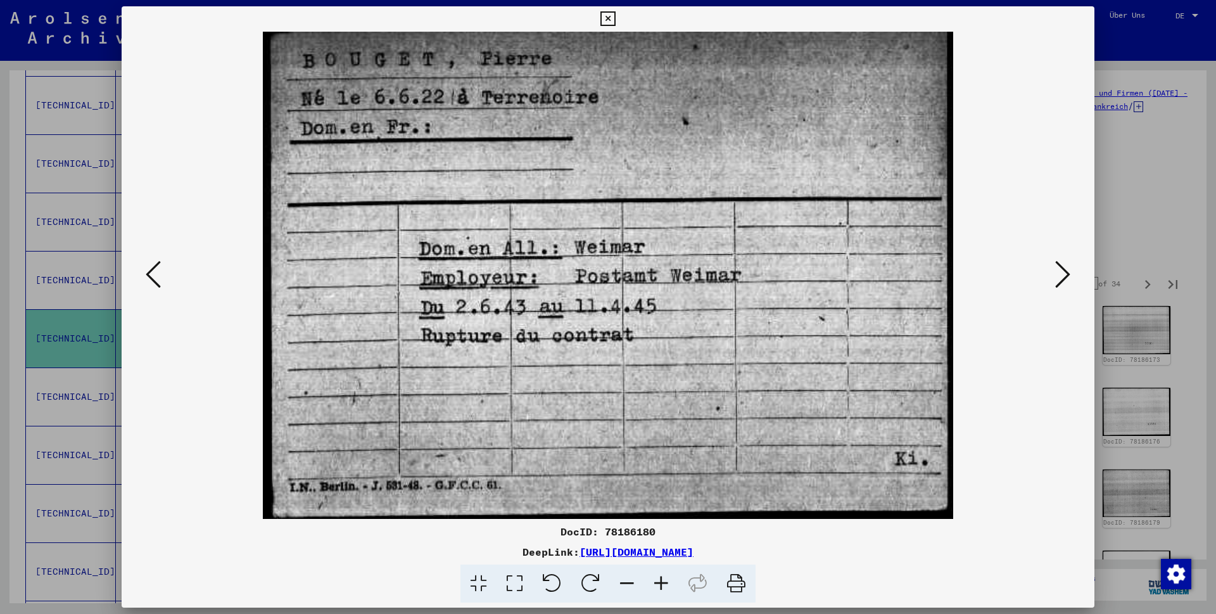
click at [615, 16] on icon at bounding box center [607, 18] width 15 height 15
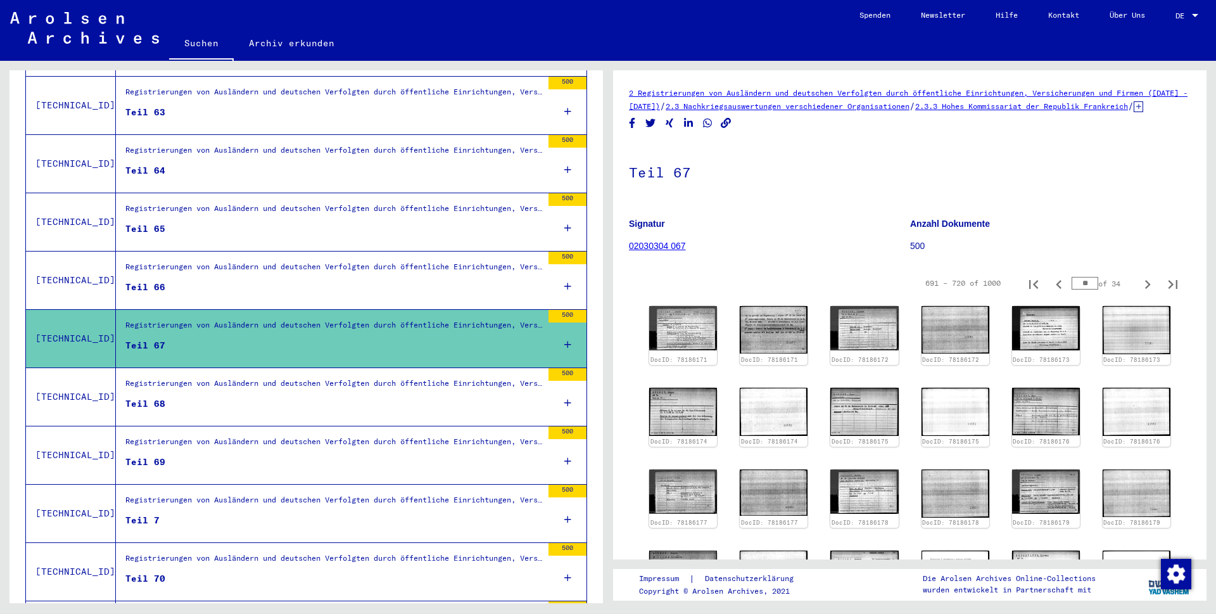
click at [225, 397] on figure "Teil 68" at bounding box center [333, 406] width 417 height 19
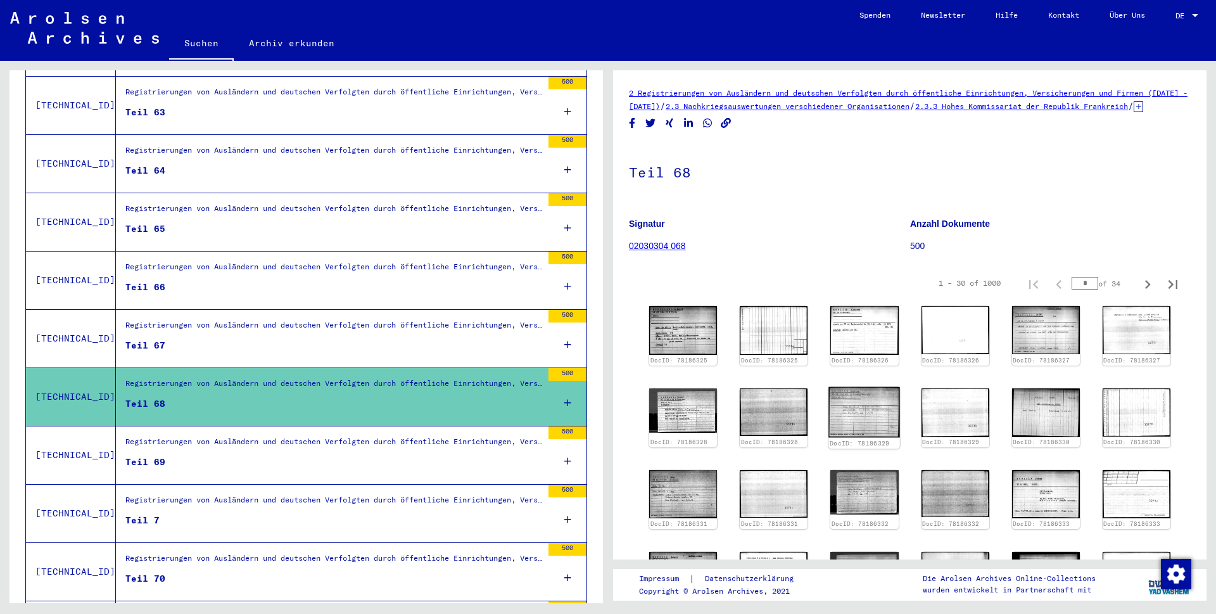
click at [864, 429] on img at bounding box center [865, 412] width 72 height 51
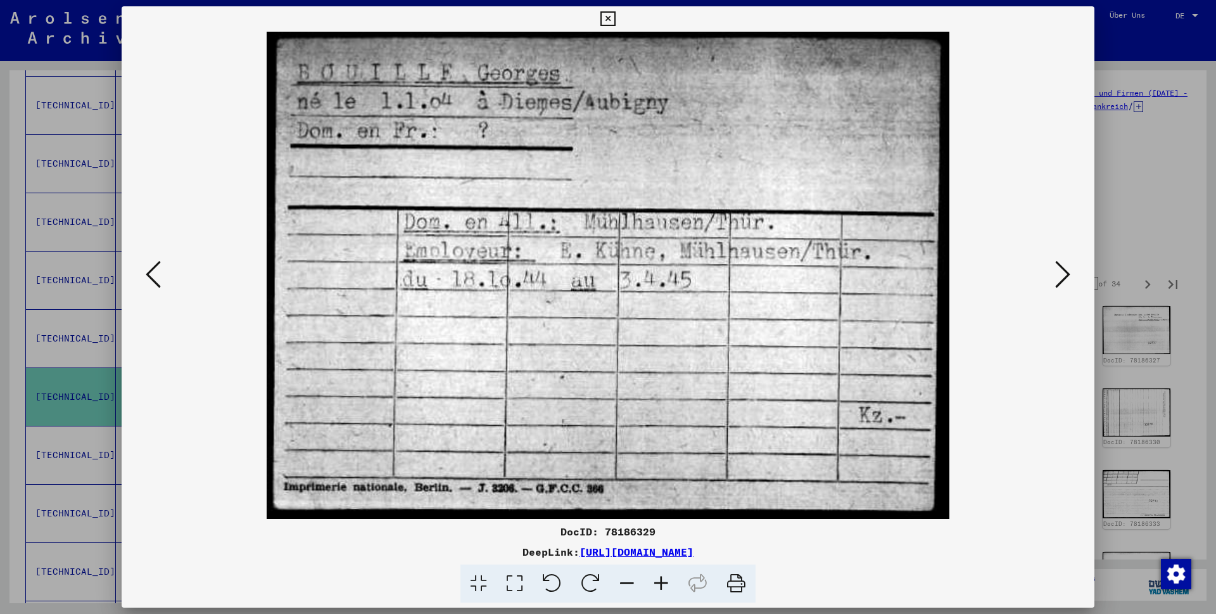
click at [615, 15] on icon at bounding box center [607, 18] width 15 height 15
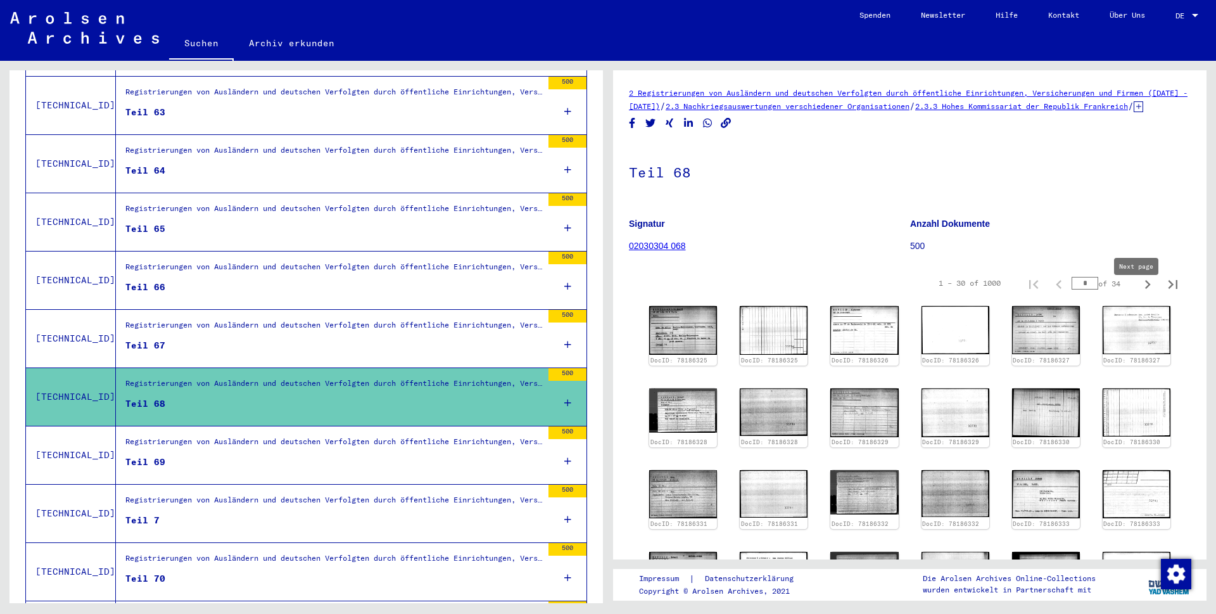
click at [1145, 289] on icon "Next page" at bounding box center [1148, 284] width 6 height 9
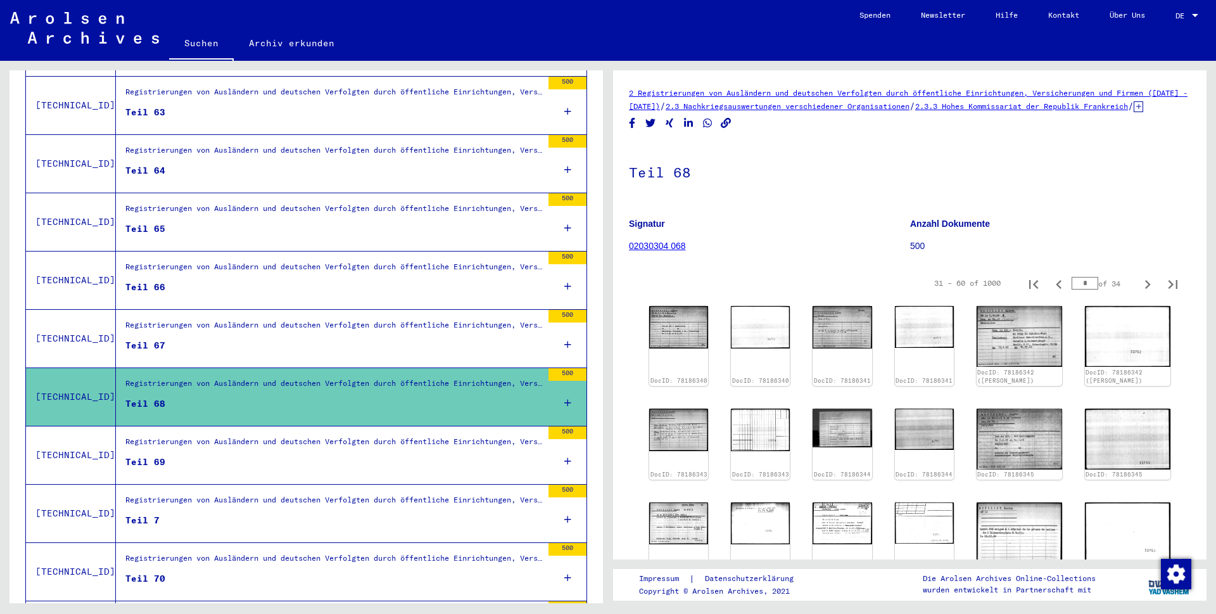
click at [1139, 293] on icon "Next page" at bounding box center [1148, 284] width 18 height 18
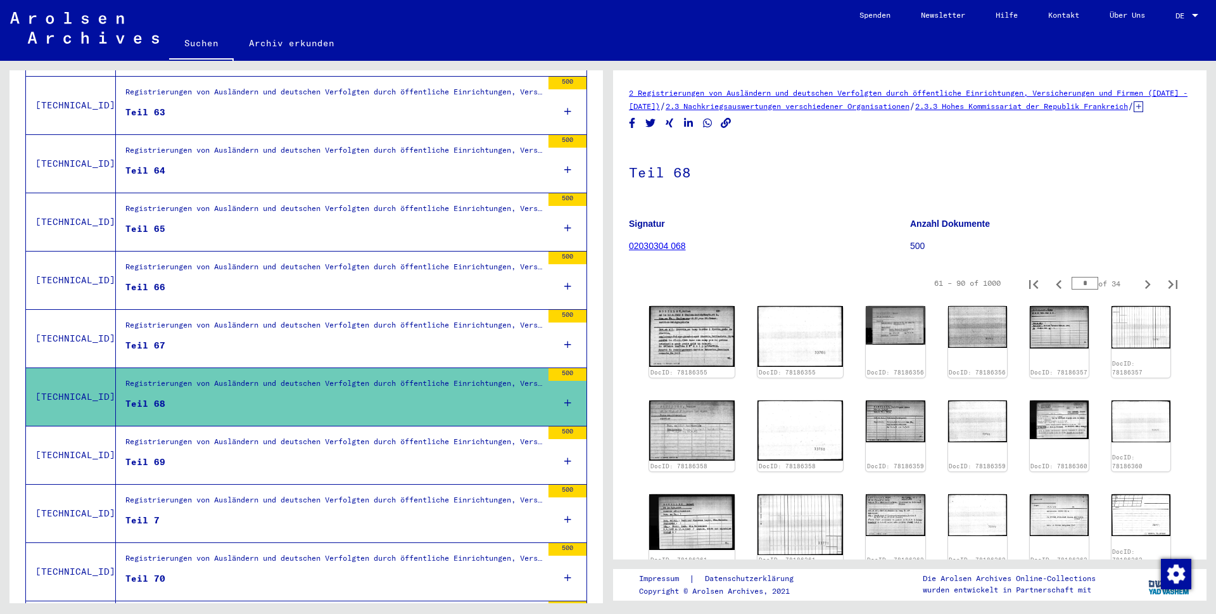
click at [1139, 293] on icon "Next page" at bounding box center [1148, 284] width 18 height 18
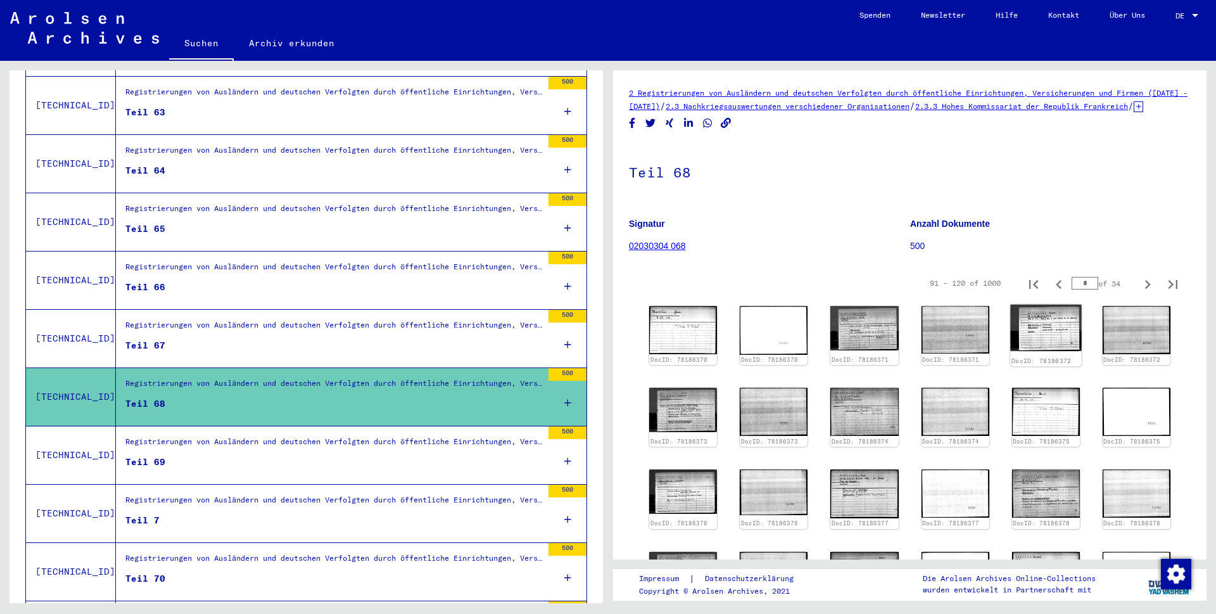
click at [1036, 344] on img at bounding box center [1046, 328] width 72 height 46
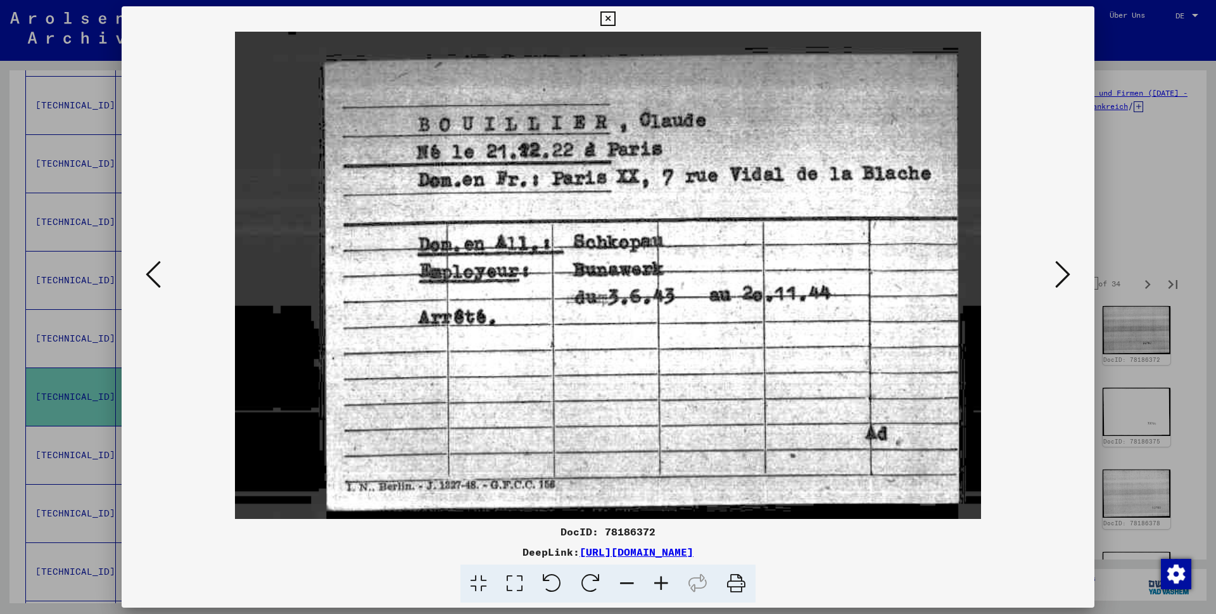
click at [615, 19] on icon at bounding box center [607, 18] width 15 height 15
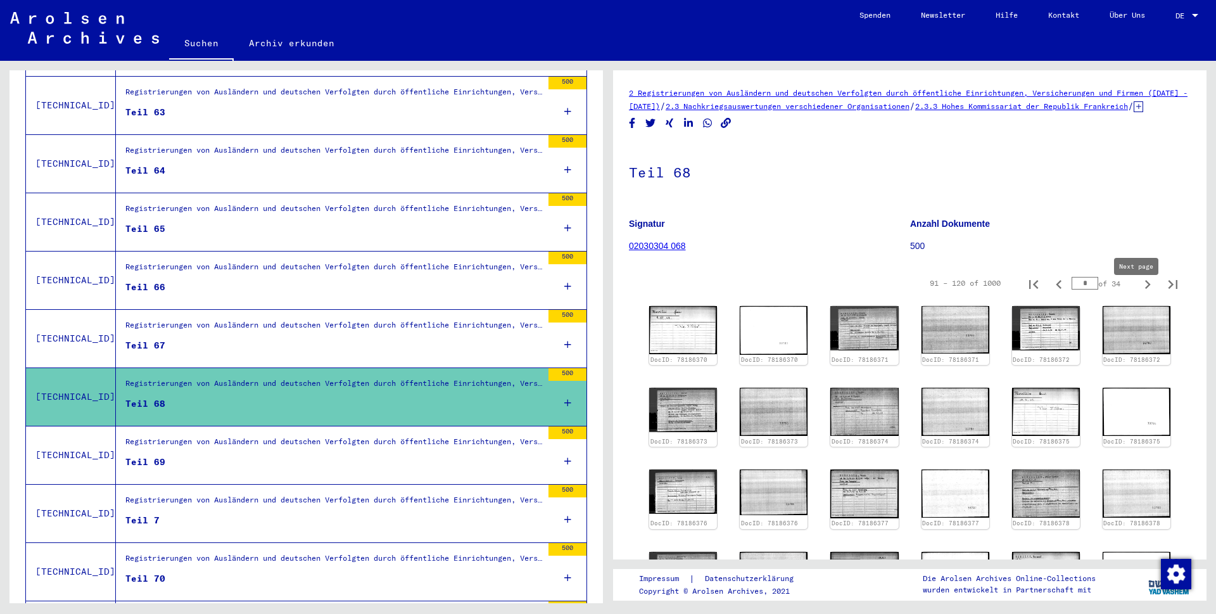
click at [1139, 293] on icon "Next page" at bounding box center [1148, 284] width 18 height 18
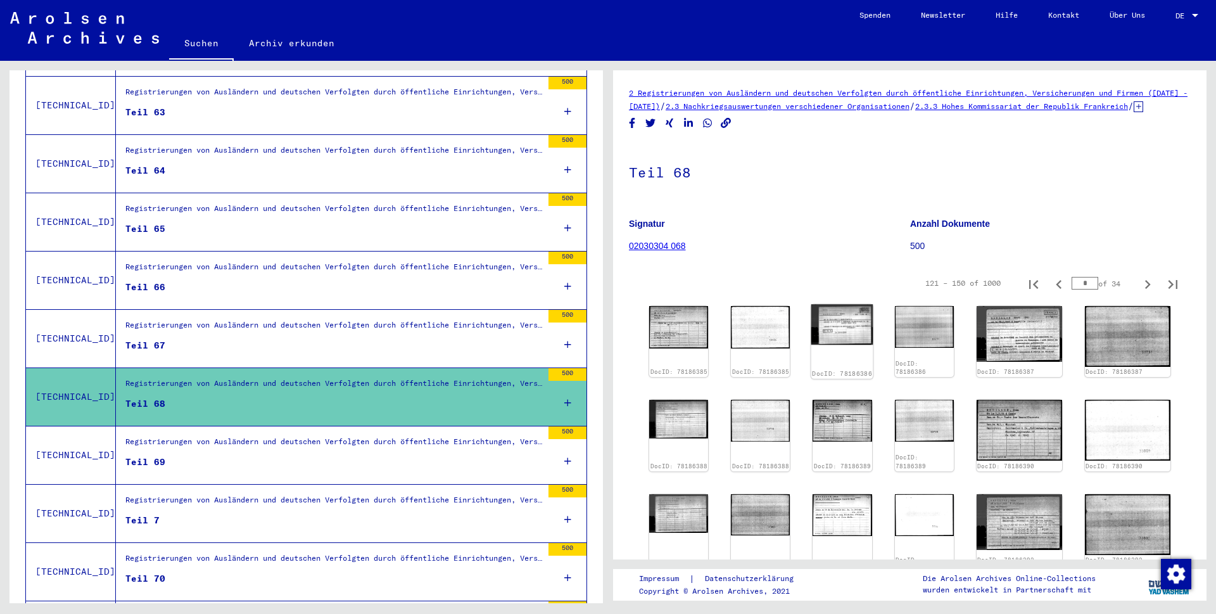
click at [845, 341] on img at bounding box center [842, 324] width 62 height 41
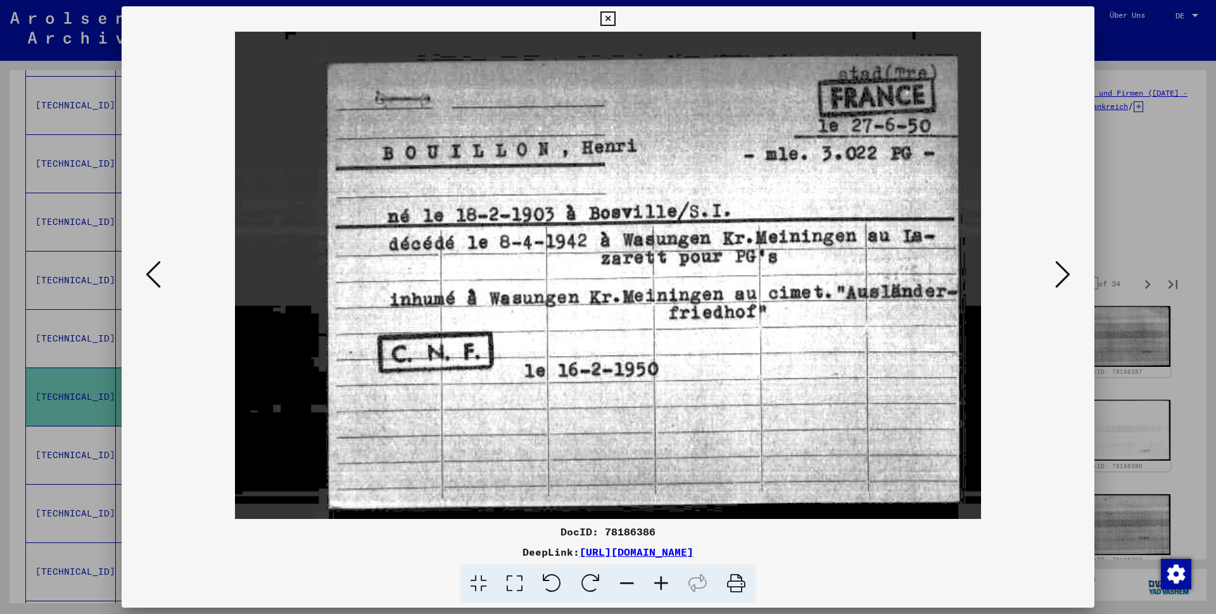
click at [615, 20] on icon at bounding box center [607, 18] width 15 height 15
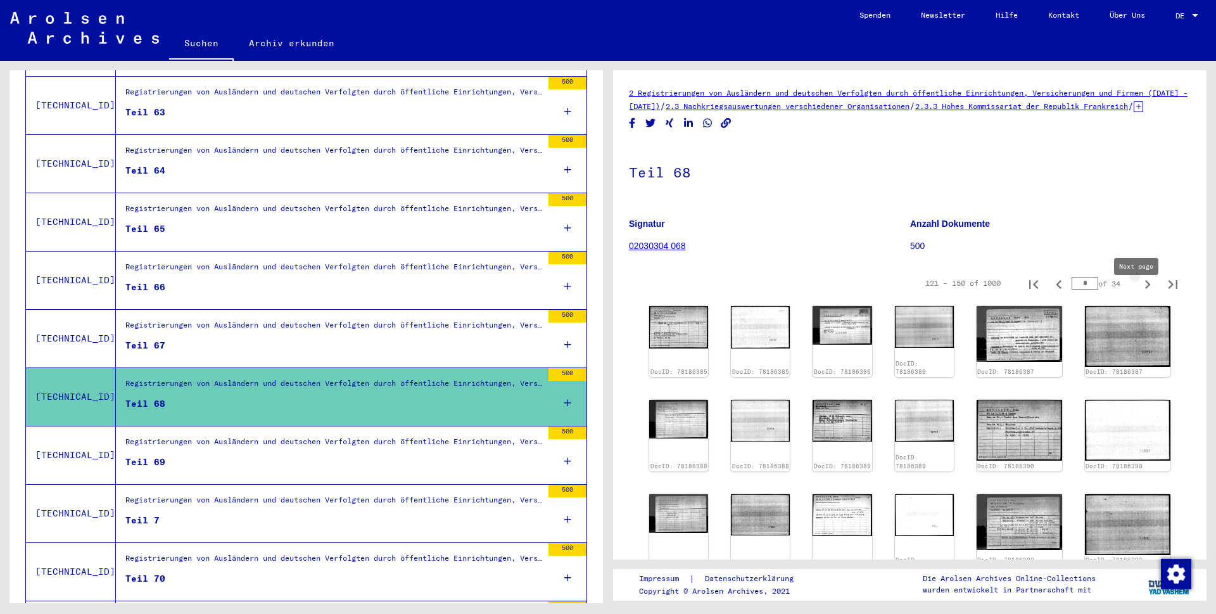
click at [1139, 293] on icon "Next page" at bounding box center [1148, 284] width 18 height 18
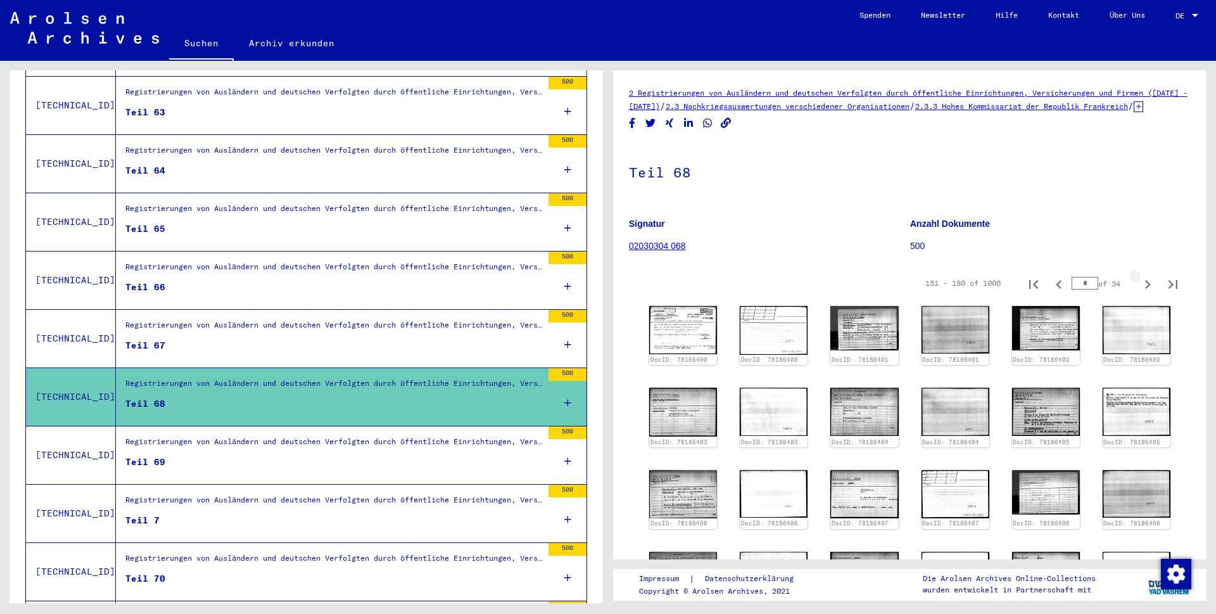
click at [1139, 293] on icon "Next page" at bounding box center [1148, 284] width 18 height 18
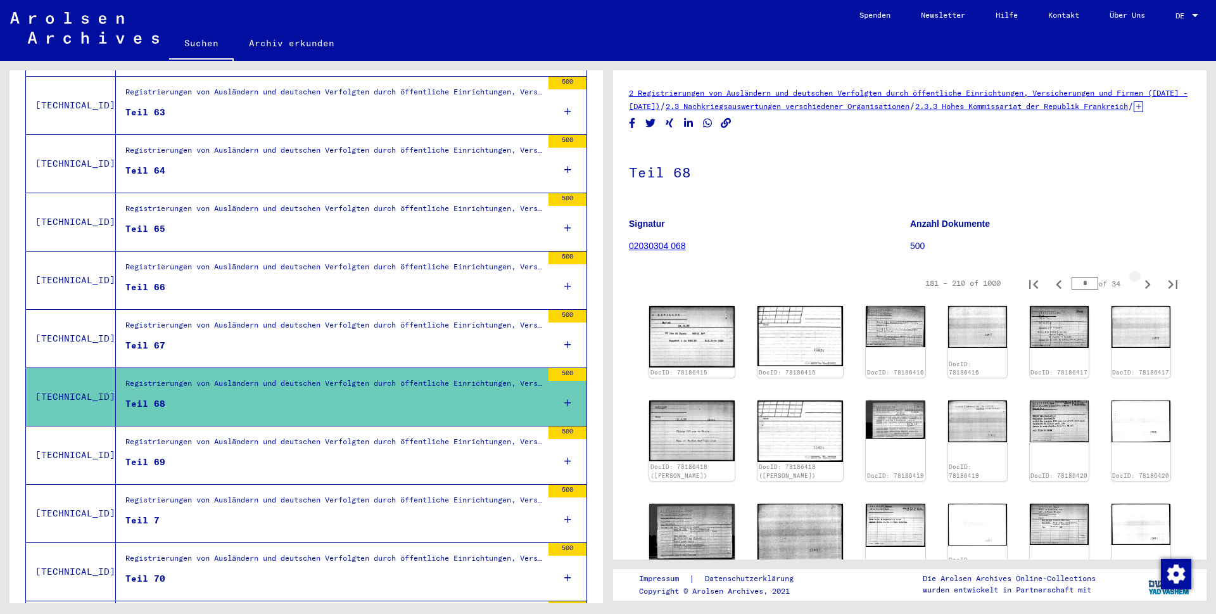
click at [1139, 293] on icon "Next page" at bounding box center [1148, 284] width 18 height 18
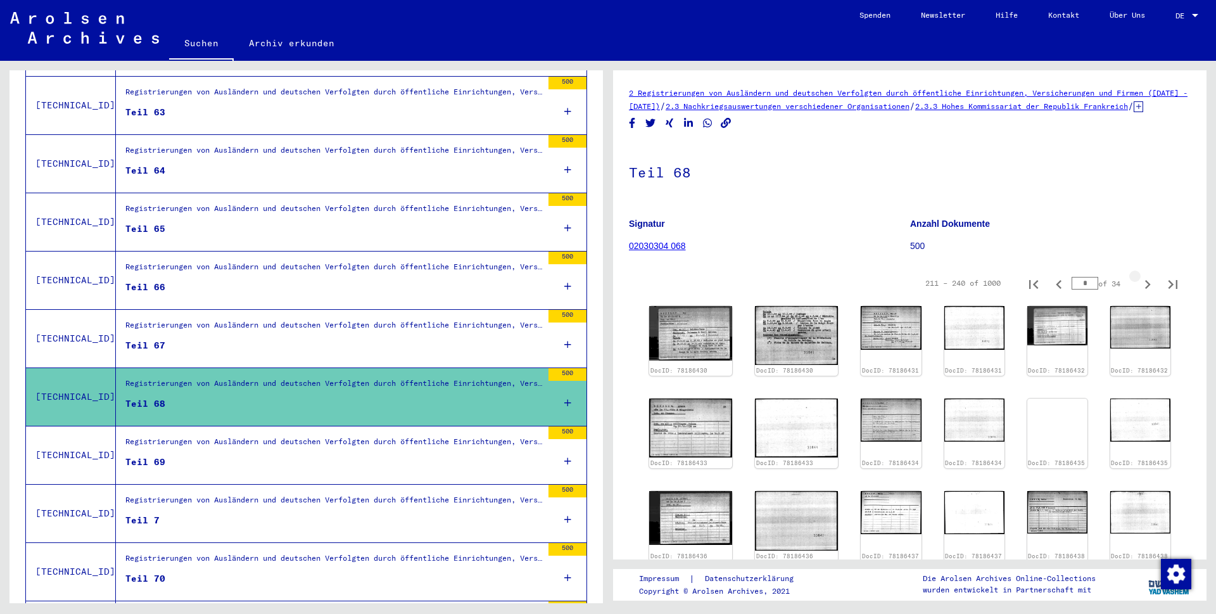
click at [1139, 293] on icon "Next page" at bounding box center [1148, 284] width 18 height 18
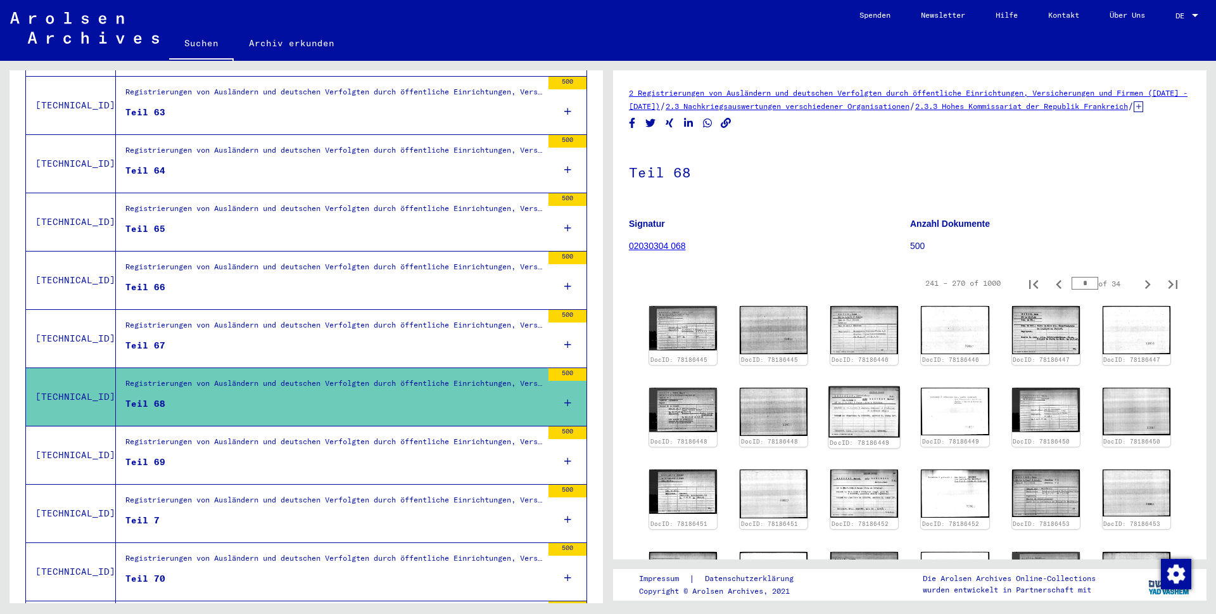
click at [858, 429] on img at bounding box center [865, 411] width 72 height 51
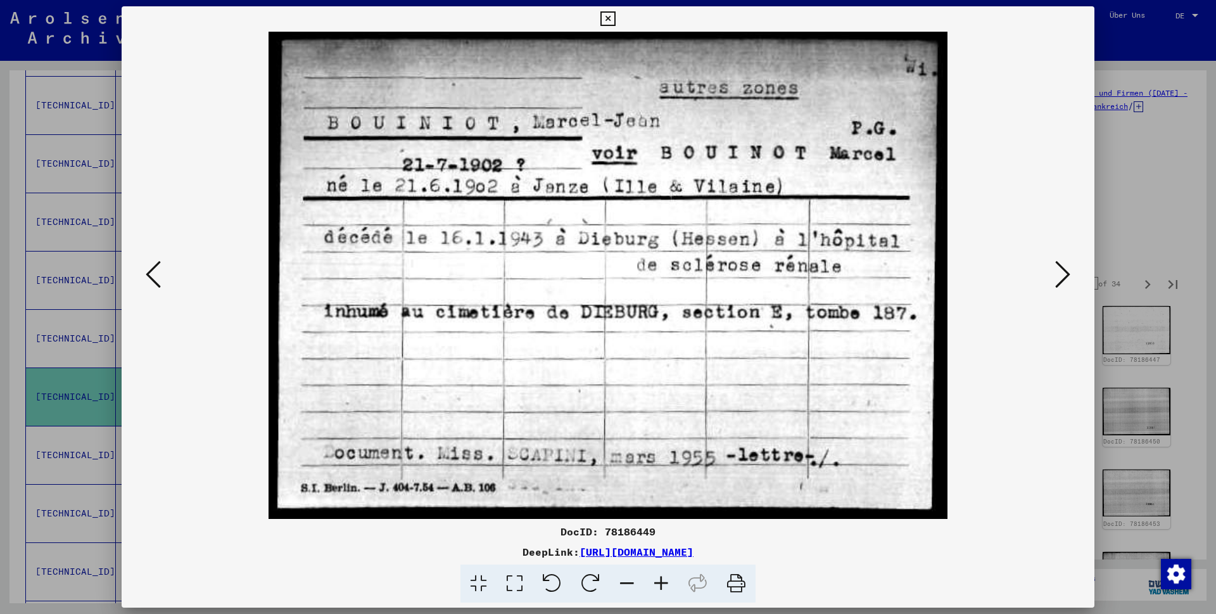
click at [615, 25] on icon at bounding box center [607, 18] width 15 height 15
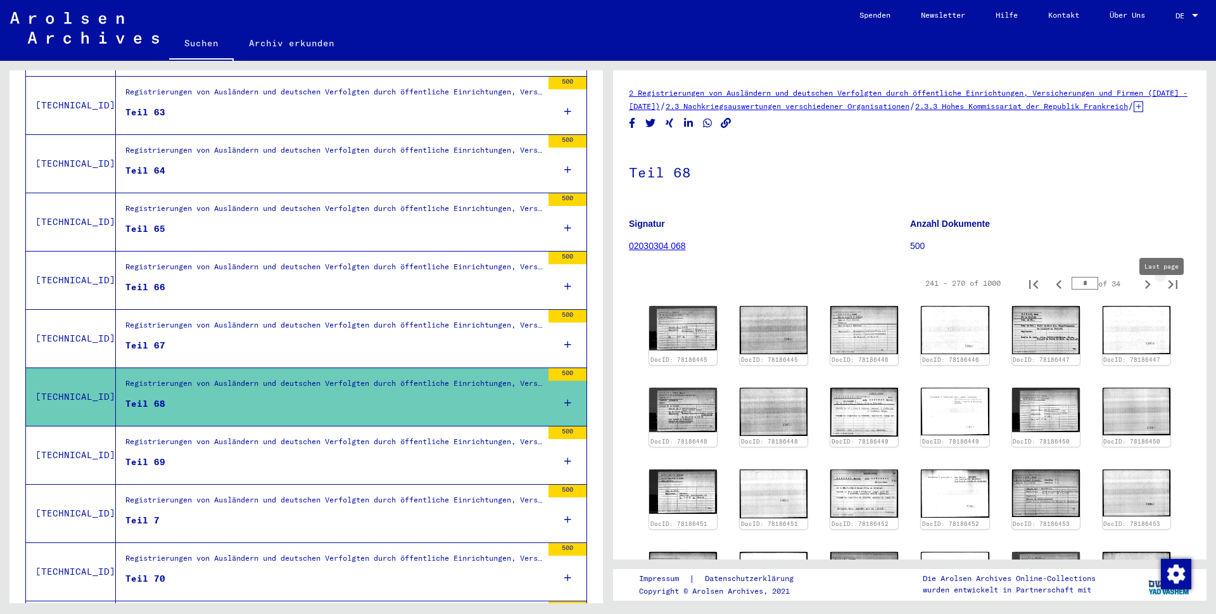
click at [1168, 289] on icon "Last page" at bounding box center [1172, 284] width 9 height 9
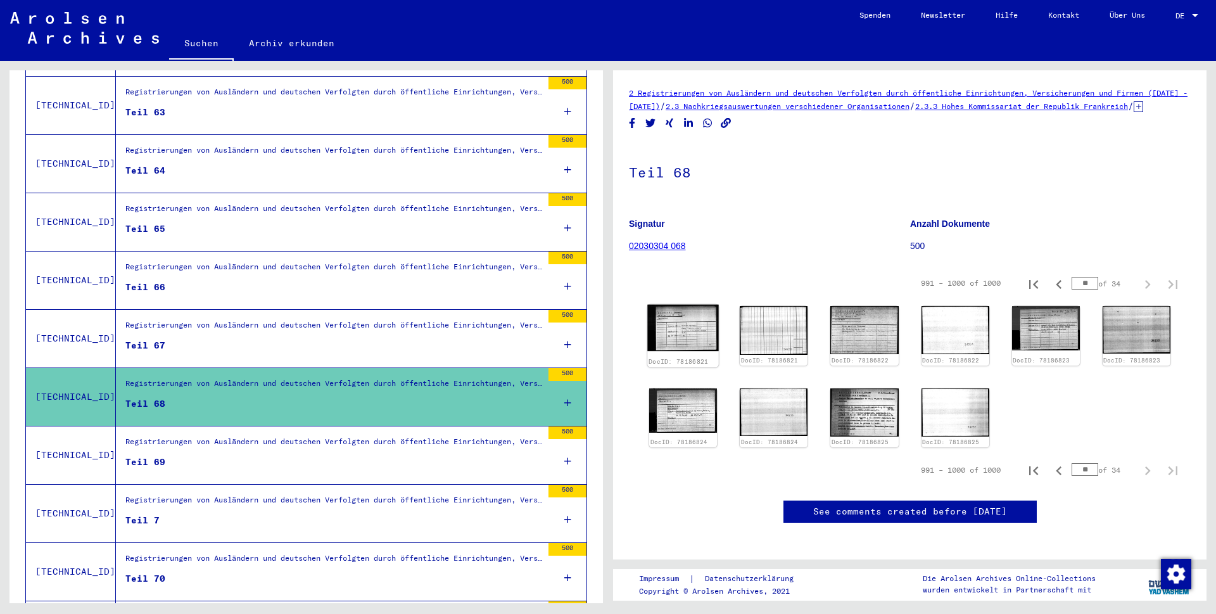
click at [682, 344] on img at bounding box center [683, 328] width 72 height 46
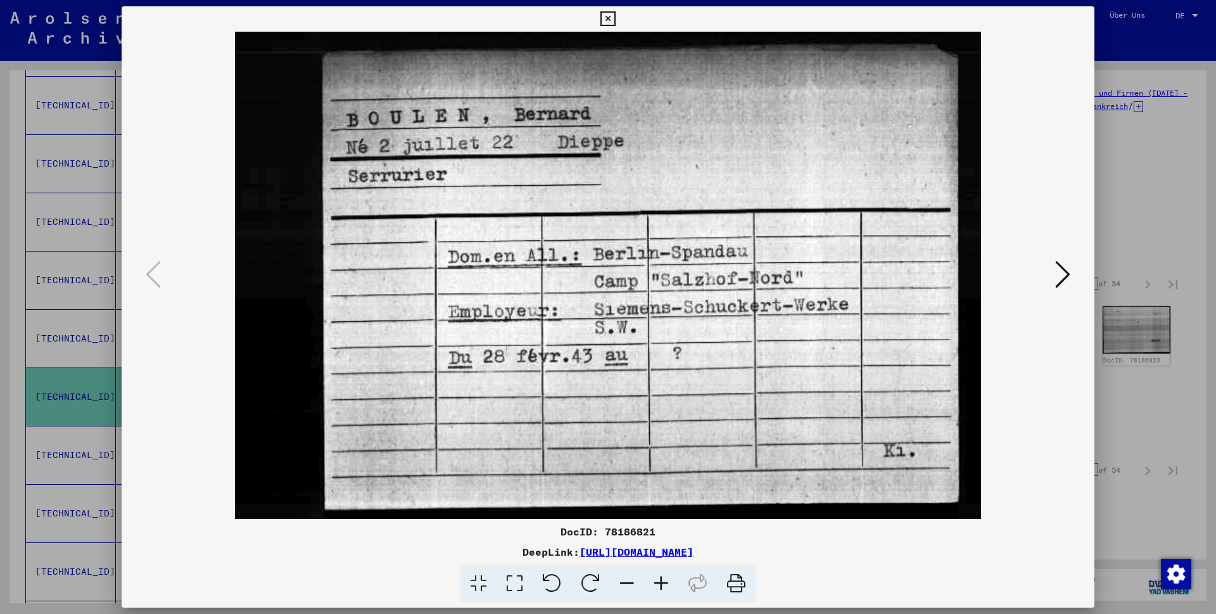
click at [615, 16] on icon at bounding box center [607, 18] width 15 height 15
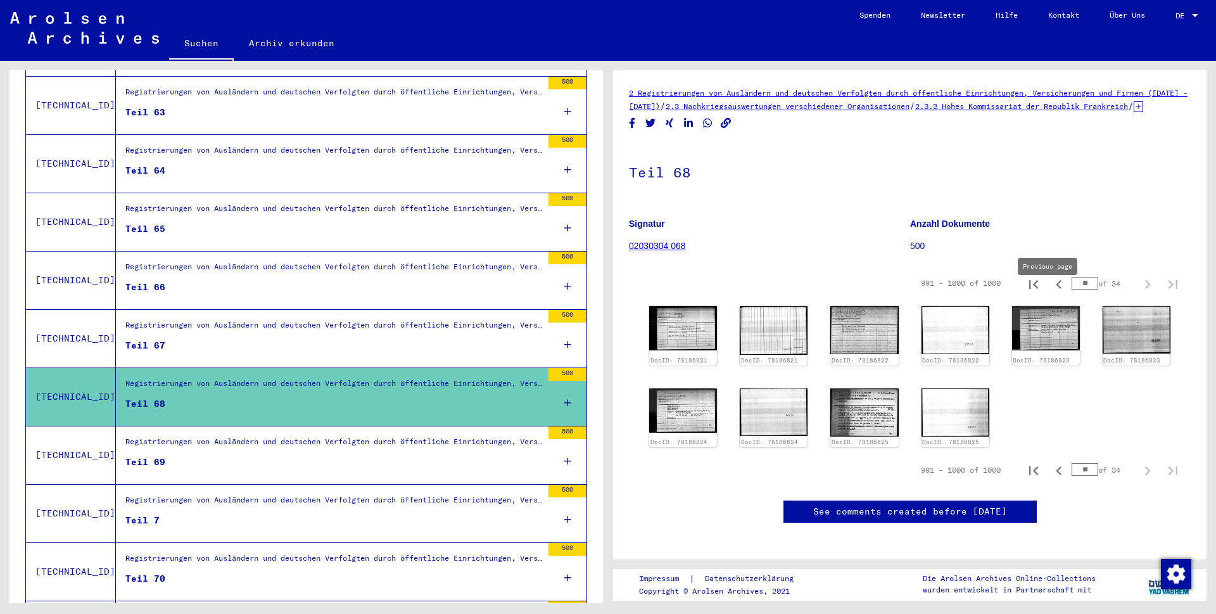
click at [1050, 293] on icon "Previous page" at bounding box center [1059, 284] width 18 height 18
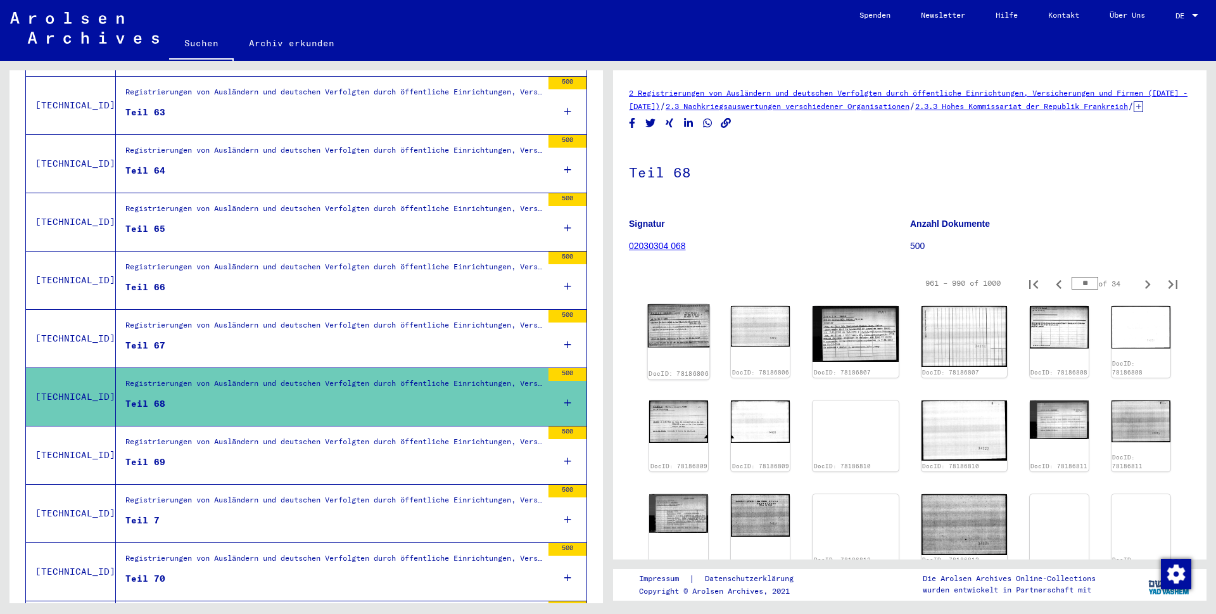
click at [668, 340] on img at bounding box center [679, 325] width 62 height 43
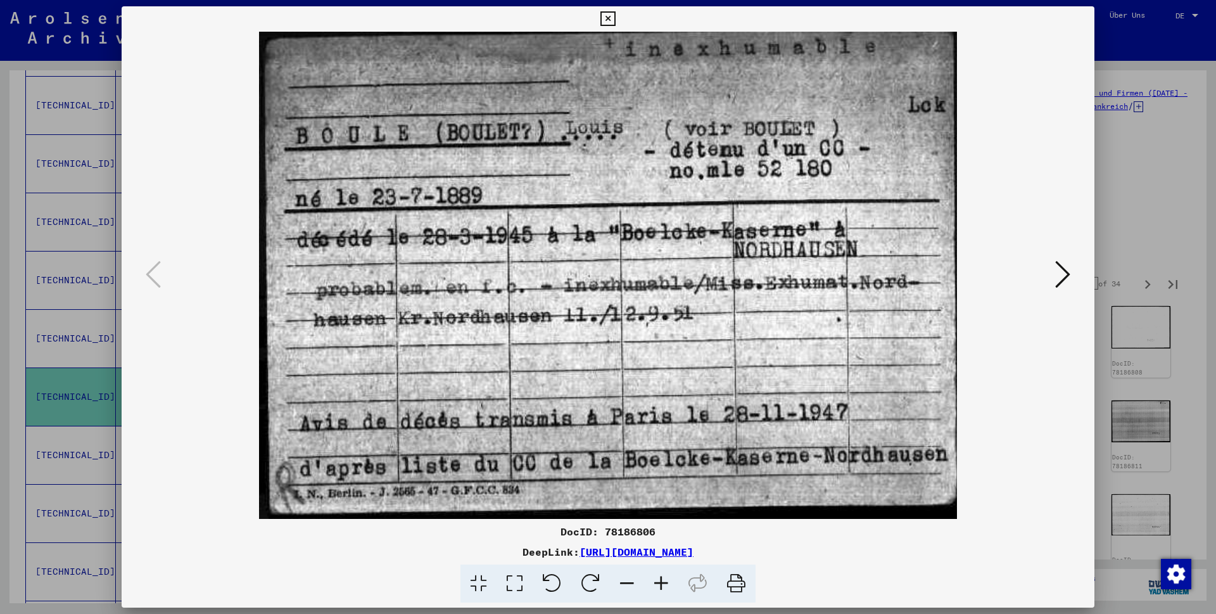
click at [615, 18] on icon at bounding box center [607, 18] width 15 height 15
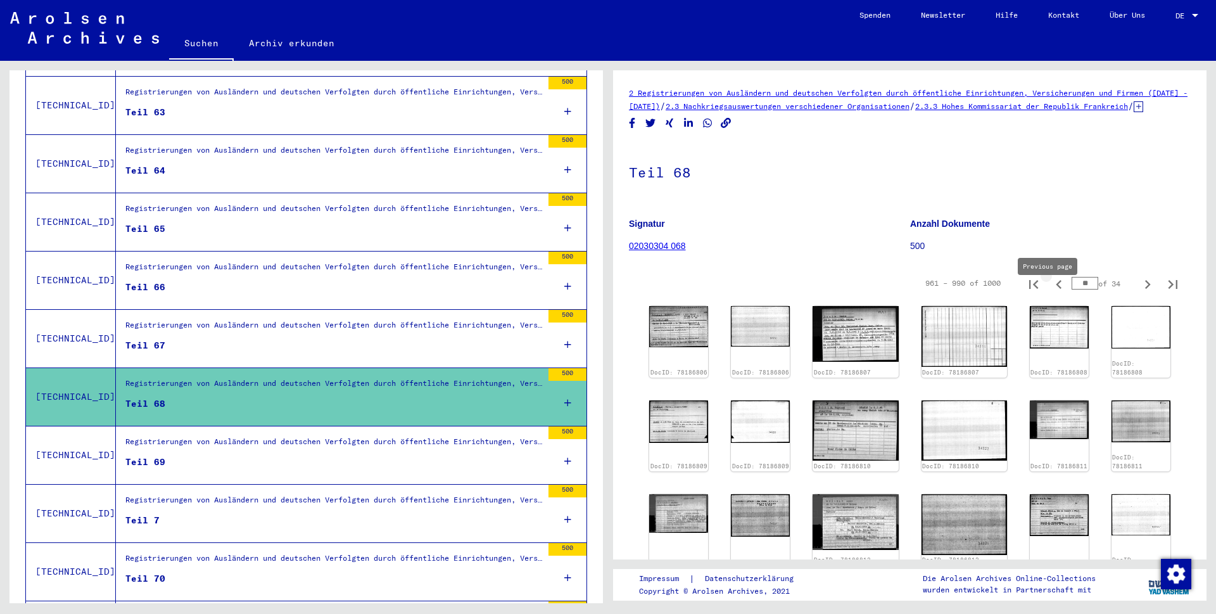
click at [1050, 293] on icon "Previous page" at bounding box center [1059, 284] width 18 height 18
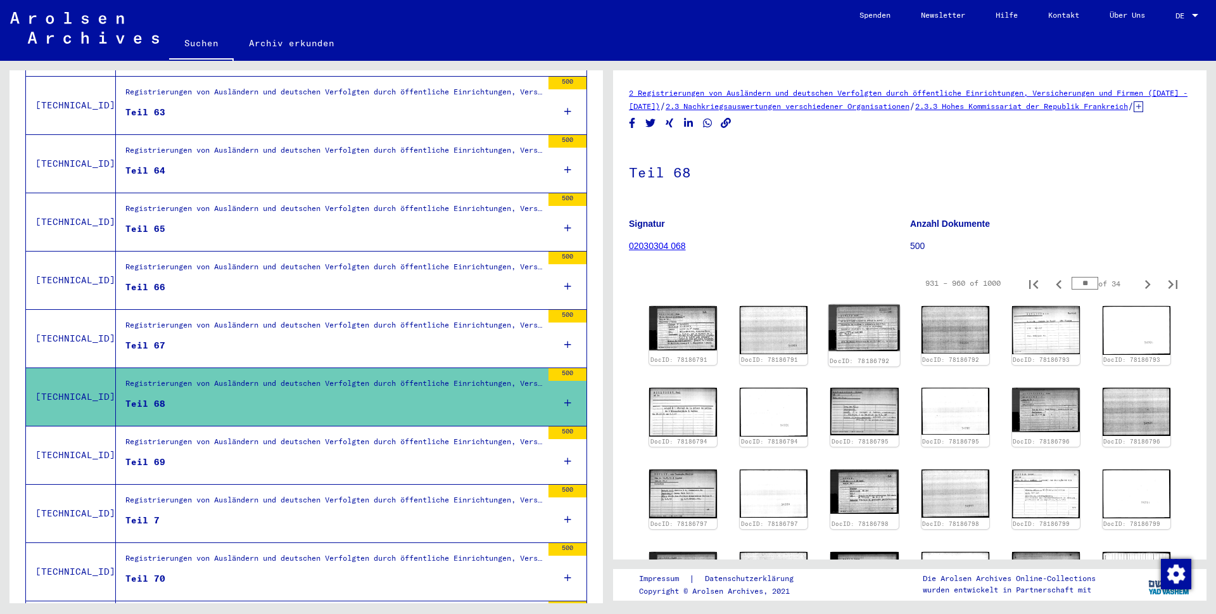
click at [859, 343] on img at bounding box center [865, 328] width 72 height 46
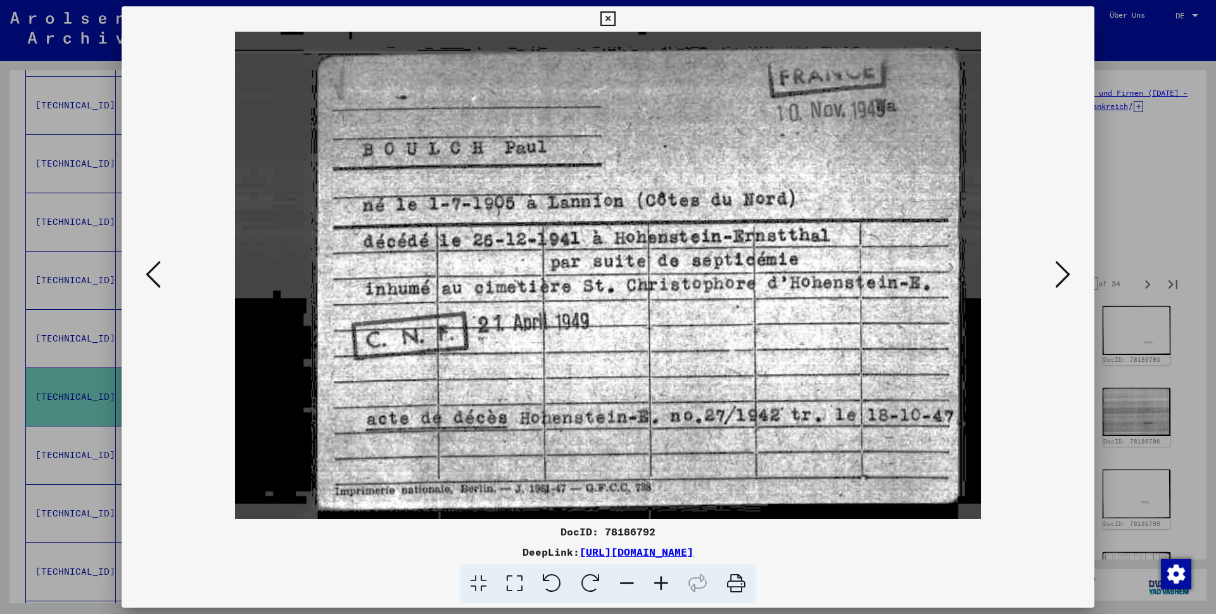
click at [615, 18] on icon at bounding box center [607, 18] width 15 height 15
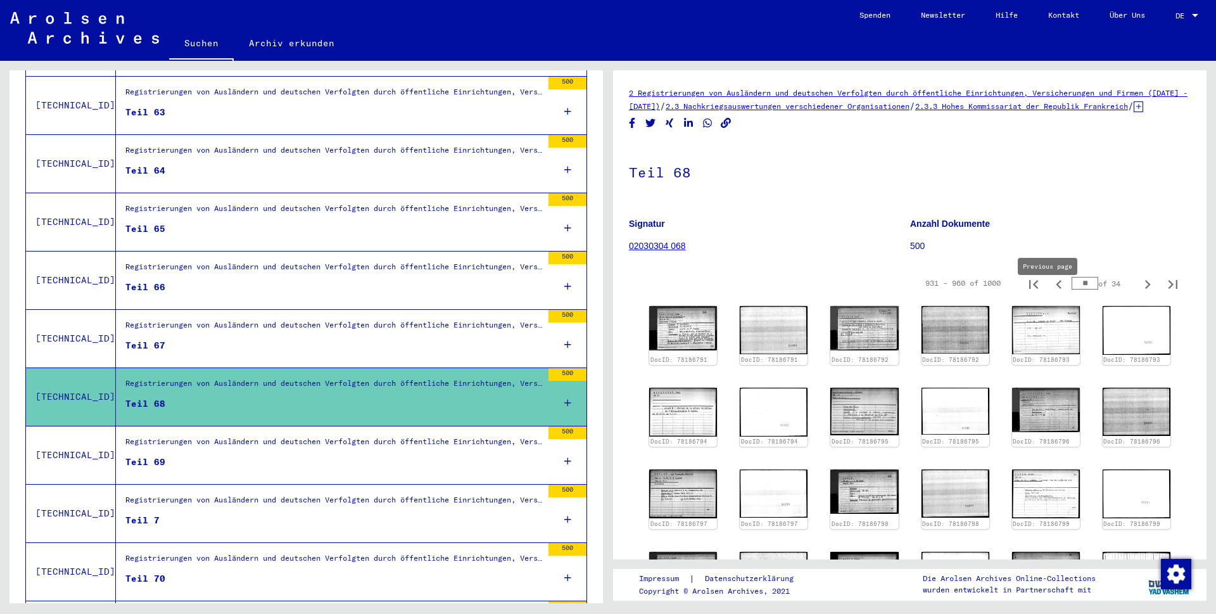
click at [1050, 293] on icon "Previous page" at bounding box center [1059, 284] width 18 height 18
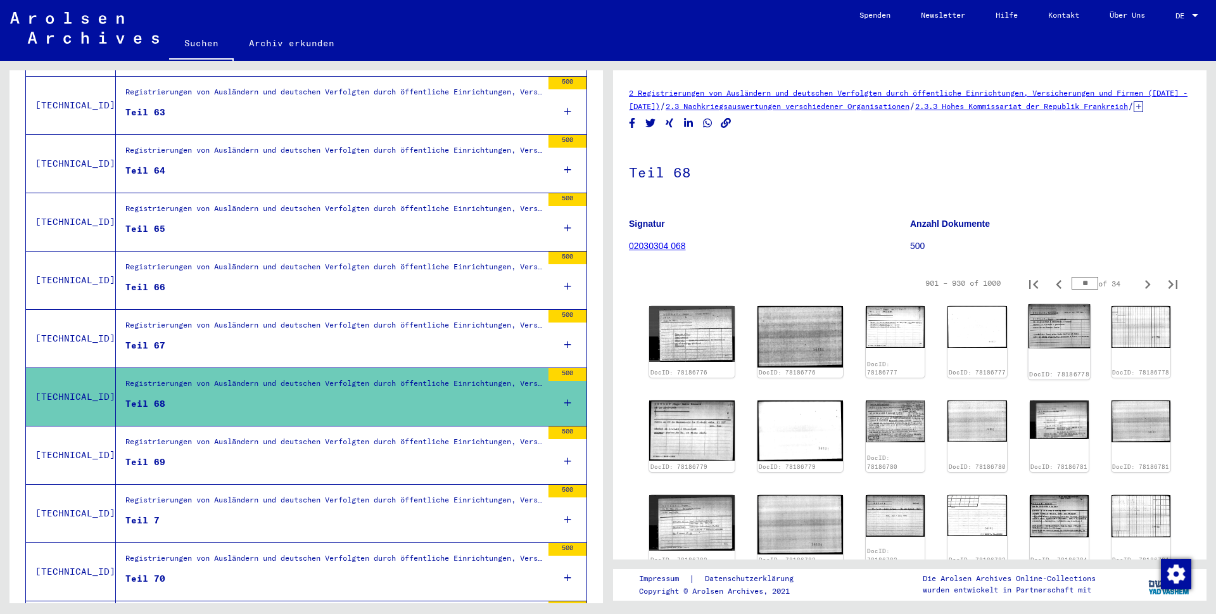
click at [1028, 331] on img at bounding box center [1059, 326] width 62 height 44
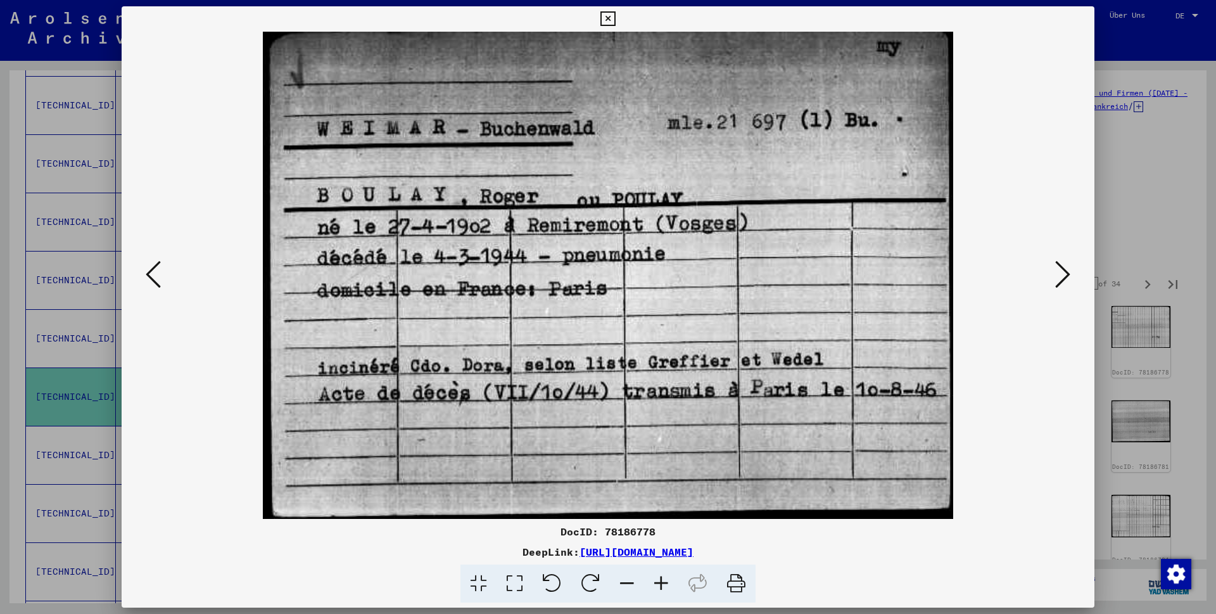
click at [615, 17] on icon at bounding box center [607, 18] width 15 height 15
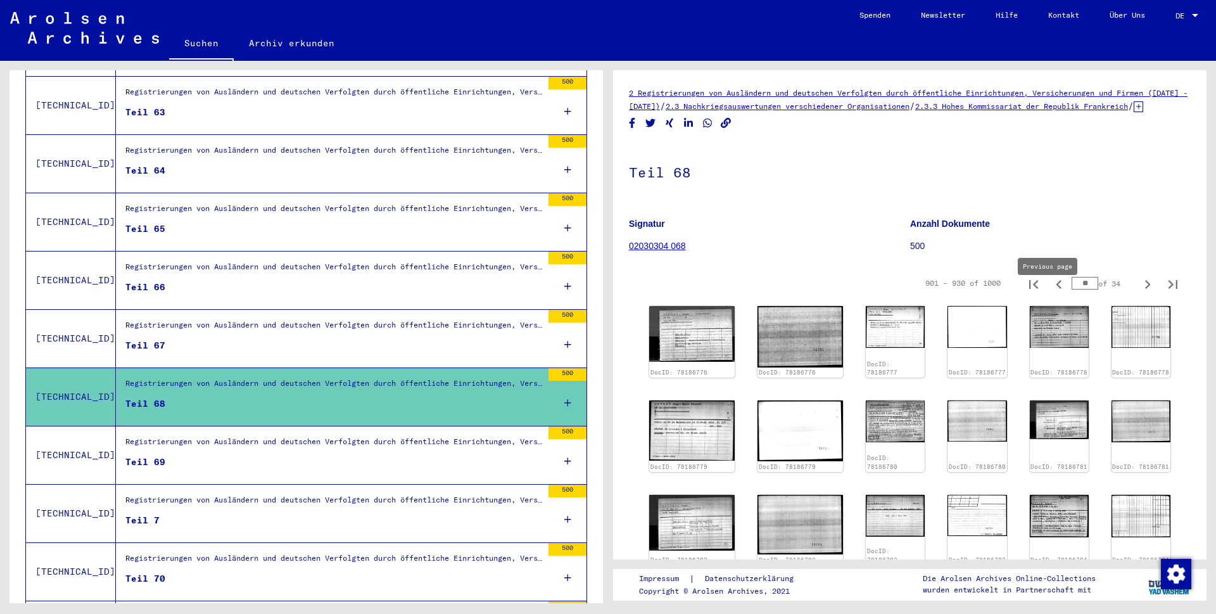
click at [1056, 289] on icon "Previous page" at bounding box center [1059, 284] width 6 height 9
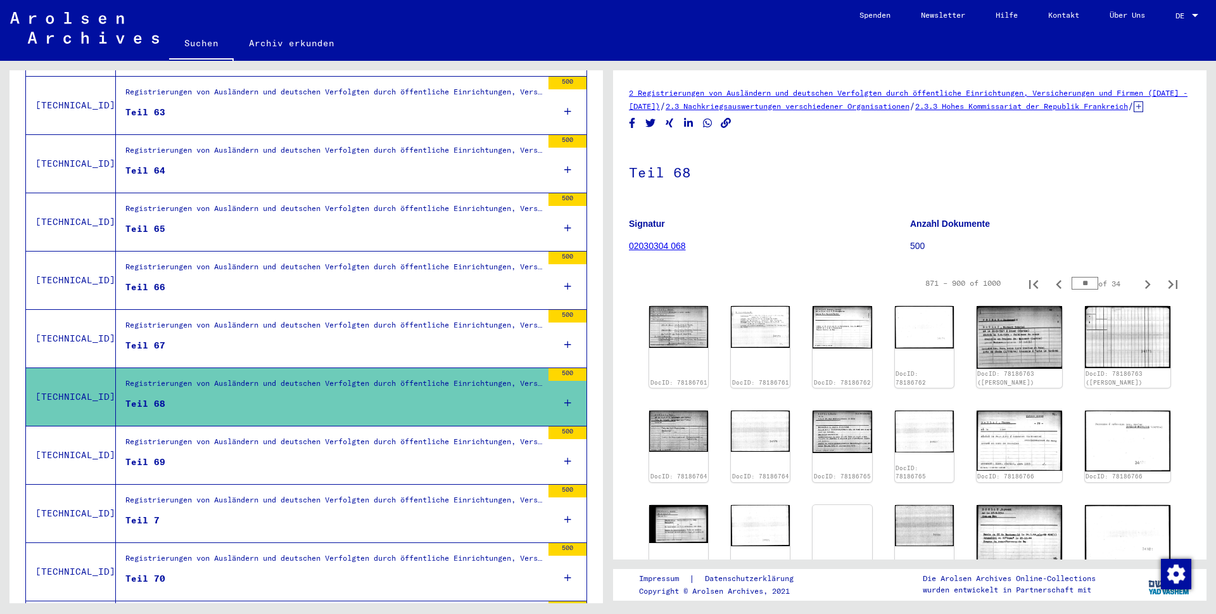
click at [1056, 289] on icon "Previous page" at bounding box center [1059, 284] width 6 height 9
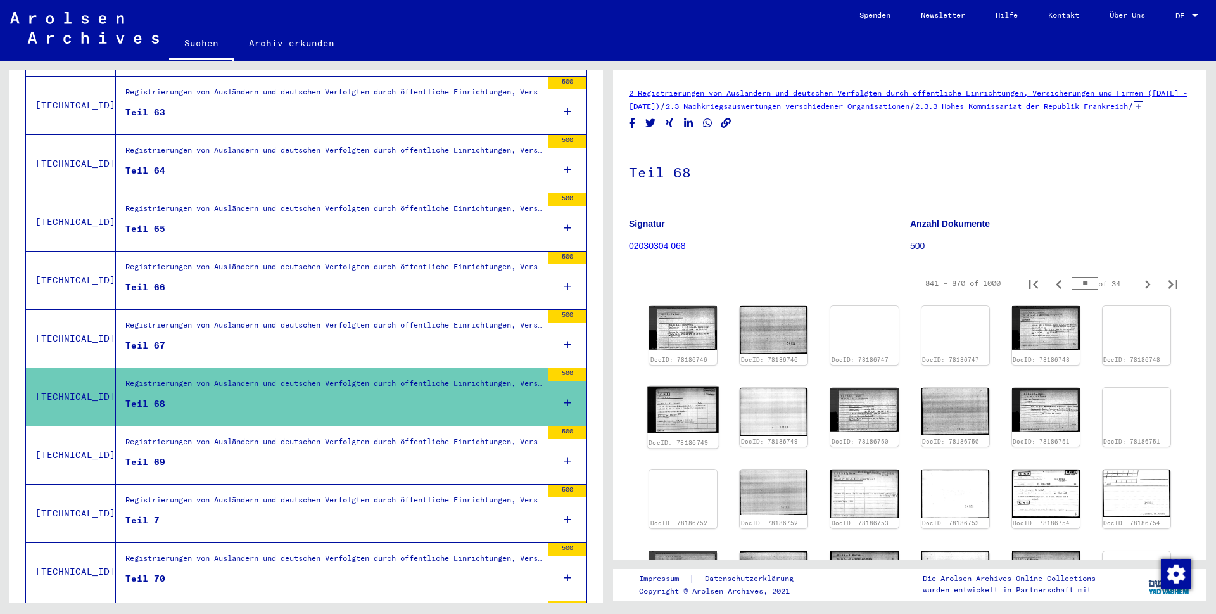
click at [680, 422] on img at bounding box center [683, 409] width 72 height 46
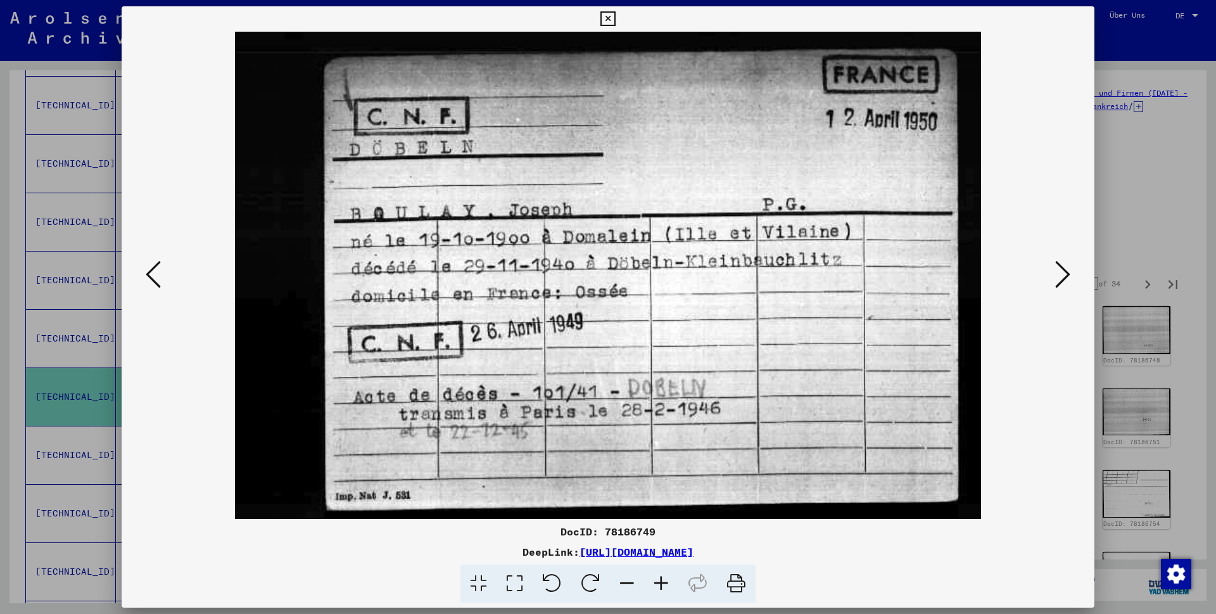
click at [615, 16] on icon at bounding box center [607, 18] width 15 height 15
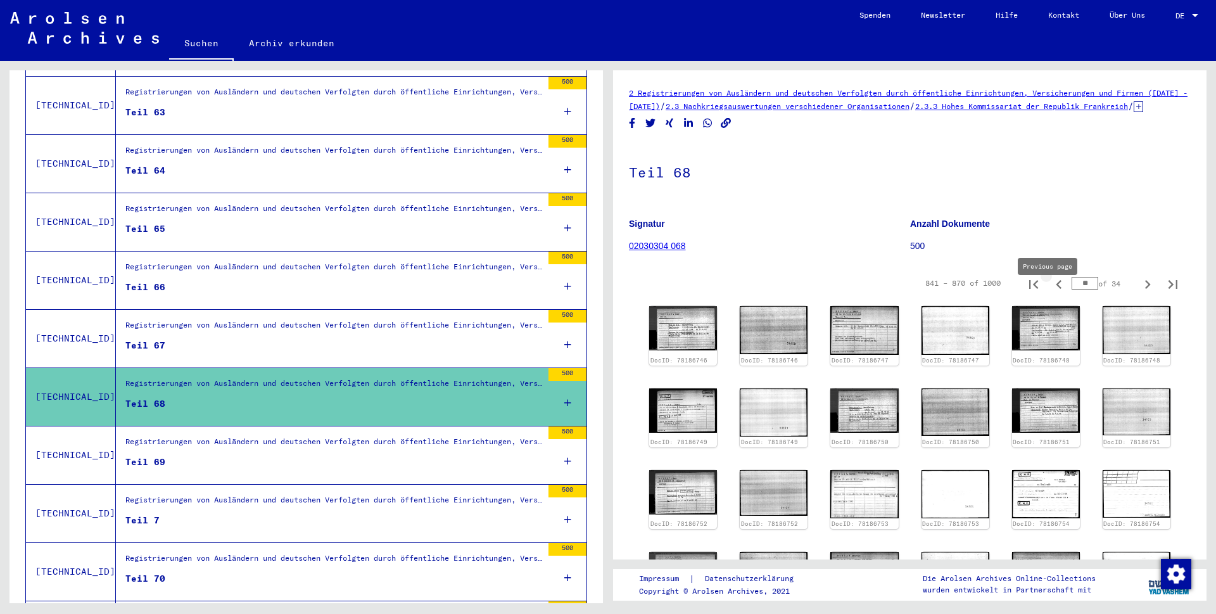
click at [1056, 289] on icon "Previous page" at bounding box center [1059, 284] width 6 height 9
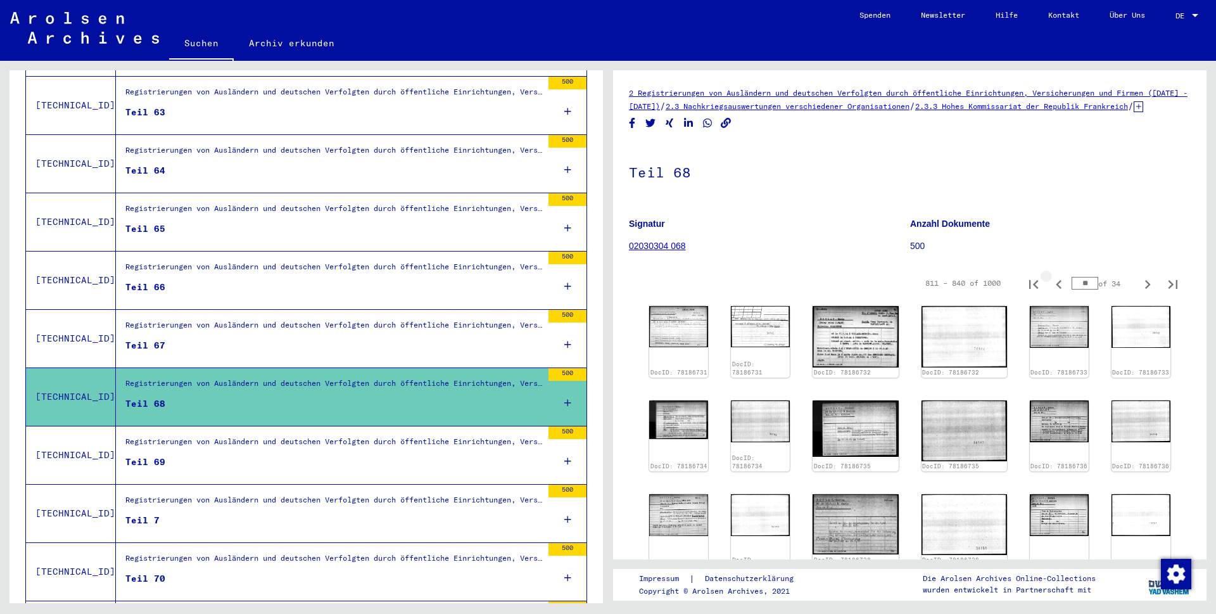
click at [1050, 293] on icon "Previous page" at bounding box center [1059, 284] width 18 height 18
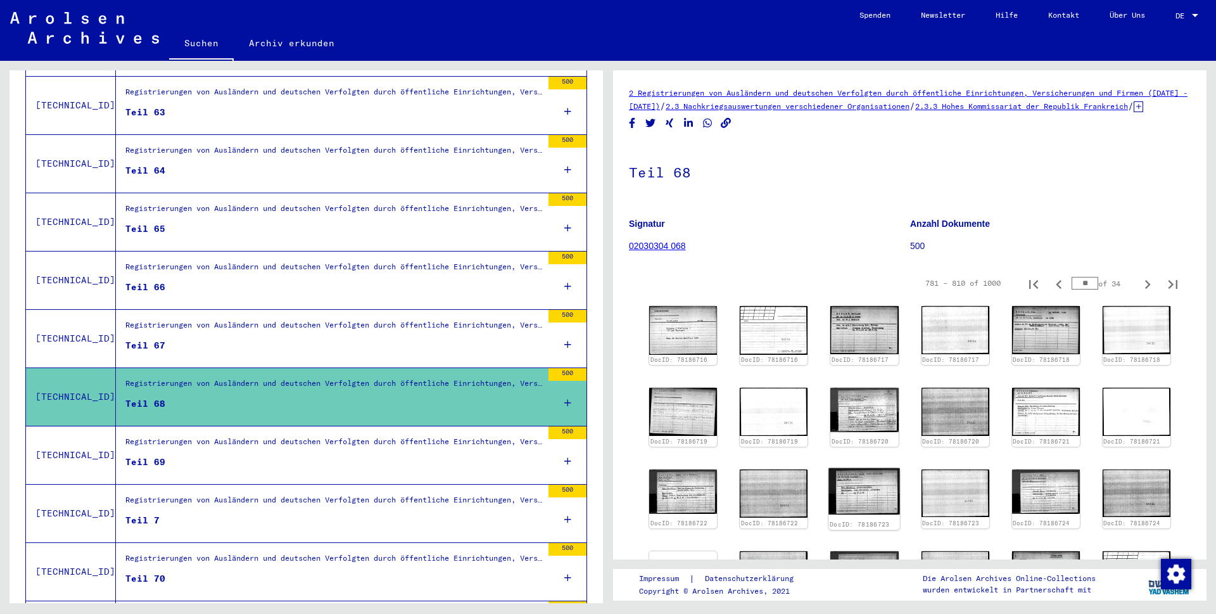
scroll to position [146, 0]
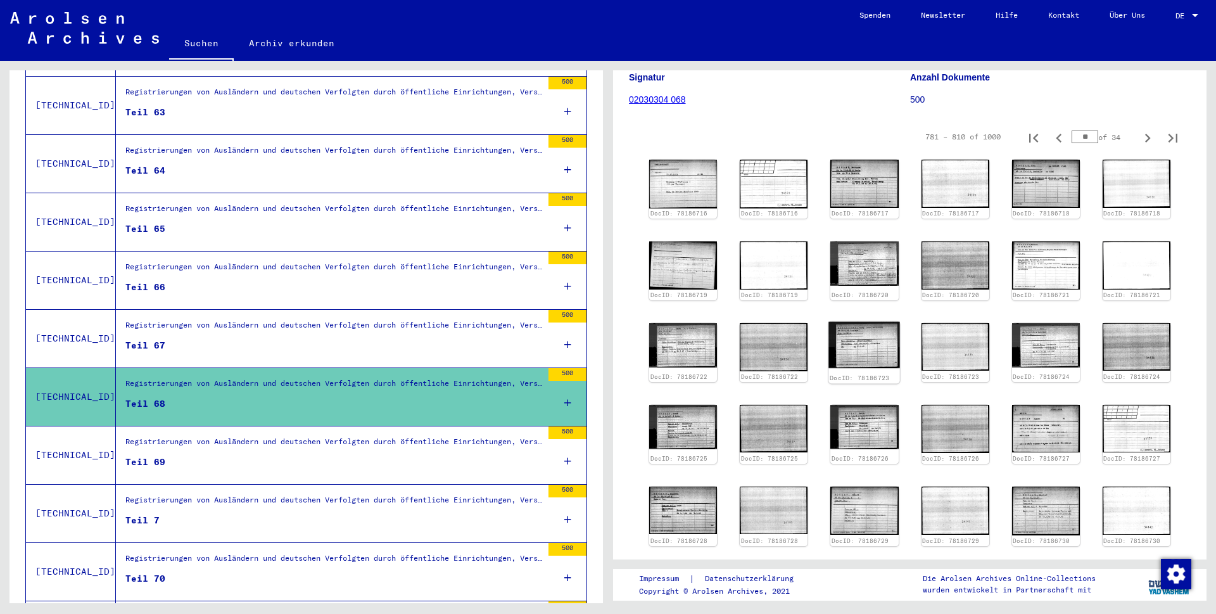
click at [865, 347] on img at bounding box center [865, 345] width 72 height 46
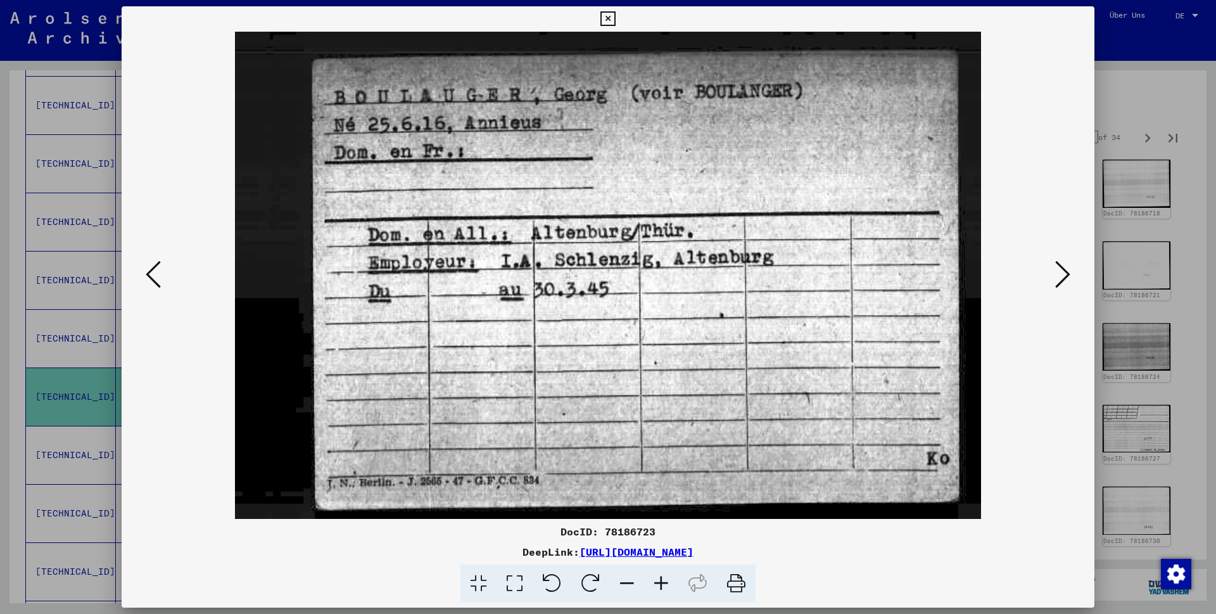
click at [615, 22] on icon at bounding box center [607, 18] width 15 height 15
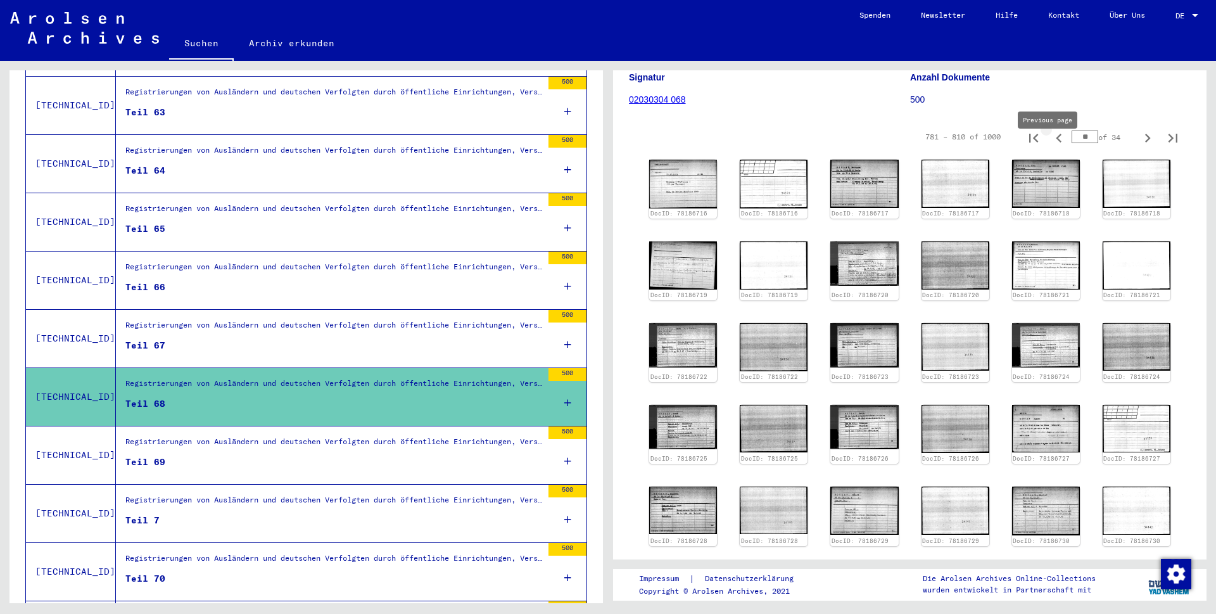
click at [1056, 142] on icon "Previous page" at bounding box center [1059, 138] width 6 height 9
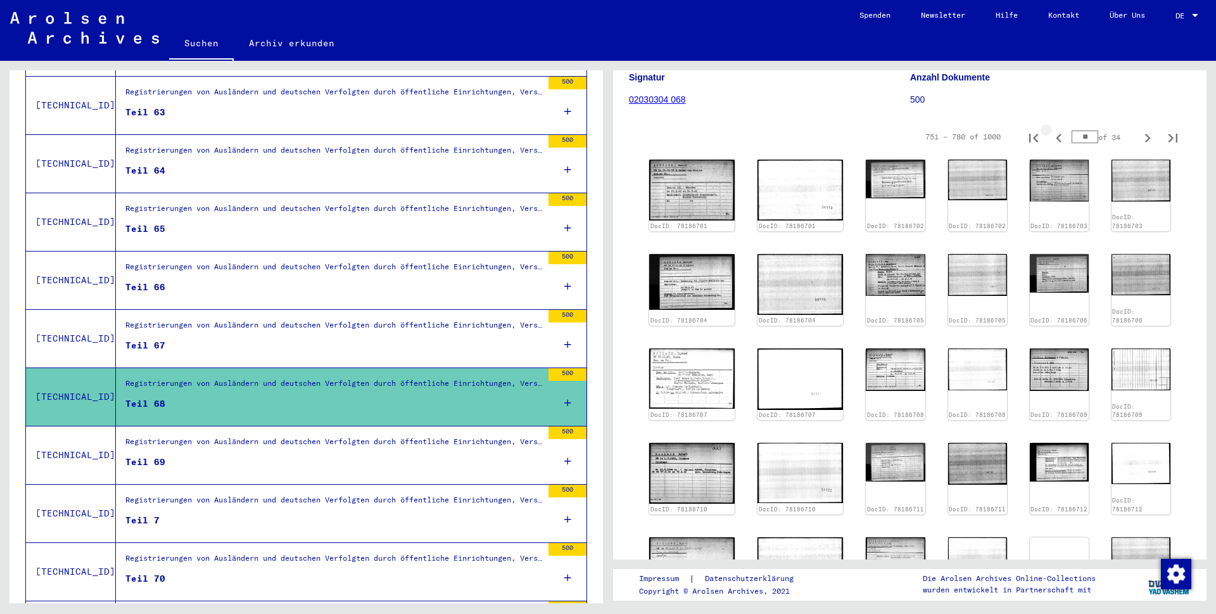
click at [1050, 147] on icon "Previous page" at bounding box center [1059, 138] width 18 height 18
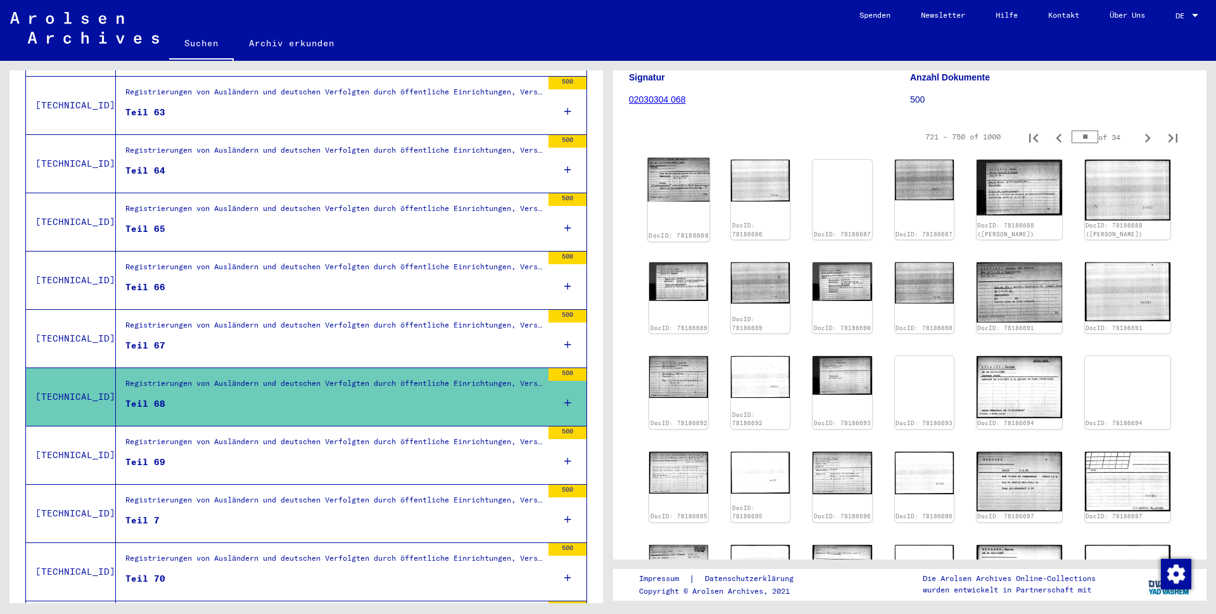
click at [700, 198] on img at bounding box center [679, 180] width 62 height 44
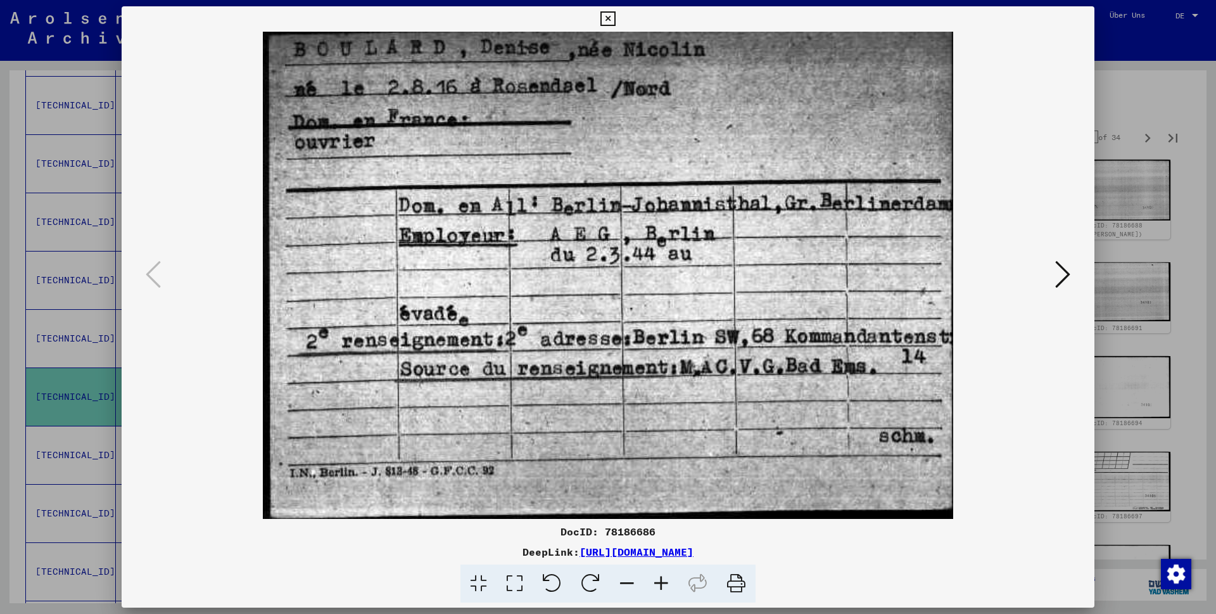
click at [615, 21] on icon at bounding box center [607, 18] width 15 height 15
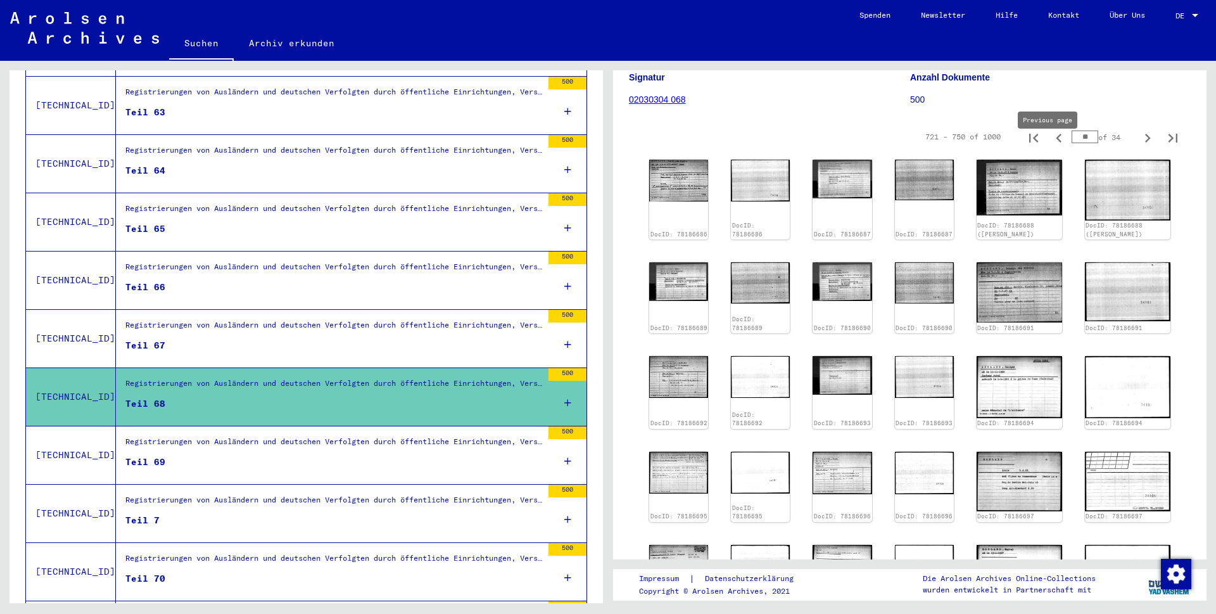
click at [1050, 147] on icon "Previous page" at bounding box center [1059, 138] width 18 height 18
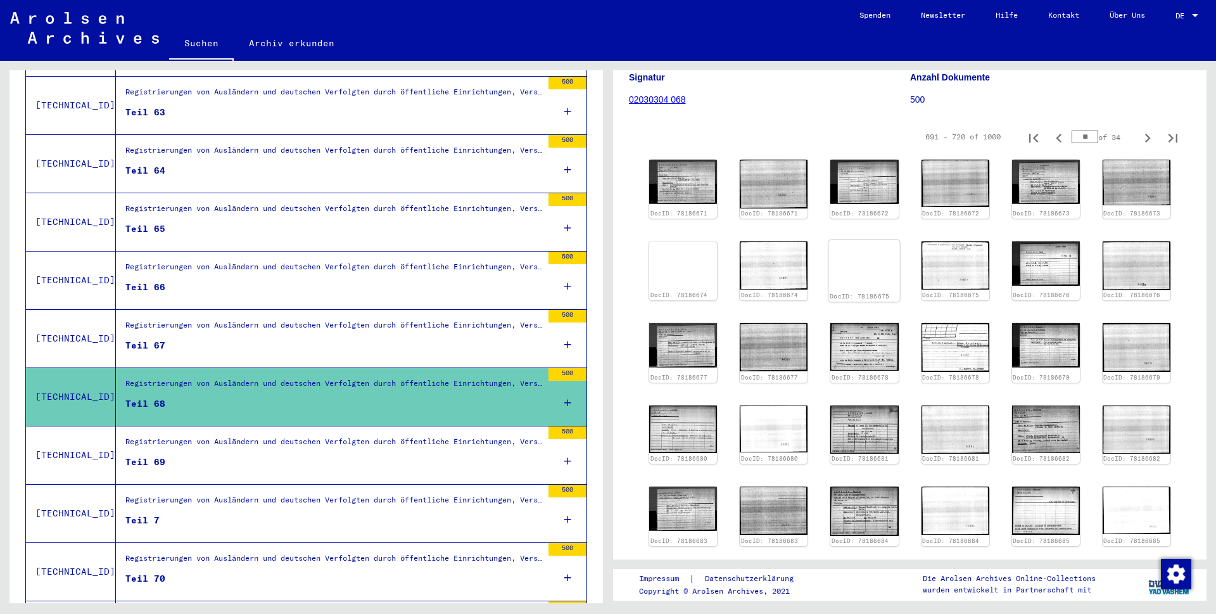
click at [852, 274] on img at bounding box center [865, 265] width 72 height 50
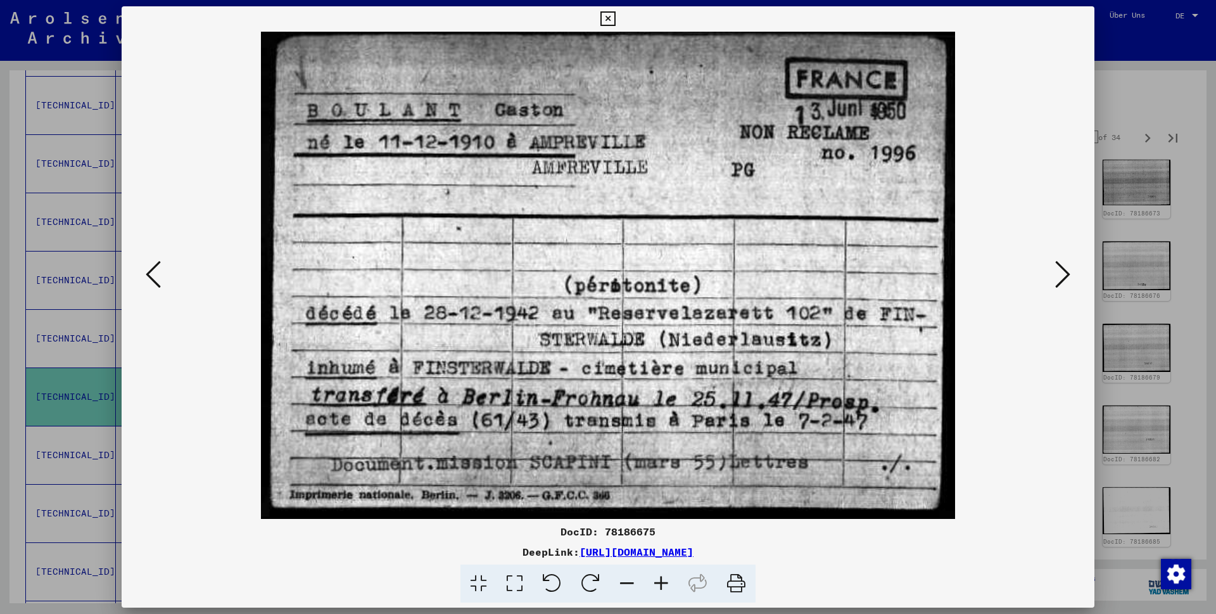
click at [1060, 277] on icon at bounding box center [1062, 274] width 15 height 30
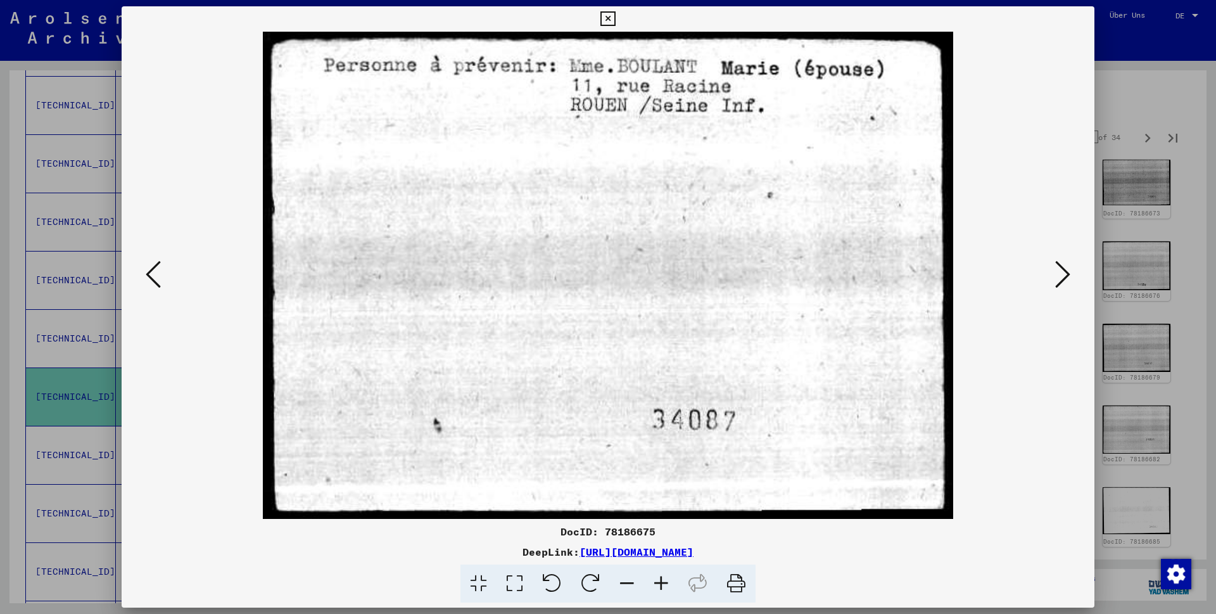
click at [1060, 277] on icon at bounding box center [1062, 274] width 15 height 30
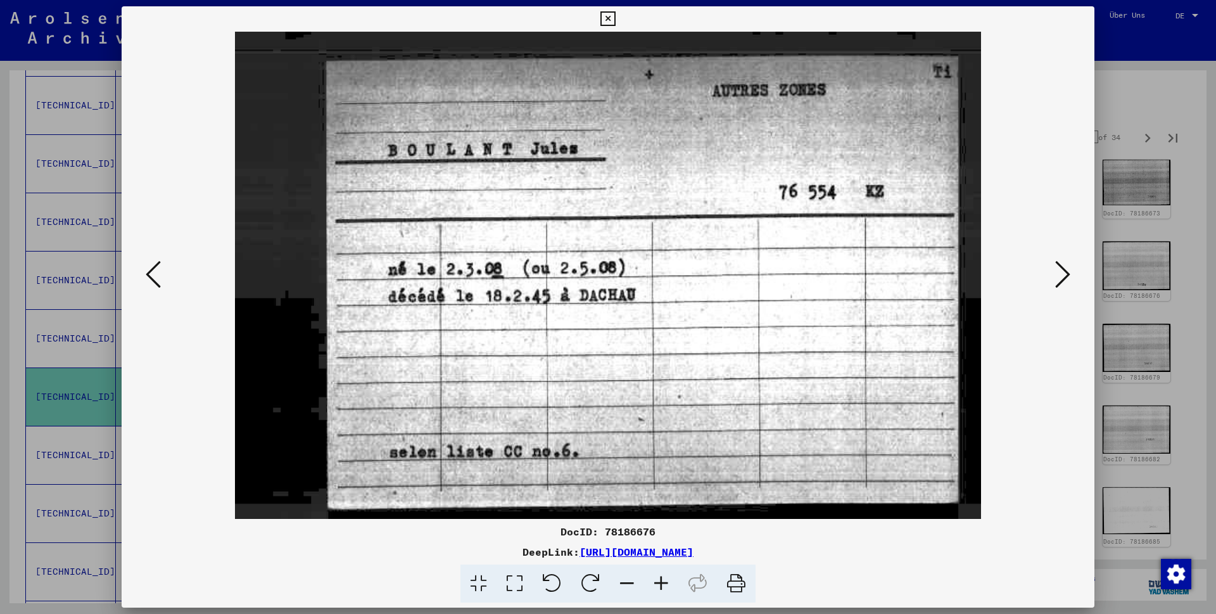
click at [1060, 277] on icon at bounding box center [1062, 274] width 15 height 30
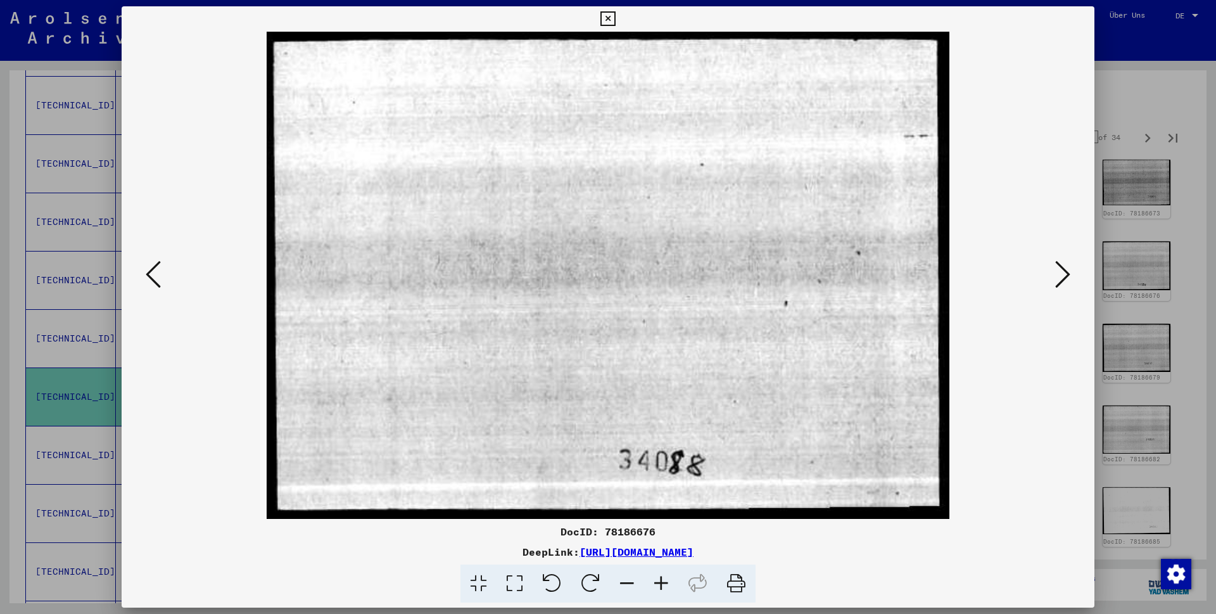
click at [1060, 277] on icon at bounding box center [1062, 274] width 15 height 30
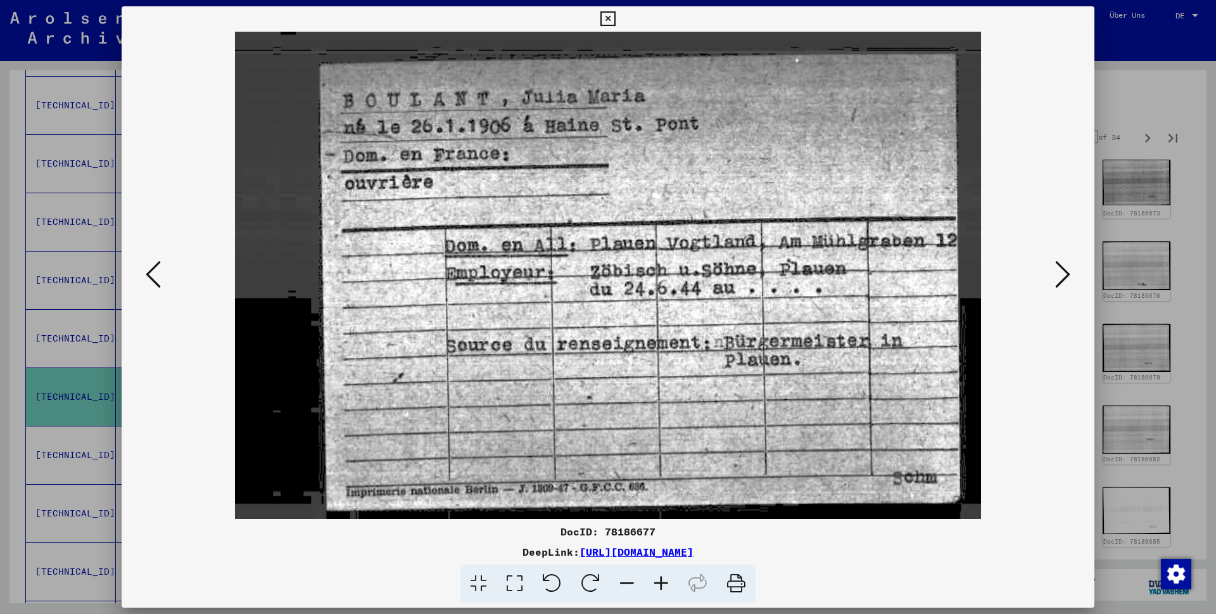
click at [1060, 277] on icon at bounding box center [1062, 274] width 15 height 30
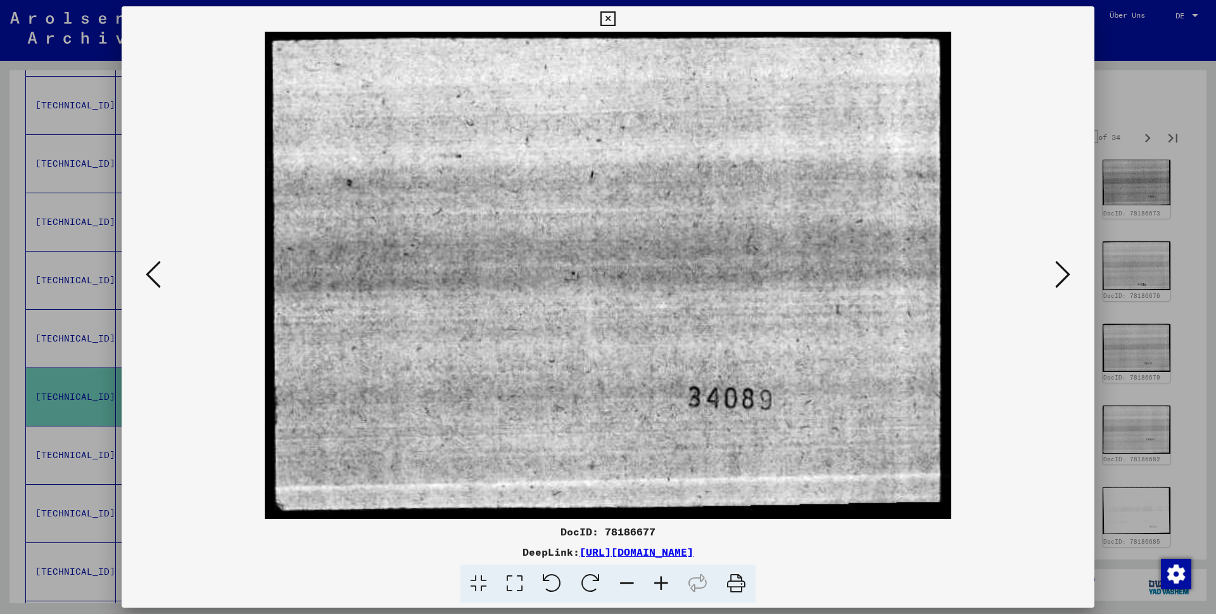
click at [1060, 277] on icon at bounding box center [1062, 274] width 15 height 30
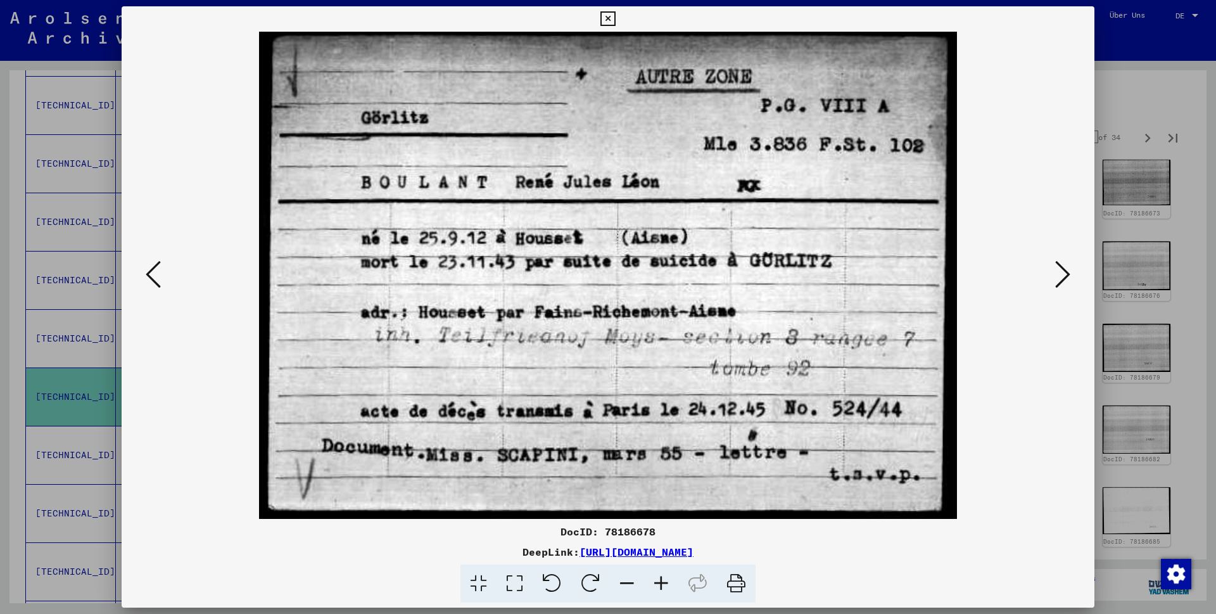
click at [615, 18] on icon at bounding box center [607, 18] width 15 height 15
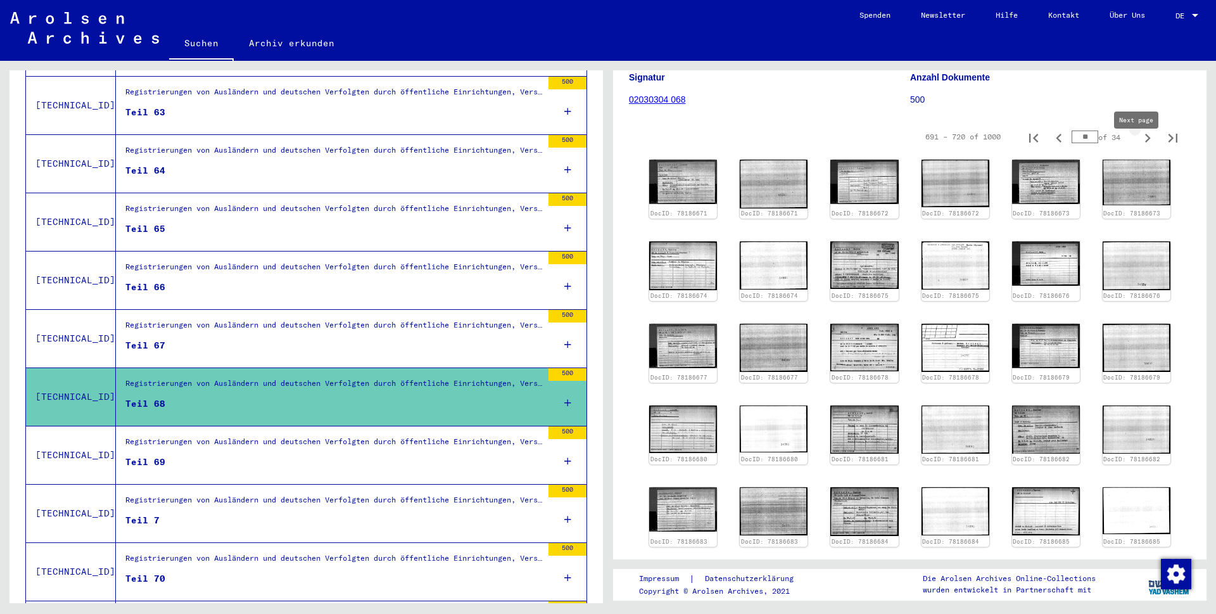
click at [1139, 147] on icon "Next page" at bounding box center [1148, 138] width 18 height 18
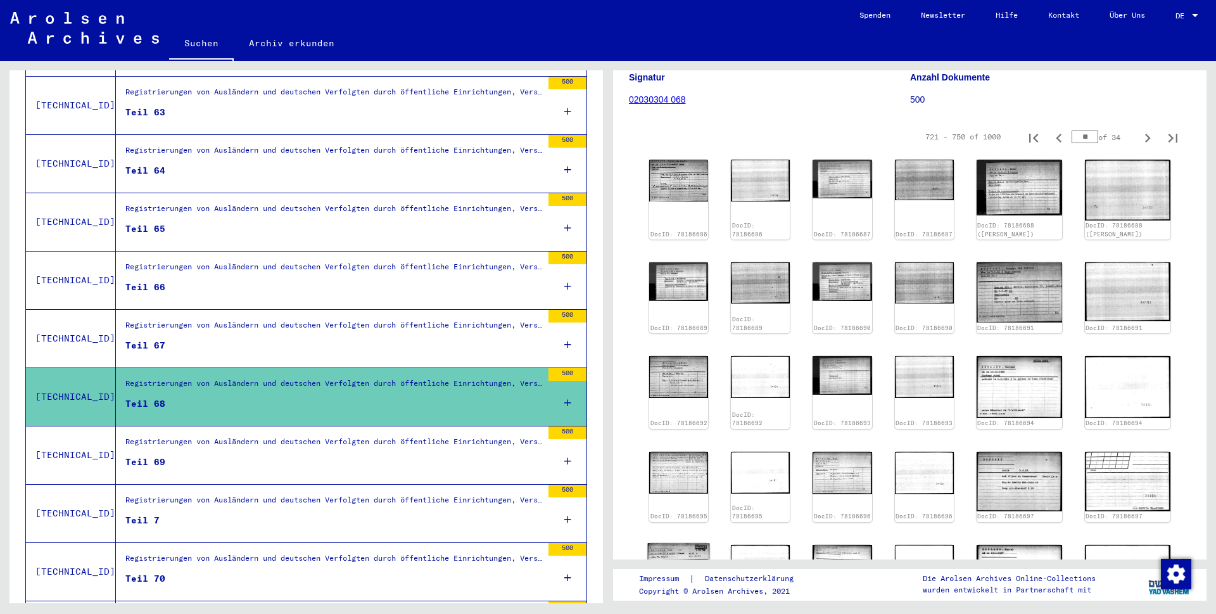
click at [688, 543] on img at bounding box center [679, 565] width 62 height 44
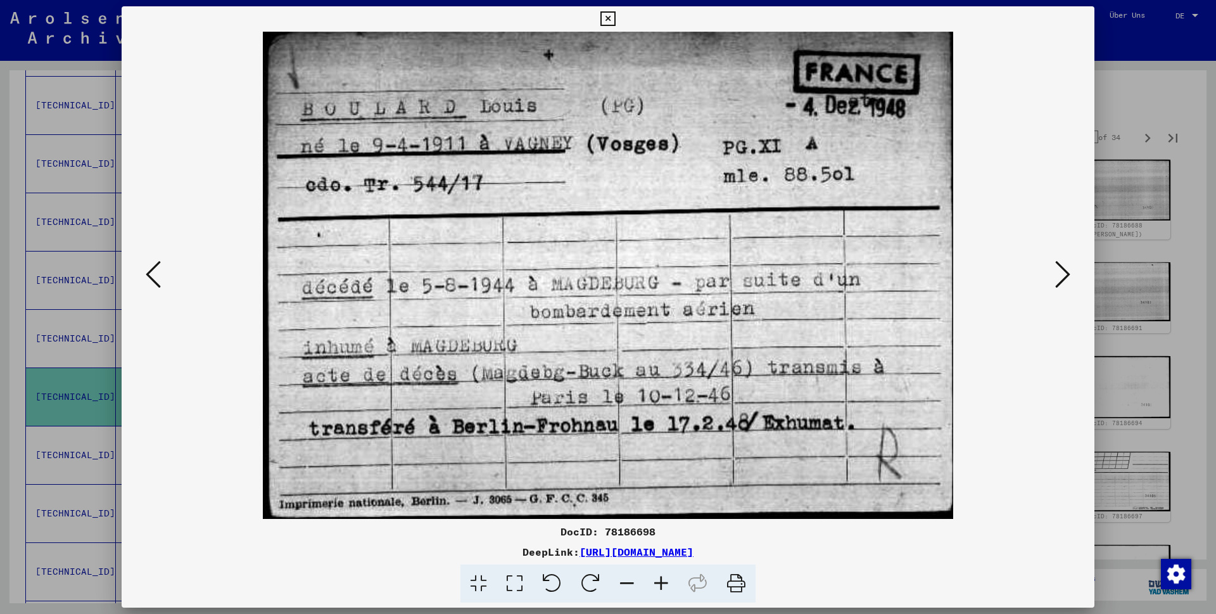
click at [615, 20] on icon at bounding box center [607, 18] width 15 height 15
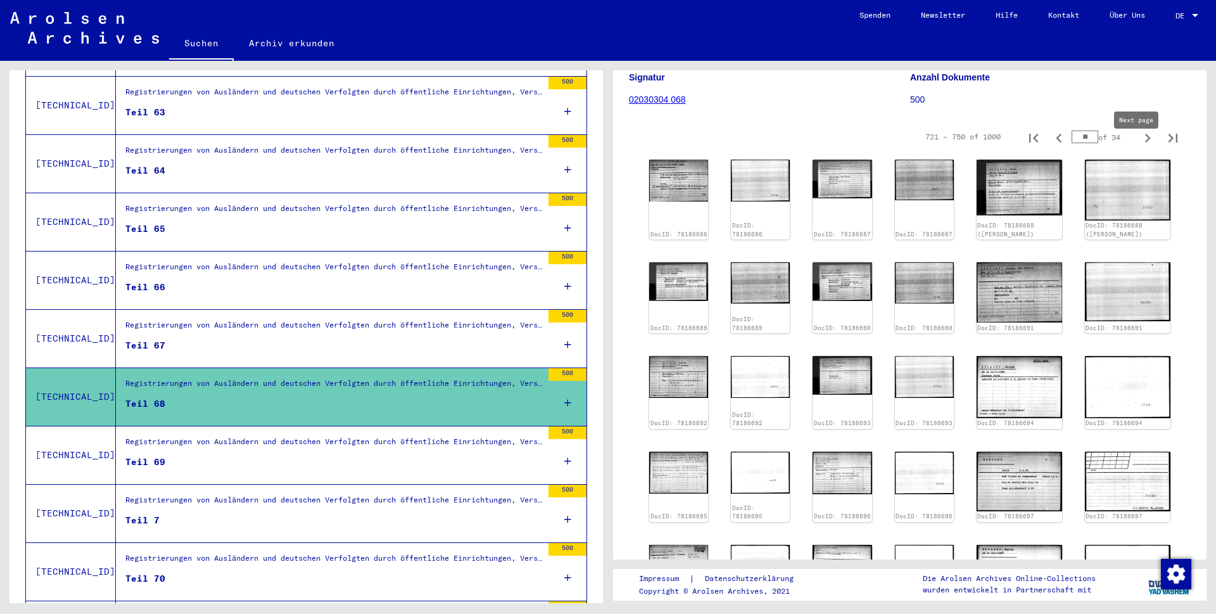
click at [1139, 147] on icon "Next page" at bounding box center [1148, 138] width 18 height 18
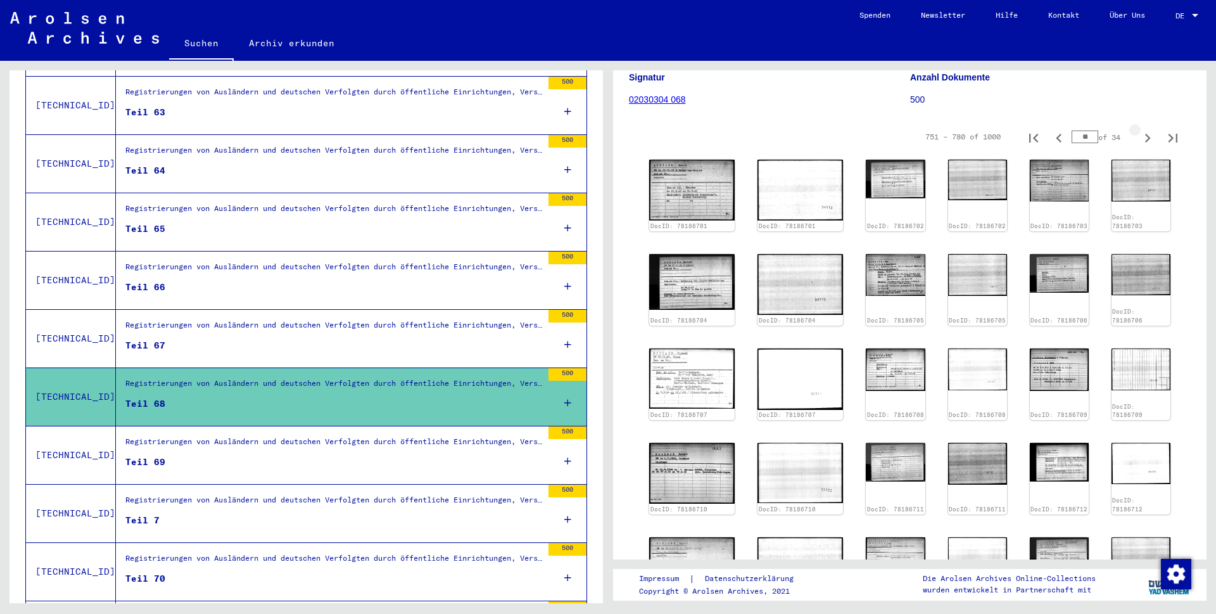
click at [1139, 147] on icon "Next page" at bounding box center [1148, 138] width 18 height 18
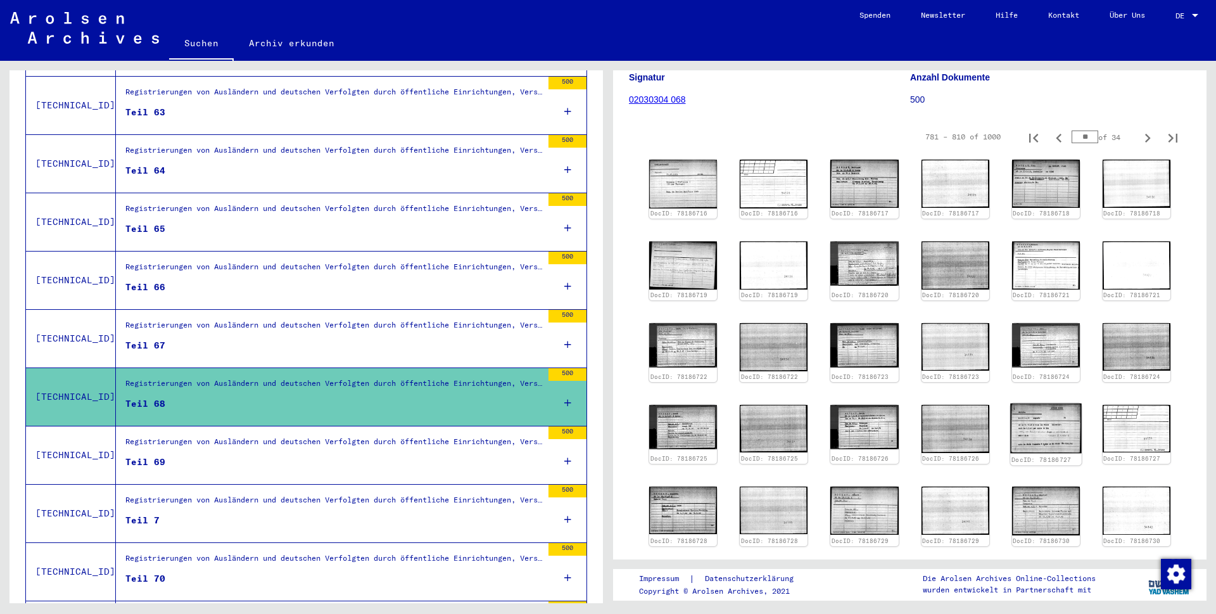
click at [1038, 448] on img at bounding box center [1046, 428] width 72 height 50
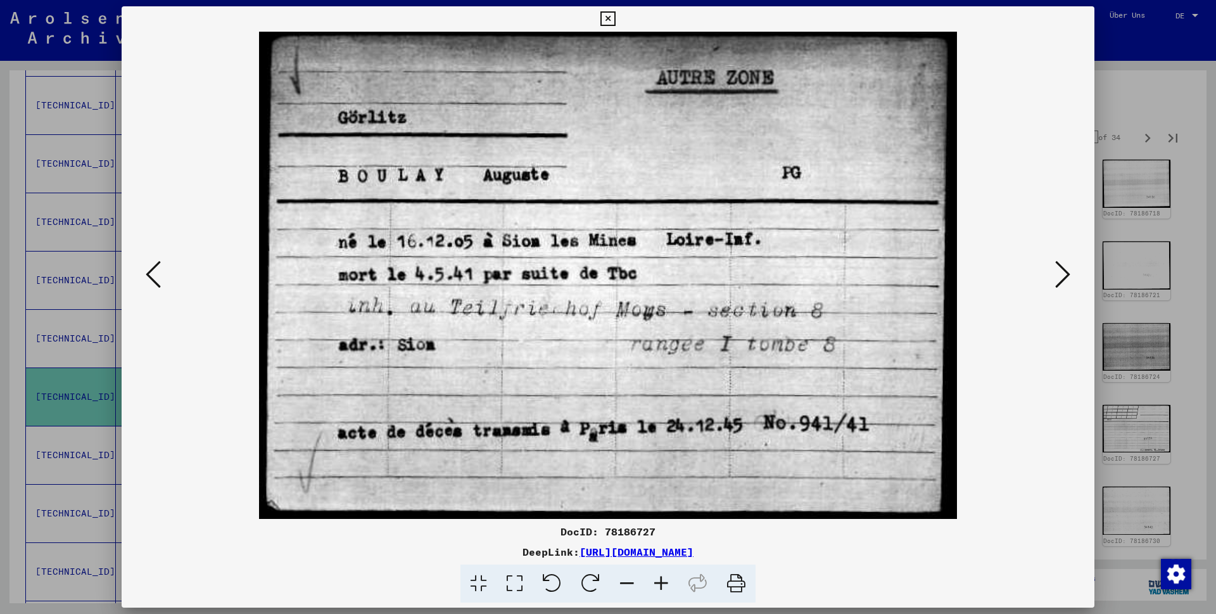
click at [615, 16] on icon at bounding box center [607, 18] width 15 height 15
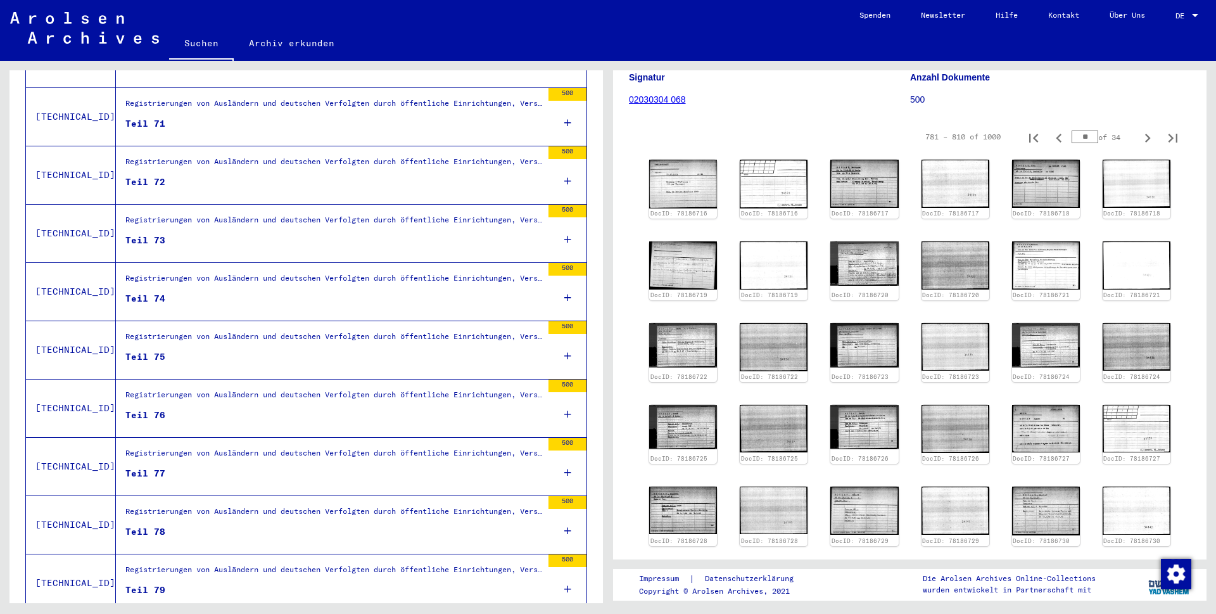
scroll to position [1244, 0]
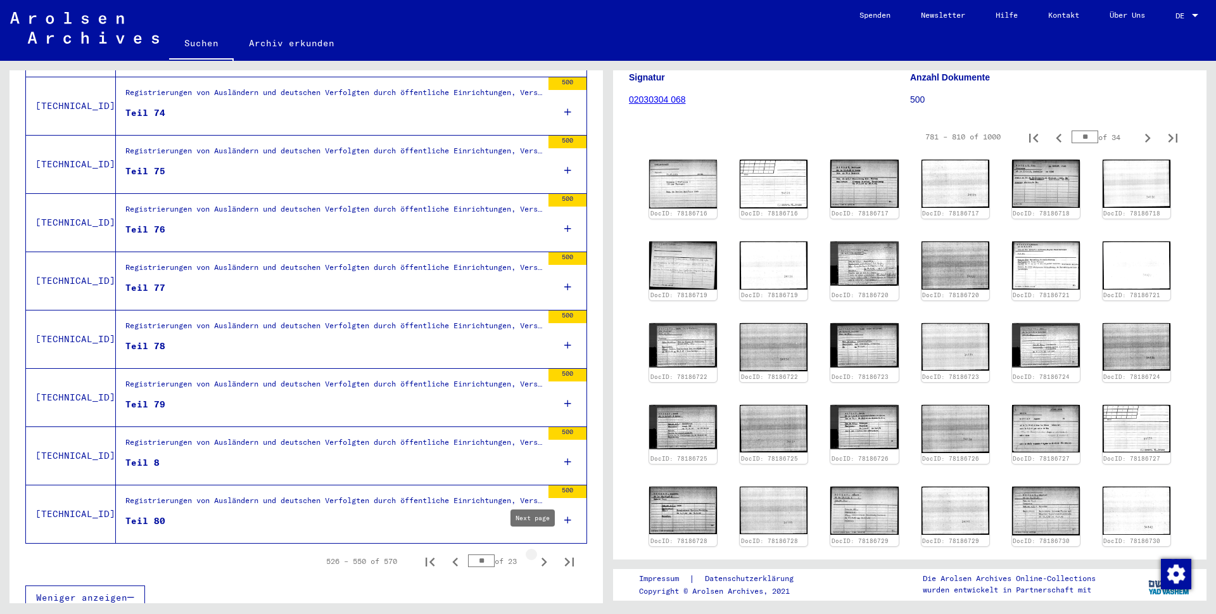
click at [535, 553] on icon "Next page" at bounding box center [544, 562] width 18 height 18
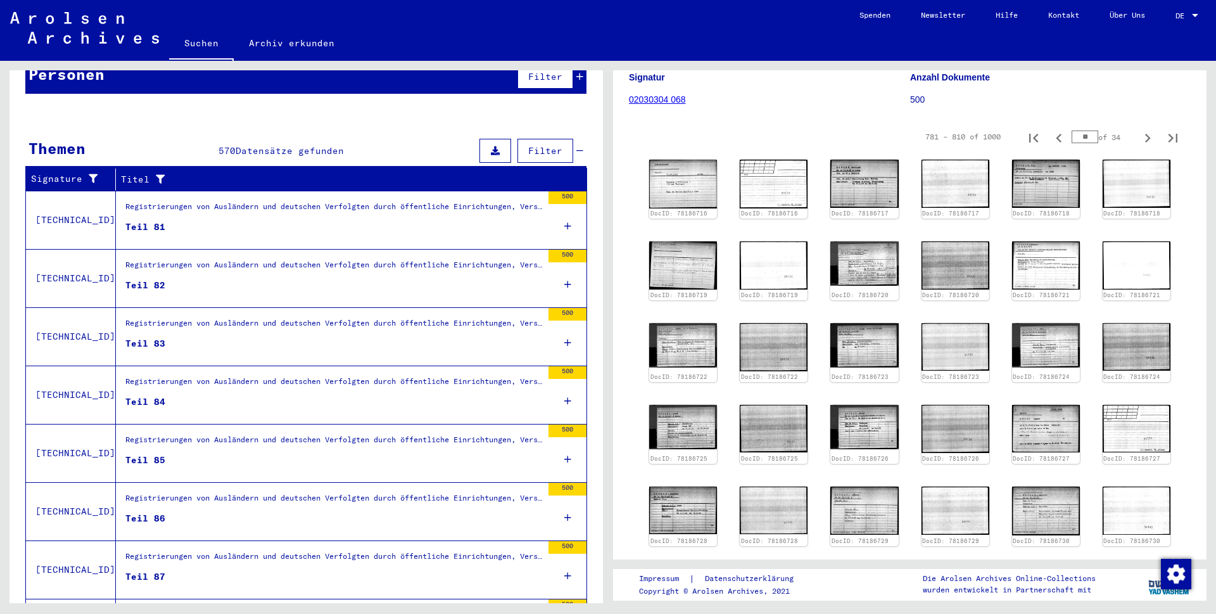
scroll to position [139, 0]
click at [190, 260] on div "Registrierungen von Ausländern und deutschen Verfolgten durch öffentliche Einri…" at bounding box center [333, 269] width 417 height 18
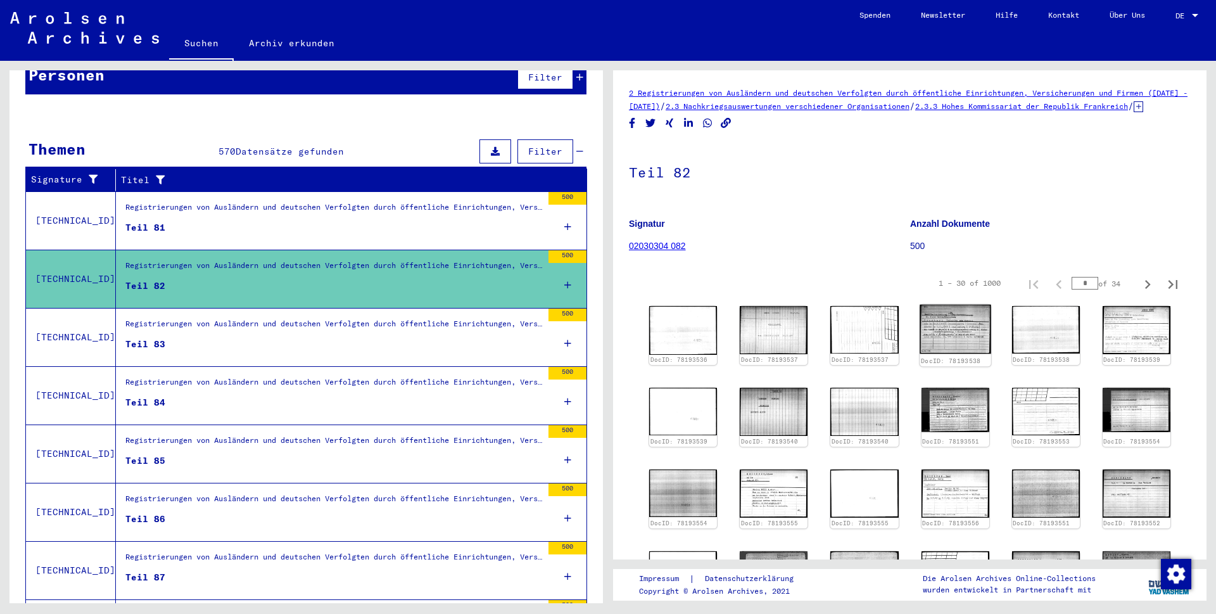
click at [928, 341] on img at bounding box center [956, 329] width 72 height 49
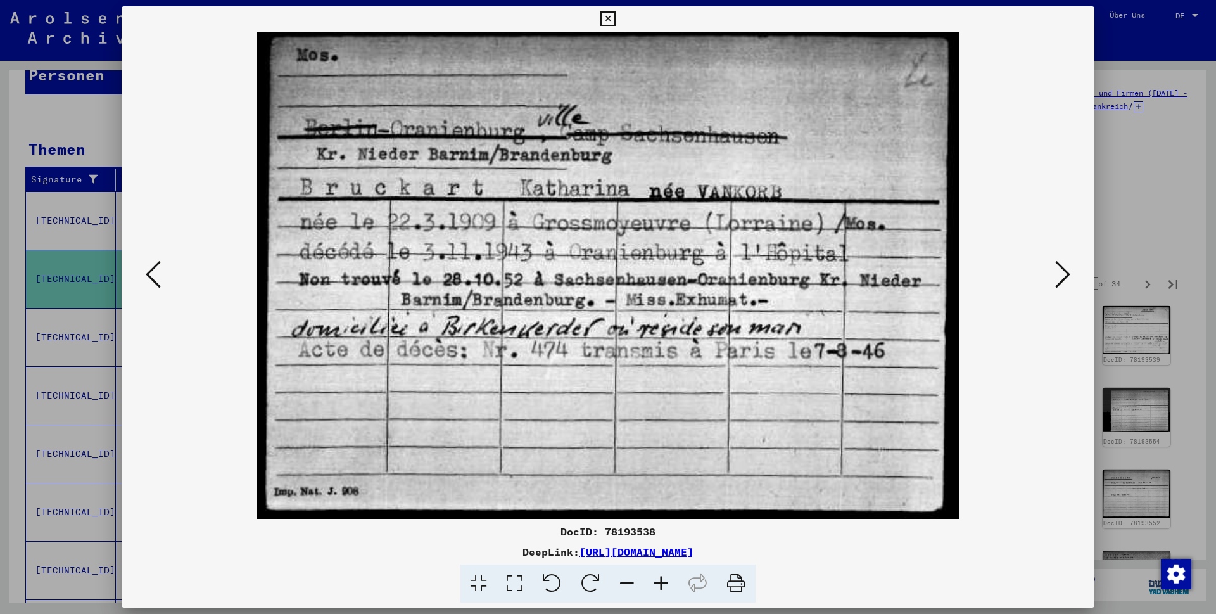
drag, startPoint x: 1084, startPoint y: 16, endPoint x: 1106, endPoint y: 175, distance: 160.5
click at [615, 17] on icon at bounding box center [607, 18] width 15 height 15
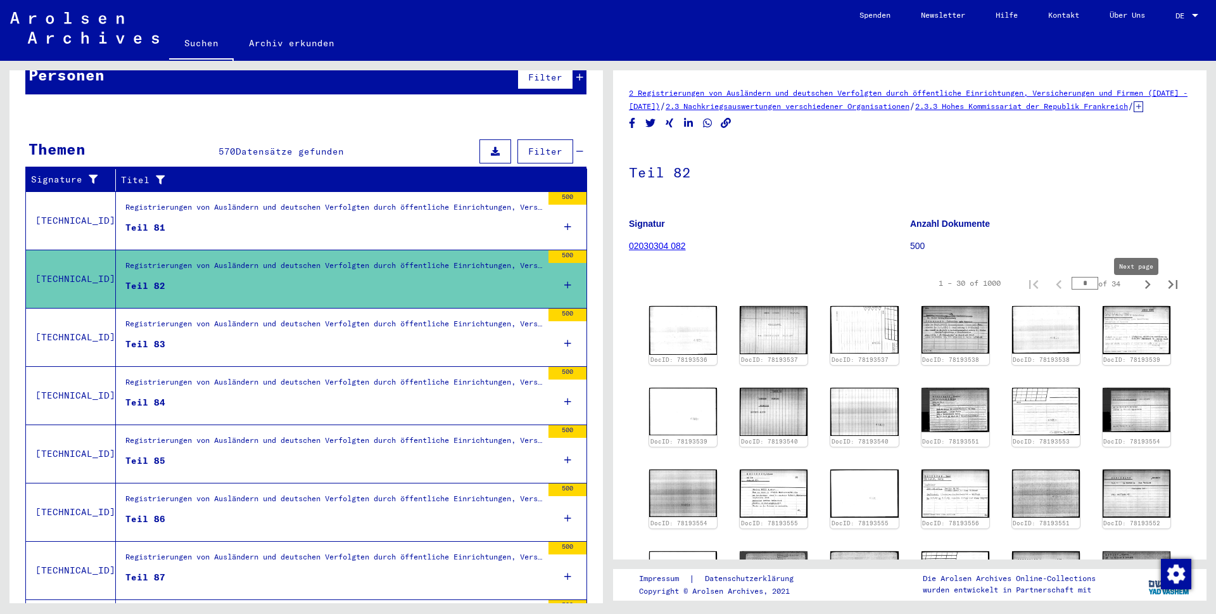
click at [1139, 293] on icon "Next page" at bounding box center [1148, 284] width 18 height 18
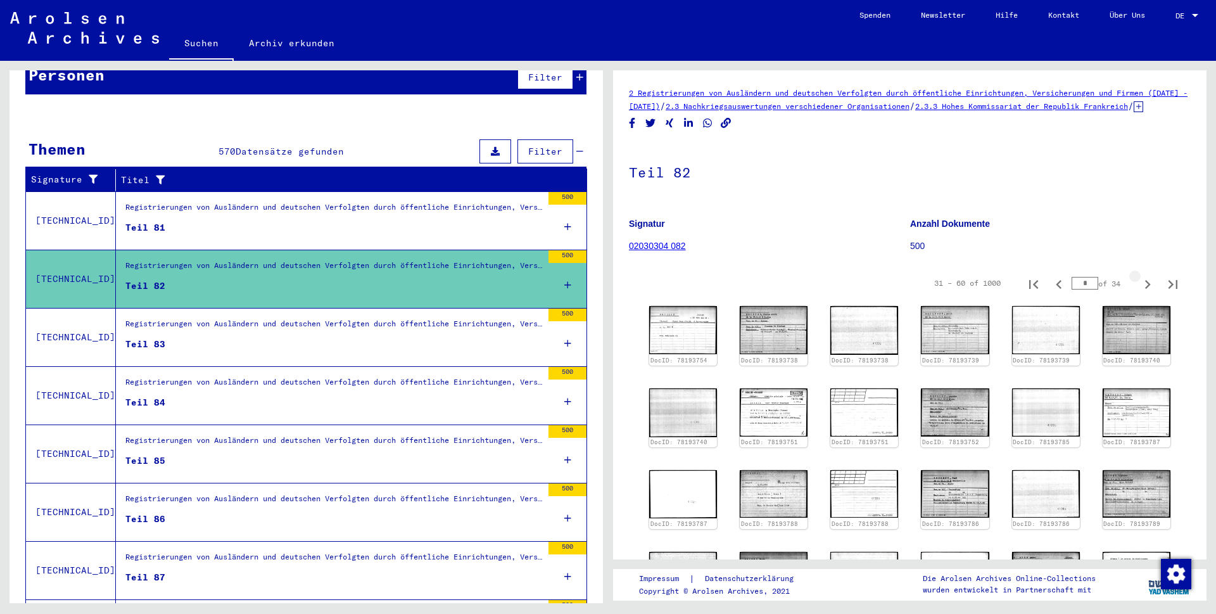
click at [1145, 289] on icon "Next page" at bounding box center [1148, 284] width 6 height 9
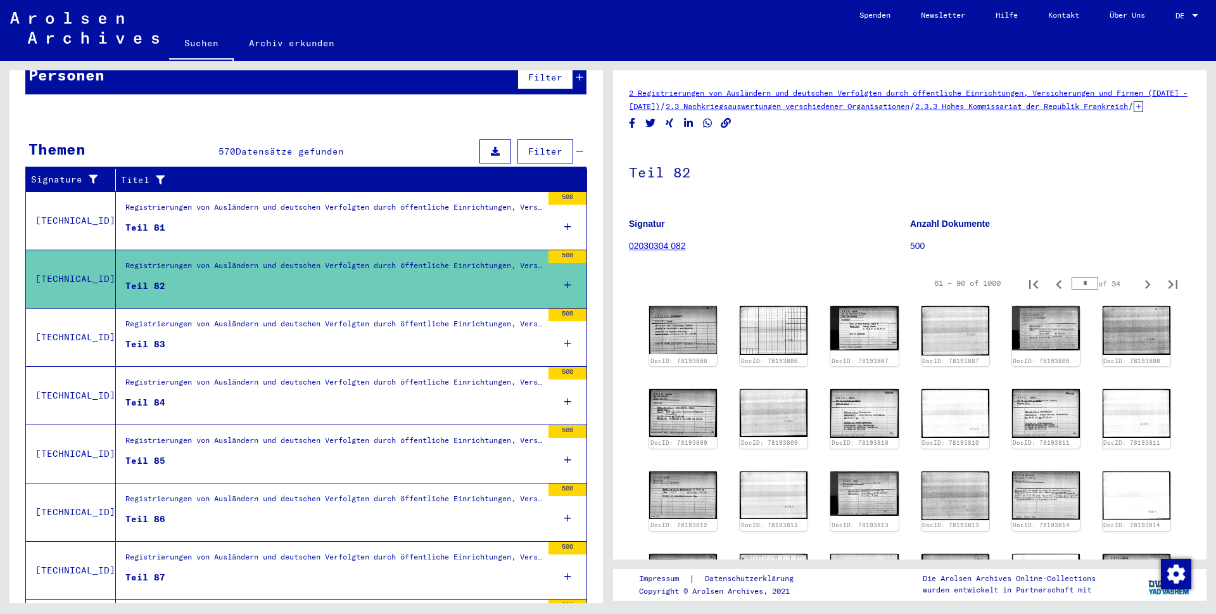
click at [1139, 293] on icon "Next page" at bounding box center [1148, 284] width 18 height 18
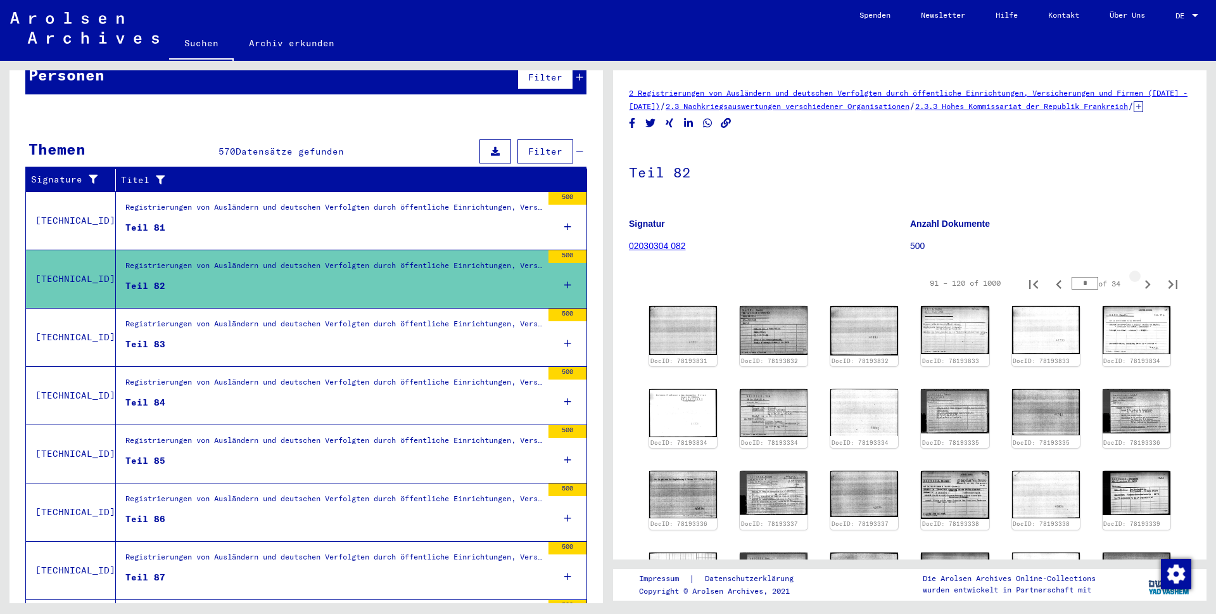
click at [1139, 293] on icon "Next page" at bounding box center [1148, 284] width 18 height 18
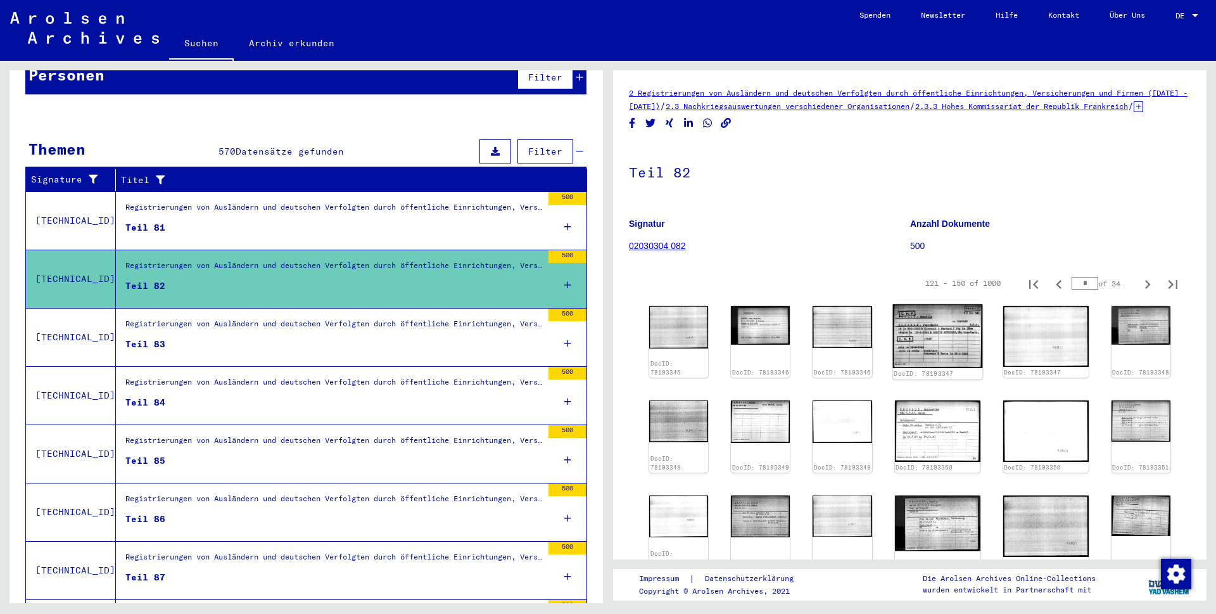
click at [947, 348] on img at bounding box center [937, 336] width 90 height 64
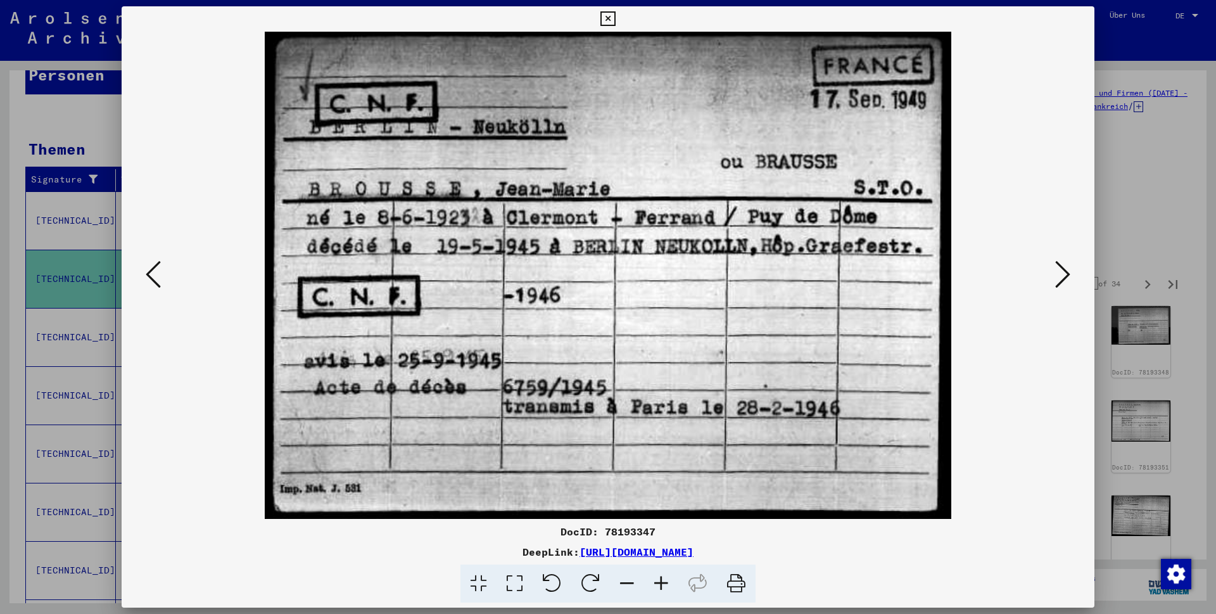
click at [615, 16] on icon at bounding box center [607, 18] width 15 height 15
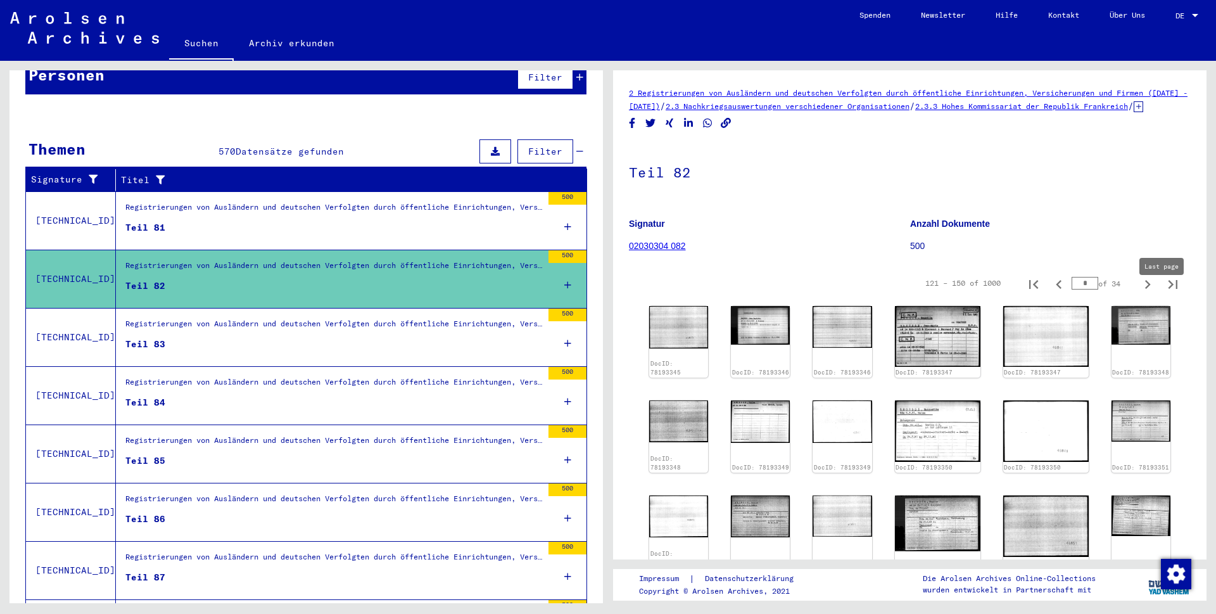
click at [1164, 293] on icon "Last page" at bounding box center [1173, 284] width 18 height 18
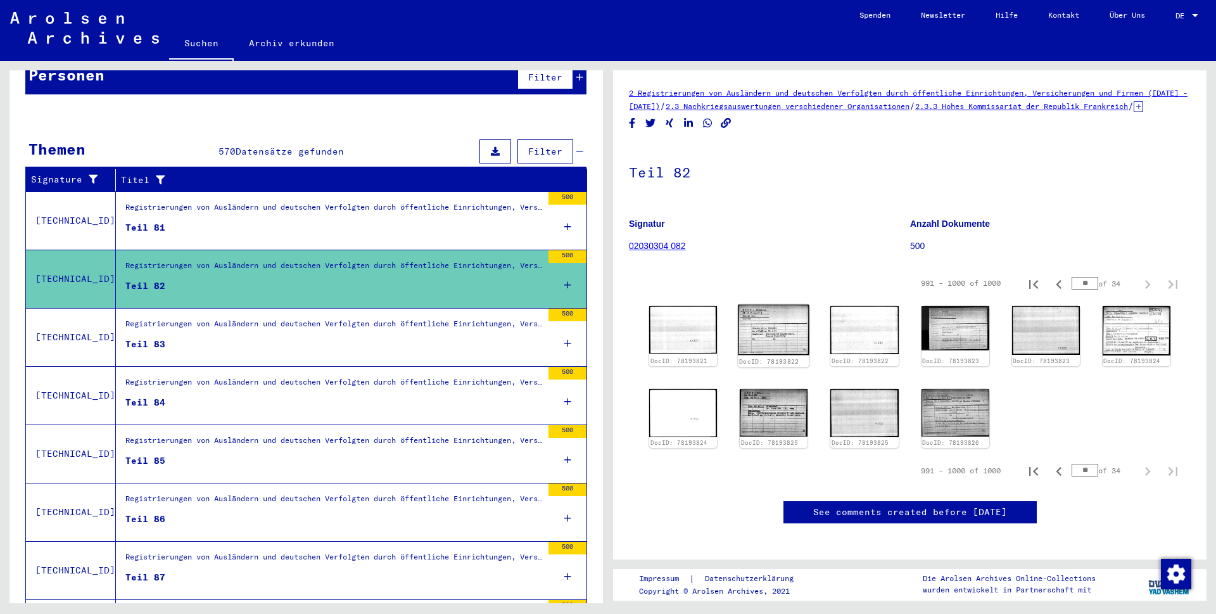
click at [768, 348] on img at bounding box center [774, 330] width 72 height 51
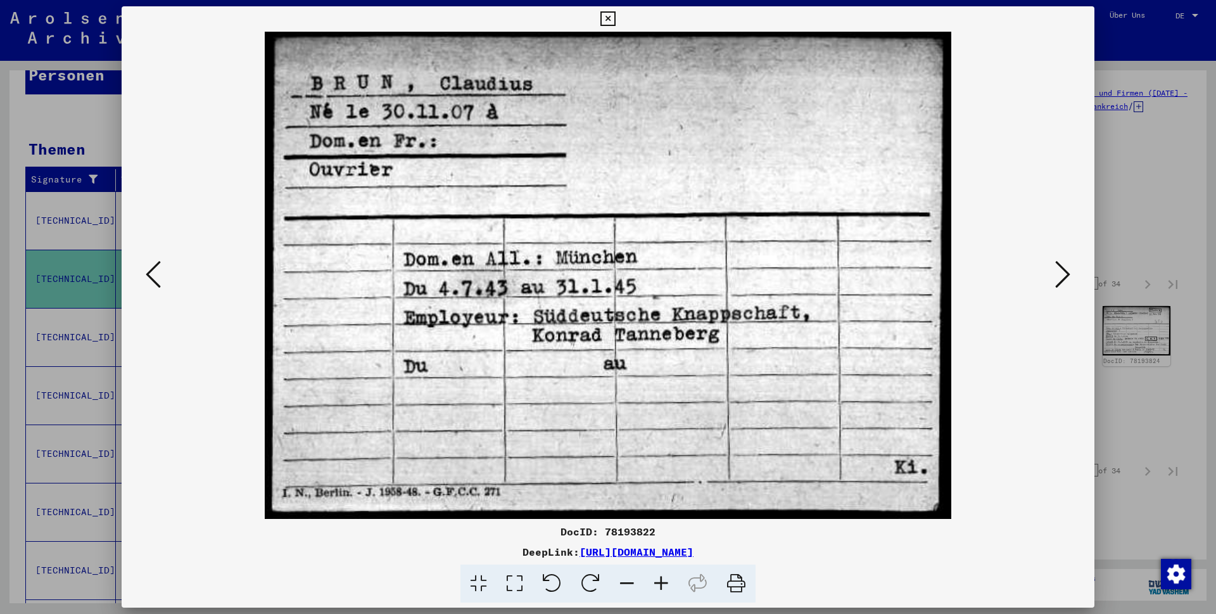
click at [615, 19] on icon at bounding box center [607, 18] width 15 height 15
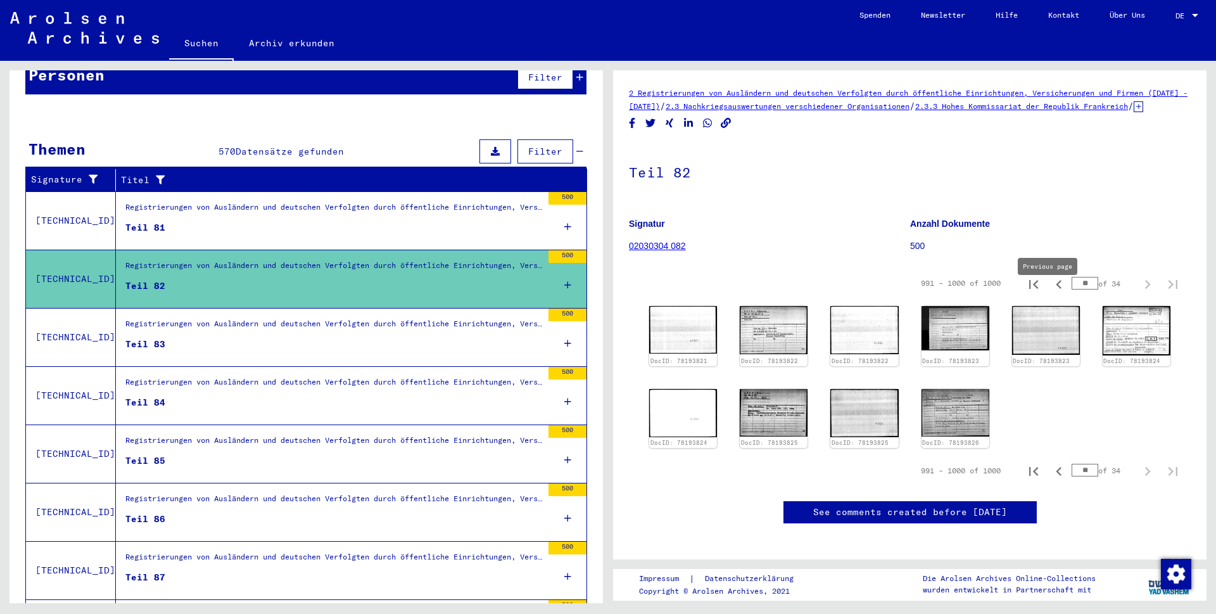
click at [1050, 293] on icon "Previous page" at bounding box center [1059, 284] width 18 height 18
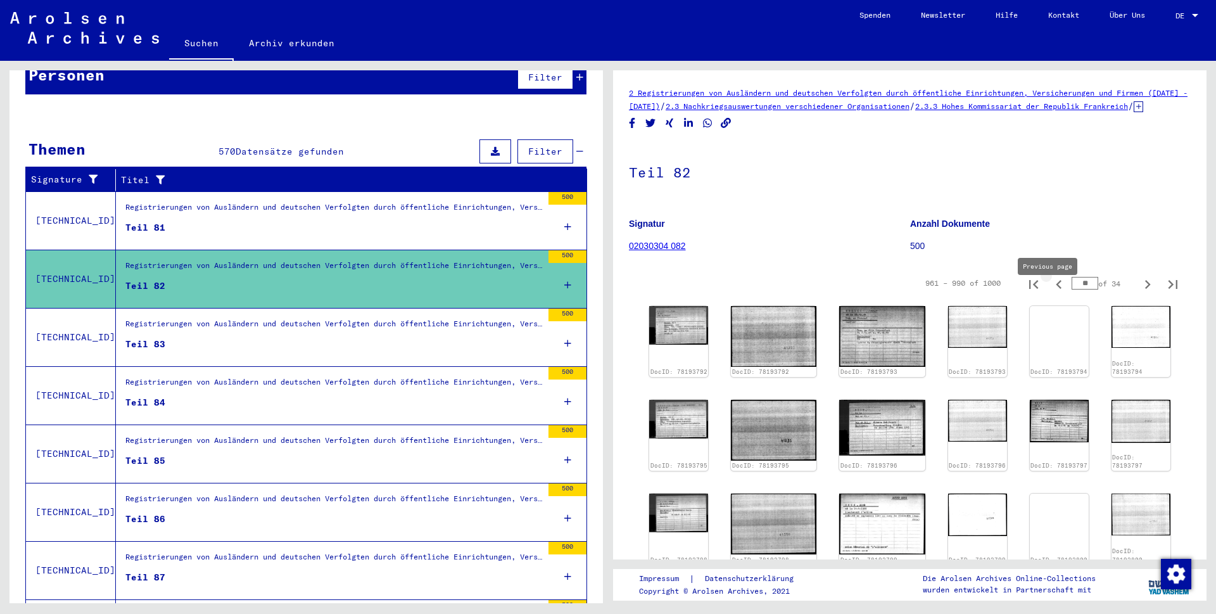
click at [1051, 293] on icon "Previous page" at bounding box center [1059, 284] width 18 height 18
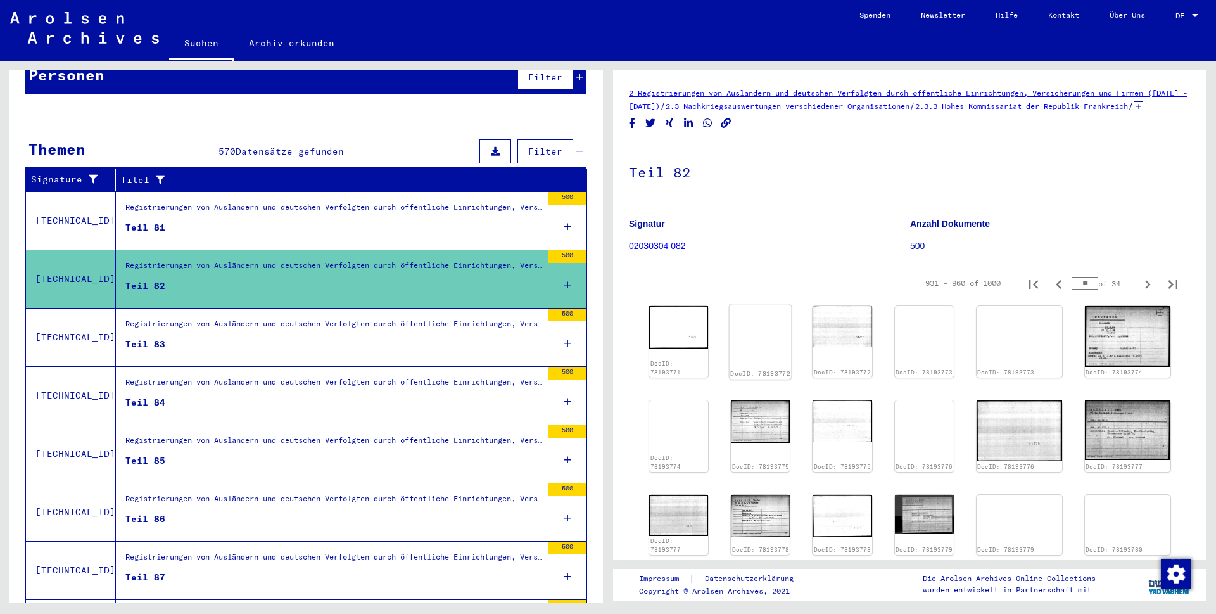
click at [764, 304] on img at bounding box center [761, 304] width 62 height 0
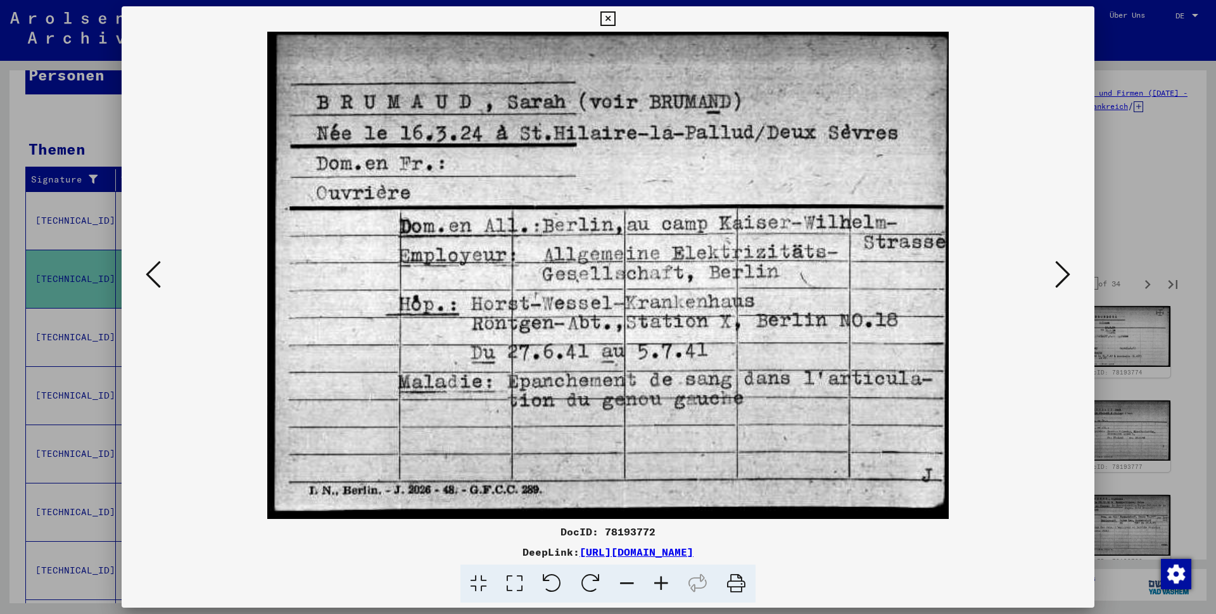
click at [615, 13] on icon at bounding box center [607, 18] width 15 height 15
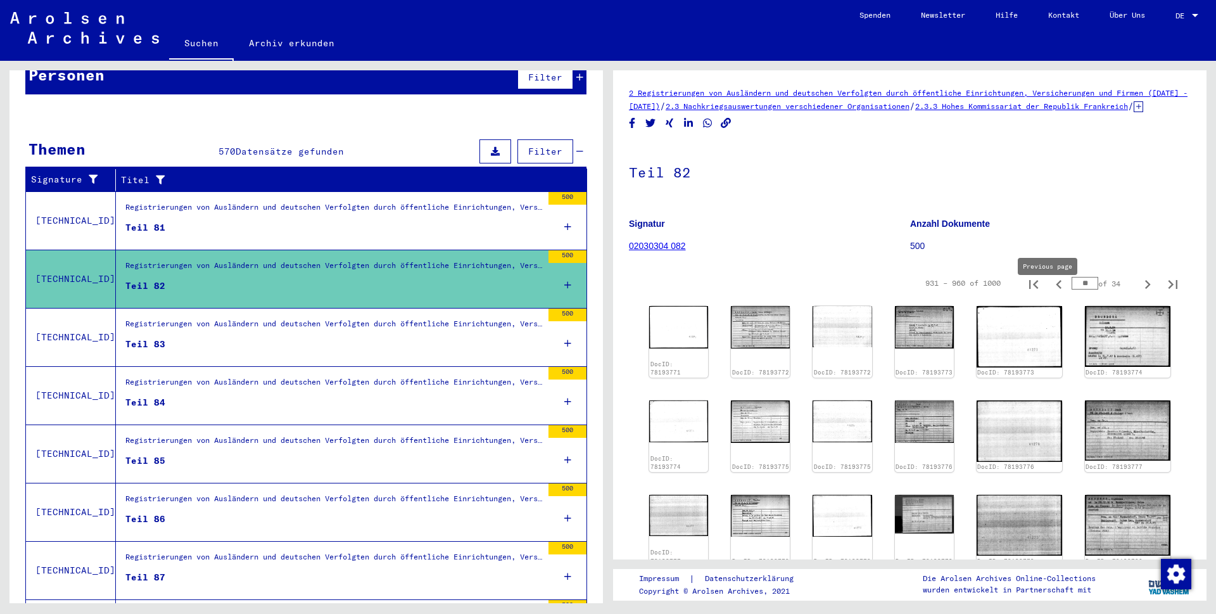
click at [1050, 293] on icon "Previous page" at bounding box center [1059, 284] width 18 height 18
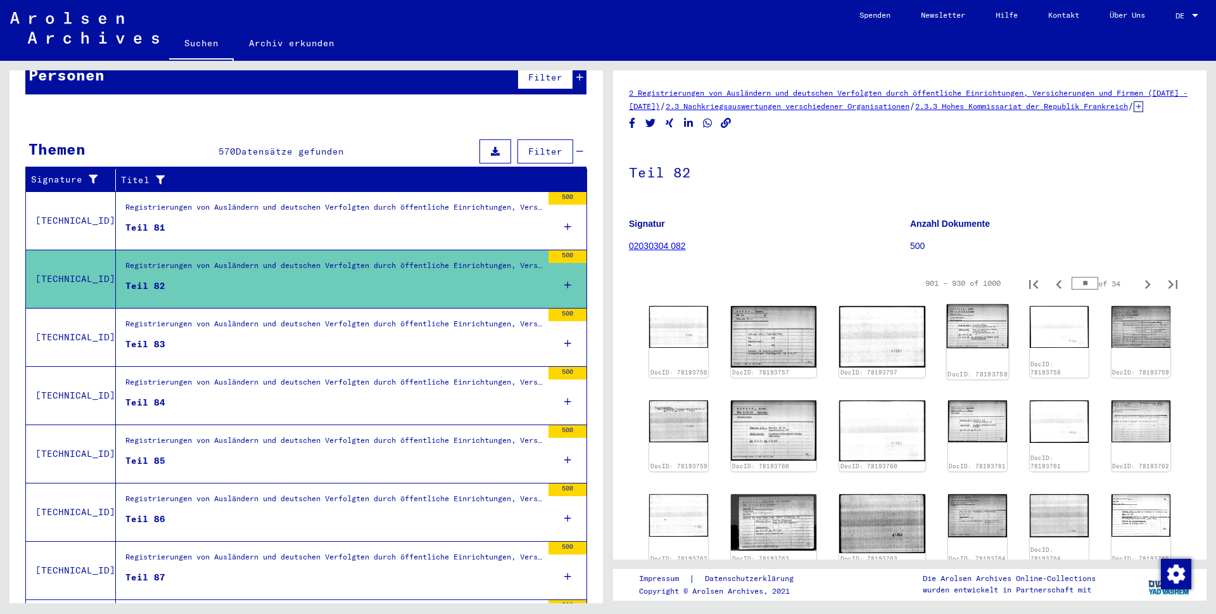
click at [946, 348] on img at bounding box center [977, 326] width 62 height 44
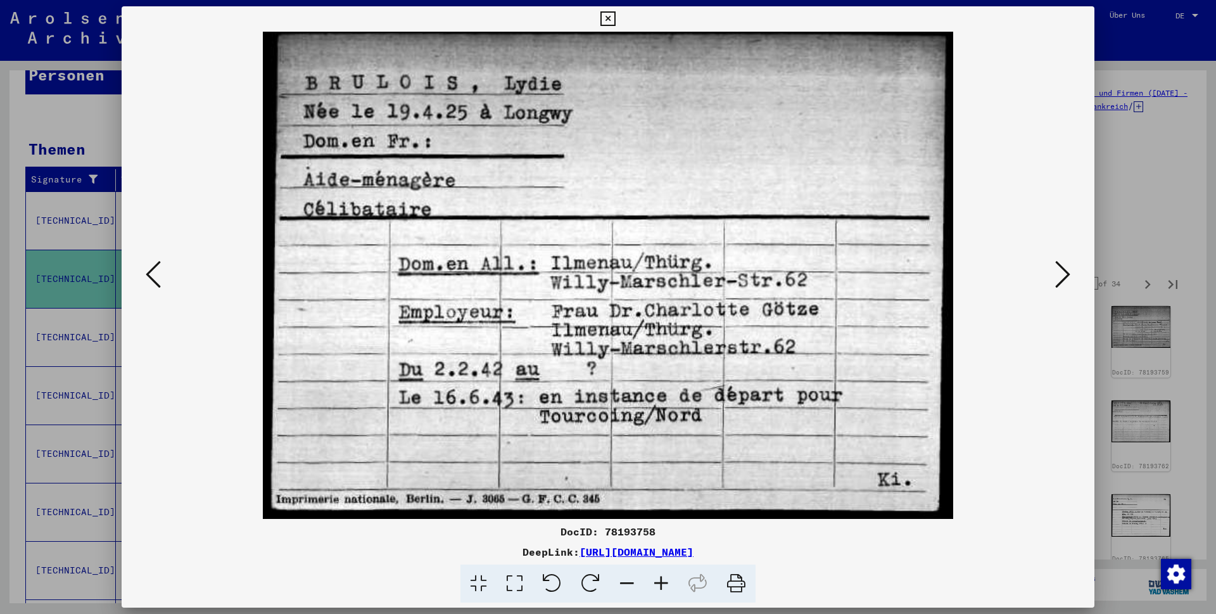
click at [615, 16] on icon at bounding box center [607, 18] width 15 height 15
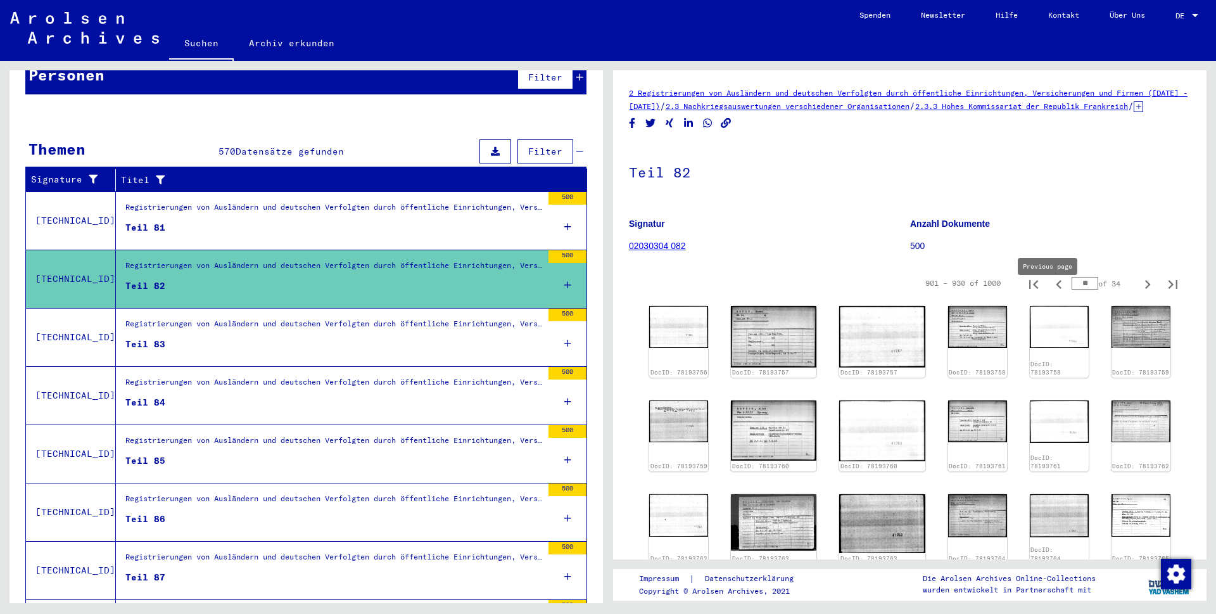
click at [1056, 289] on icon "Previous page" at bounding box center [1059, 284] width 6 height 9
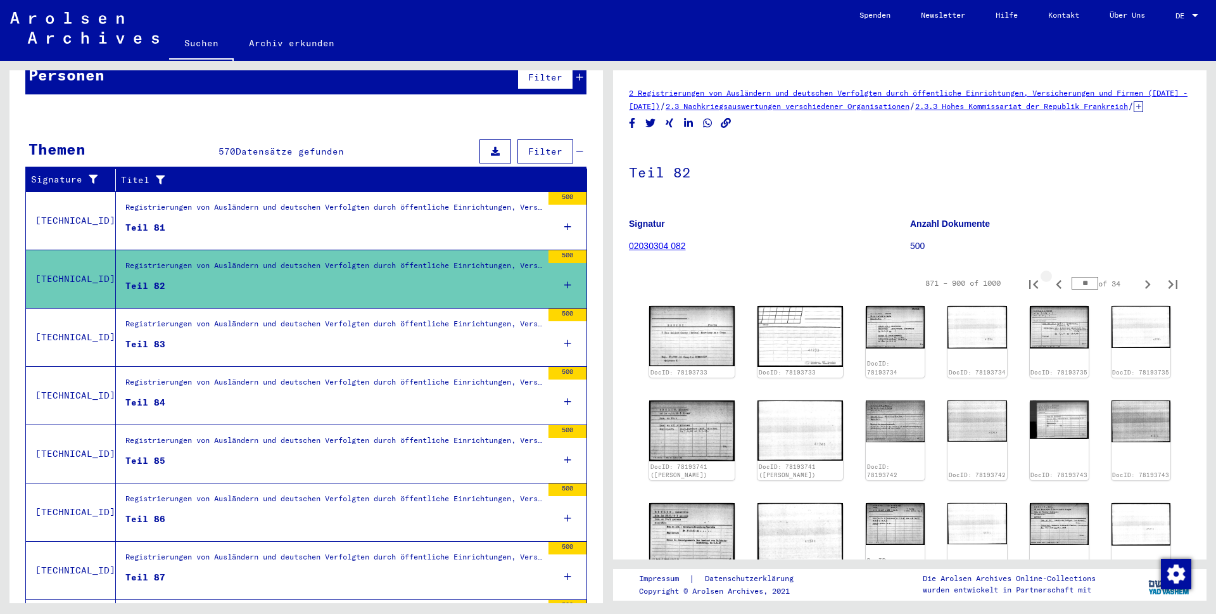
click at [1056, 289] on icon "Previous page" at bounding box center [1059, 284] width 6 height 9
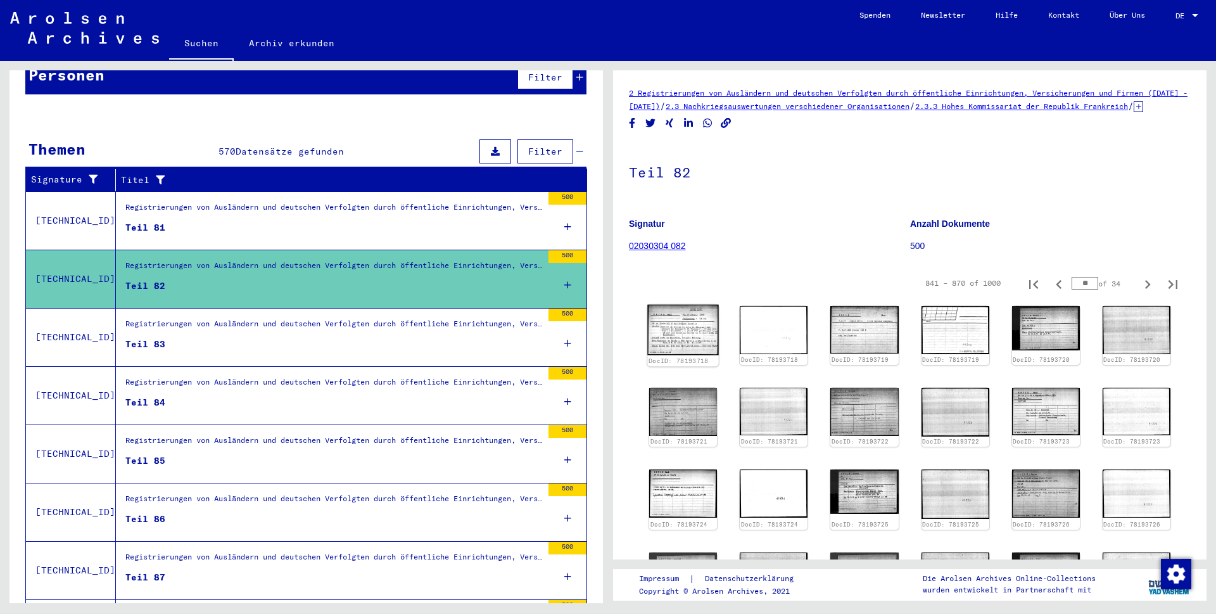
click at [683, 343] on img at bounding box center [683, 330] width 72 height 51
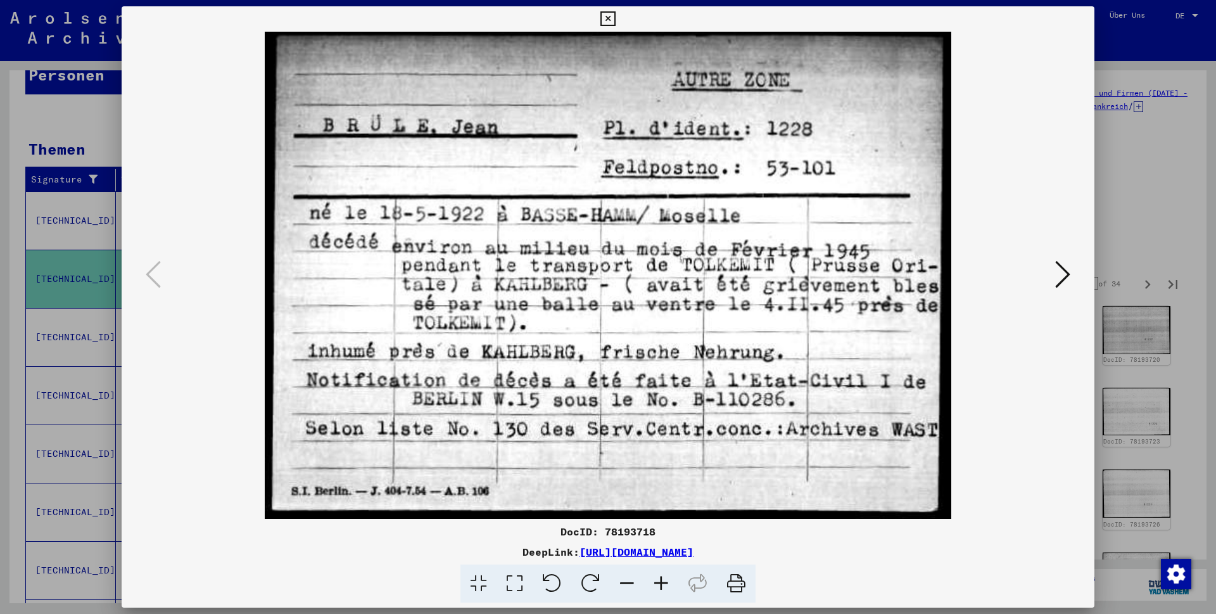
click at [615, 18] on icon at bounding box center [607, 18] width 15 height 15
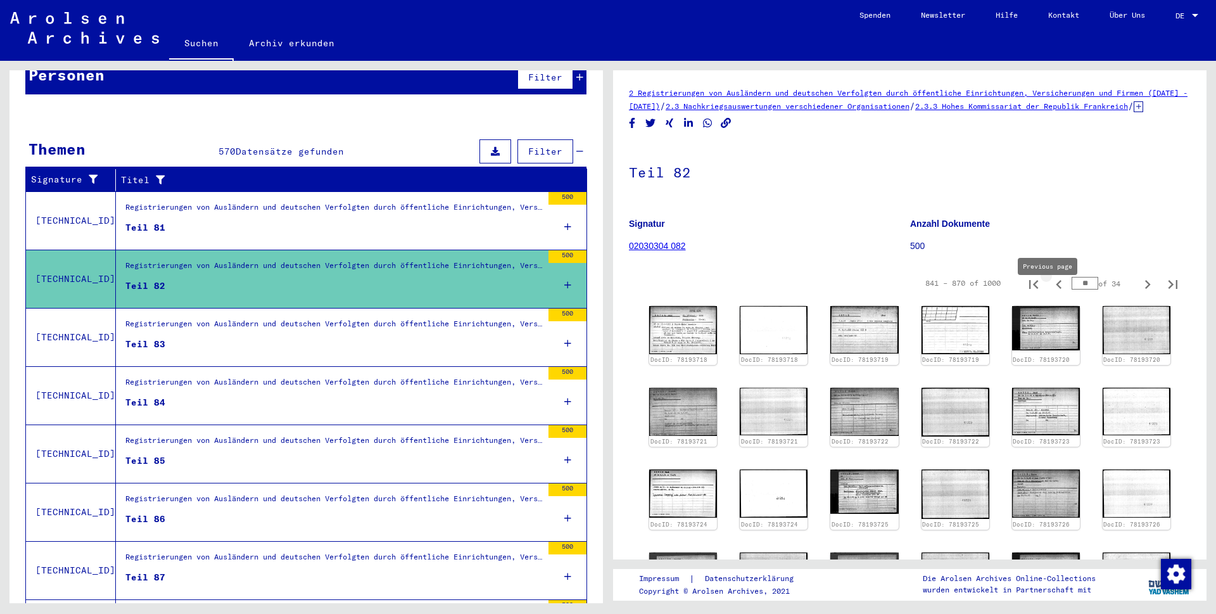
click at [1056, 289] on icon "Previous page" at bounding box center [1059, 284] width 6 height 9
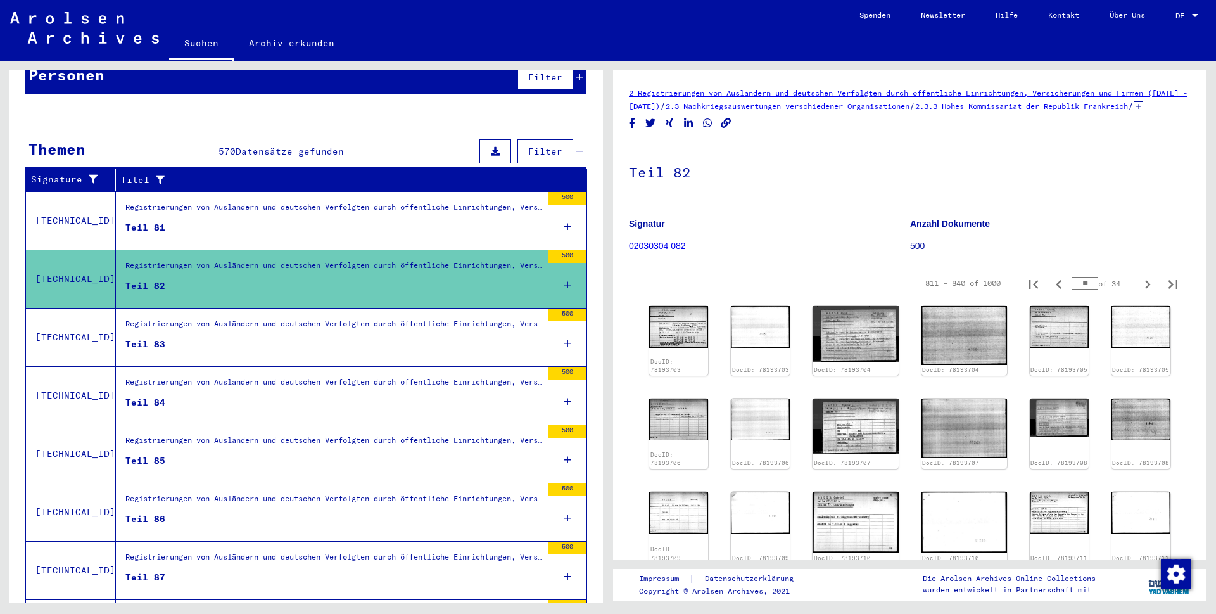
click at [1056, 289] on icon "Previous page" at bounding box center [1059, 284] width 6 height 9
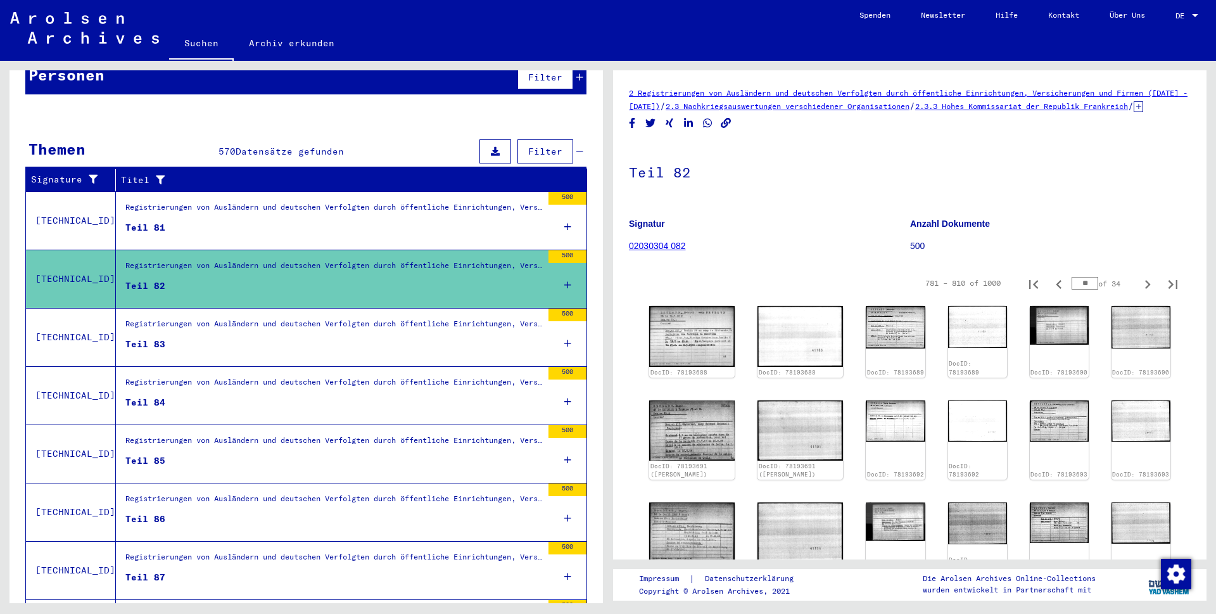
click at [1056, 289] on icon "Previous page" at bounding box center [1059, 284] width 6 height 9
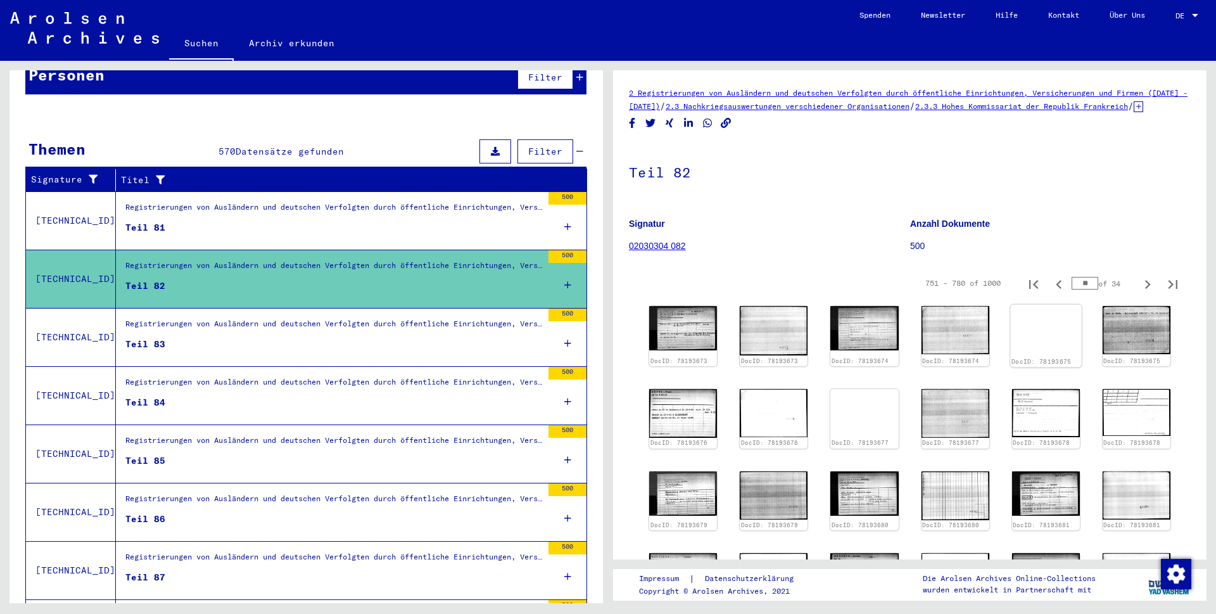
click at [1026, 339] on img at bounding box center [1046, 328] width 72 height 46
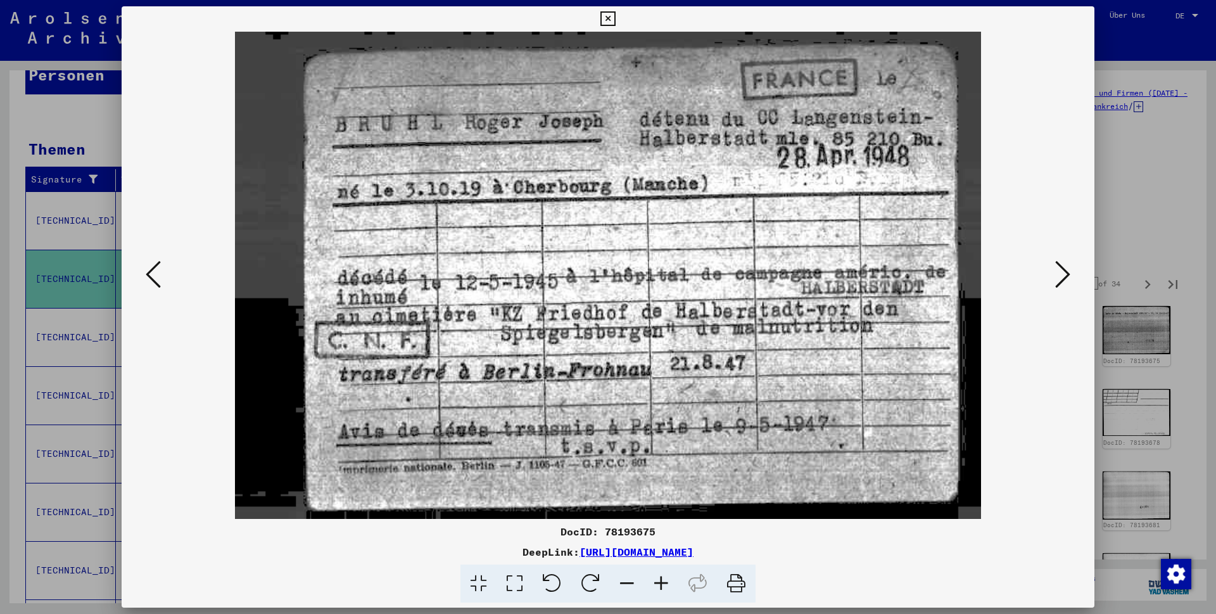
click at [615, 18] on icon at bounding box center [607, 18] width 15 height 15
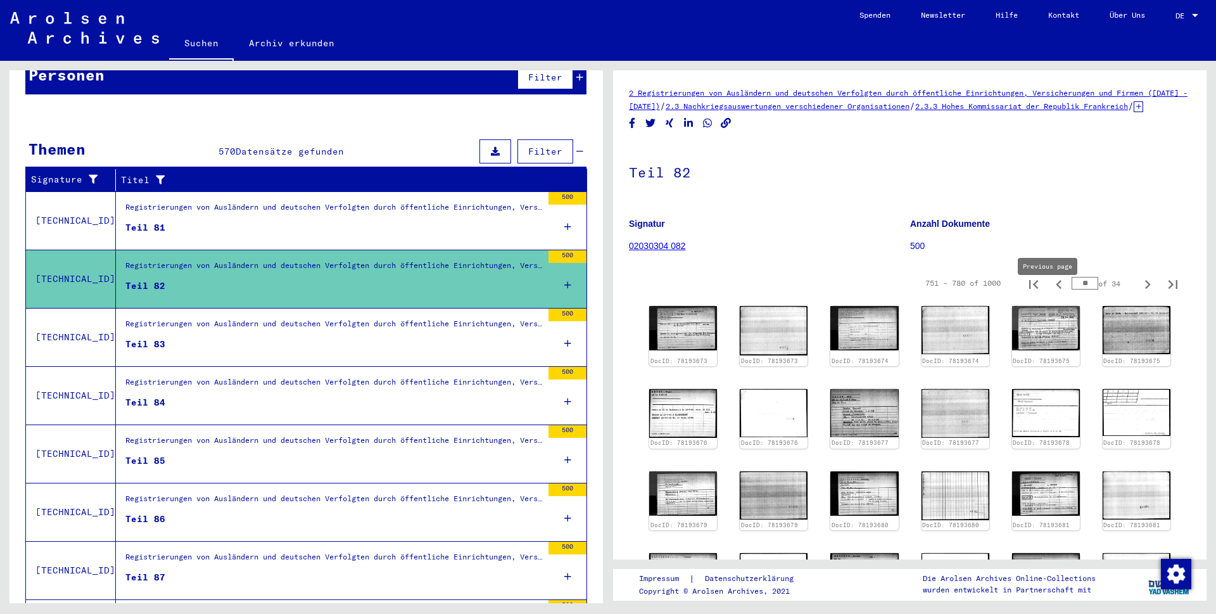
click at [1050, 293] on icon "Previous page" at bounding box center [1059, 284] width 18 height 18
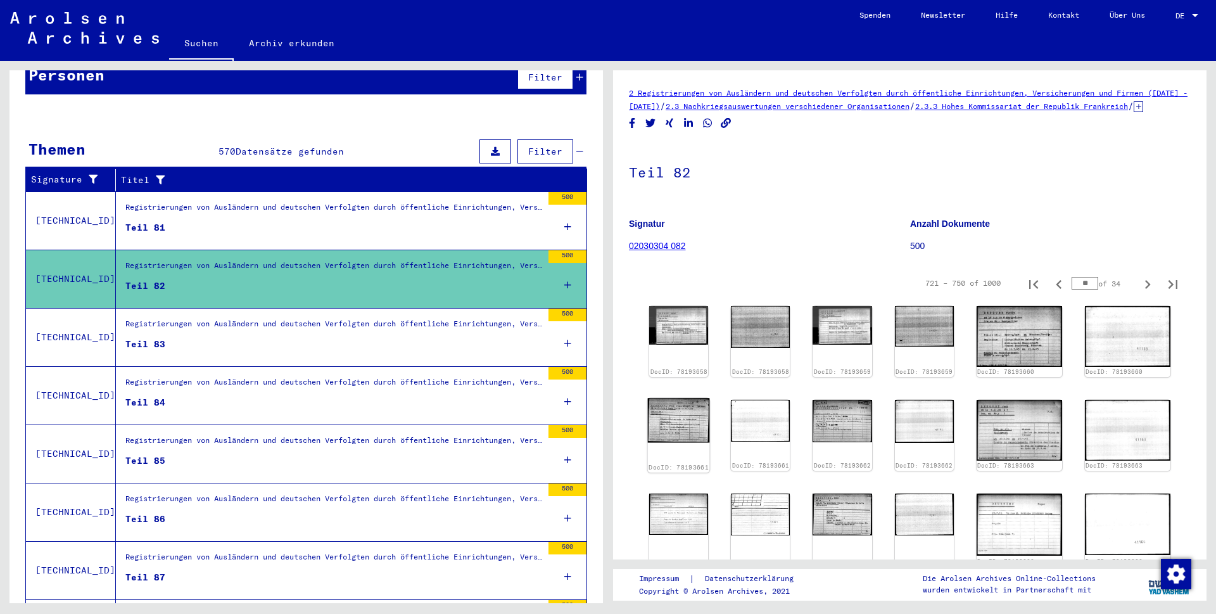
click at [685, 420] on img at bounding box center [679, 420] width 62 height 44
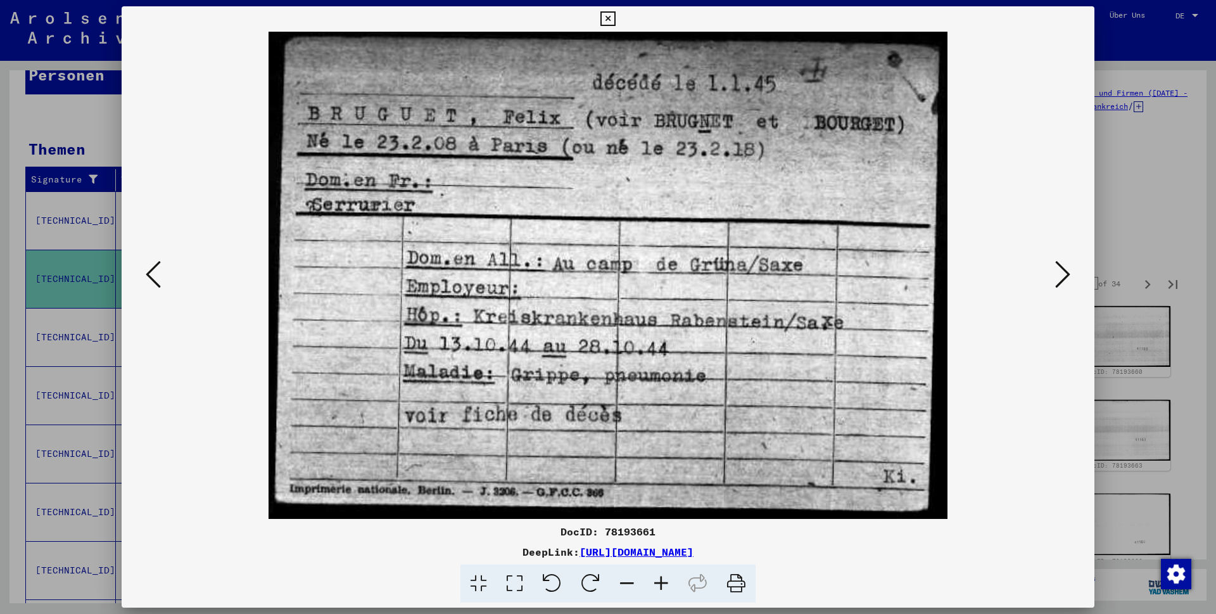
click at [615, 20] on icon at bounding box center [607, 18] width 15 height 15
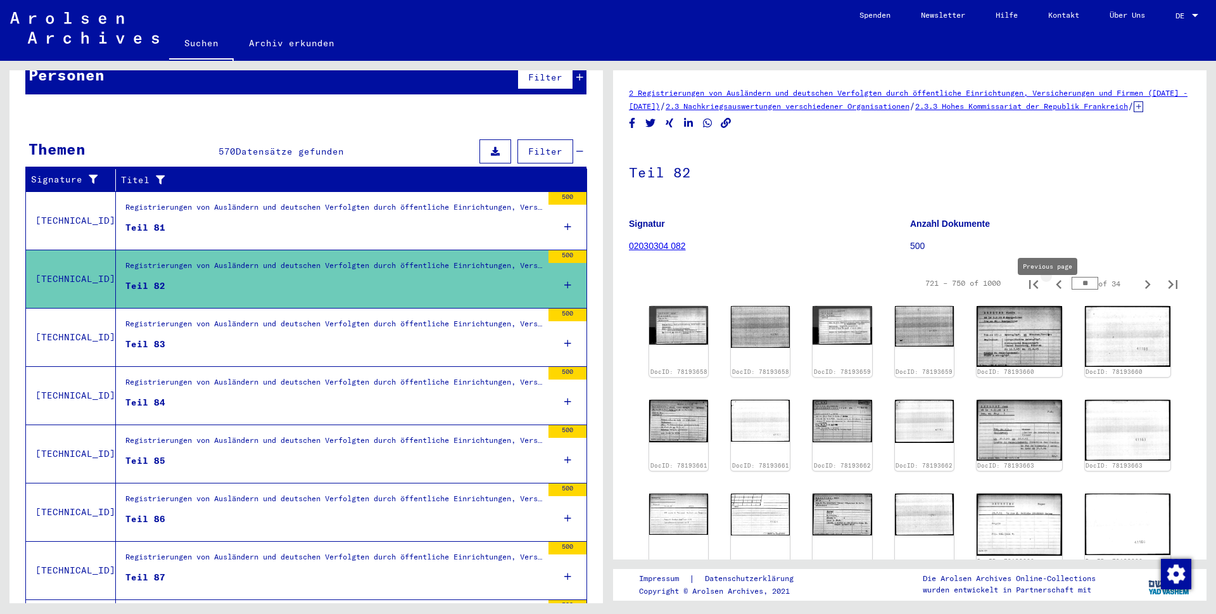
click at [1050, 293] on icon "Previous page" at bounding box center [1059, 284] width 18 height 18
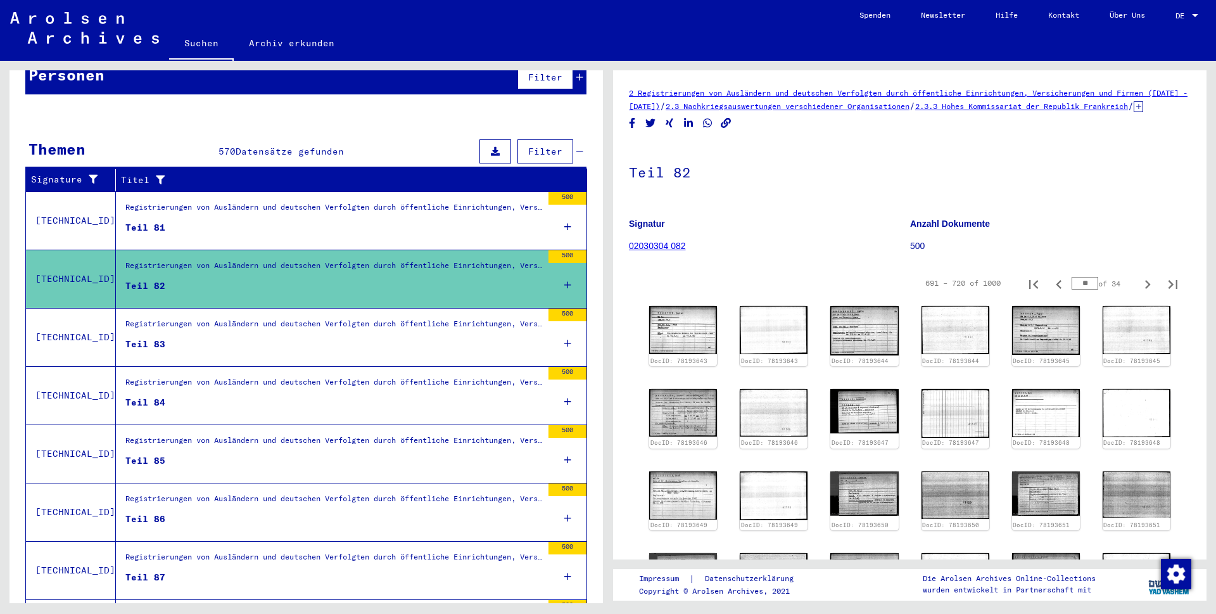
click at [1050, 293] on icon "Previous page" at bounding box center [1059, 284] width 18 height 18
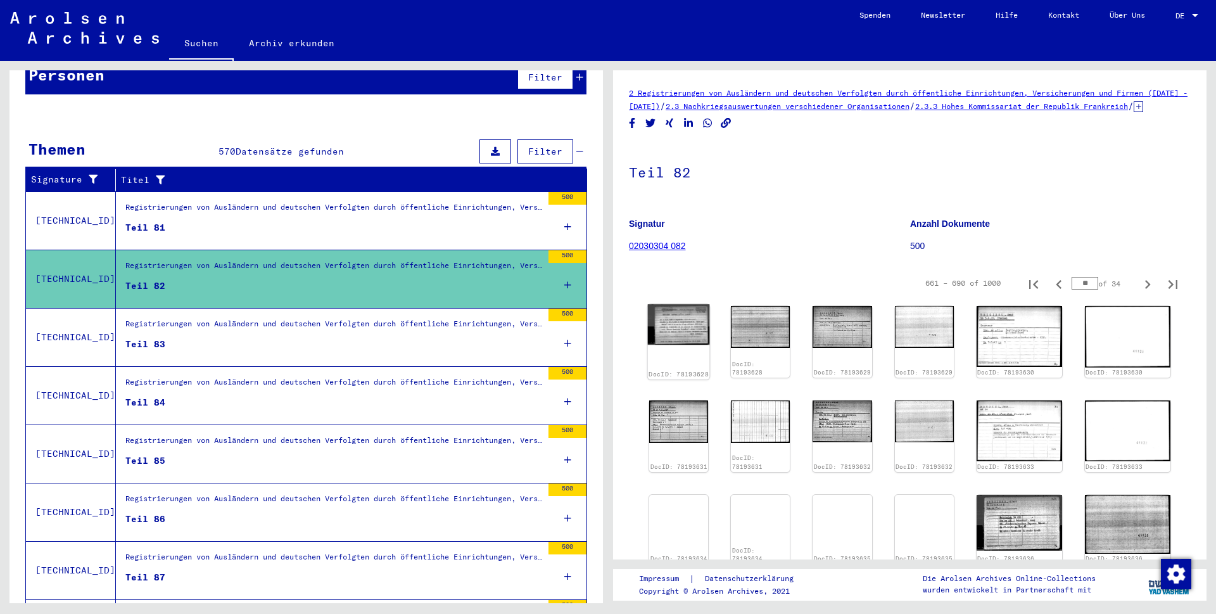
click at [680, 341] on img at bounding box center [679, 324] width 62 height 41
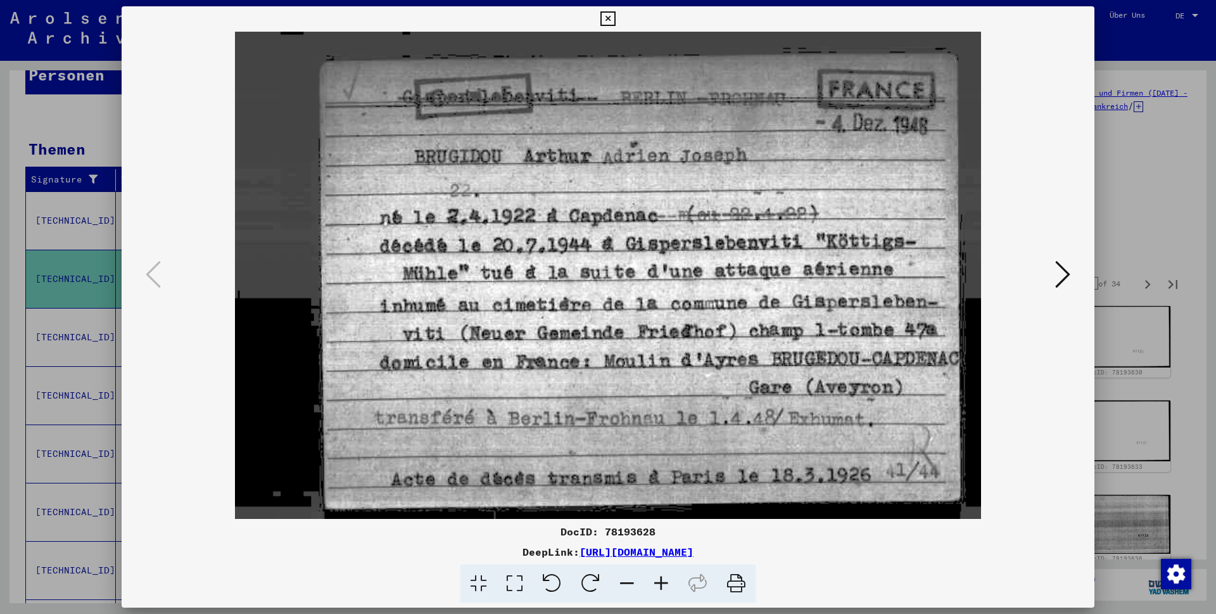
click at [615, 21] on icon at bounding box center [607, 18] width 15 height 15
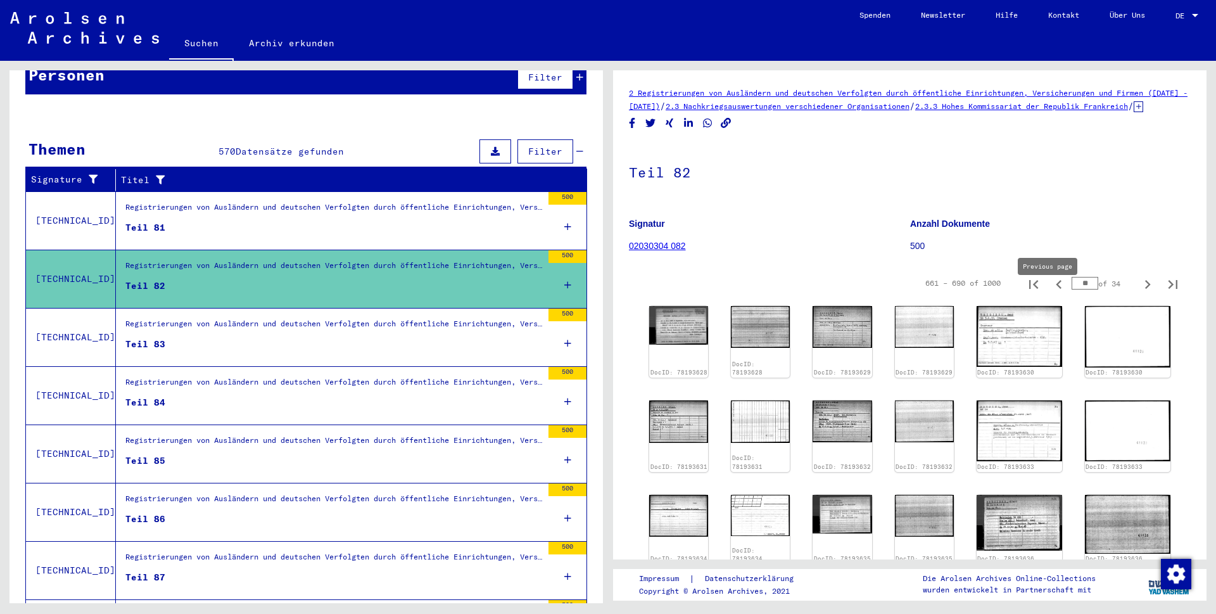
click at [1056, 289] on icon "Previous page" at bounding box center [1059, 284] width 6 height 9
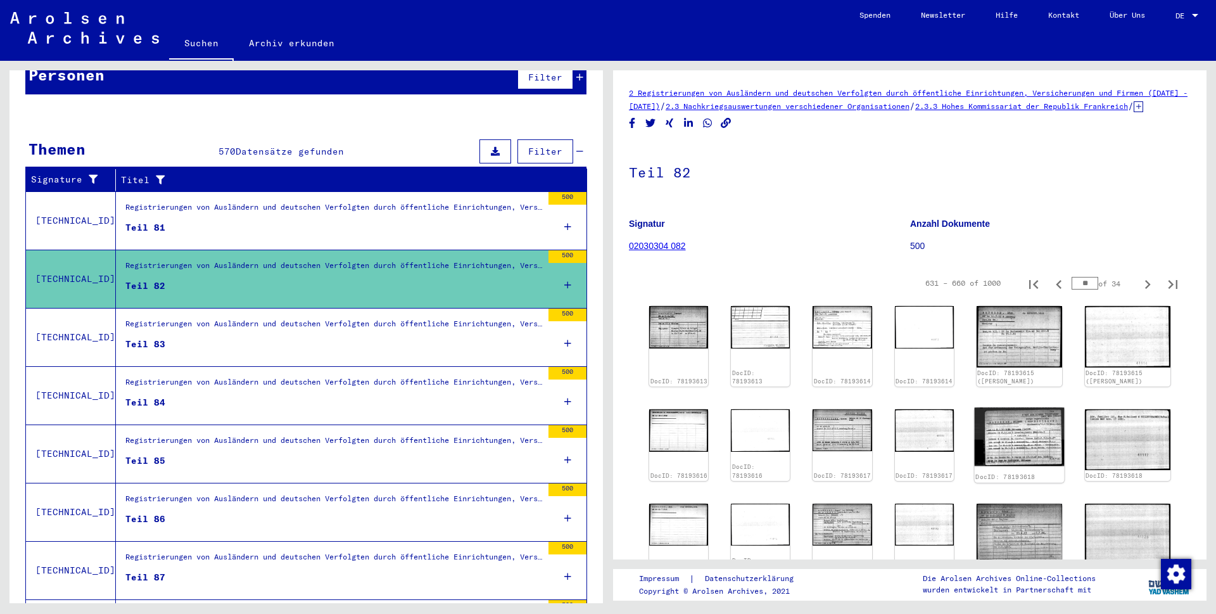
click at [1028, 434] on img at bounding box center [1019, 436] width 90 height 59
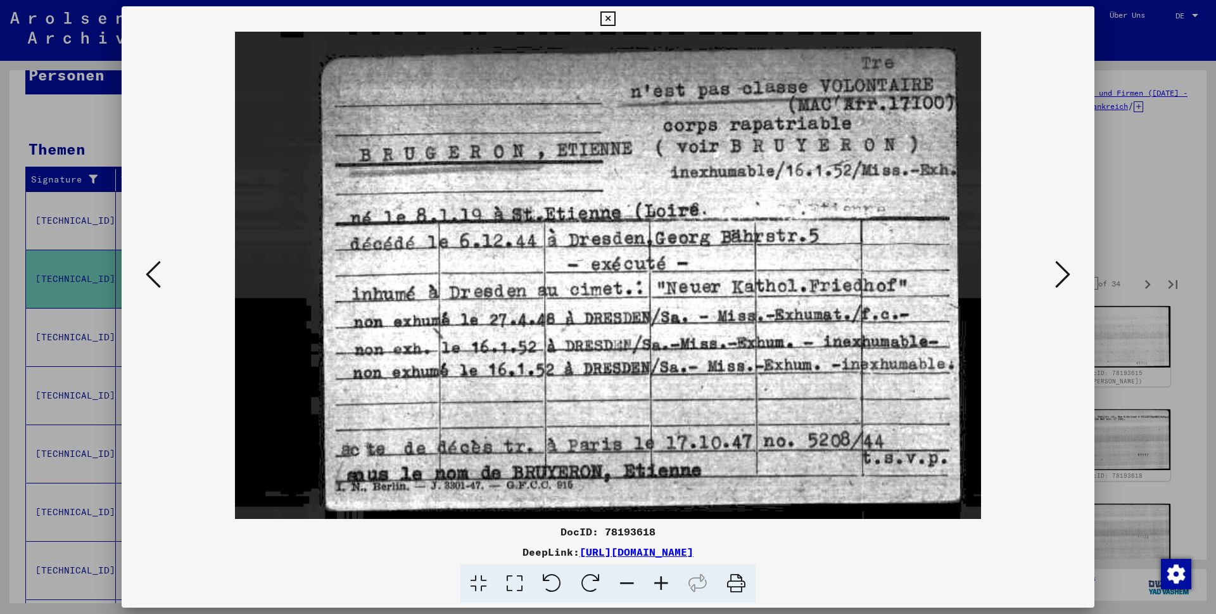
click at [615, 18] on icon at bounding box center [607, 18] width 15 height 15
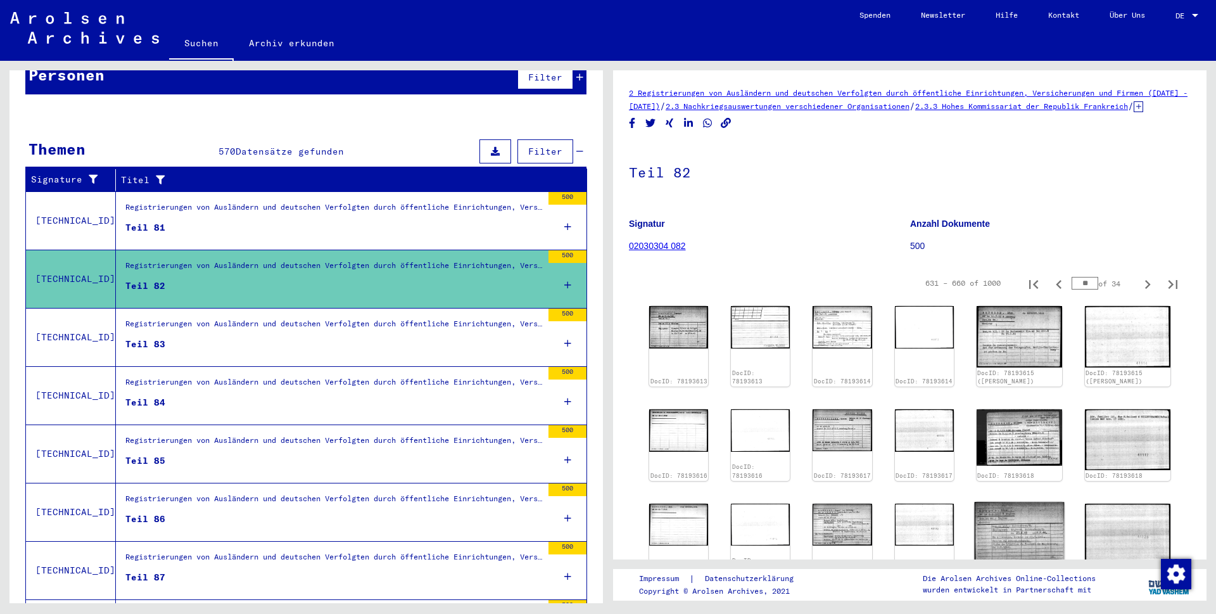
click at [1043, 503] on img at bounding box center [1019, 533] width 90 height 63
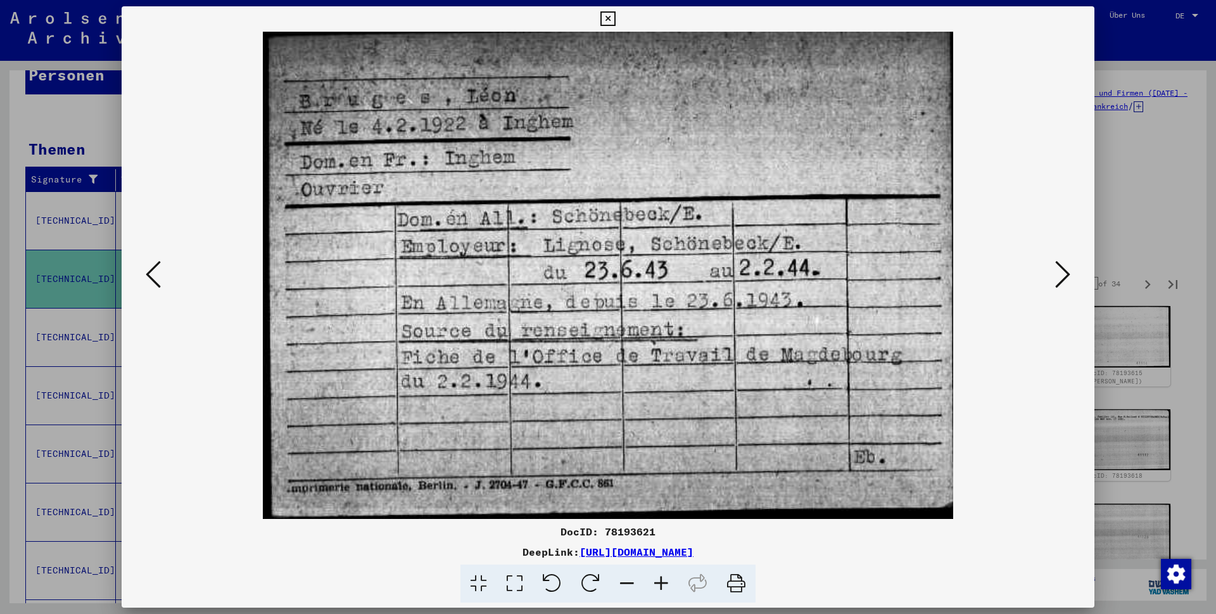
click at [1060, 272] on icon at bounding box center [1062, 274] width 15 height 30
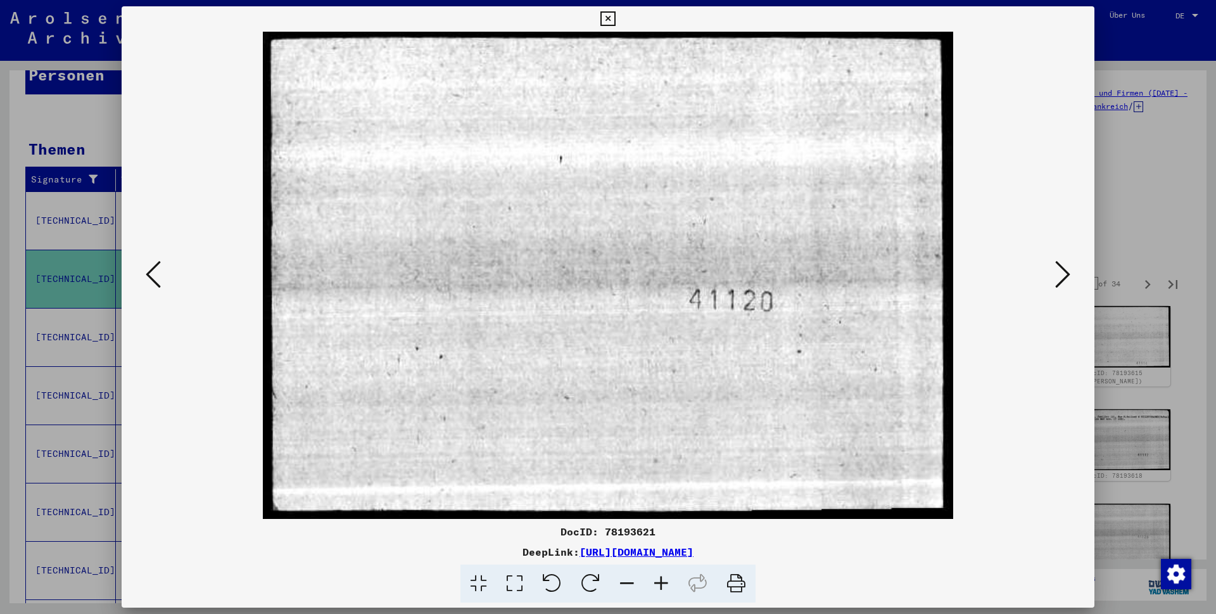
click at [1060, 272] on icon at bounding box center [1062, 274] width 15 height 30
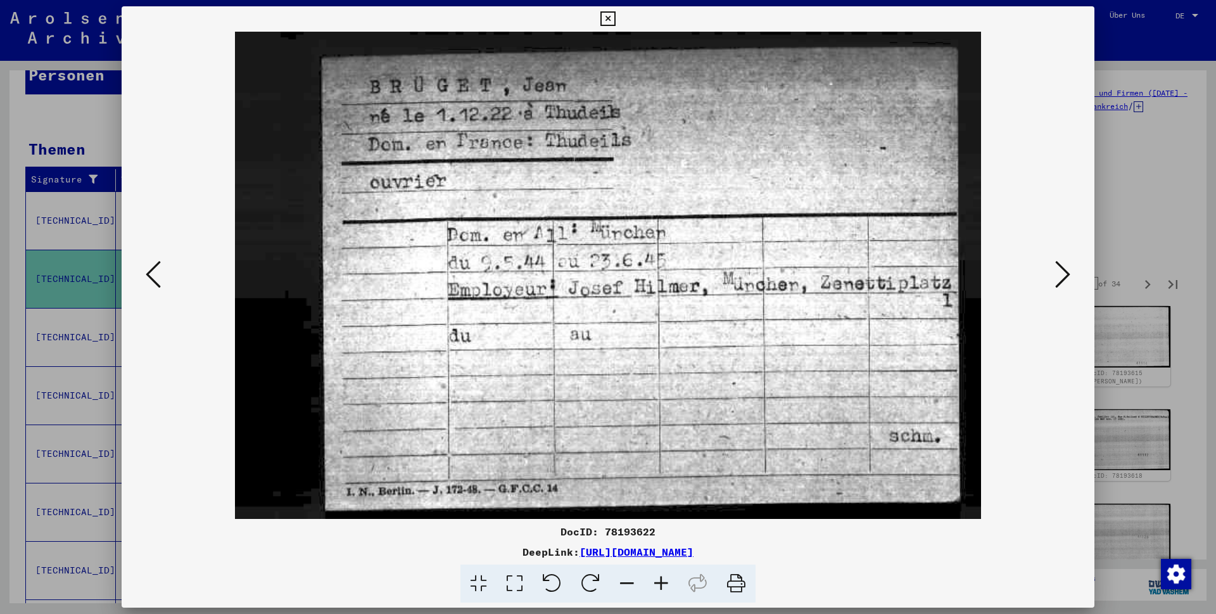
click at [1060, 272] on icon at bounding box center [1062, 274] width 15 height 30
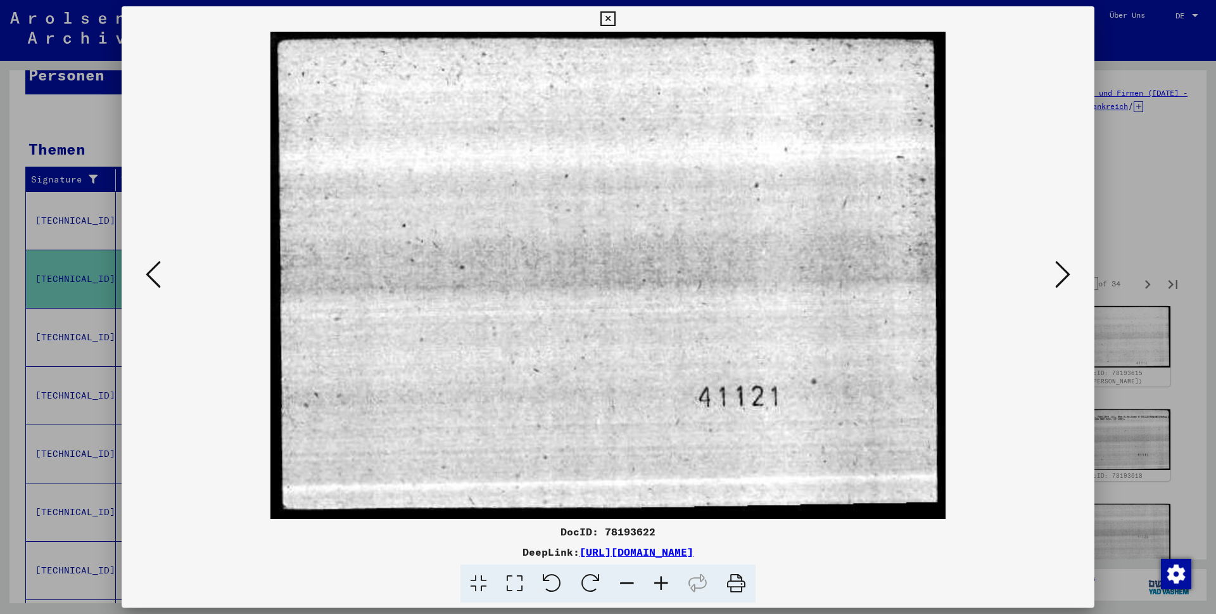
click at [1060, 272] on icon at bounding box center [1062, 274] width 15 height 30
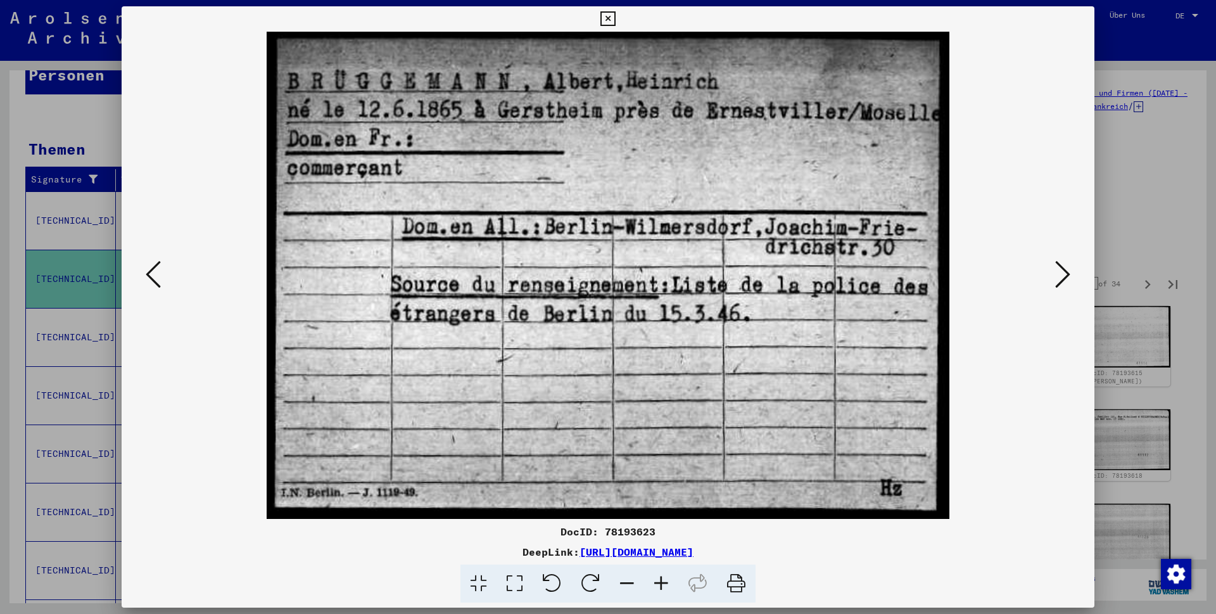
click at [148, 274] on icon at bounding box center [153, 274] width 15 height 30
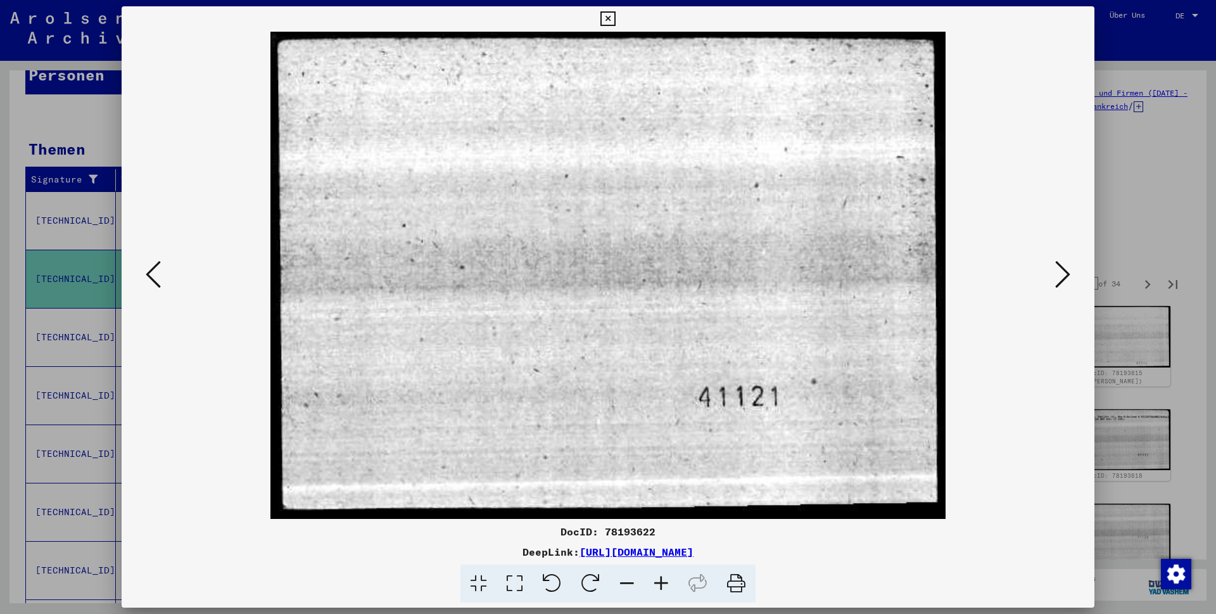
click at [148, 274] on icon at bounding box center [153, 274] width 15 height 30
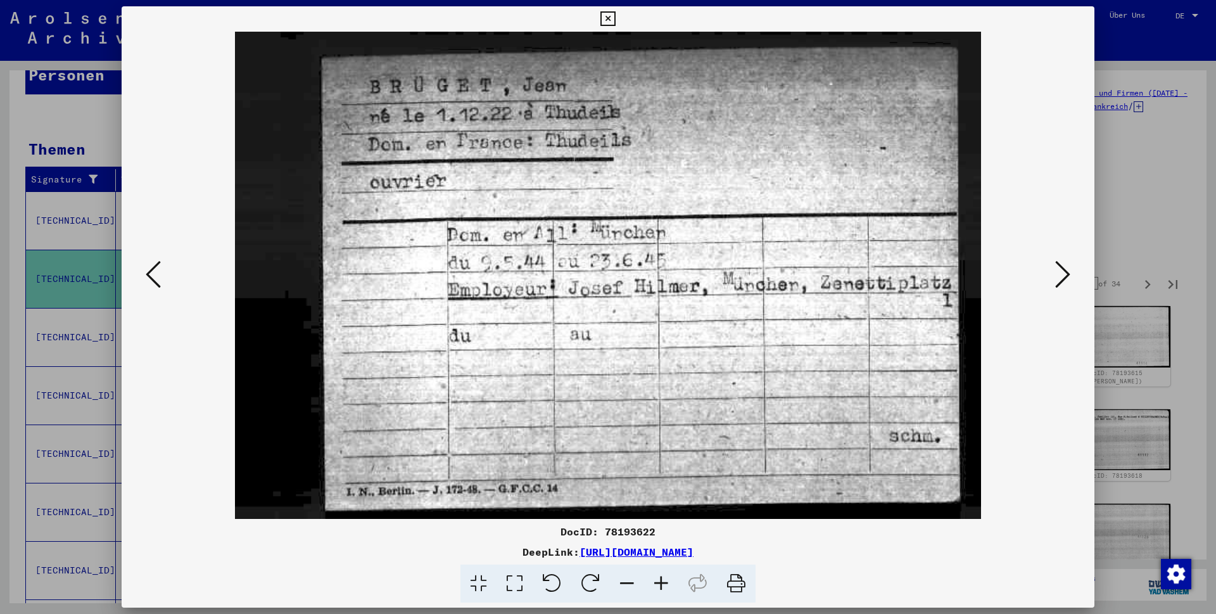
click at [148, 274] on icon at bounding box center [153, 274] width 15 height 30
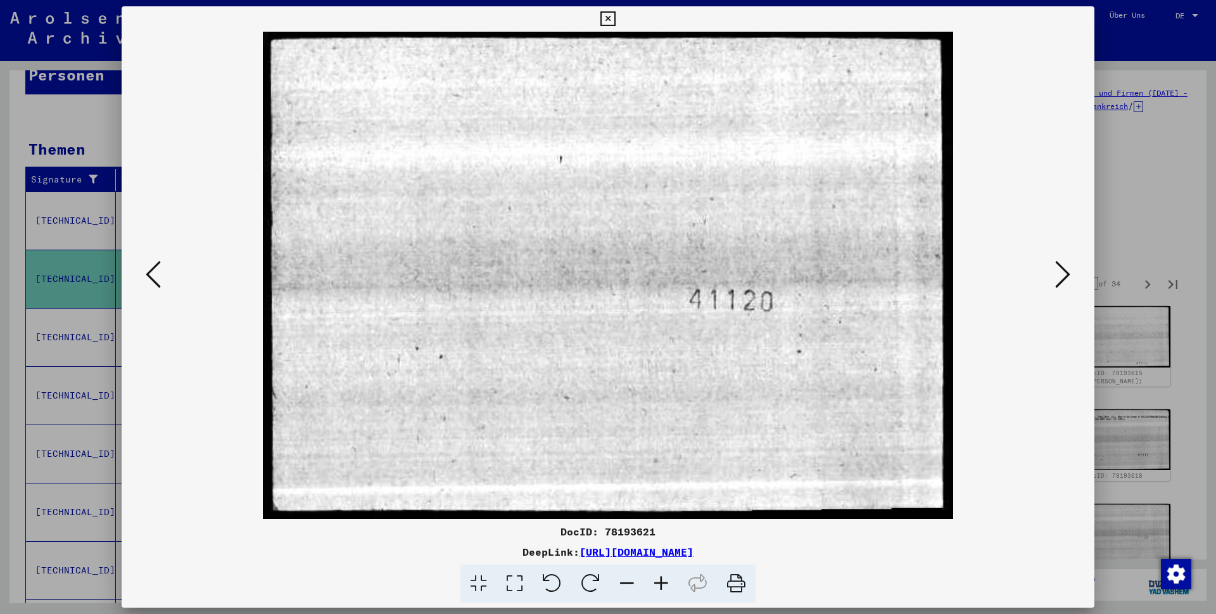
click at [148, 274] on icon at bounding box center [153, 274] width 15 height 30
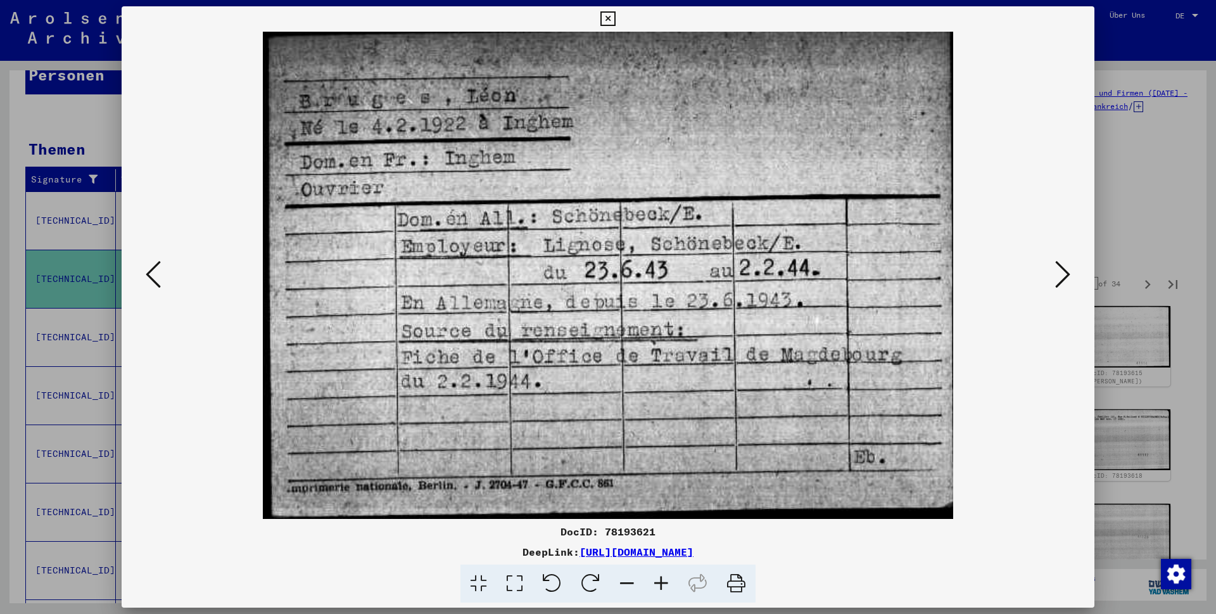
click at [148, 275] on icon at bounding box center [153, 274] width 15 height 30
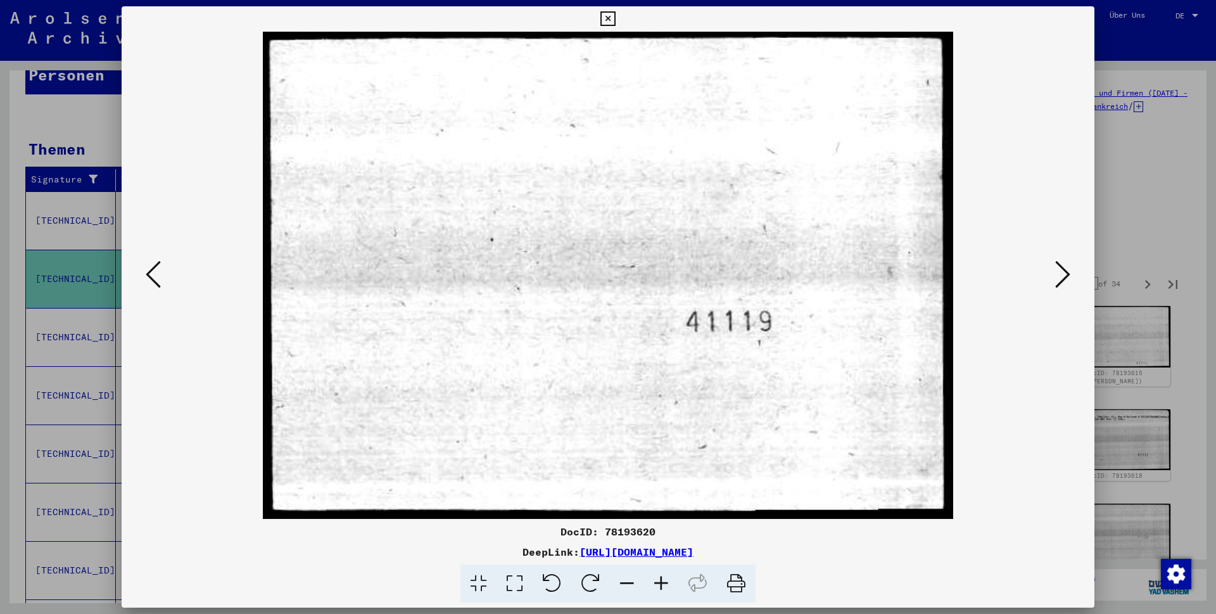
click at [148, 275] on icon at bounding box center [153, 274] width 15 height 30
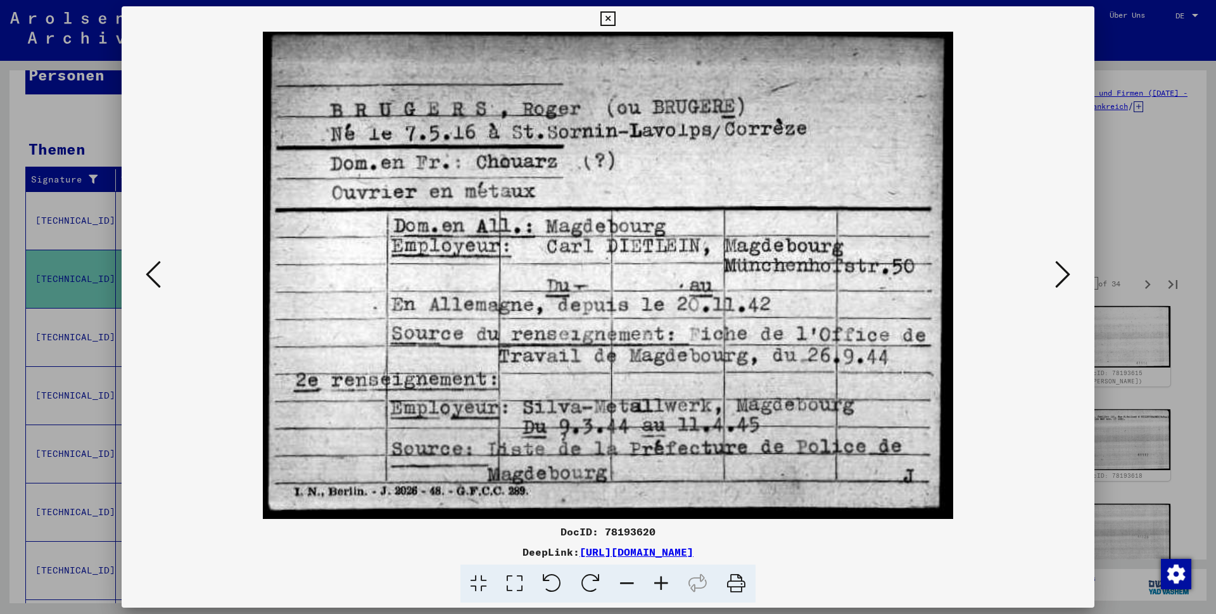
click at [148, 275] on icon at bounding box center [153, 274] width 15 height 30
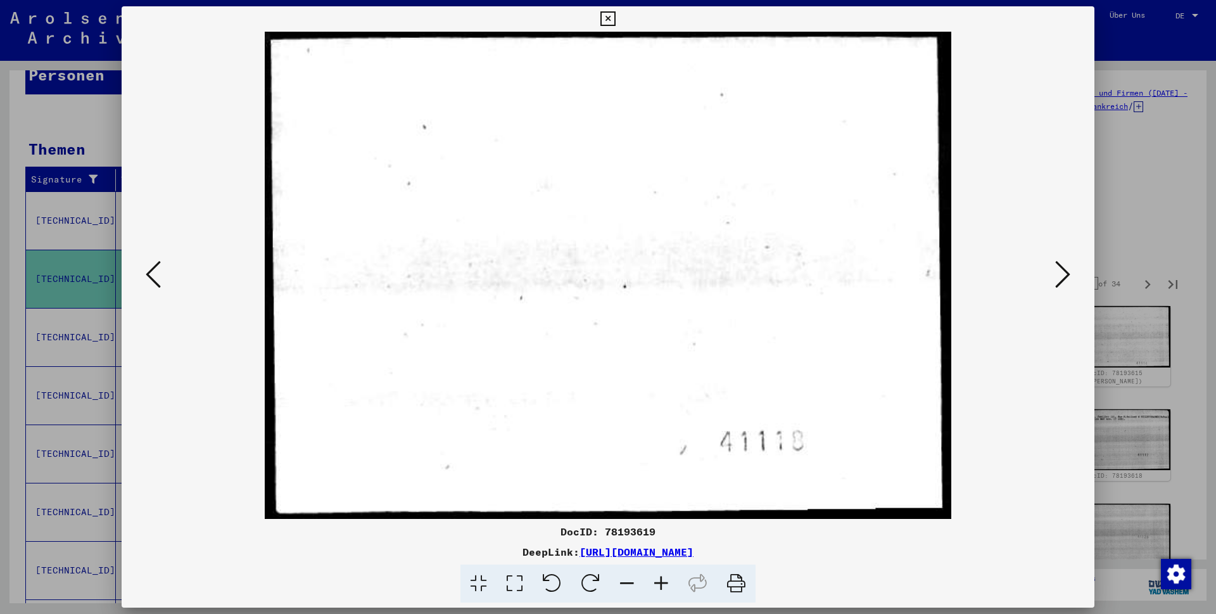
click at [148, 275] on icon at bounding box center [153, 274] width 15 height 30
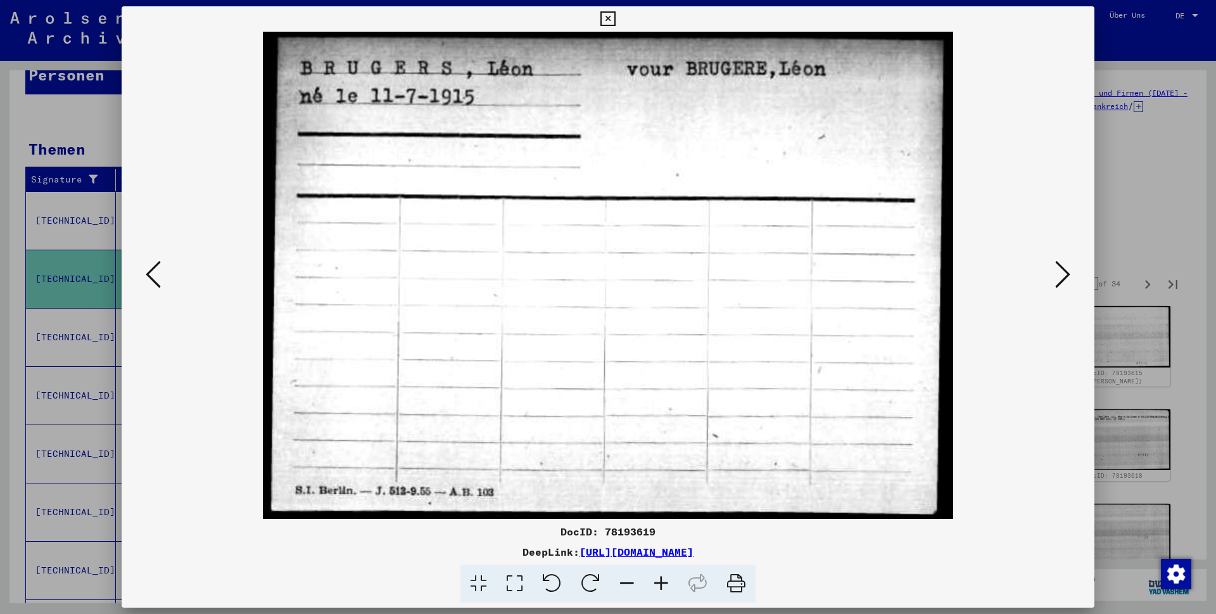
click at [1055, 273] on icon at bounding box center [1062, 274] width 15 height 30
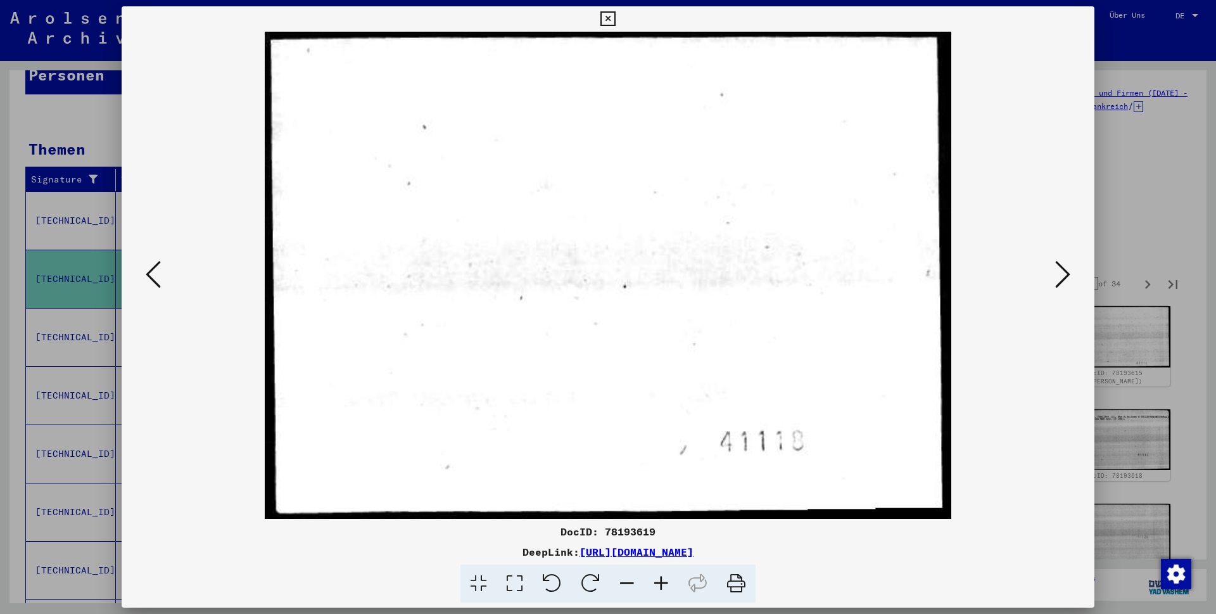
click at [151, 278] on icon at bounding box center [153, 274] width 15 height 30
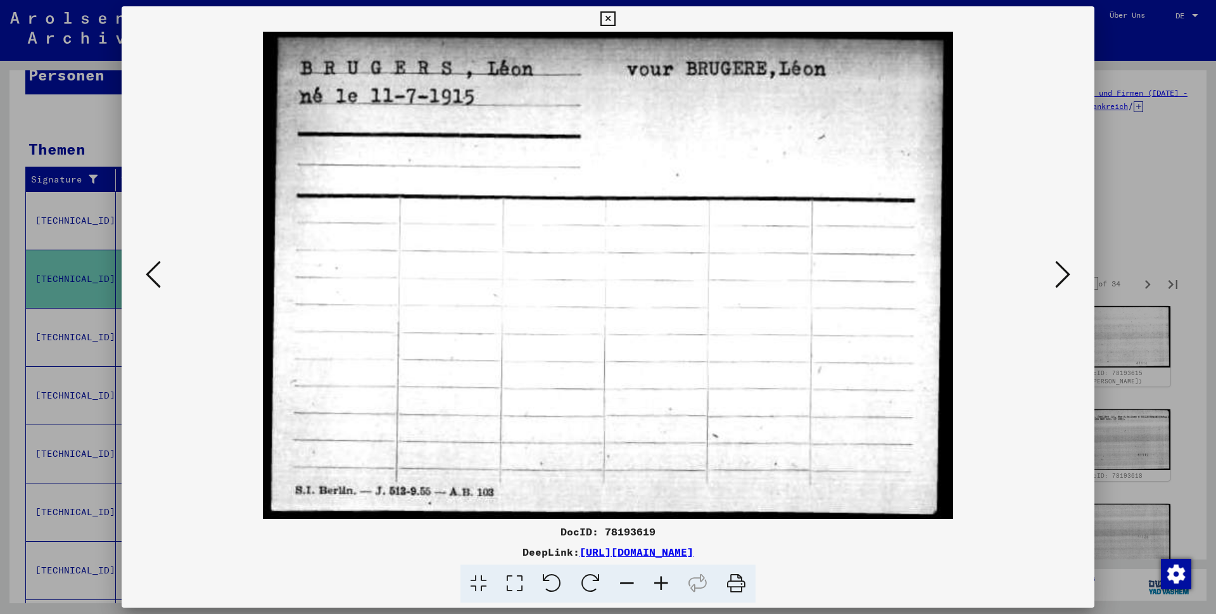
click at [151, 277] on icon at bounding box center [153, 274] width 15 height 30
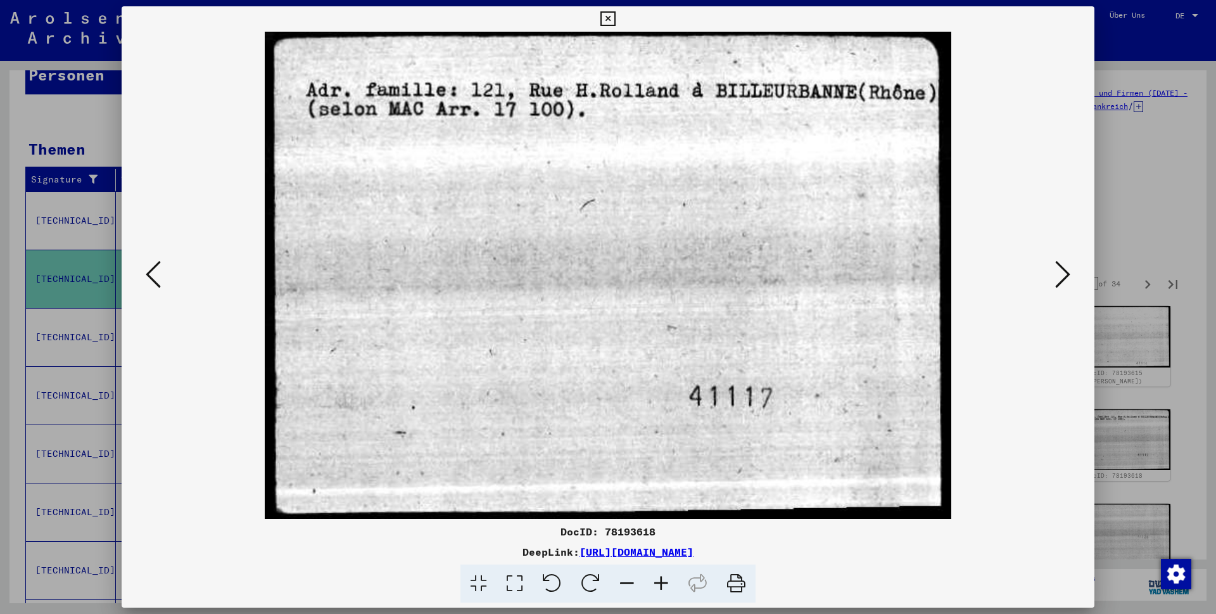
click at [151, 277] on icon at bounding box center [153, 274] width 15 height 30
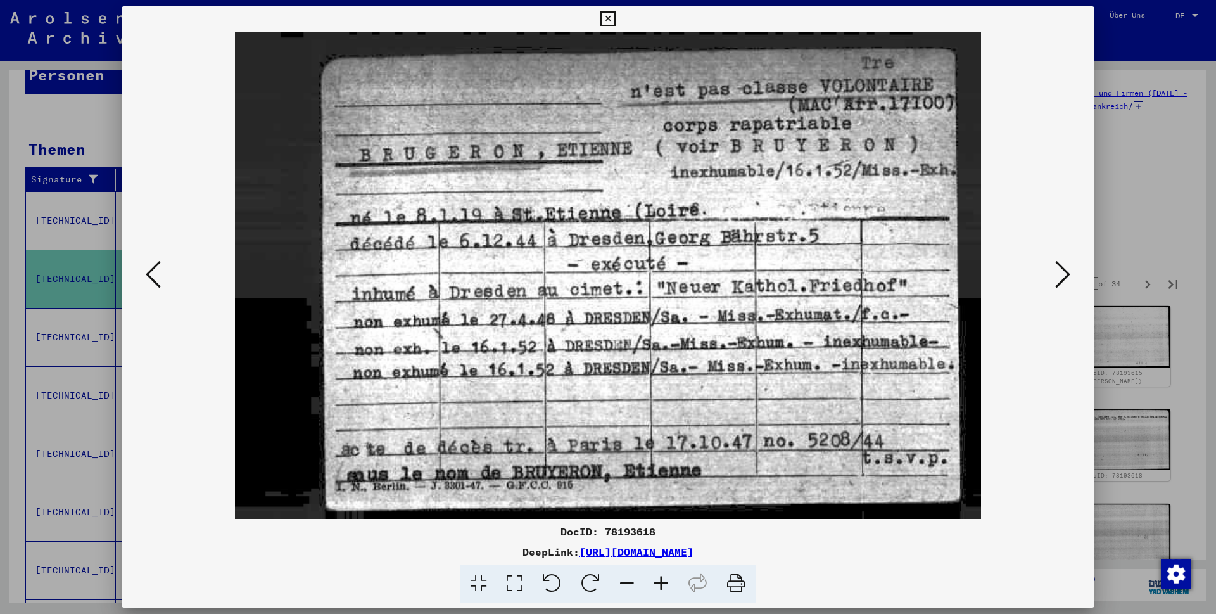
click at [151, 277] on icon at bounding box center [153, 274] width 15 height 30
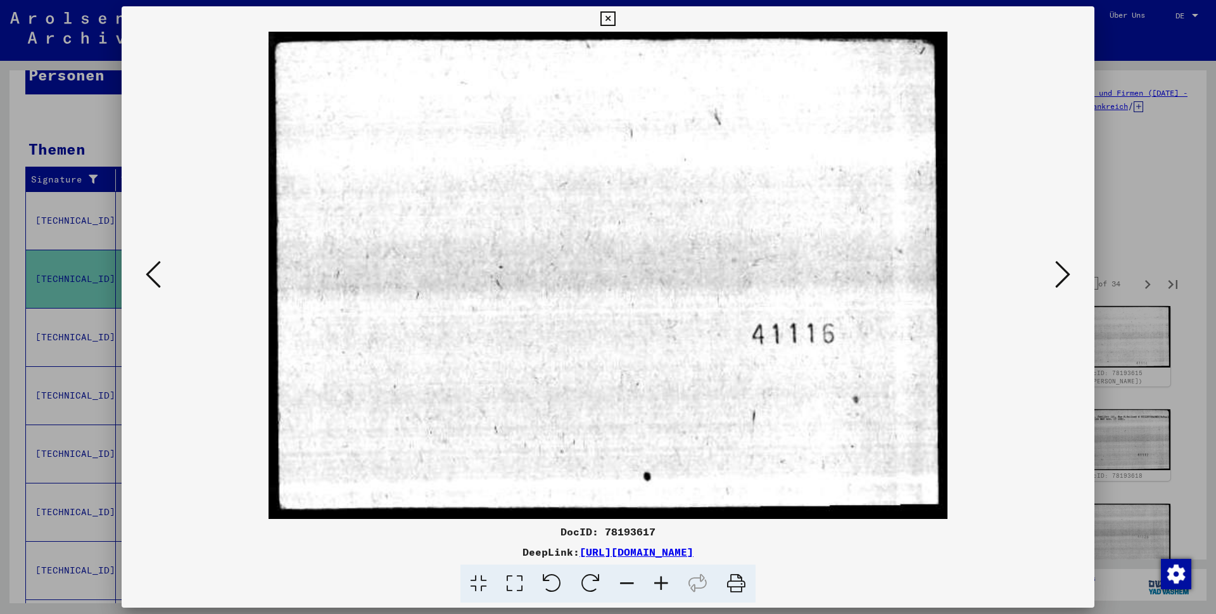
click at [151, 277] on icon at bounding box center [153, 274] width 15 height 30
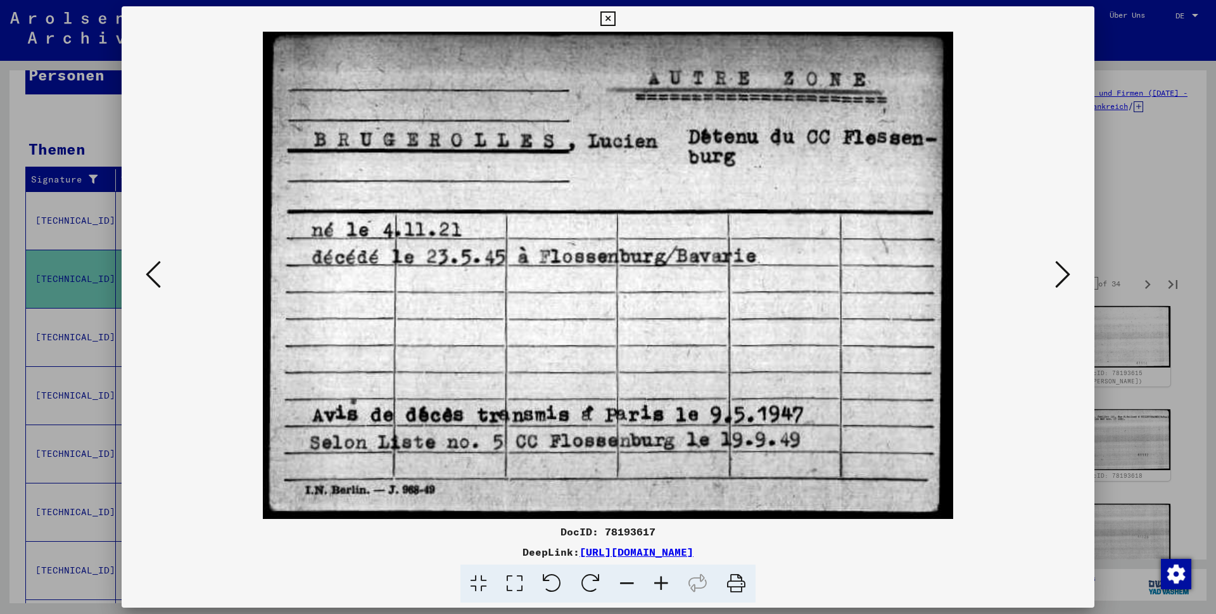
click at [148, 277] on icon at bounding box center [153, 274] width 15 height 30
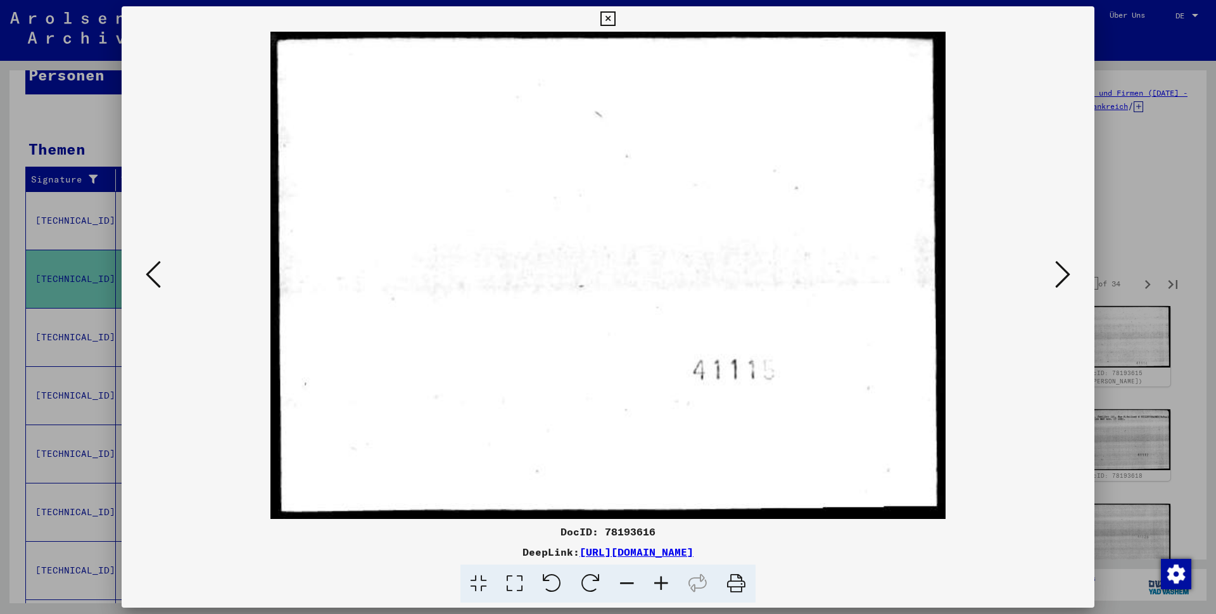
click at [148, 277] on icon at bounding box center [153, 274] width 15 height 30
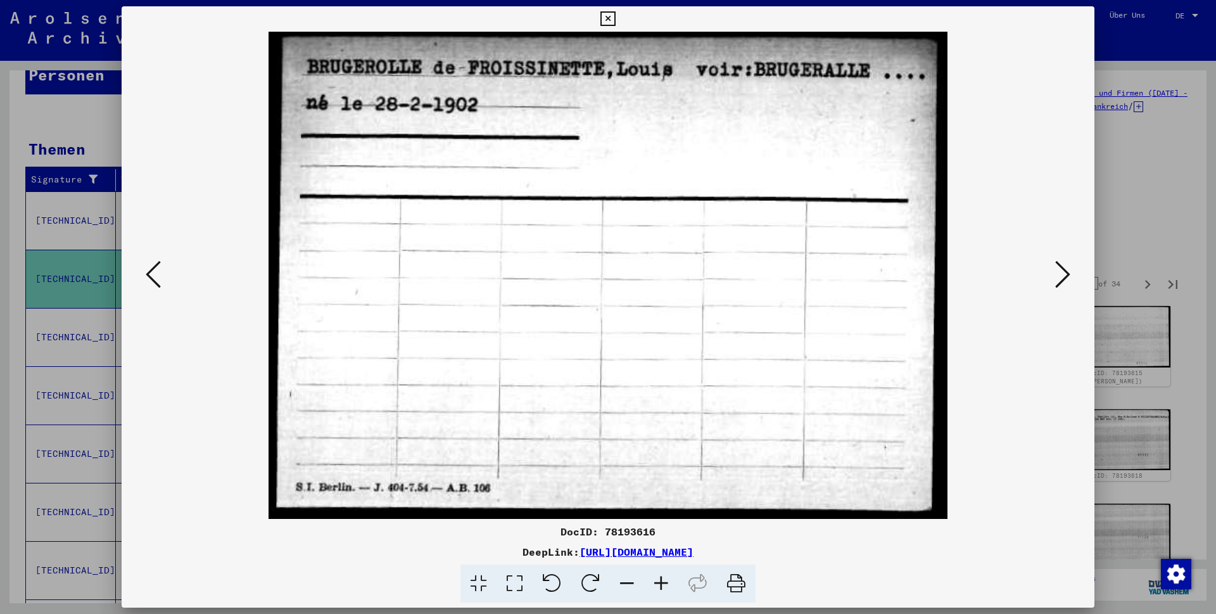
click at [148, 277] on icon at bounding box center [153, 274] width 15 height 30
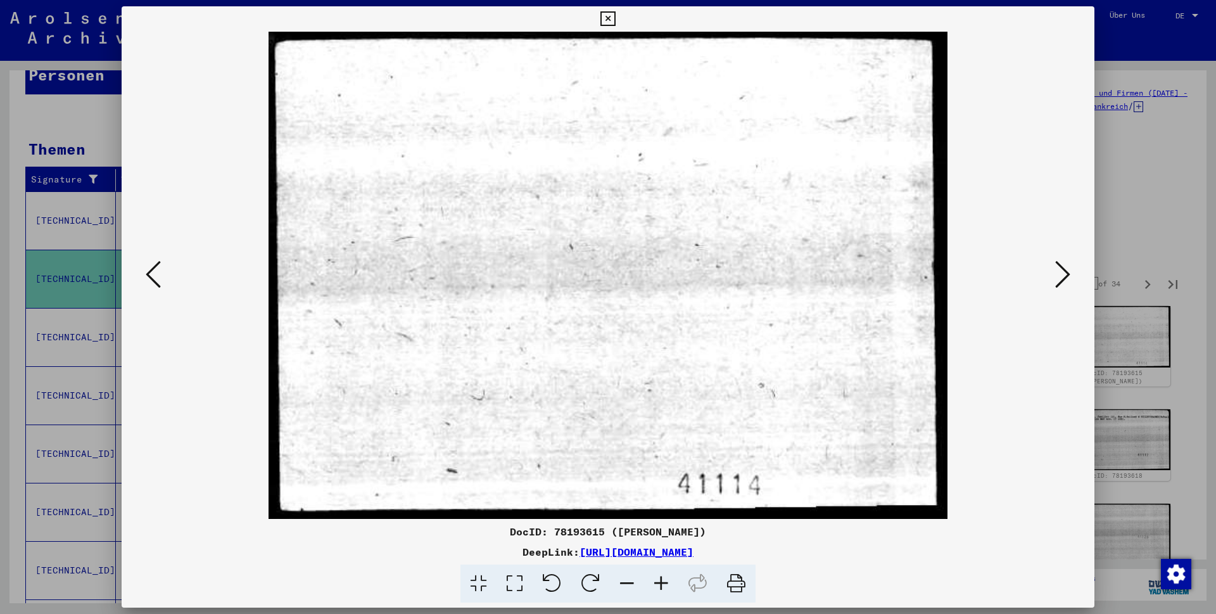
click at [148, 277] on icon at bounding box center [153, 274] width 15 height 30
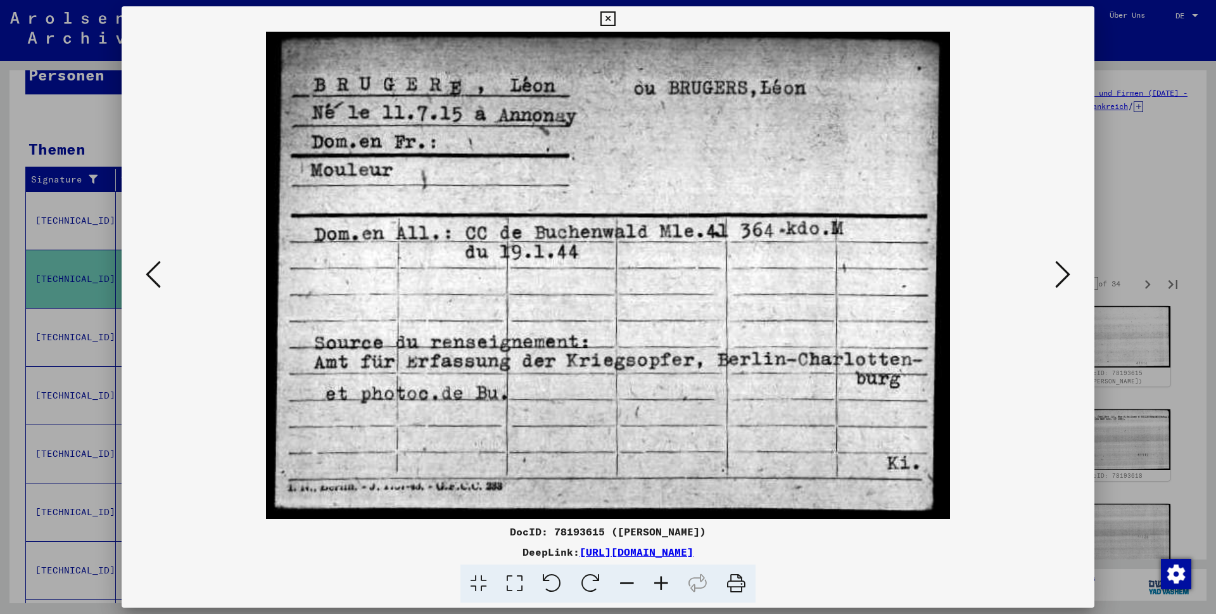
click at [148, 277] on icon at bounding box center [153, 274] width 15 height 30
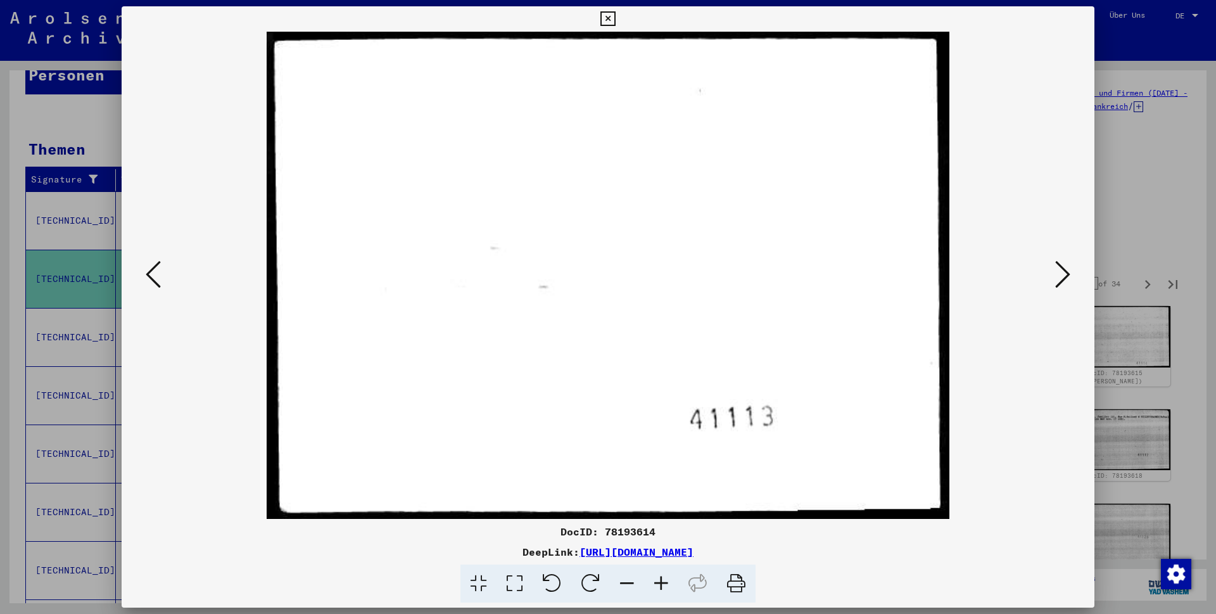
click at [148, 277] on icon at bounding box center [153, 274] width 15 height 30
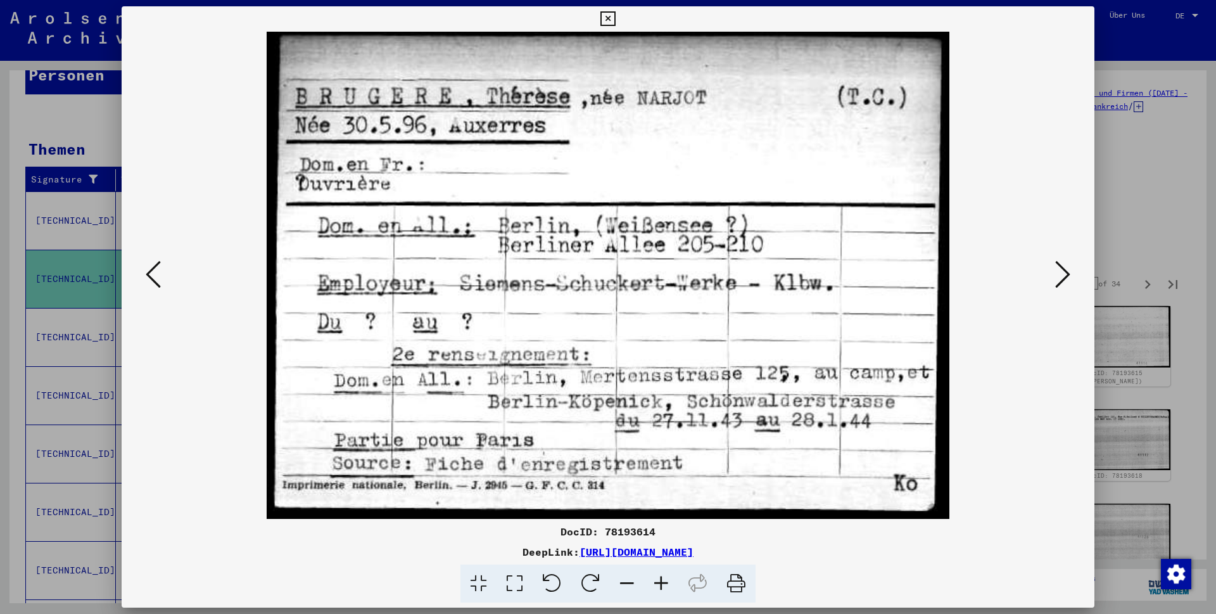
click at [148, 277] on icon at bounding box center [153, 274] width 15 height 30
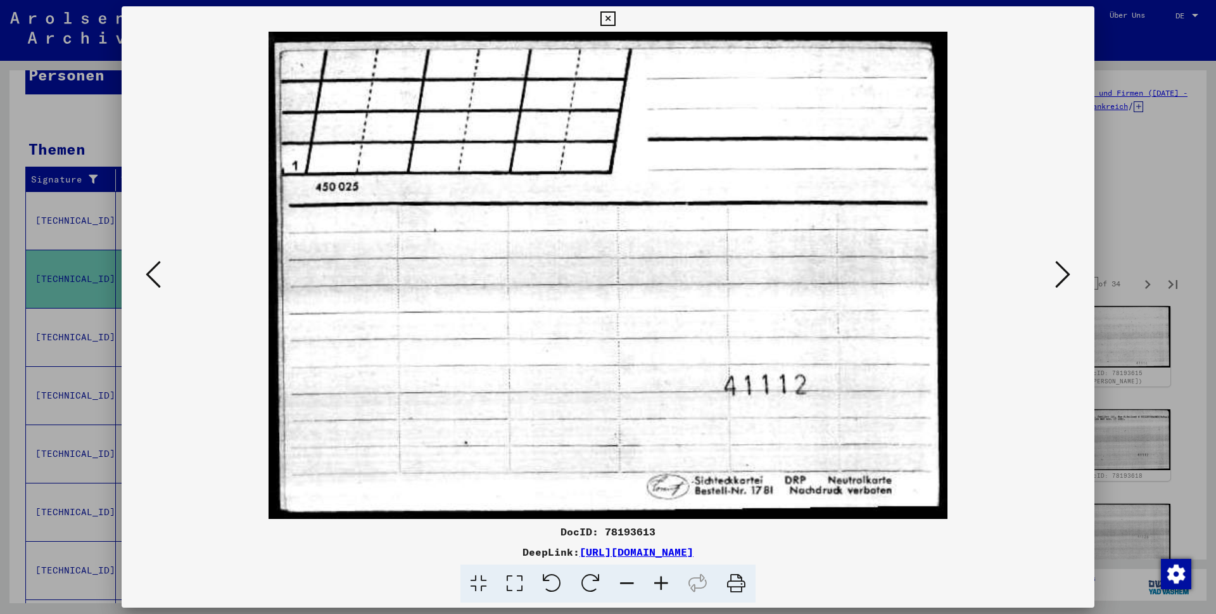
click at [148, 277] on icon at bounding box center [153, 274] width 15 height 30
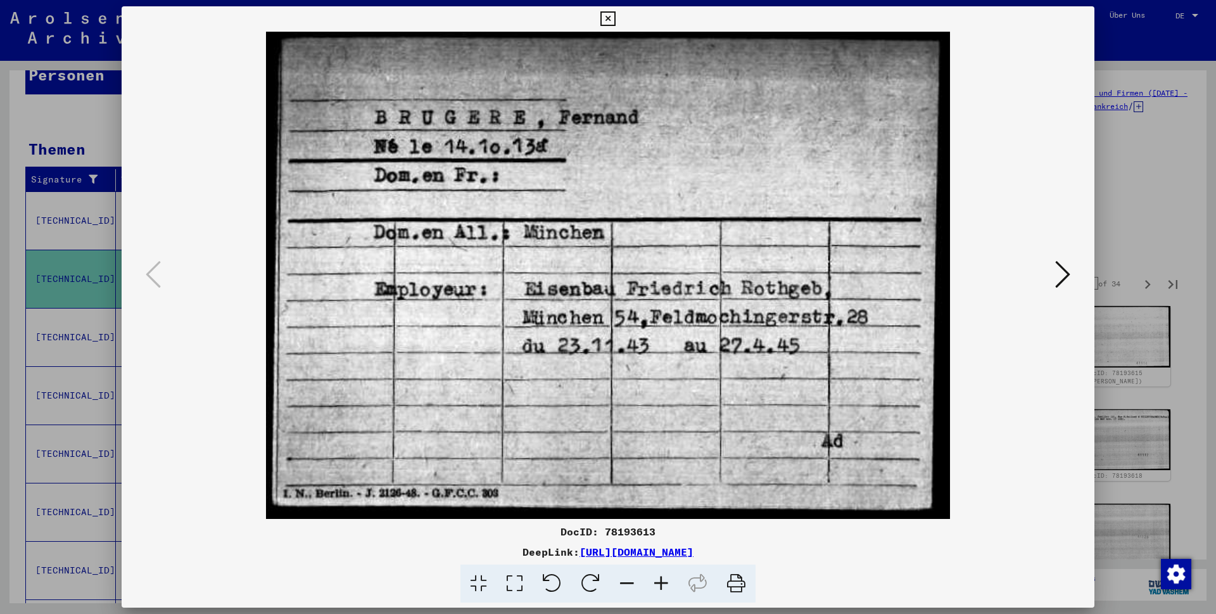
click at [148, 277] on icon at bounding box center [153, 274] width 15 height 30
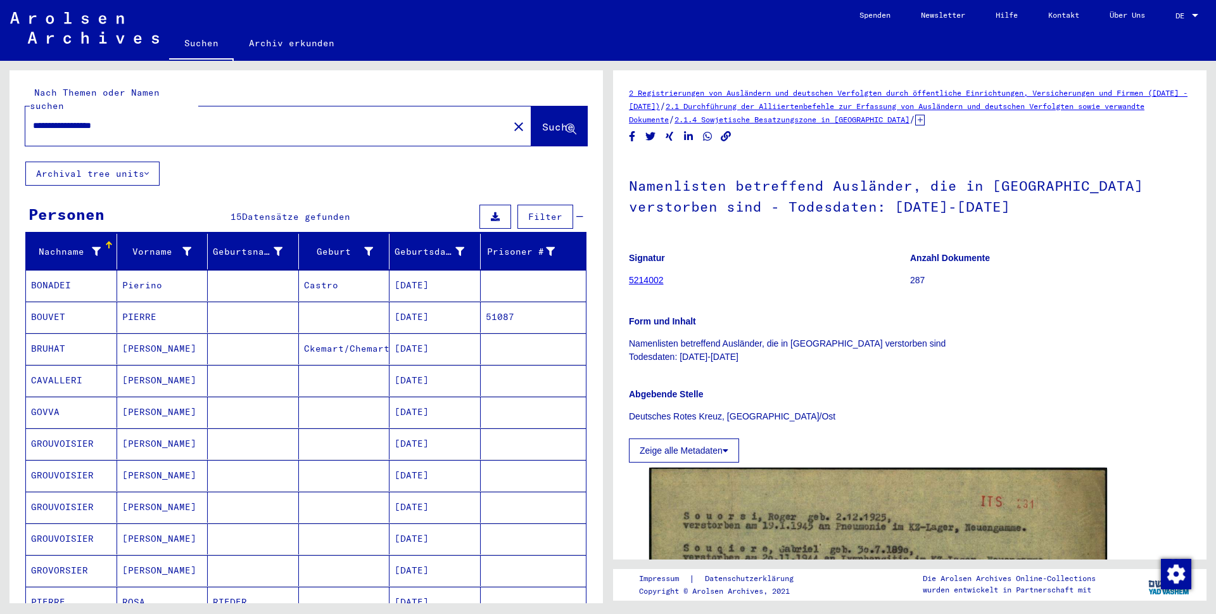
drag, startPoint x: 175, startPoint y: 113, endPoint x: -70, endPoint y: 116, distance: 244.5
click at [0, 116] on html "**********" at bounding box center [608, 307] width 1216 height 614
type input "**********"
click at [542, 120] on span "Suche" at bounding box center [558, 126] width 32 height 13
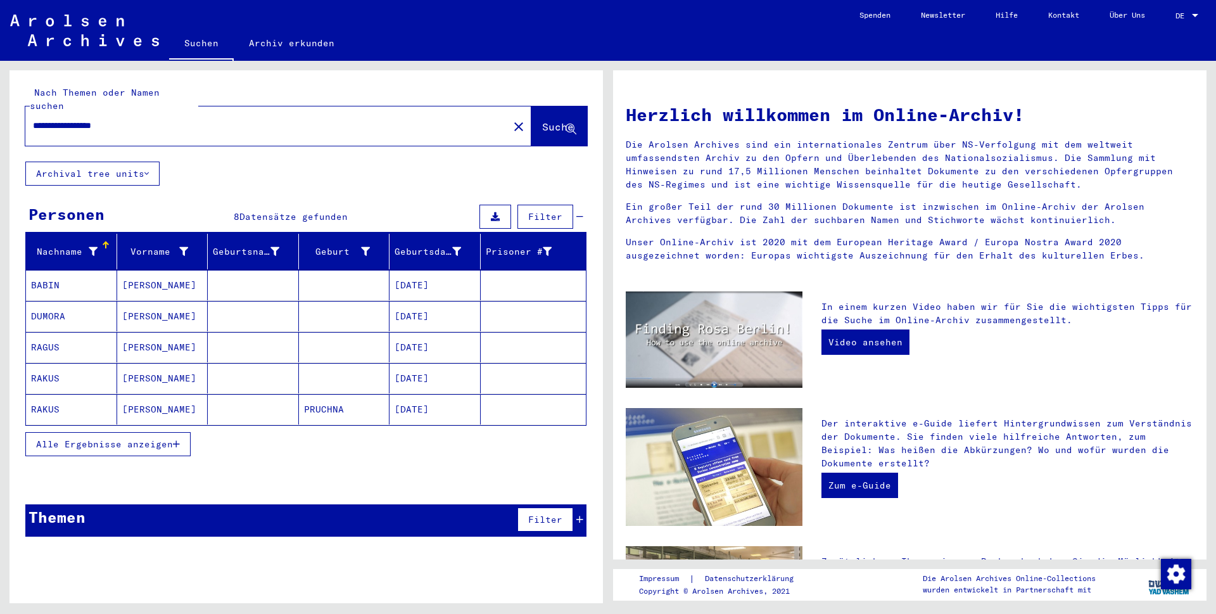
click at [103, 438] on span "Alle Ergebnisse anzeigen" at bounding box center [104, 443] width 137 height 11
